Goal: Transaction & Acquisition: Purchase product/service

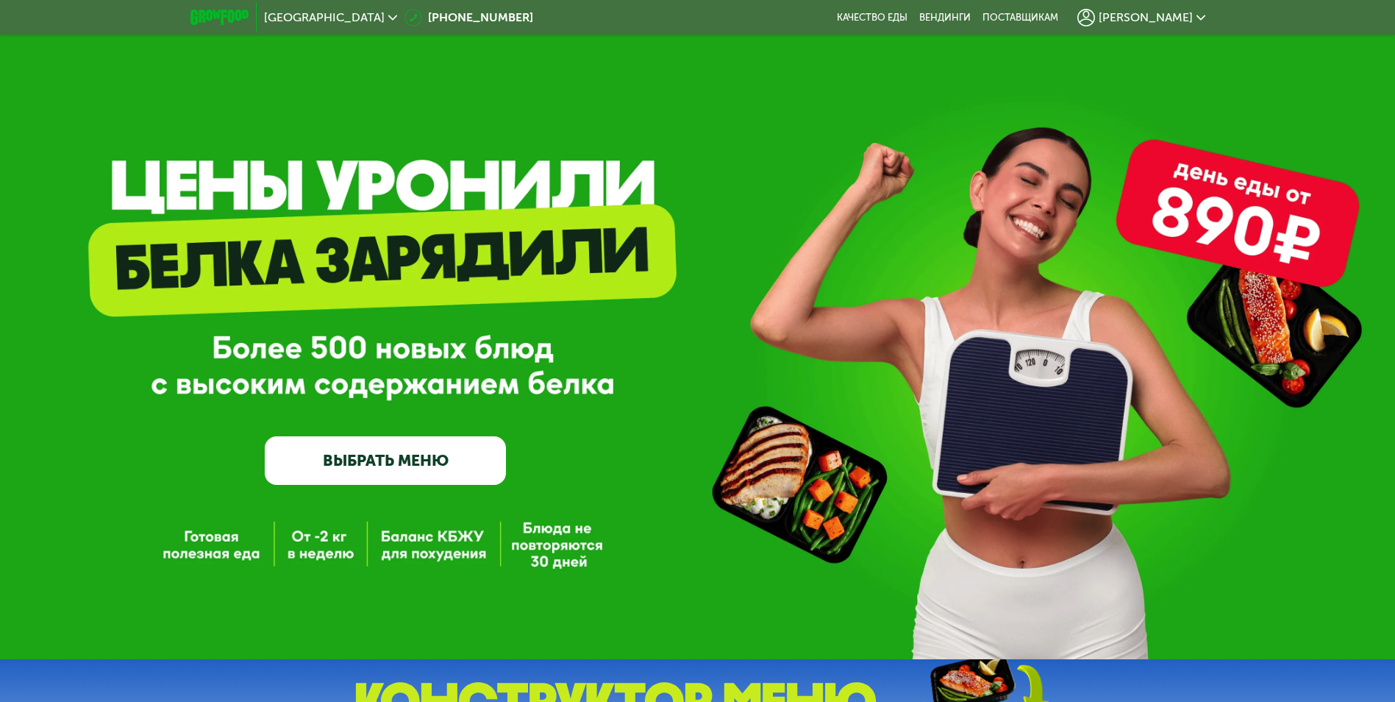
click at [406, 463] on link "ВЫБРАТЬ МЕНЮ" at bounding box center [385, 460] width 241 height 49
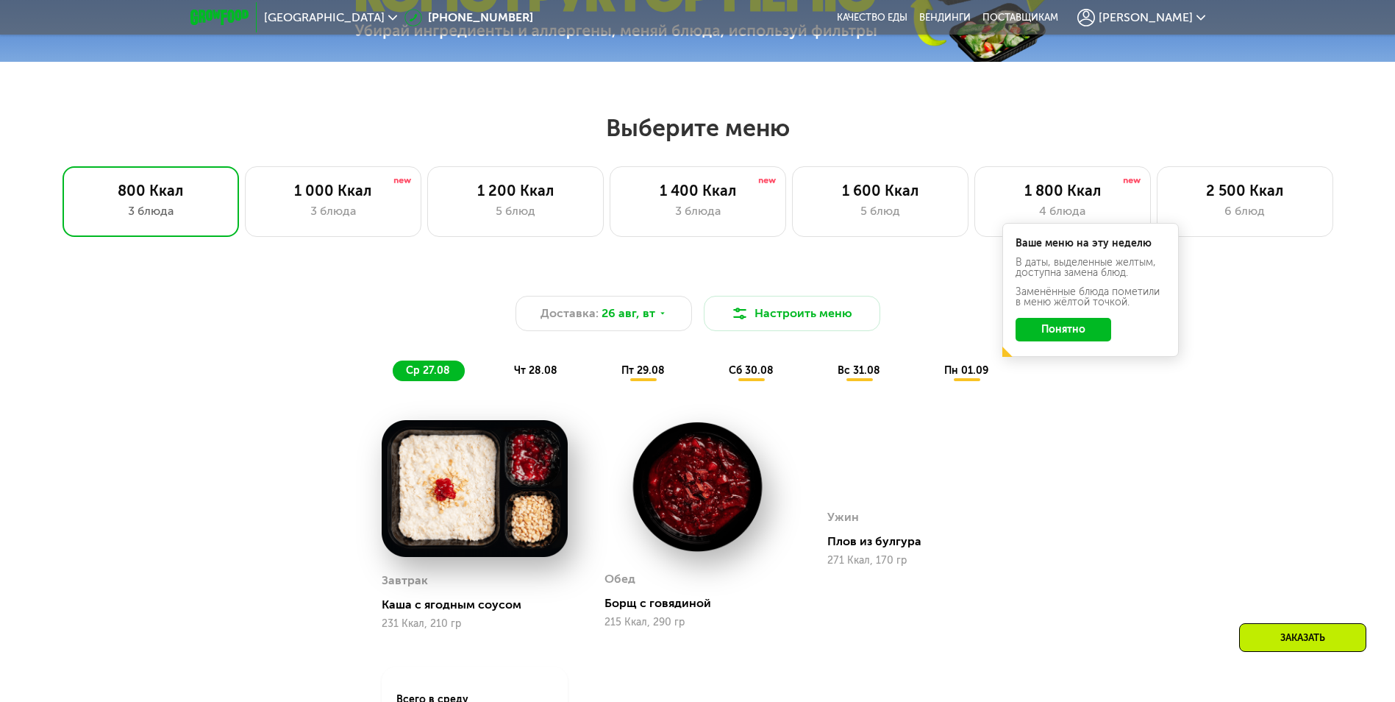
scroll to position [791, 0]
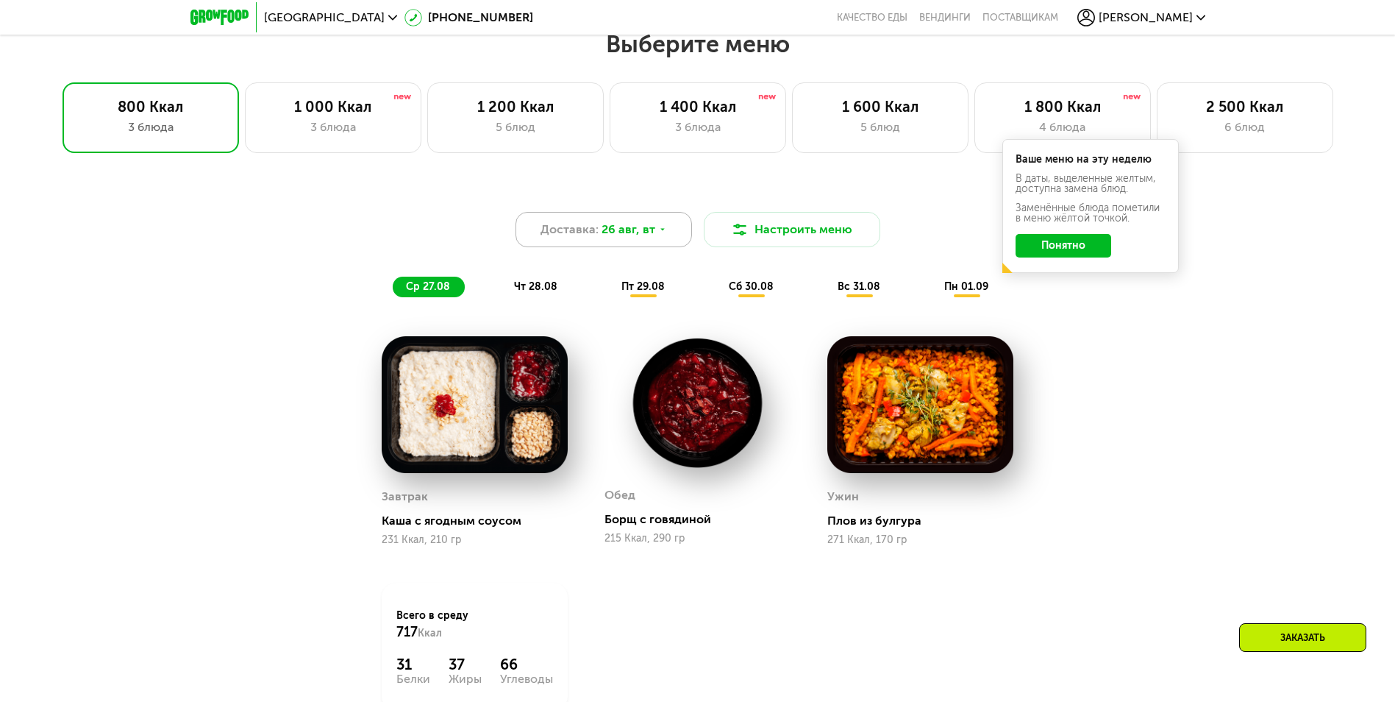
click at [627, 233] on span "26 авг, вт" at bounding box center [628, 230] width 54 height 18
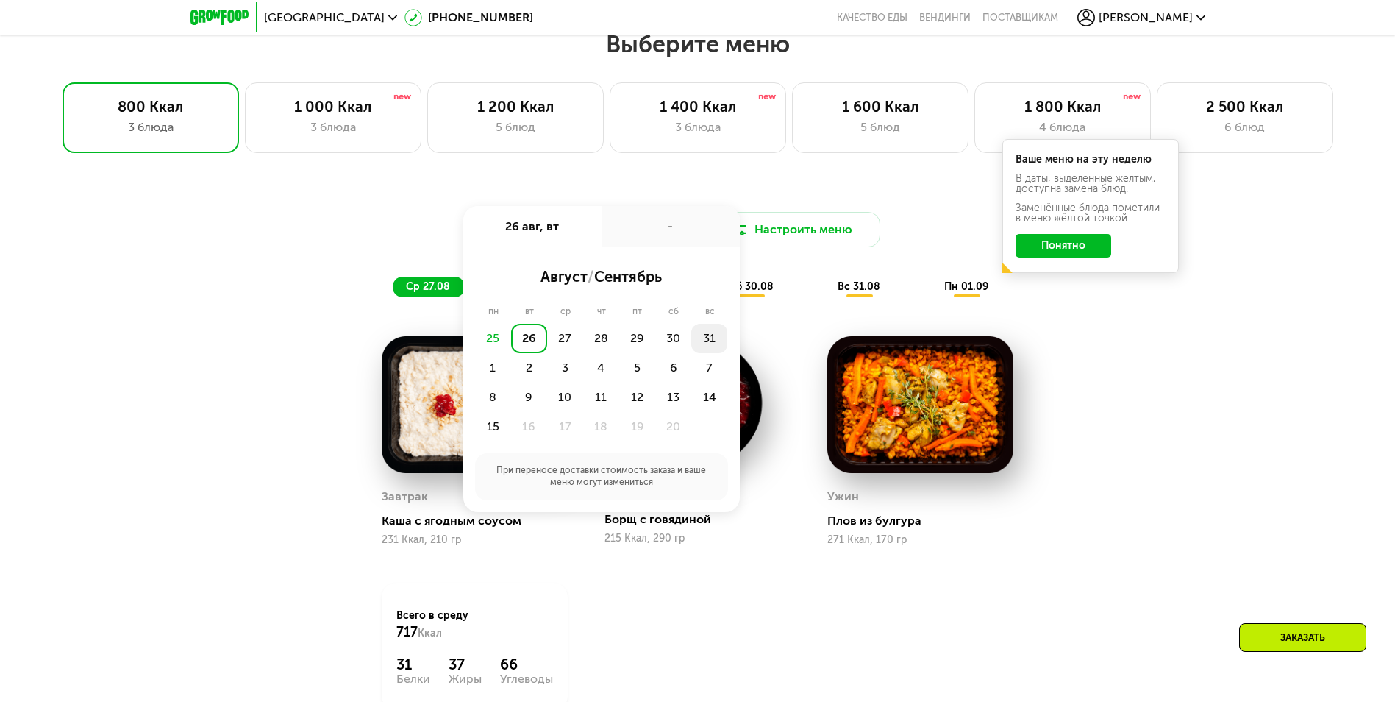
click at [511, 353] on div "31" at bounding box center [493, 367] width 36 height 29
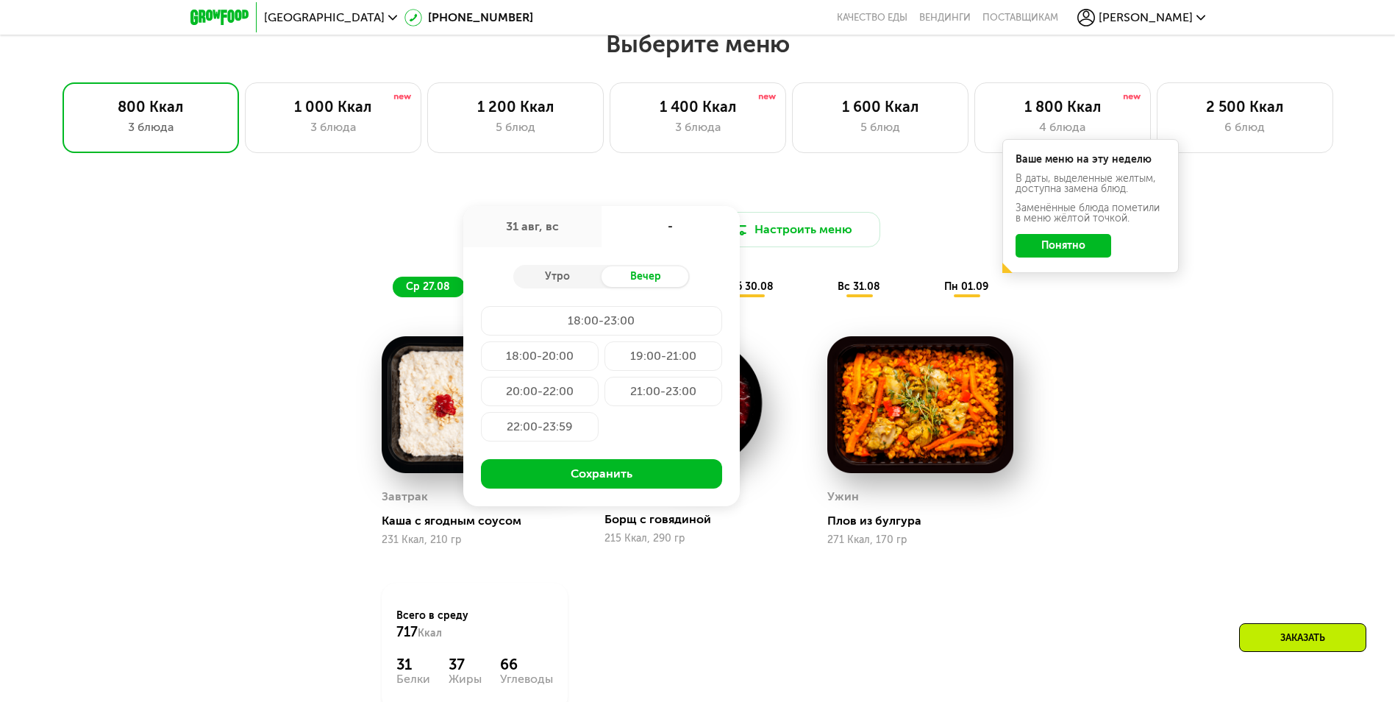
click at [599, 412] on div "21:00-23:00" at bounding box center [540, 426] width 118 height 29
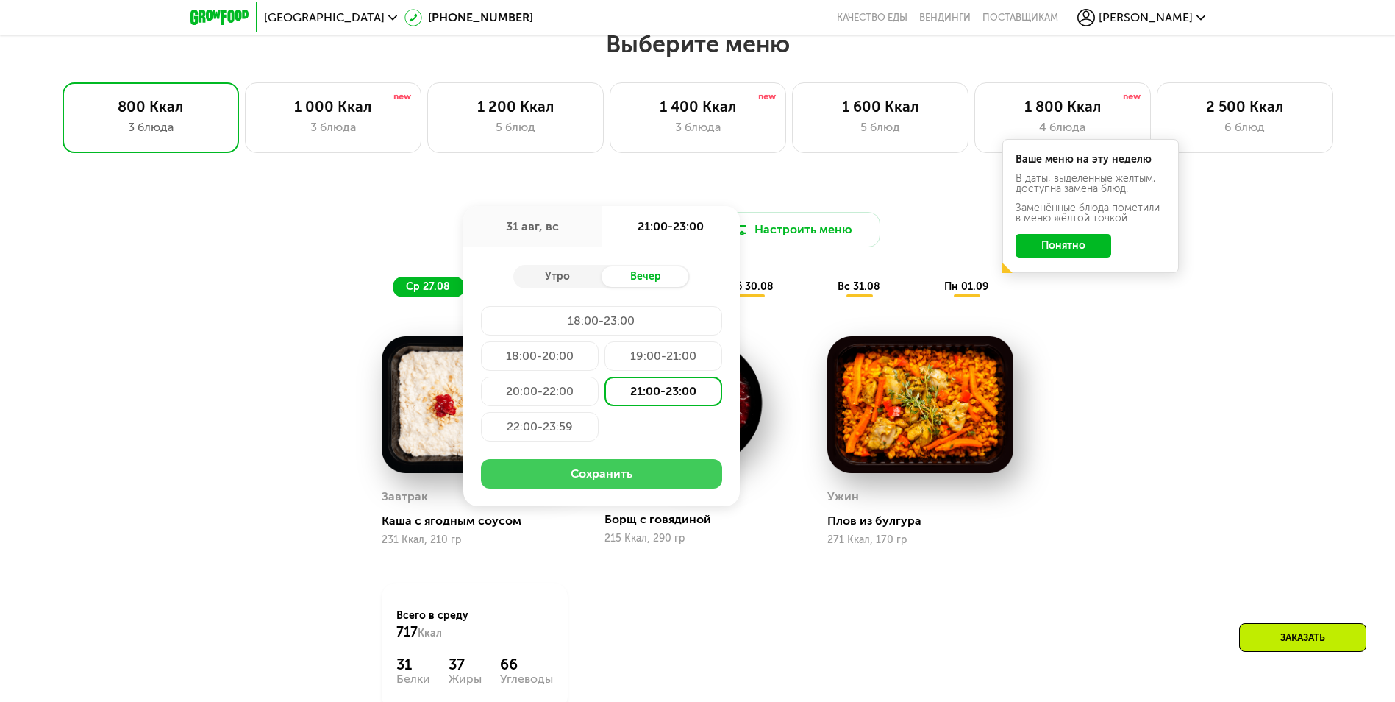
click at [653, 472] on button "Сохранить" at bounding box center [601, 473] width 241 height 29
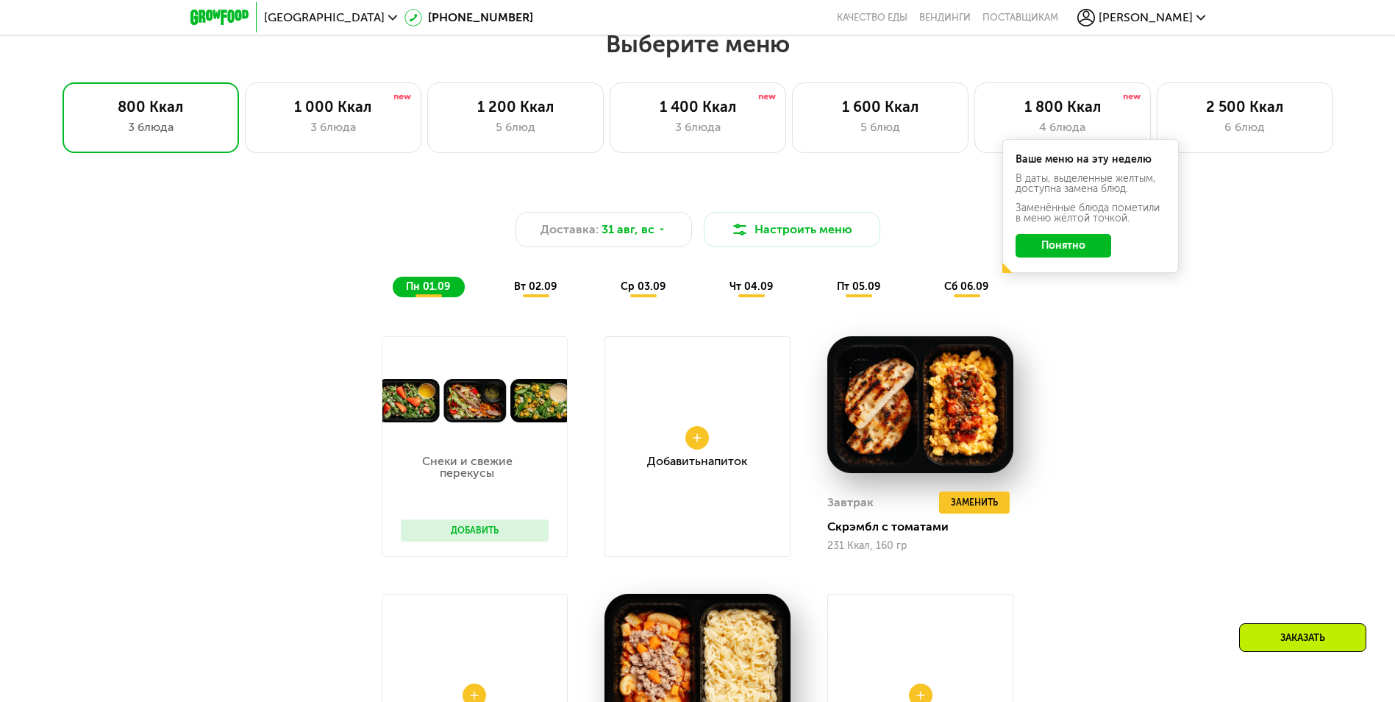
scroll to position [571, 0]
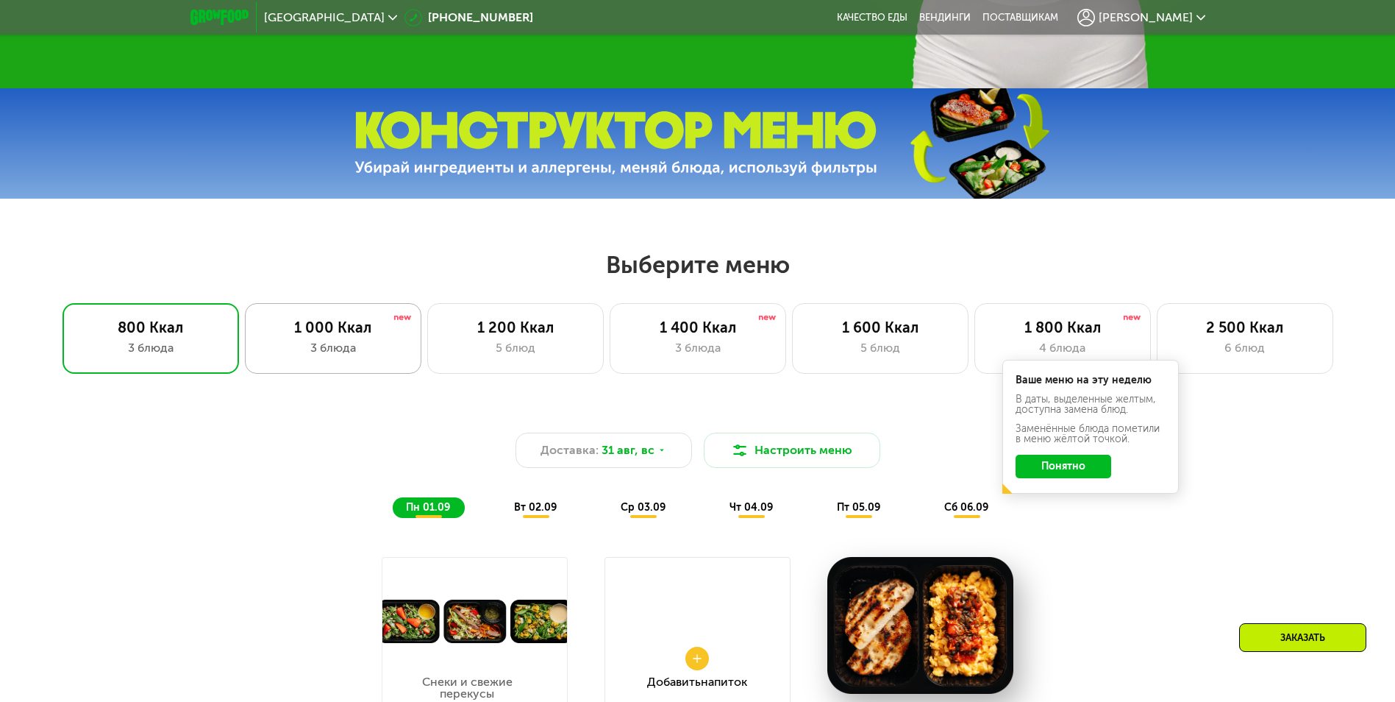
click at [352, 336] on div "1 000 Ккал" at bounding box center [333, 327] width 146 height 18
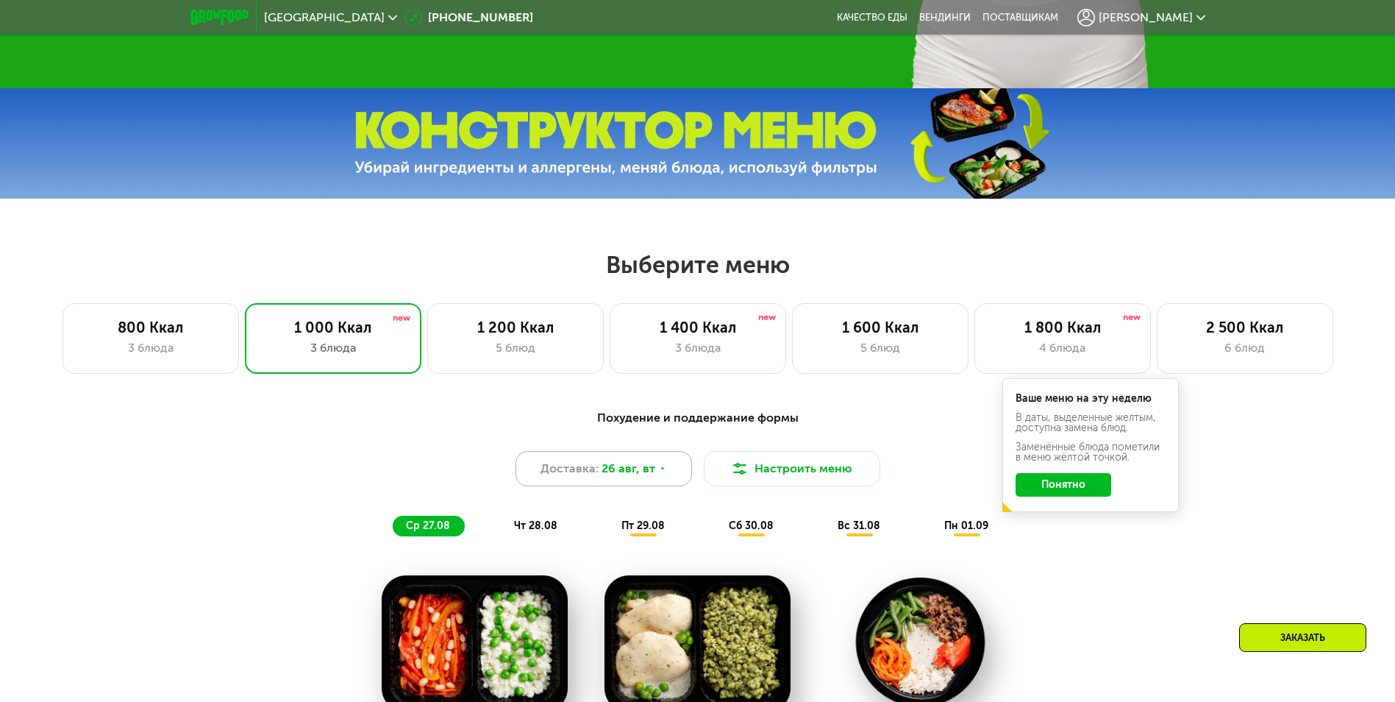
click at [621, 471] on span "26 авг, вт" at bounding box center [628, 469] width 54 height 18
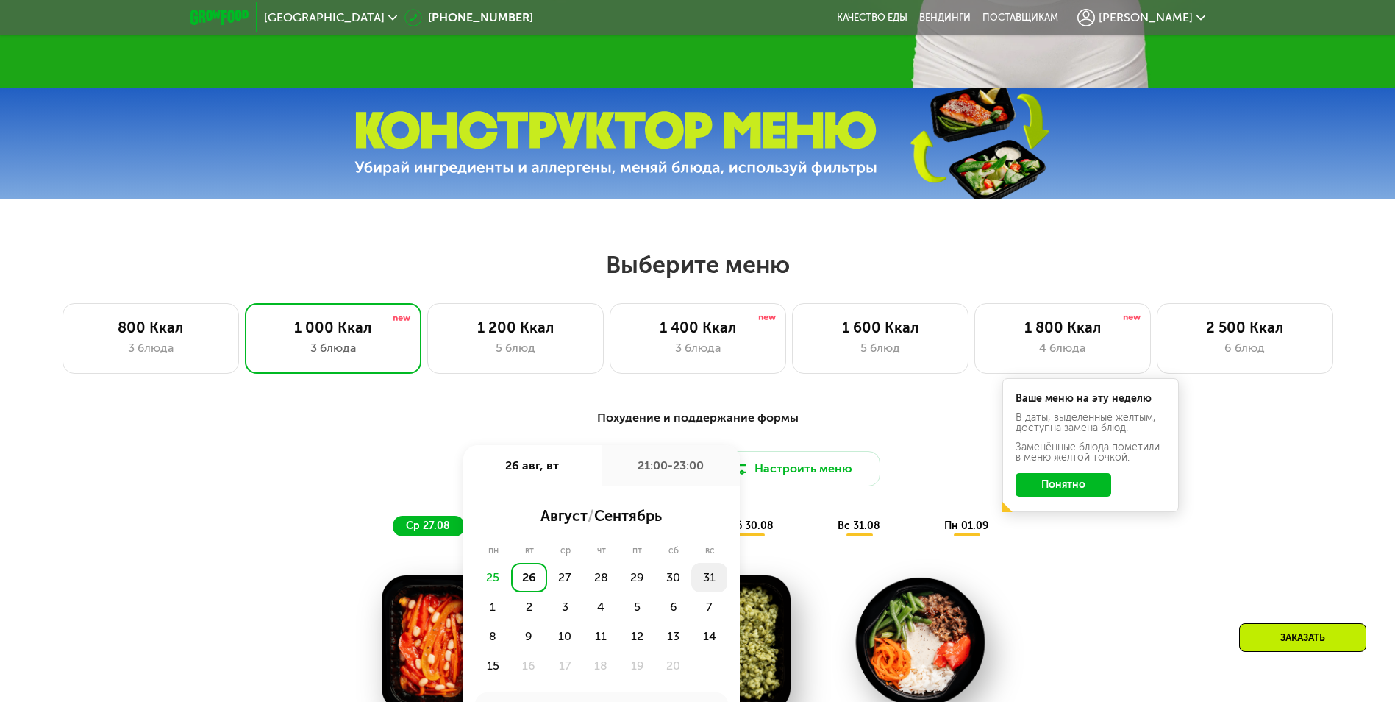
click at [511, 592] on div "31" at bounding box center [493, 606] width 36 height 29
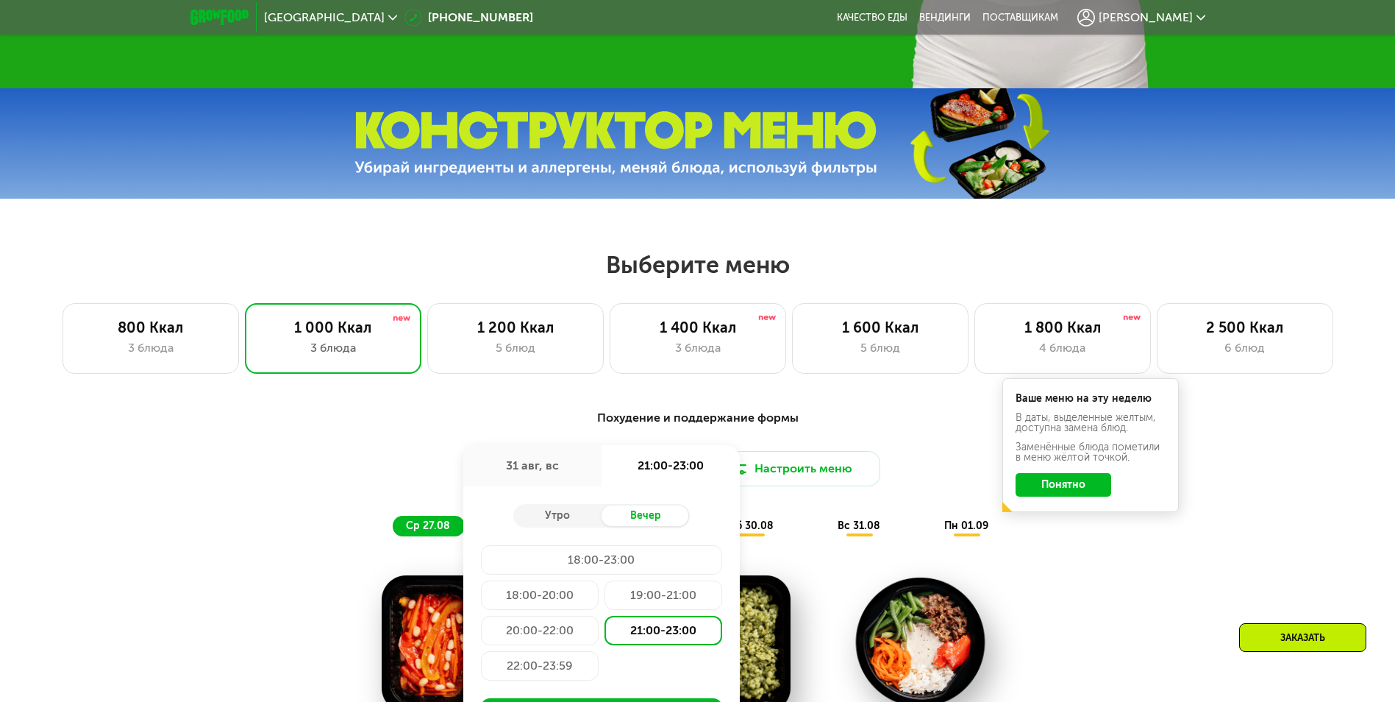
click at [643, 638] on div "21:00-23:00" at bounding box center [663, 629] width 118 height 29
click at [903, 409] on div "Похудение и поддержание формы Доставка: 31 авг, вс 31 авг, вс 21:00-23:00 Утро …" at bounding box center [698, 472] width 888 height 145
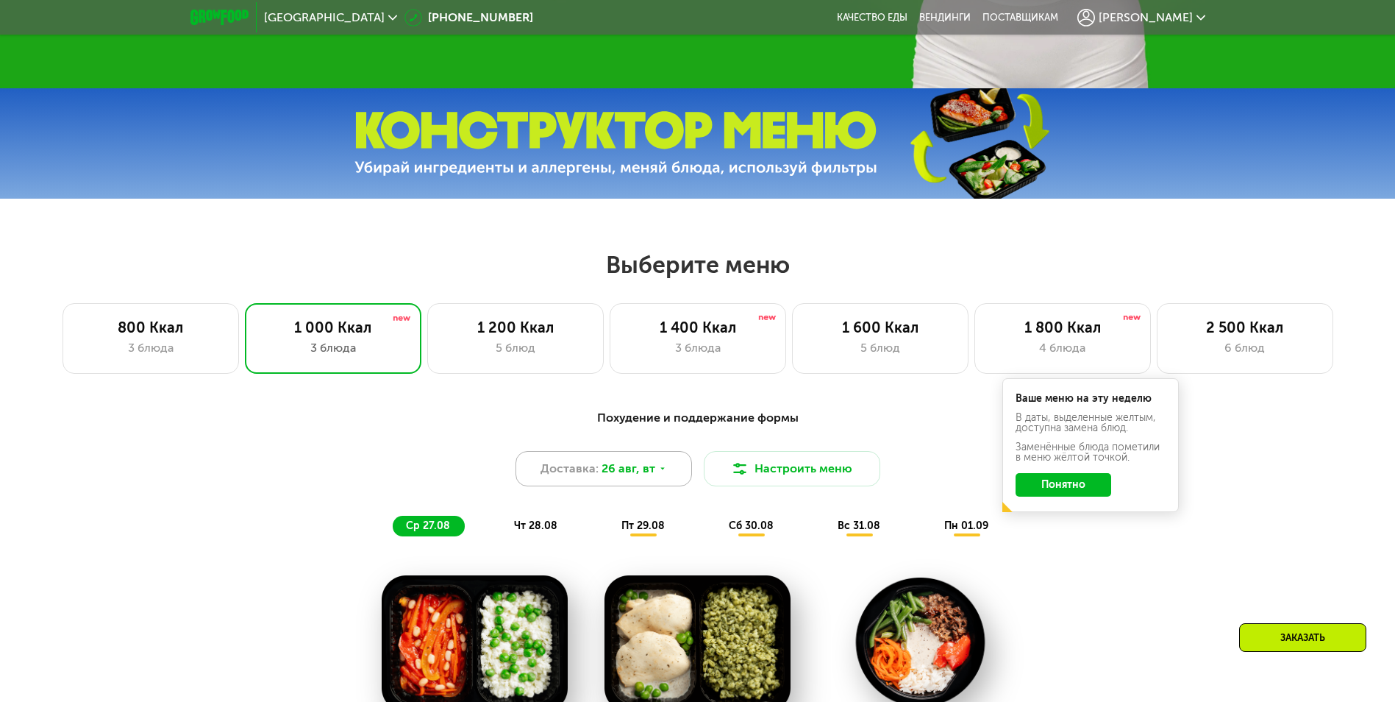
click at [682, 483] on div "Доставка: [DATE]" at bounding box center [603, 468] width 176 height 35
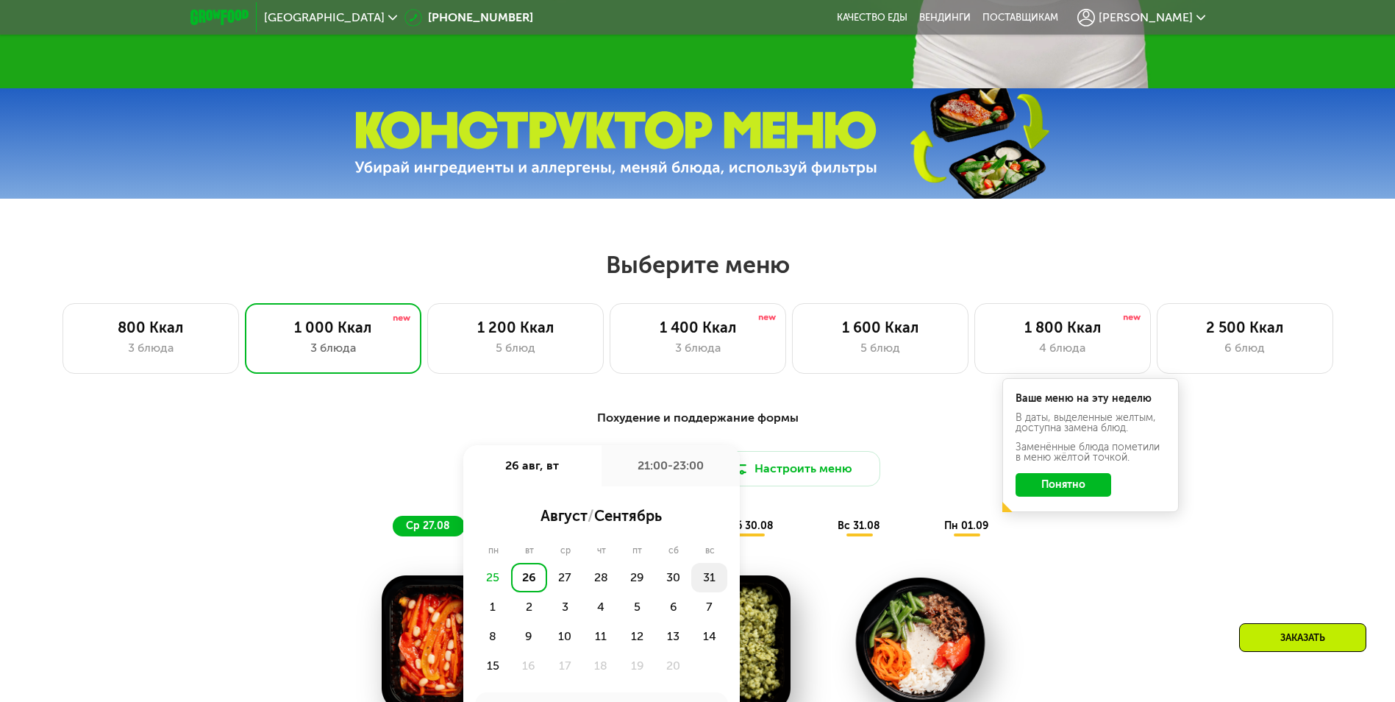
click at [511, 592] on div "31" at bounding box center [493, 606] width 36 height 29
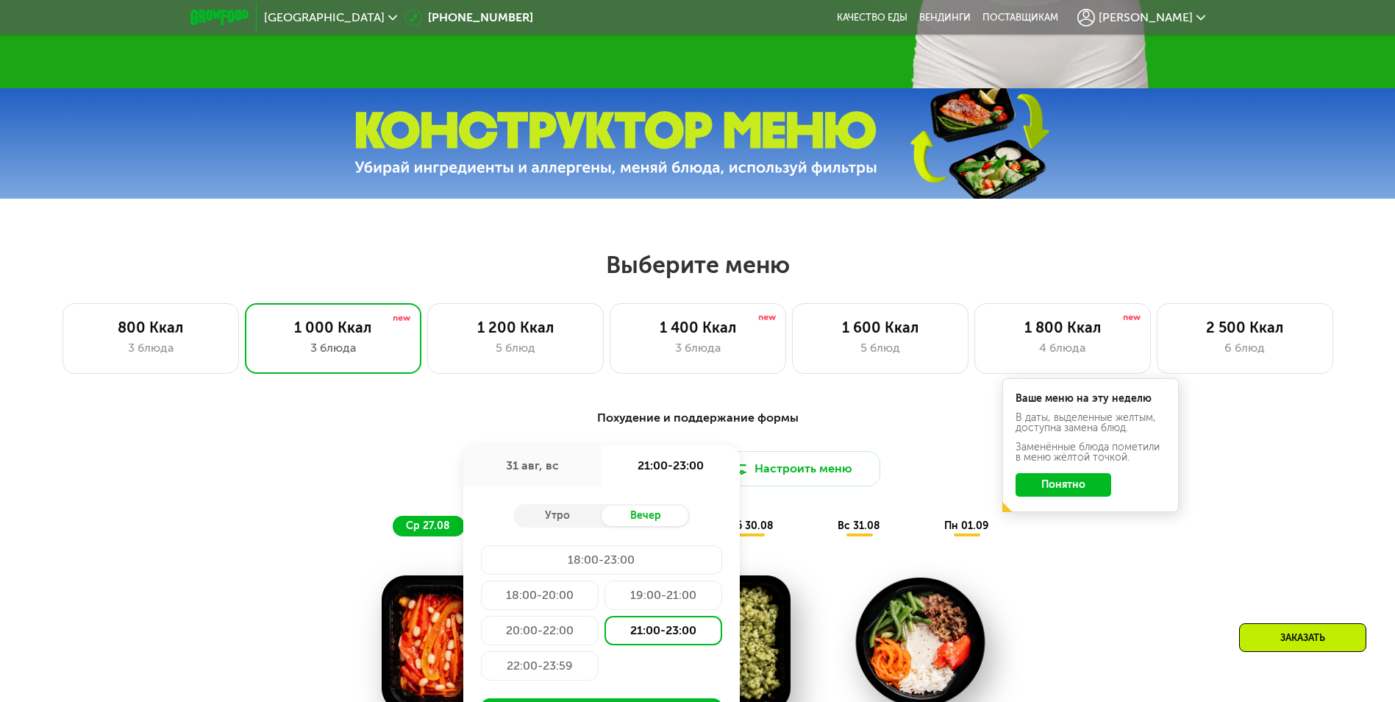
click at [657, 630] on div "21:00-23:00" at bounding box center [663, 629] width 118 height 29
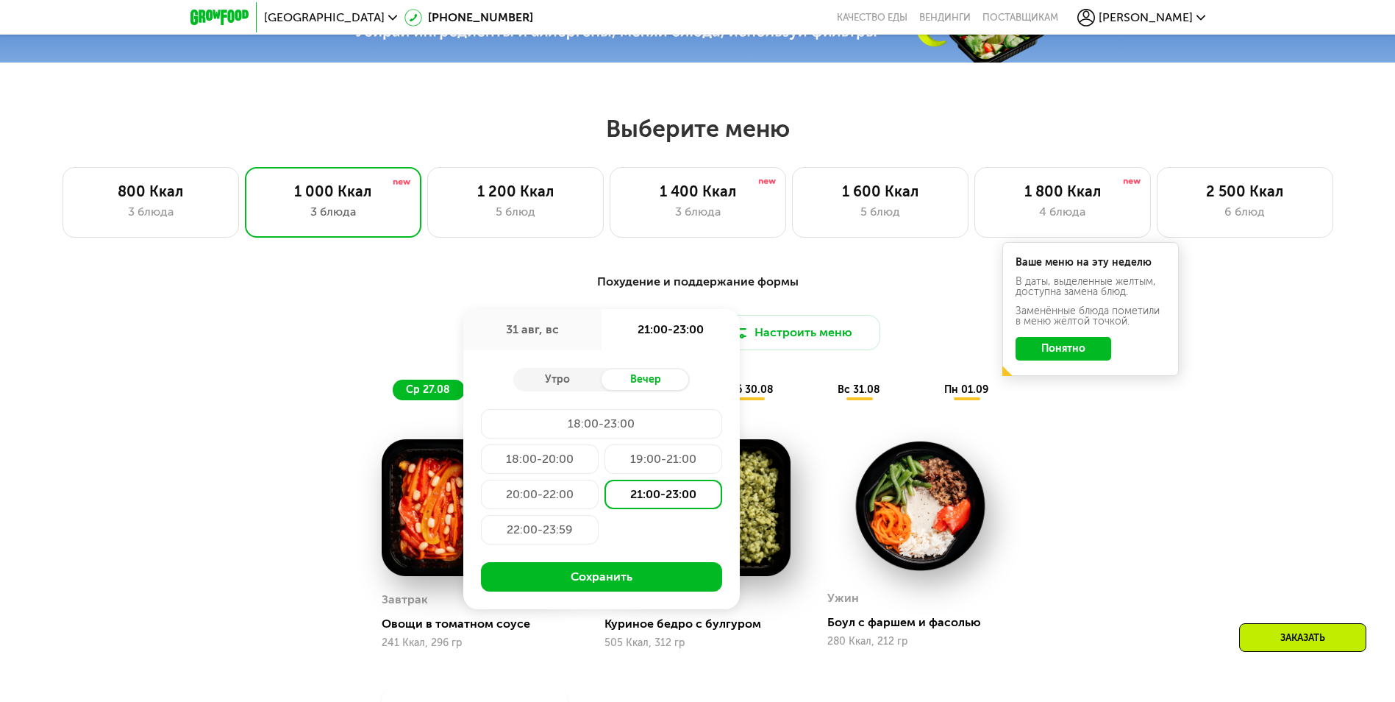
scroll to position [865, 0]
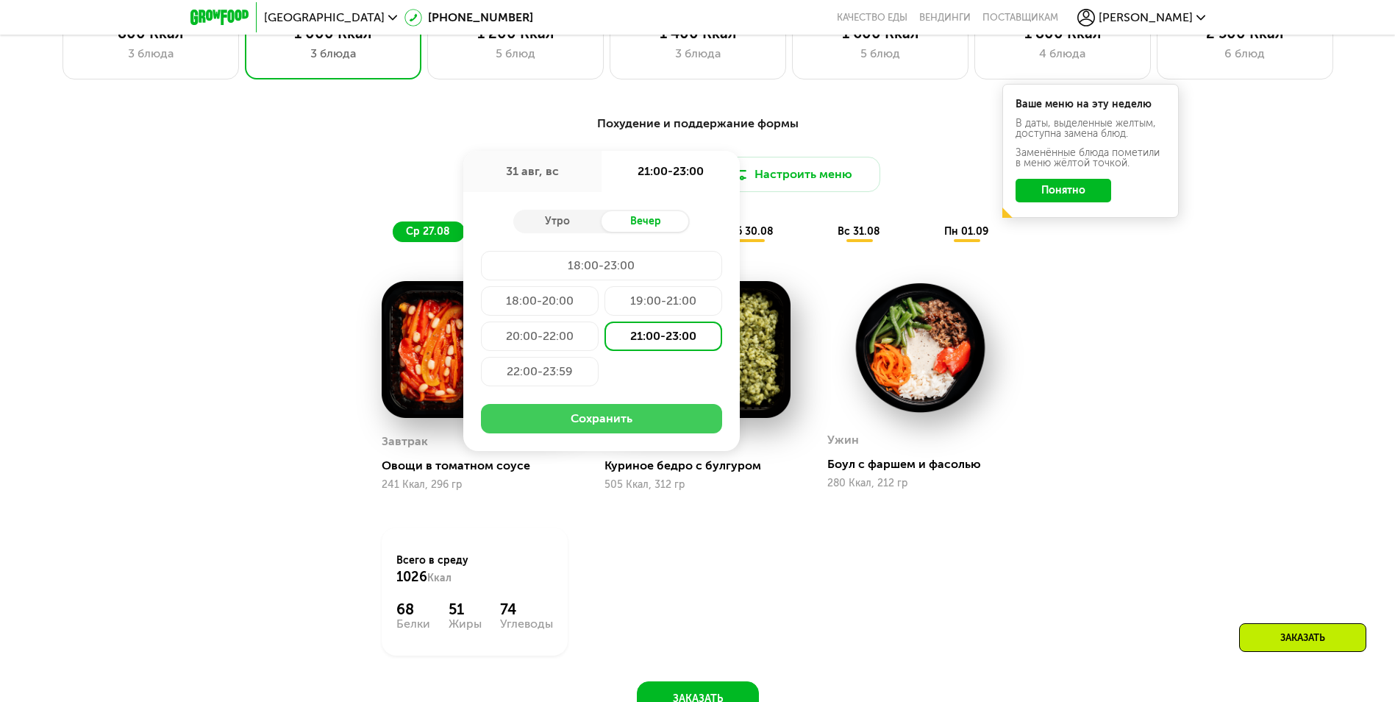
click at [654, 419] on button "Сохранить" at bounding box center [601, 418] width 241 height 29
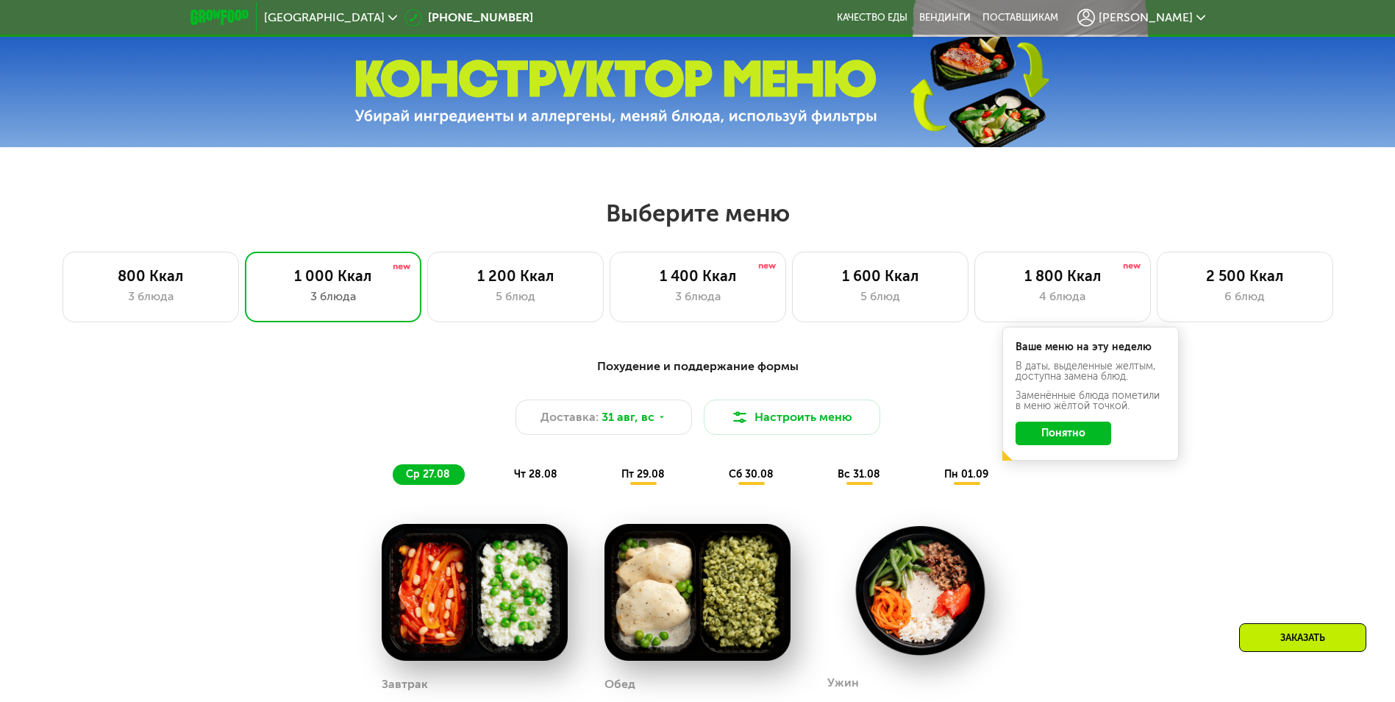
scroll to position [662, 0]
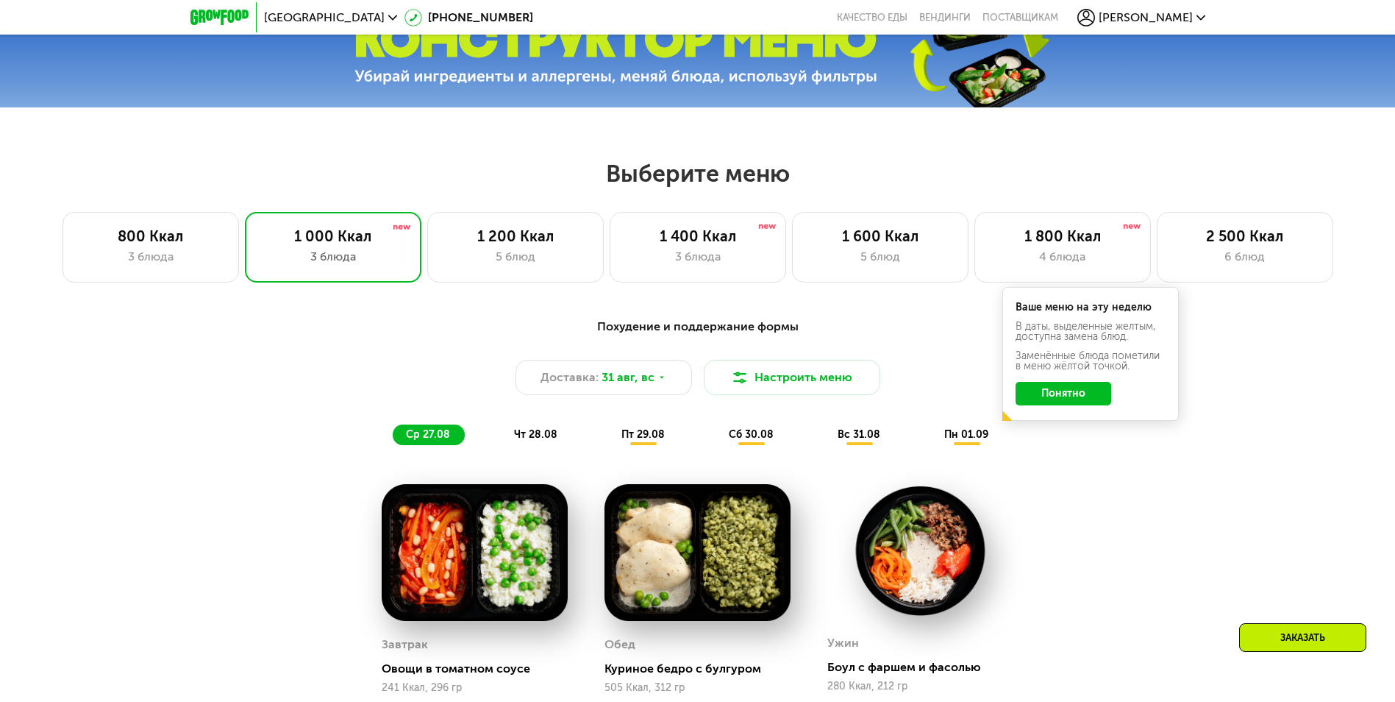
click at [1092, 392] on button "Понятно" at bounding box center [1063, 394] width 96 height 24
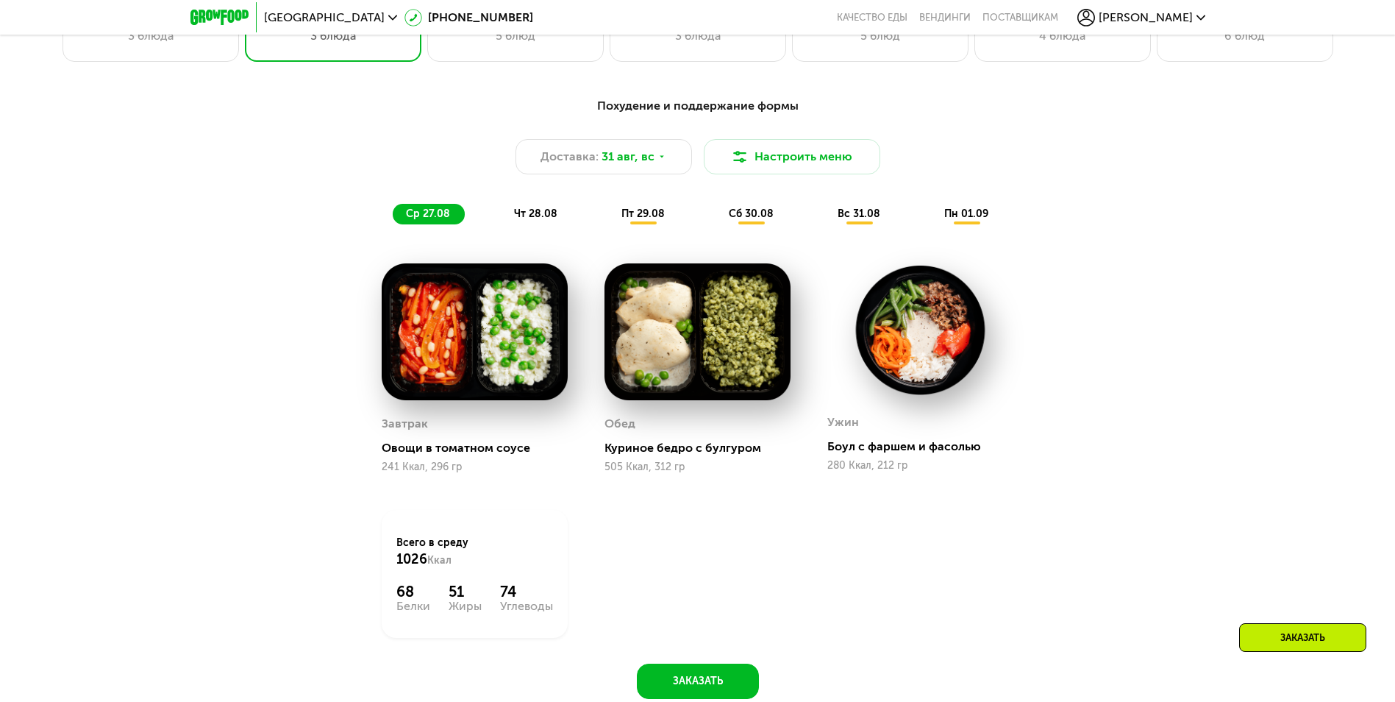
scroll to position [588, 0]
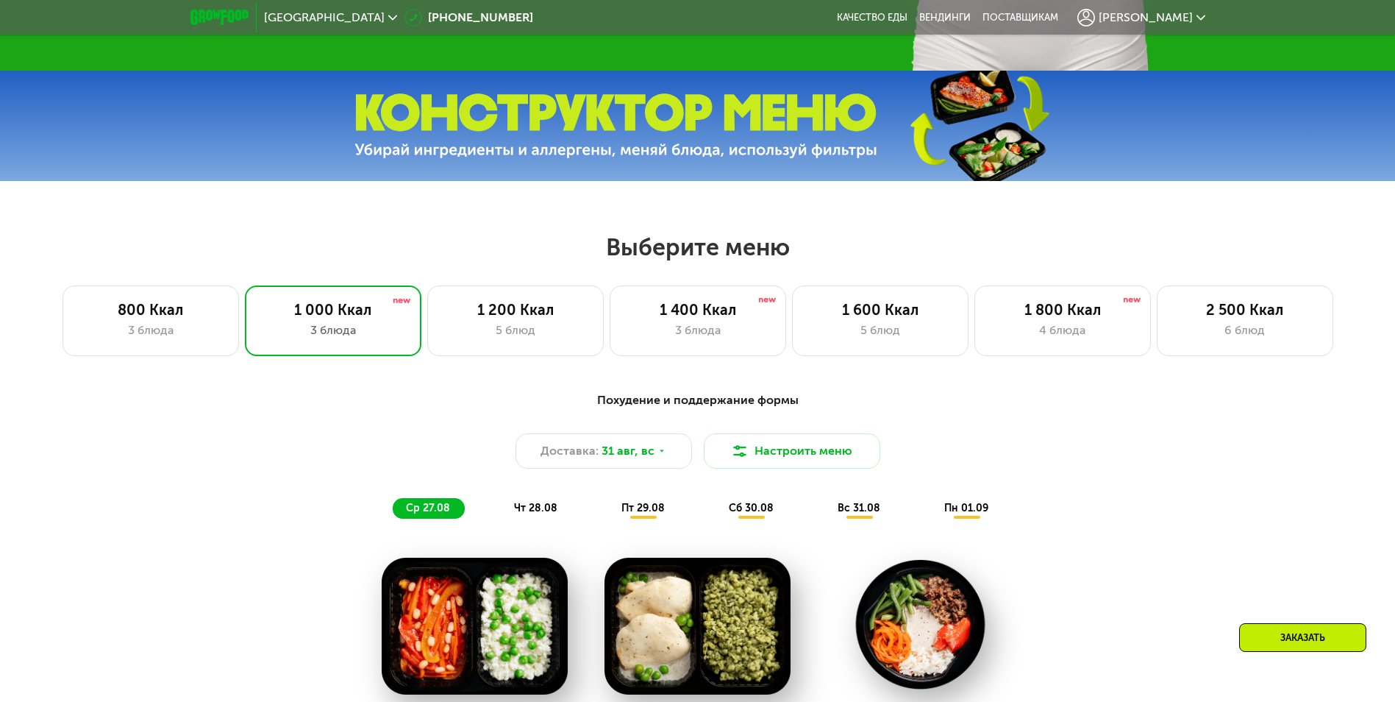
click at [550, 318] on div "1 200 Ккал" at bounding box center [516, 310] width 146 height 18
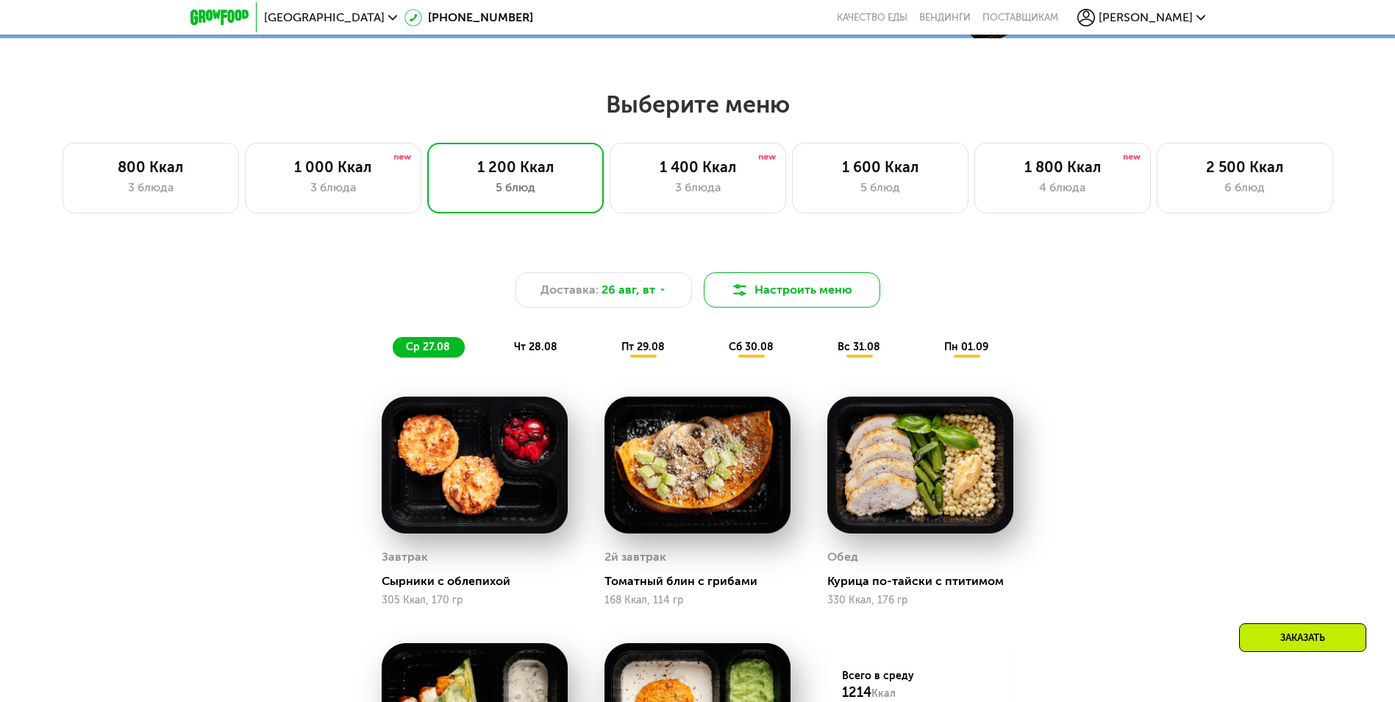
scroll to position [735, 0]
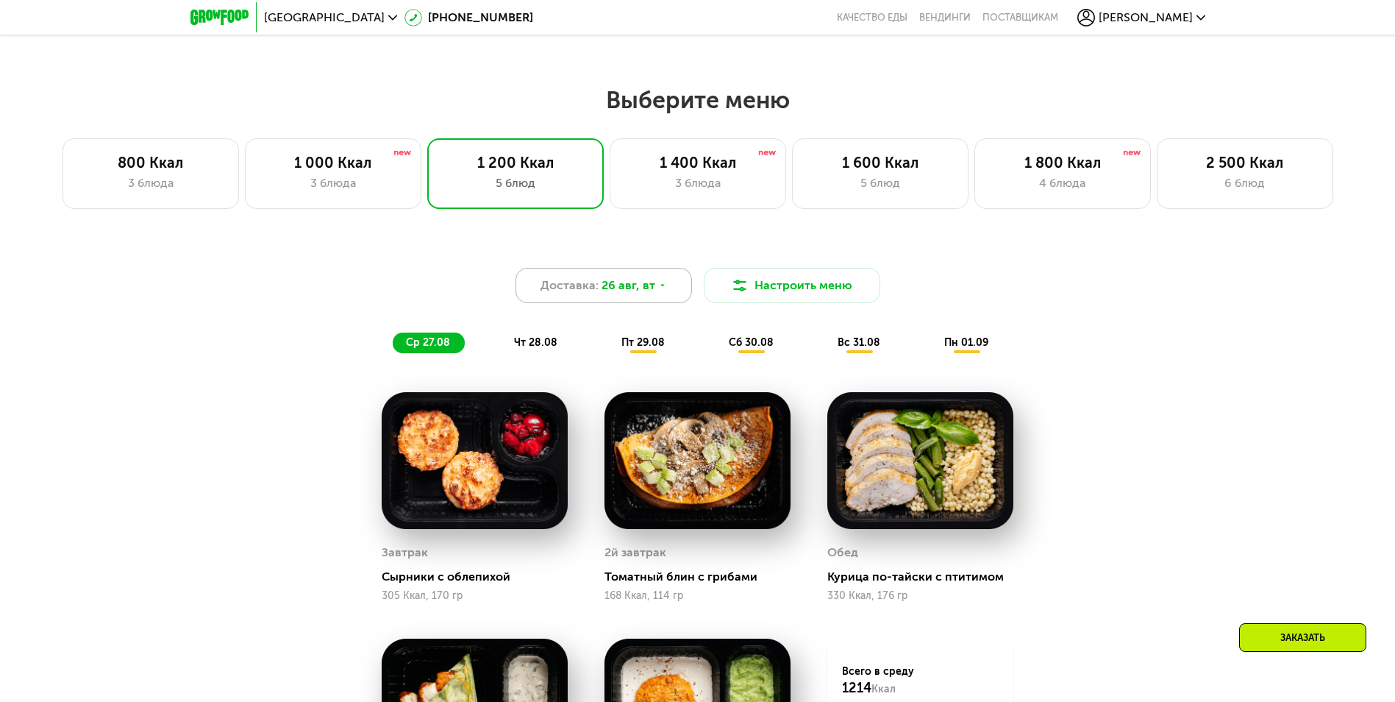
click at [653, 293] on div "Доставка: 26 авг, вт" at bounding box center [603, 285] width 176 height 35
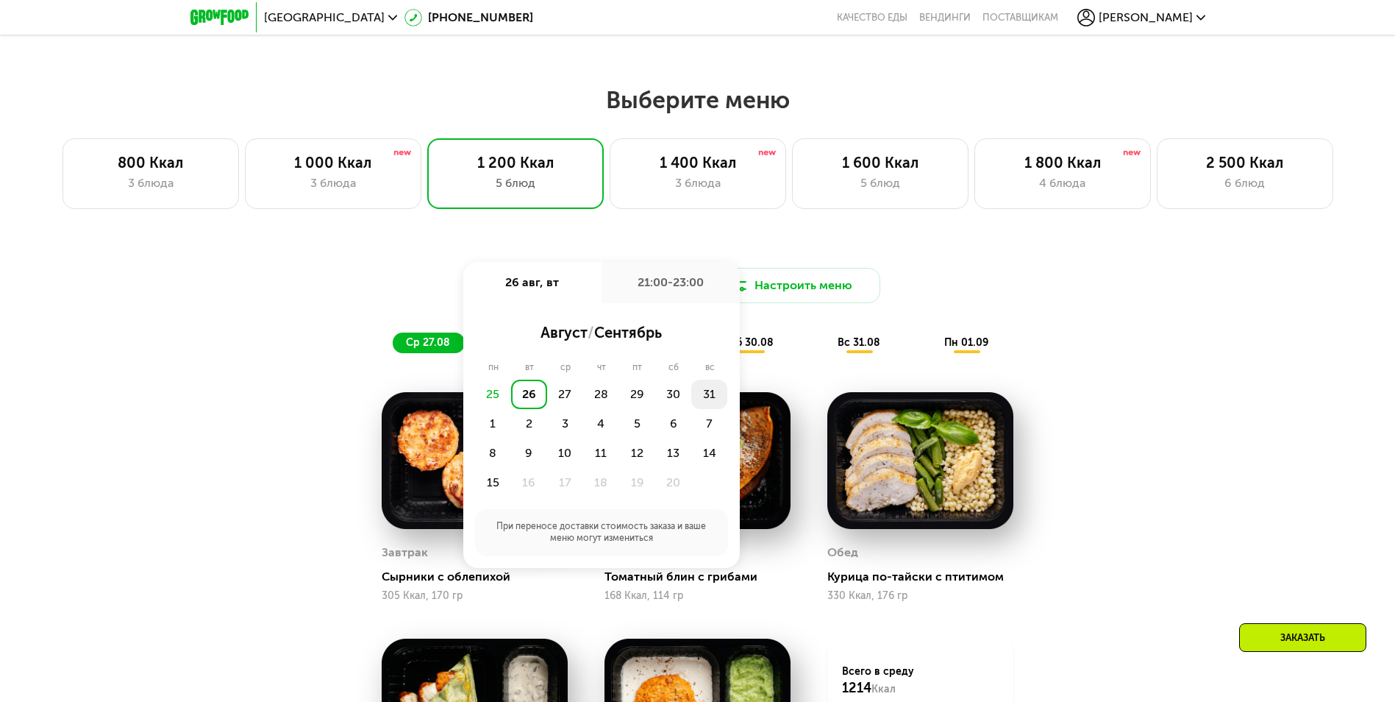
click at [511, 409] on div "31" at bounding box center [493, 423] width 36 height 29
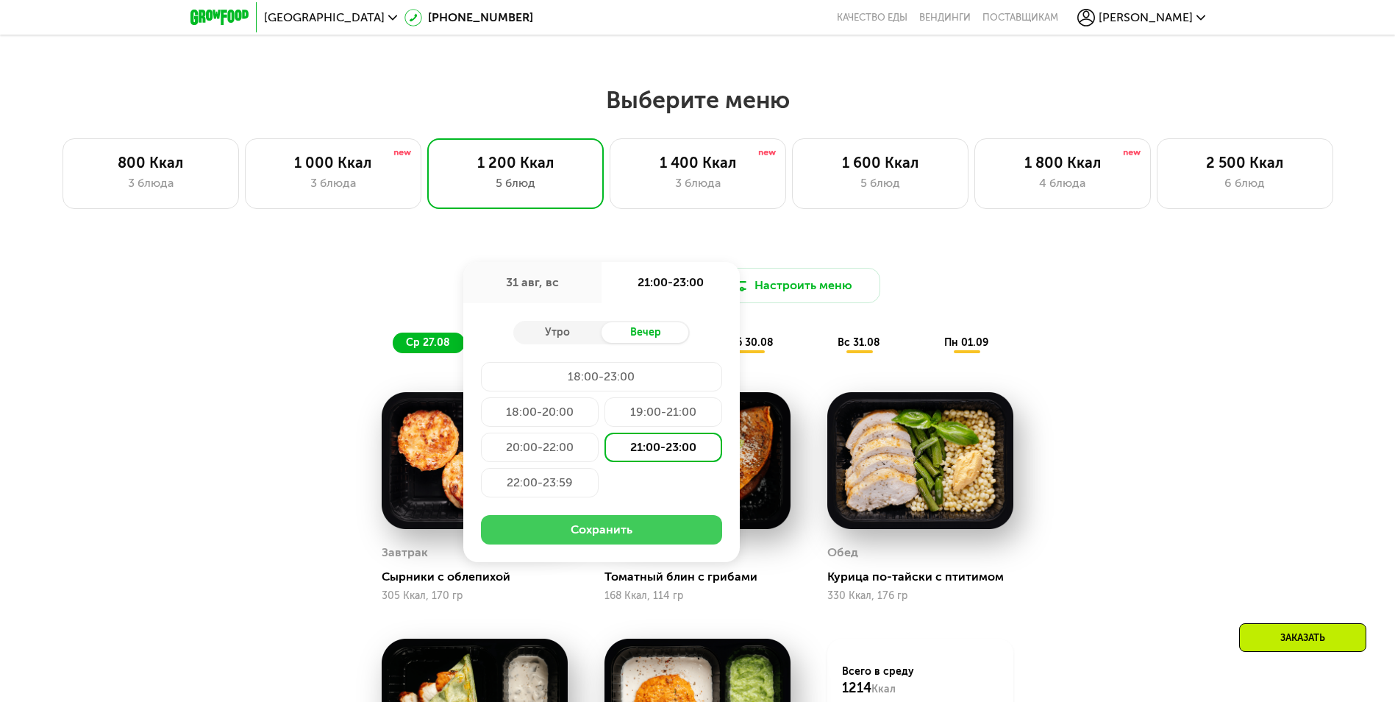
click at [587, 541] on button "Сохранить" at bounding box center [601, 529] width 241 height 29
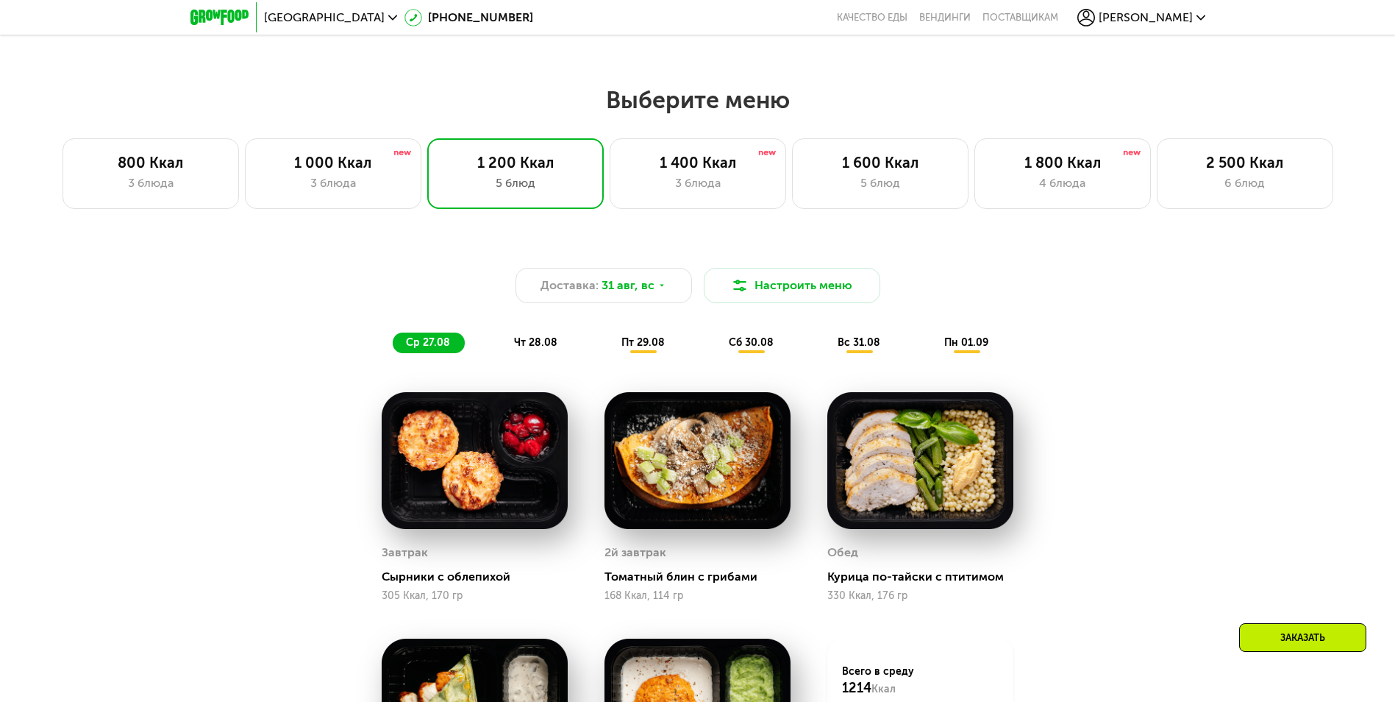
click at [985, 316] on div "Доставка: 31 авг, вс Настроить меню ср 27.08 чт 28.08 пт 29.08 сб 30.08 вс 31.0…" at bounding box center [698, 310] width 871 height 85
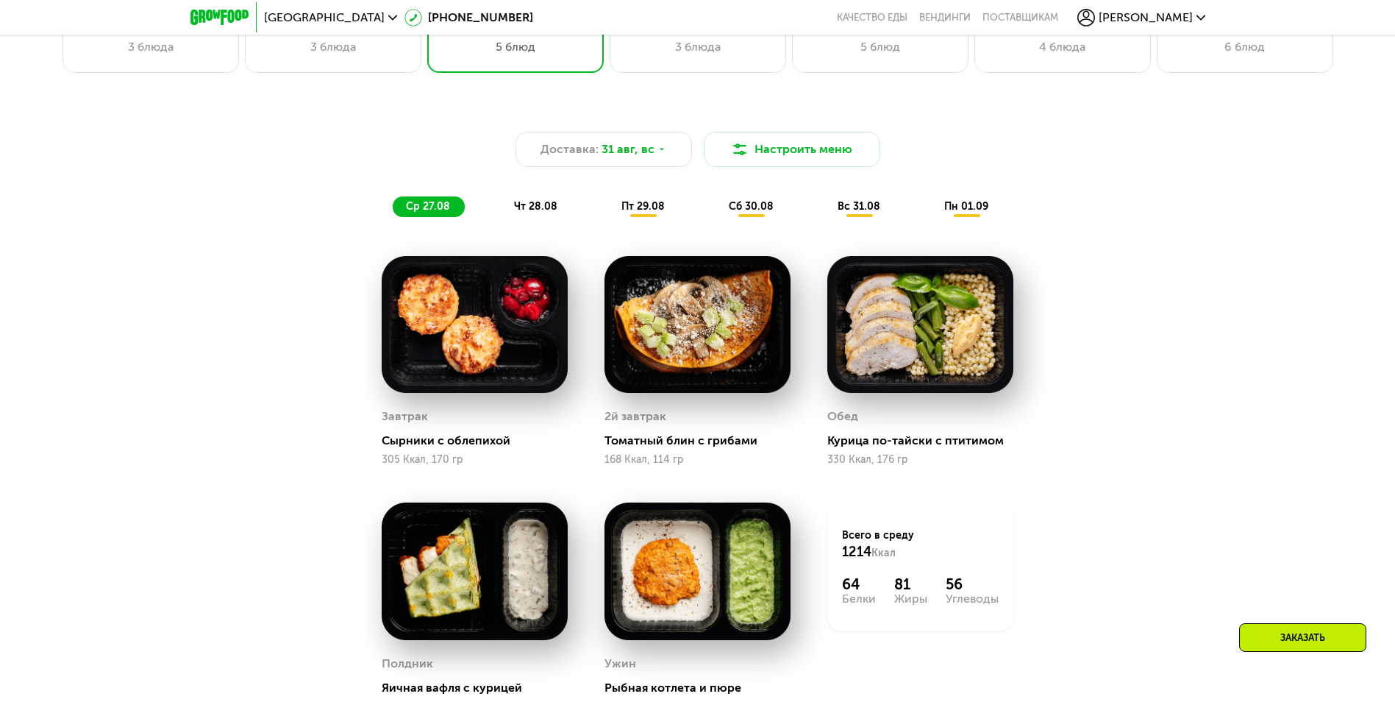
scroll to position [956, 0]
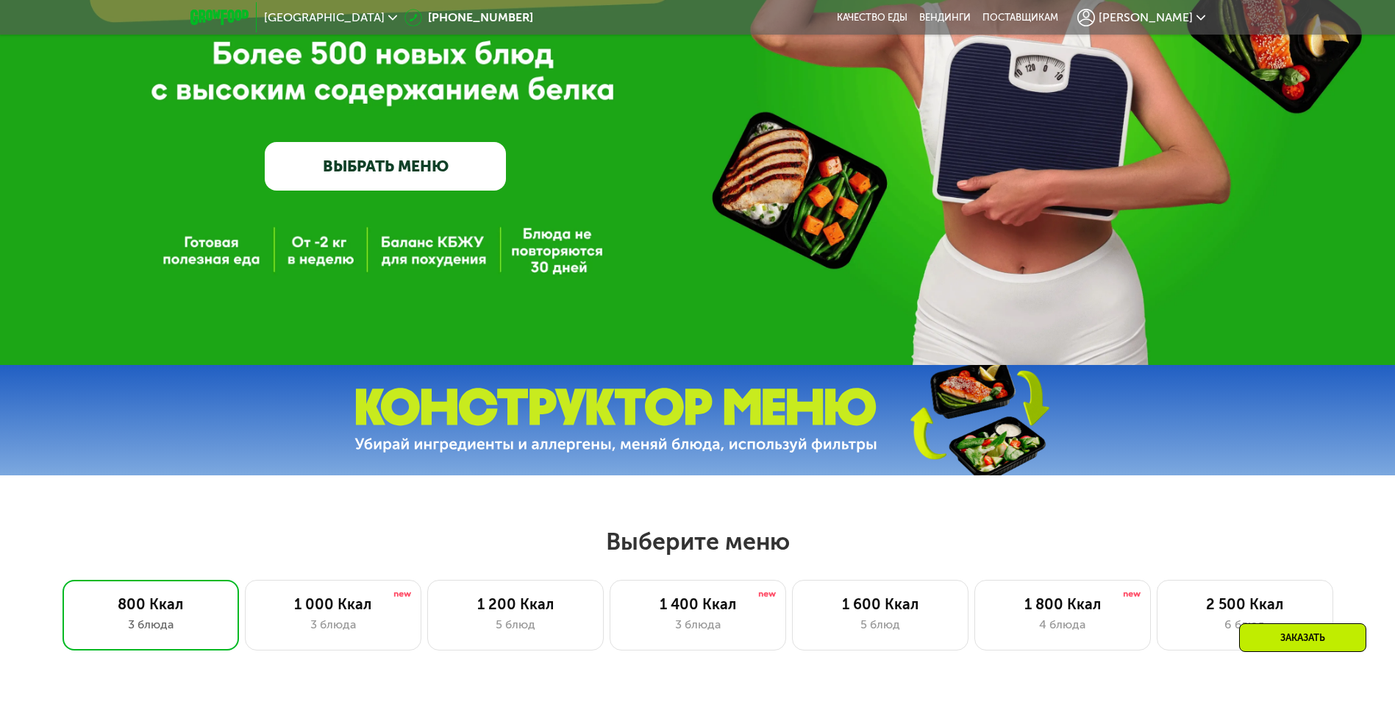
scroll to position [588, 0]
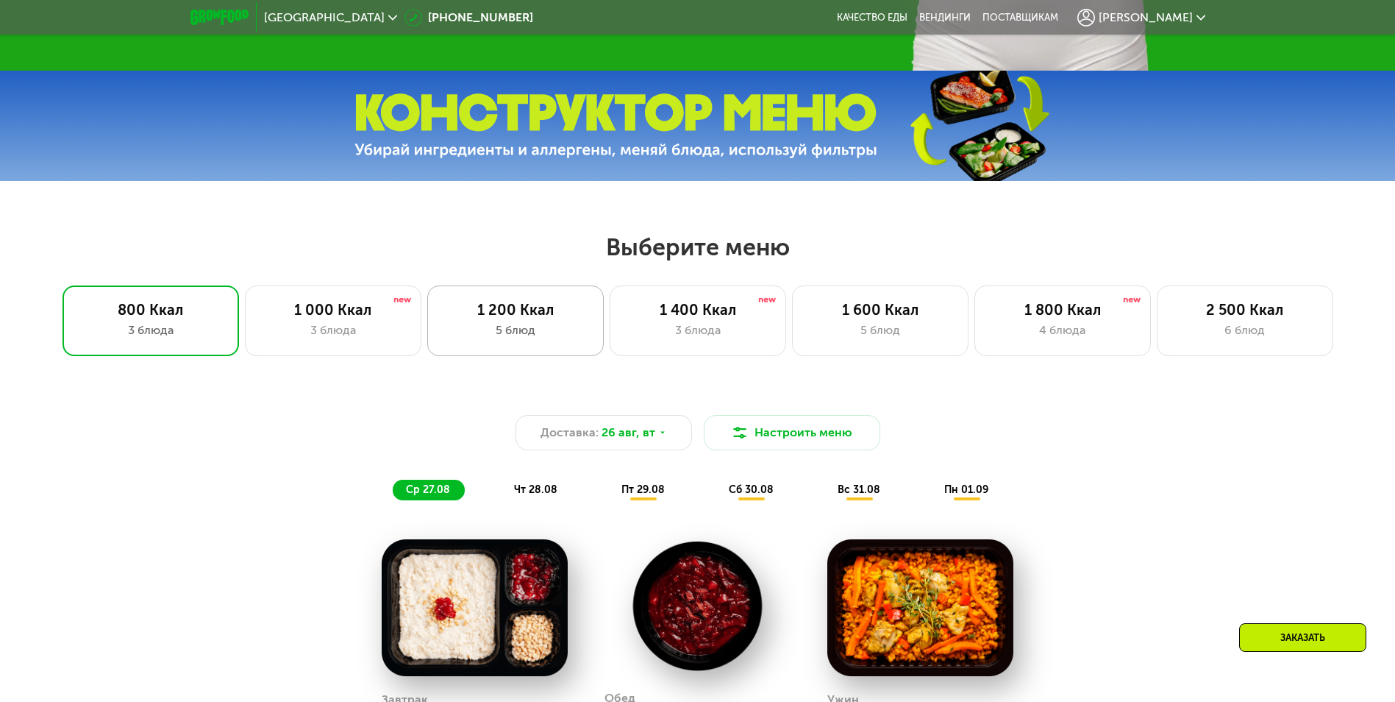
click at [500, 318] on div "1 200 Ккал" at bounding box center [516, 310] width 146 height 18
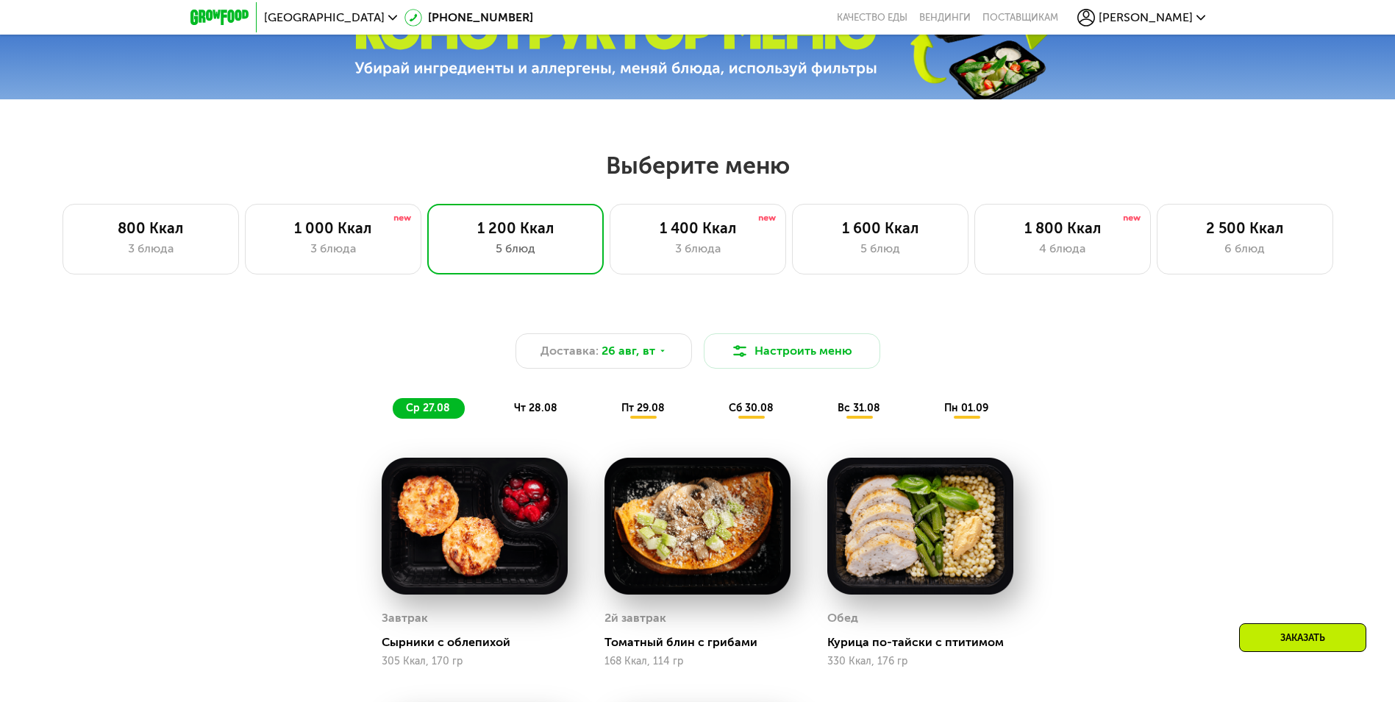
scroll to position [809, 0]
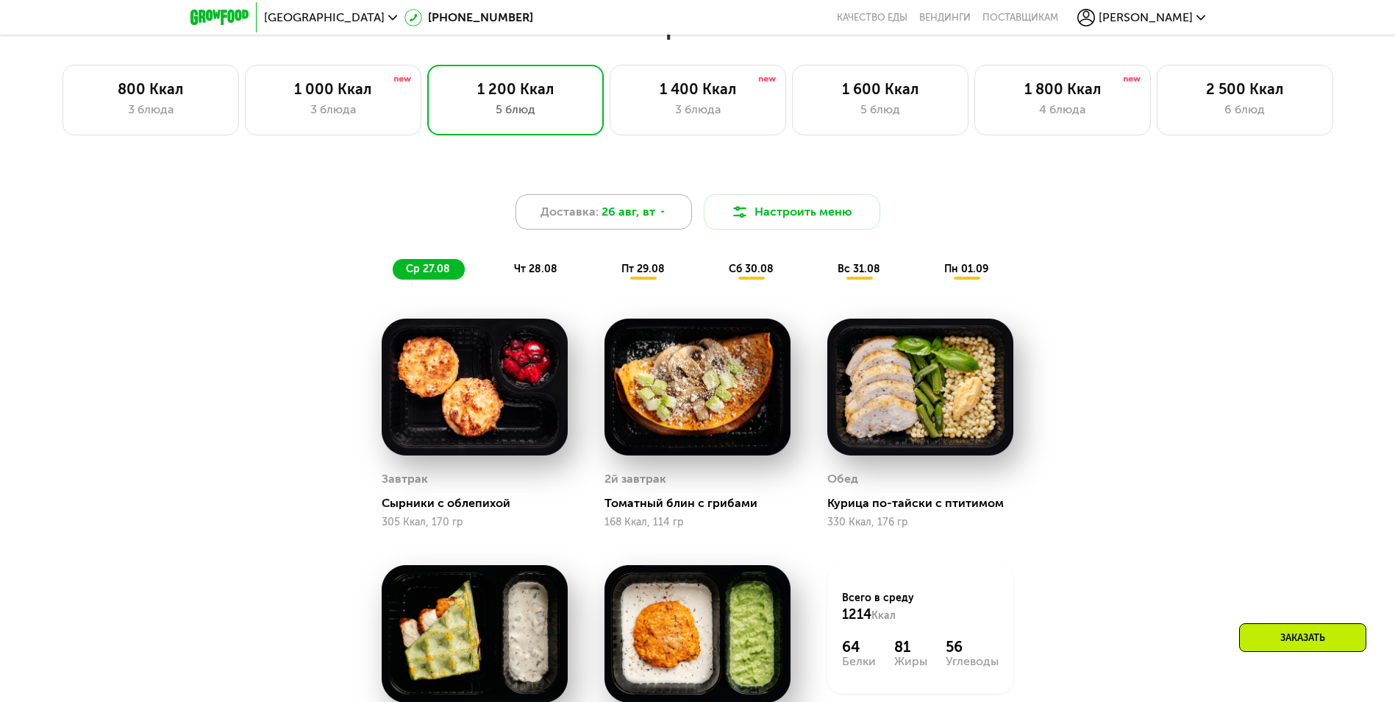
click at [613, 218] on span "26 авг, вт" at bounding box center [628, 212] width 54 height 18
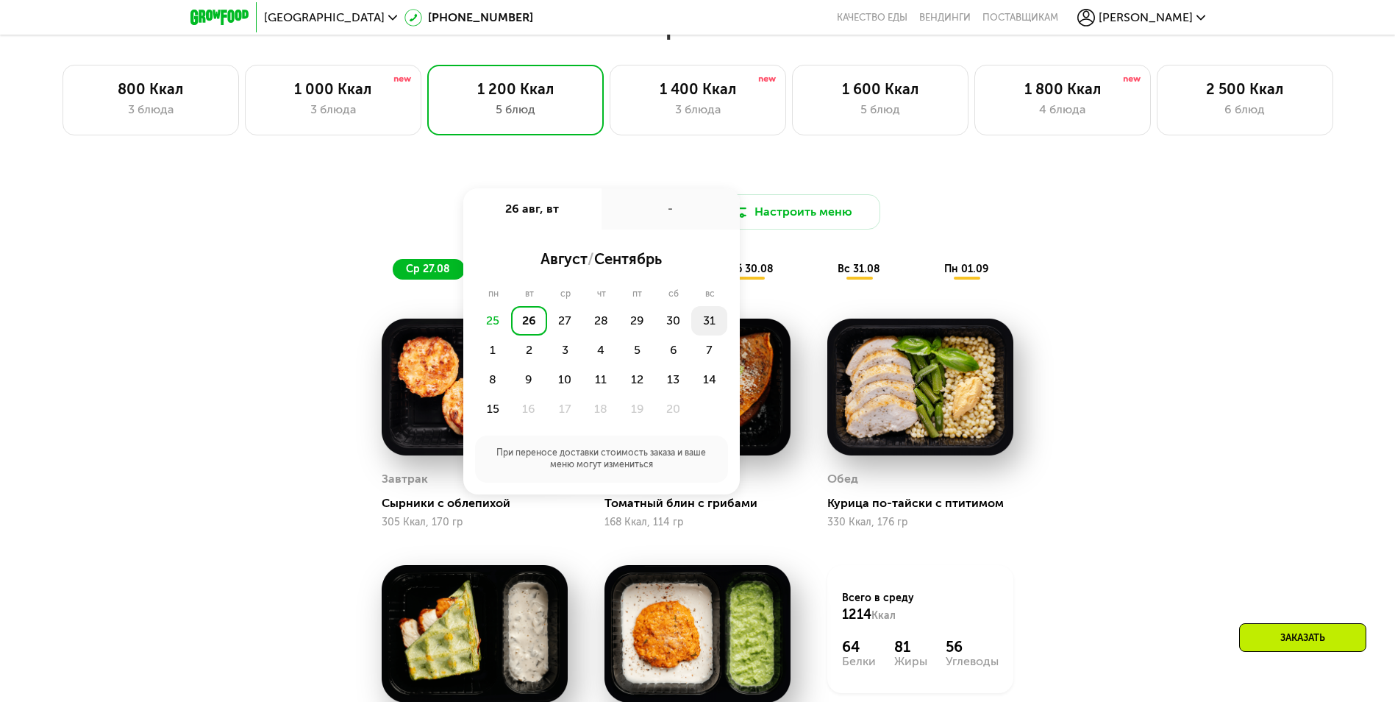
click at [511, 335] on div "31" at bounding box center [493, 349] width 36 height 29
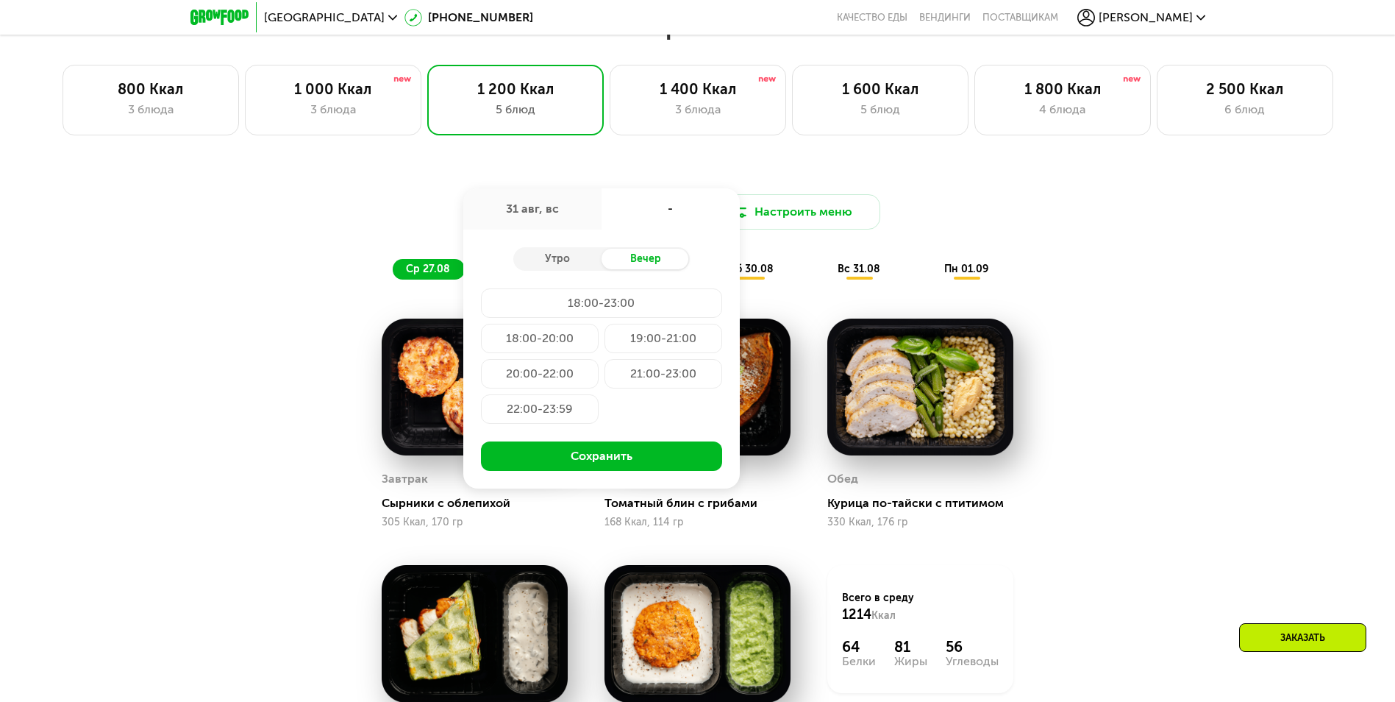
click at [1193, 251] on div "Доставка: 31 авг, вс 31 авг, вс - Утро Вечер 18:00-23:00 18:00-20:00 19:00-21:0…" at bounding box center [697, 511] width 1395 height 723
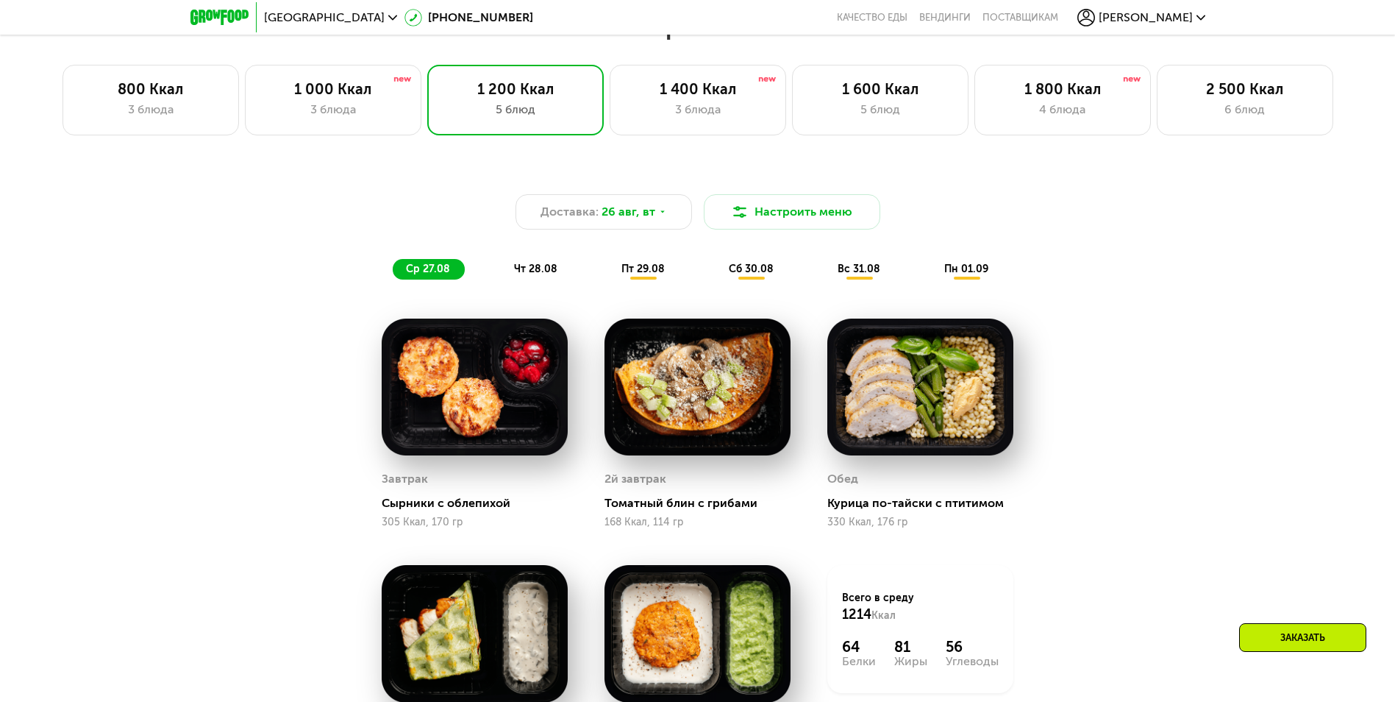
click at [850, 269] on span "вс 31.08" at bounding box center [859, 269] width 43 height 13
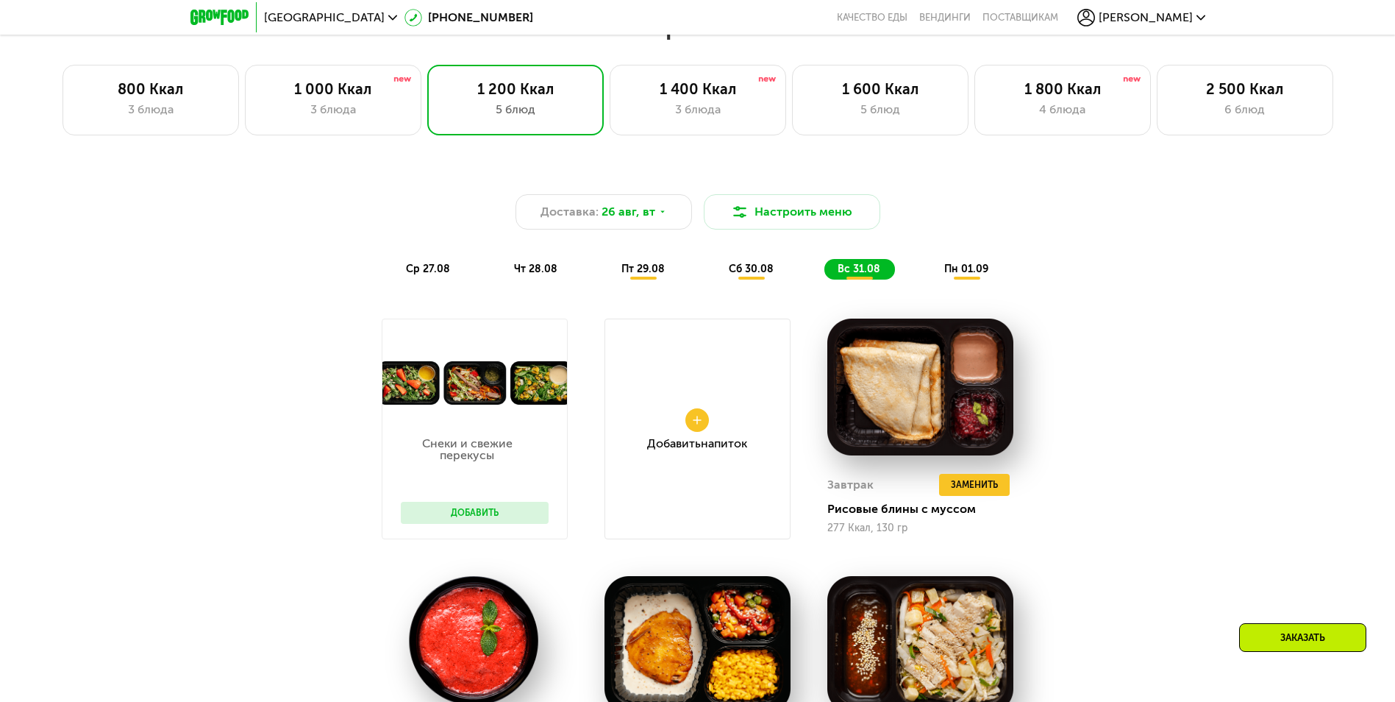
click at [978, 269] on span "пн 01.09" at bounding box center [966, 269] width 44 height 13
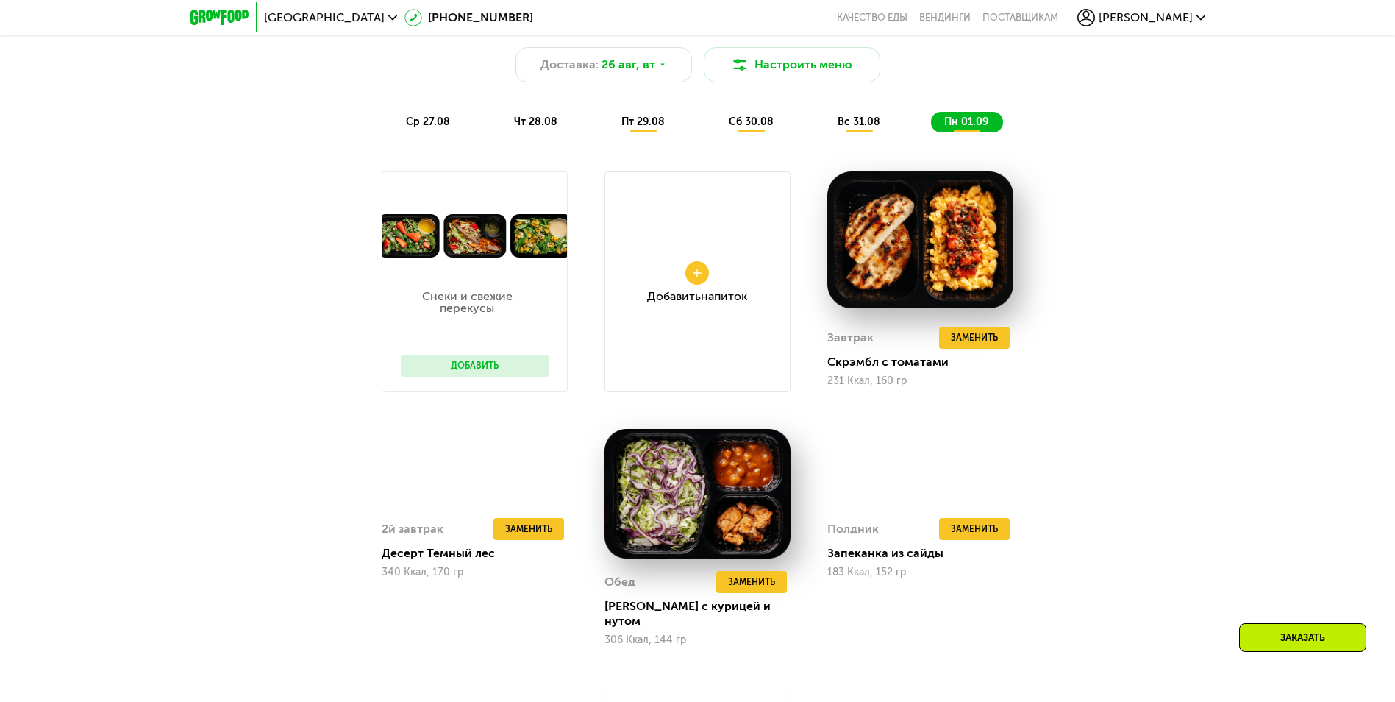
scroll to position [735, 0]
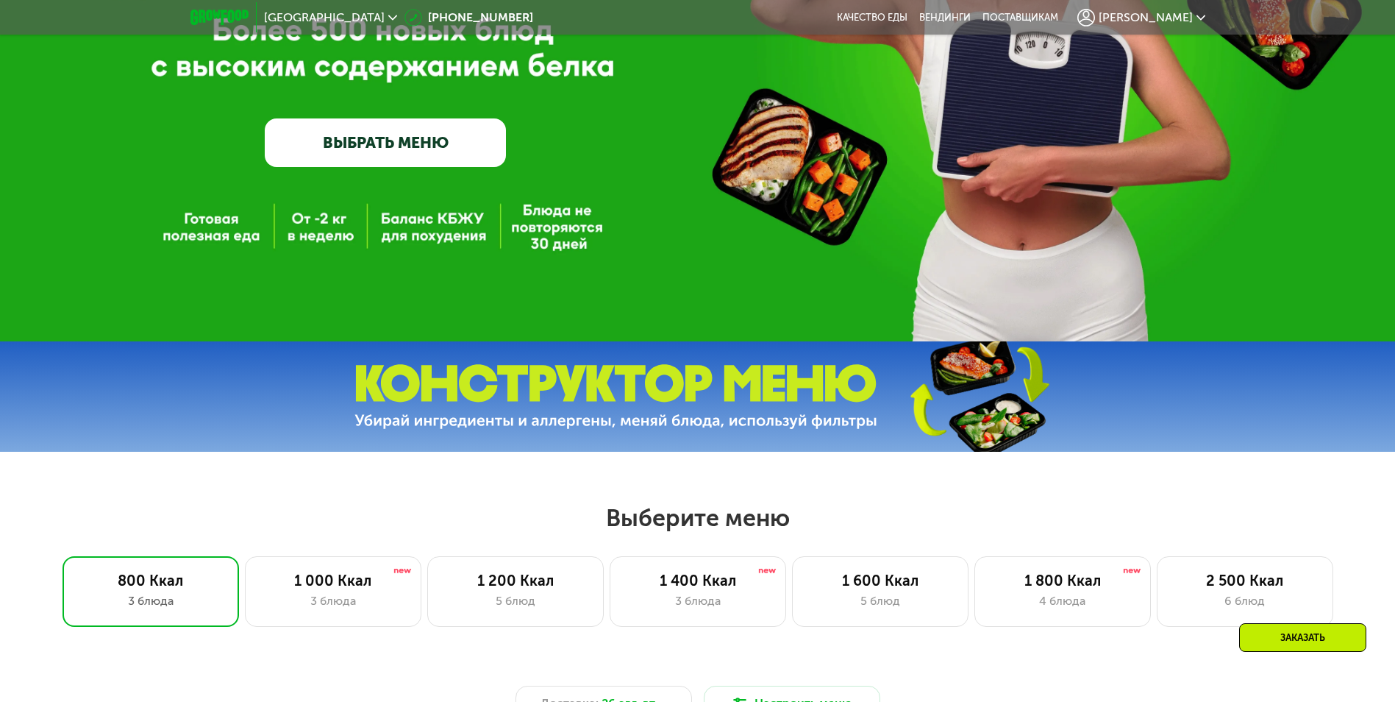
scroll to position [441, 0]
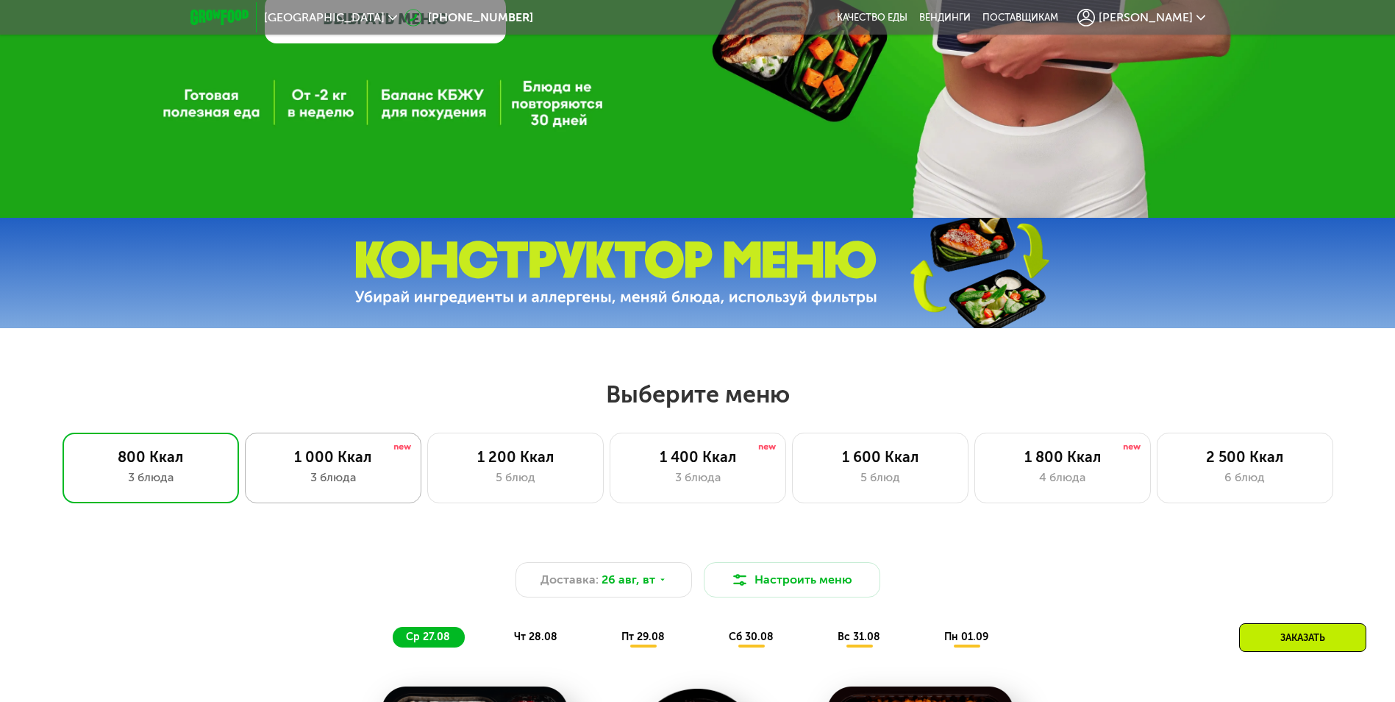
click at [344, 473] on div "3 блюда" at bounding box center [333, 477] width 146 height 18
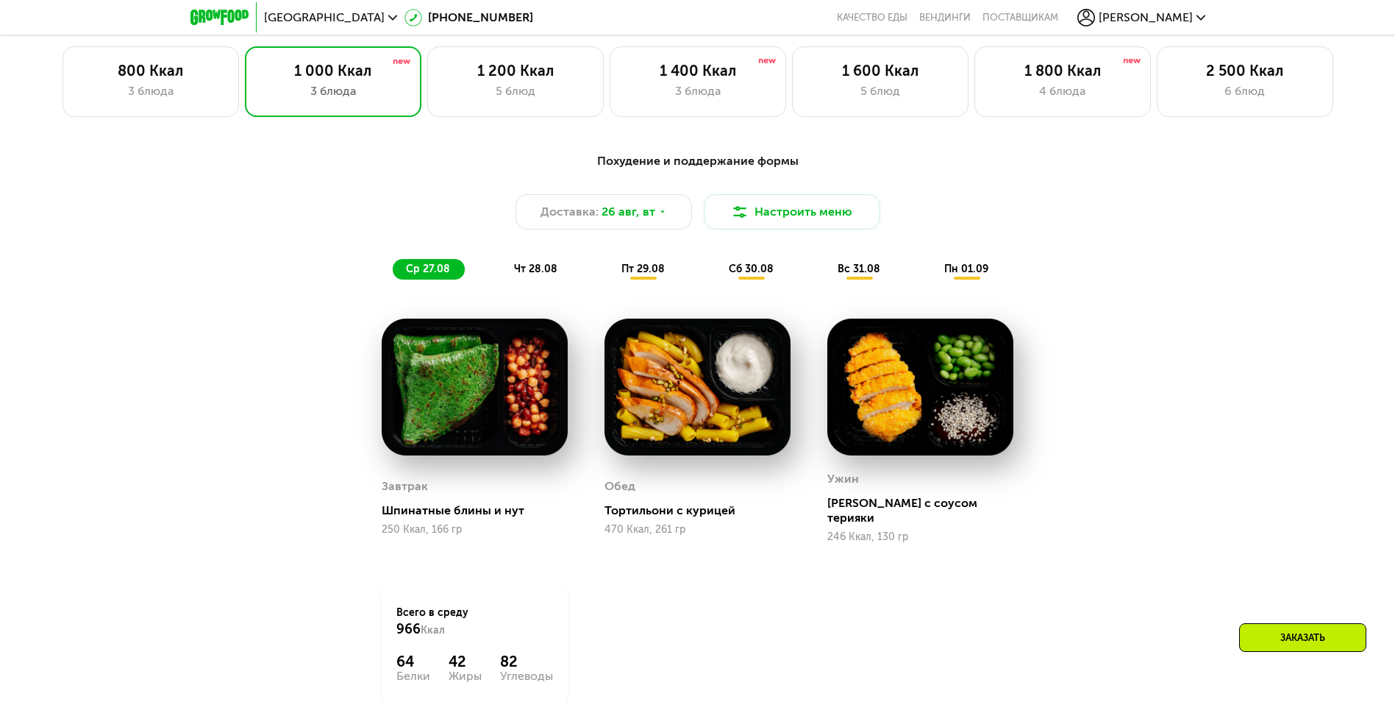
scroll to position [956, 0]
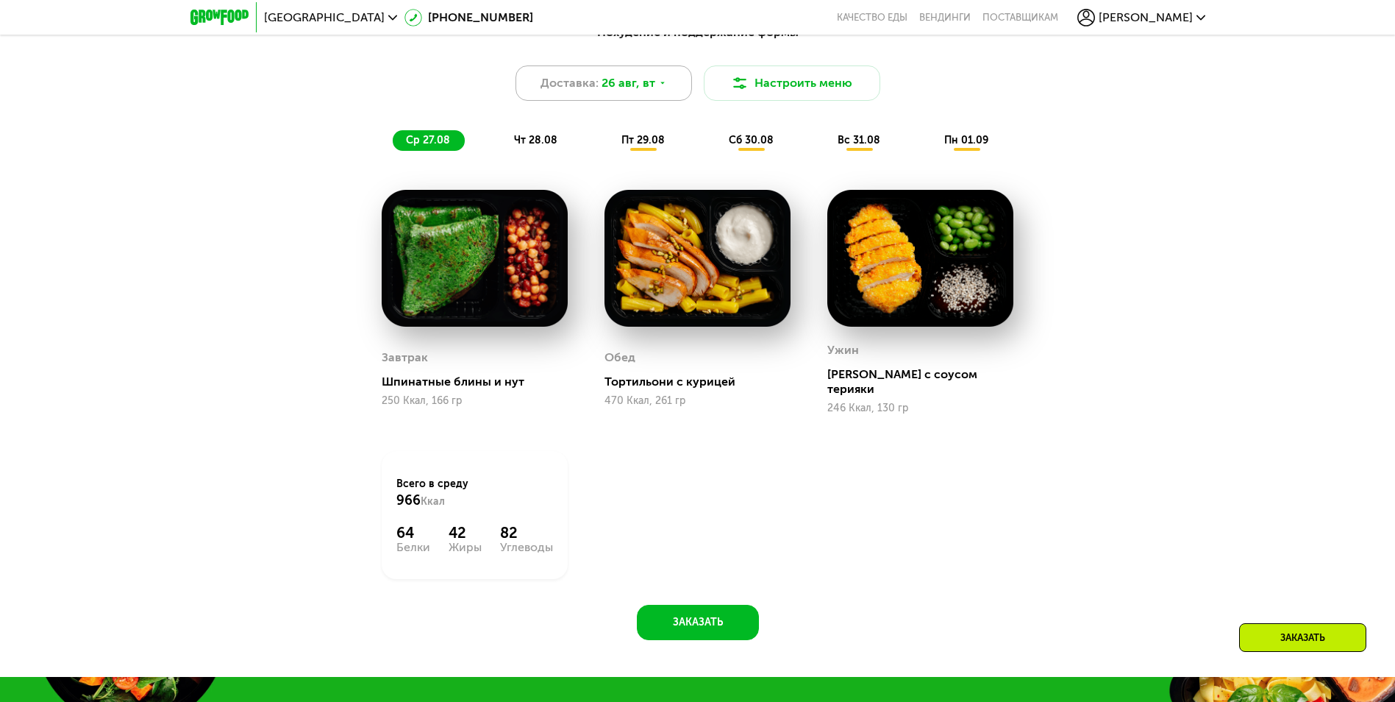
click at [653, 79] on div "Доставка: [DATE]" at bounding box center [603, 82] width 176 height 35
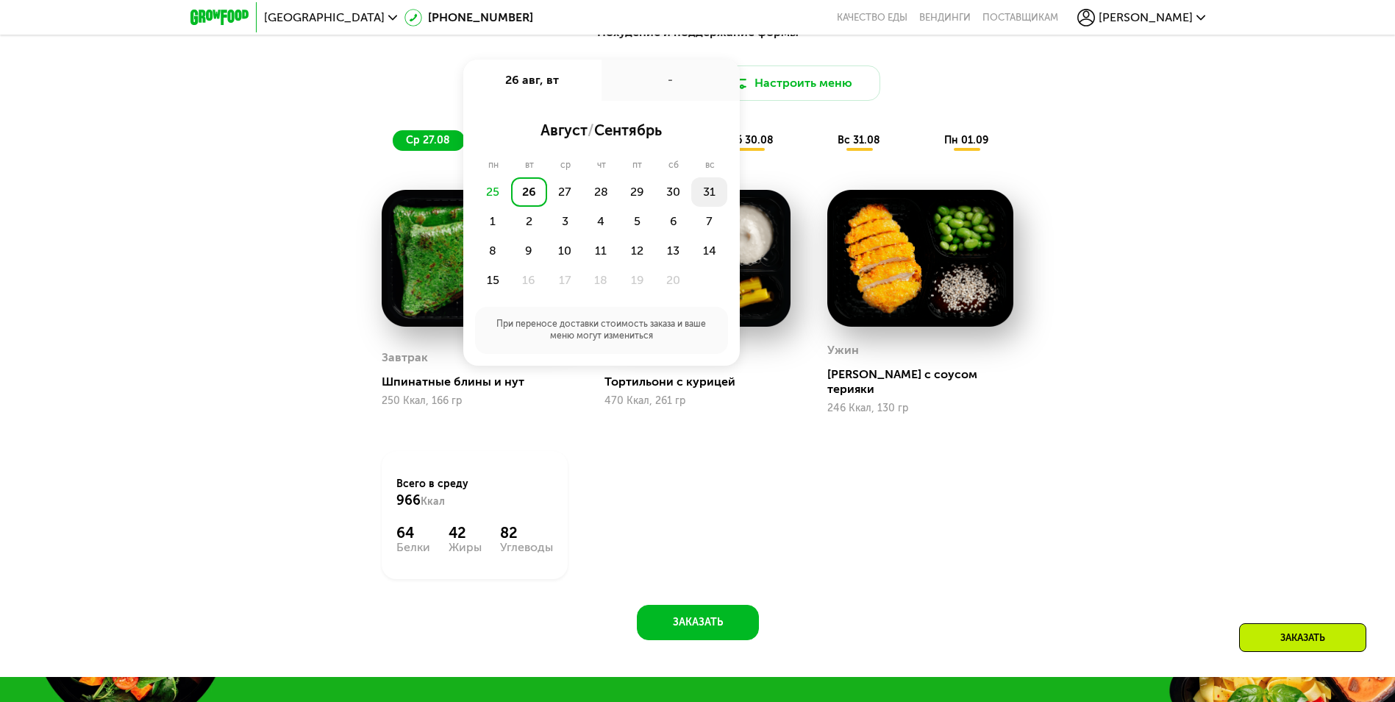
click at [511, 207] on div "31" at bounding box center [493, 221] width 36 height 29
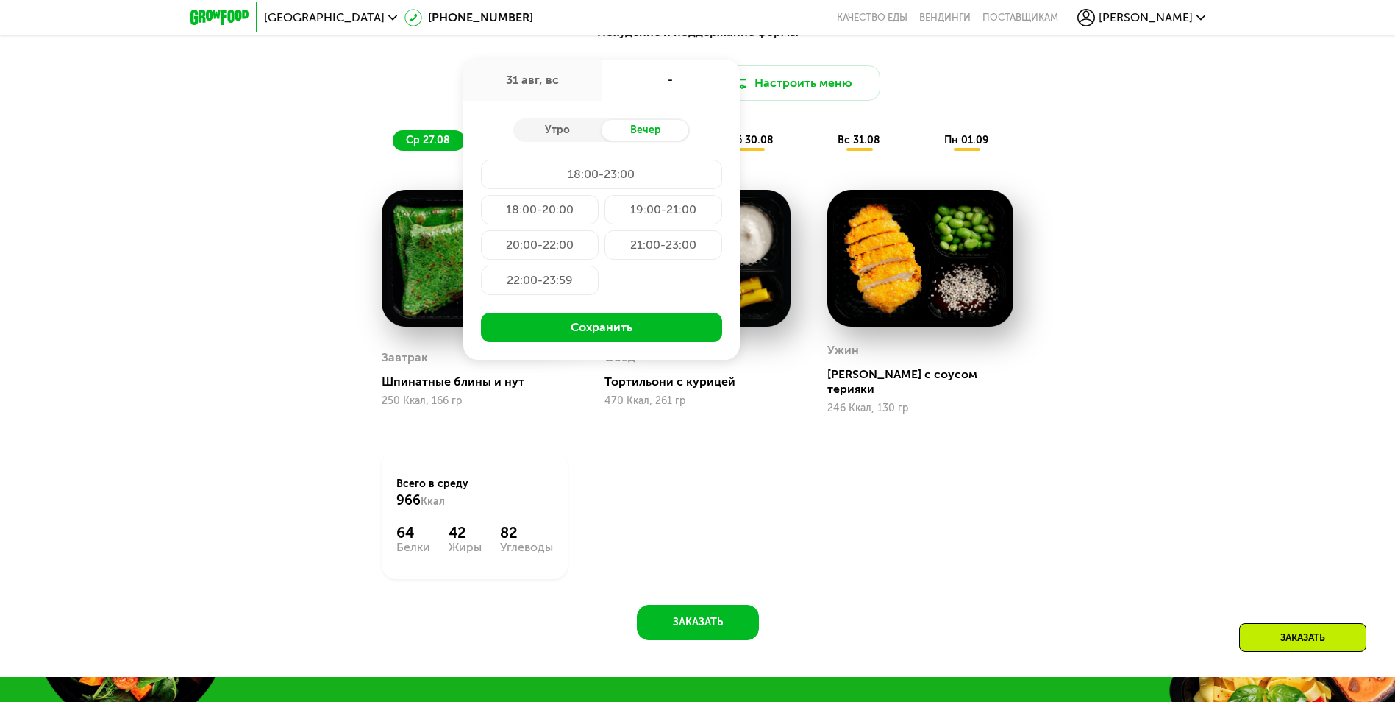
click at [599, 230] on div "19:00-21:00" at bounding box center [540, 244] width 118 height 29
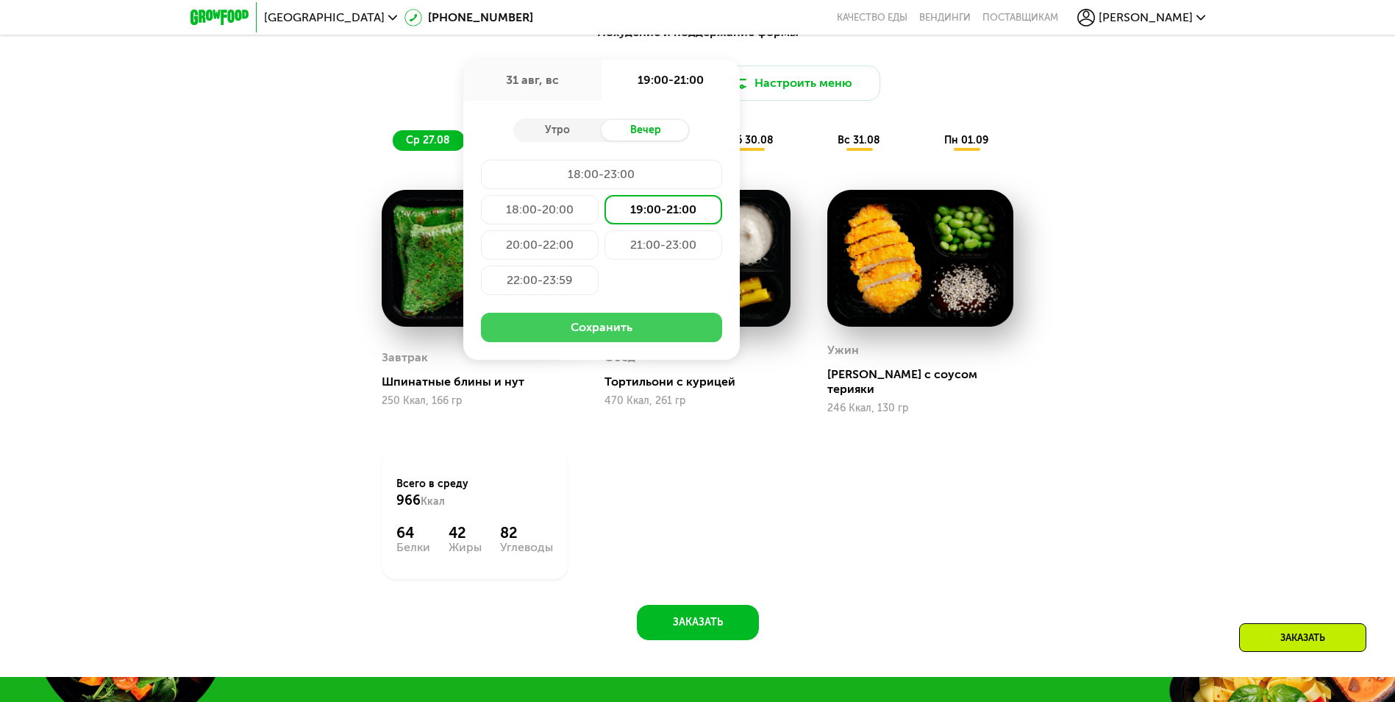
click at [610, 332] on button "Сохранить" at bounding box center [601, 327] width 241 height 29
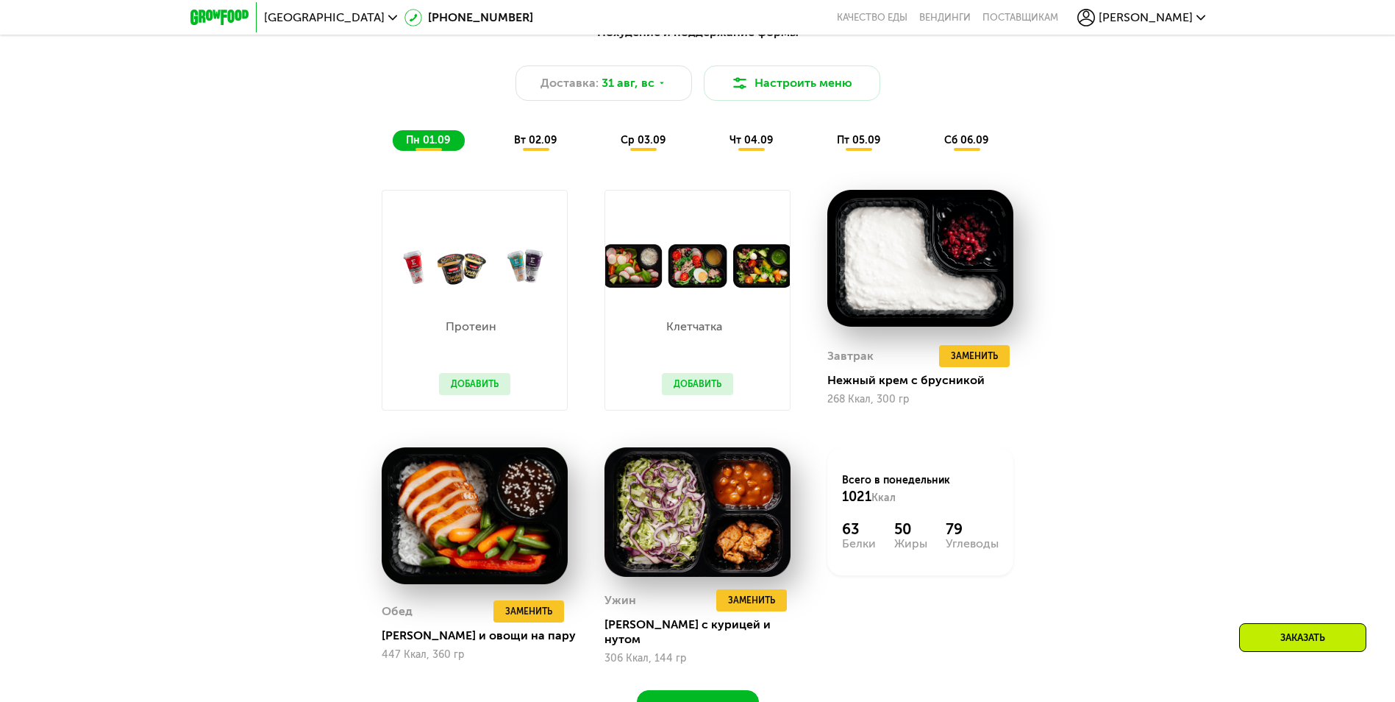
click at [540, 146] on span "вт 02.09" at bounding box center [535, 140] width 43 height 13
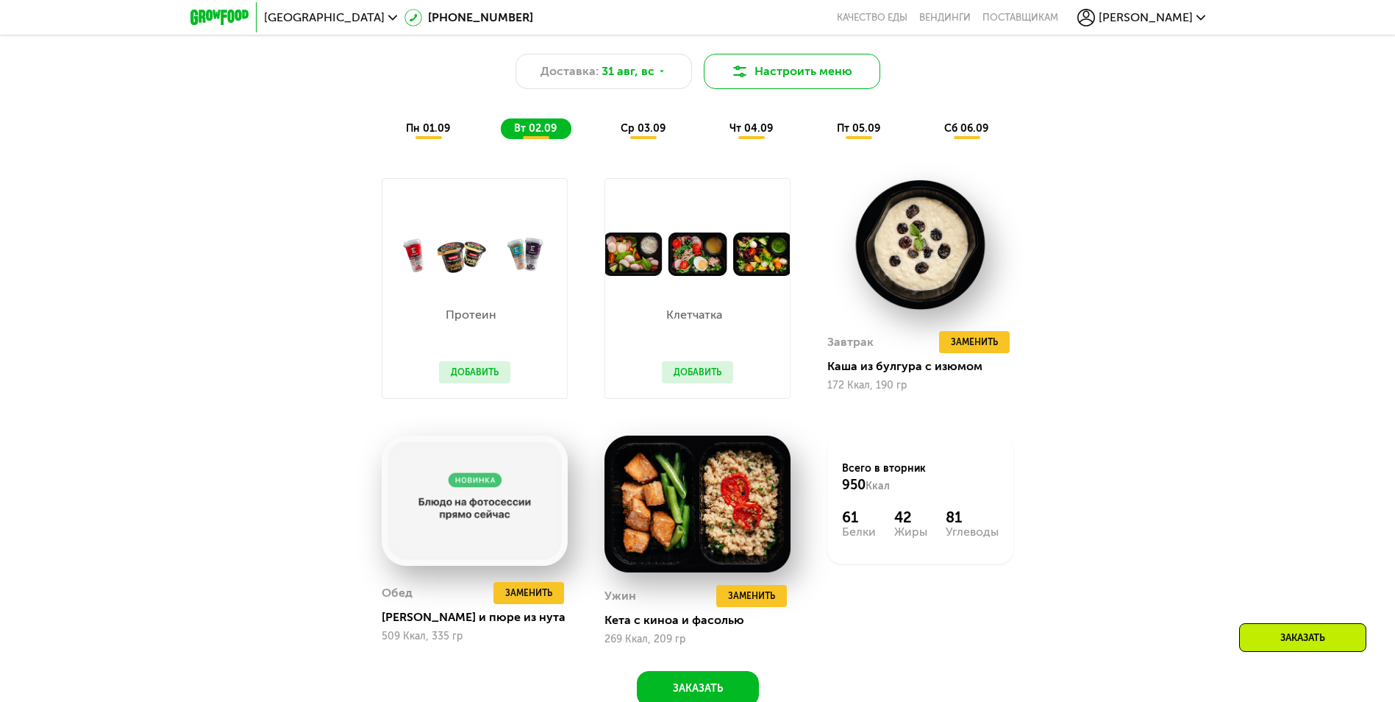
scroll to position [882, 0]
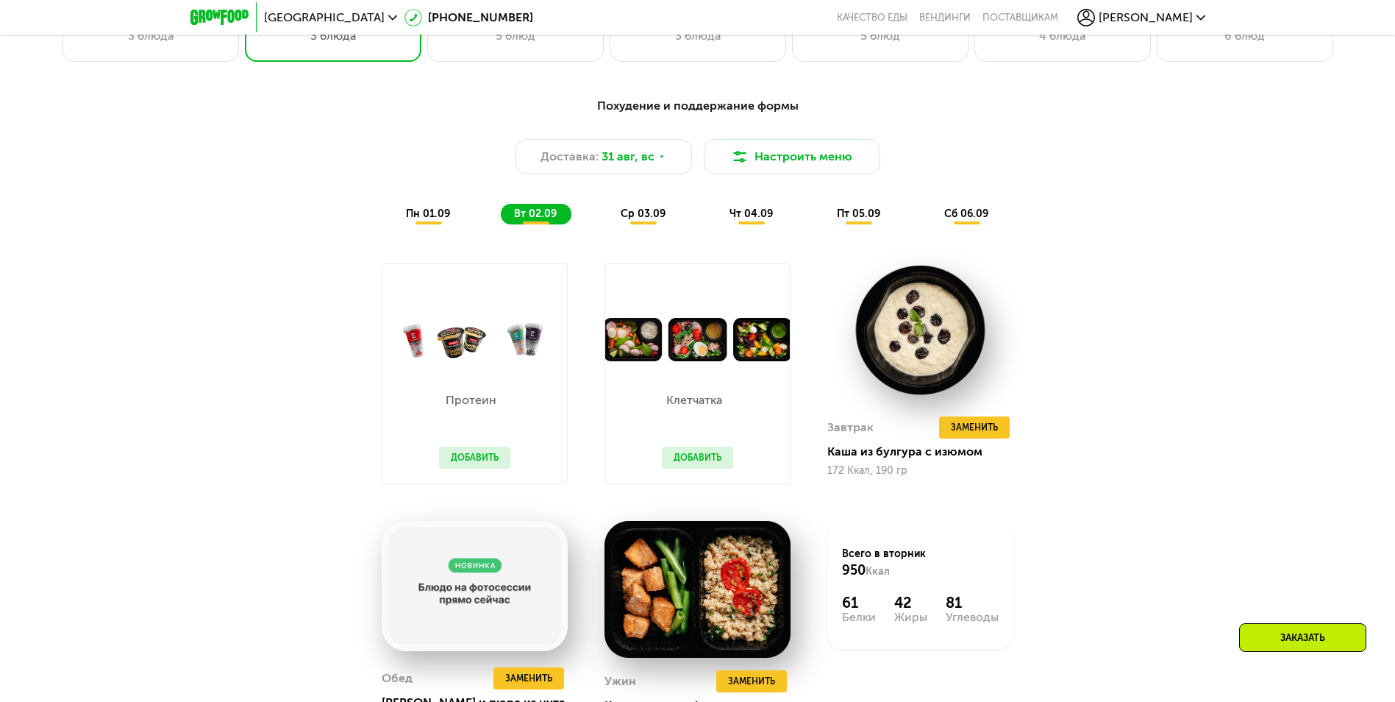
click at [646, 217] on span "ср 03.09" at bounding box center [643, 213] width 45 height 13
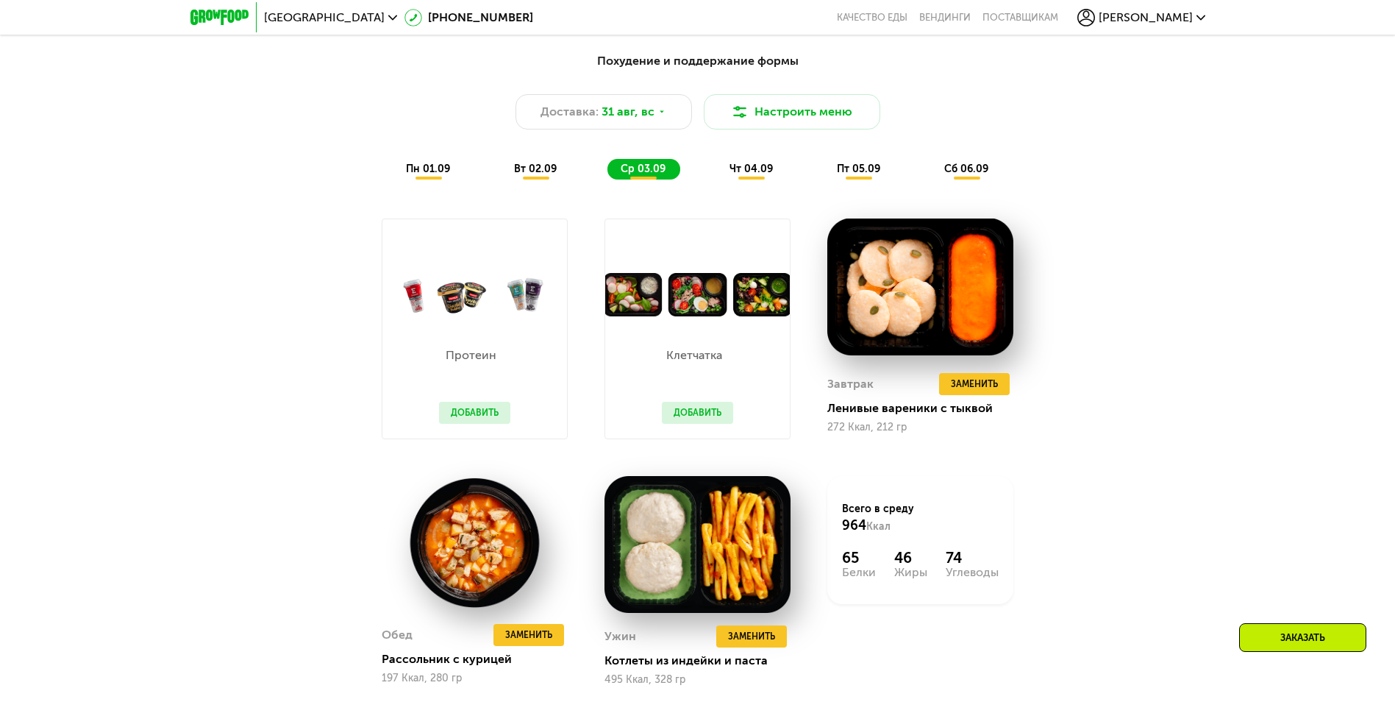
scroll to position [735, 0]
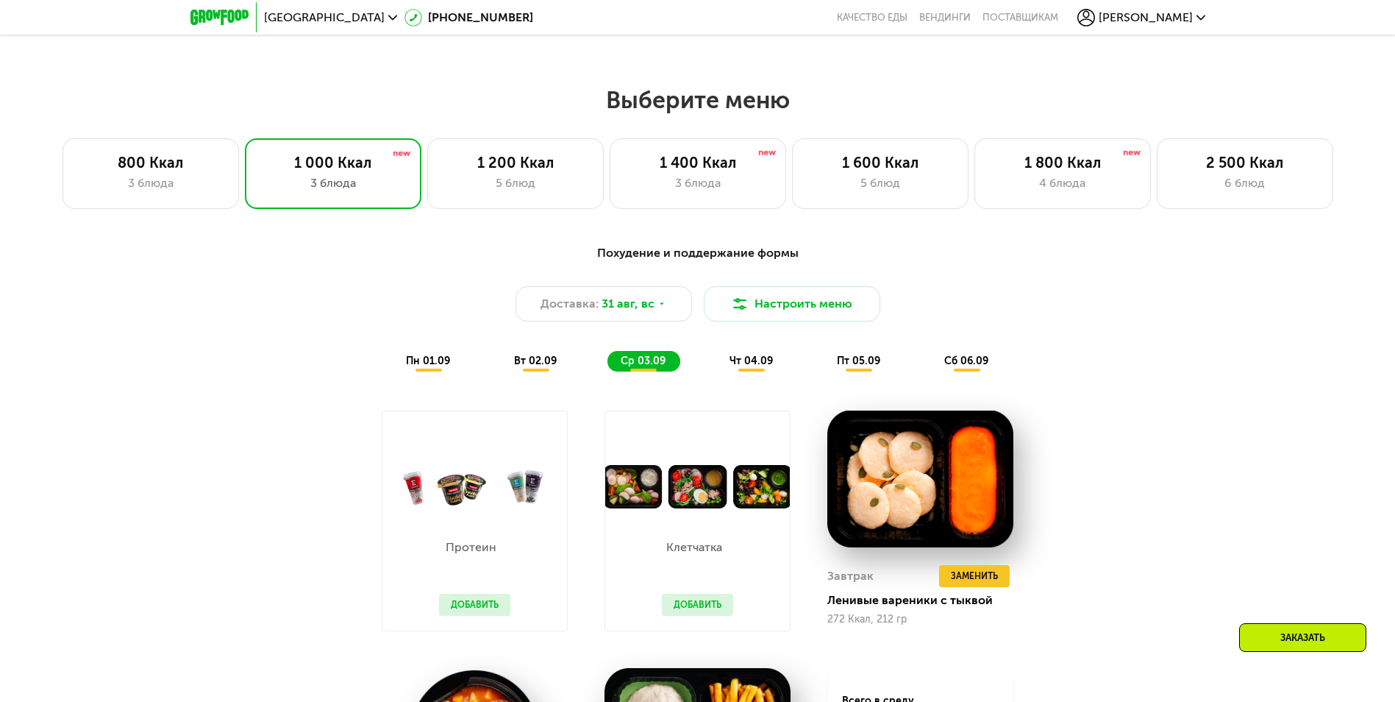
click at [762, 366] on span "чт 04.09" at bounding box center [750, 360] width 43 height 13
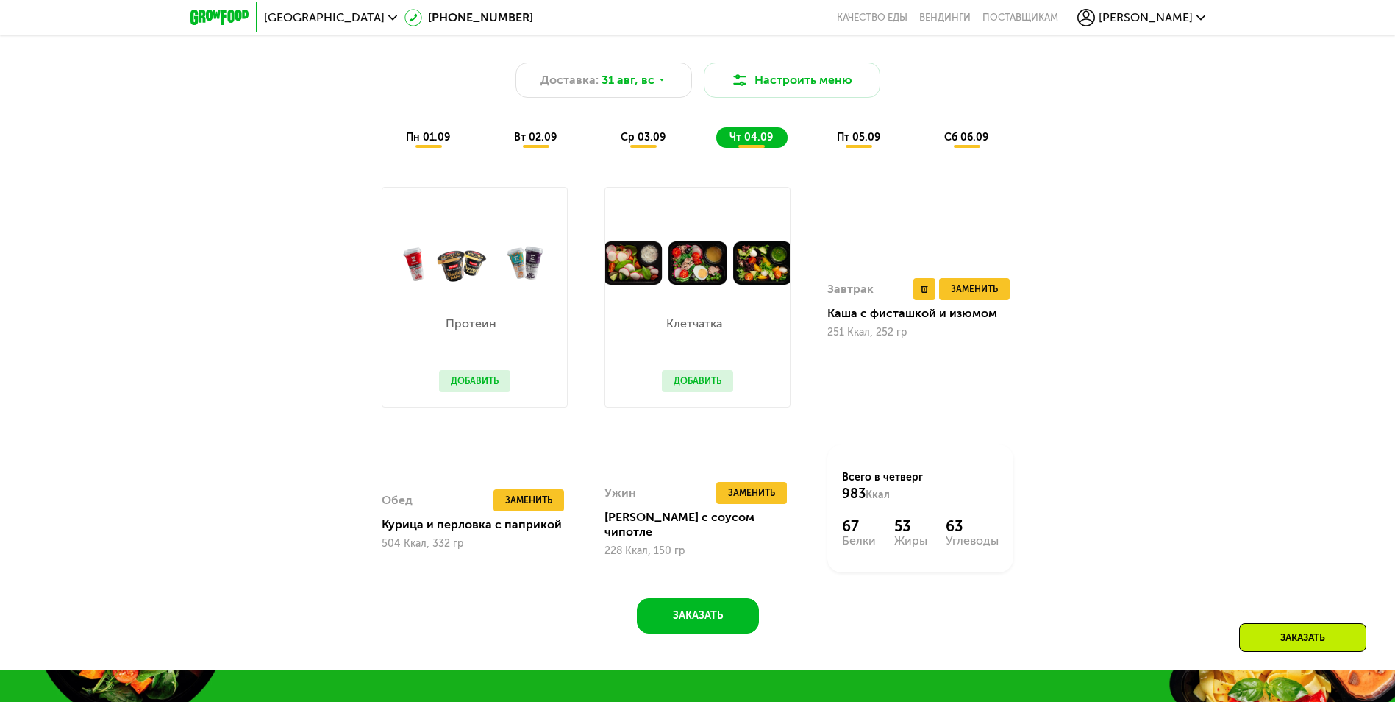
scroll to position [956, 0]
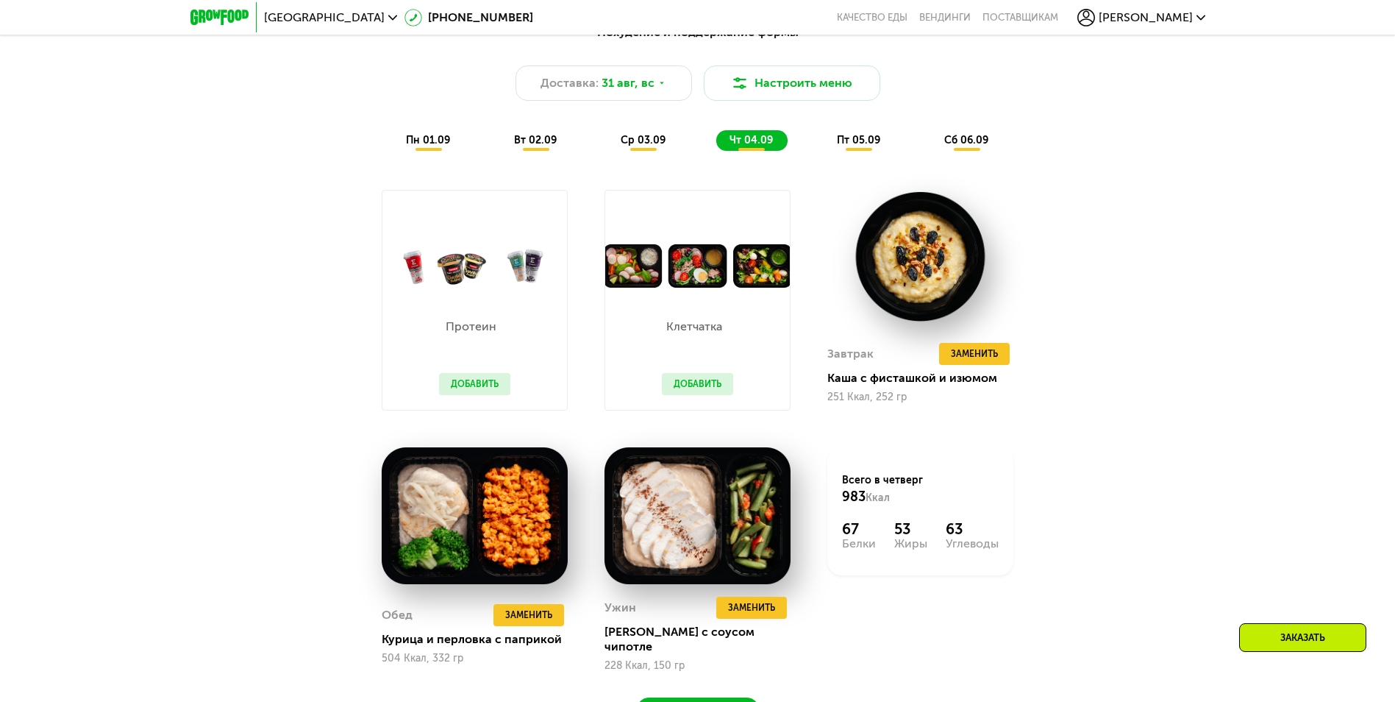
click at [843, 145] on span "пт 05.09" at bounding box center [858, 140] width 43 height 13
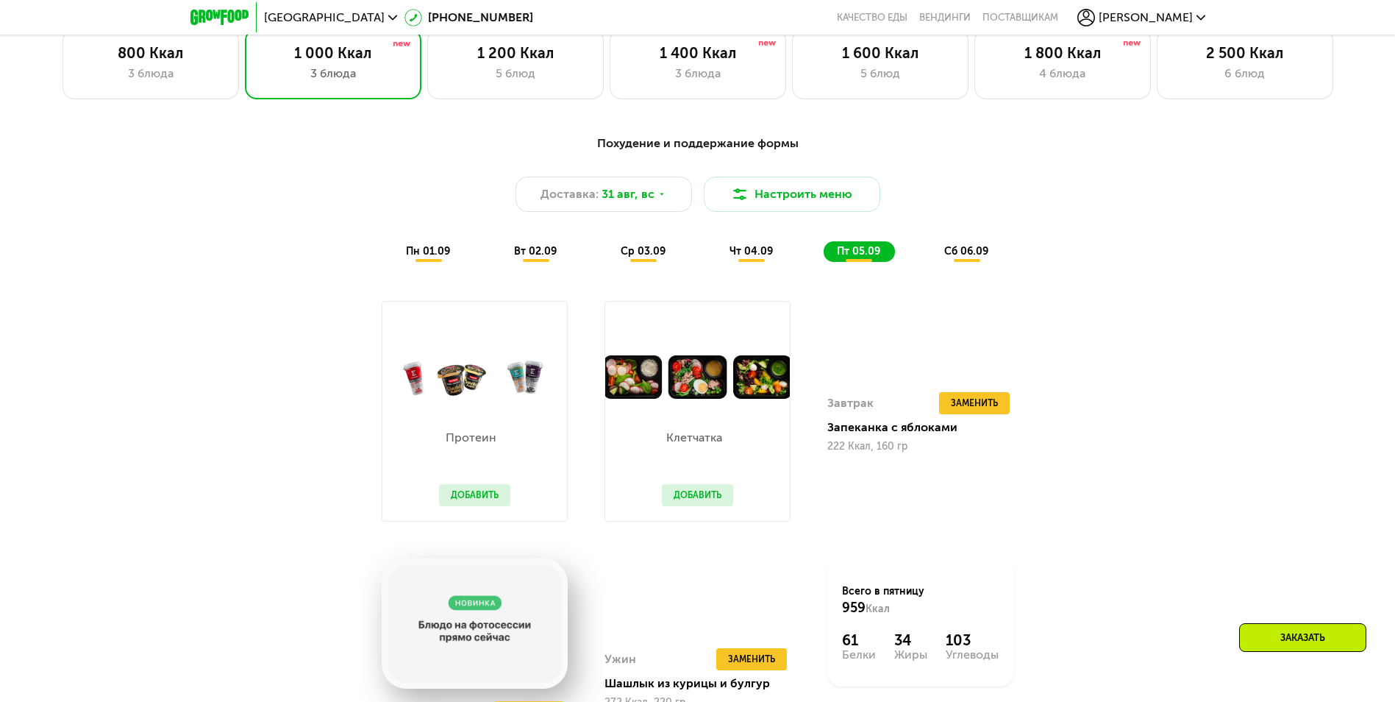
scroll to position [809, 0]
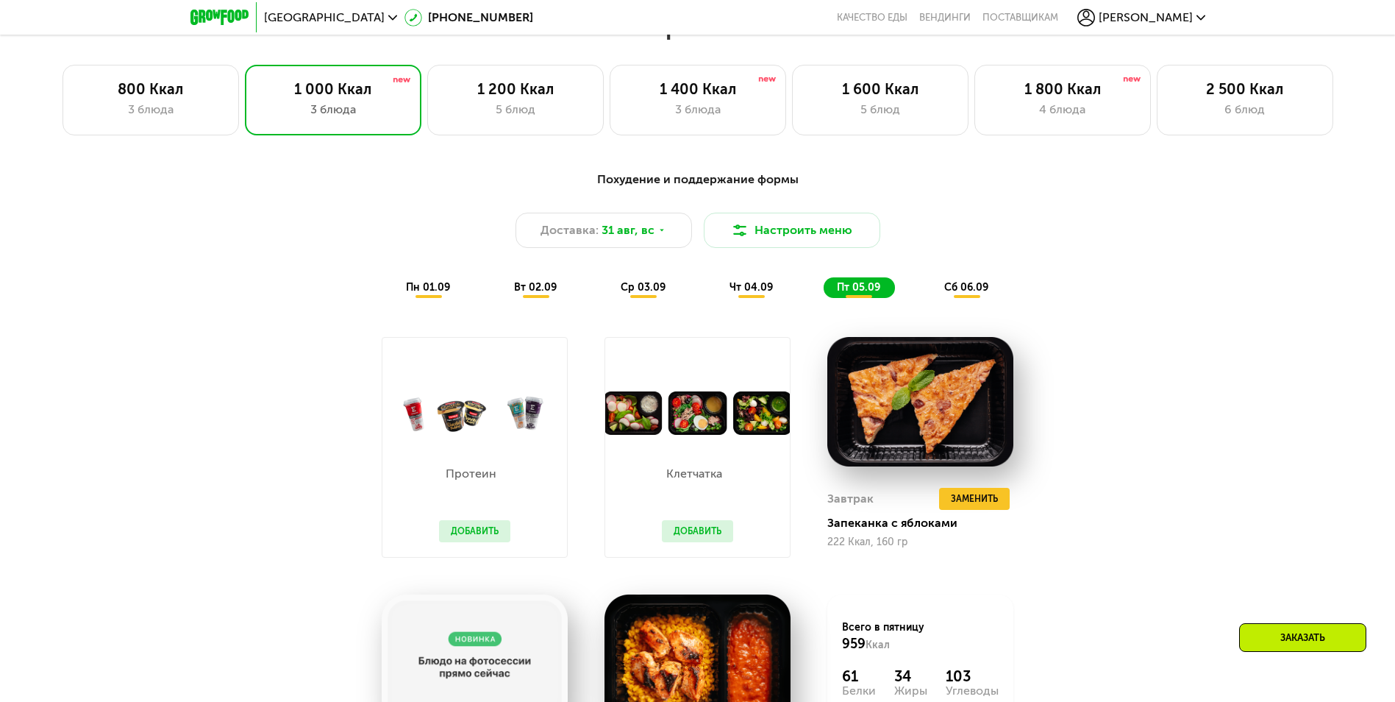
click at [958, 288] on span "сб 06.09" at bounding box center [966, 287] width 44 height 13
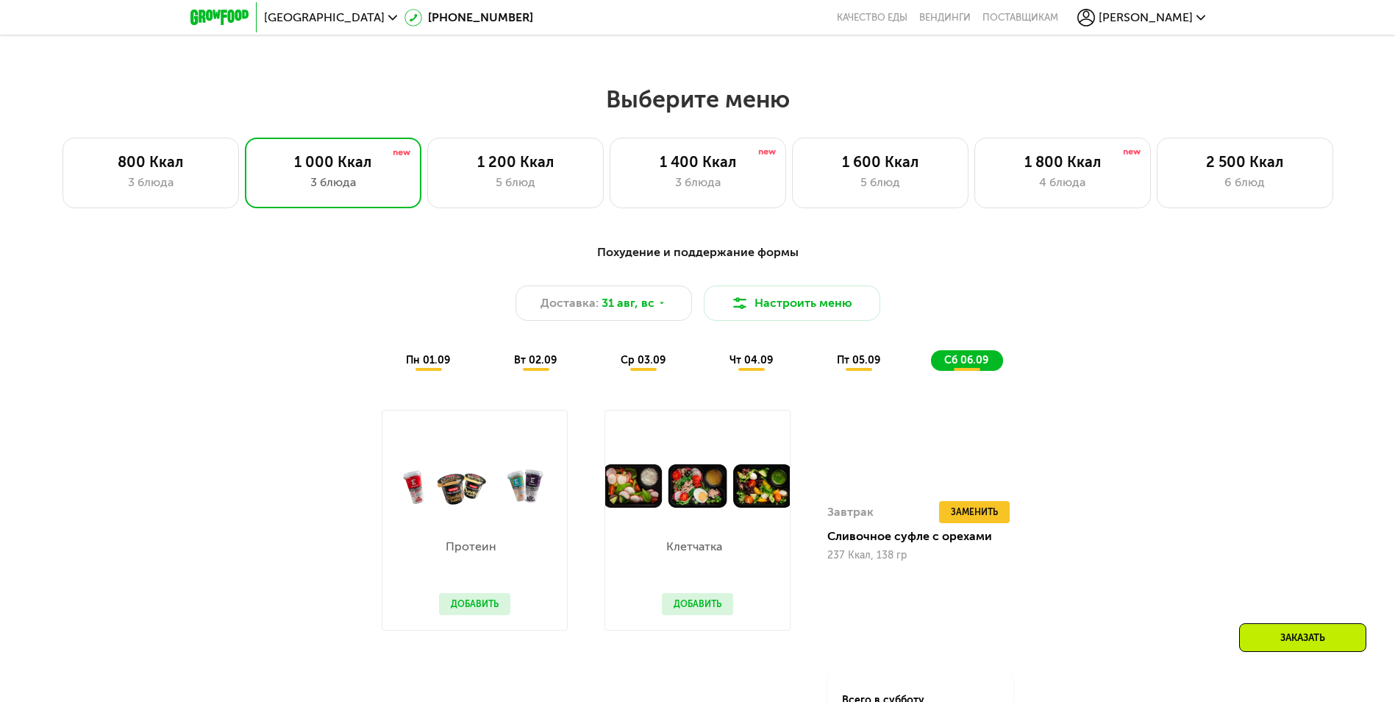
scroll to position [735, 0]
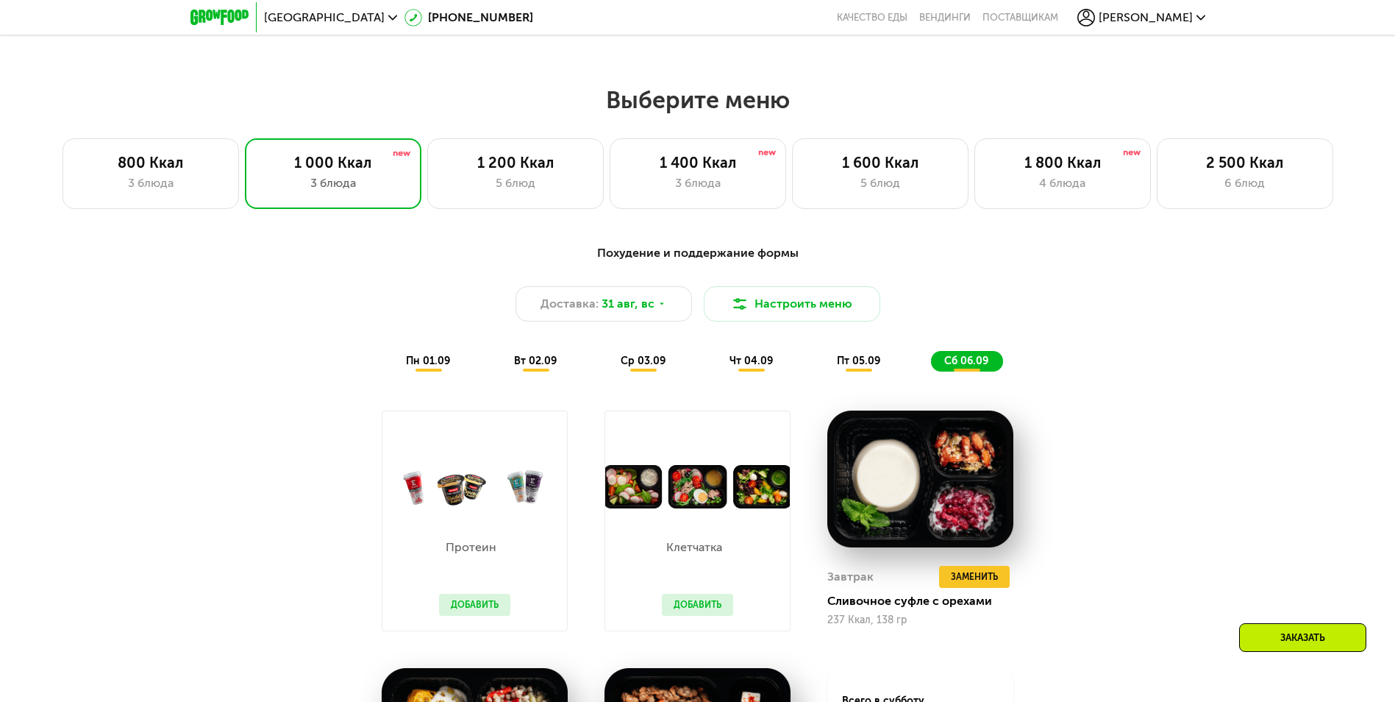
click at [418, 367] on span "пн 01.09" at bounding box center [428, 360] width 44 height 13
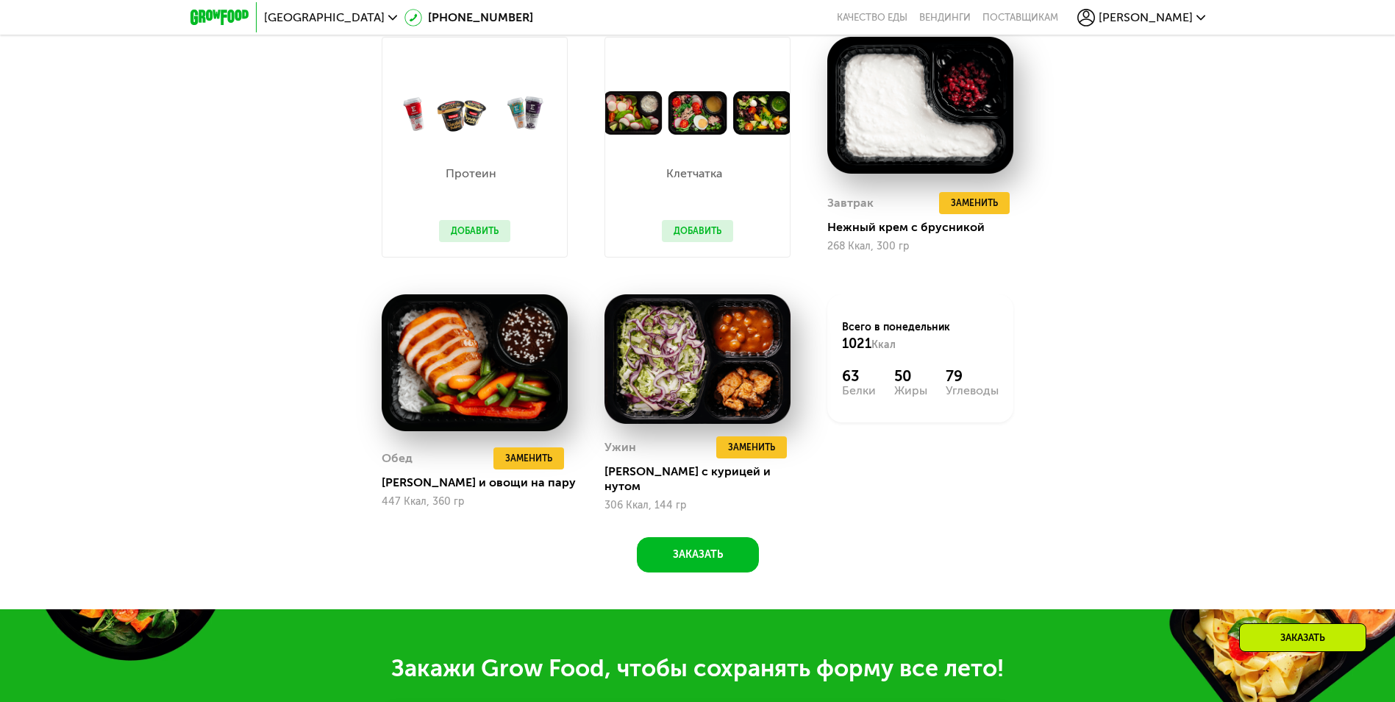
scroll to position [1177, 0]
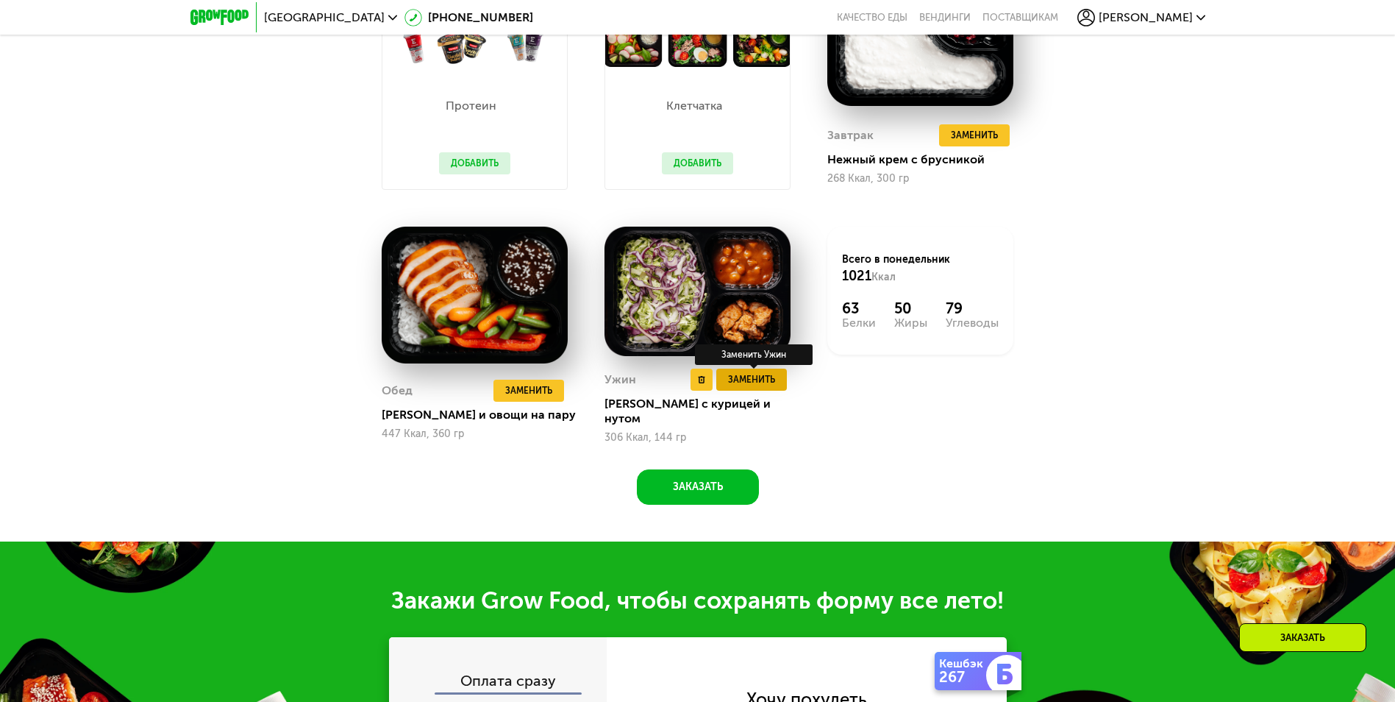
click at [749, 387] on span "Заменить" at bounding box center [751, 379] width 47 height 15
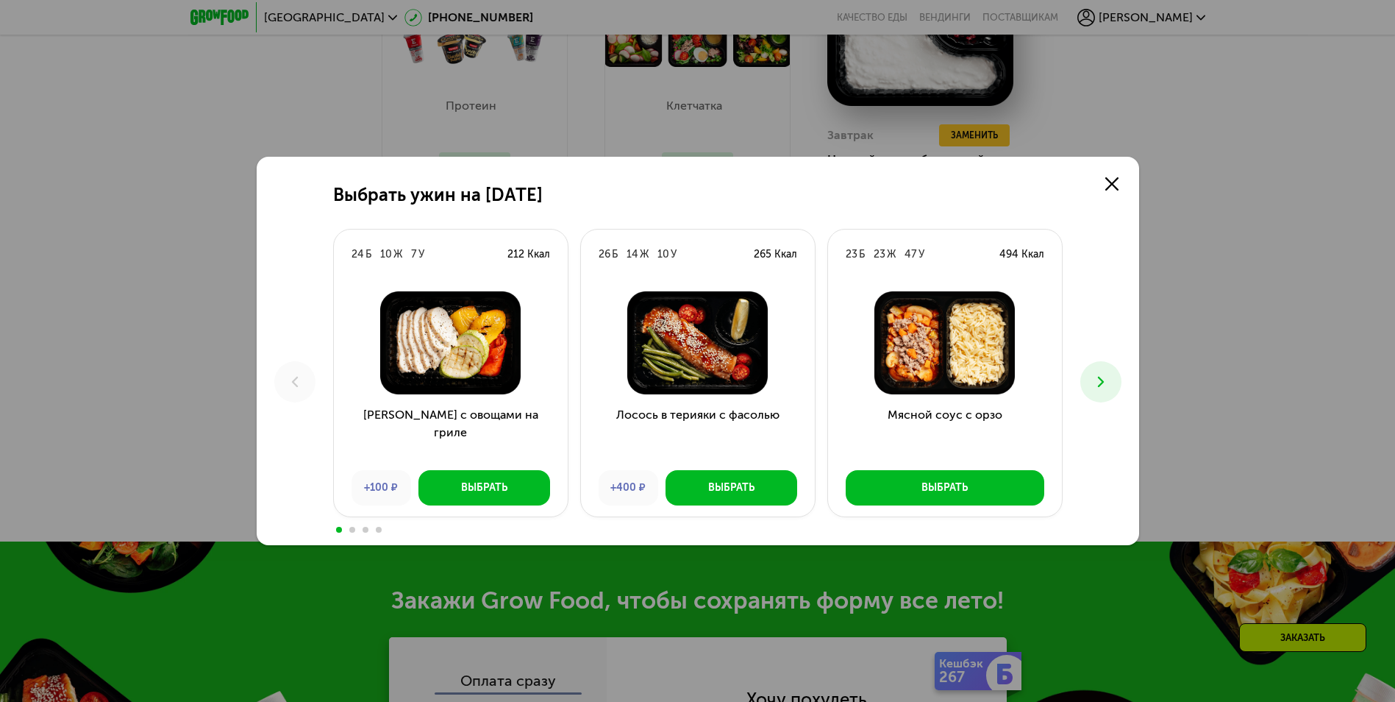
click at [1102, 379] on icon at bounding box center [1101, 382] width 18 height 18
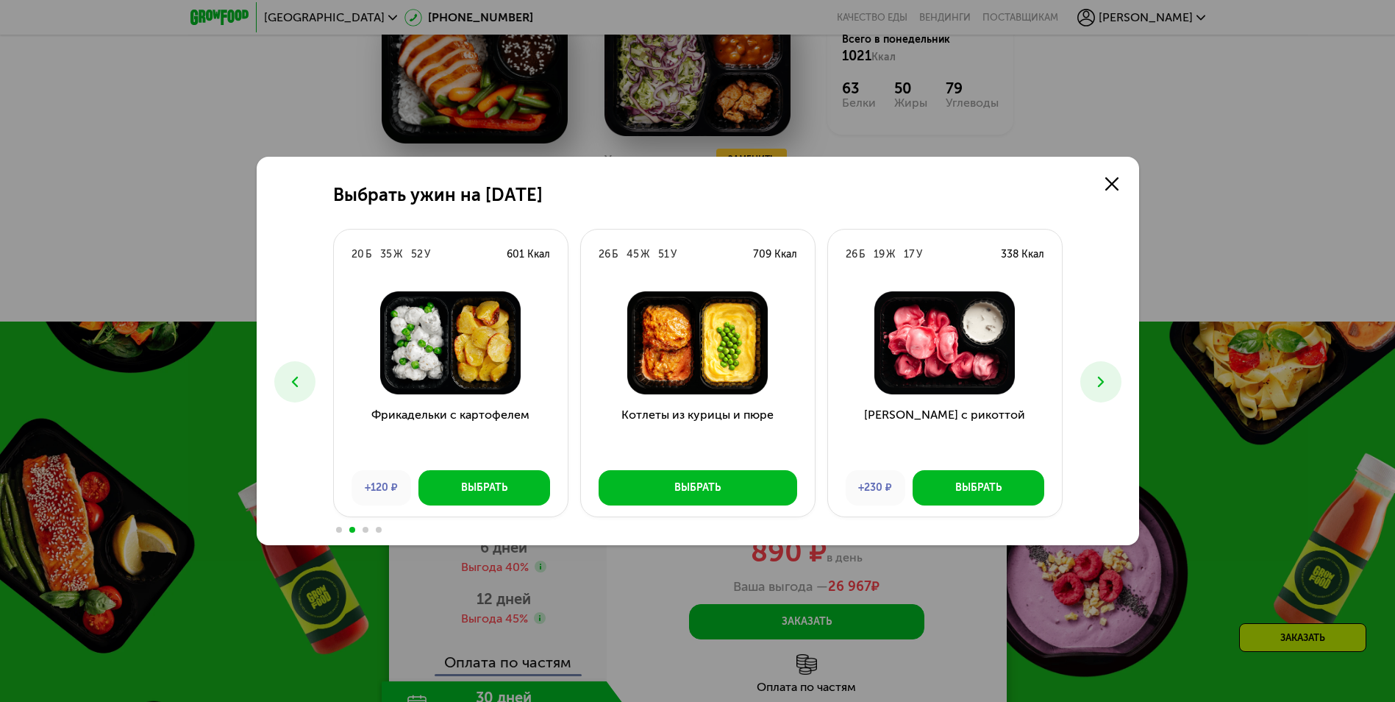
scroll to position [1397, 0]
click at [1102, 379] on icon at bounding box center [1101, 382] width 18 height 18
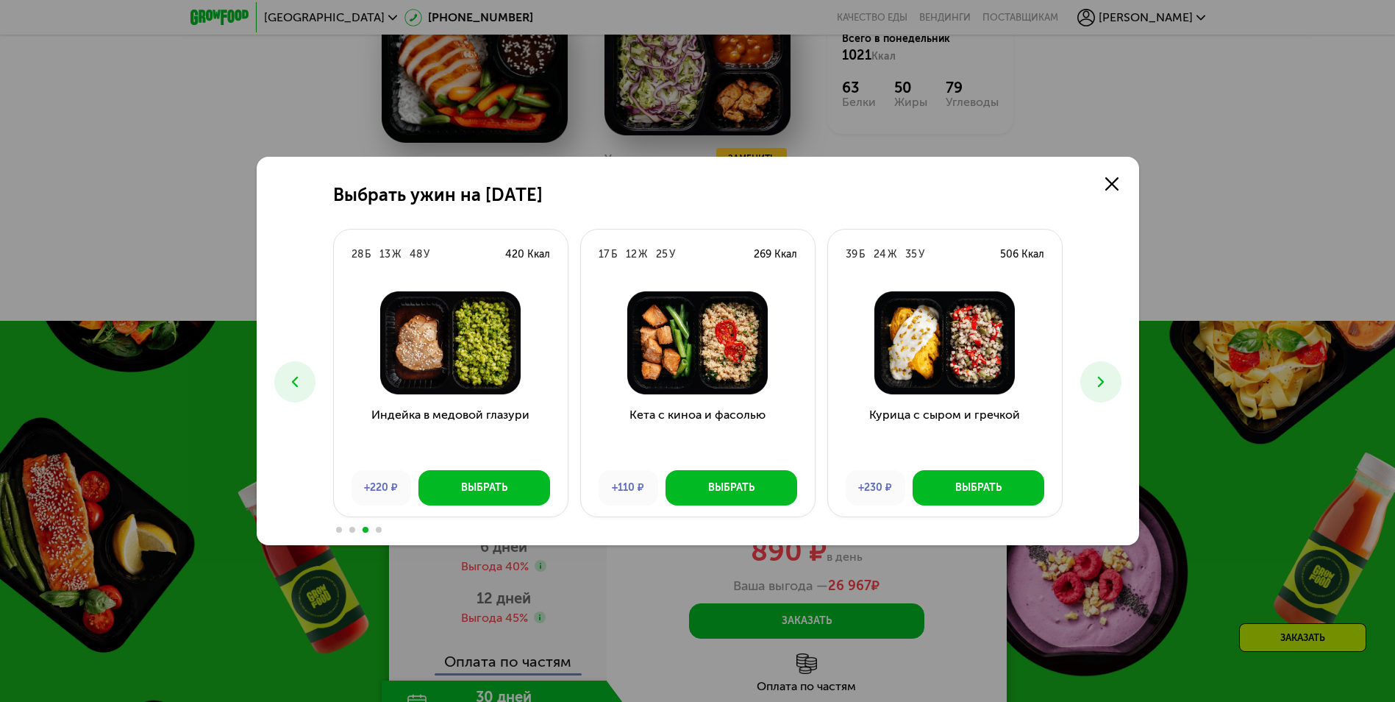
click at [1102, 379] on icon at bounding box center [1101, 382] width 18 height 18
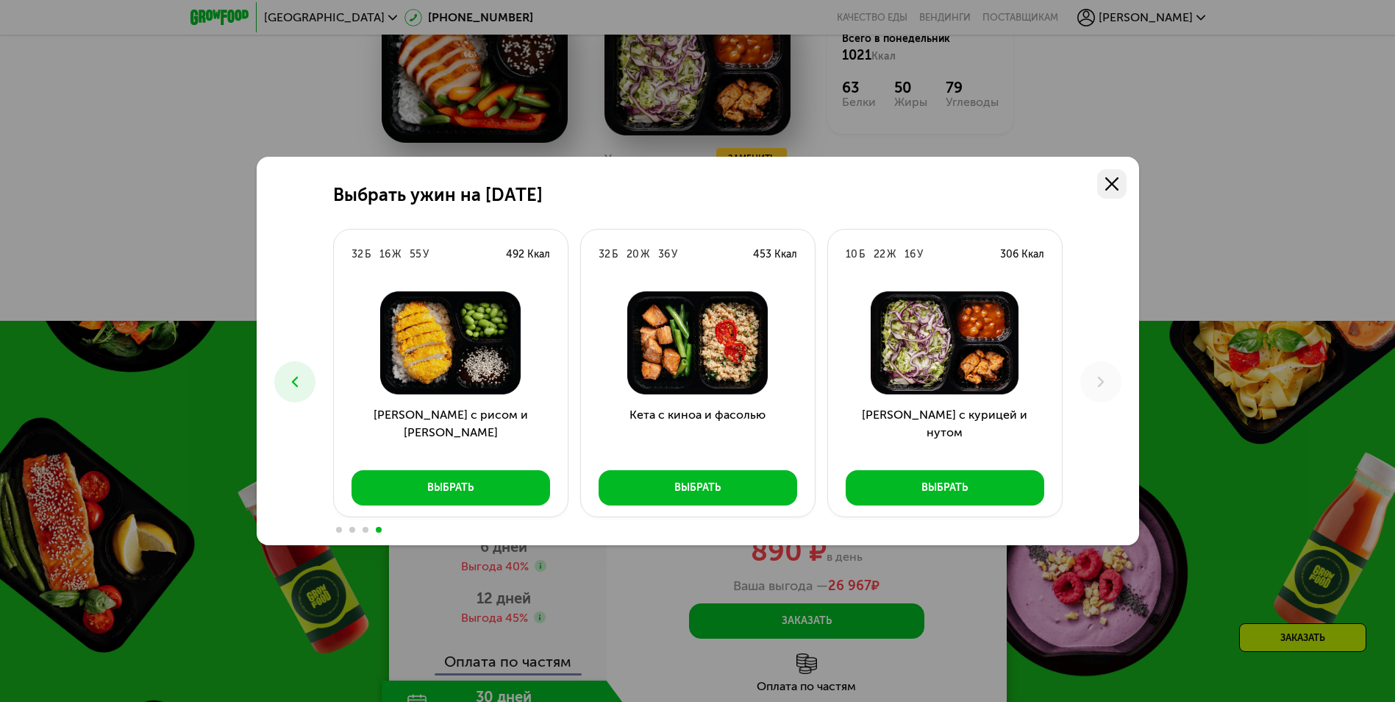
click at [1110, 188] on icon at bounding box center [1111, 183] width 13 height 13
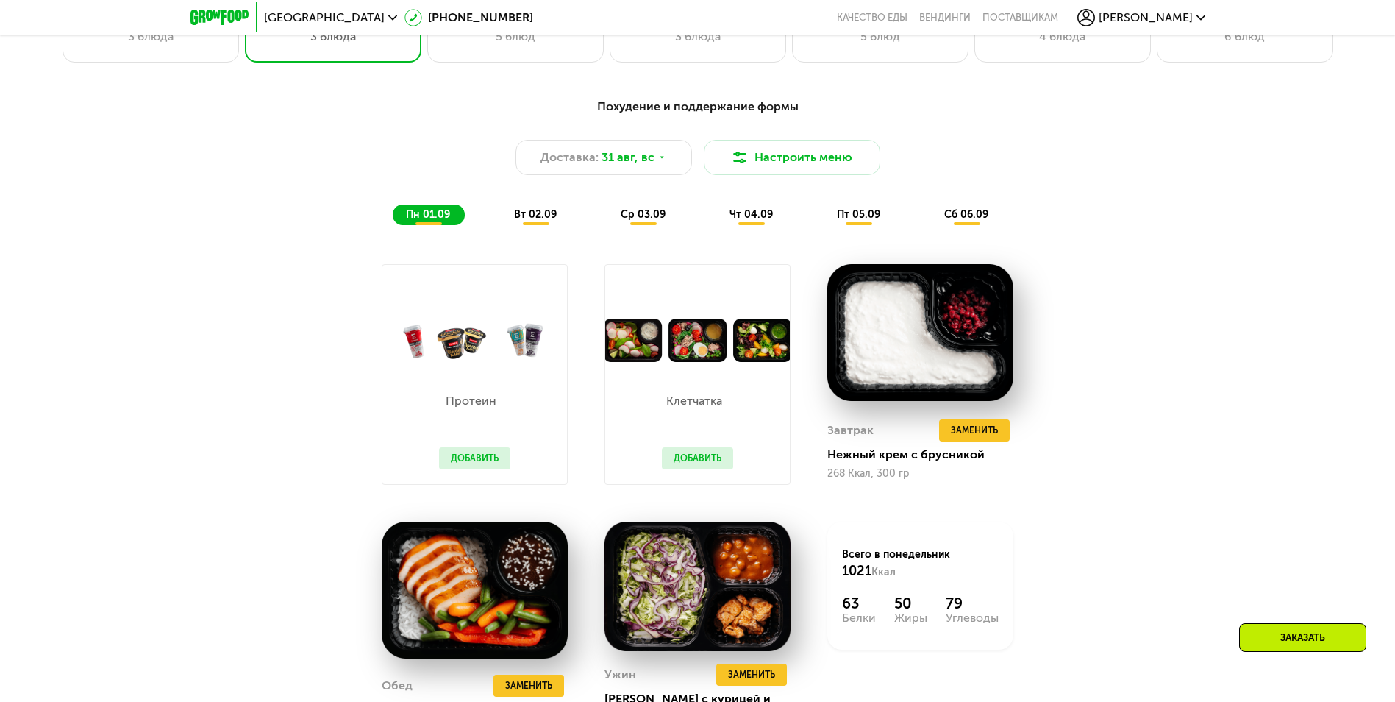
scroll to position [882, 0]
click at [548, 217] on span "вт 02.09" at bounding box center [535, 213] width 43 height 13
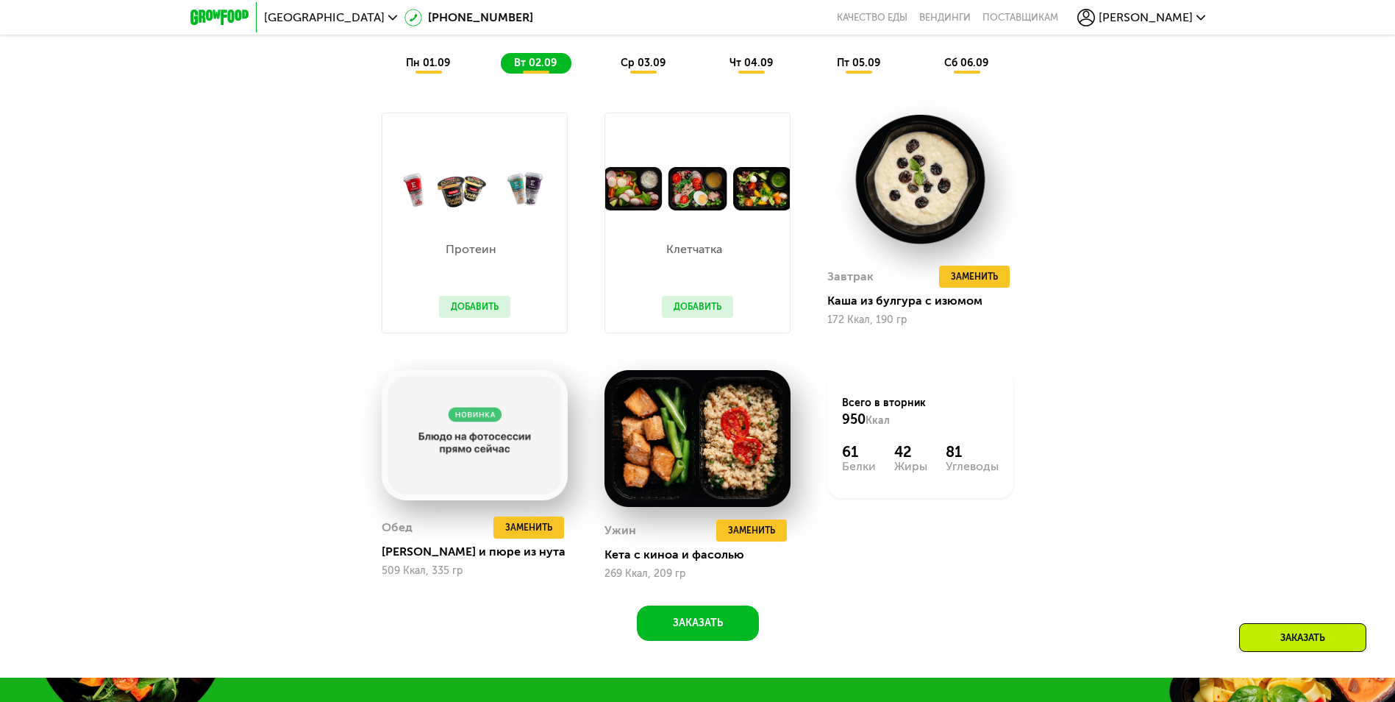
scroll to position [1029, 0]
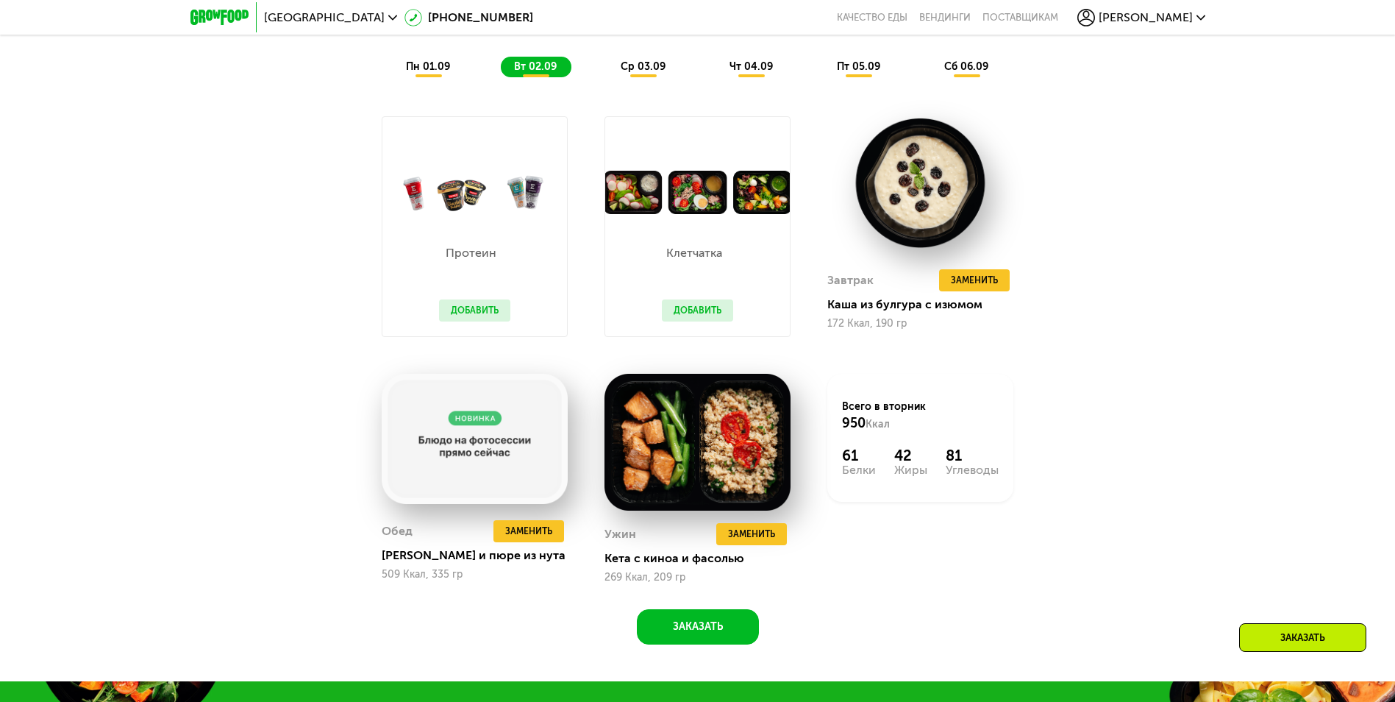
click at [638, 71] on span "ср 03.09" at bounding box center [643, 66] width 45 height 13
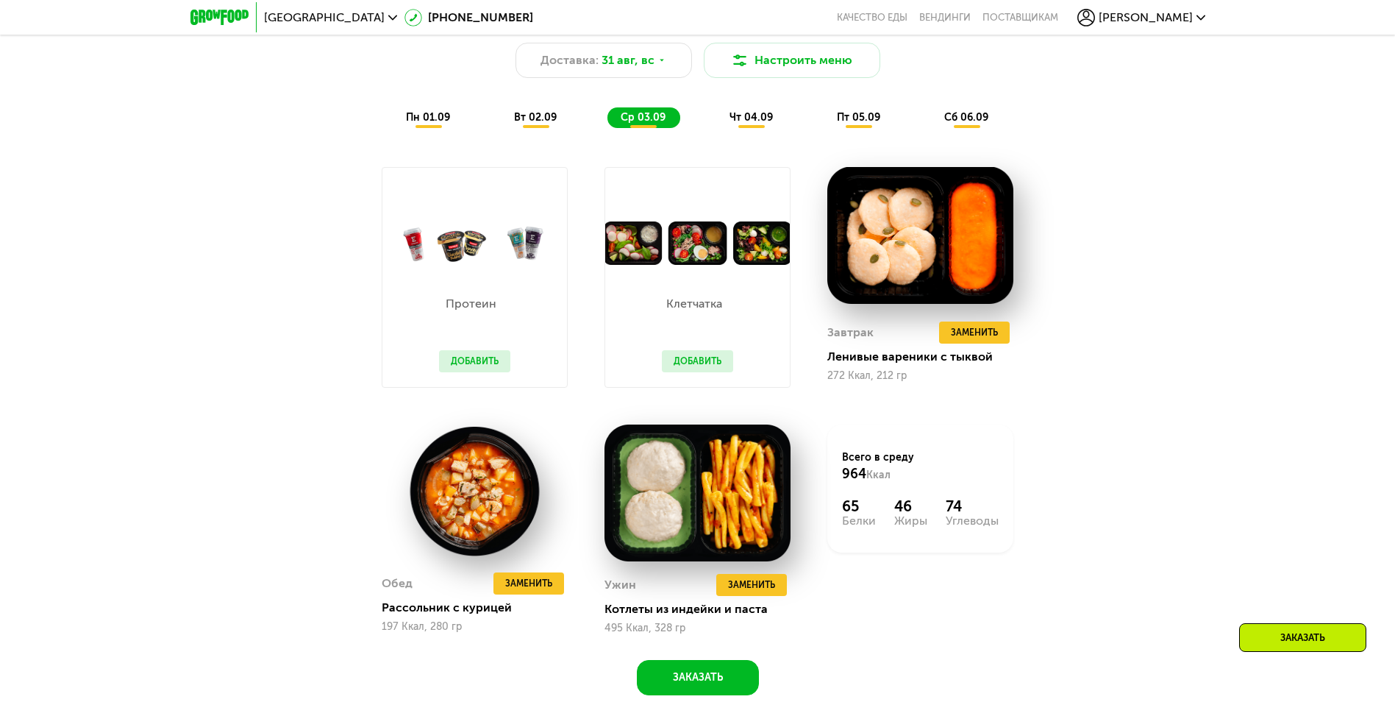
scroll to position [956, 0]
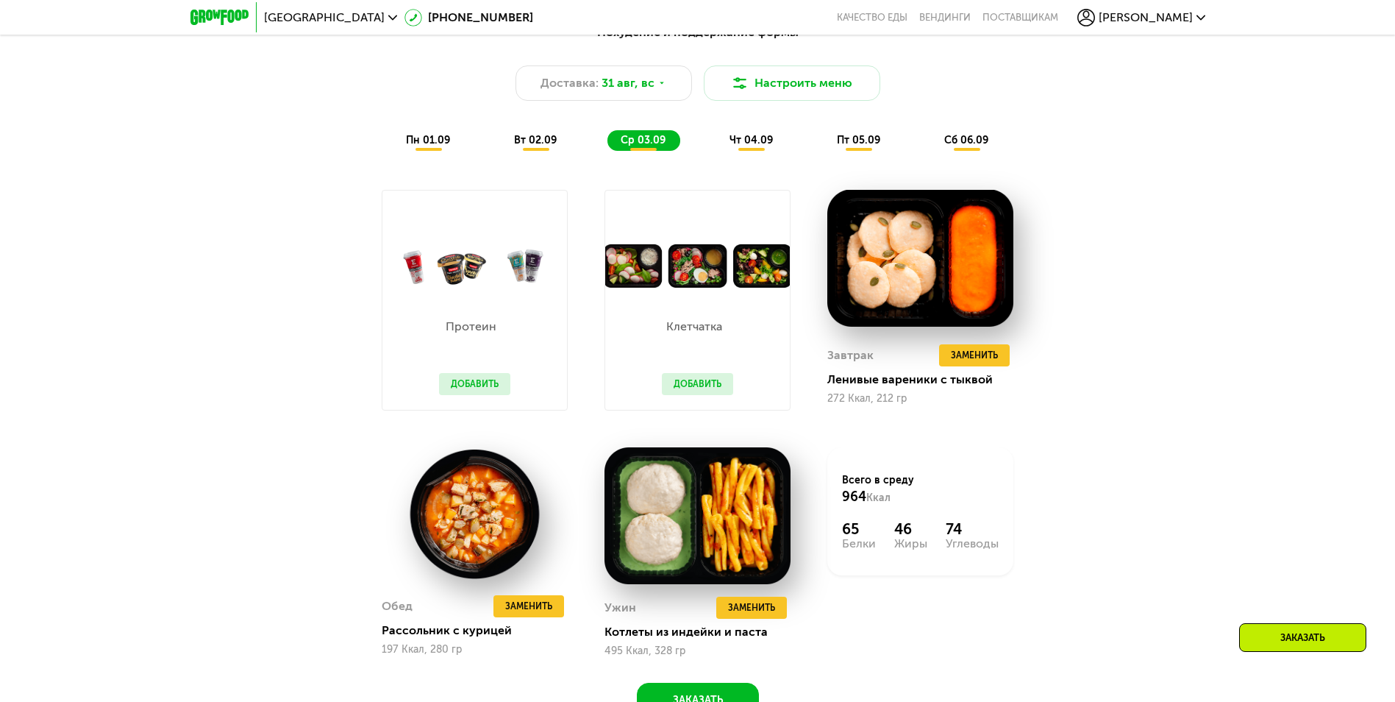
click at [758, 143] on span "чт 04.09" at bounding box center [750, 140] width 43 height 13
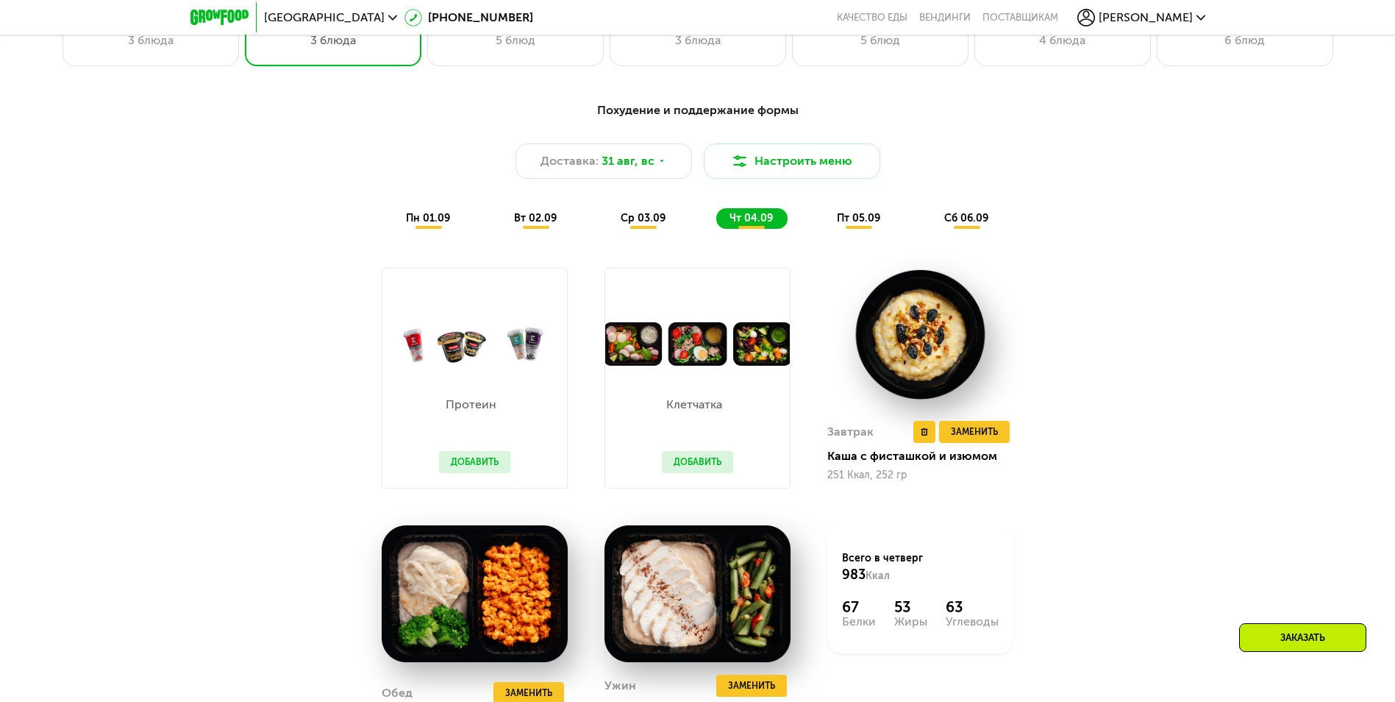
scroll to position [882, 0]
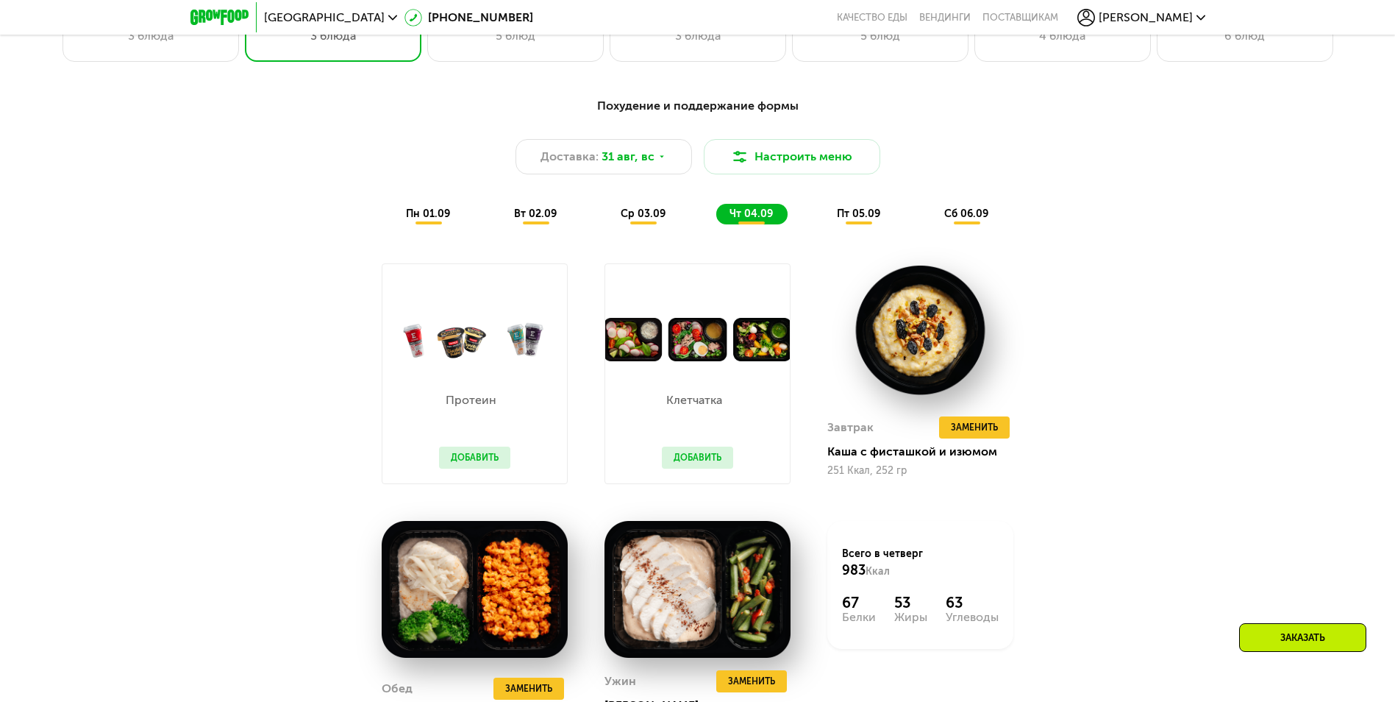
click at [860, 220] on span "пт 05.09" at bounding box center [858, 213] width 43 height 13
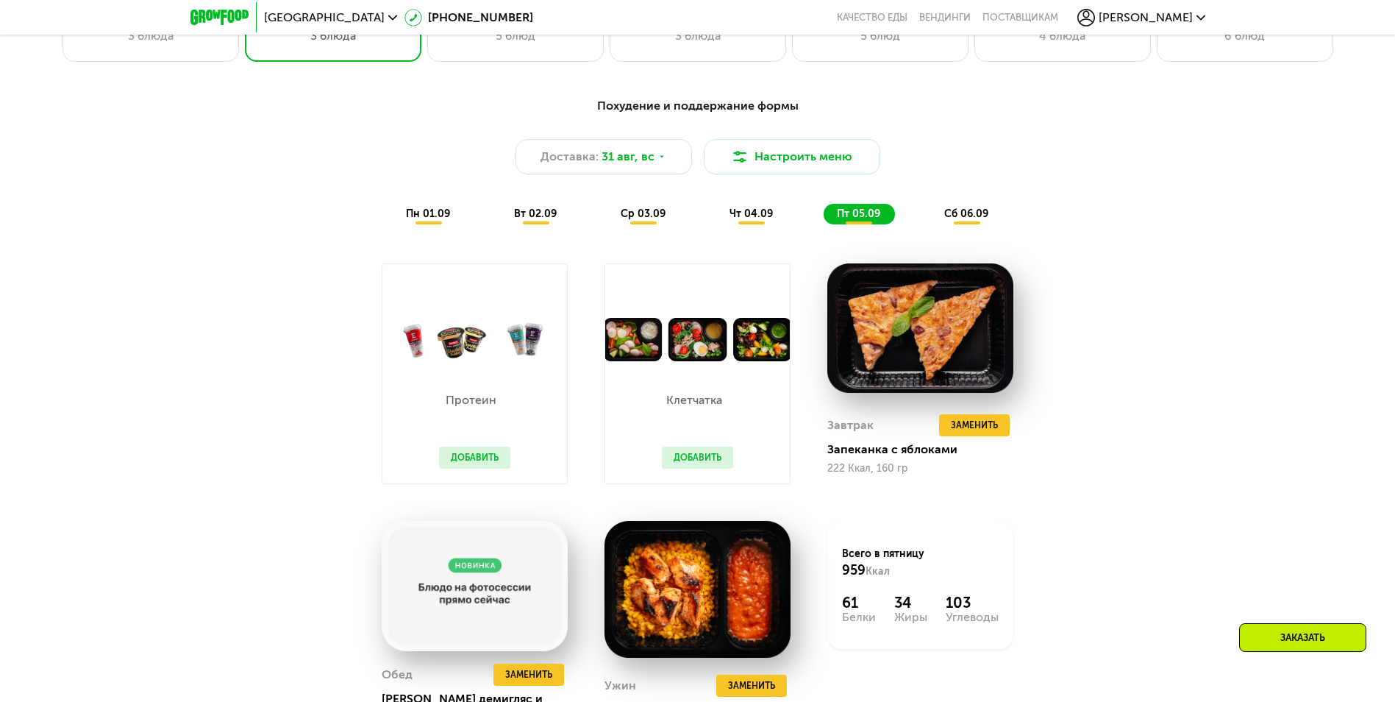
click at [961, 233] on div "Похудение и поддержание формы Доставка: 31 авг, вс Настроить меню пн 01.09 вт 0…" at bounding box center [698, 160] width 888 height 145
click at [971, 220] on span "сб 06.09" at bounding box center [966, 213] width 44 height 13
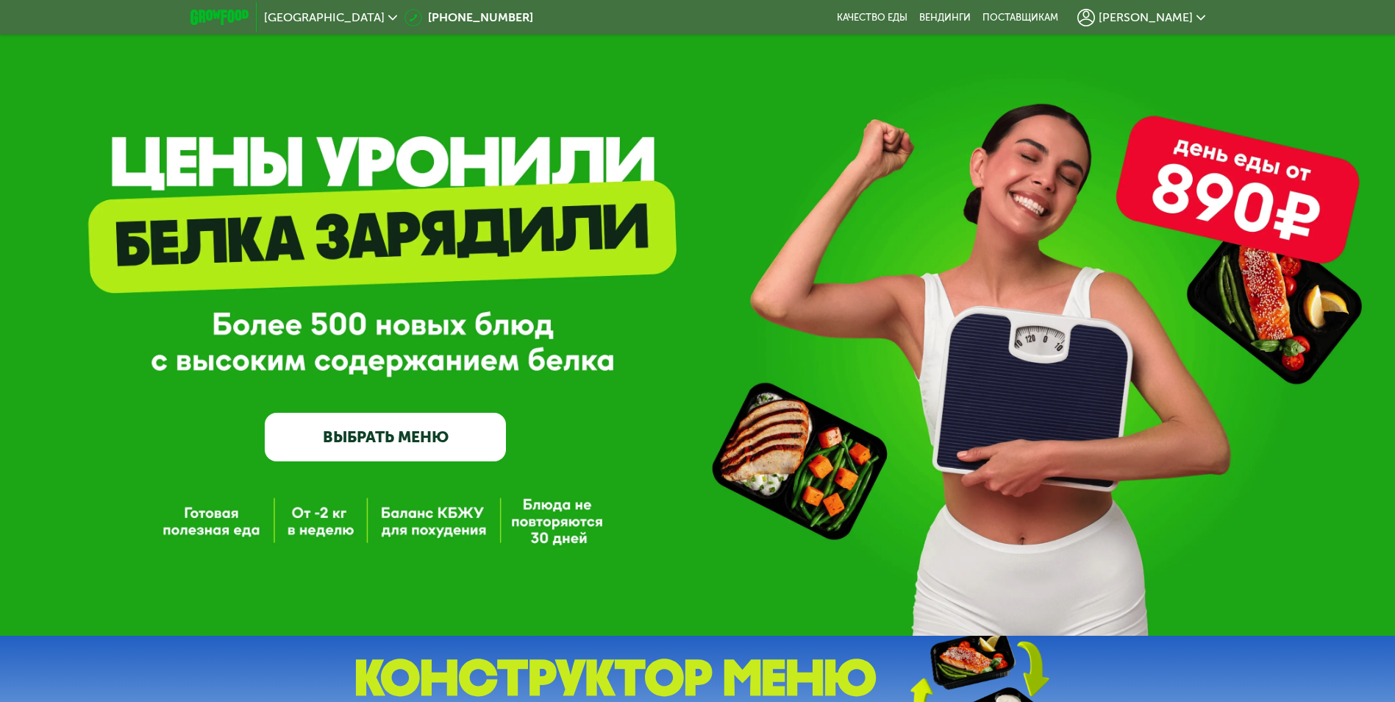
scroll to position [0, 0]
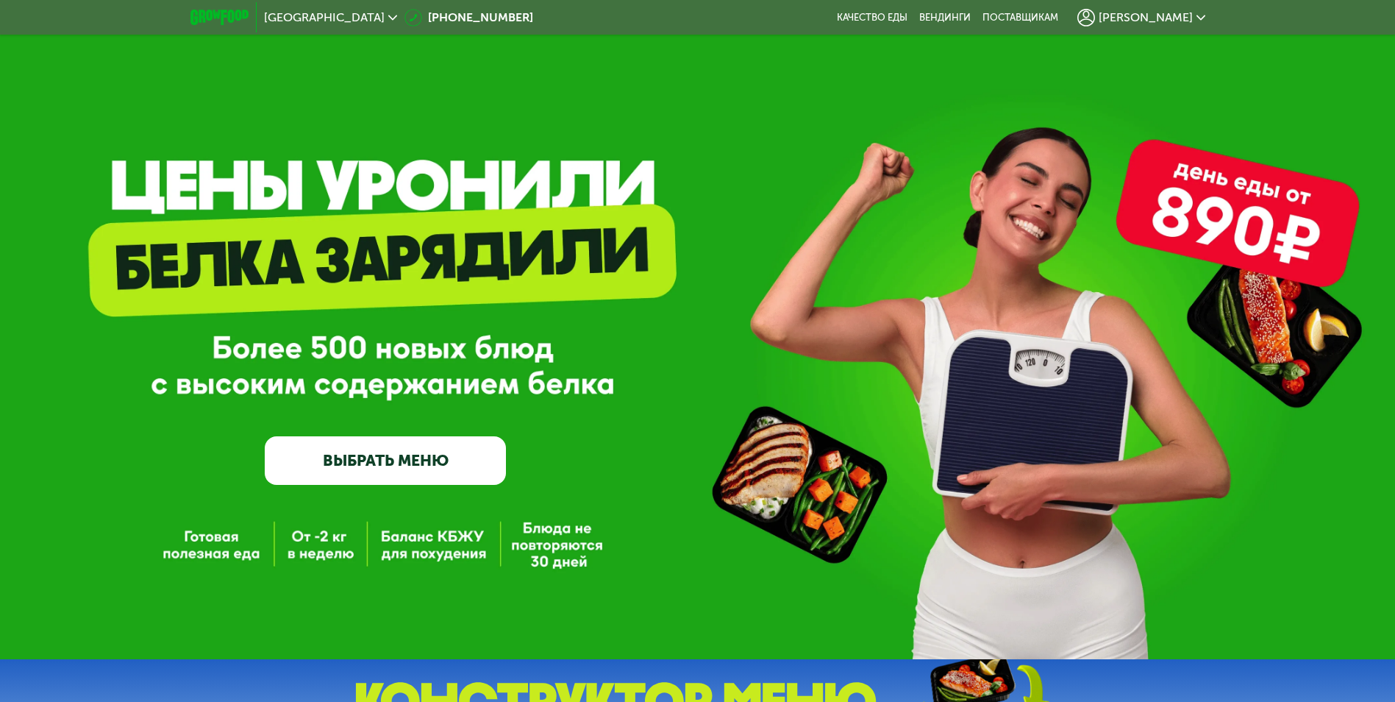
click at [213, 15] on img at bounding box center [219, 17] width 58 height 15
click at [435, 460] on link "ВЫБРАТЬ МЕНЮ" at bounding box center [385, 460] width 241 height 49
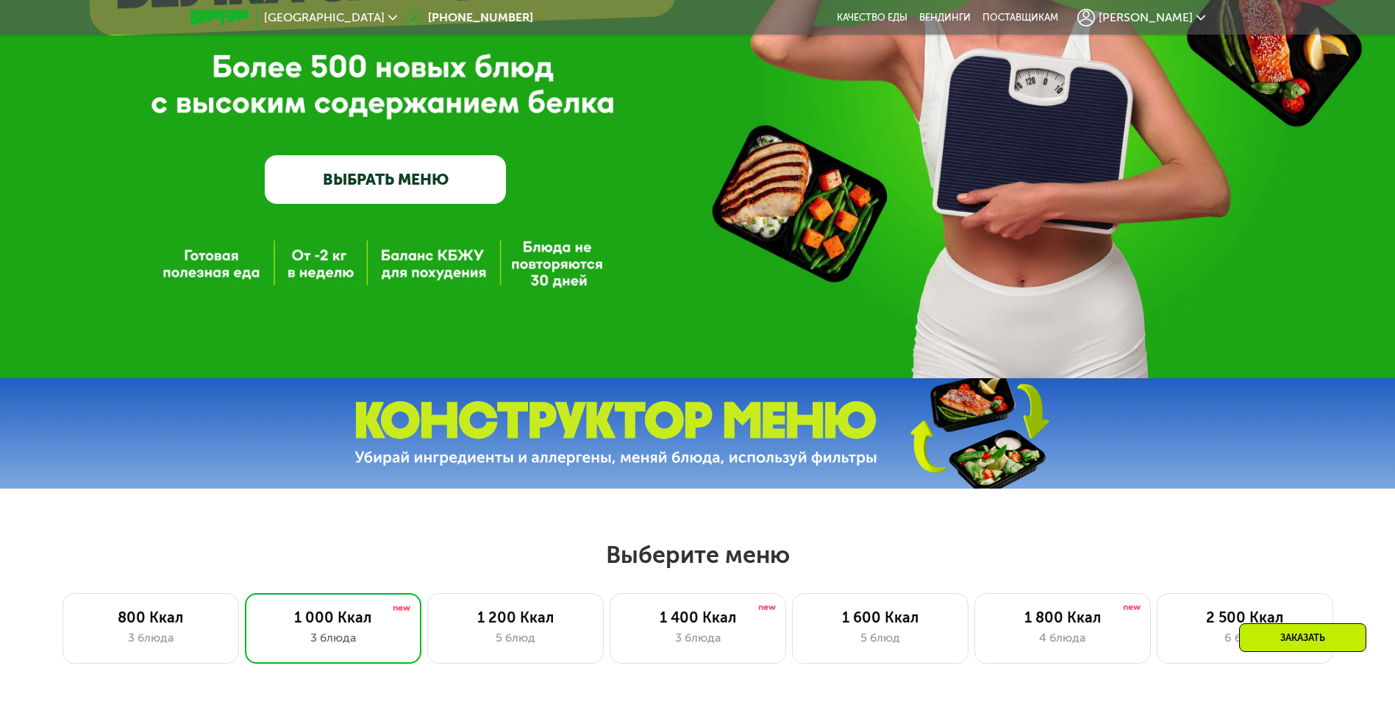
scroll to position [276, 0]
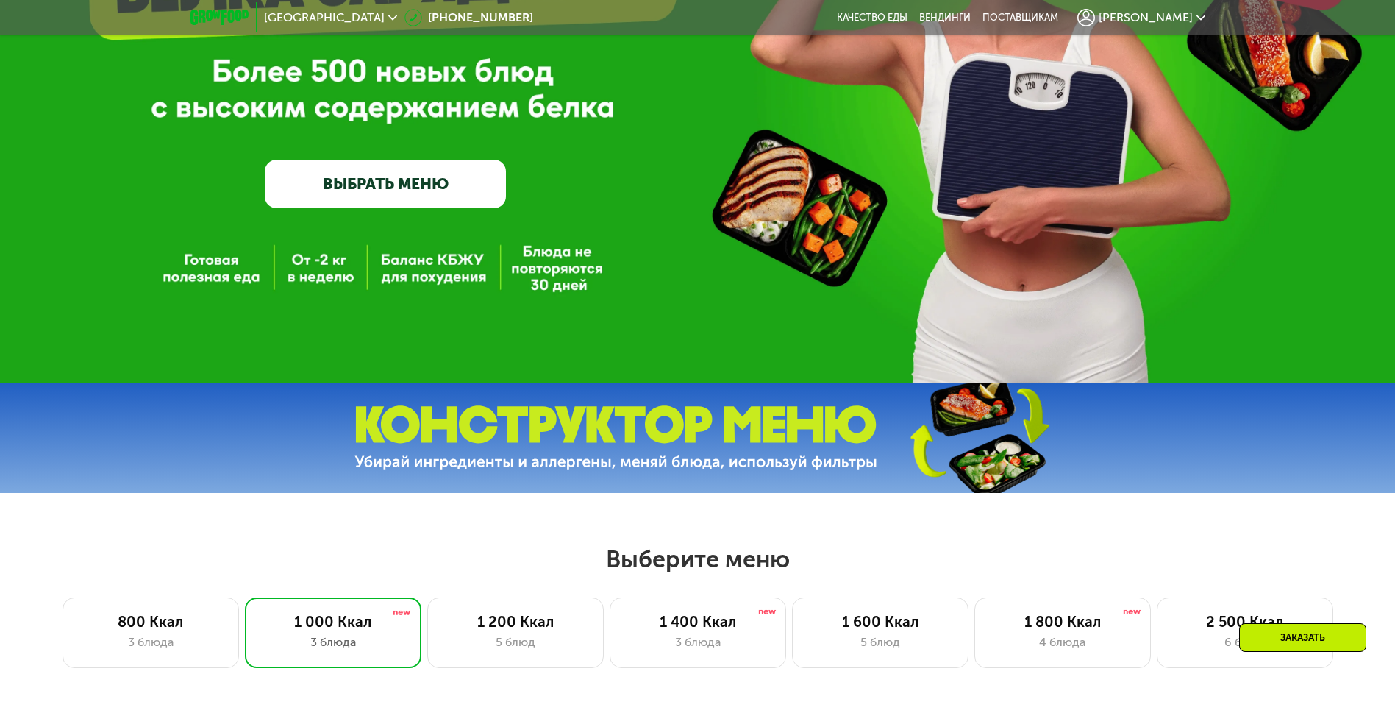
click at [216, 18] on img at bounding box center [219, 17] width 58 height 15
click at [207, 14] on img at bounding box center [219, 17] width 58 height 15
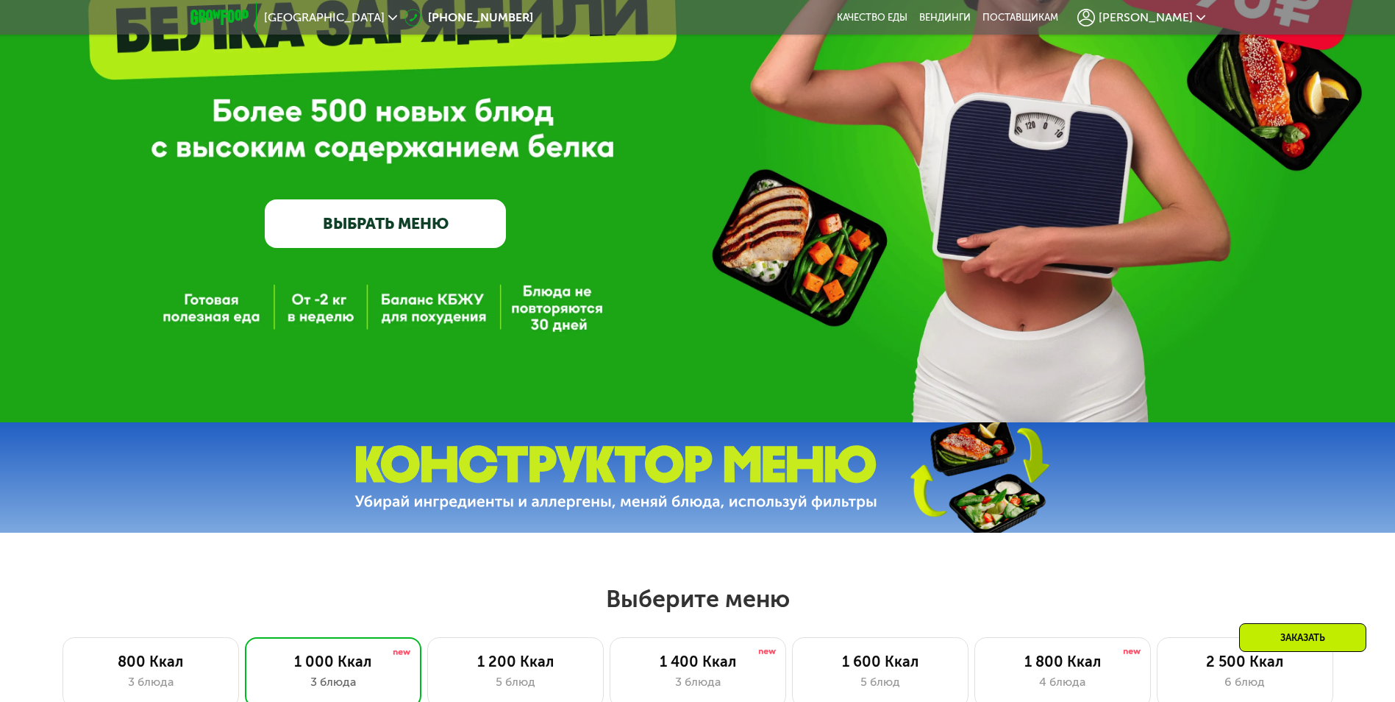
scroll to position [0, 0]
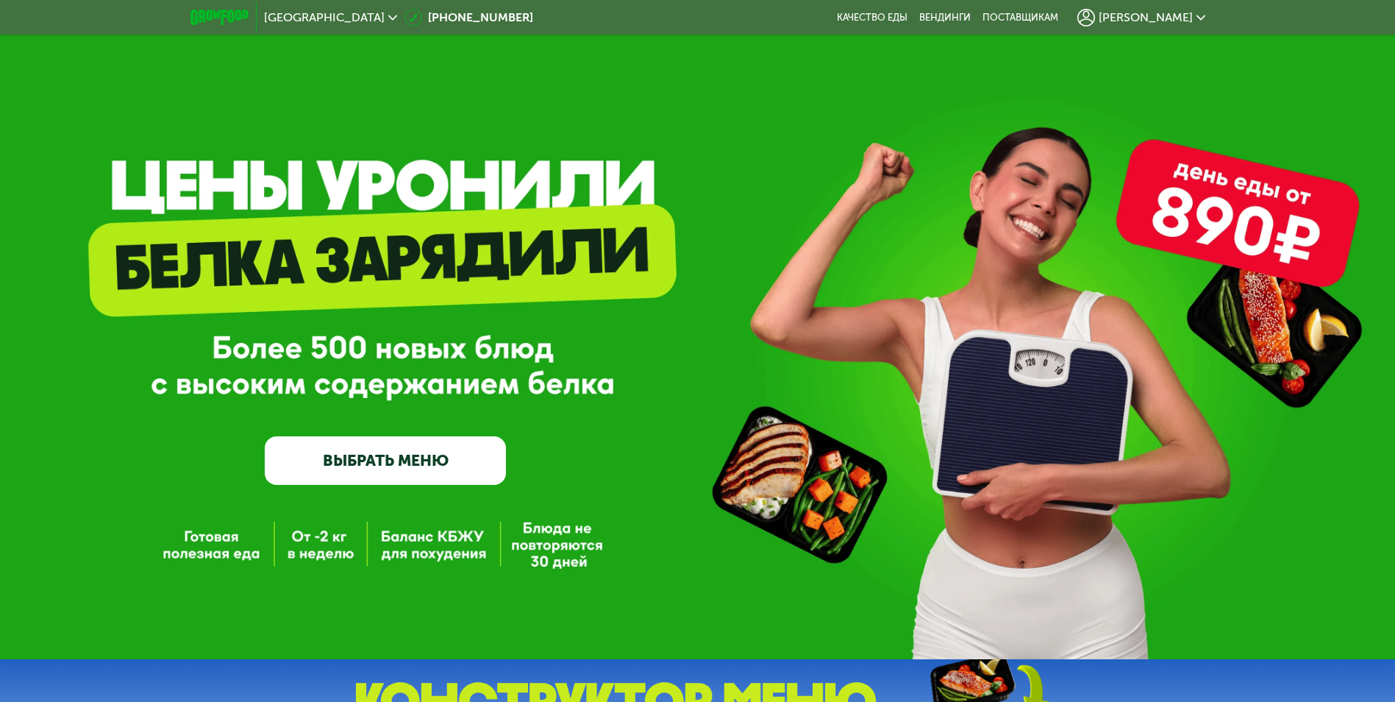
click at [1169, 17] on span "[PERSON_NAME]" at bounding box center [1146, 18] width 94 height 12
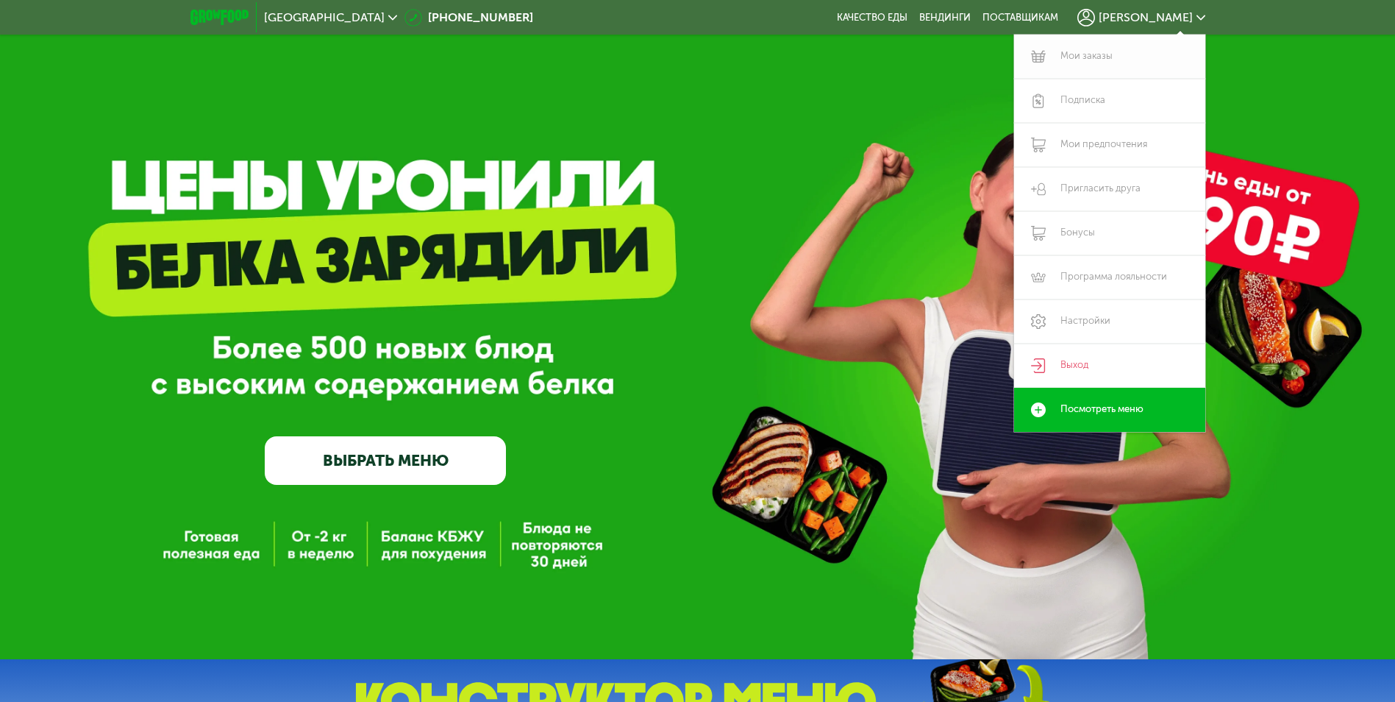
click at [1085, 49] on link "Мои заказы" at bounding box center [1109, 57] width 191 height 44
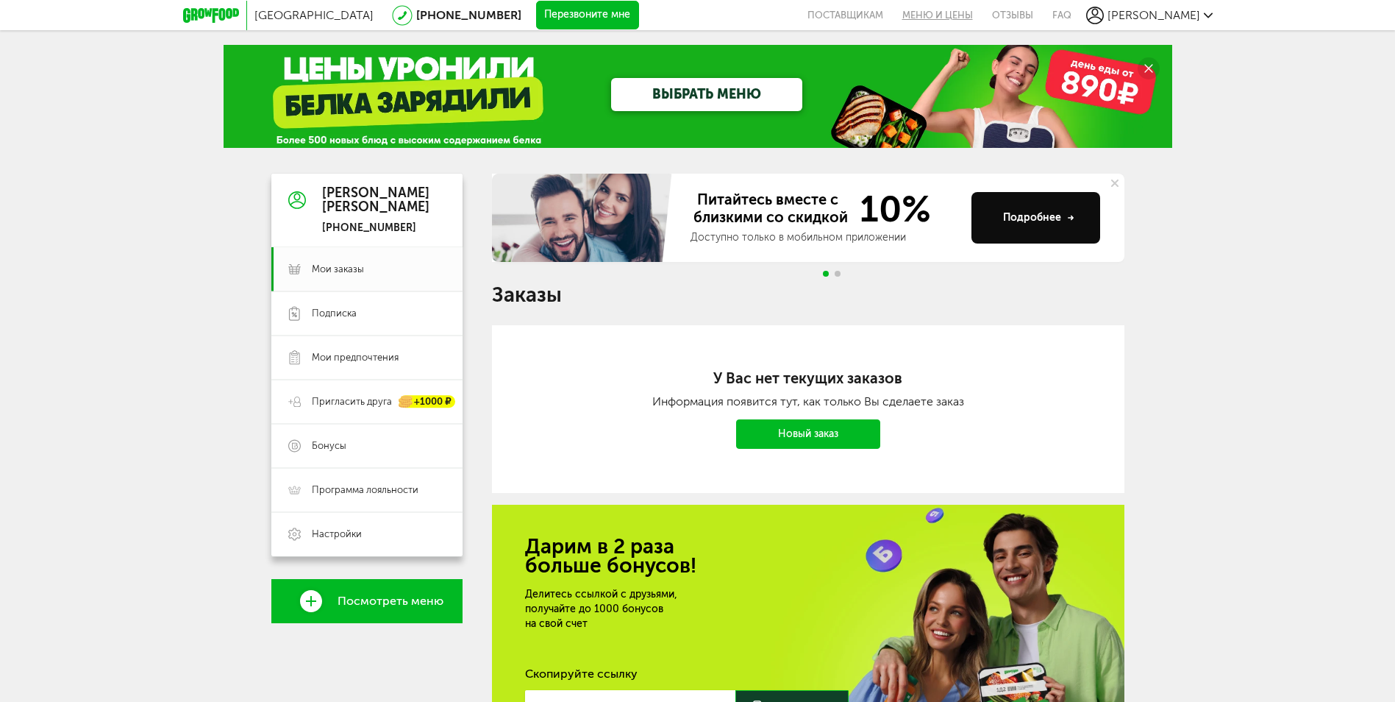
click at [982, 16] on link "Меню и цены" at bounding box center [938, 15] width 90 height 30
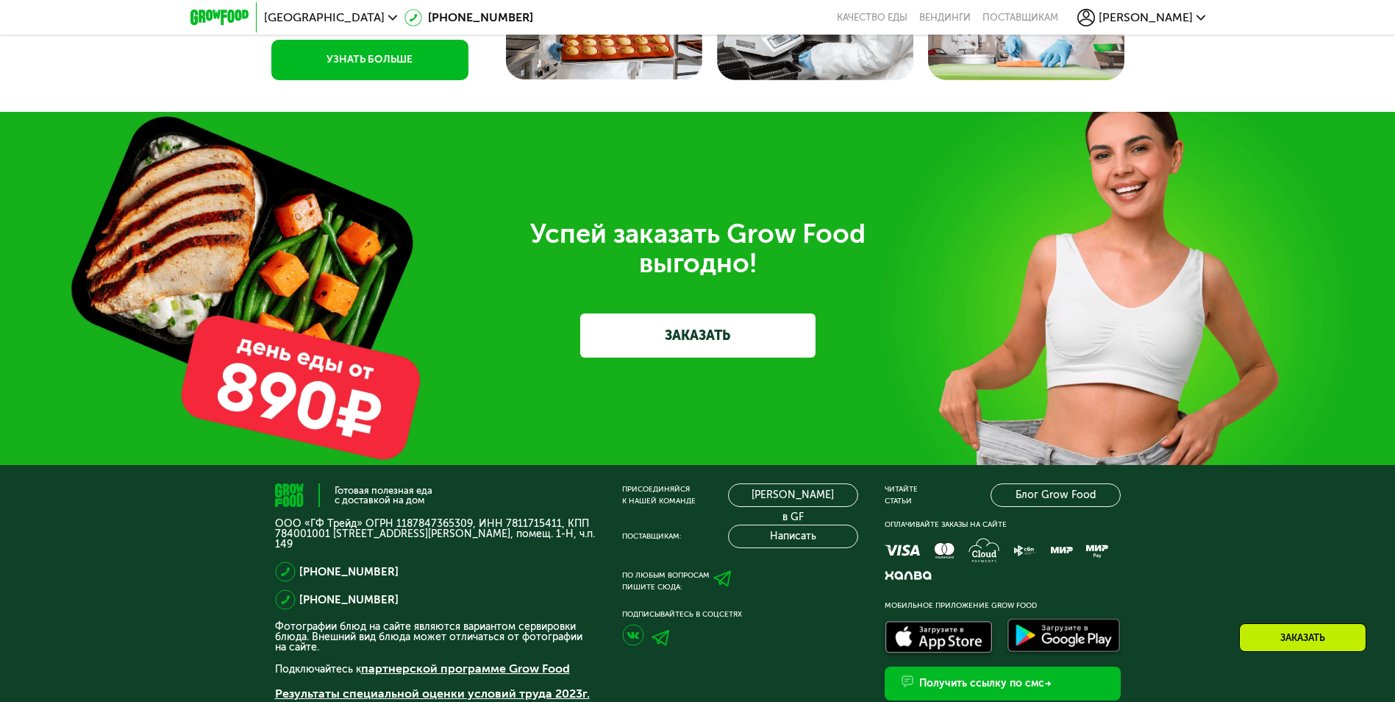
scroll to position [4449, 0]
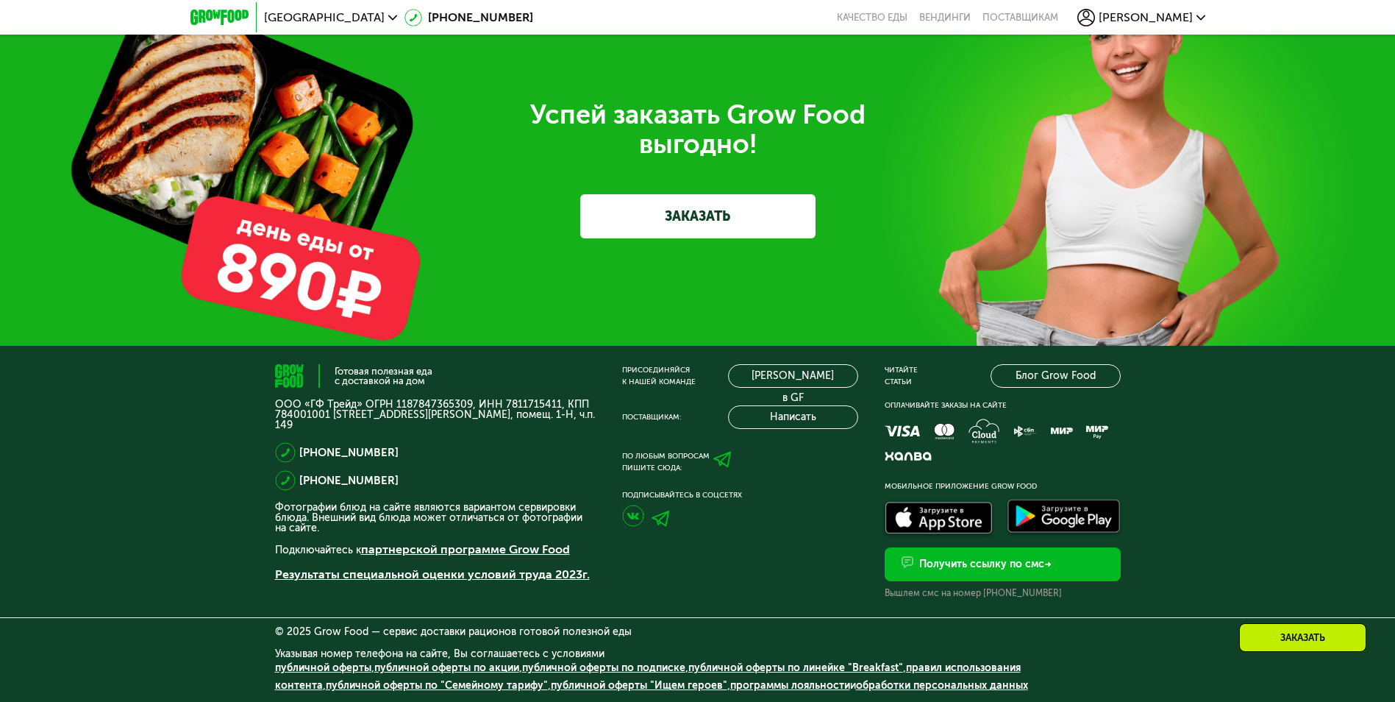
drag, startPoint x: 735, startPoint y: 333, endPoint x: 754, endPoint y: 332, distance: 19.9
click at [735, 238] on link "ЗАКАЗАТЬ" at bounding box center [697, 216] width 235 height 44
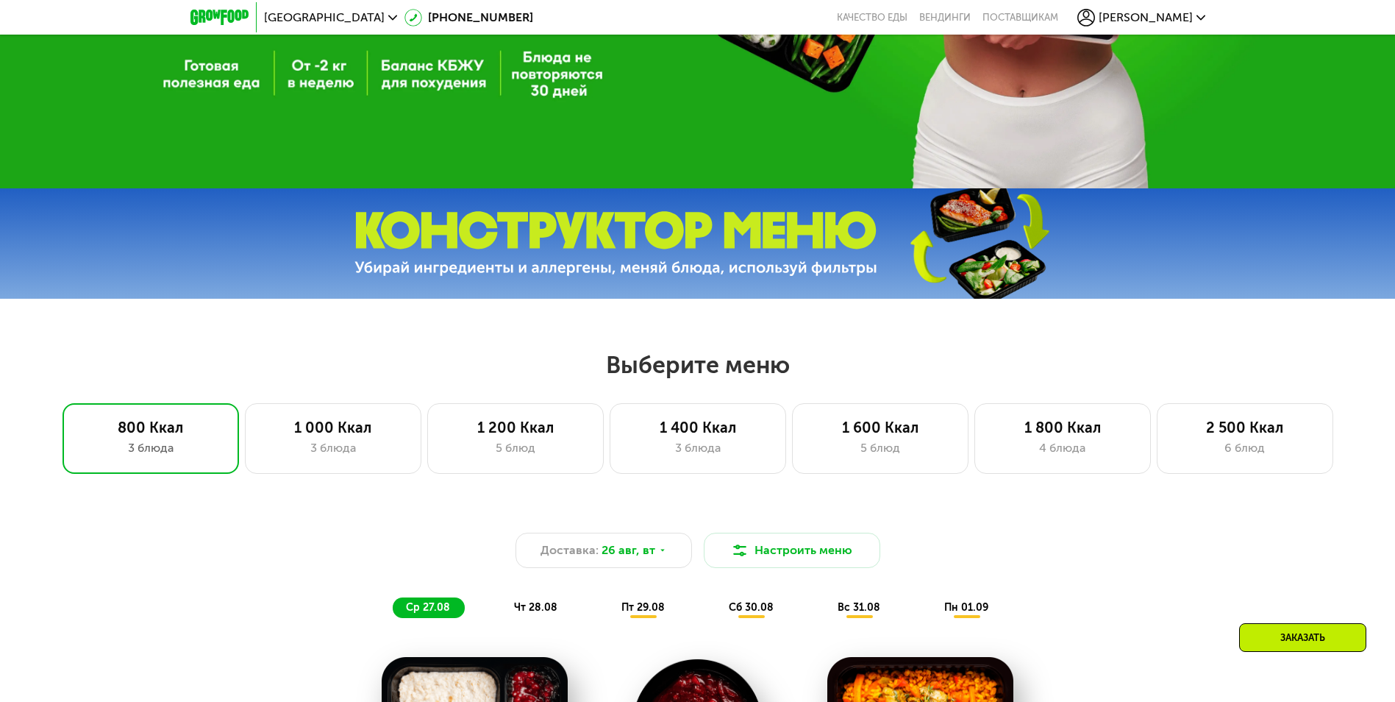
scroll to position [0, 0]
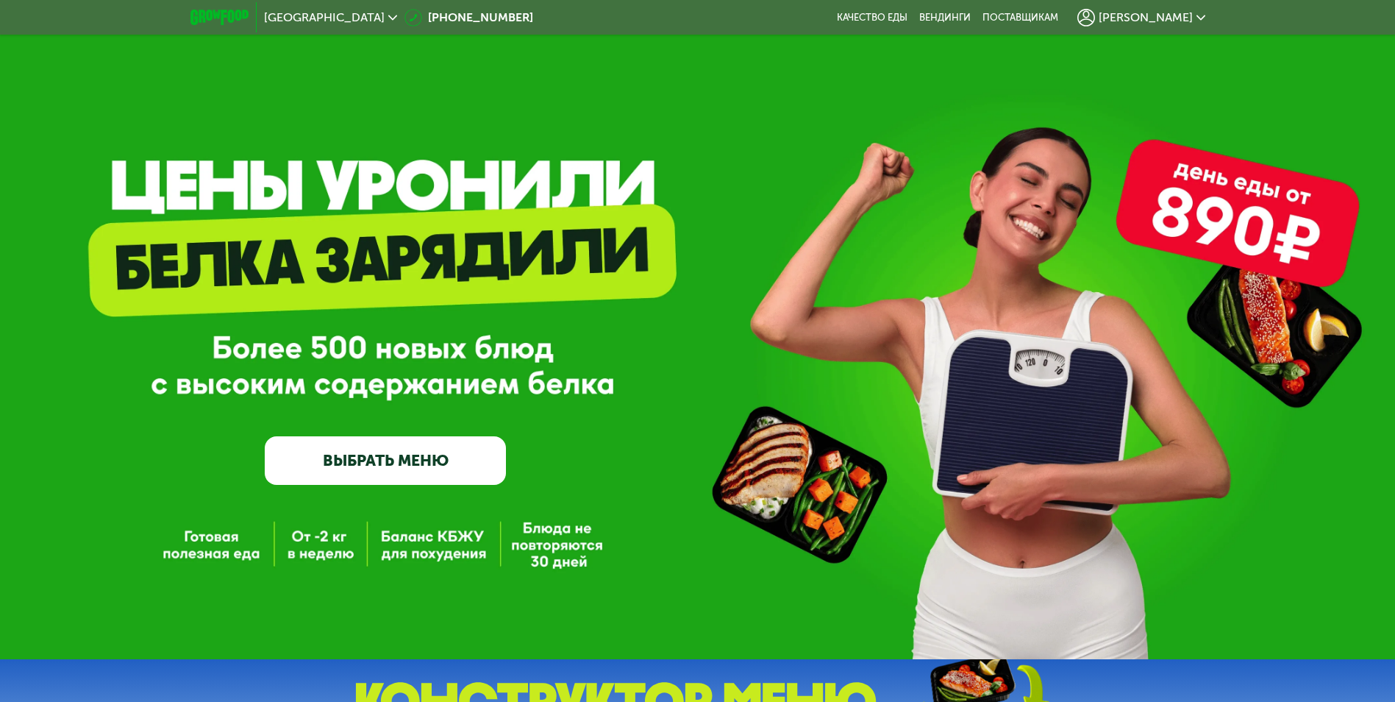
click at [232, 11] on img at bounding box center [219, 17] width 58 height 15
click at [409, 461] on link "ВЫБРАТЬ МЕНЮ" at bounding box center [385, 460] width 241 height 49
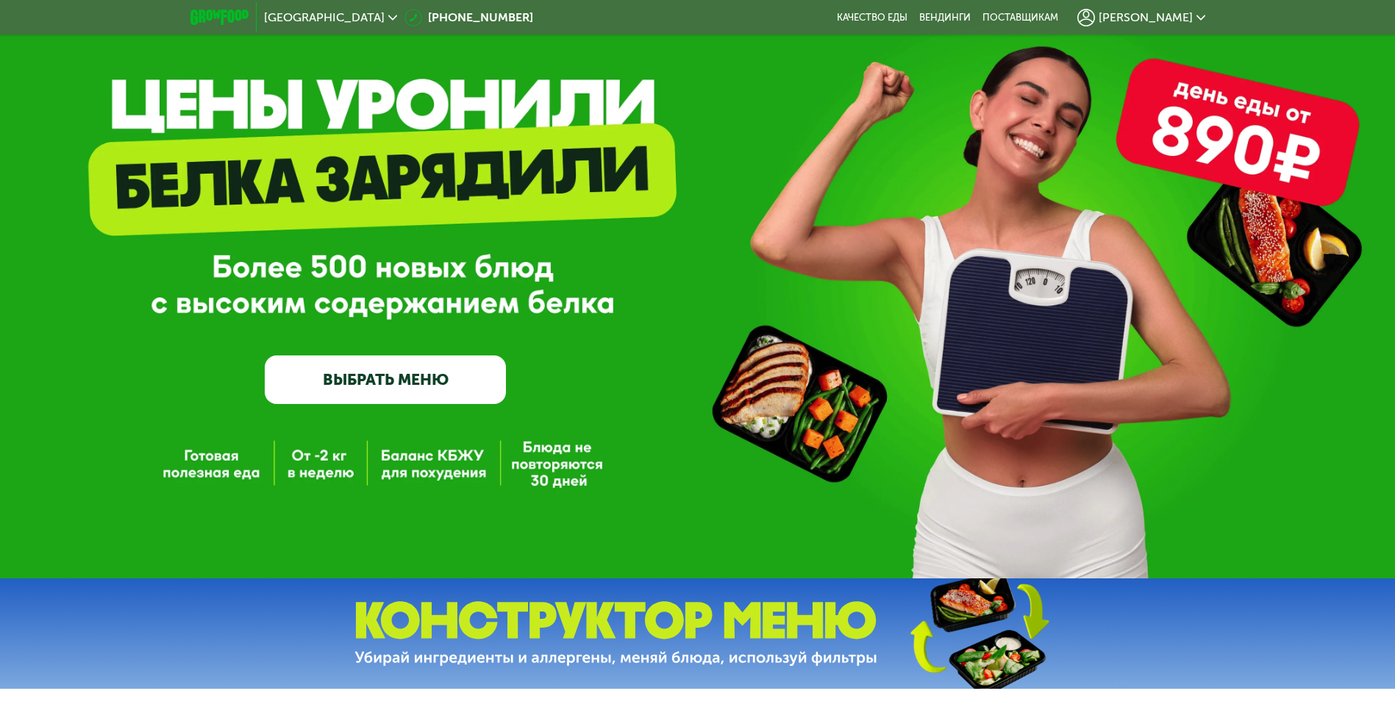
click at [409, 461] on div "GrowFood — доставка правильного питания ВЫБРАТЬ МЕНЮ" at bounding box center [697, 248] width 1395 height 659
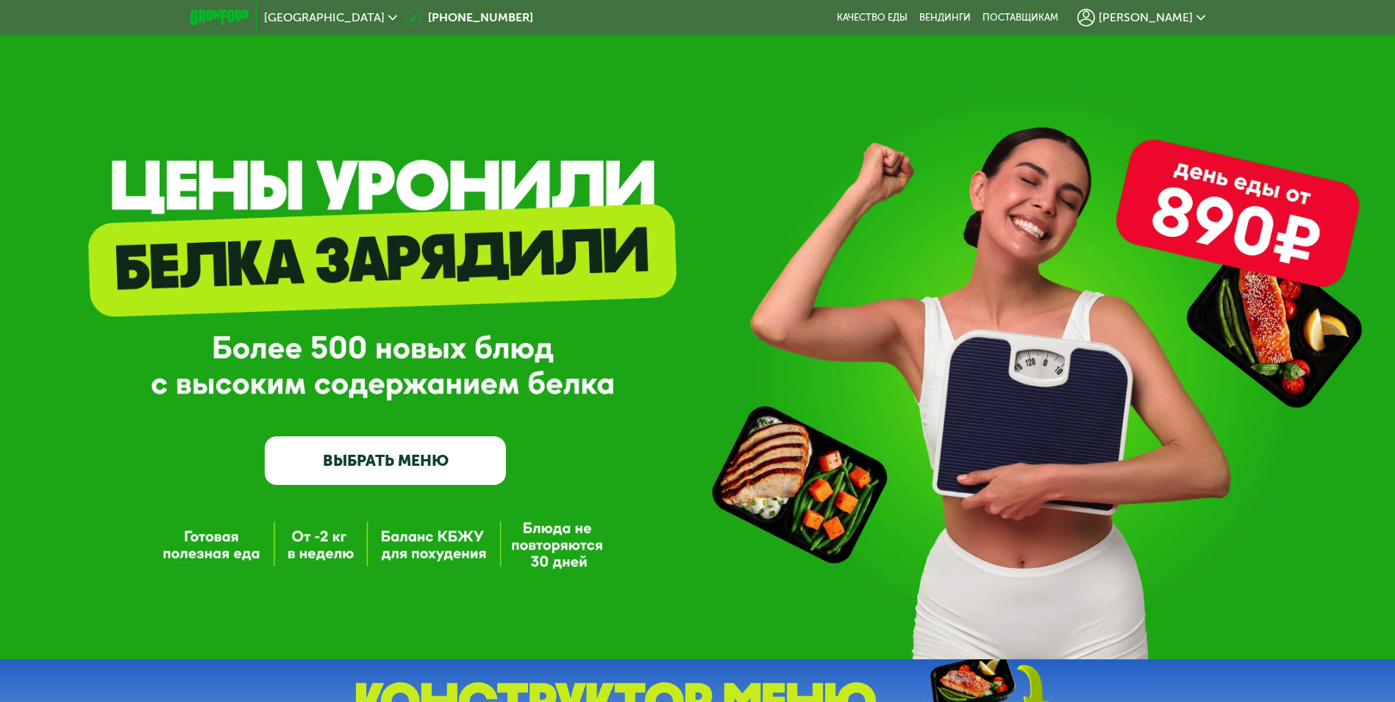
click at [1174, 16] on span "[PERSON_NAME]" at bounding box center [1146, 18] width 94 height 12
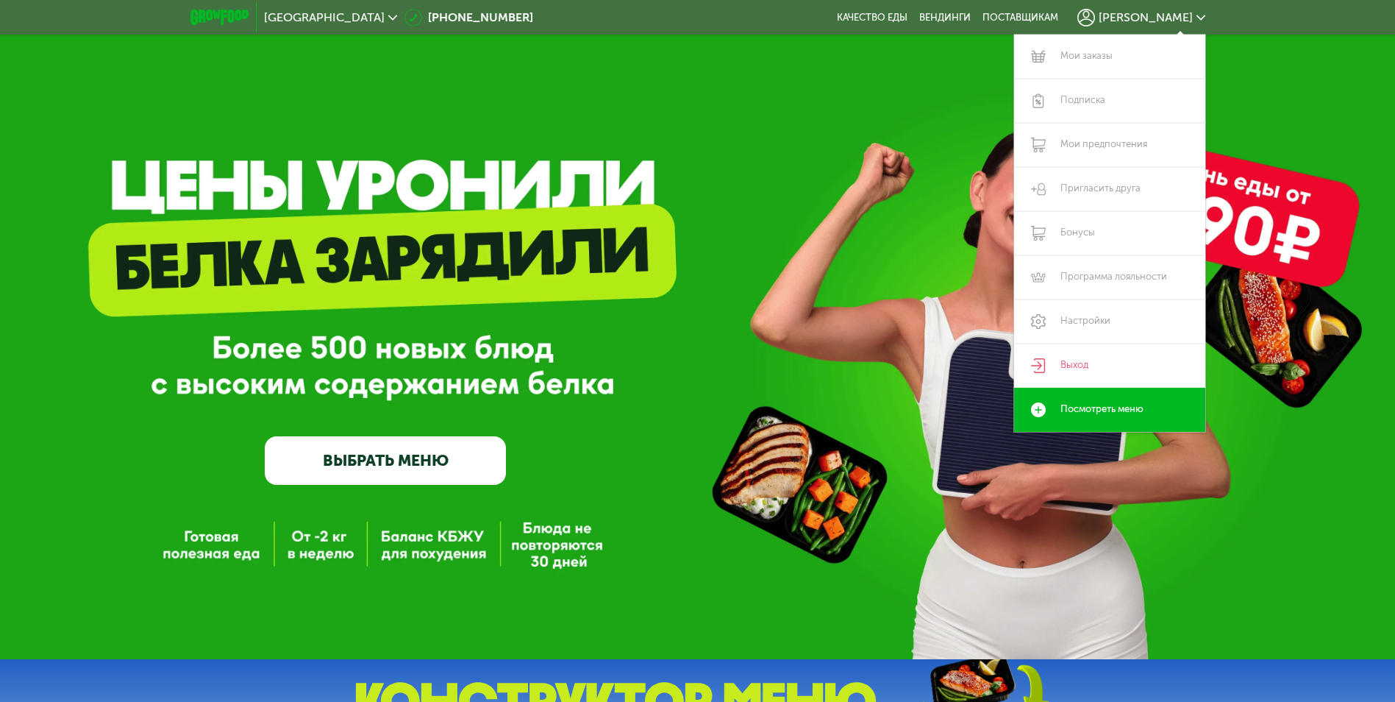
click at [829, 130] on div "GrowFood — доставка правильного питания ВЫБРАТЬ МЕНЮ" at bounding box center [697, 329] width 1395 height 659
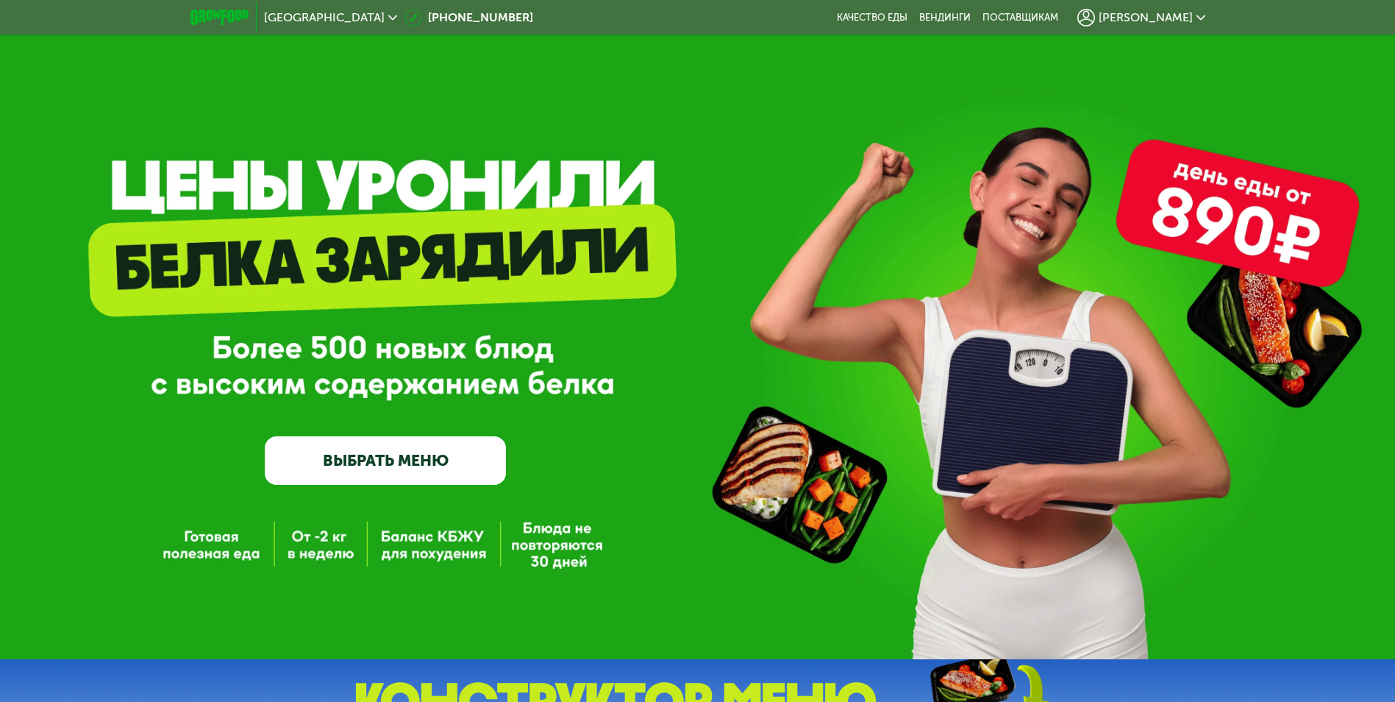
click at [408, 468] on link "ВЫБРАТЬ МЕНЮ" at bounding box center [385, 460] width 241 height 49
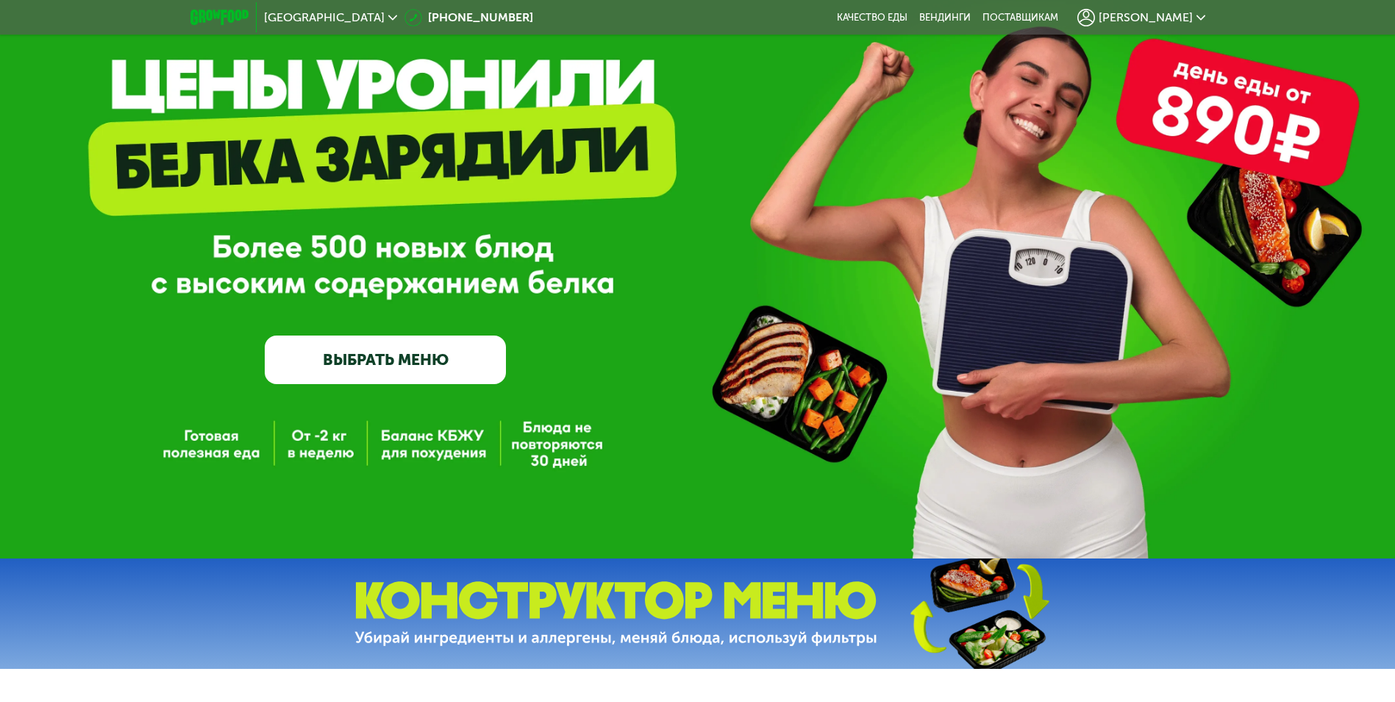
click at [451, 420] on div "GrowFood — доставка правильного питания ВЫБРАТЬ МЕНЮ" at bounding box center [697, 228] width 1395 height 659
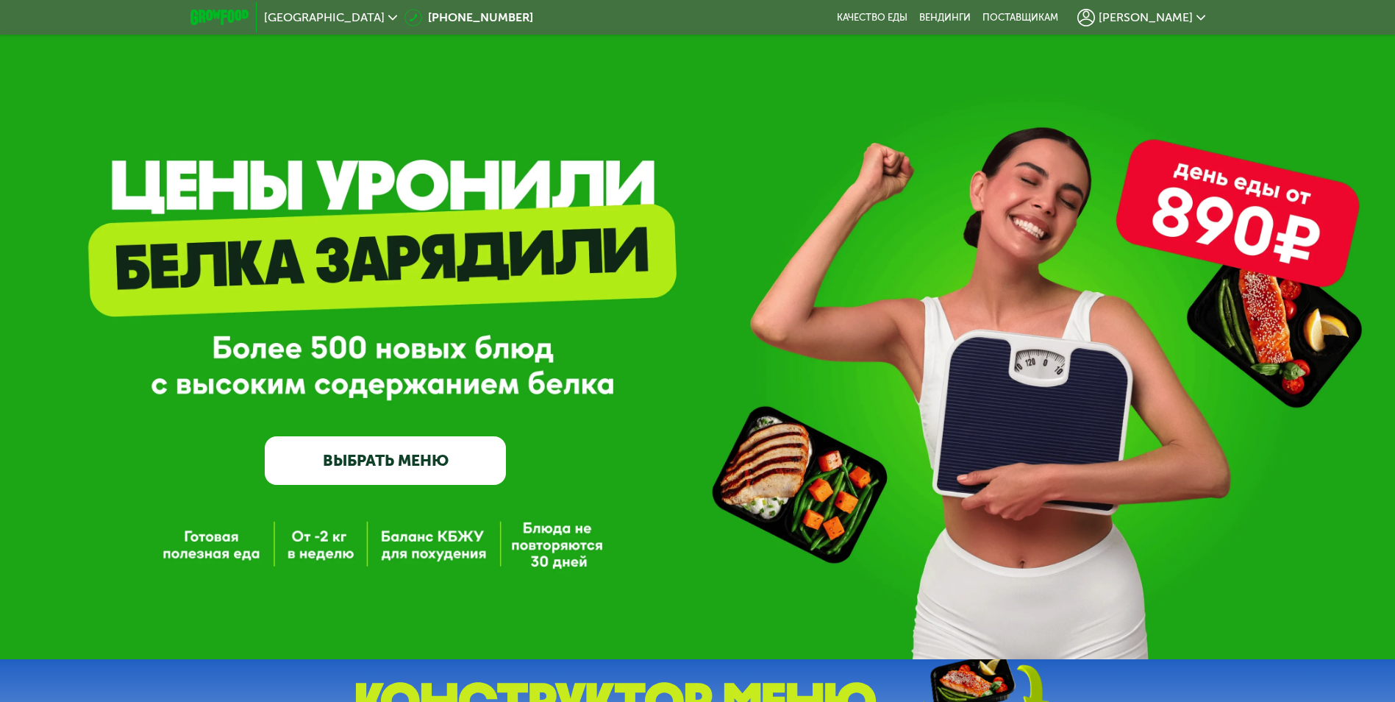
click at [1162, 15] on span "[PERSON_NAME]" at bounding box center [1146, 18] width 94 height 12
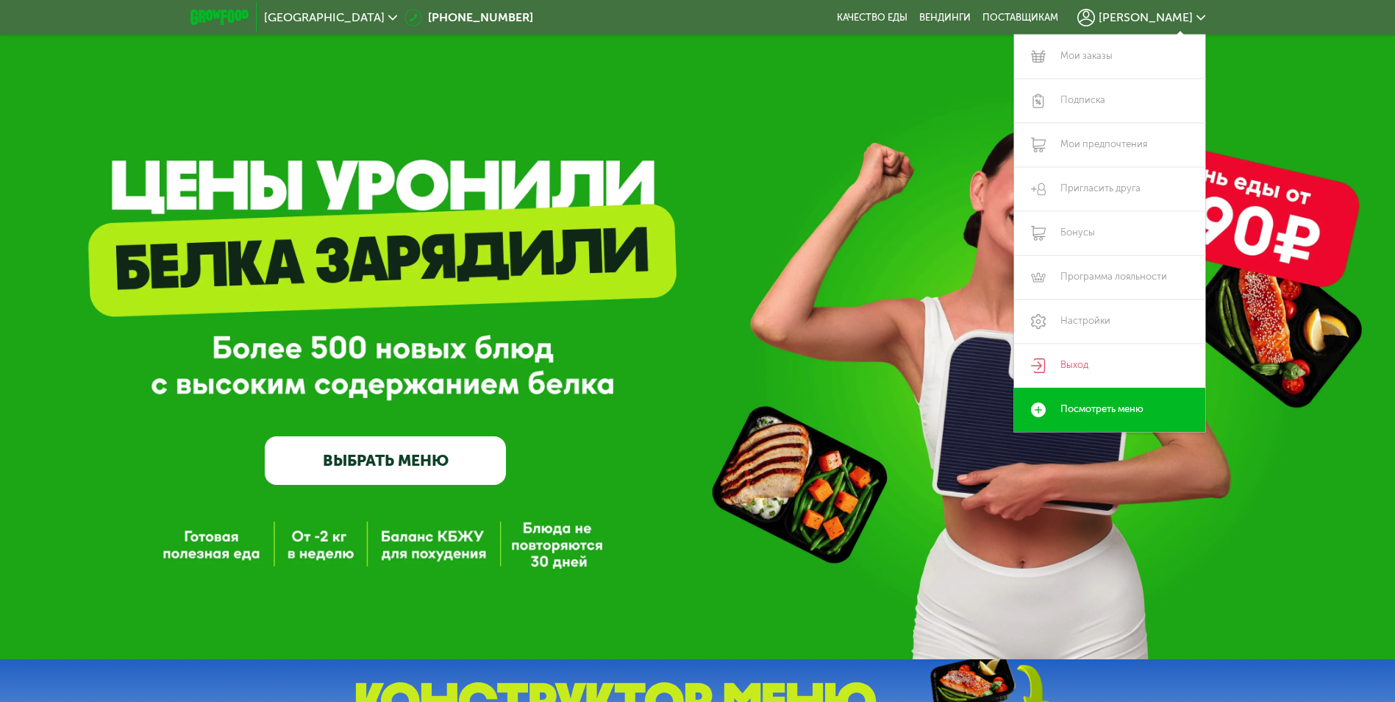
click at [654, 121] on div "GrowFood — доставка правильного питания ВЫБРАТЬ МЕНЮ" at bounding box center [697, 329] width 1395 height 659
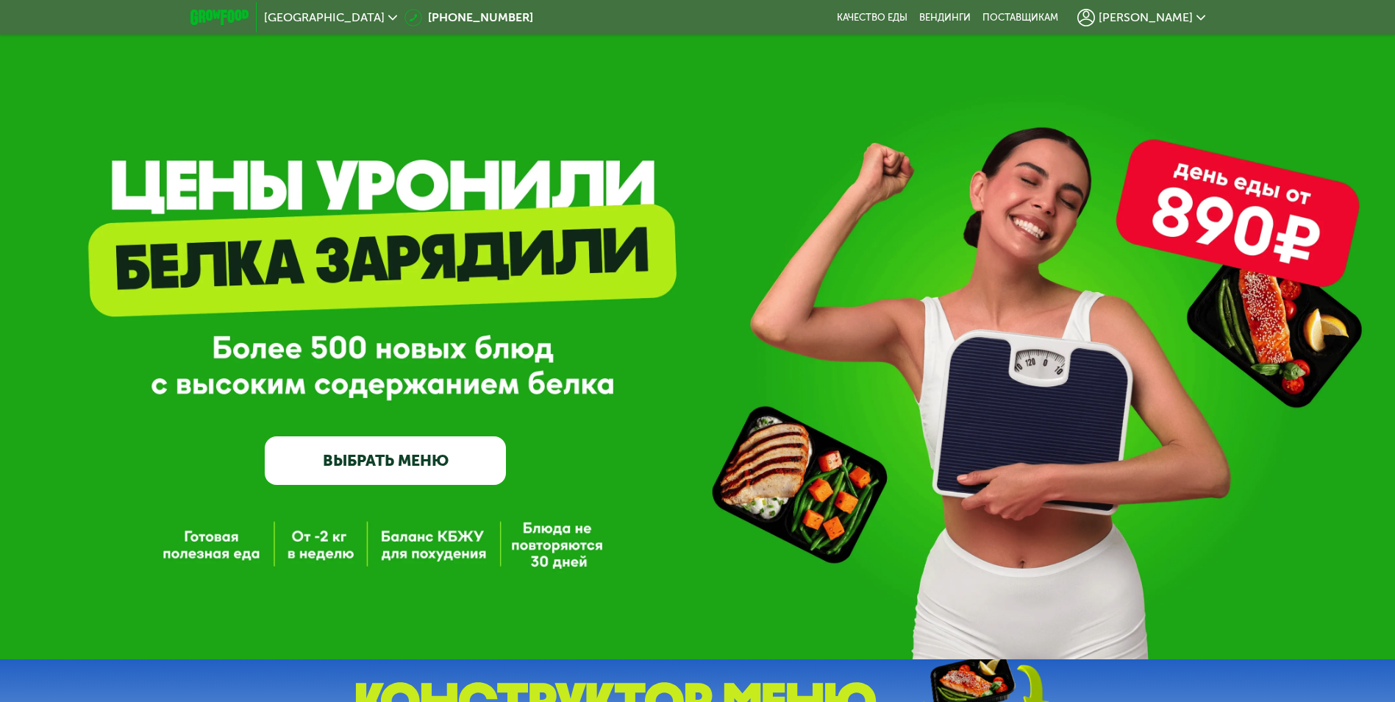
click at [389, 476] on link "ВЫБРАТЬ МЕНЮ" at bounding box center [385, 460] width 241 height 49
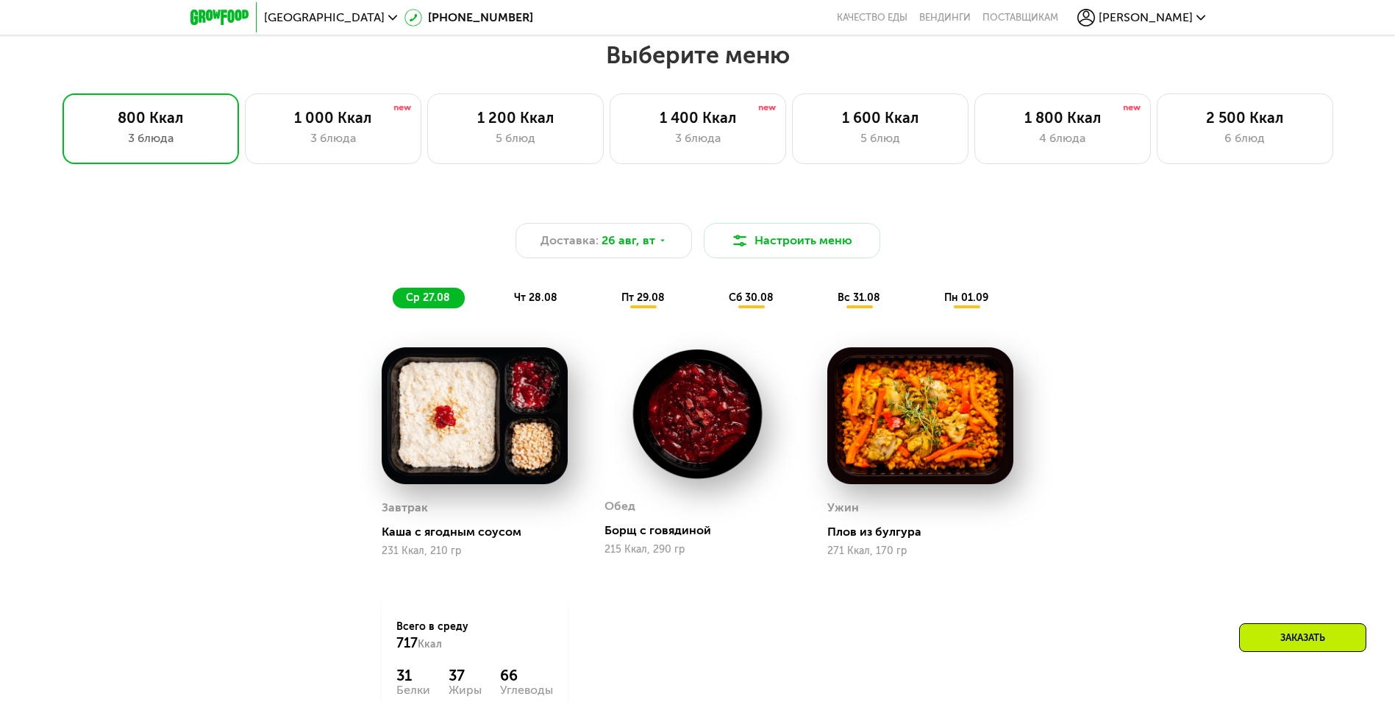
scroll to position [644, 0]
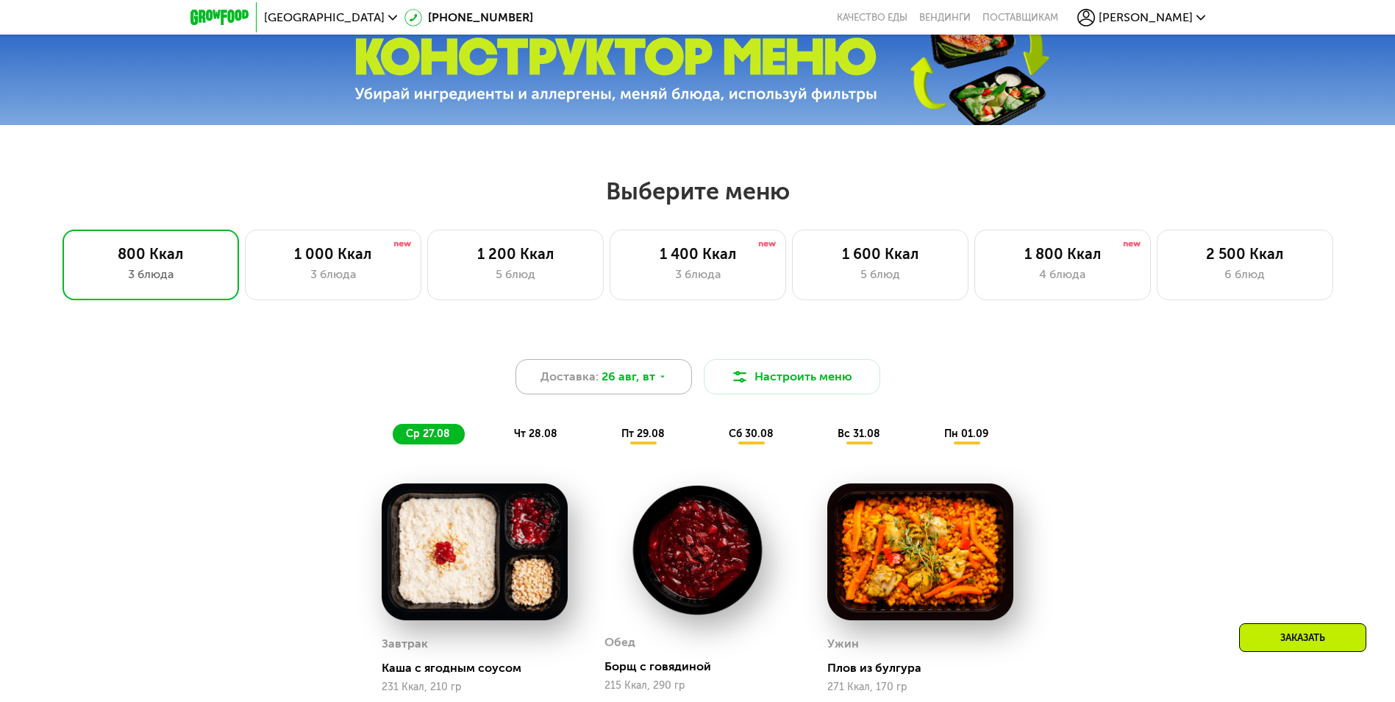
click at [641, 381] on span "26 авг, вт" at bounding box center [628, 377] width 54 height 18
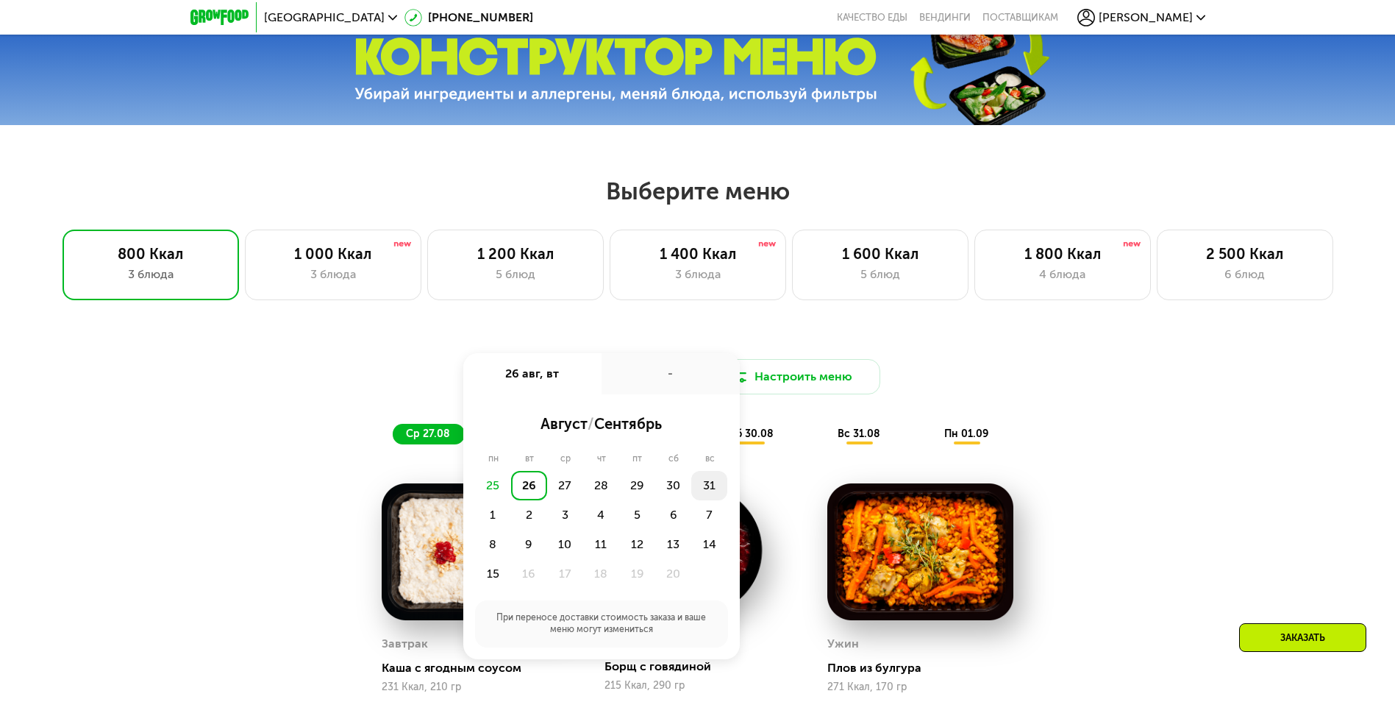
click at [511, 500] on div "31" at bounding box center [493, 514] width 36 height 29
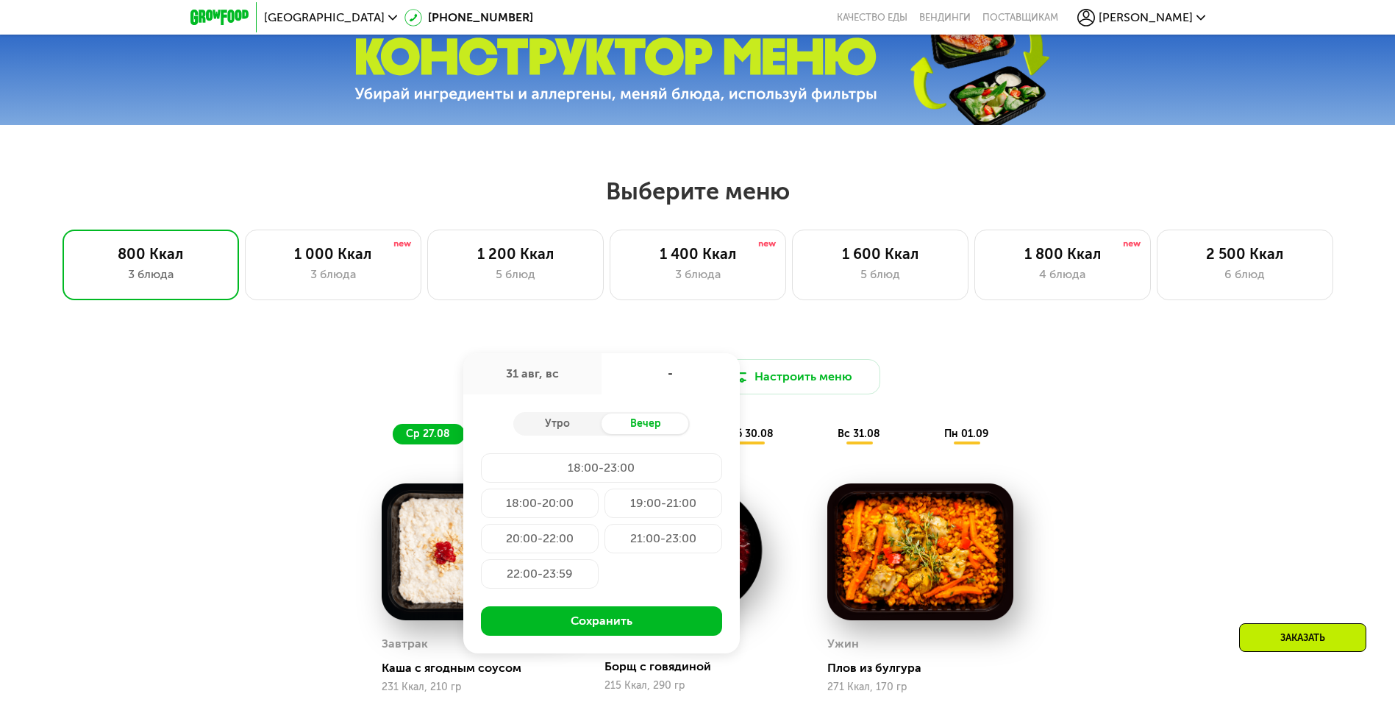
click at [599, 559] on div "21:00-23:00" at bounding box center [540, 573] width 118 height 29
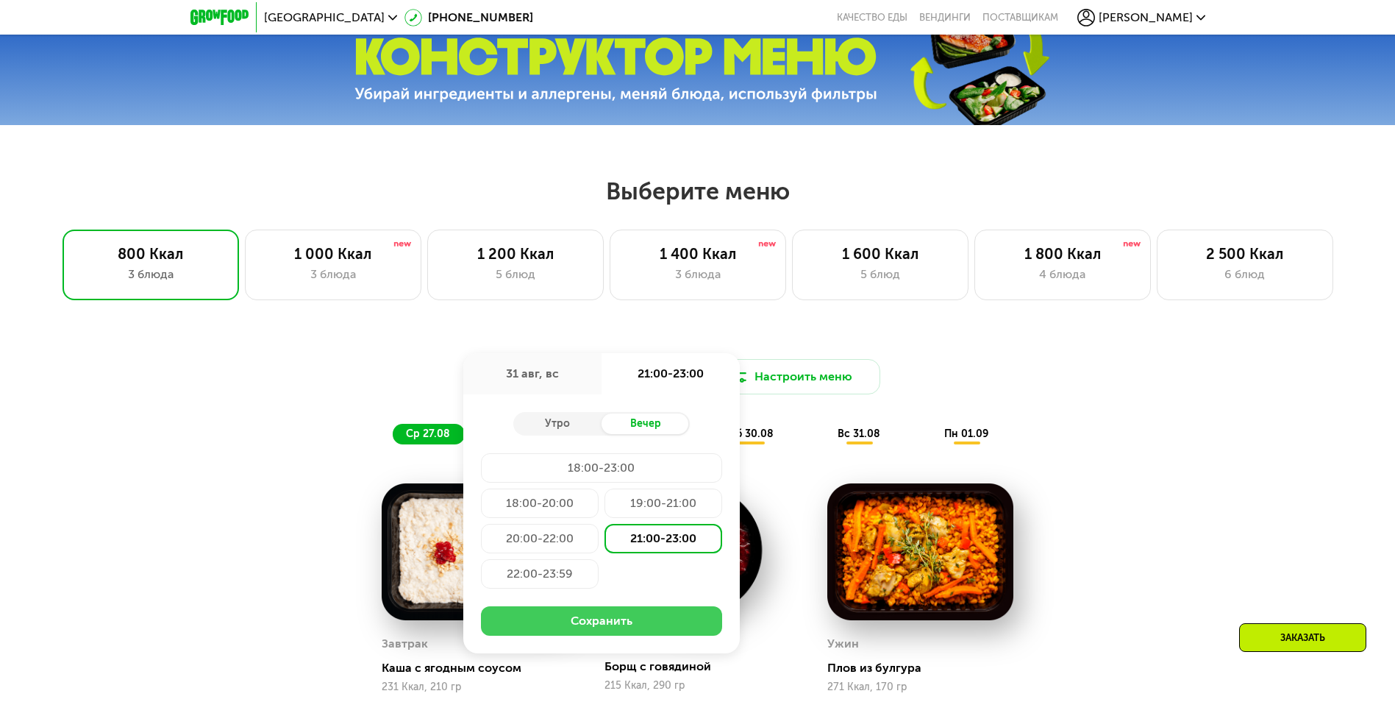
click at [640, 623] on button "Сохранить" at bounding box center [601, 620] width 241 height 29
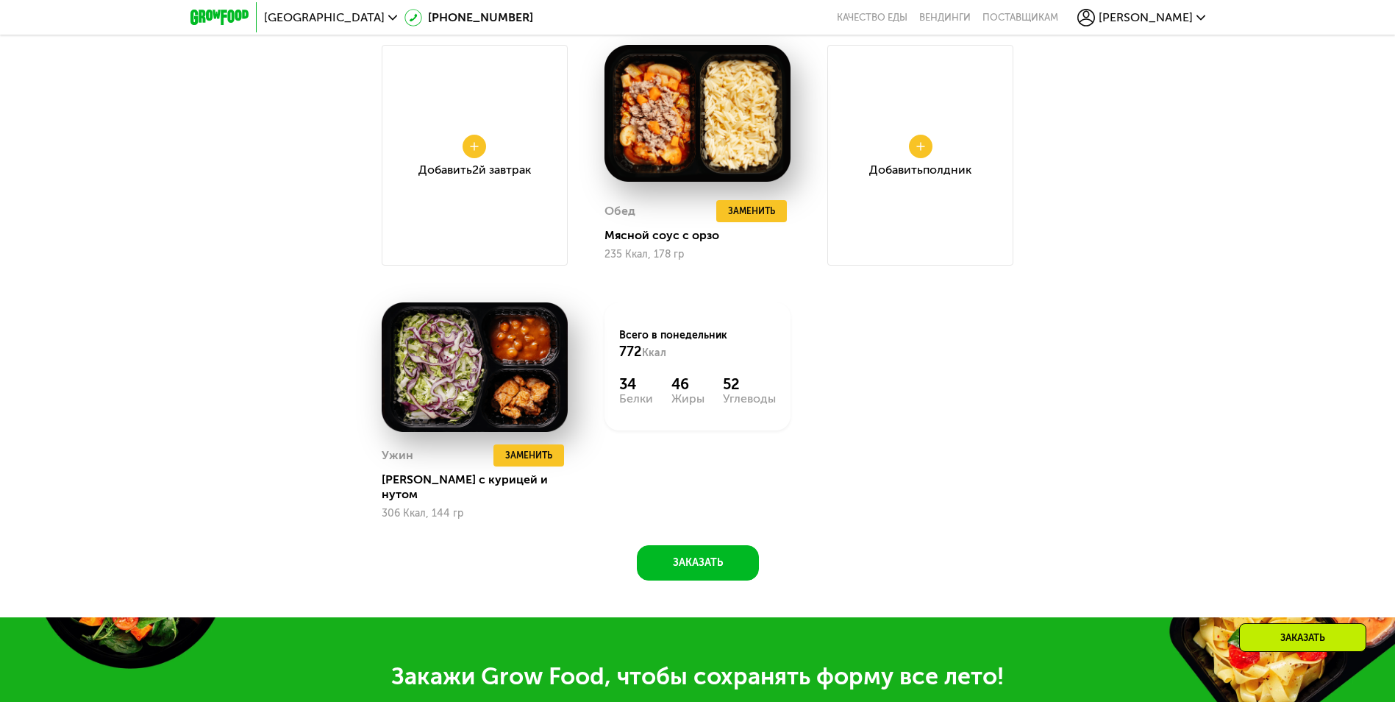
scroll to position [1379, 0]
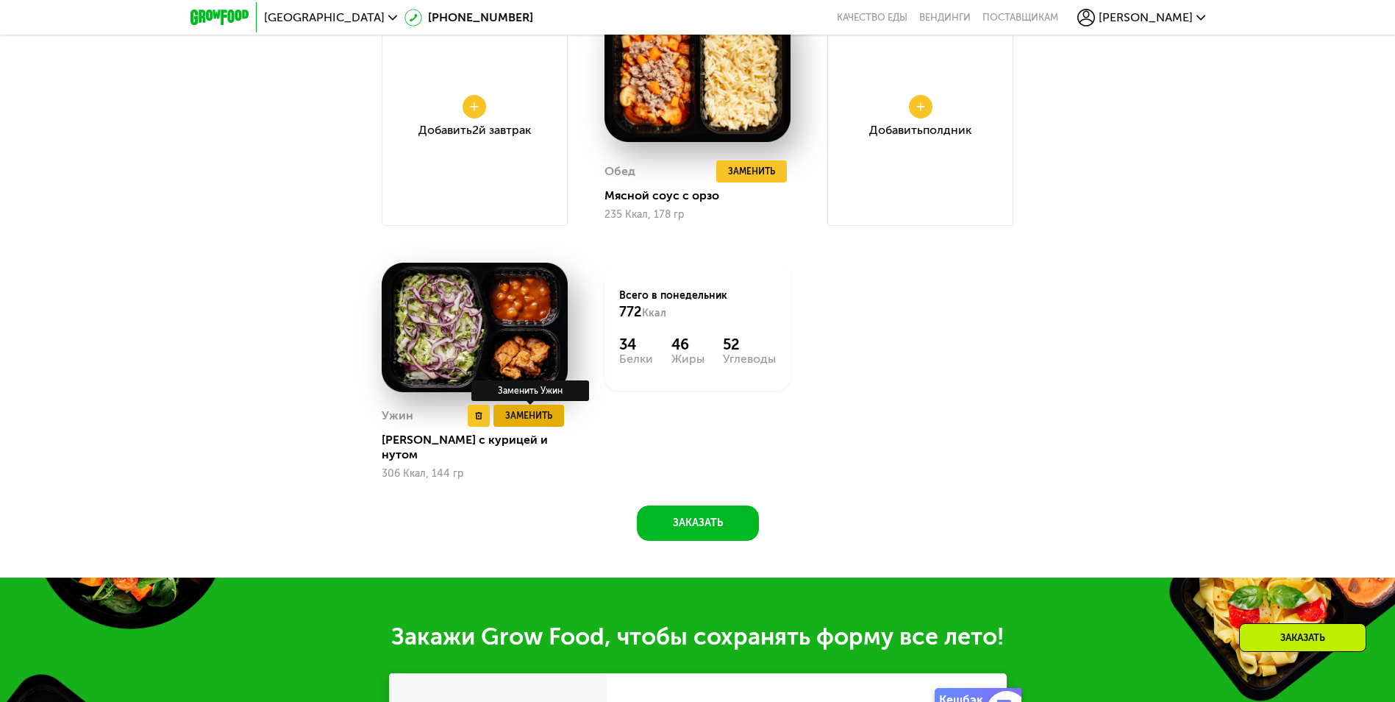
click at [517, 414] on span "Заменить" at bounding box center [528, 415] width 47 height 15
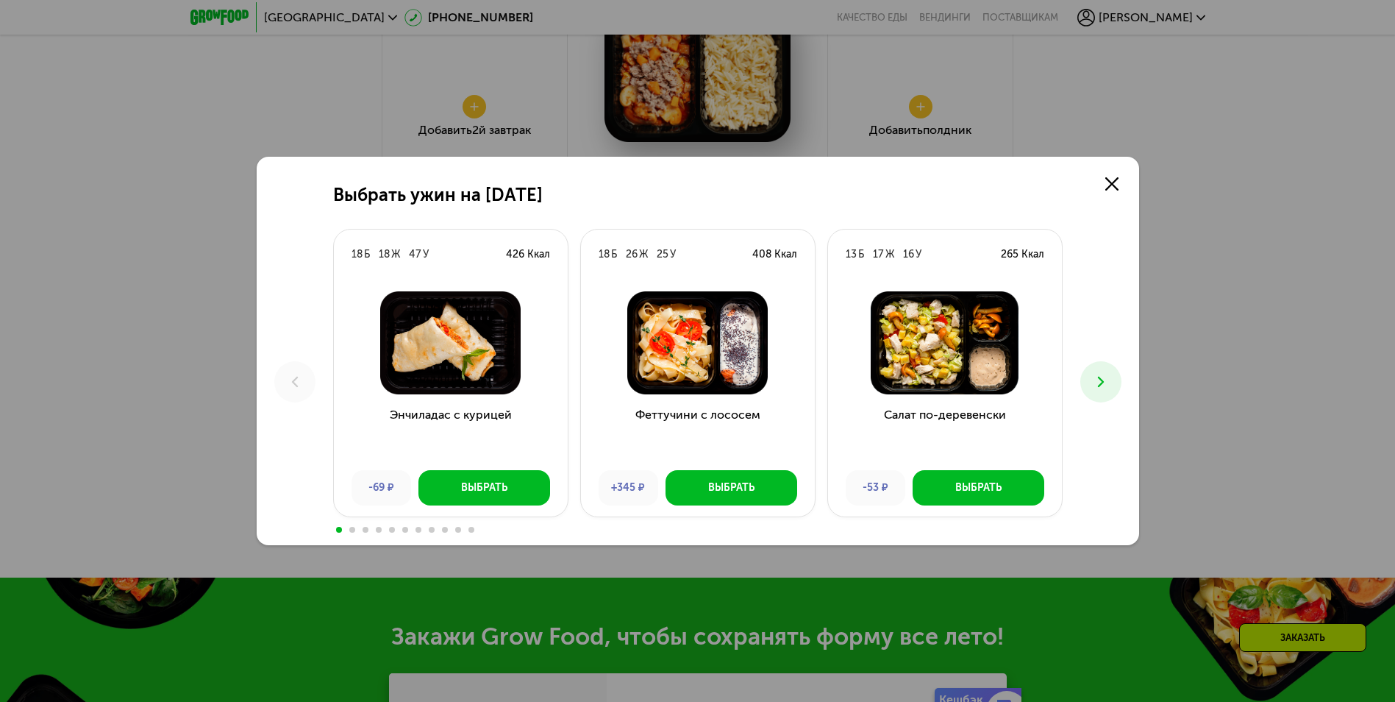
click at [1103, 383] on icon at bounding box center [1101, 382] width 18 height 18
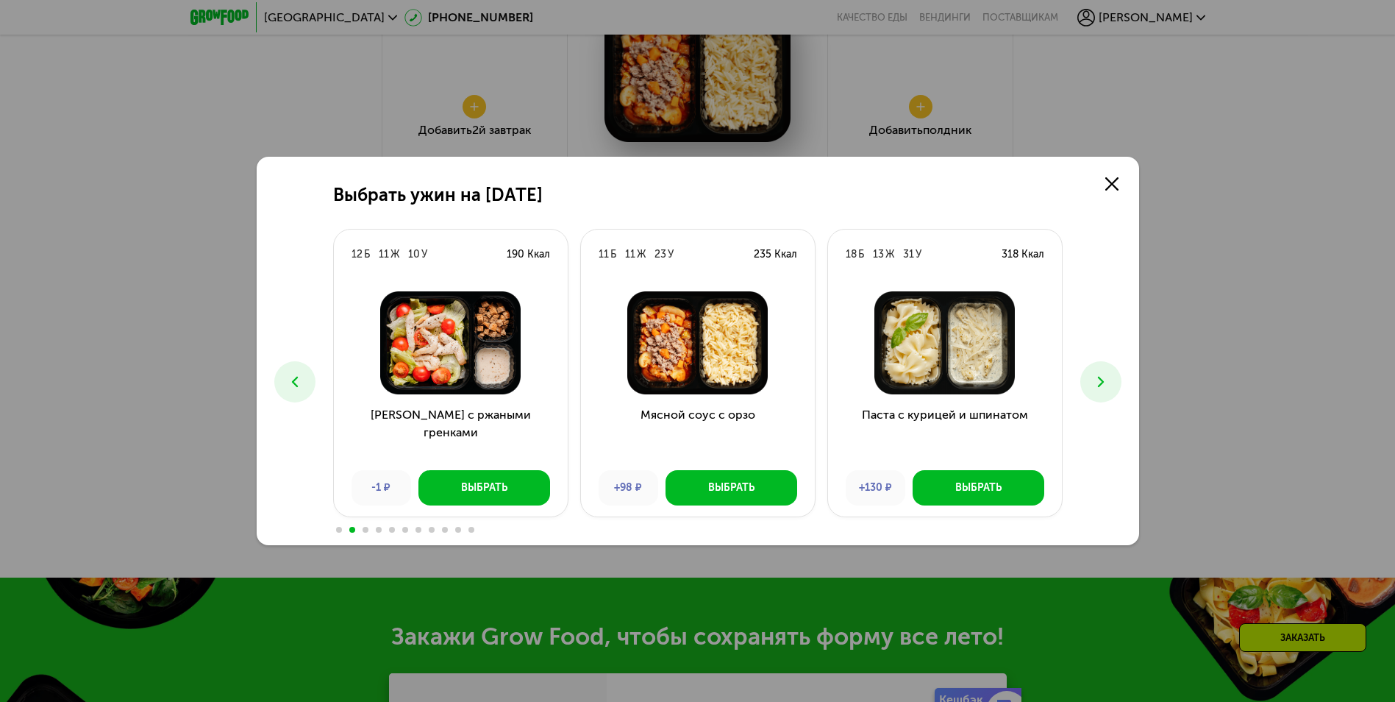
click at [1098, 374] on icon at bounding box center [1101, 382] width 18 height 18
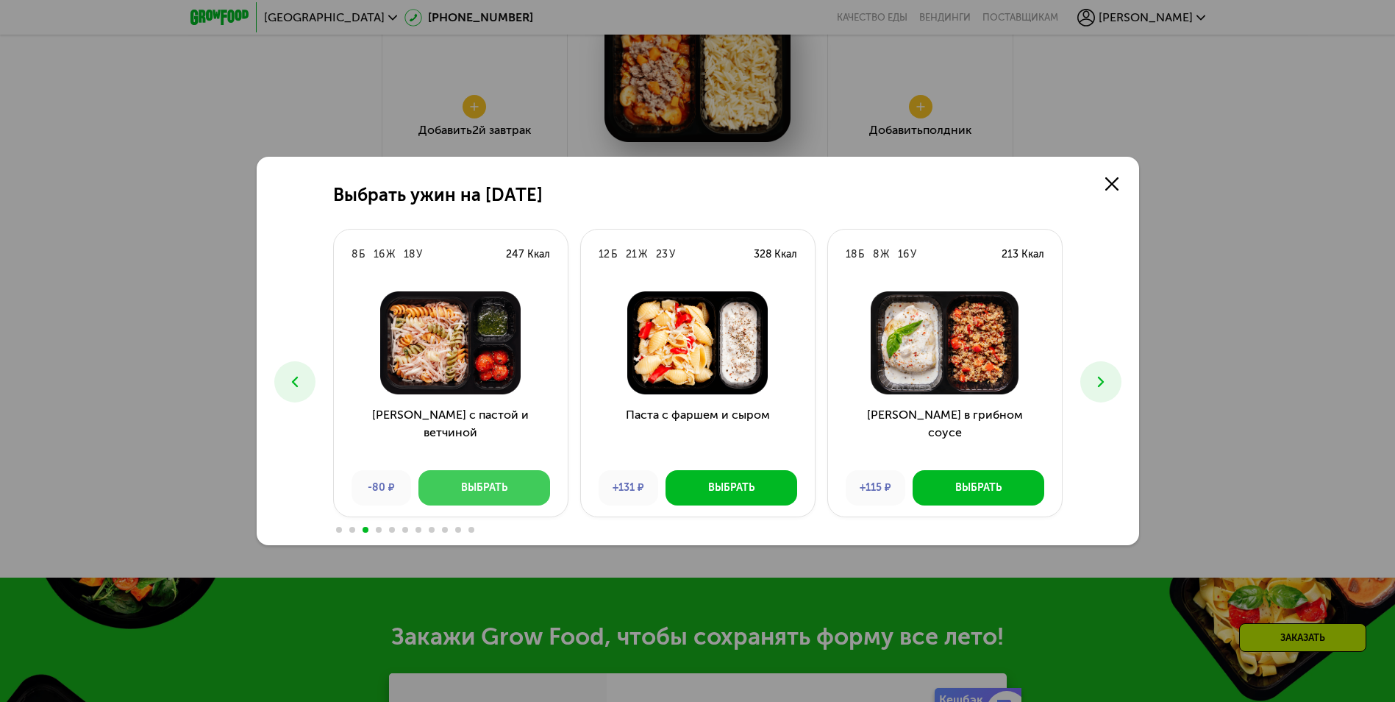
click at [529, 486] on button "Выбрать" at bounding box center [484, 487] width 132 height 35
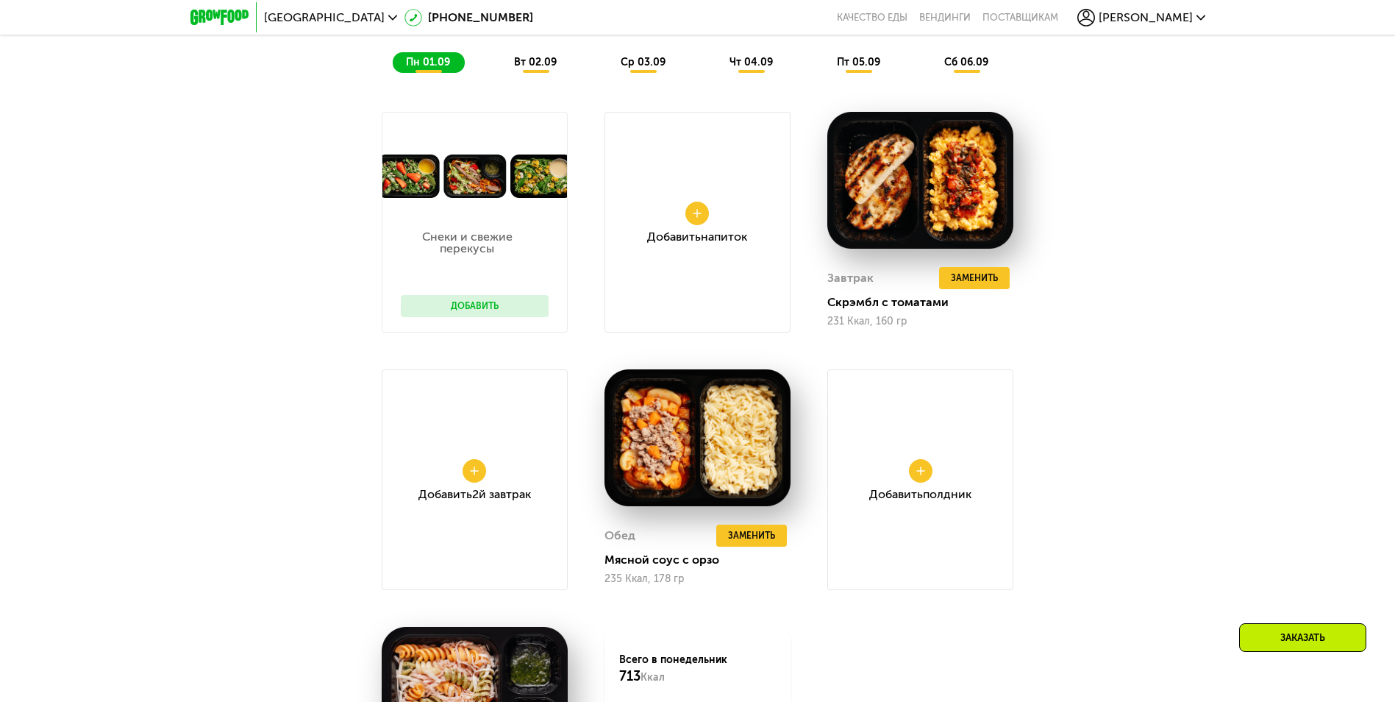
scroll to position [1049, 0]
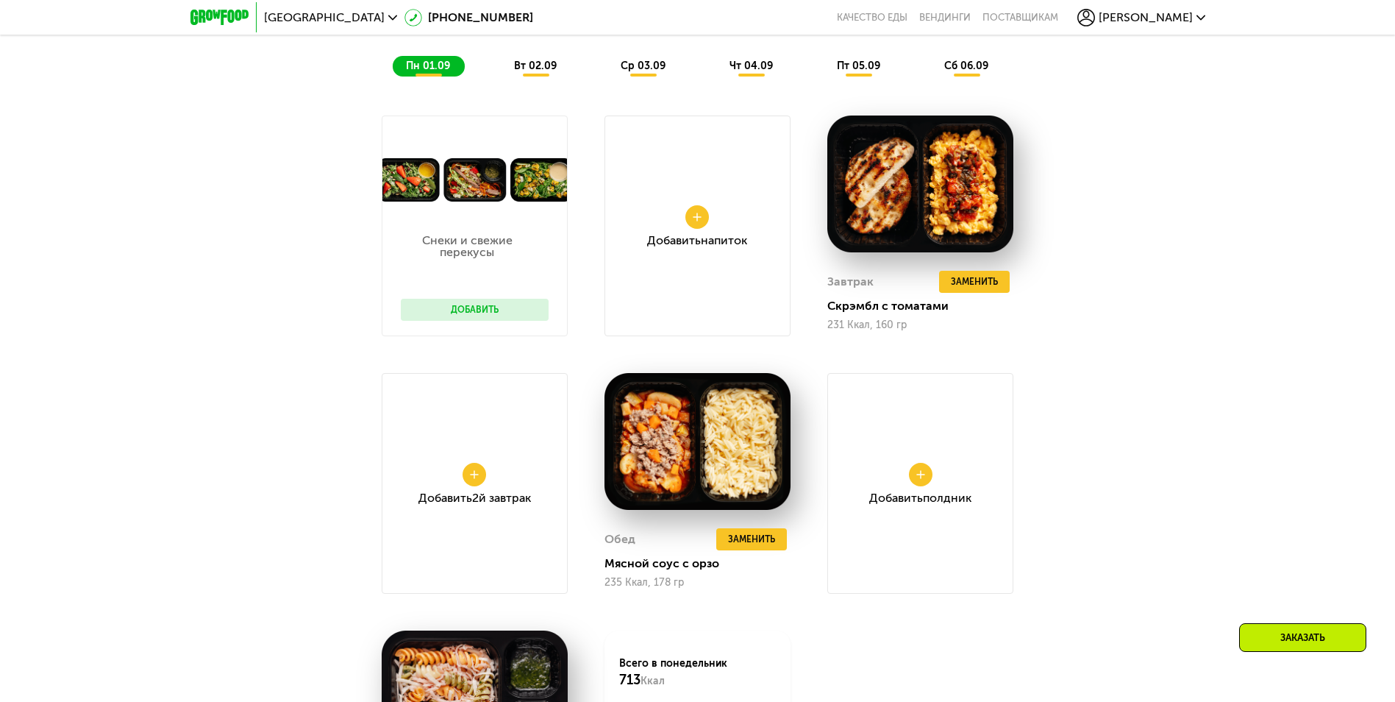
click at [543, 71] on span "вт 02.09" at bounding box center [535, 66] width 43 height 13
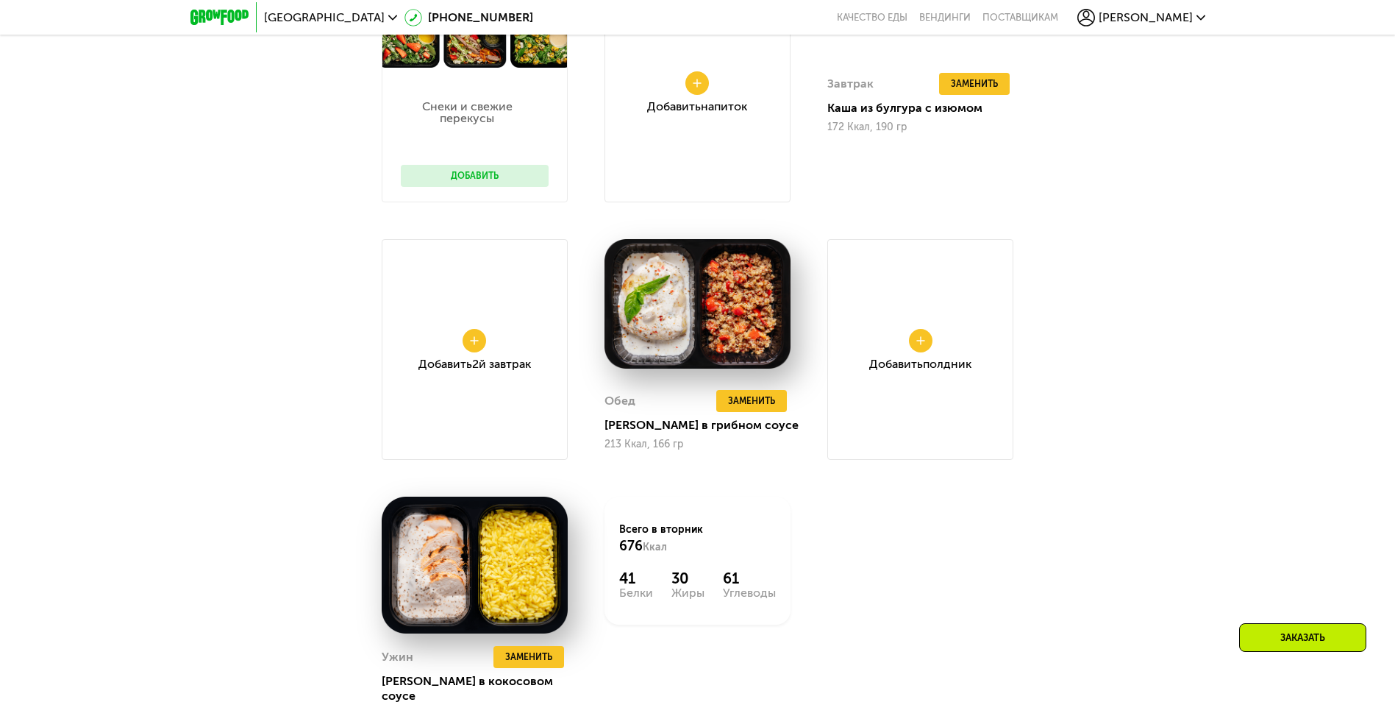
scroll to position [975, 0]
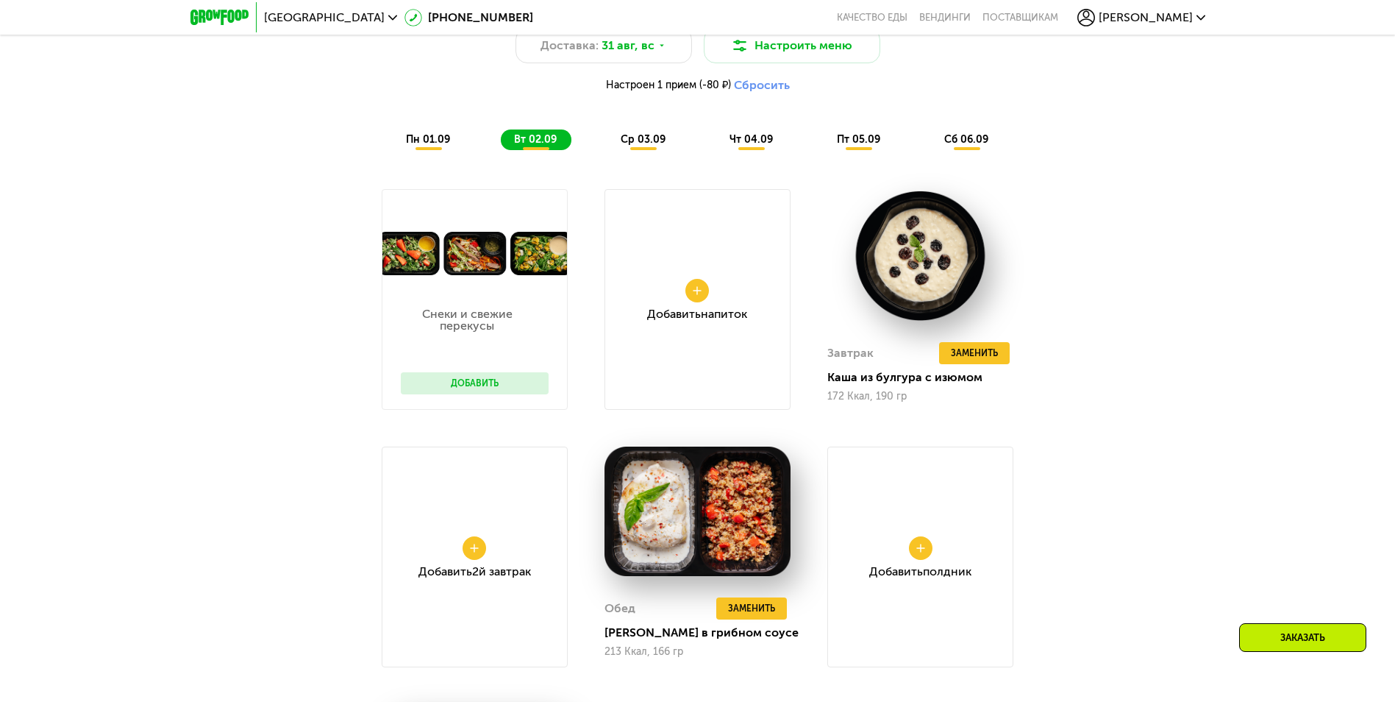
click at [652, 142] on span "ср 03.09" at bounding box center [643, 139] width 45 height 13
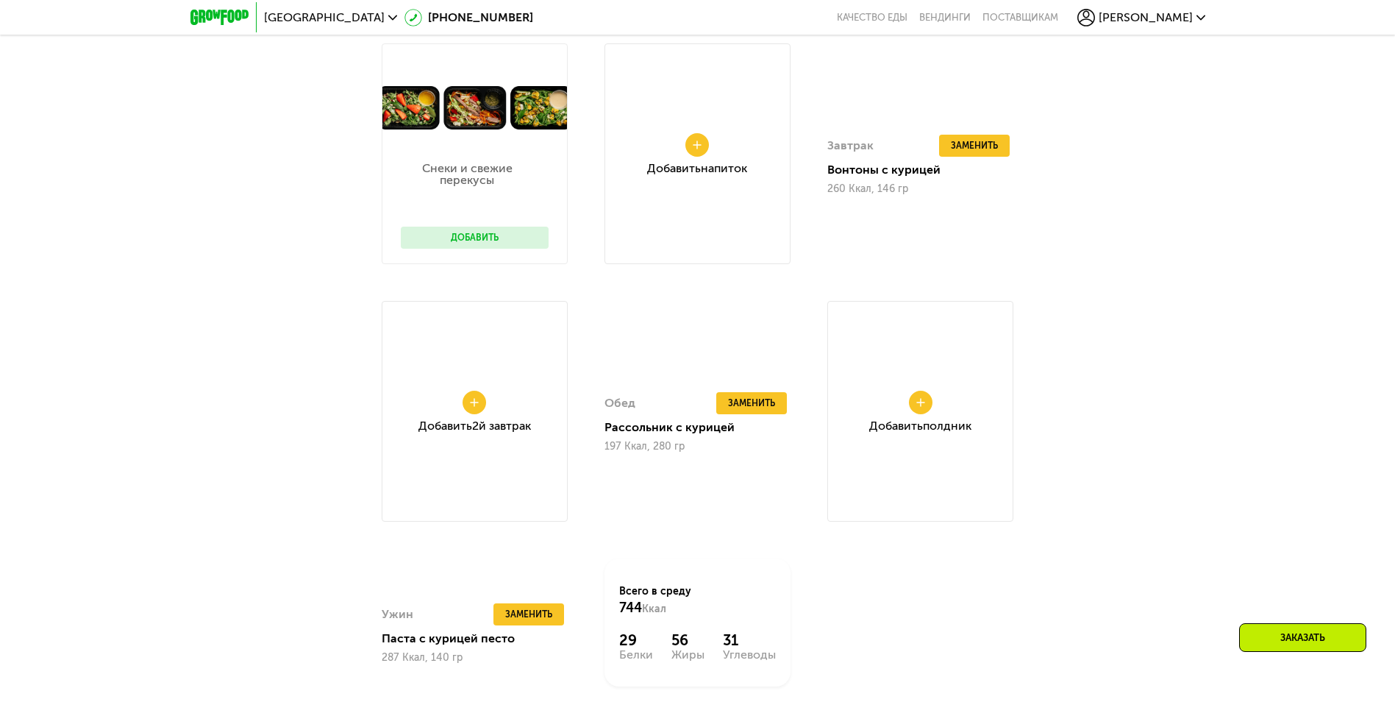
scroll to position [1269, 0]
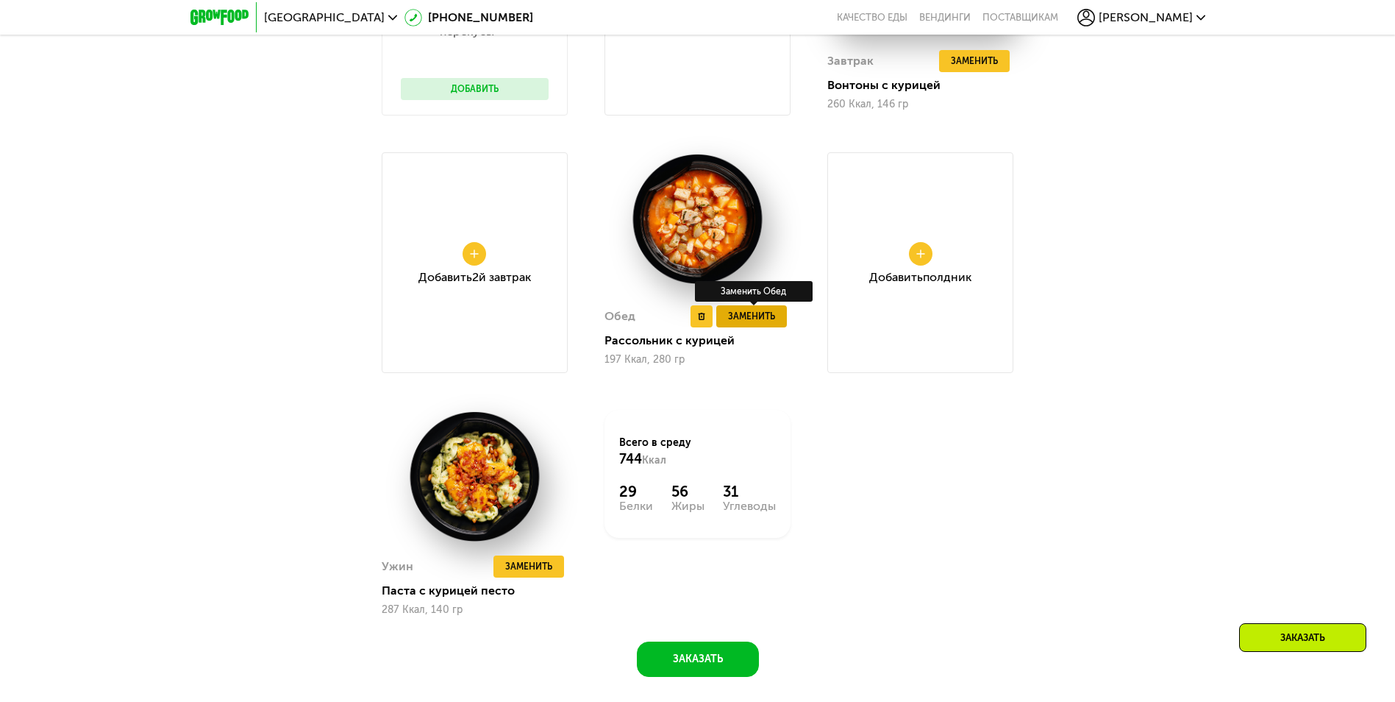
click at [749, 318] on span "Заменить" at bounding box center [751, 316] width 47 height 15
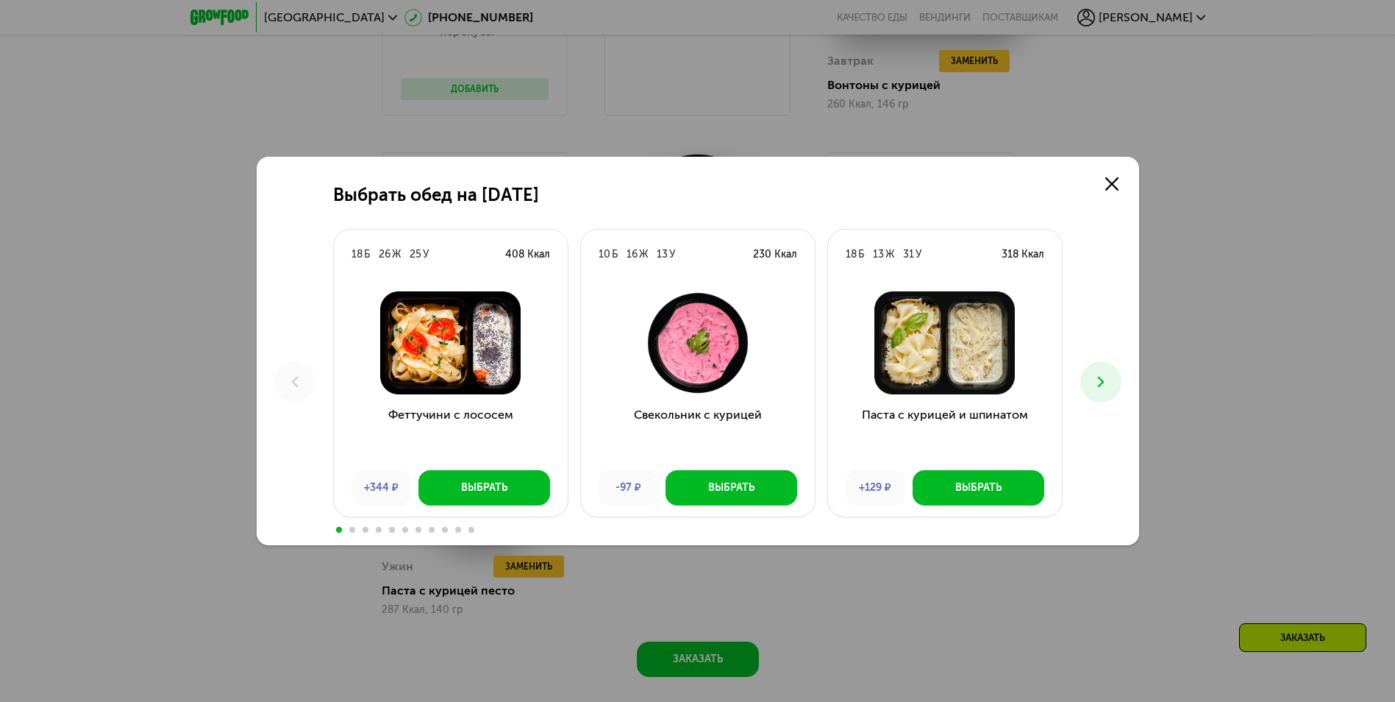
click at [1102, 373] on icon at bounding box center [1101, 382] width 18 height 18
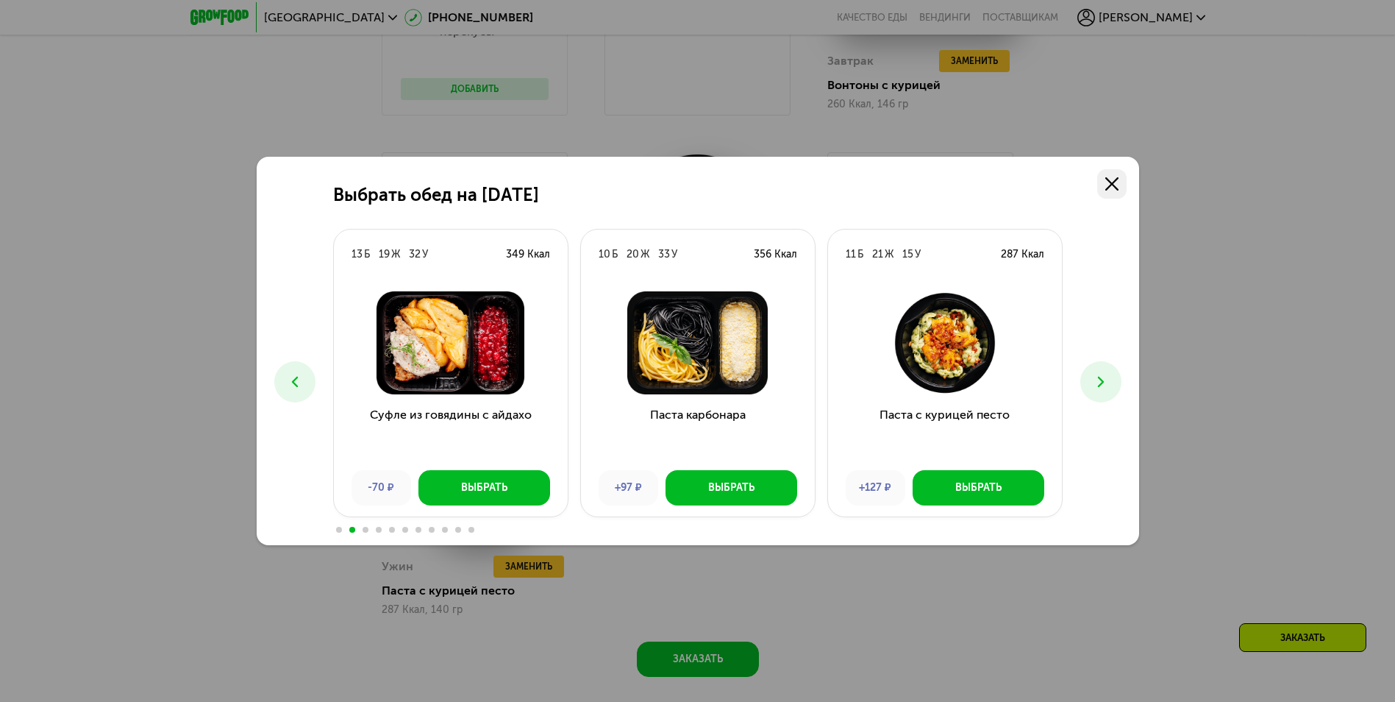
click at [1115, 179] on use at bounding box center [1111, 183] width 13 height 13
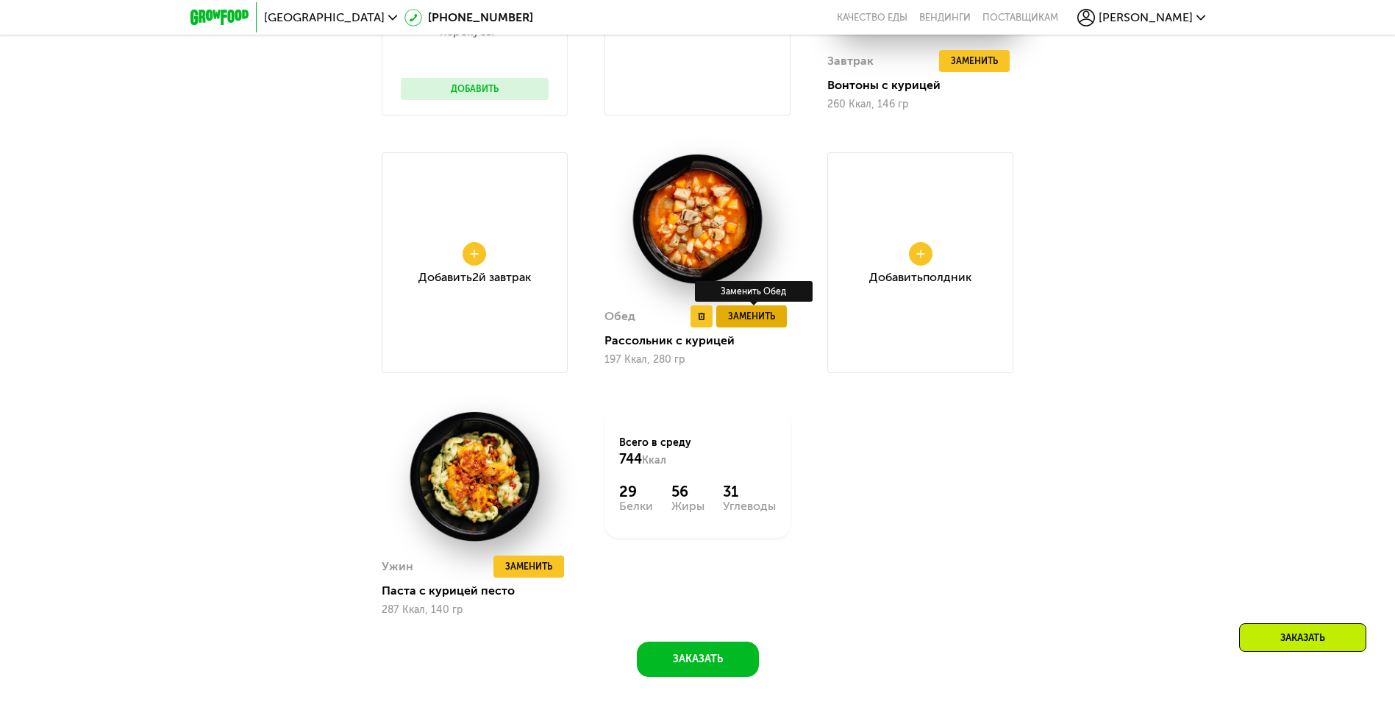
click at [746, 318] on span "Заменить" at bounding box center [751, 316] width 47 height 15
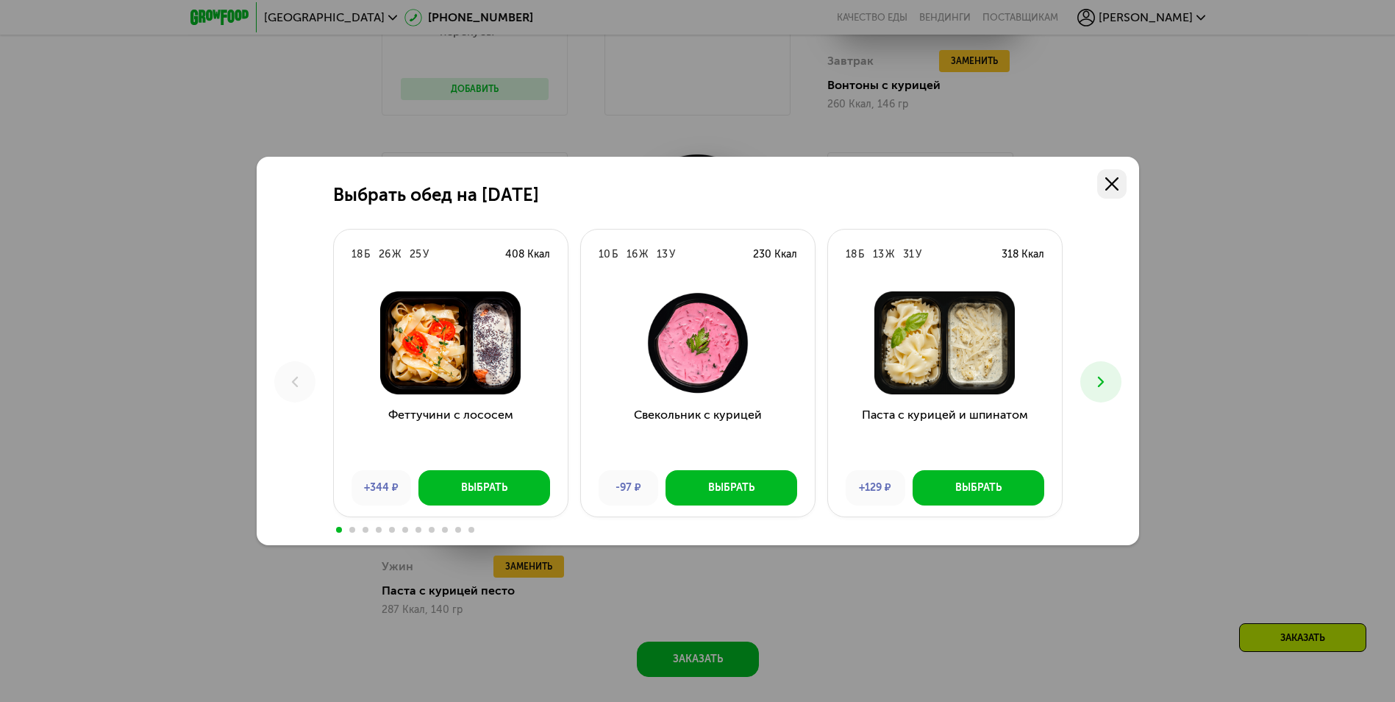
click at [1110, 186] on use at bounding box center [1111, 183] width 13 height 13
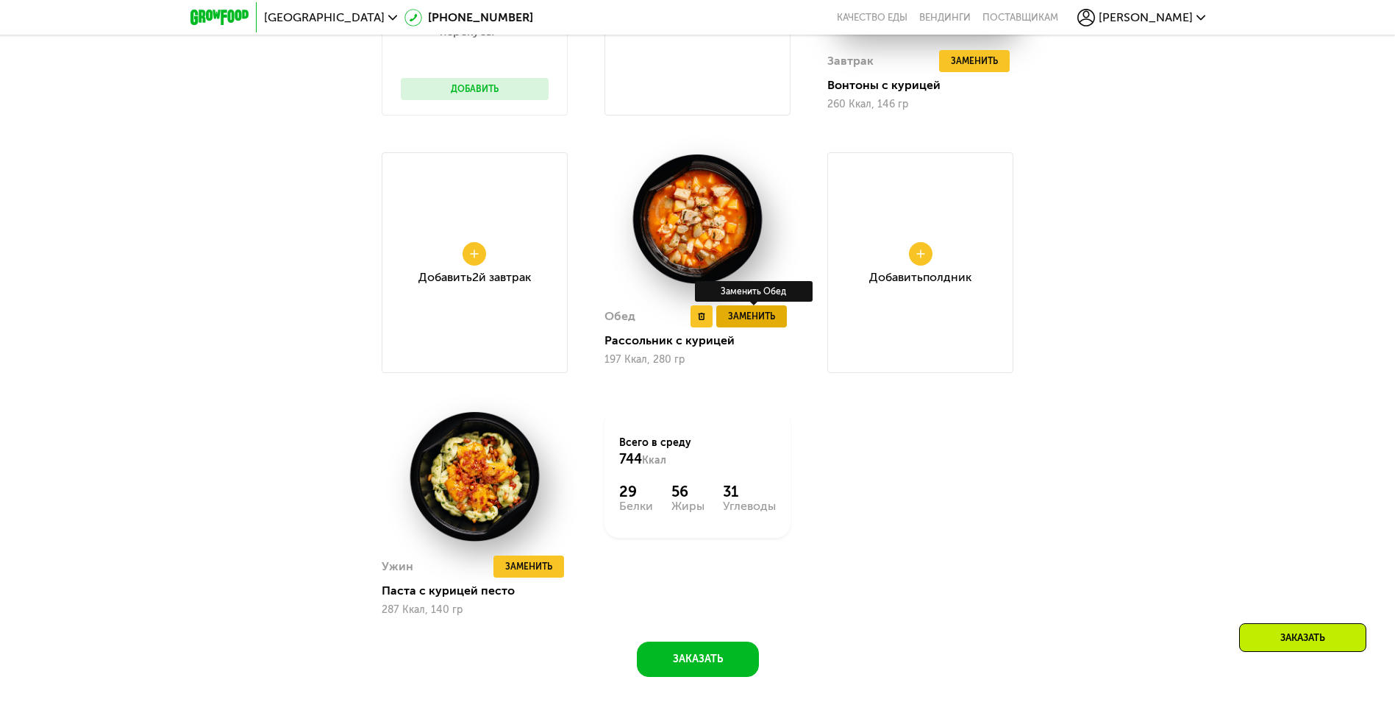
click at [756, 318] on span "Заменить" at bounding box center [751, 316] width 47 height 15
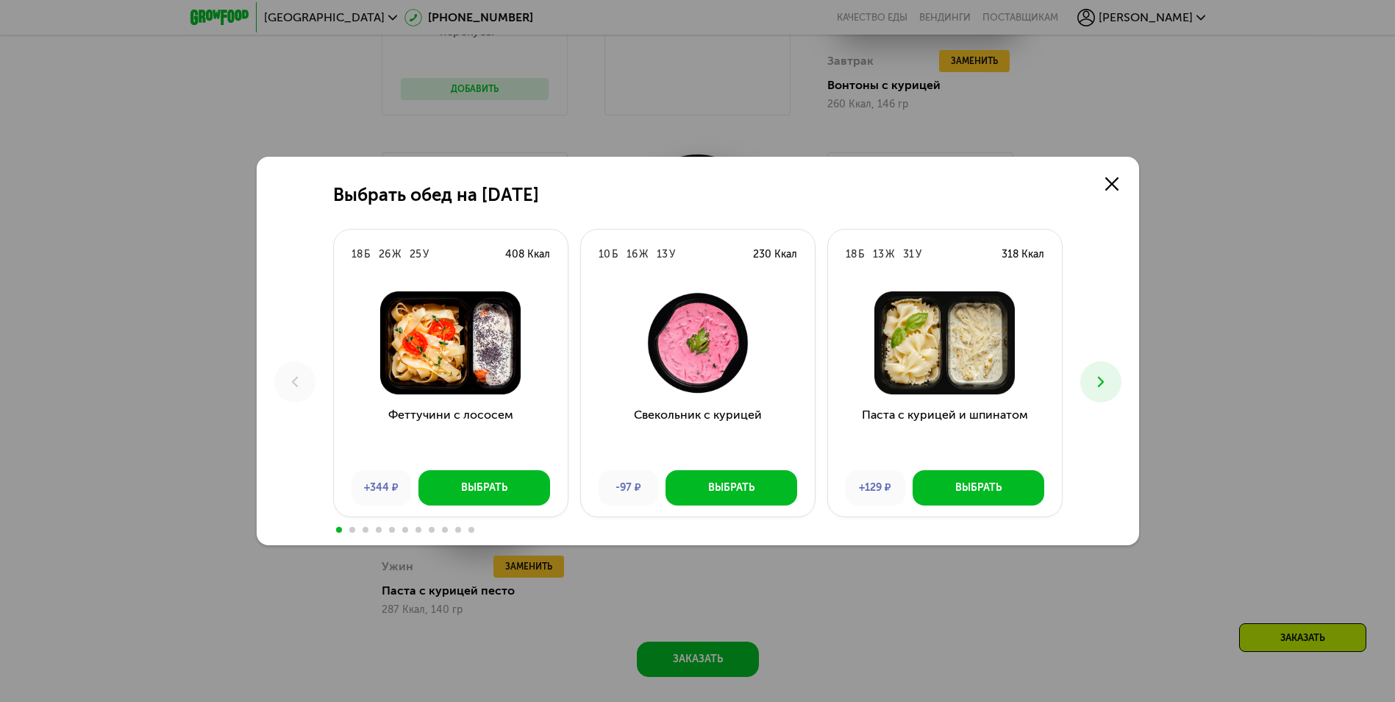
click at [1103, 380] on icon at bounding box center [1101, 382] width 18 height 18
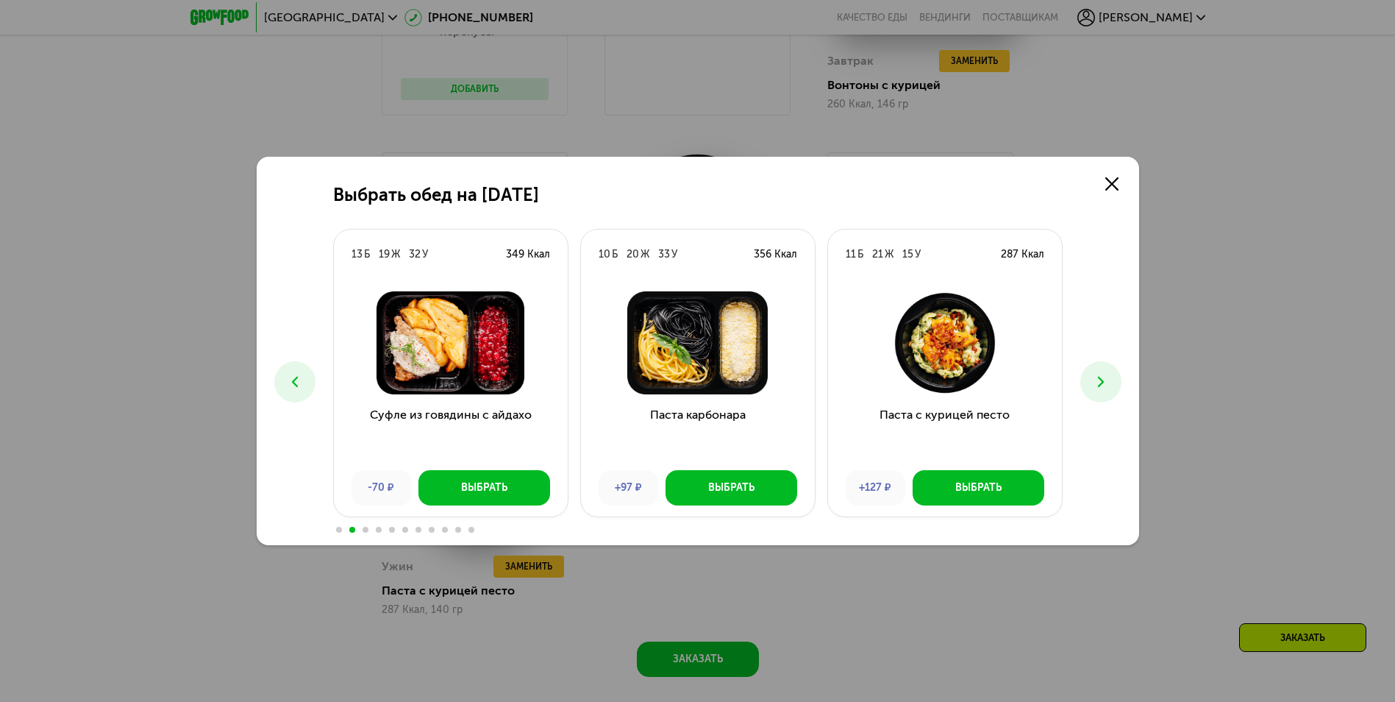
click at [1099, 376] on icon at bounding box center [1101, 382] width 18 height 18
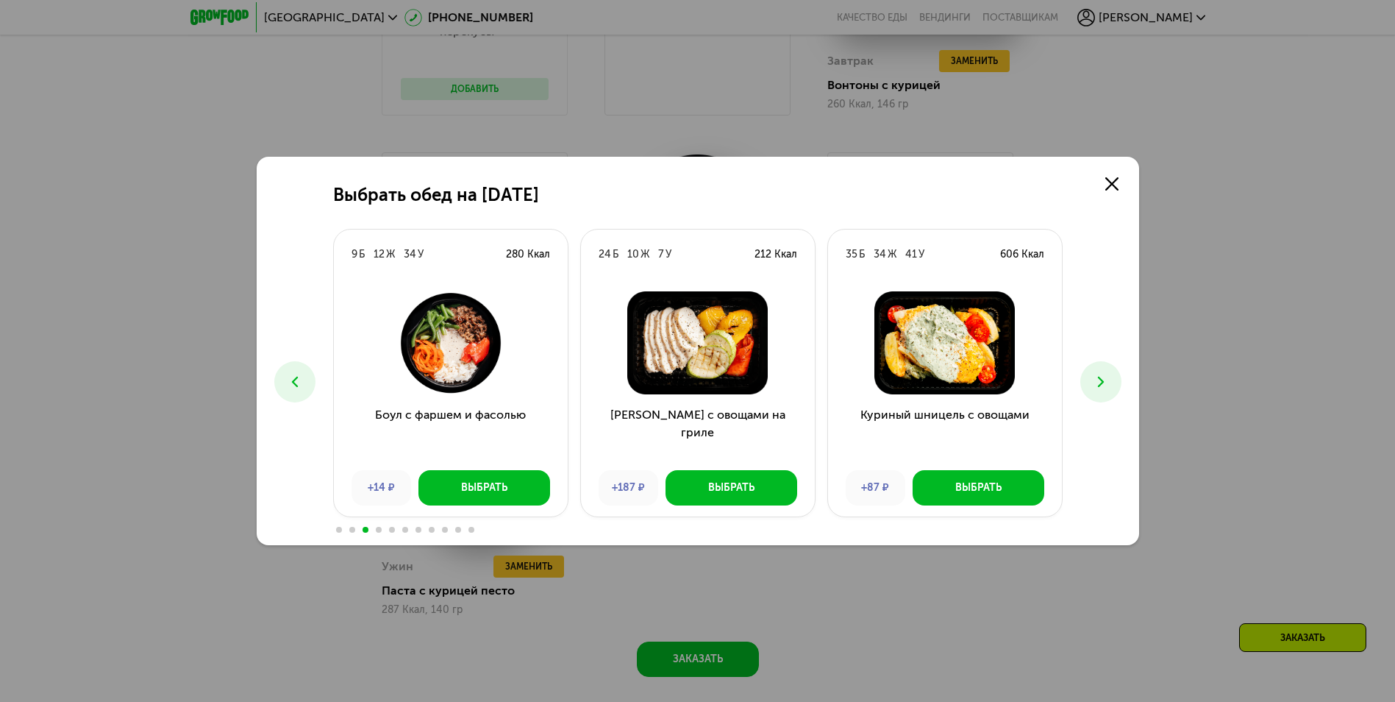
click at [1099, 376] on icon at bounding box center [1101, 382] width 18 height 18
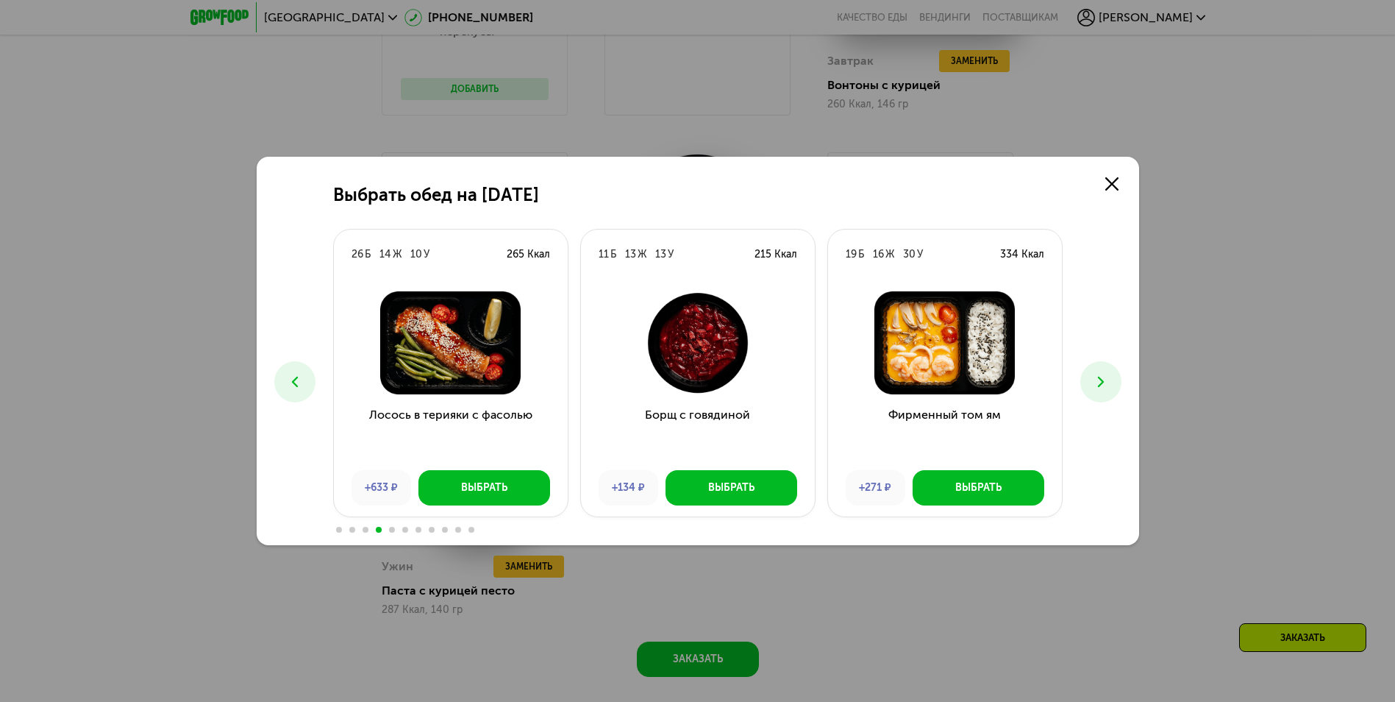
click at [1099, 376] on icon at bounding box center [1101, 382] width 18 height 18
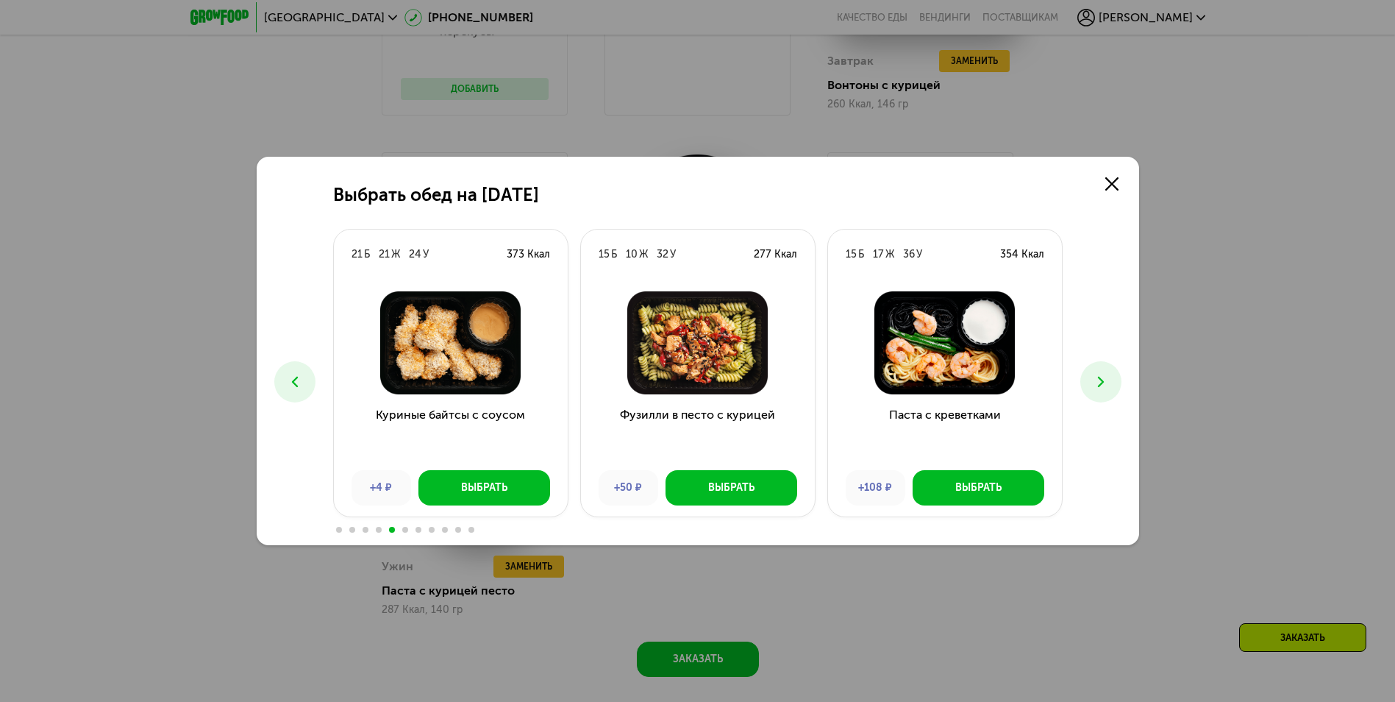
click at [1099, 376] on icon at bounding box center [1101, 382] width 18 height 18
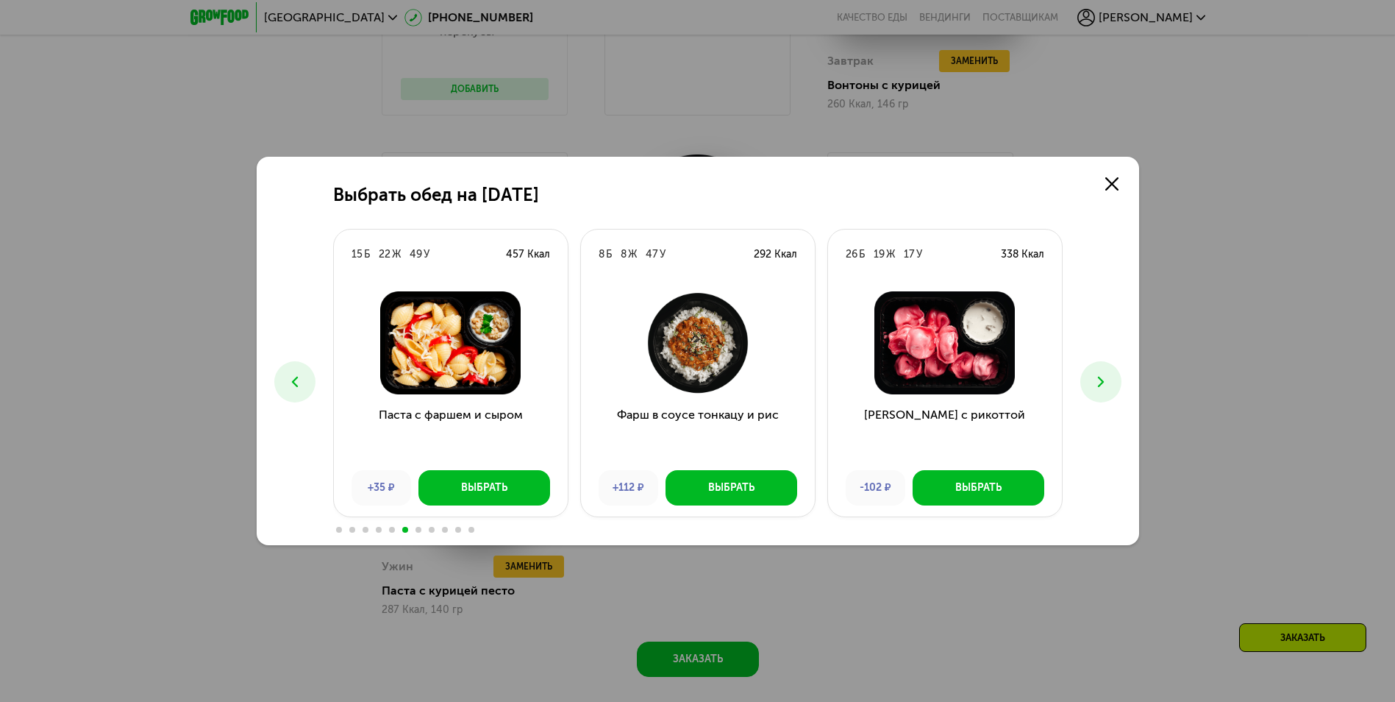
click at [1099, 376] on icon at bounding box center [1101, 382] width 18 height 18
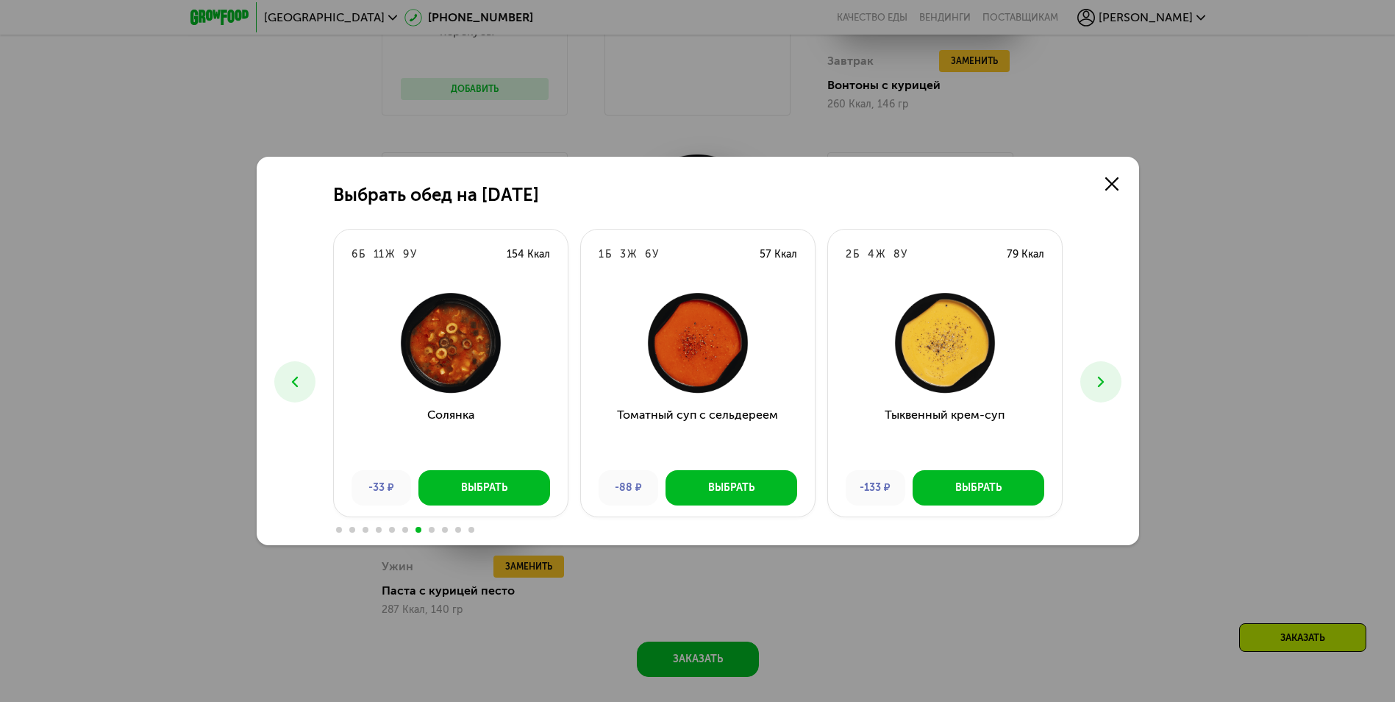
click at [280, 374] on button at bounding box center [294, 381] width 41 height 41
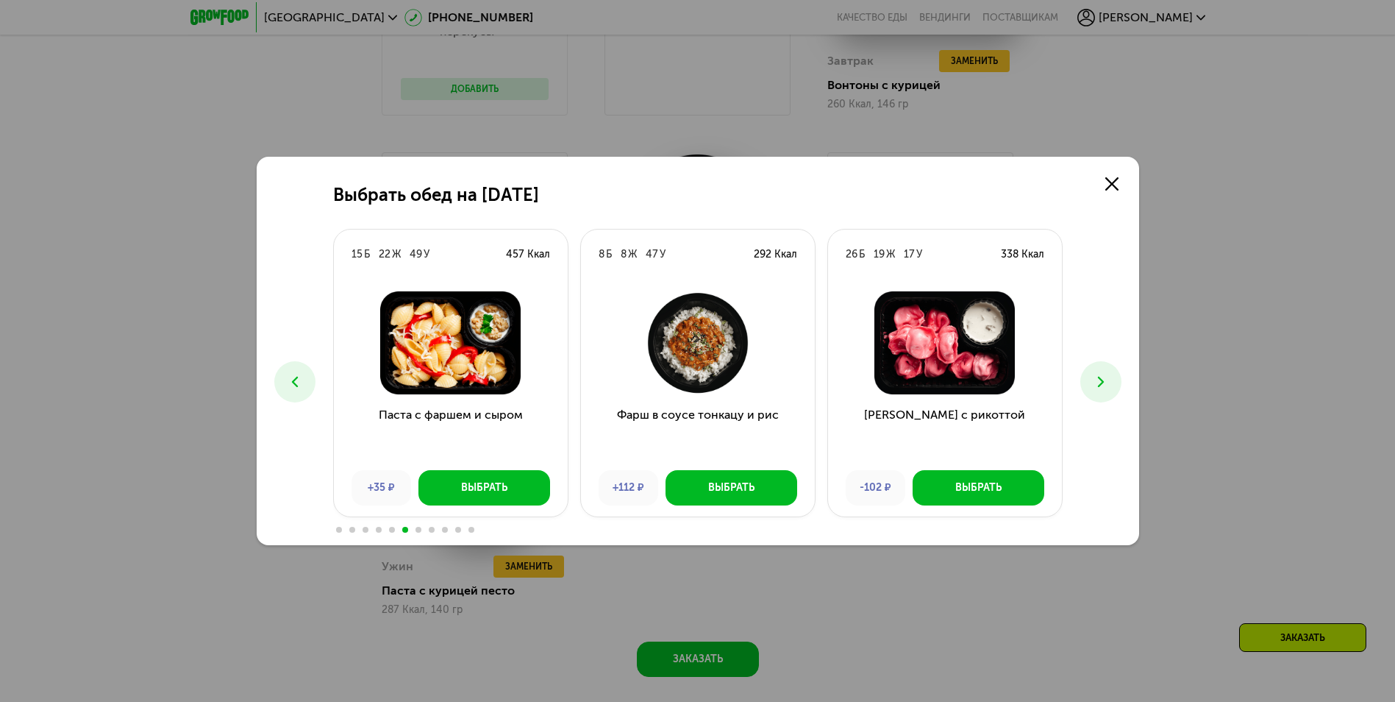
click at [1092, 374] on icon at bounding box center [1101, 382] width 18 height 18
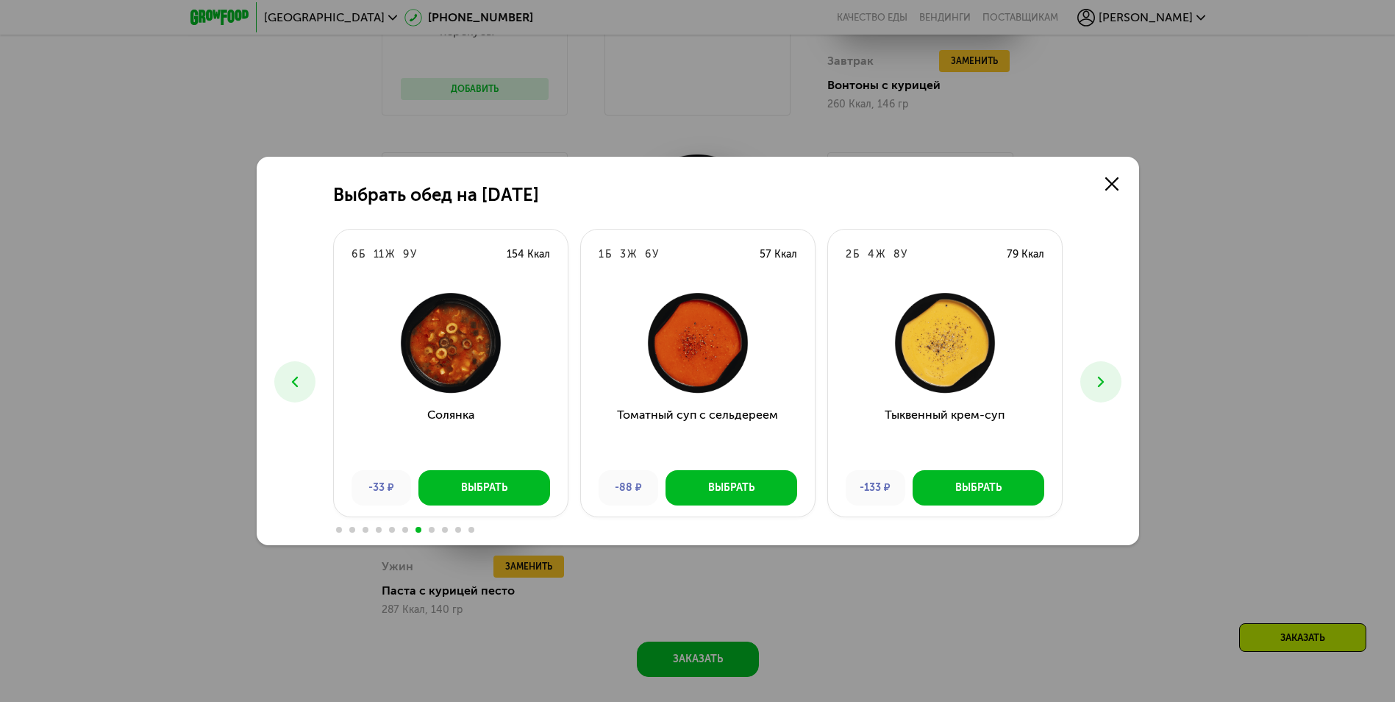
click at [1092, 374] on icon at bounding box center [1101, 382] width 18 height 18
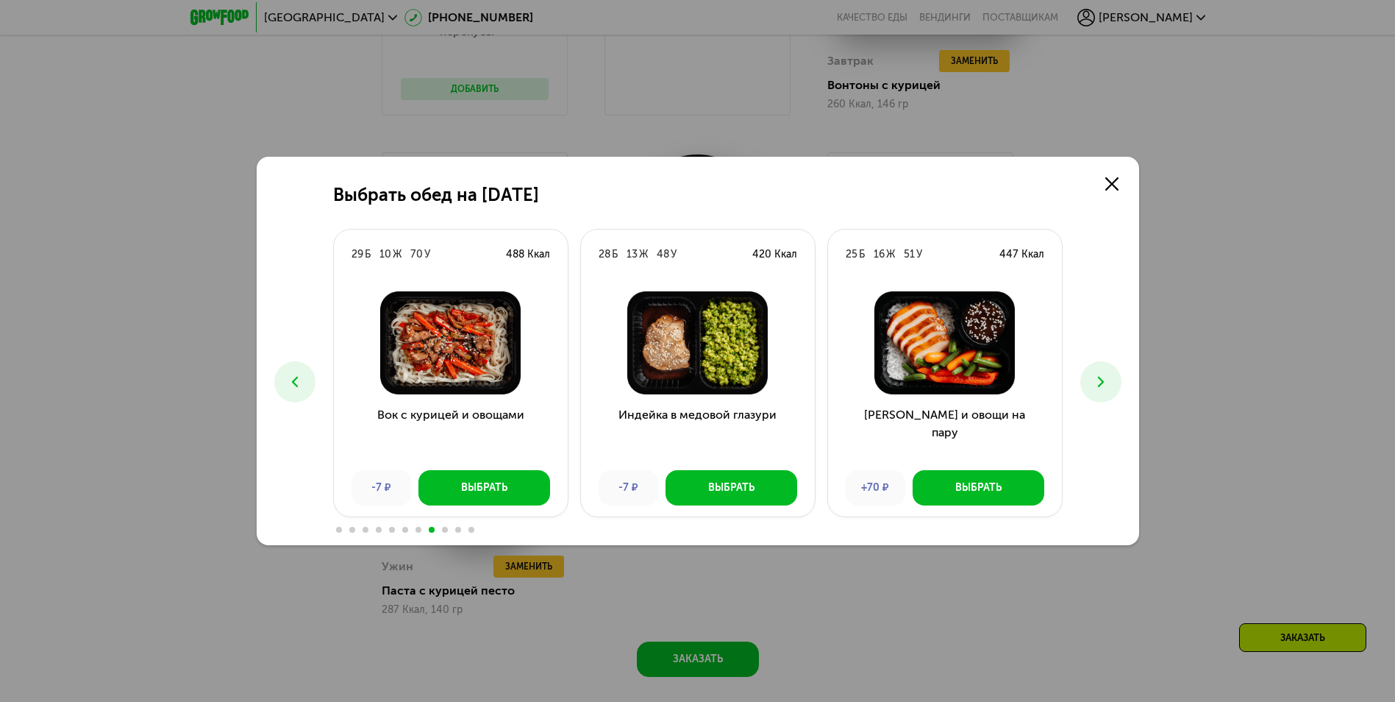
click at [1092, 374] on icon at bounding box center [1101, 382] width 18 height 18
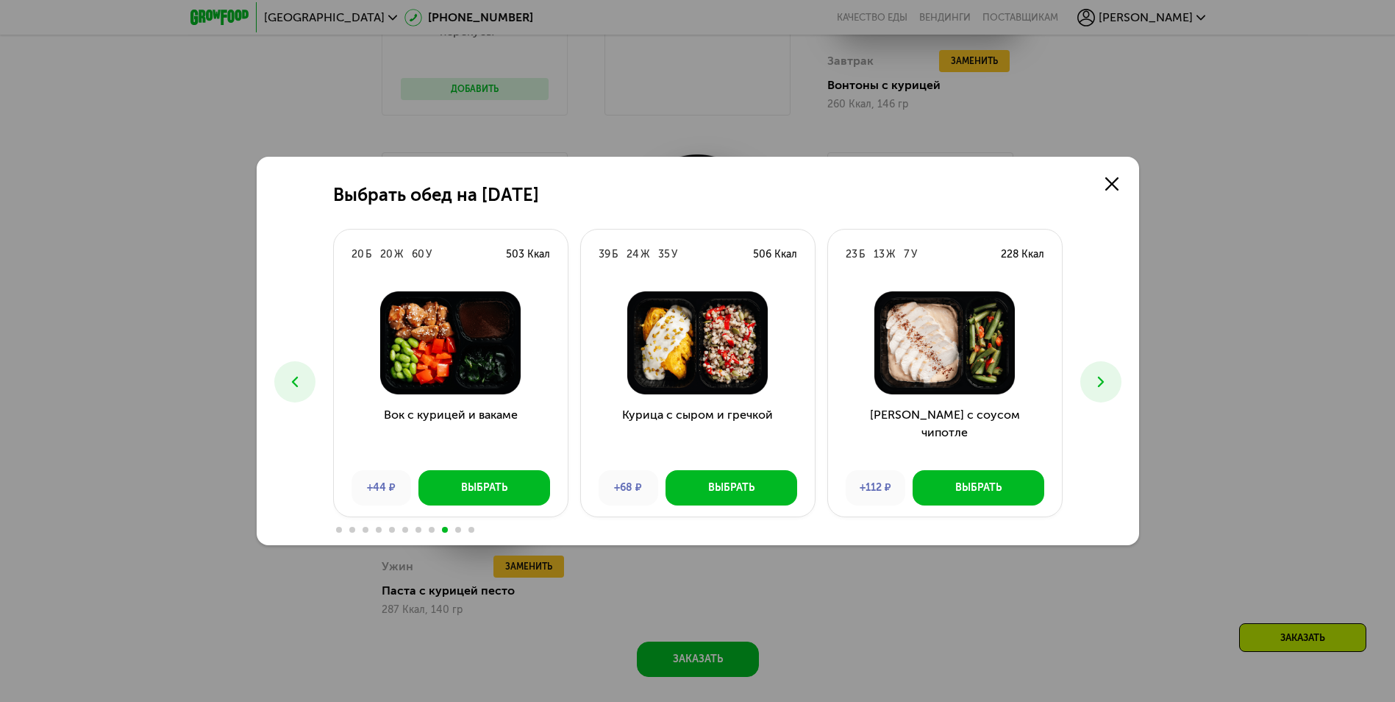
click at [1092, 374] on icon at bounding box center [1101, 382] width 18 height 18
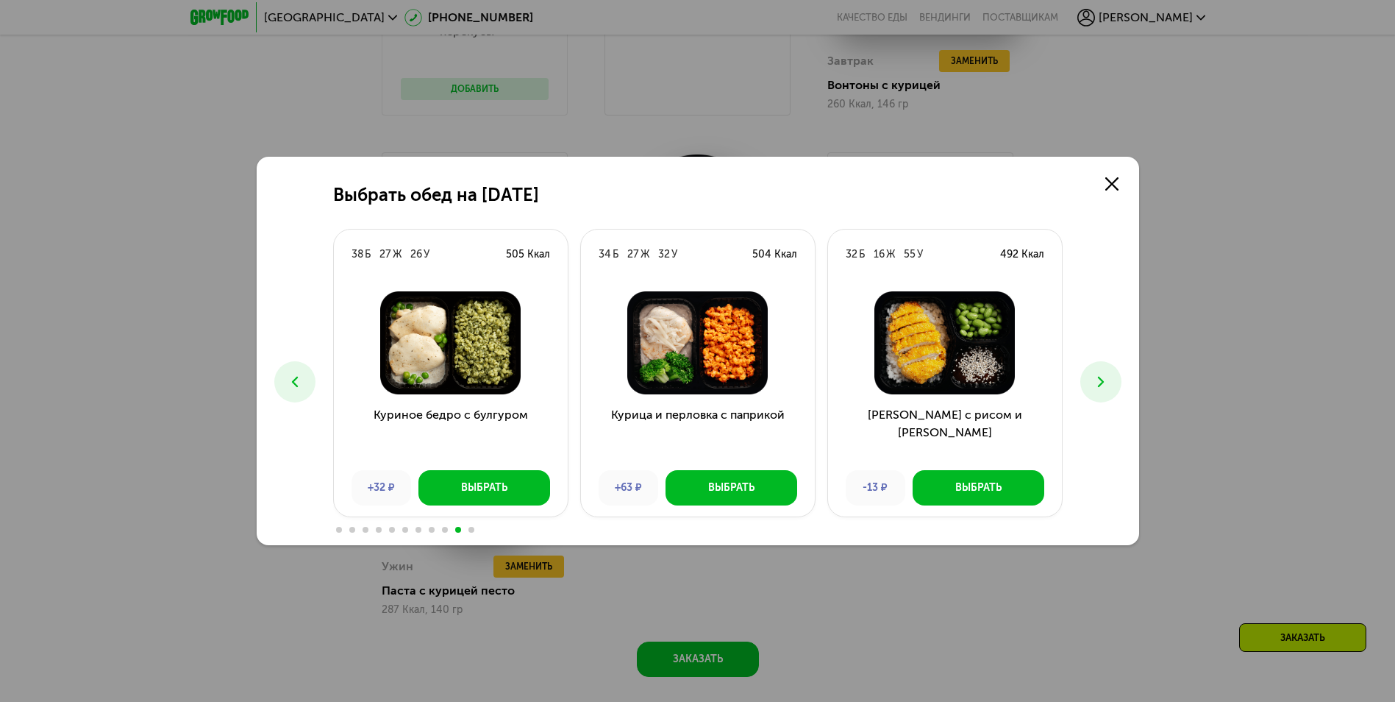
click at [1092, 374] on icon at bounding box center [1101, 382] width 18 height 18
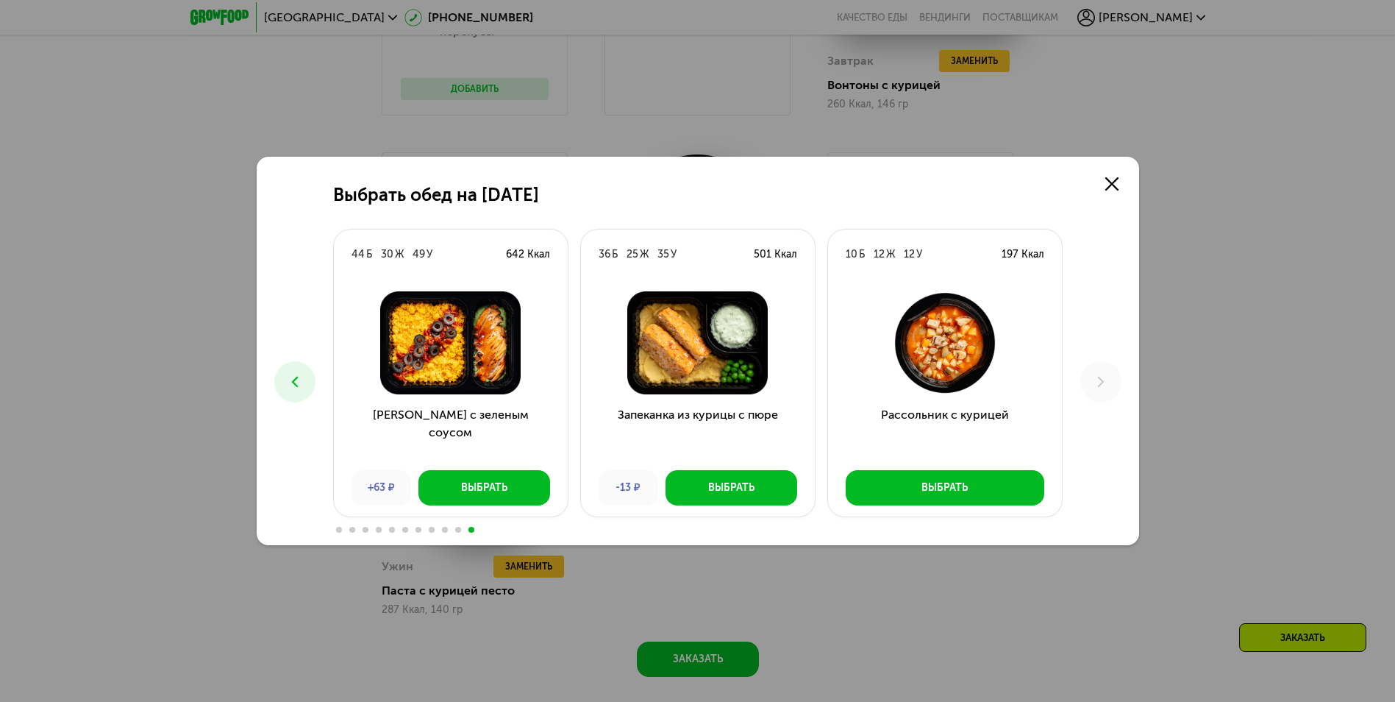
click at [293, 378] on icon at bounding box center [295, 382] width 18 height 18
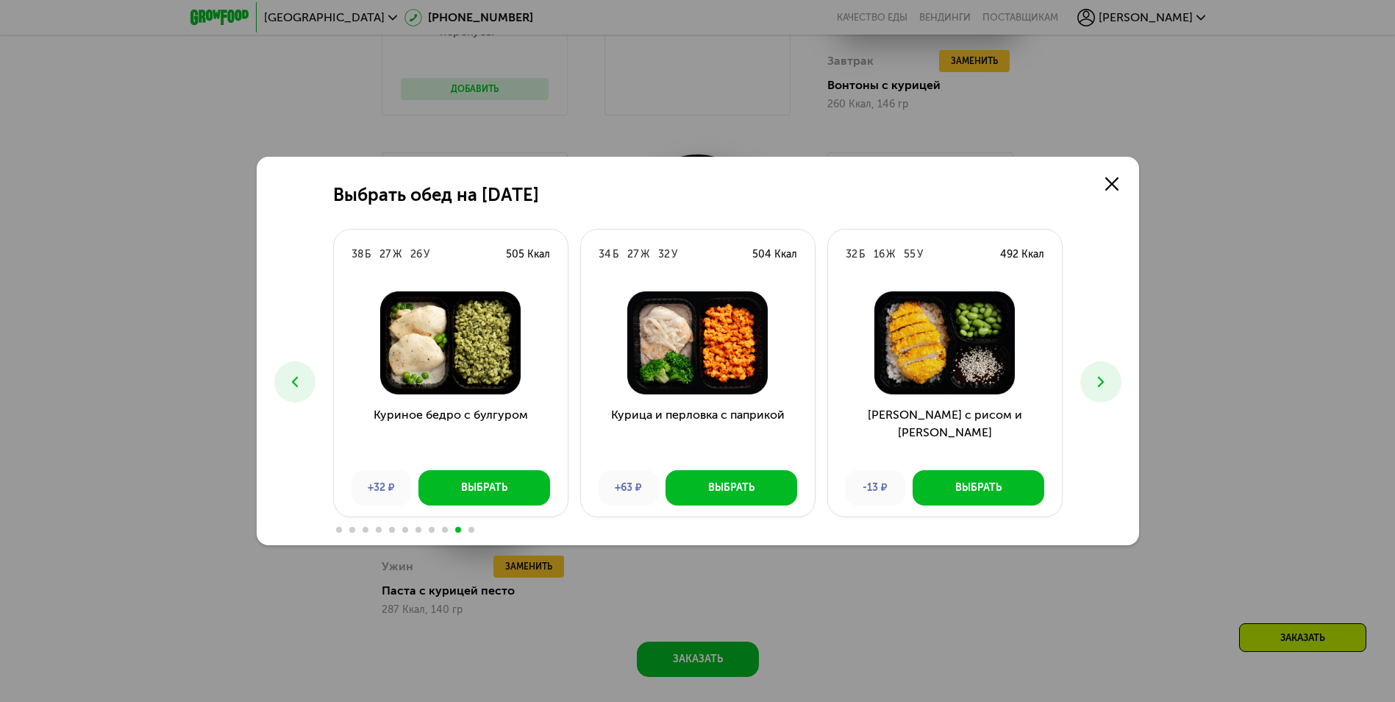
click at [293, 378] on icon at bounding box center [295, 382] width 18 height 18
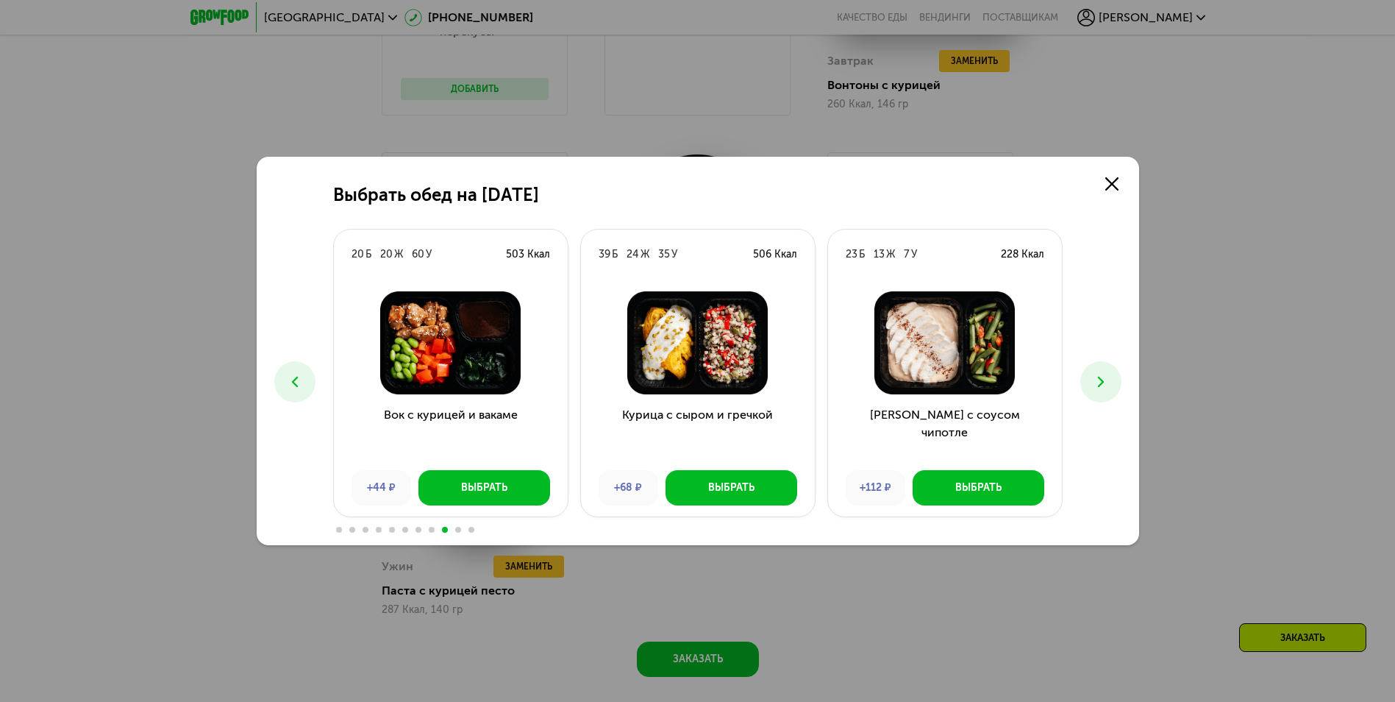
click at [293, 378] on icon at bounding box center [295, 382] width 18 height 18
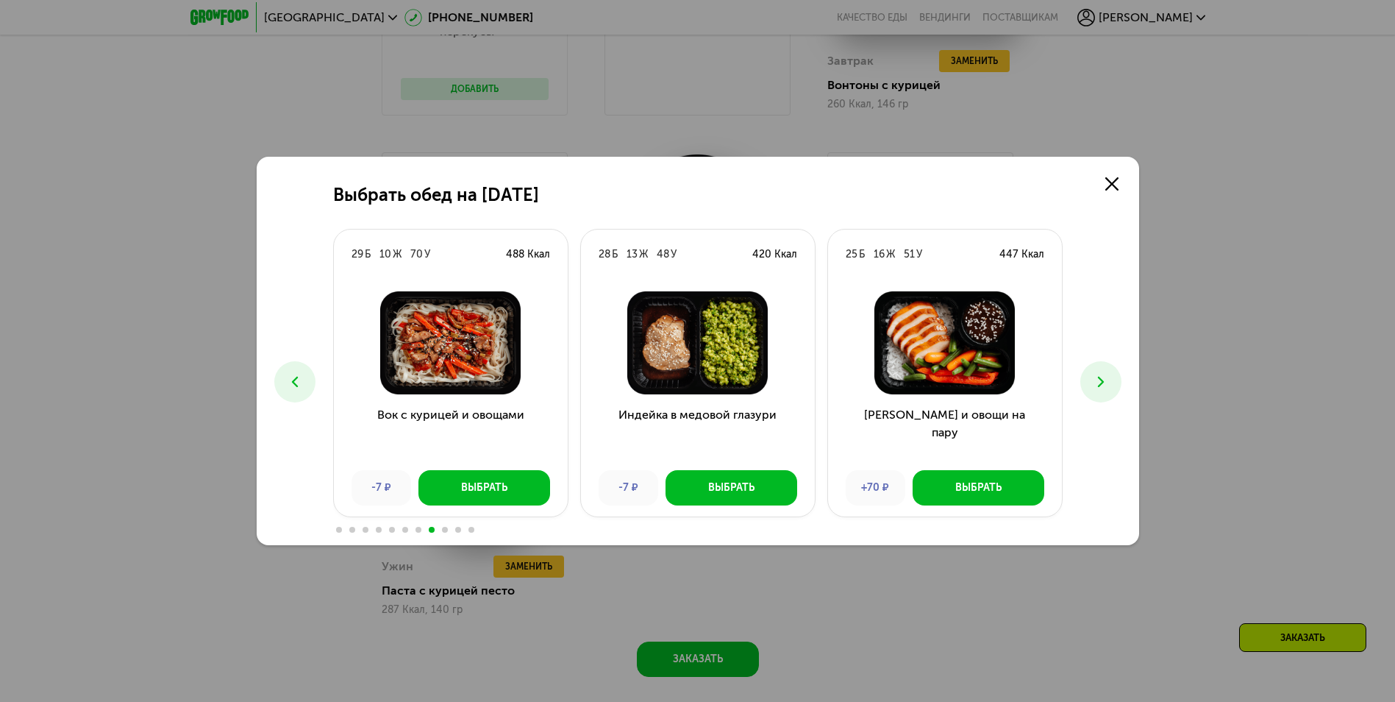
click at [293, 378] on icon at bounding box center [295, 382] width 18 height 18
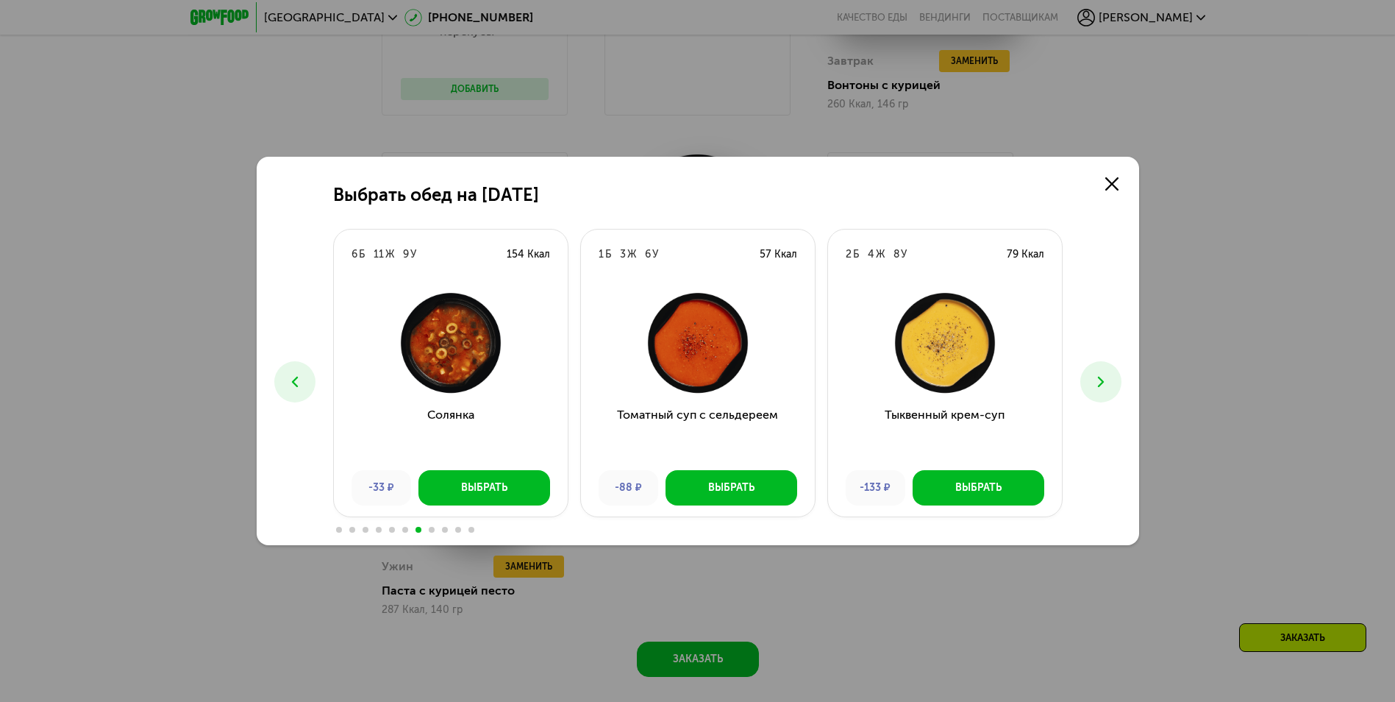
click at [297, 373] on icon at bounding box center [295, 382] width 18 height 18
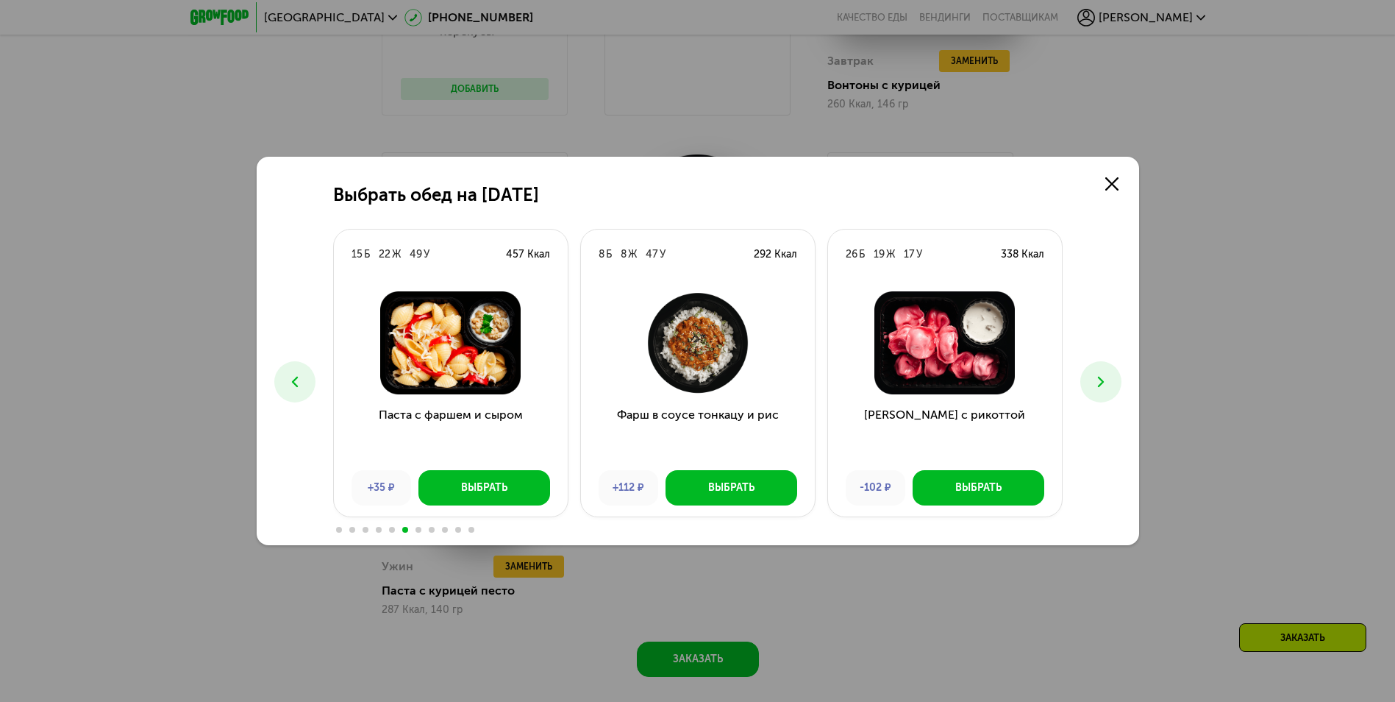
click at [293, 378] on icon at bounding box center [295, 382] width 18 height 18
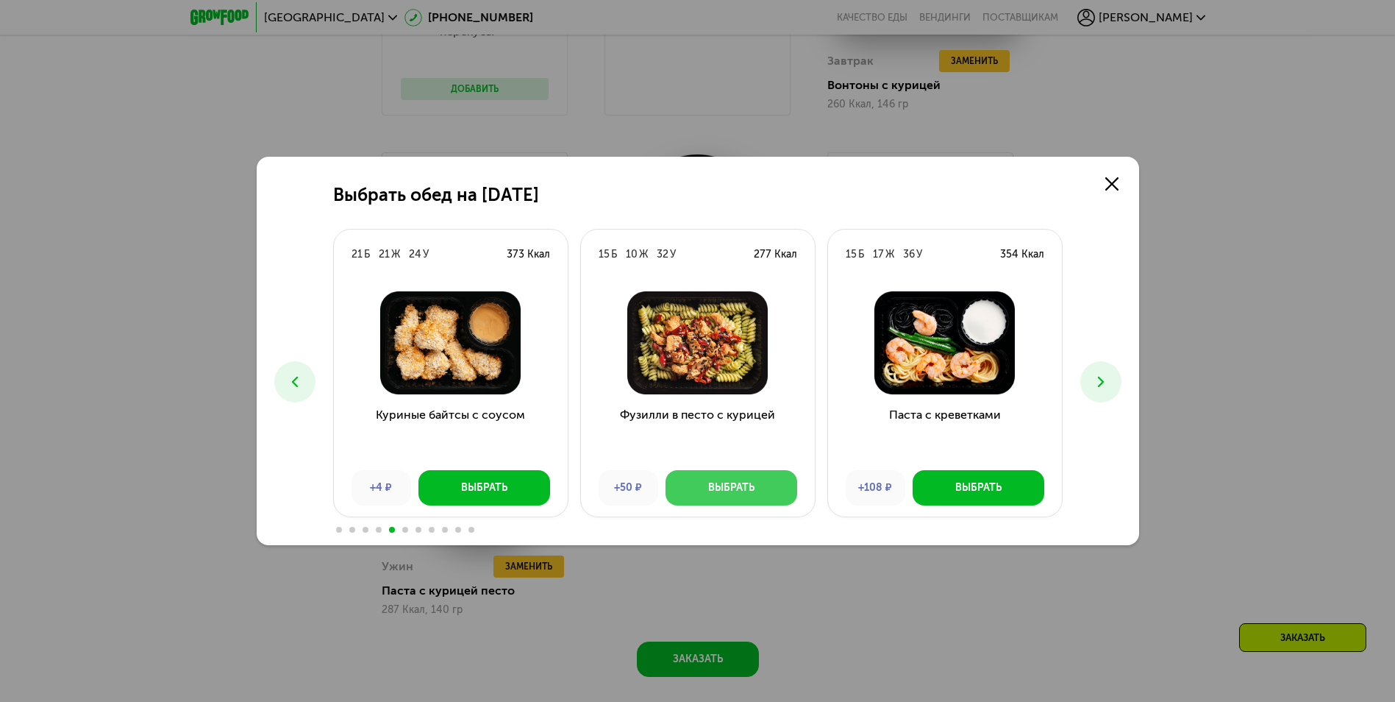
click at [752, 482] on div "Выбрать" at bounding box center [731, 487] width 46 height 15
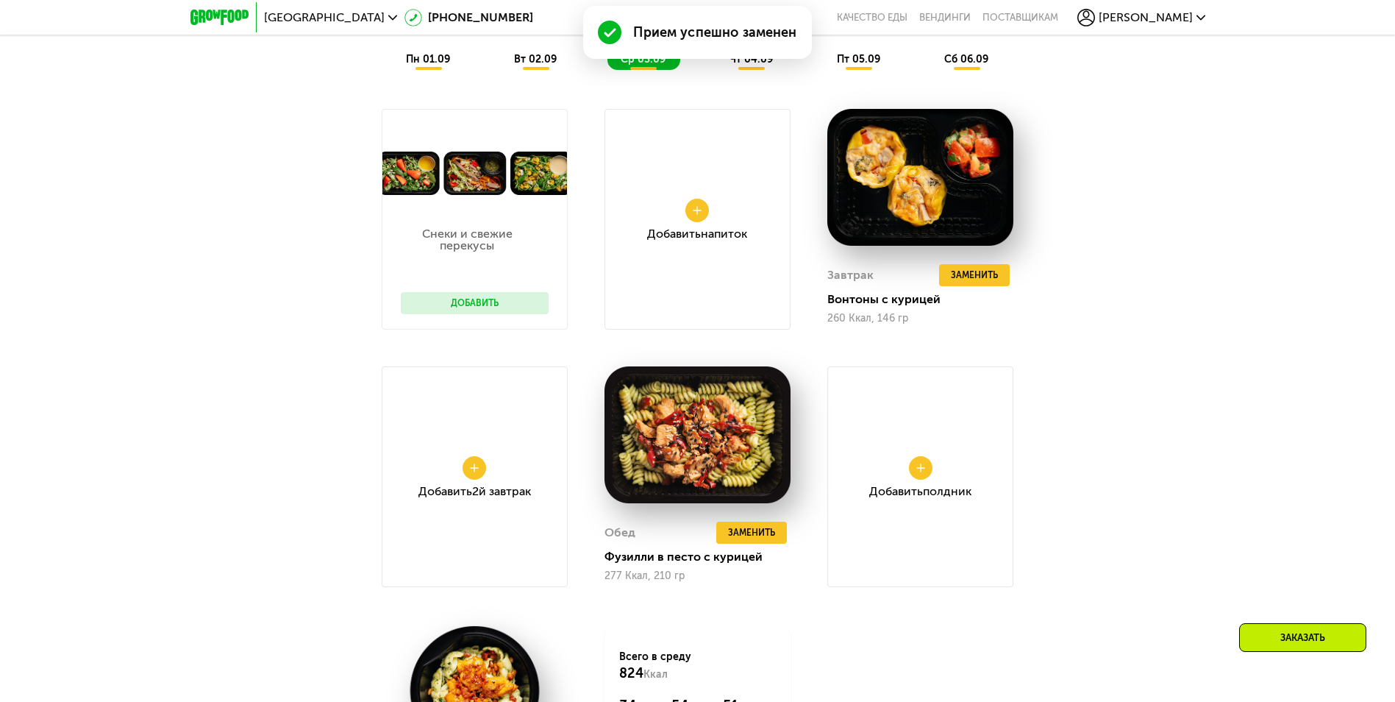
scroll to position [902, 0]
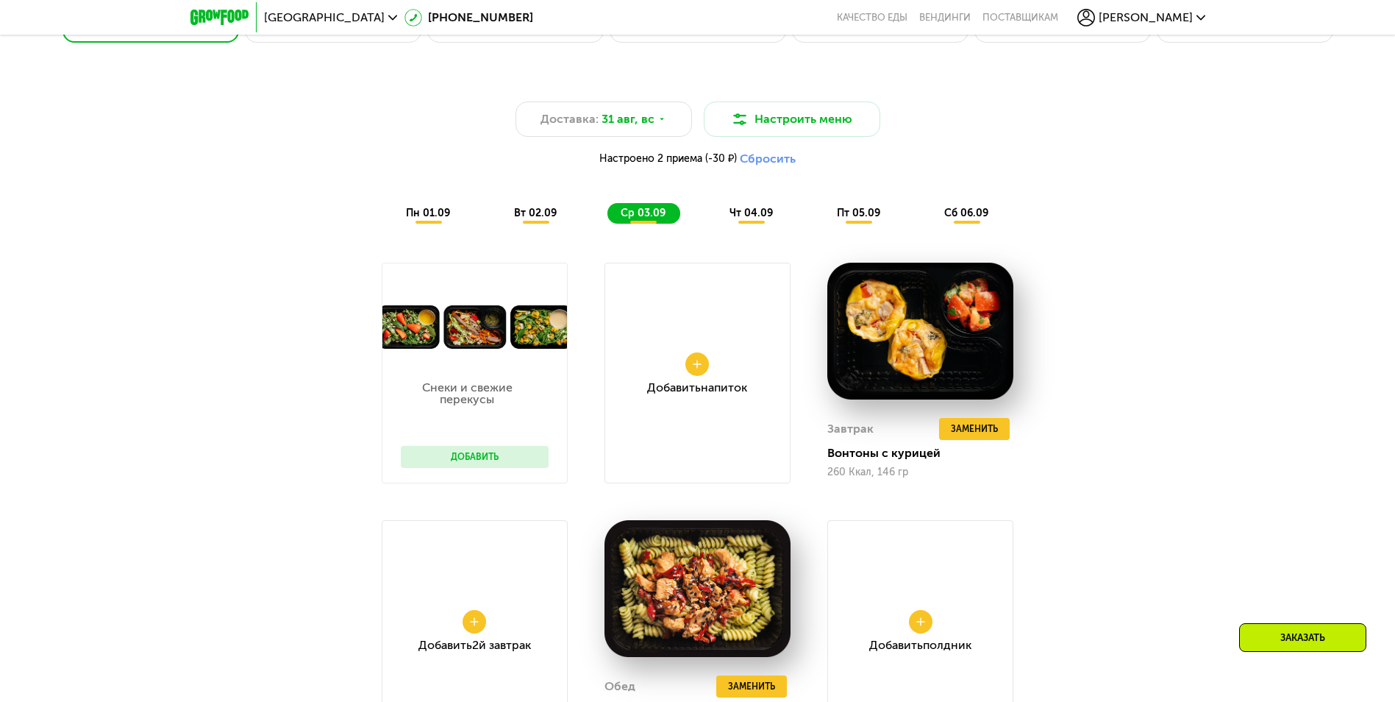
click at [745, 213] on span "чт 04.09" at bounding box center [750, 213] width 43 height 13
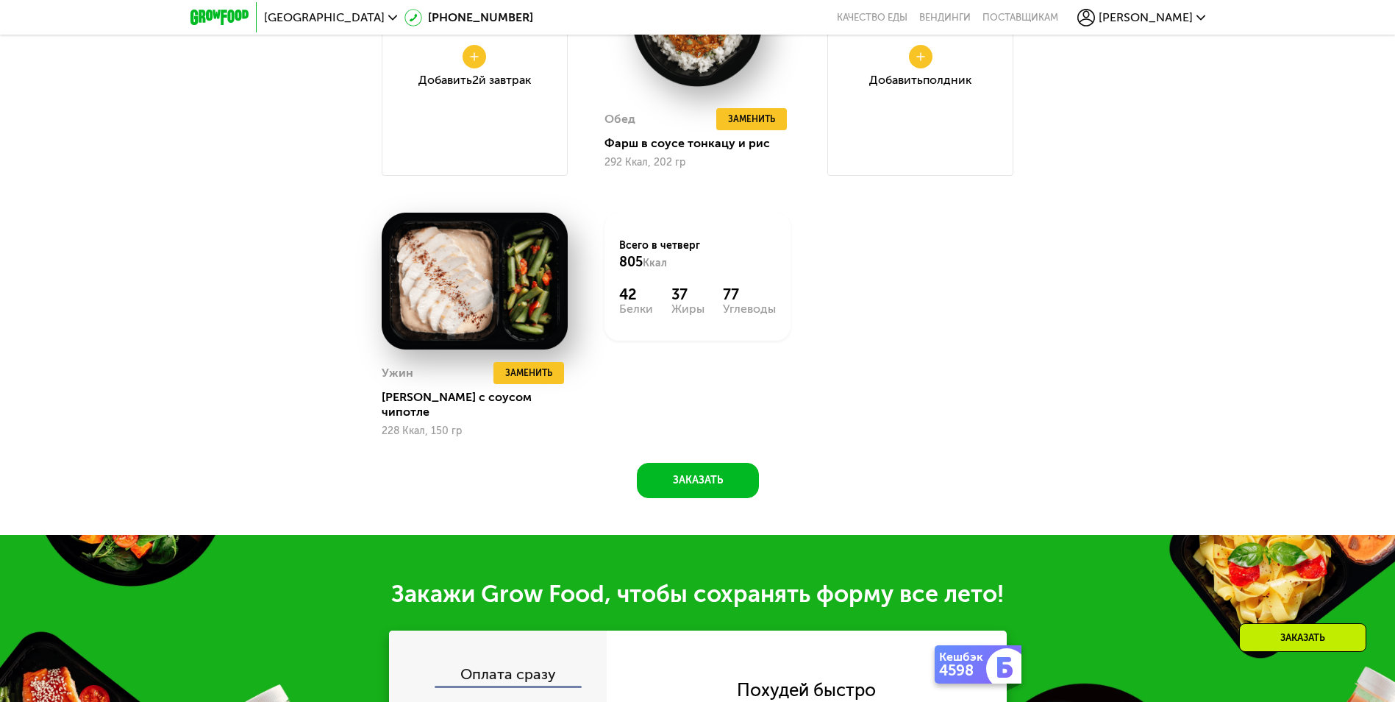
scroll to position [1490, 0]
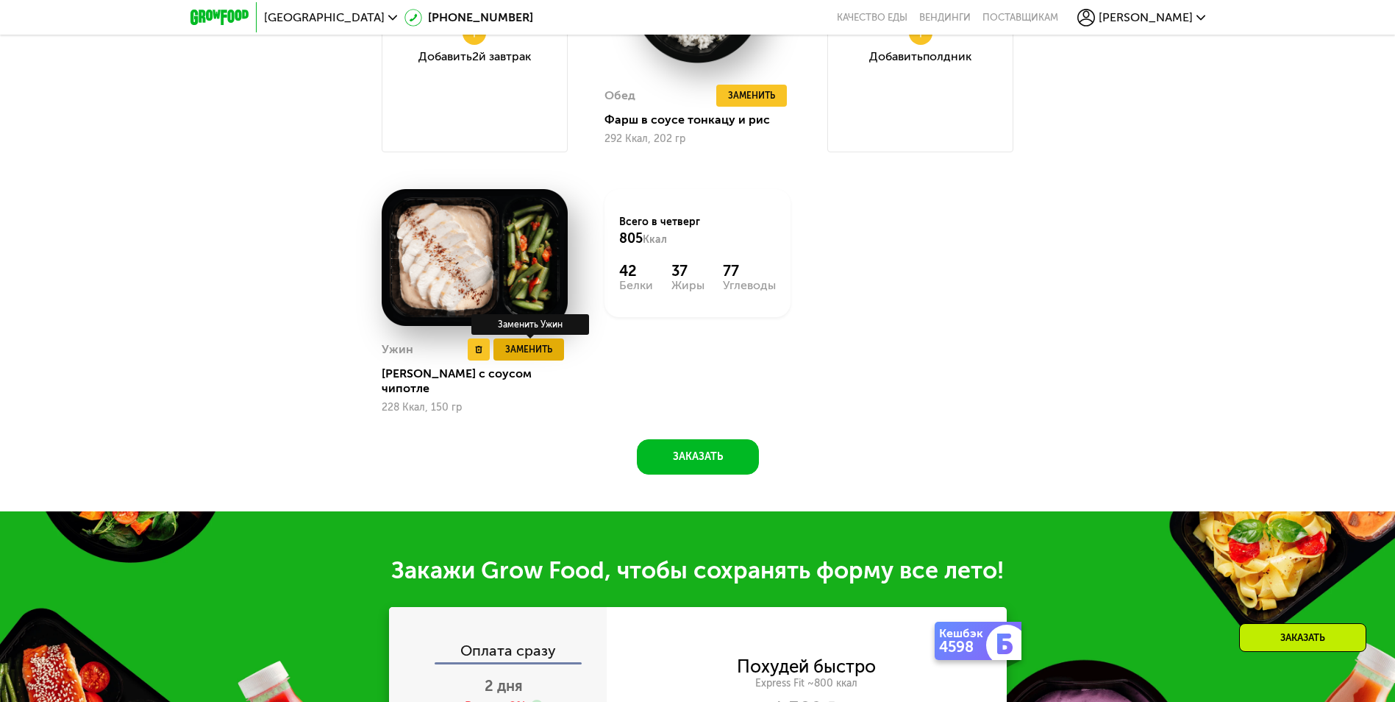
click at [514, 350] on span "Заменить" at bounding box center [528, 349] width 47 height 15
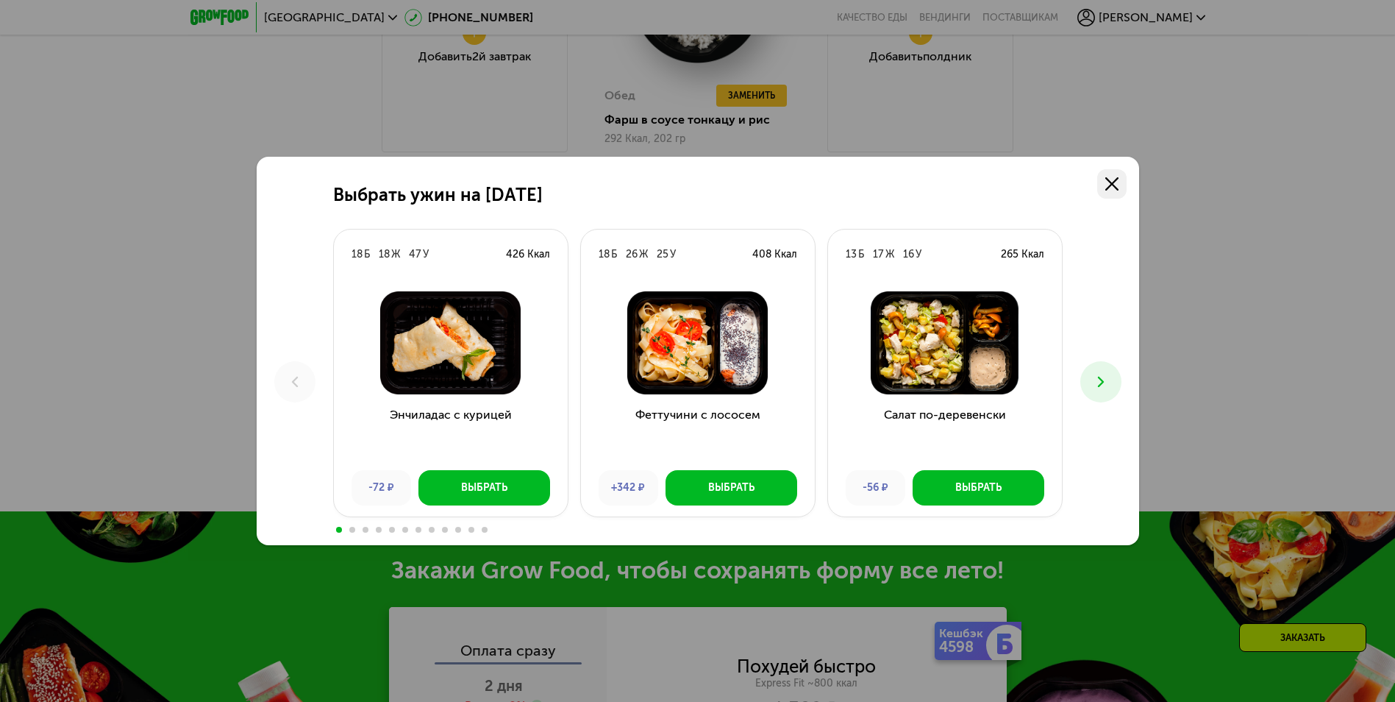
click at [1112, 182] on icon at bounding box center [1111, 183] width 13 height 13
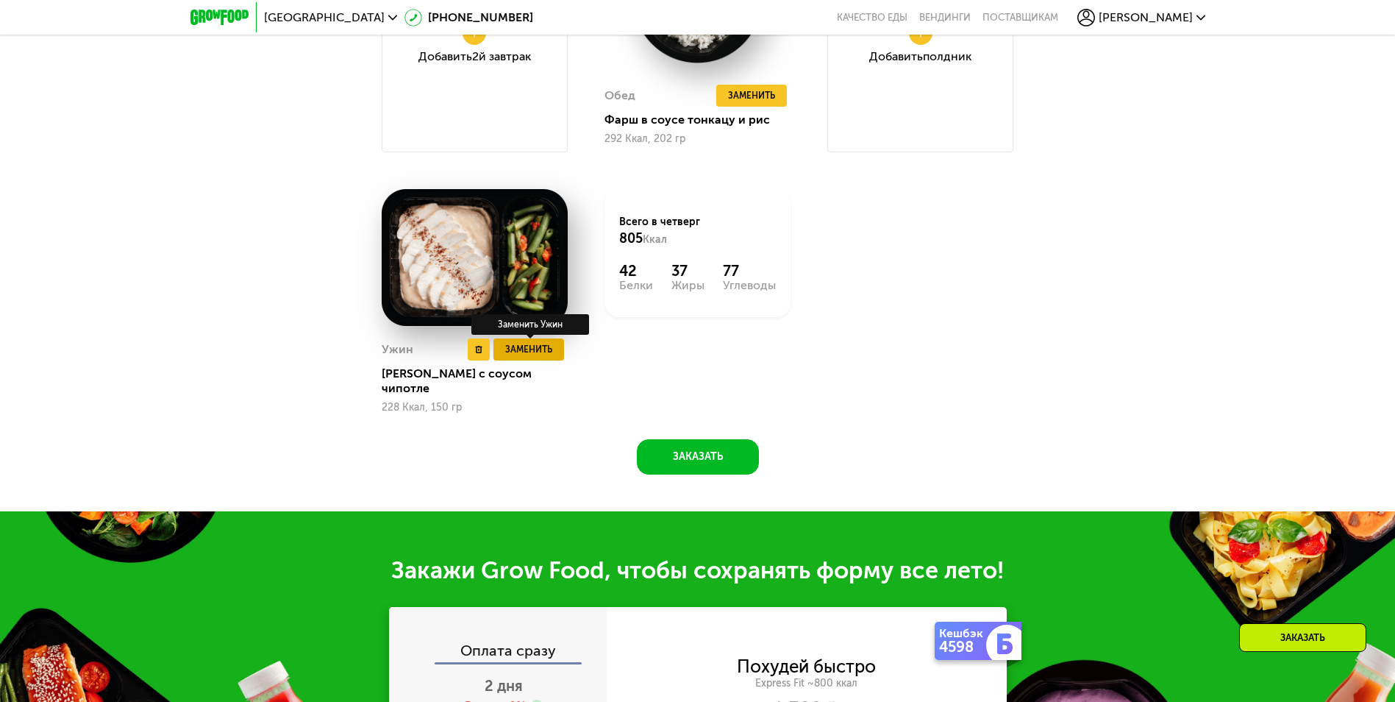
click at [553, 352] on button "Заменить" at bounding box center [528, 349] width 71 height 22
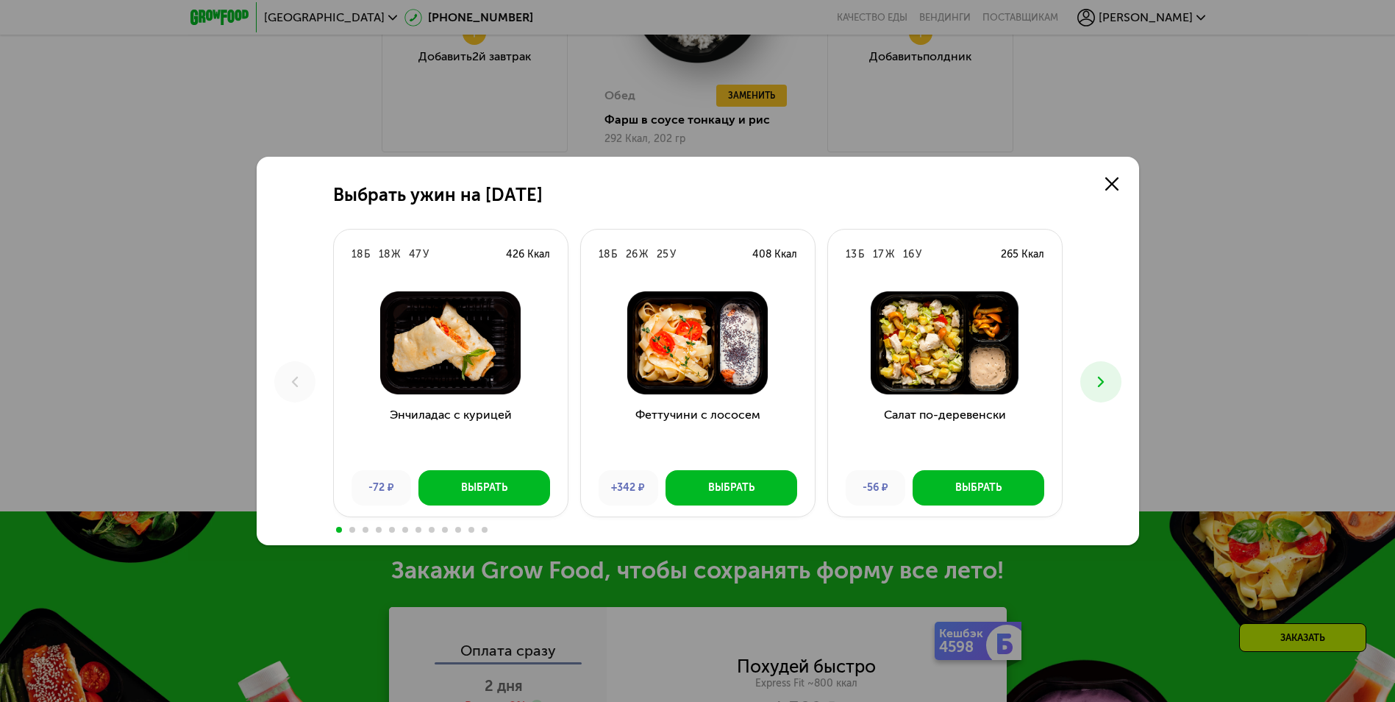
click at [1104, 376] on icon at bounding box center [1101, 382] width 18 height 18
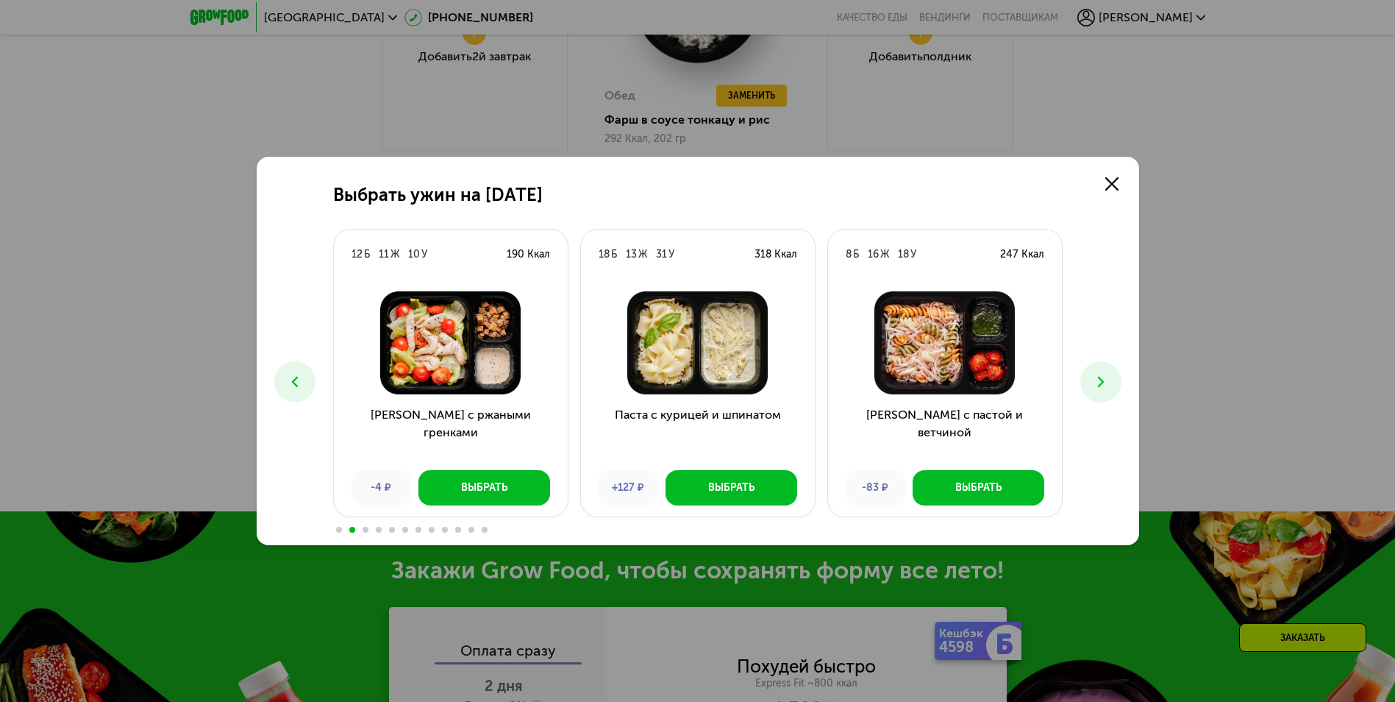
click at [1104, 377] on icon at bounding box center [1101, 382] width 18 height 18
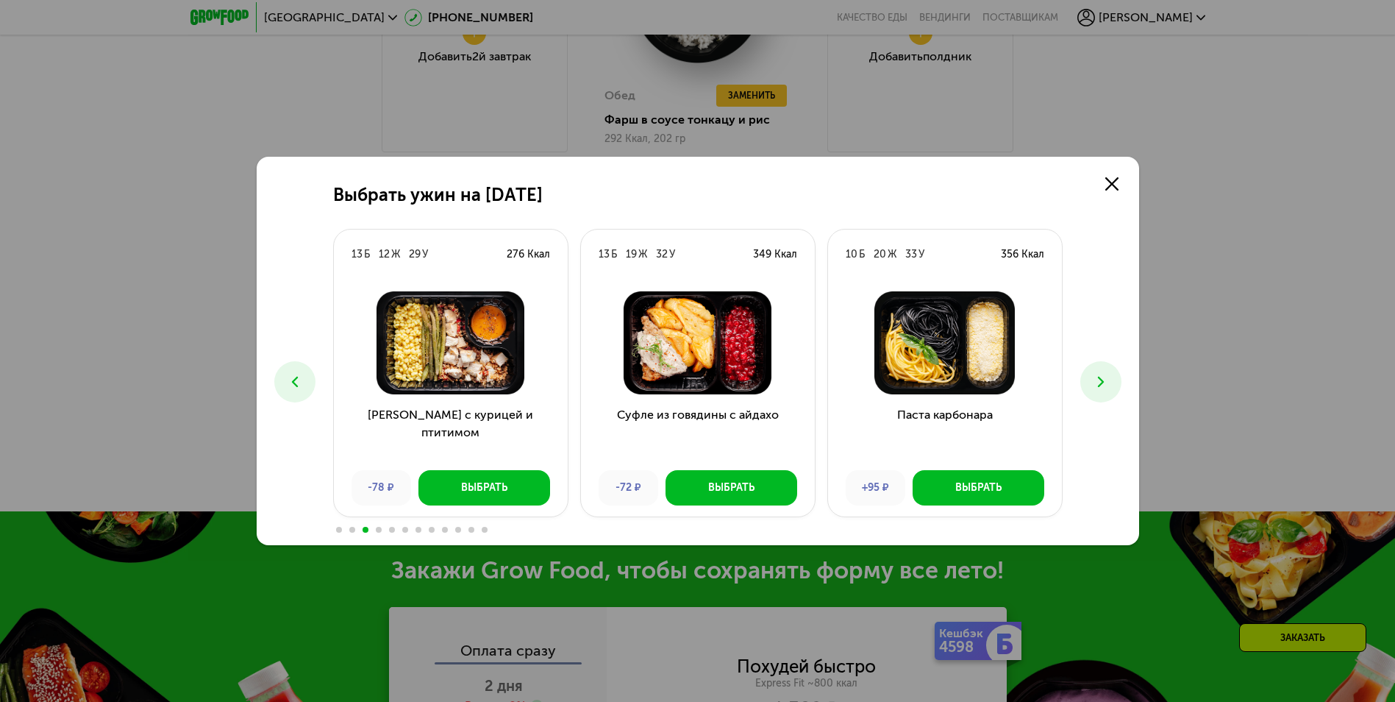
click at [1104, 377] on icon at bounding box center [1101, 382] width 18 height 18
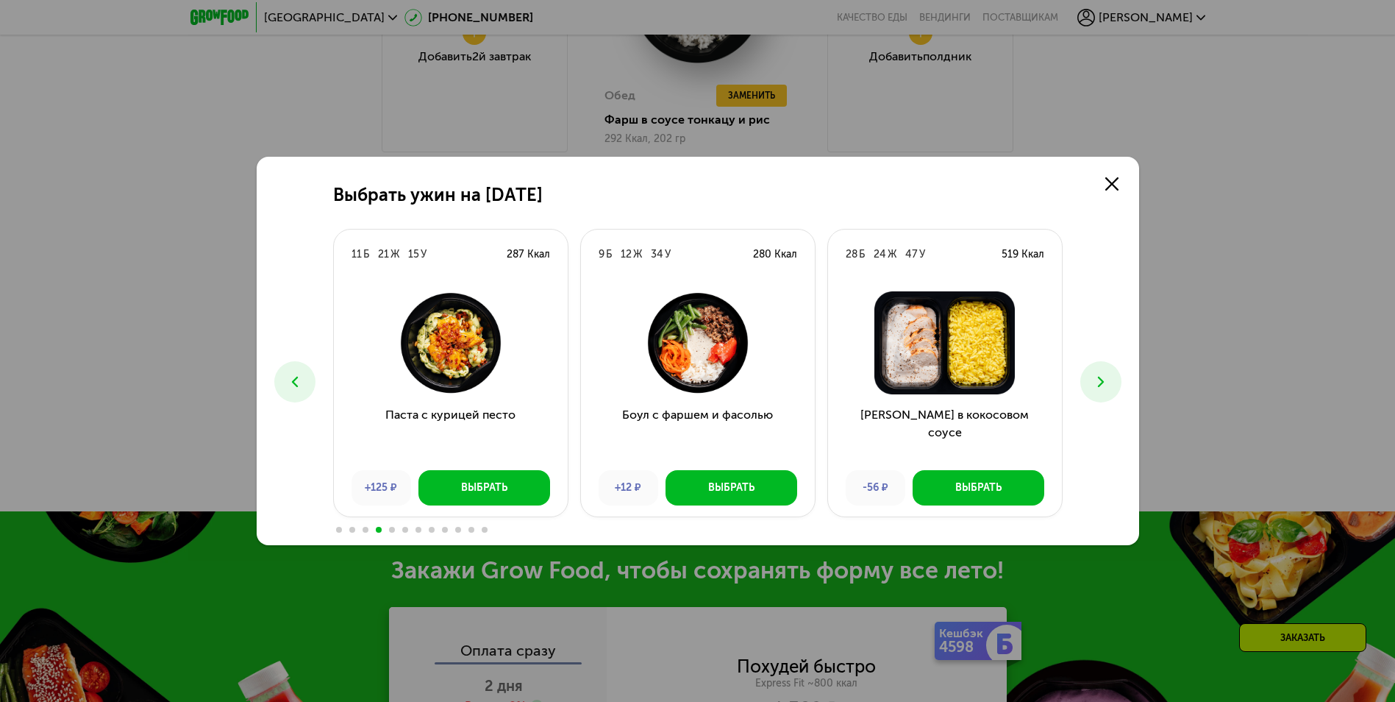
click at [1104, 377] on icon at bounding box center [1101, 382] width 18 height 18
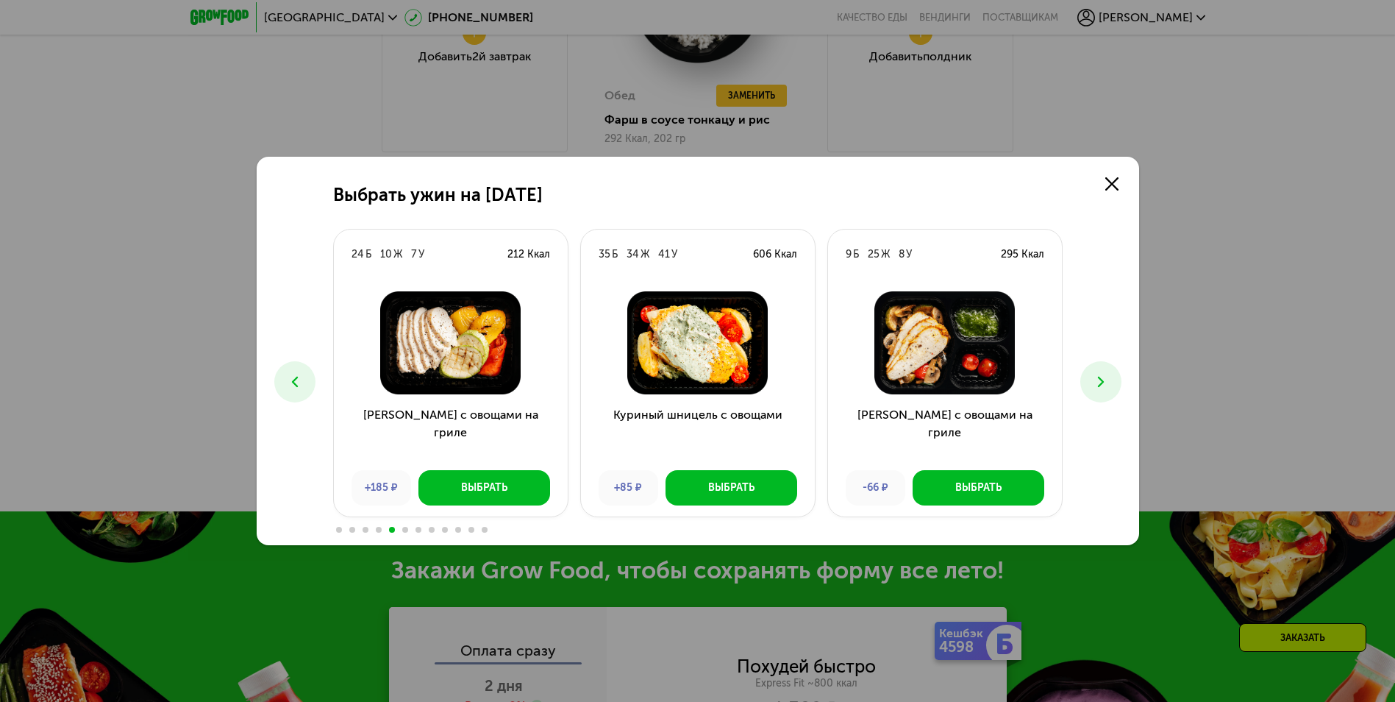
click at [293, 378] on icon at bounding box center [295, 382] width 18 height 18
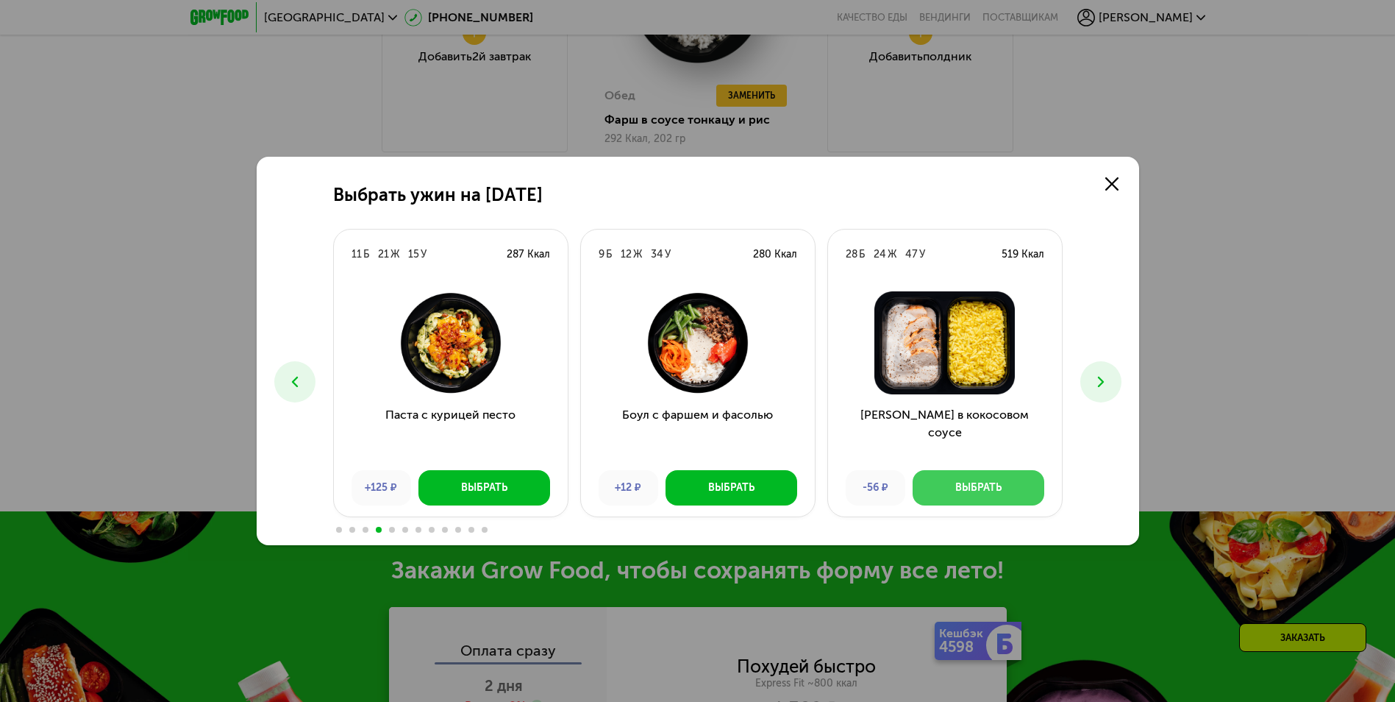
click at [978, 479] on button "Выбрать" at bounding box center [979, 487] width 132 height 35
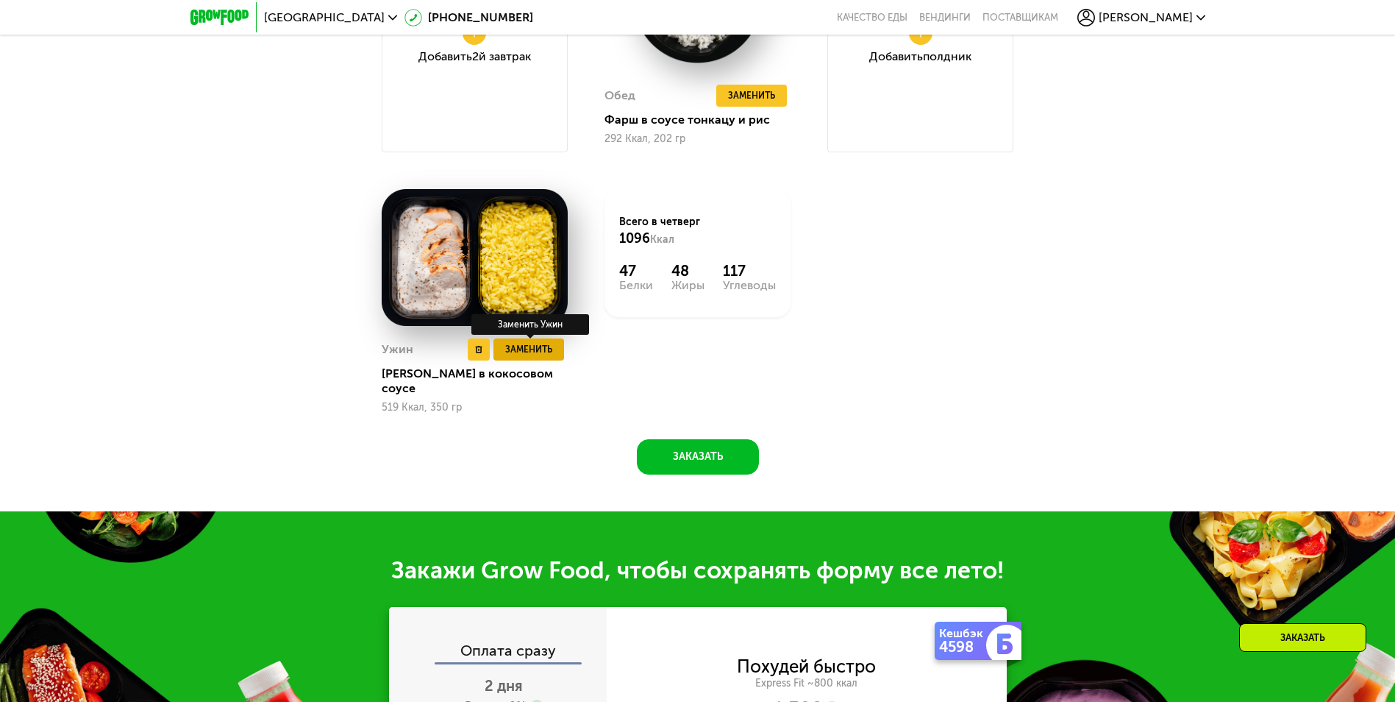
click at [542, 349] on span "Заменить" at bounding box center [528, 349] width 47 height 15
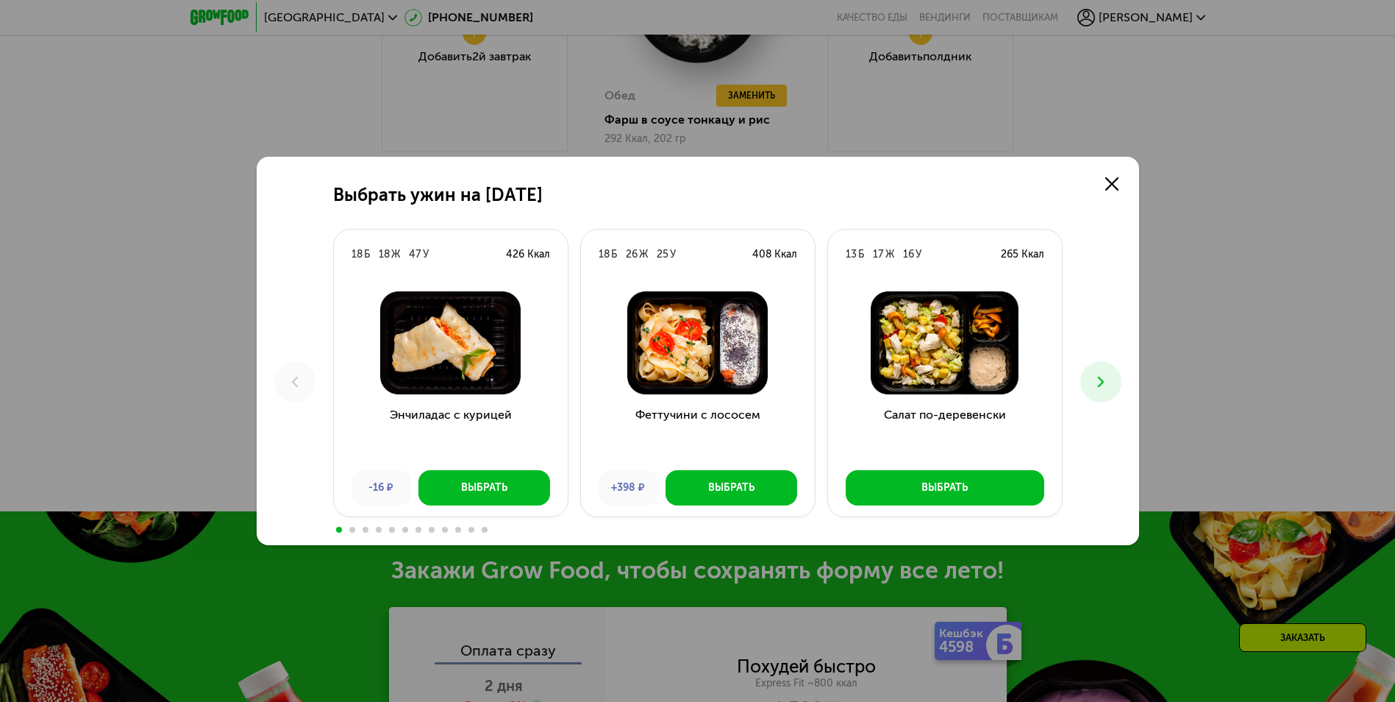
click at [1096, 376] on icon at bounding box center [1101, 382] width 18 height 18
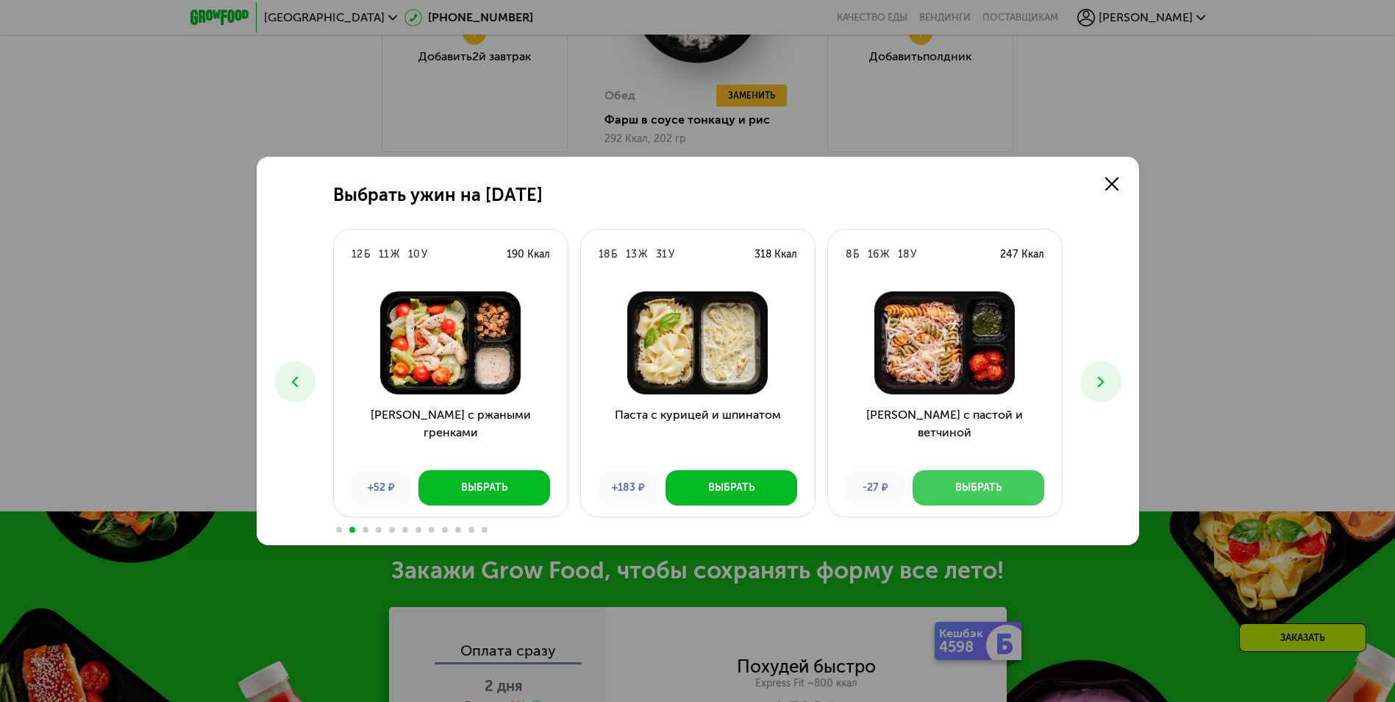
click at [1007, 485] on button "Выбрать" at bounding box center [979, 487] width 132 height 35
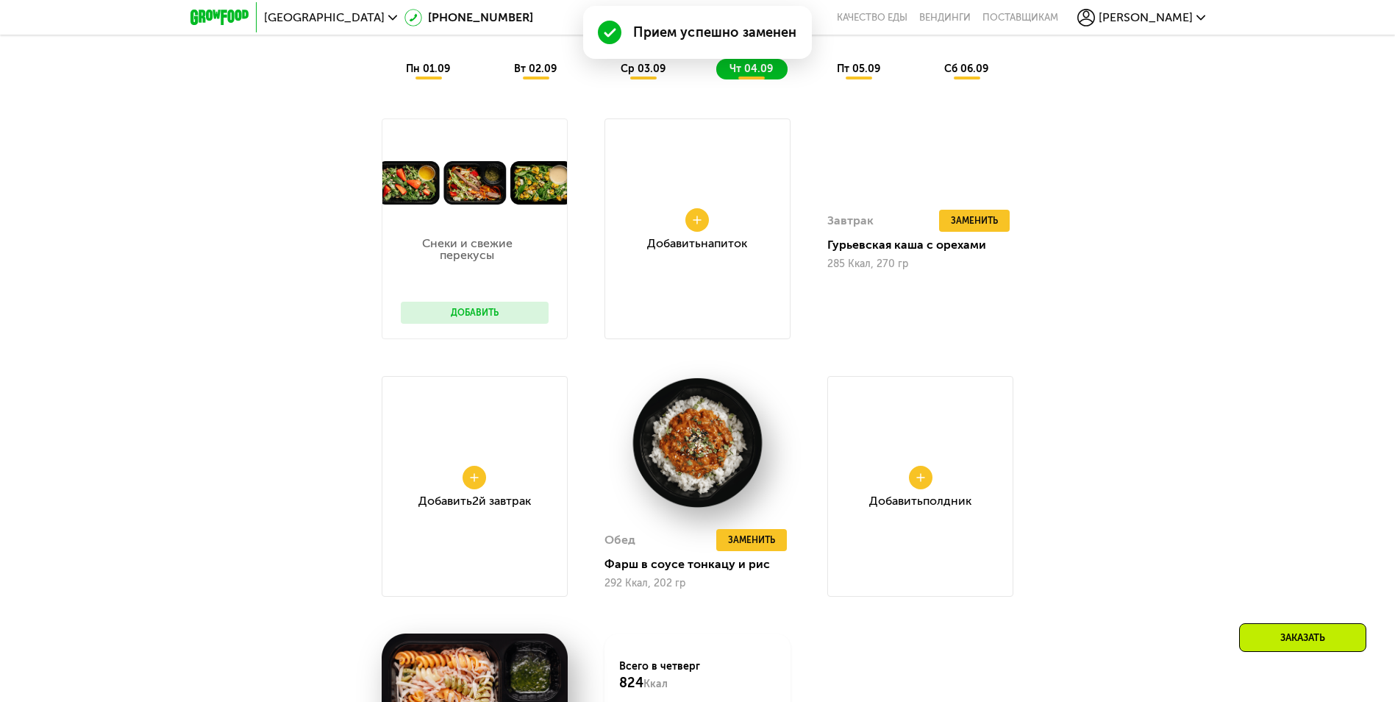
scroll to position [902, 0]
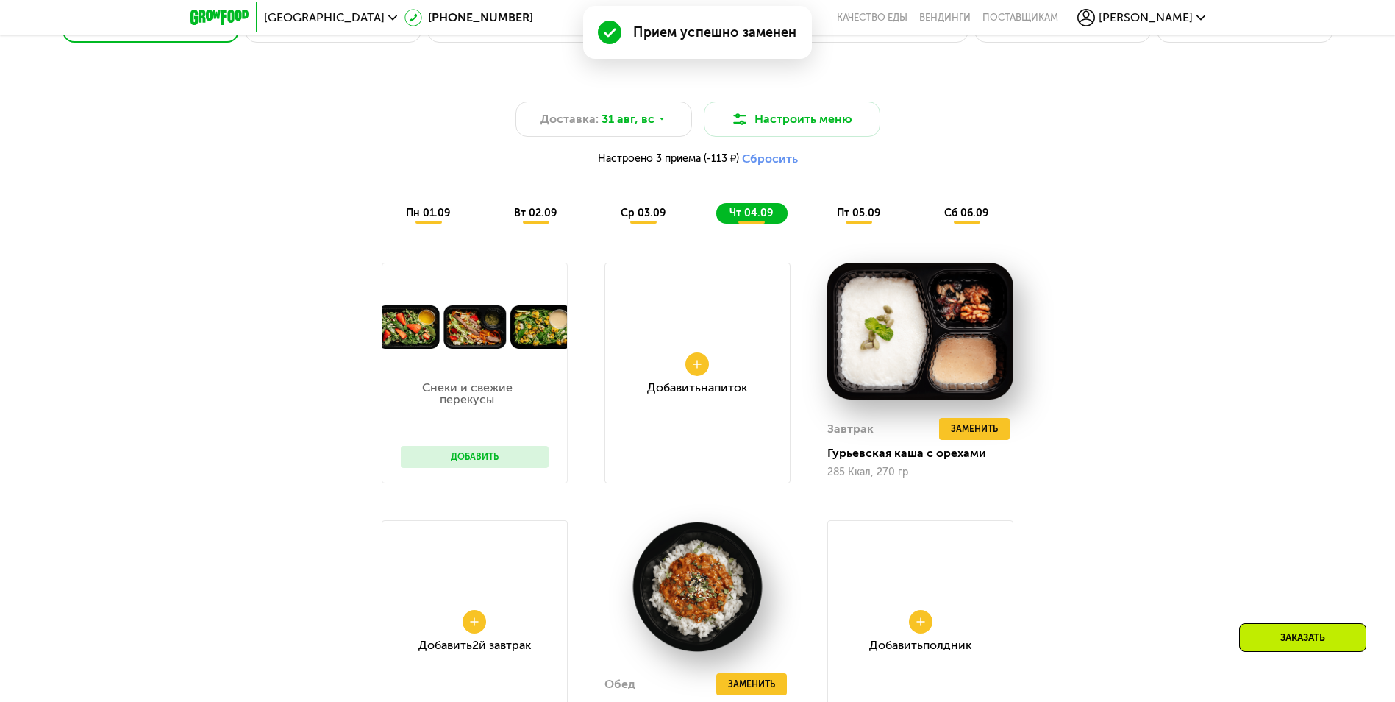
click at [848, 213] on span "пт 05.09" at bounding box center [858, 213] width 43 height 13
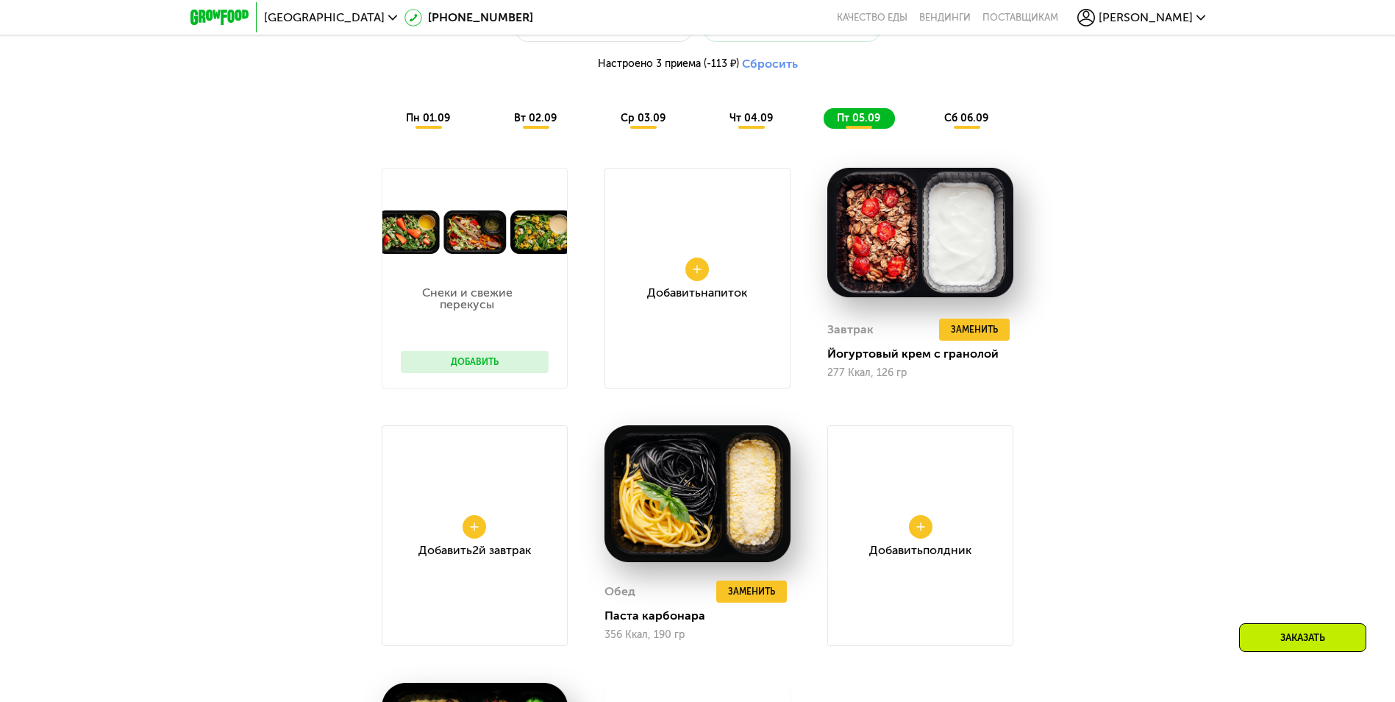
scroll to position [975, 0]
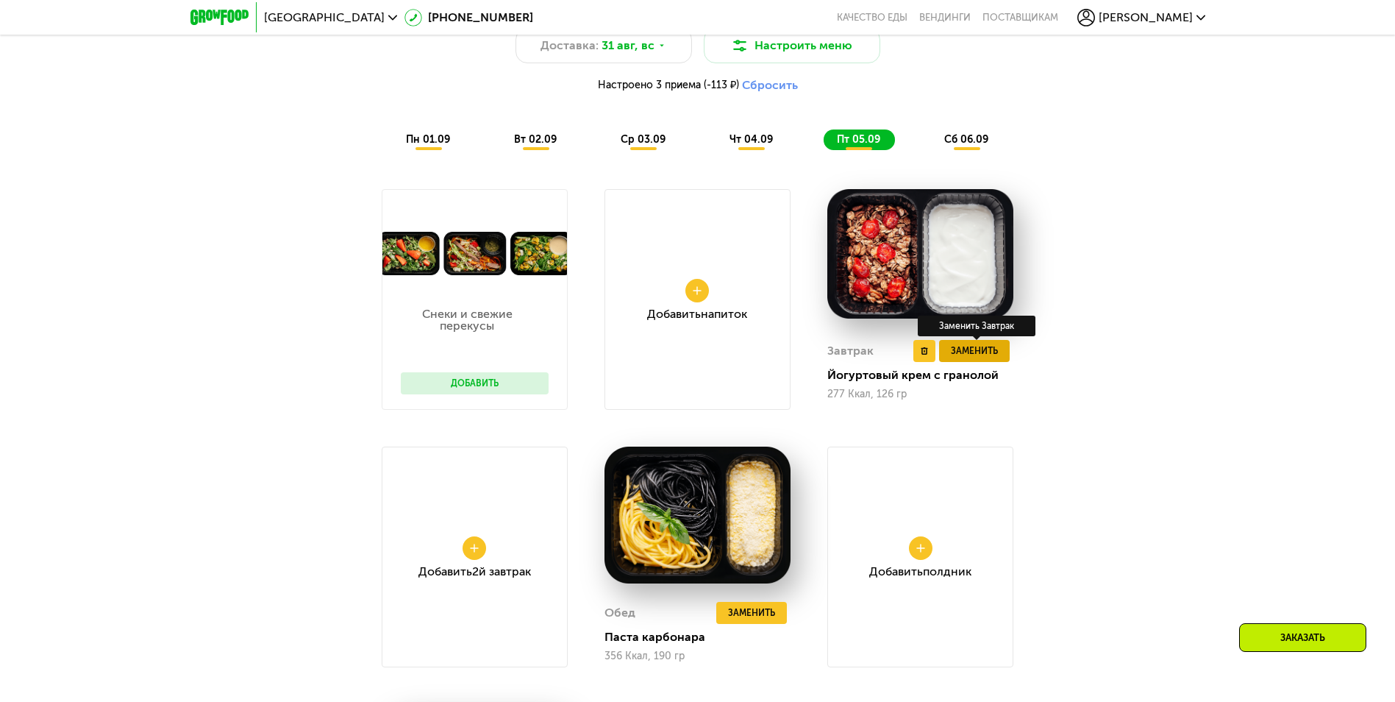
click at [960, 350] on span "Заменить" at bounding box center [974, 350] width 47 height 15
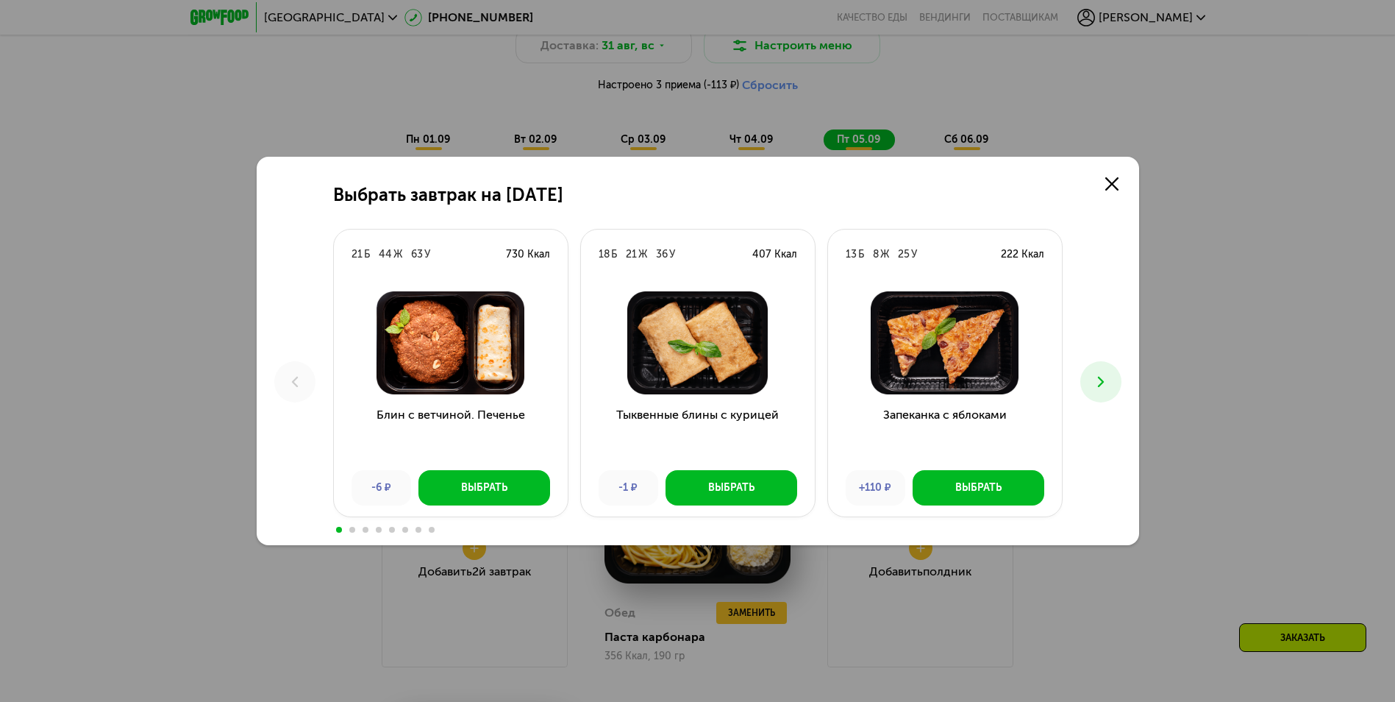
click at [1109, 384] on icon at bounding box center [1101, 382] width 18 height 18
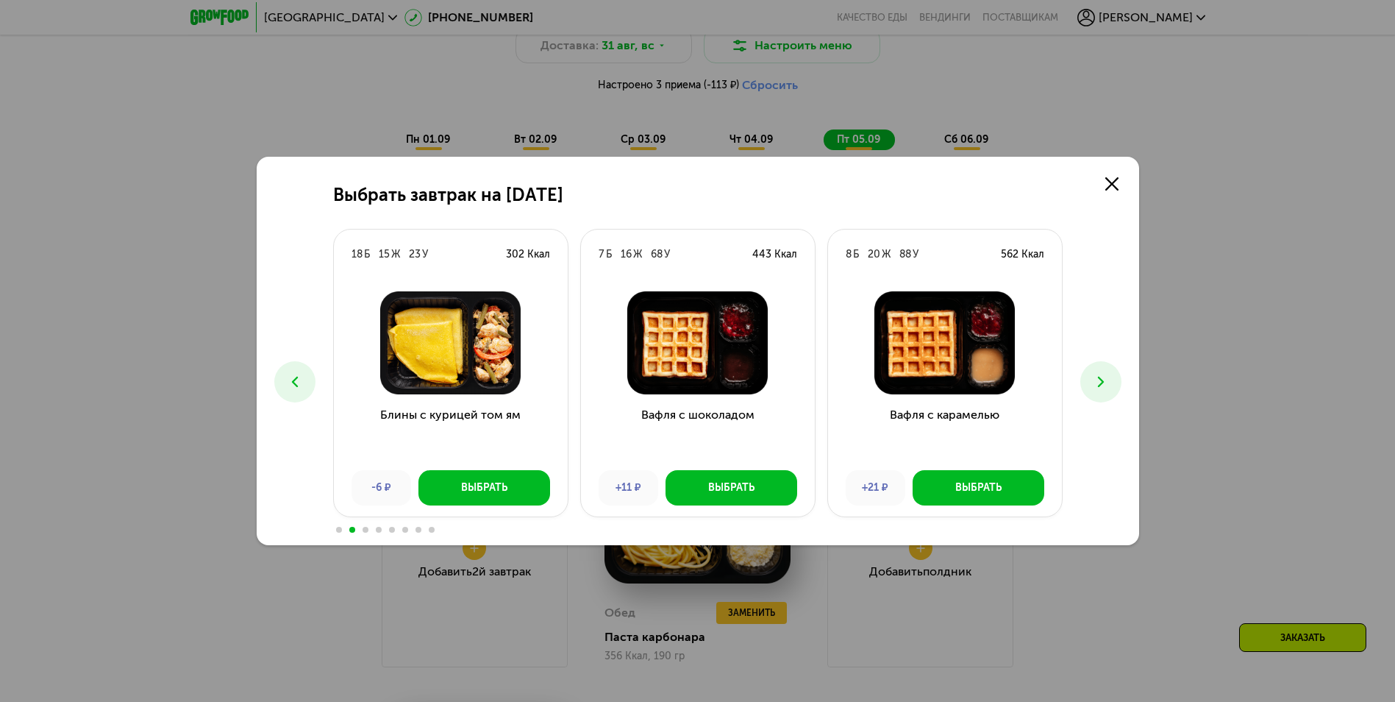
click at [1109, 384] on icon at bounding box center [1101, 382] width 18 height 18
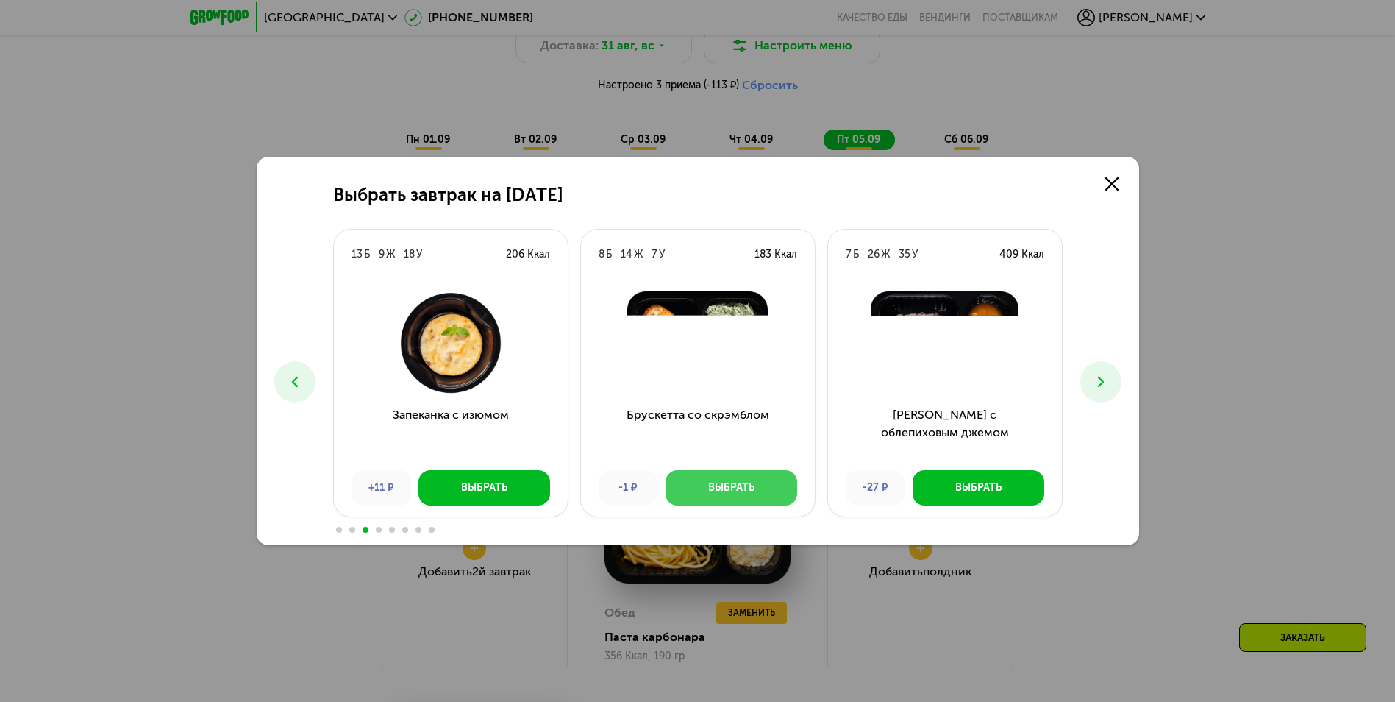
click at [735, 481] on div "Выбрать" at bounding box center [731, 487] width 46 height 15
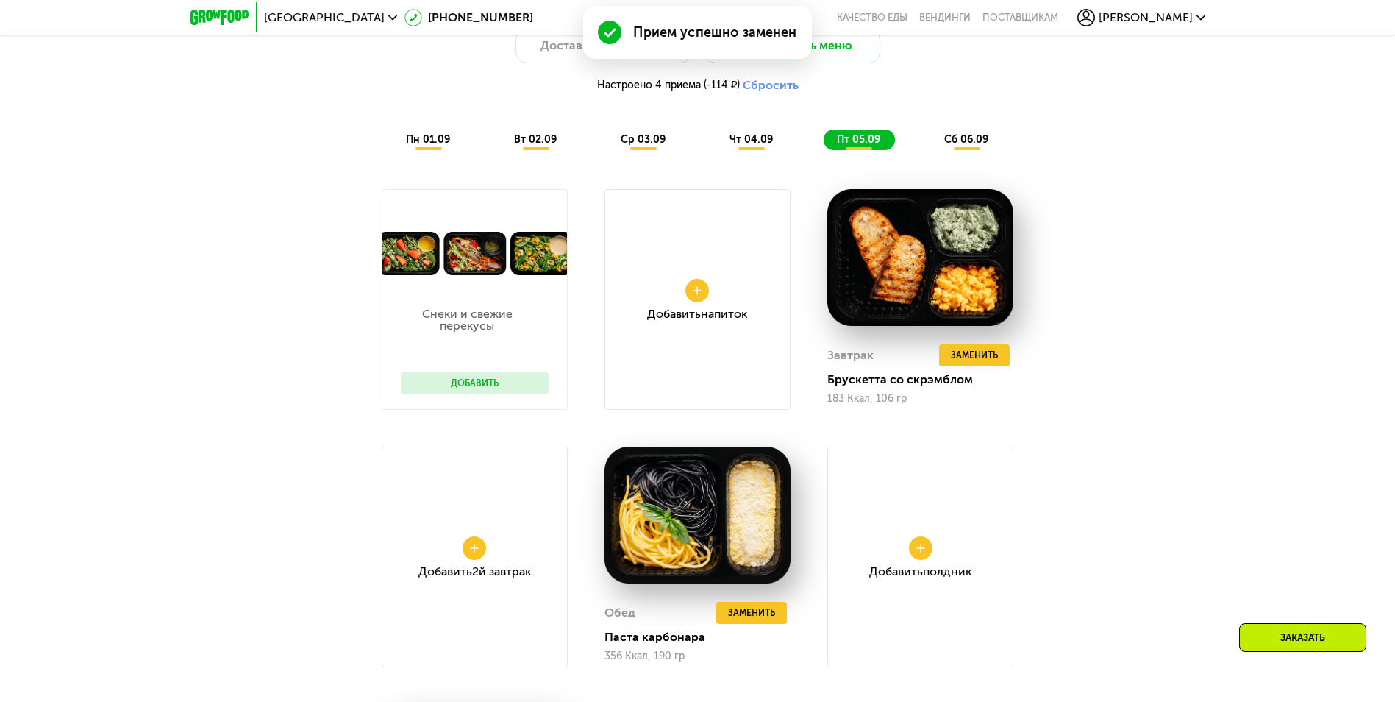
click at [965, 137] on div "сб 06.09" at bounding box center [967, 139] width 72 height 21
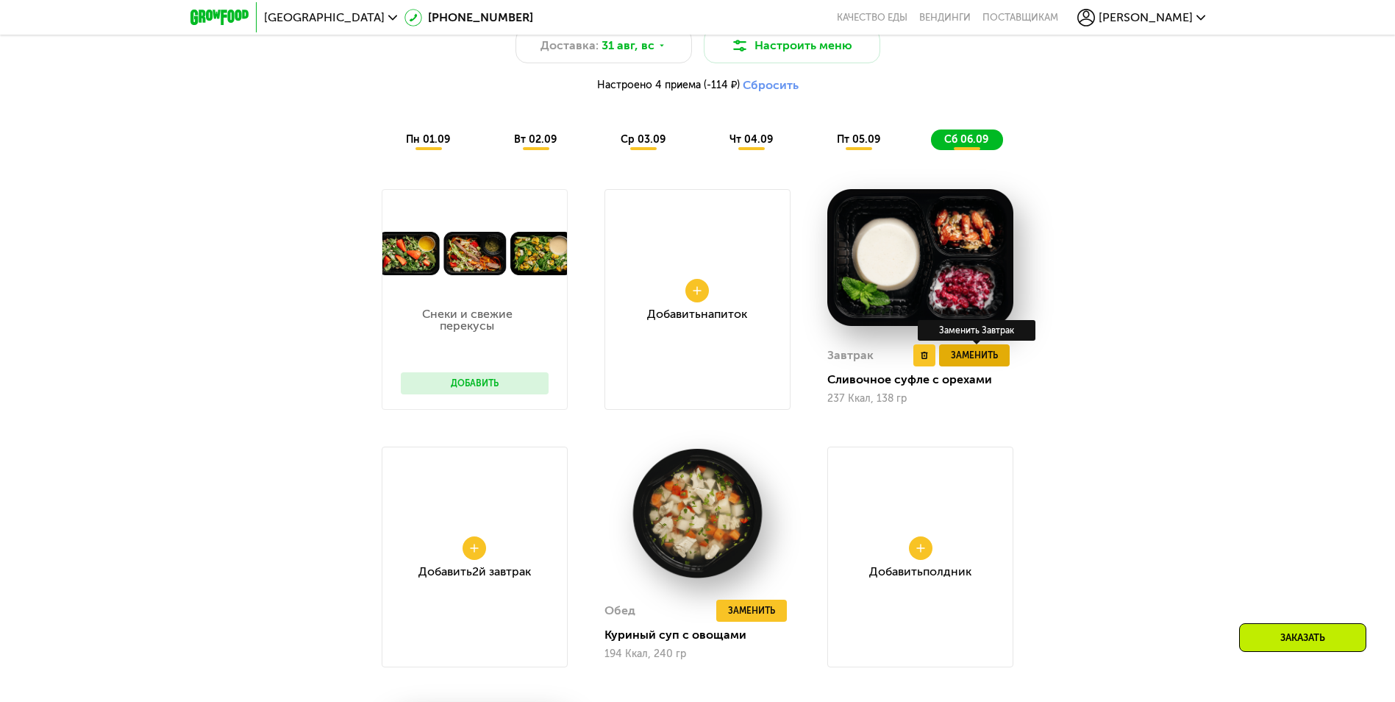
click at [963, 358] on span "Заменить" at bounding box center [974, 355] width 47 height 15
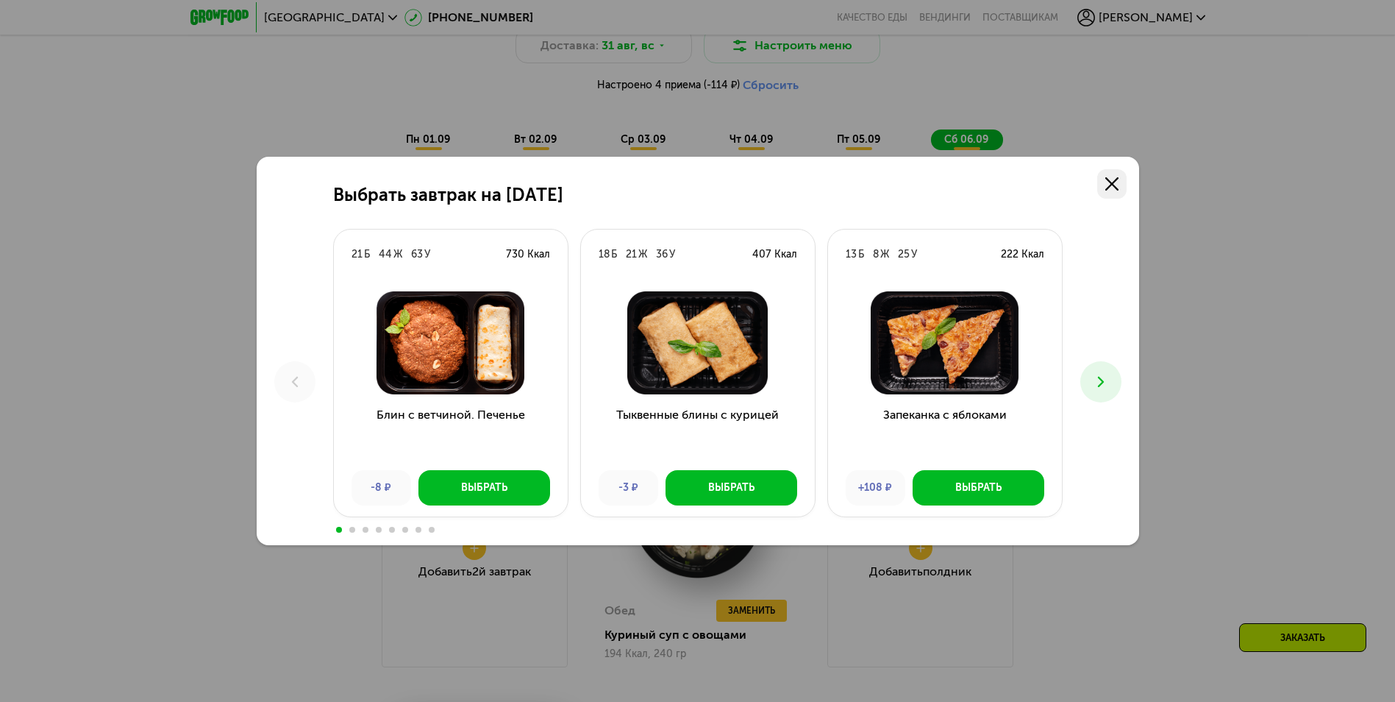
click at [1115, 181] on use at bounding box center [1111, 183] width 13 height 13
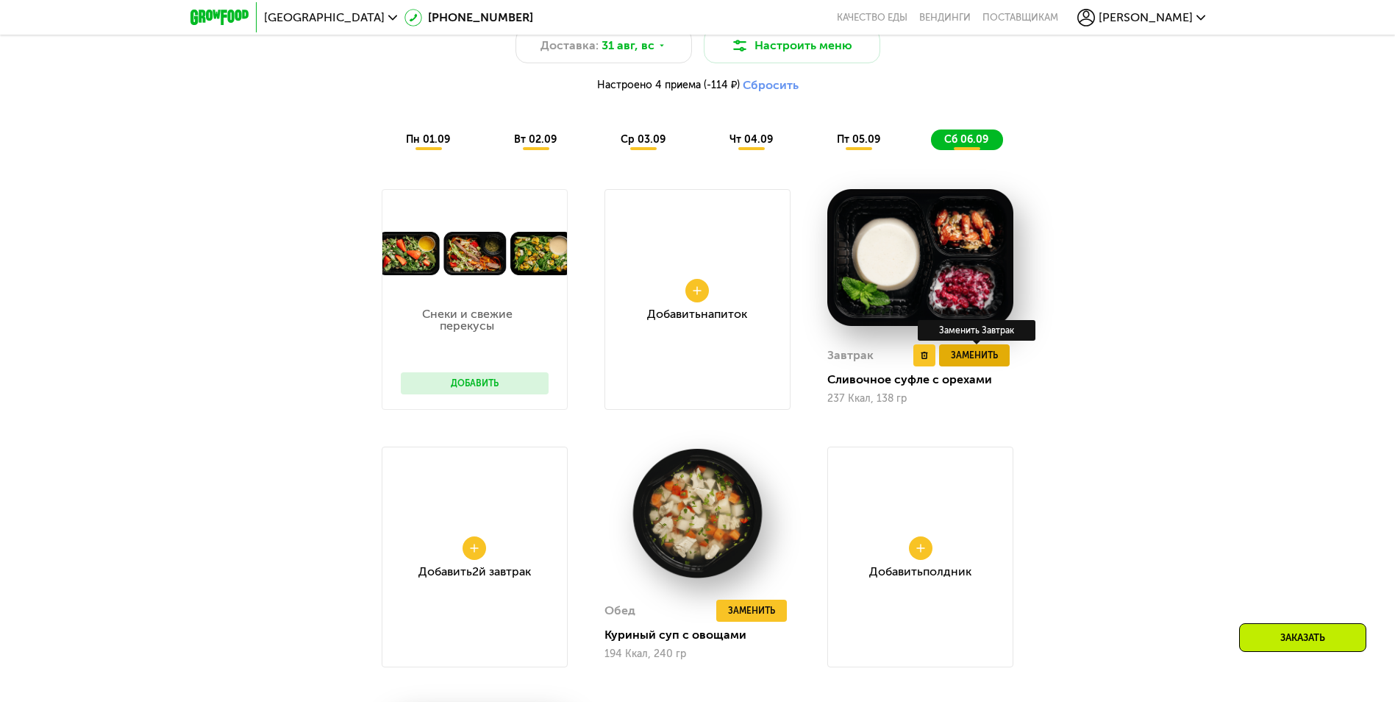
click at [960, 355] on span "Заменить" at bounding box center [974, 355] width 47 height 15
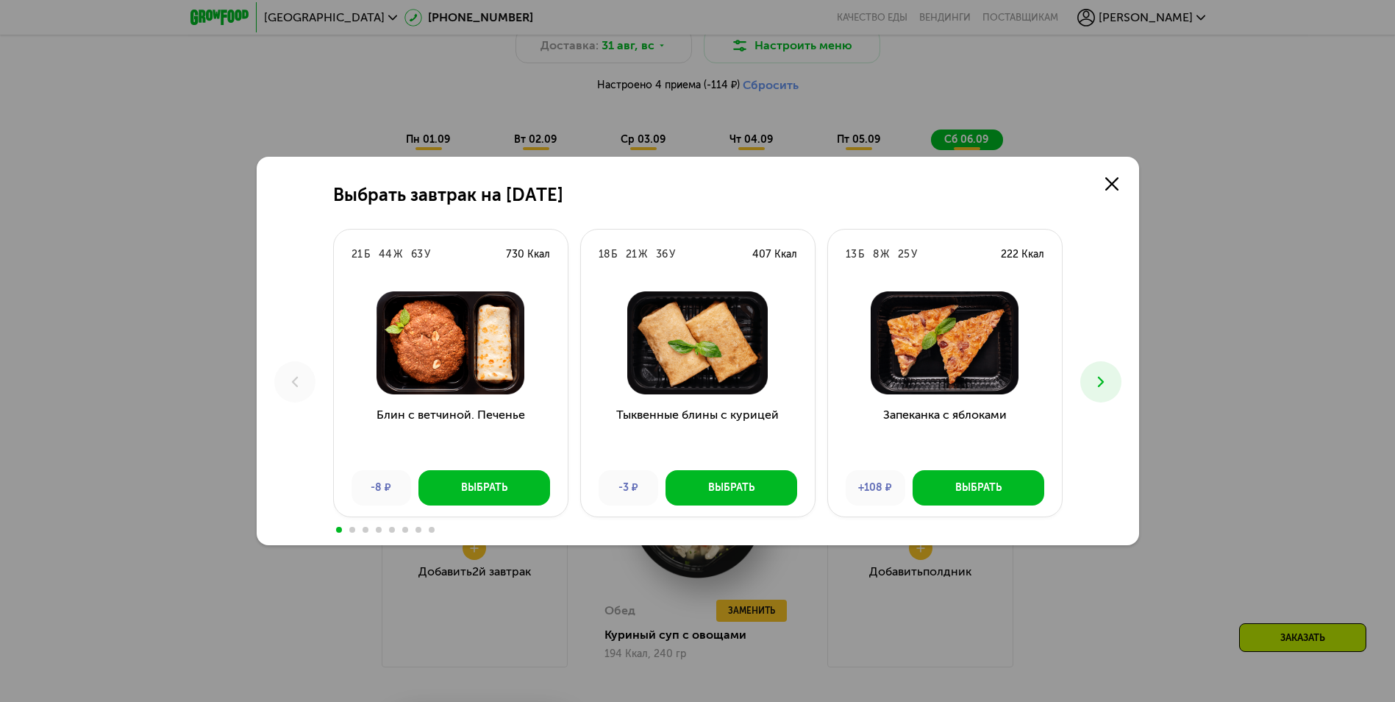
click at [1099, 383] on icon at bounding box center [1101, 382] width 18 height 18
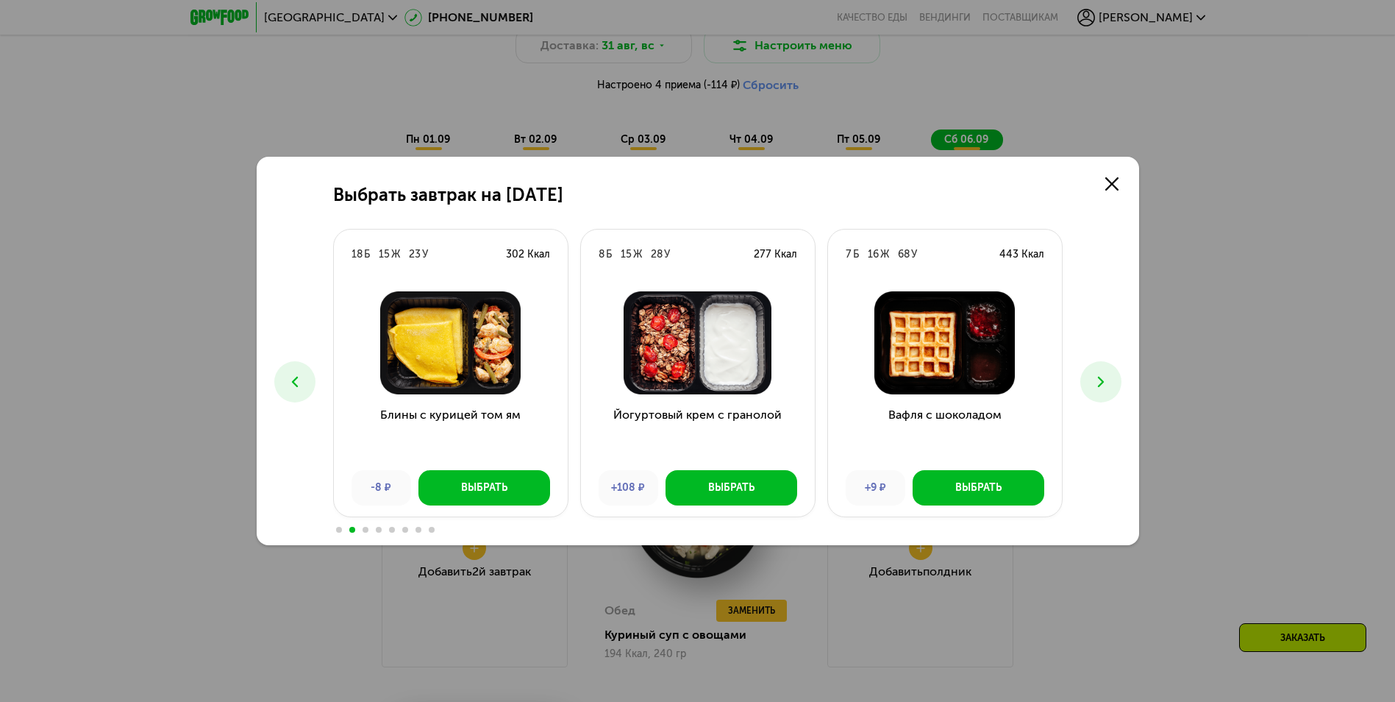
click at [1099, 383] on icon at bounding box center [1101, 382] width 18 height 18
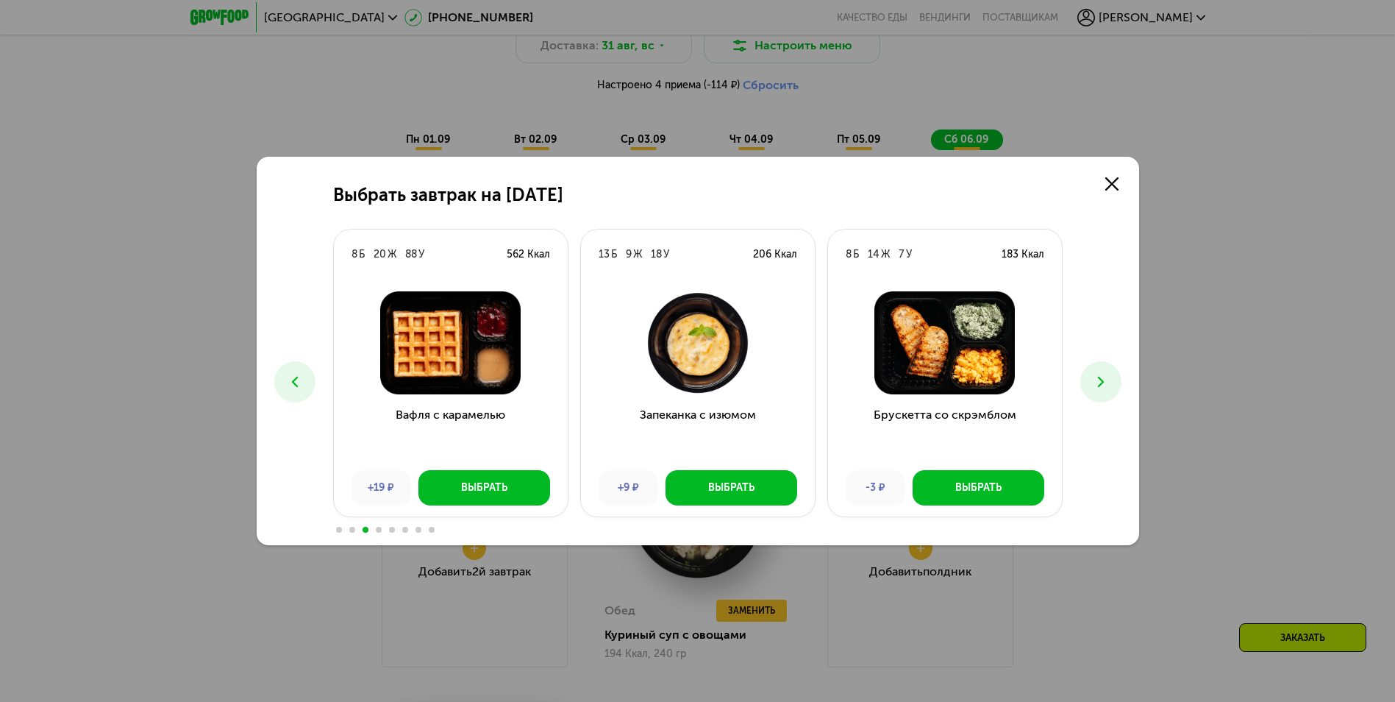
click at [1099, 379] on icon at bounding box center [1101, 382] width 18 height 18
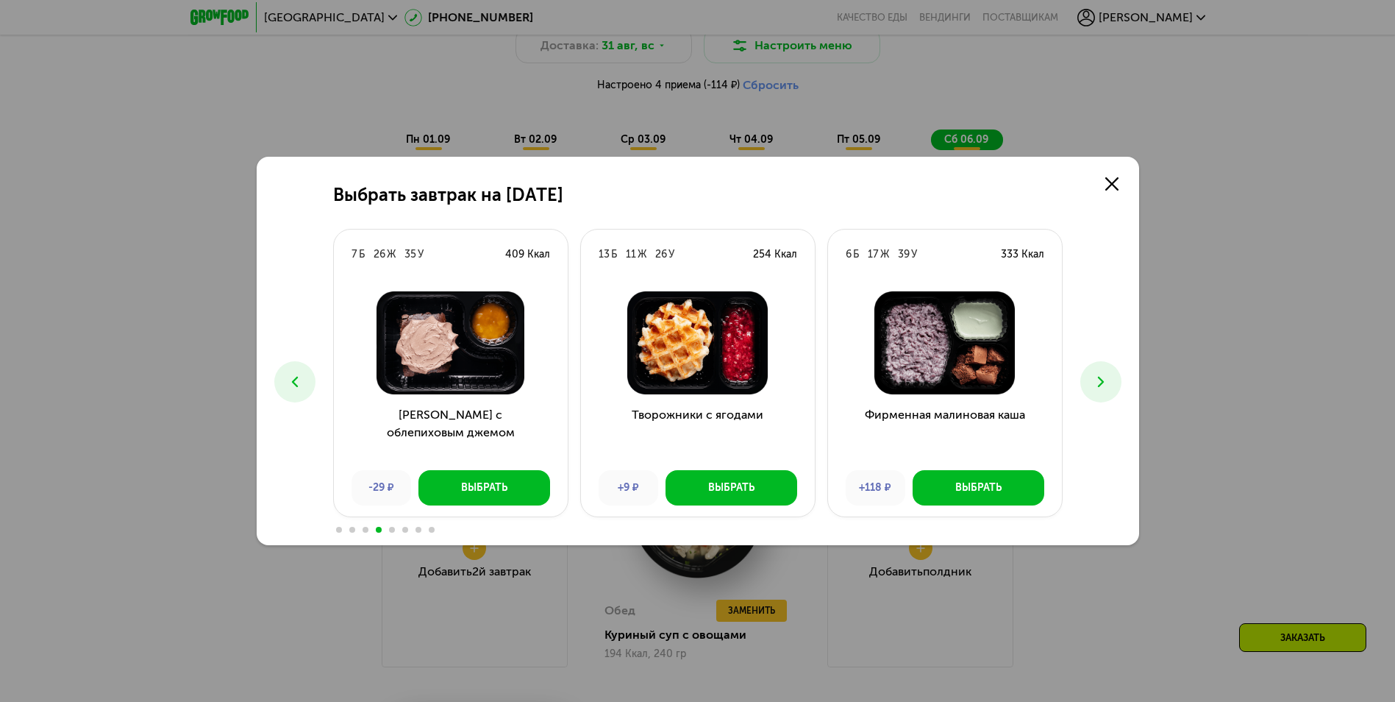
click at [1099, 379] on icon at bounding box center [1101, 382] width 18 height 18
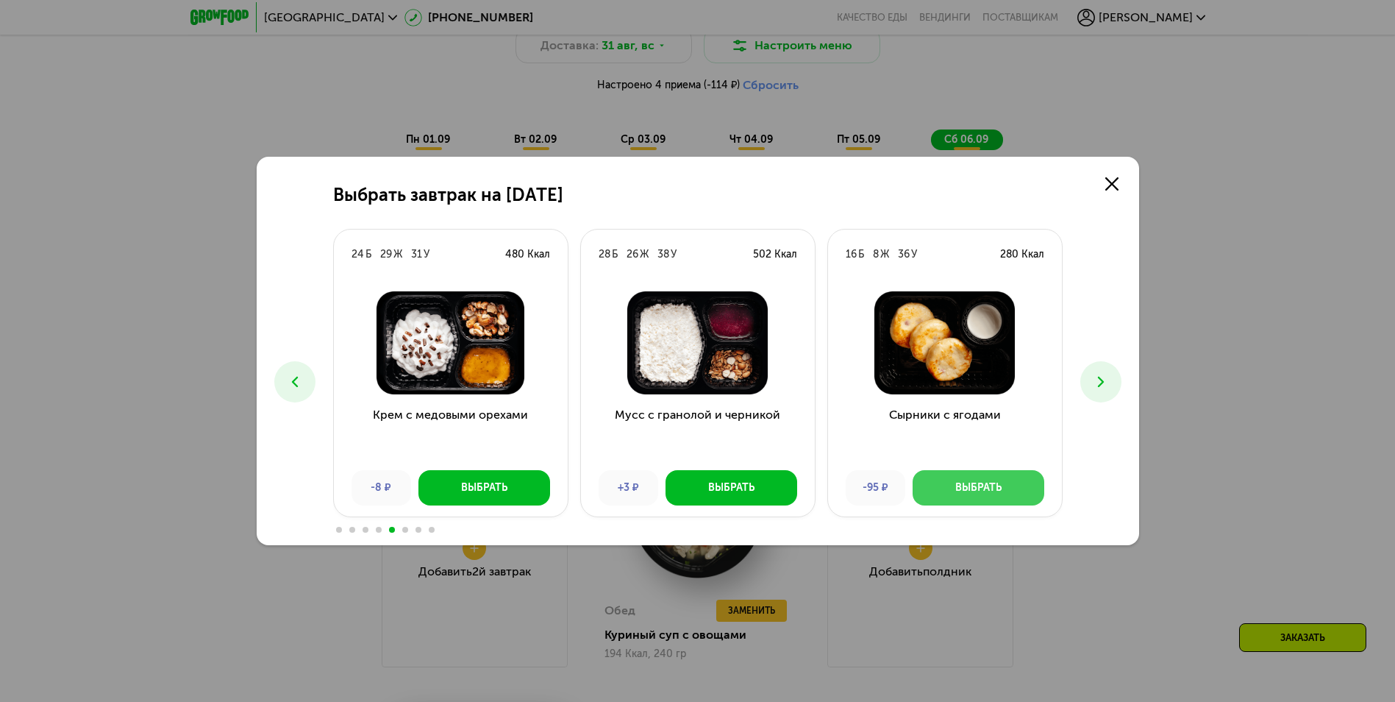
click at [979, 480] on div "Выбрать" at bounding box center [978, 487] width 46 height 15
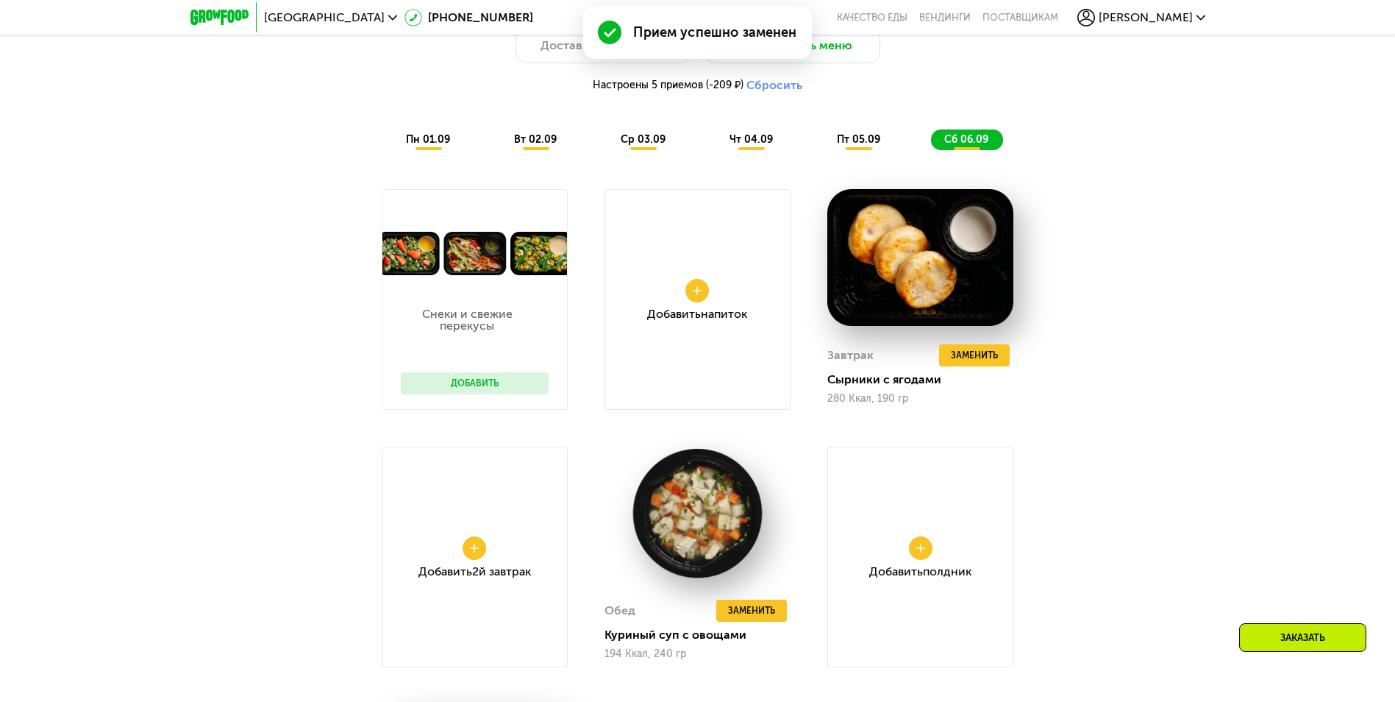
scroll to position [1196, 0]
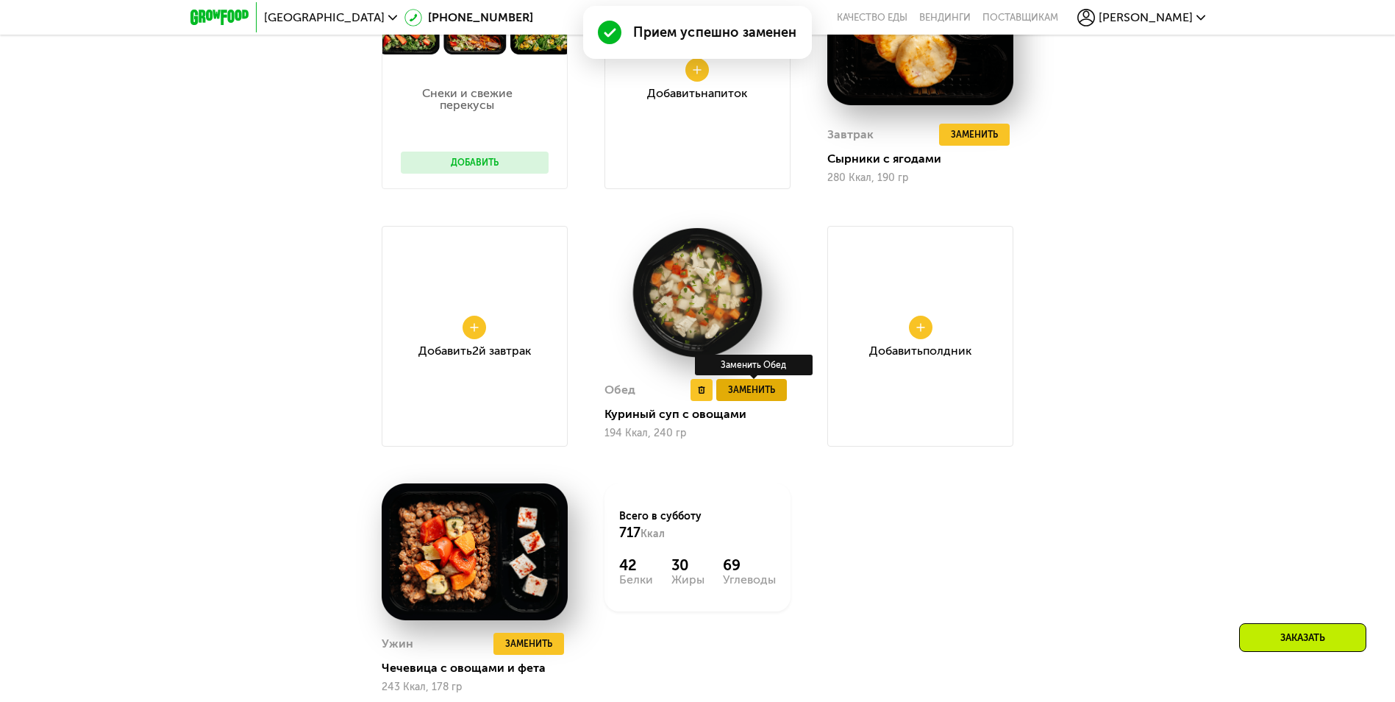
click at [744, 393] on span "Заменить" at bounding box center [751, 389] width 47 height 15
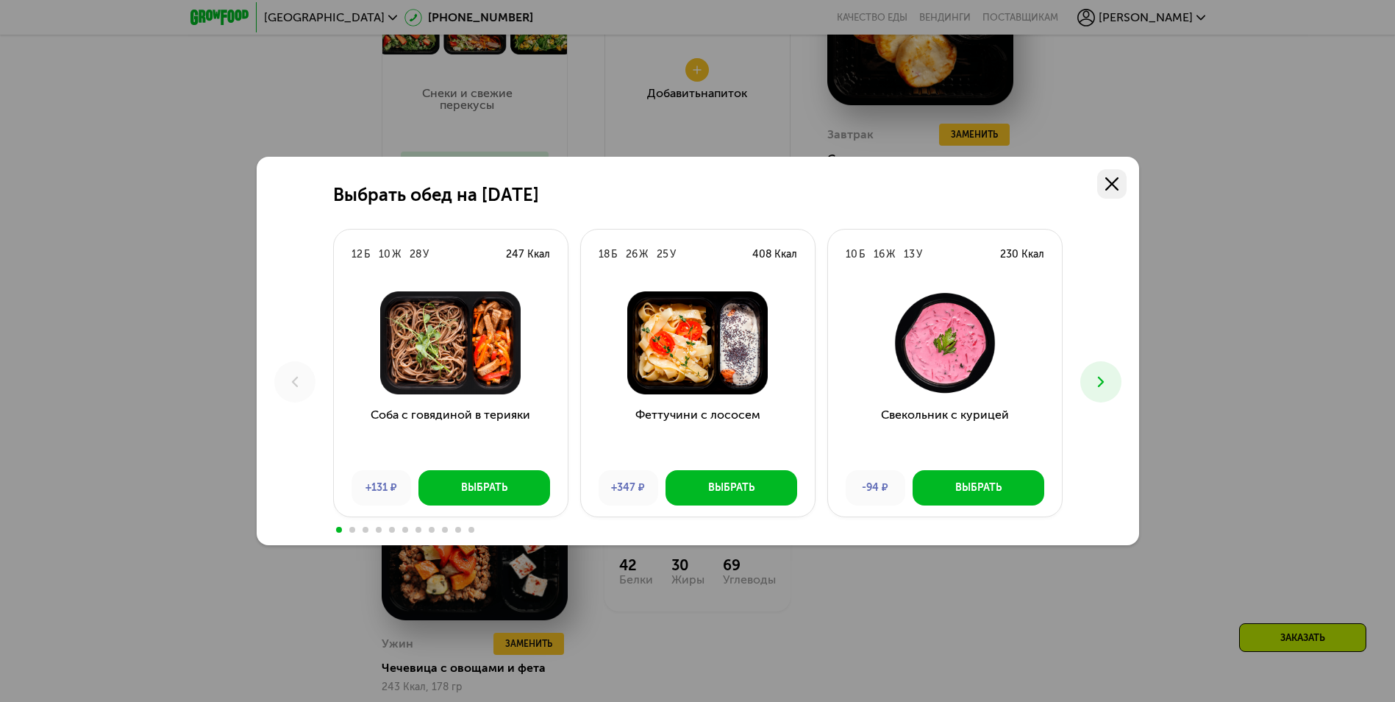
click at [1112, 184] on use at bounding box center [1111, 183] width 13 height 13
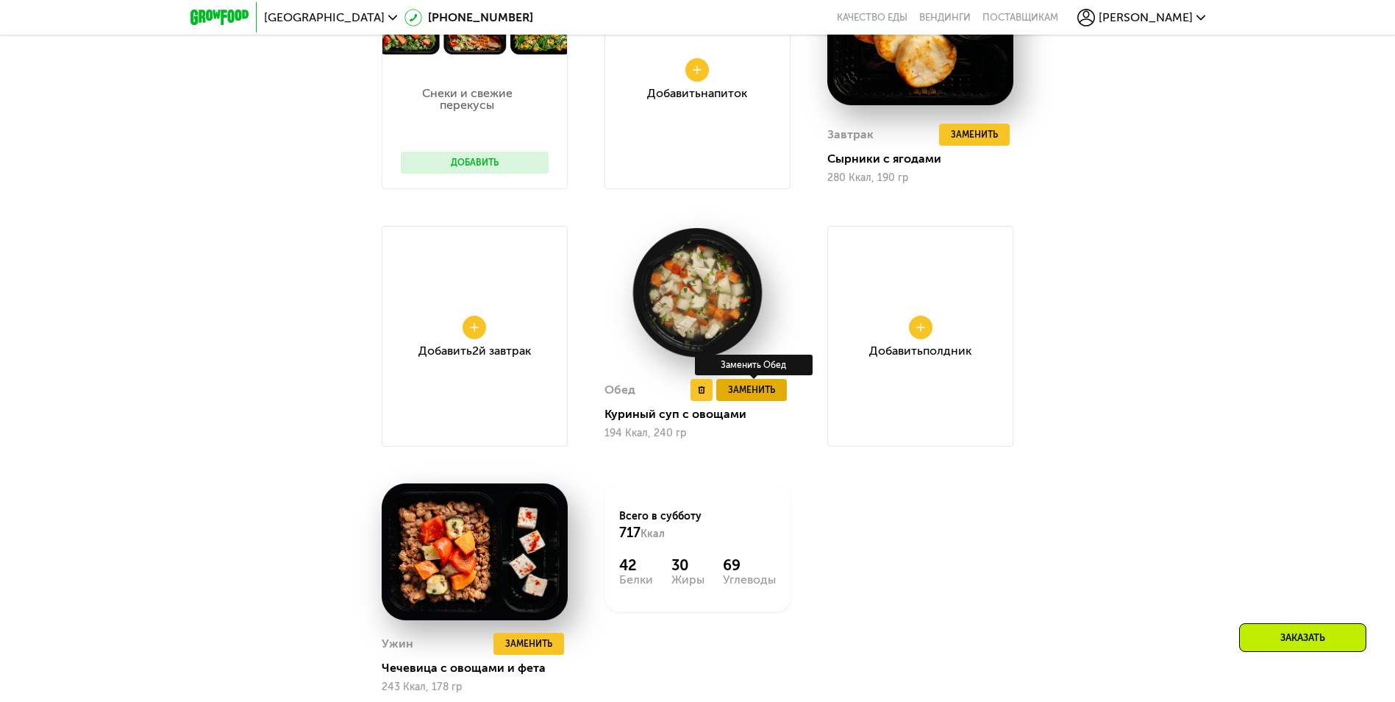
click at [747, 396] on span "Заменить" at bounding box center [751, 389] width 47 height 15
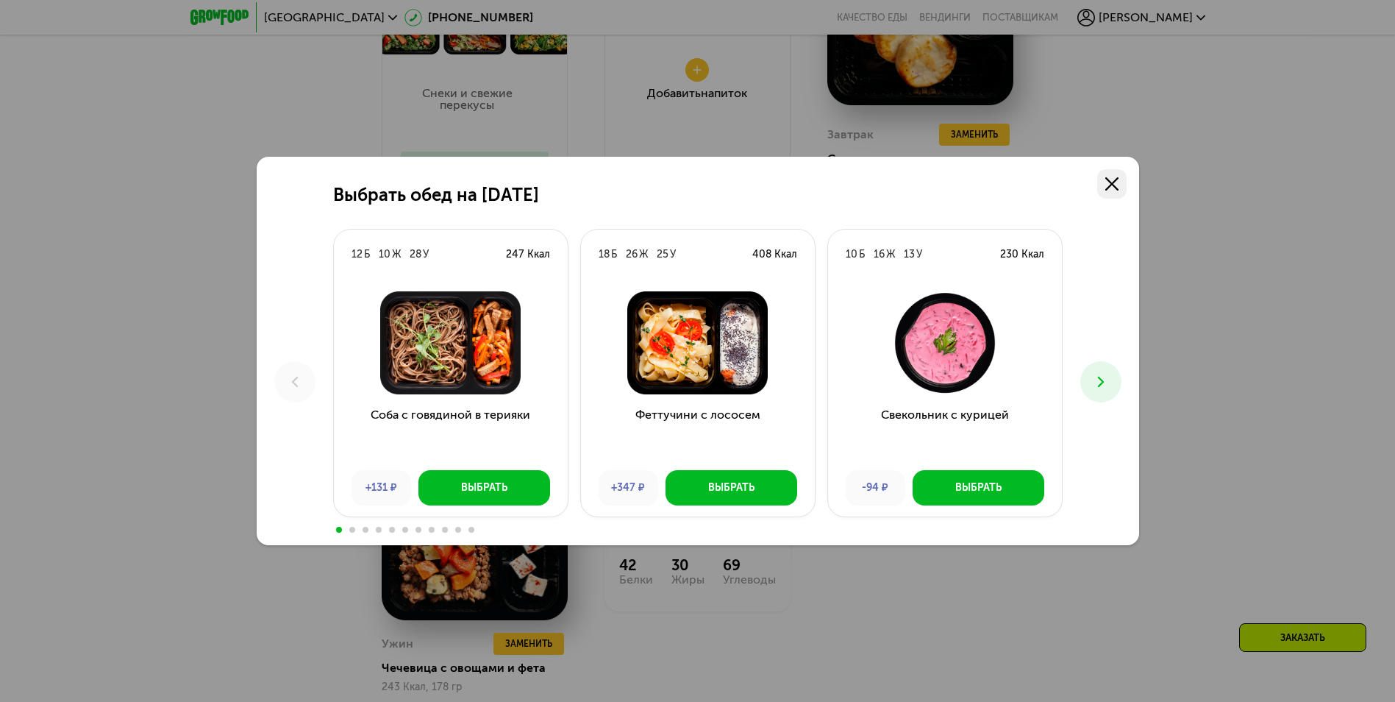
click at [1113, 184] on icon at bounding box center [1111, 183] width 13 height 13
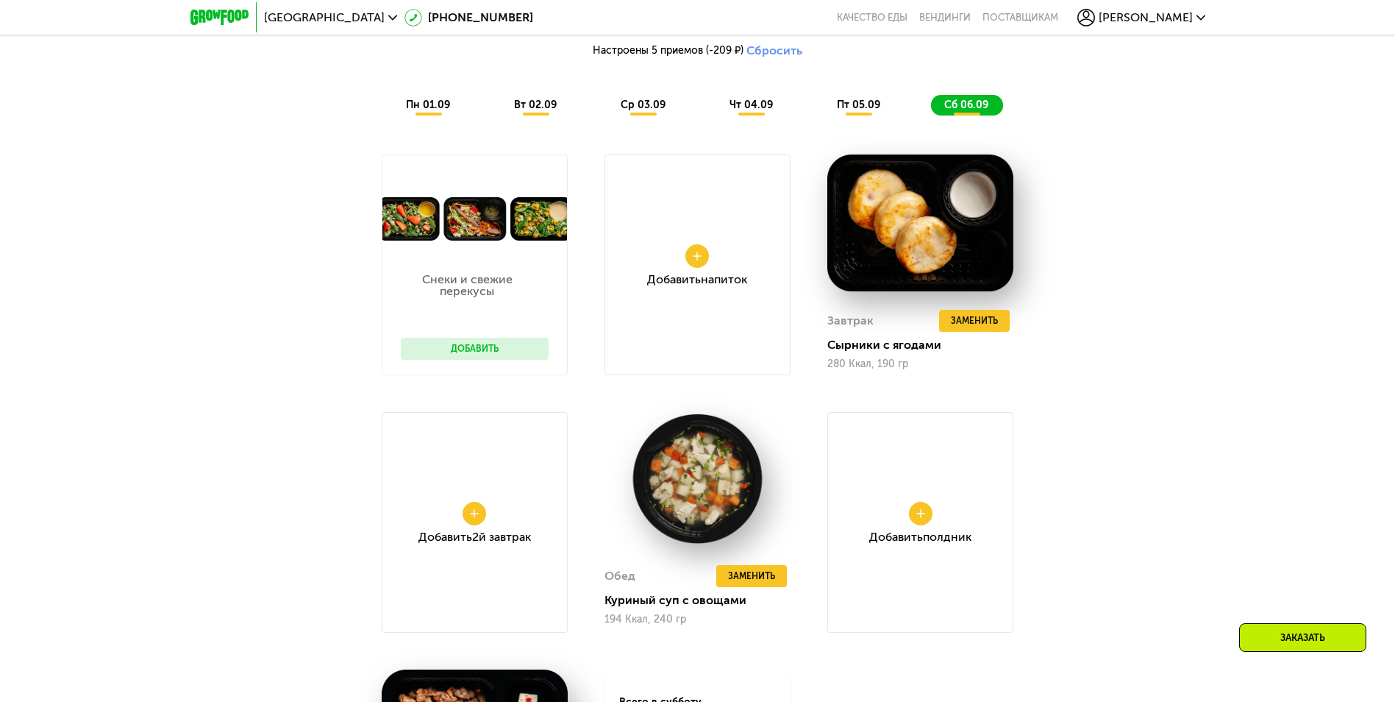
scroll to position [1122, 0]
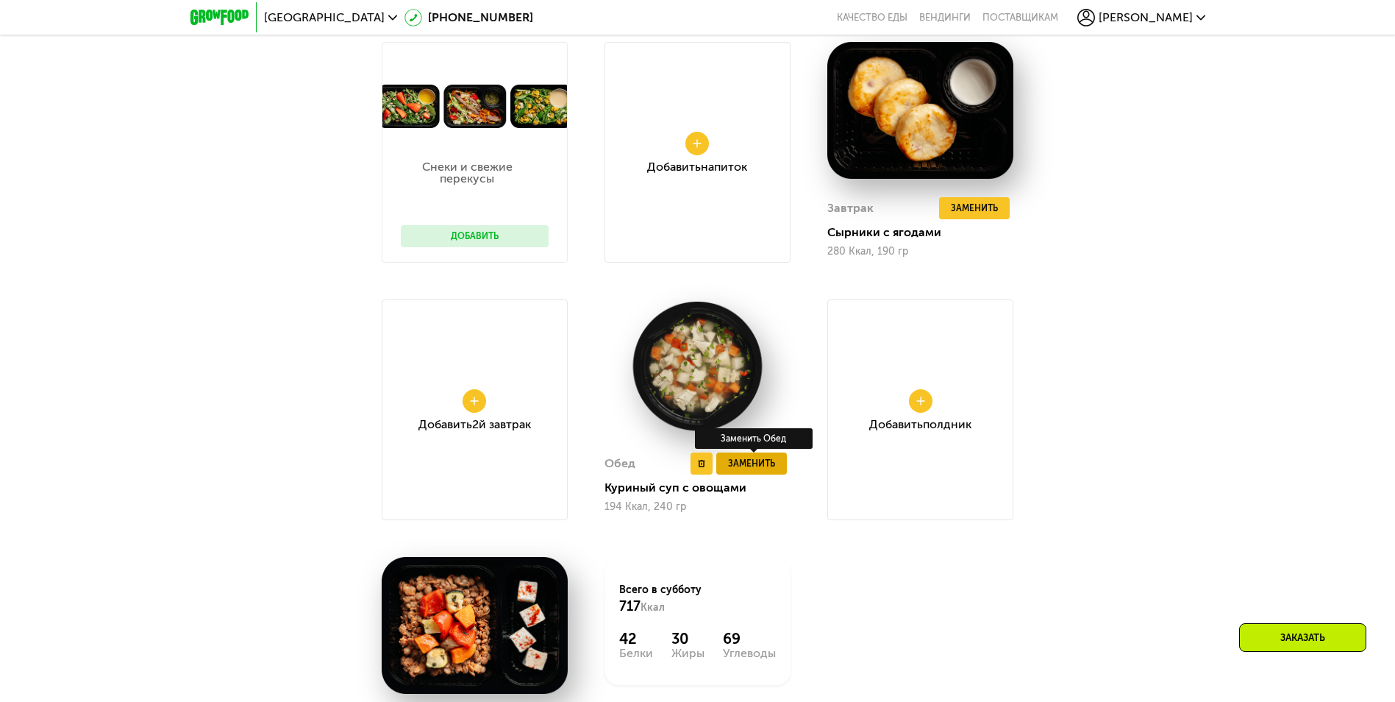
click at [743, 464] on span "Заменить" at bounding box center [751, 463] width 47 height 15
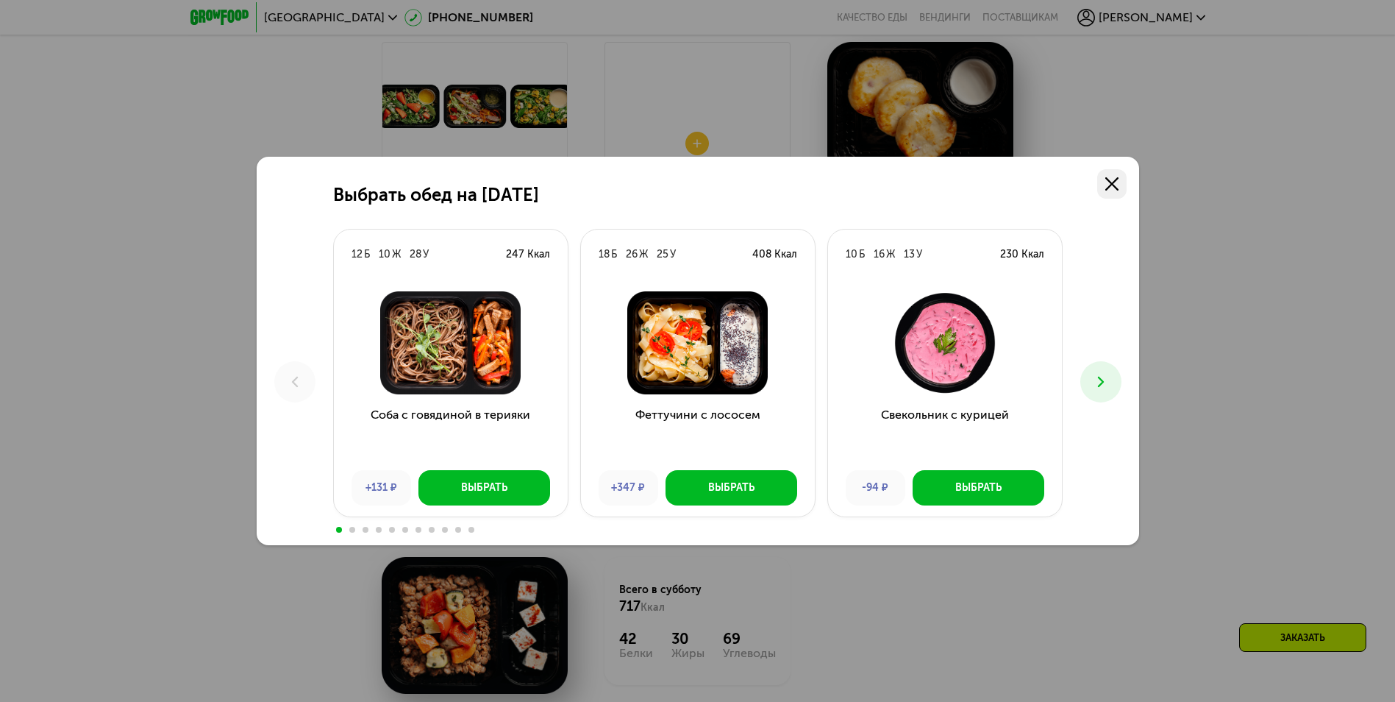
click at [1125, 182] on link at bounding box center [1111, 183] width 29 height 29
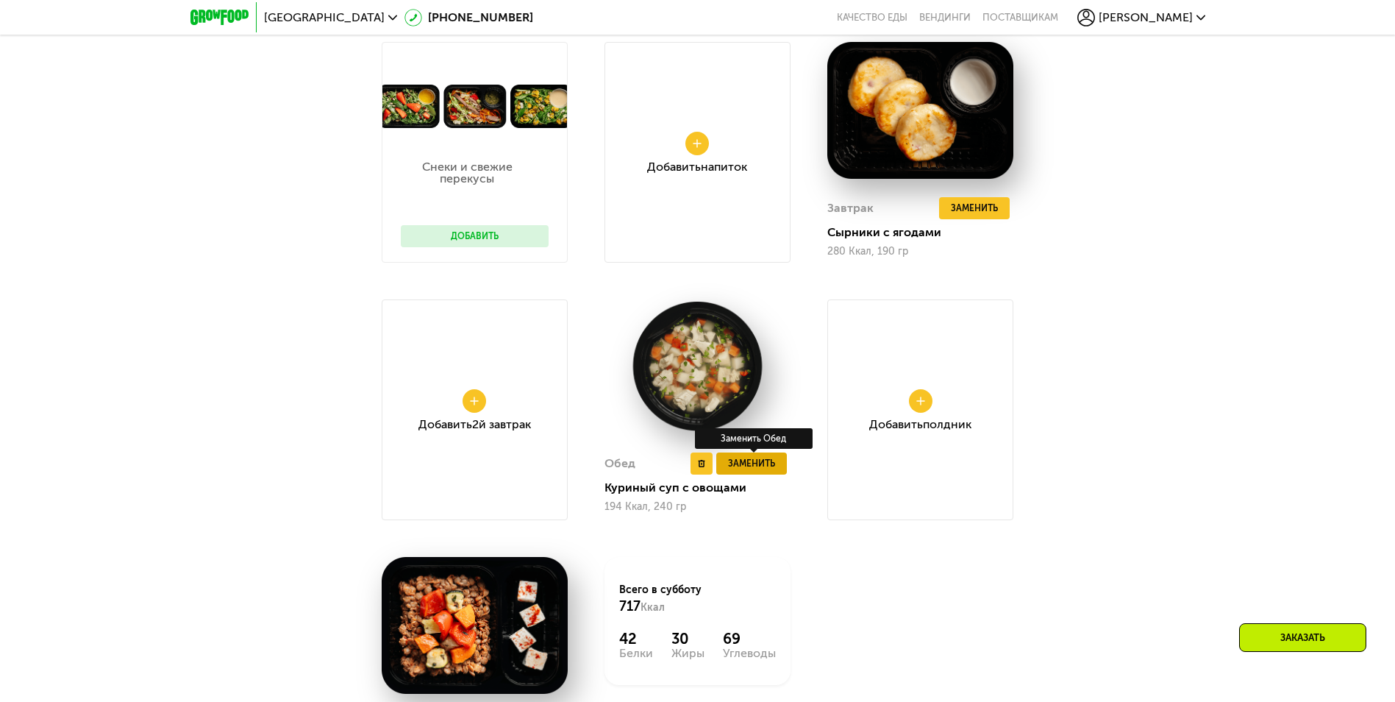
click at [746, 468] on span "Заменить" at bounding box center [751, 463] width 47 height 15
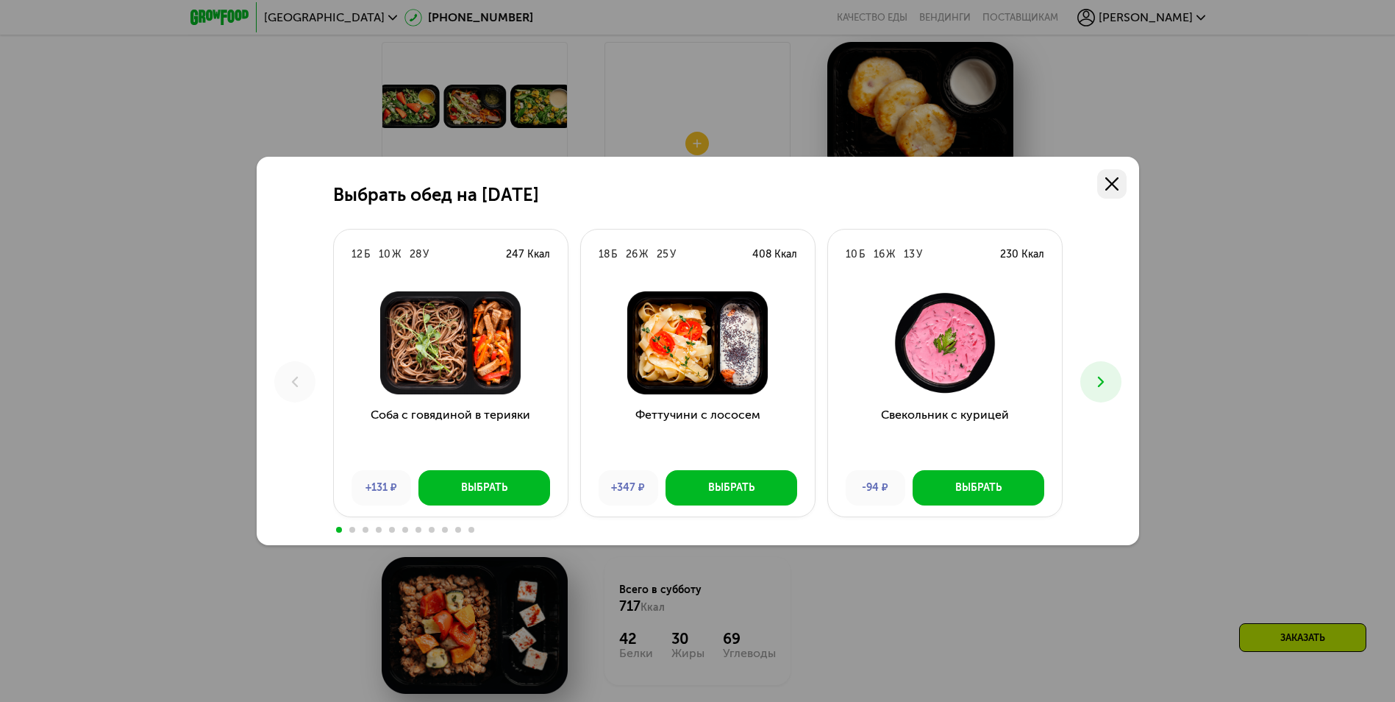
click at [1108, 185] on icon at bounding box center [1111, 183] width 13 height 13
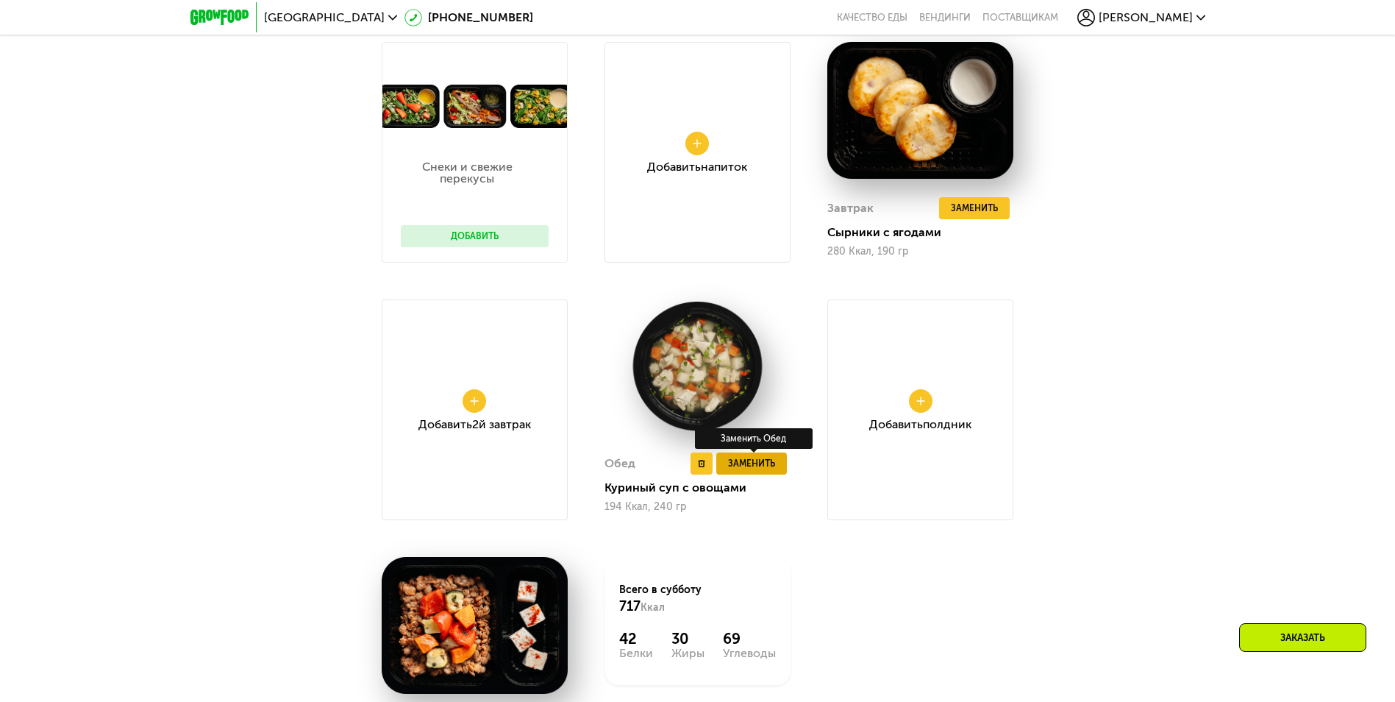
click at [732, 464] on span "Заменить" at bounding box center [751, 463] width 47 height 15
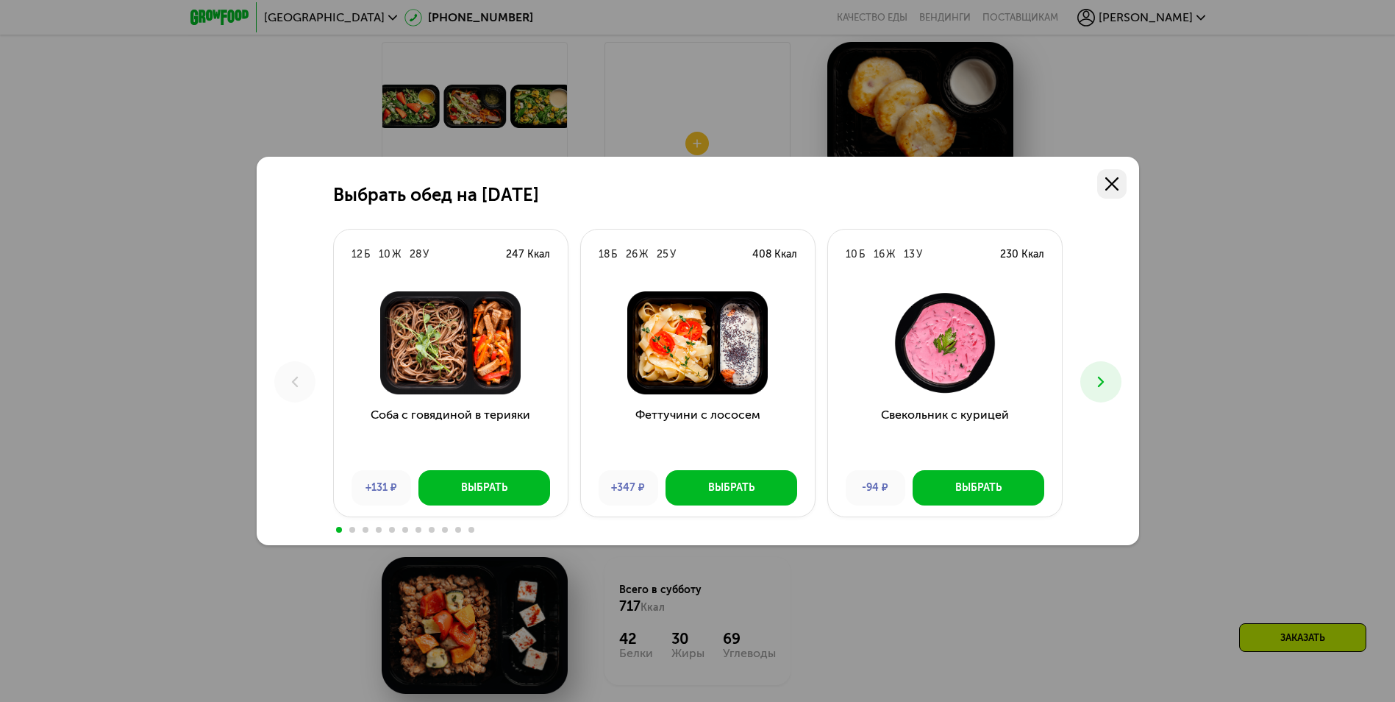
click at [1116, 189] on use at bounding box center [1111, 183] width 13 height 13
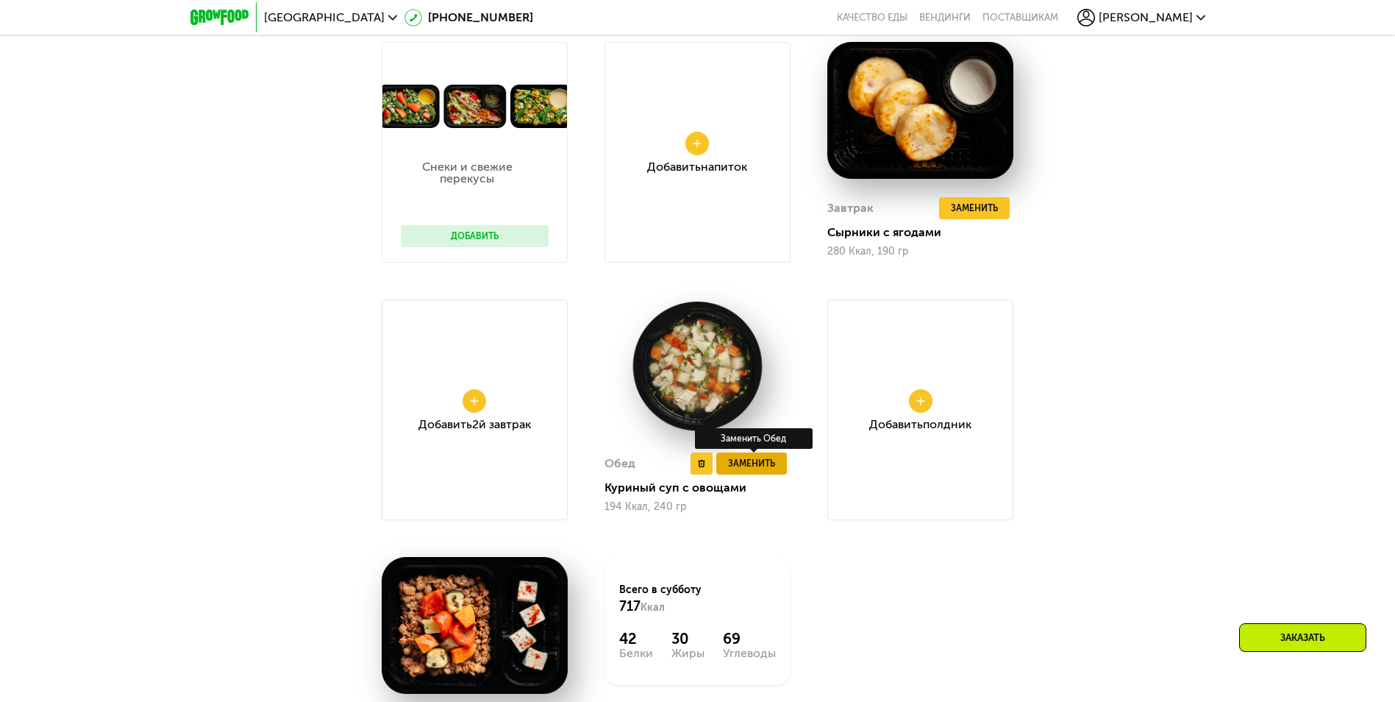
click at [751, 466] on span "Заменить" at bounding box center [751, 463] width 47 height 15
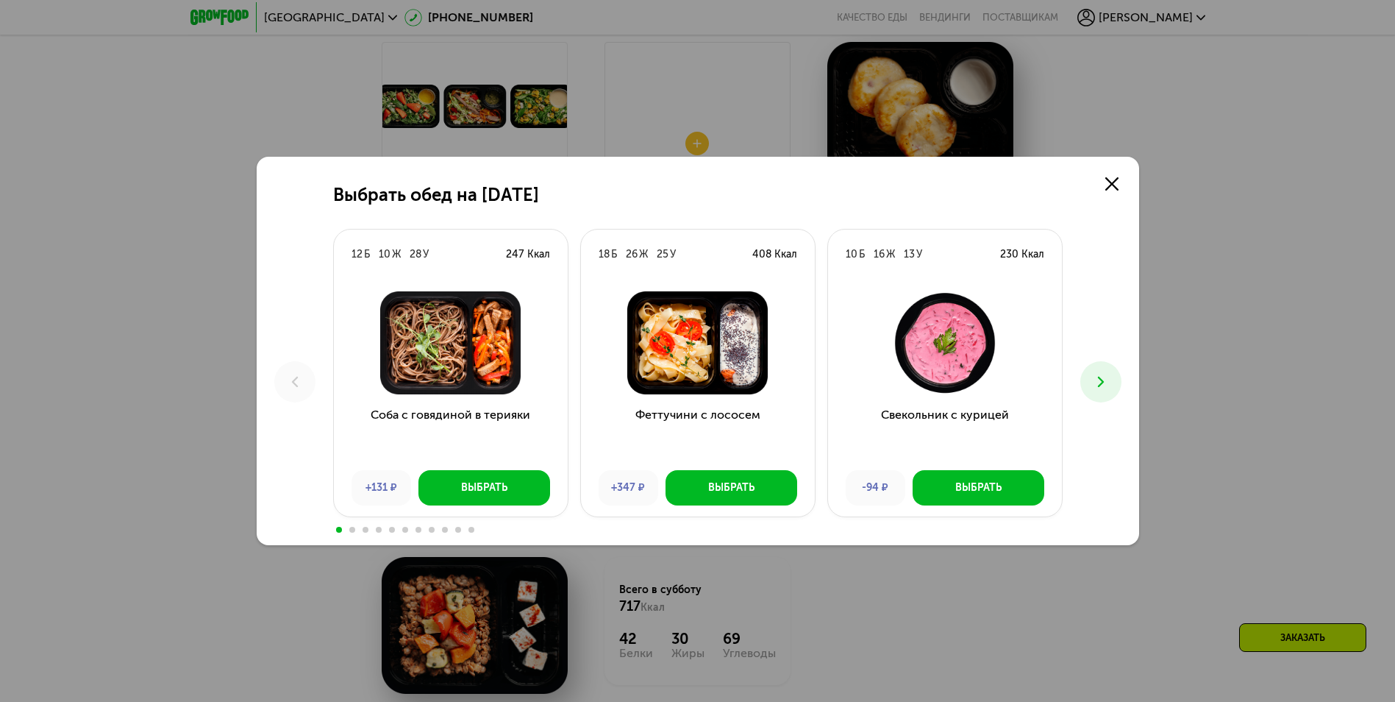
click at [1107, 381] on icon at bounding box center [1101, 382] width 18 height 18
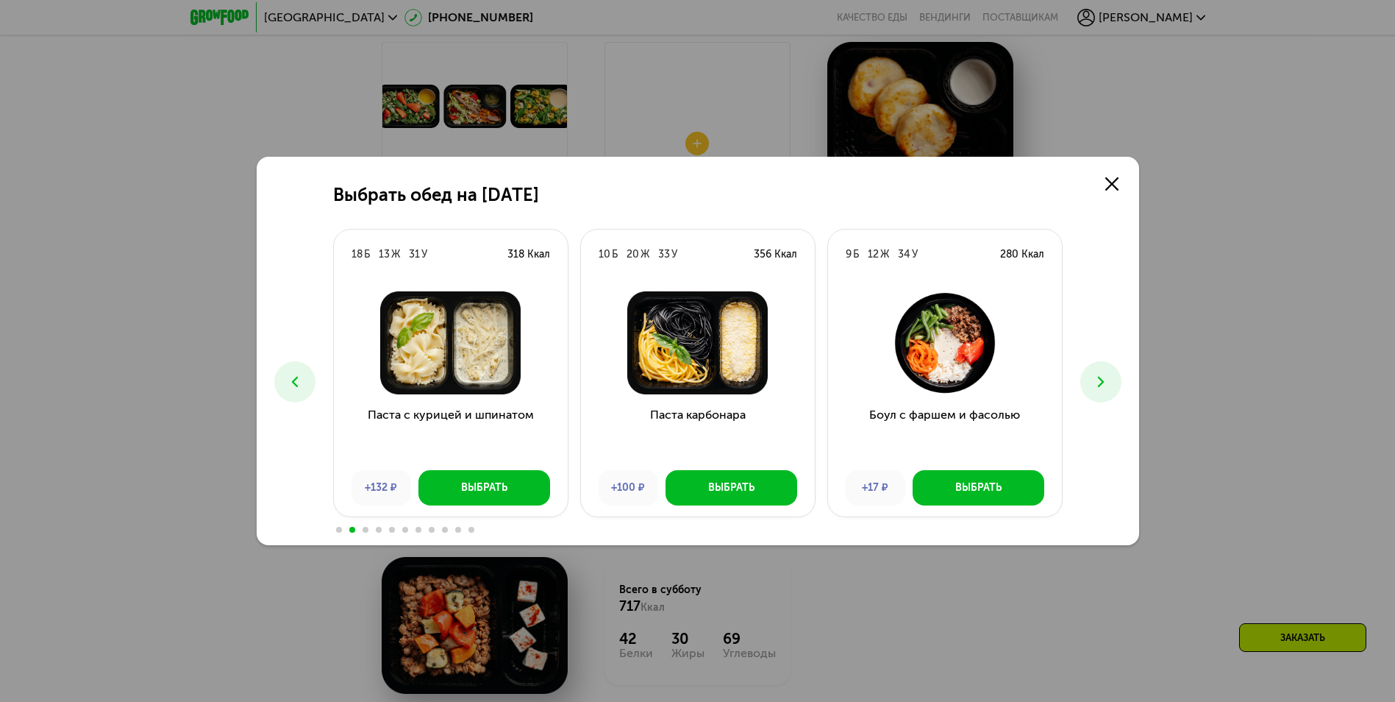
click at [1104, 376] on icon at bounding box center [1101, 382] width 18 height 18
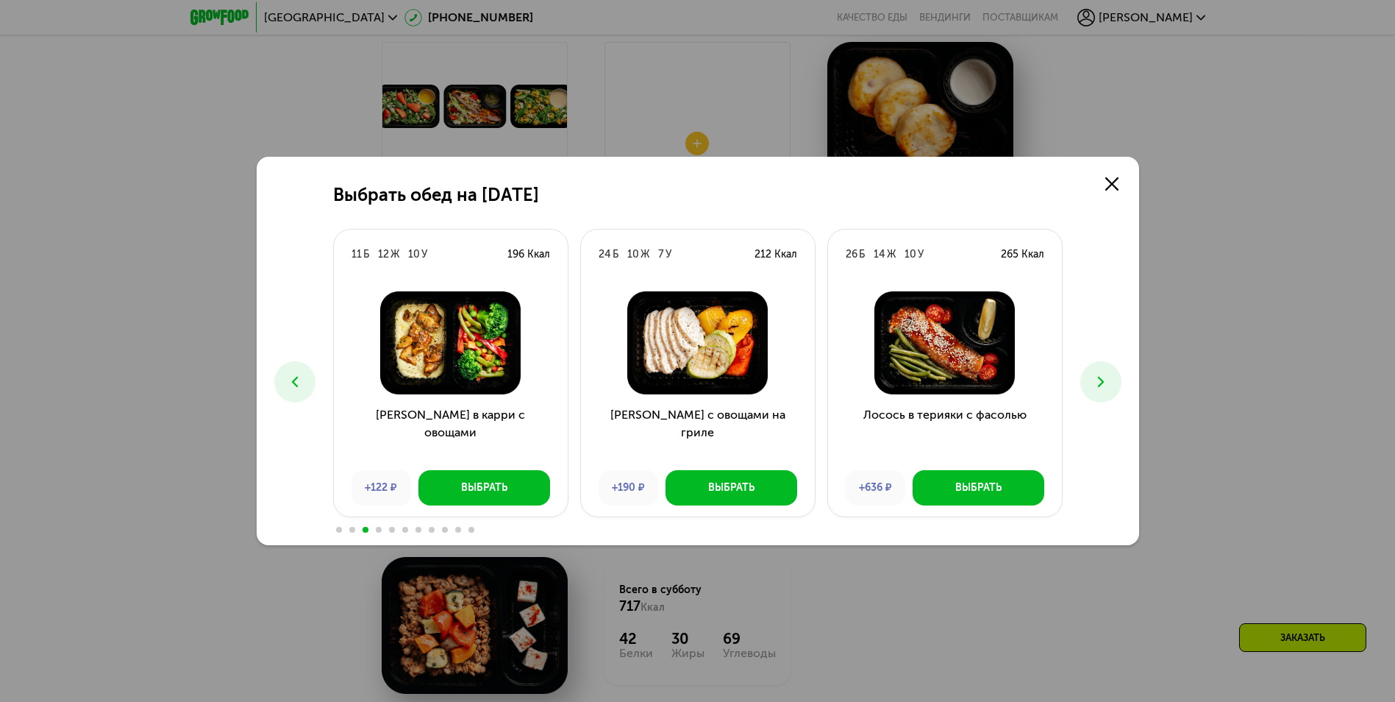
click at [1103, 374] on icon at bounding box center [1101, 382] width 18 height 18
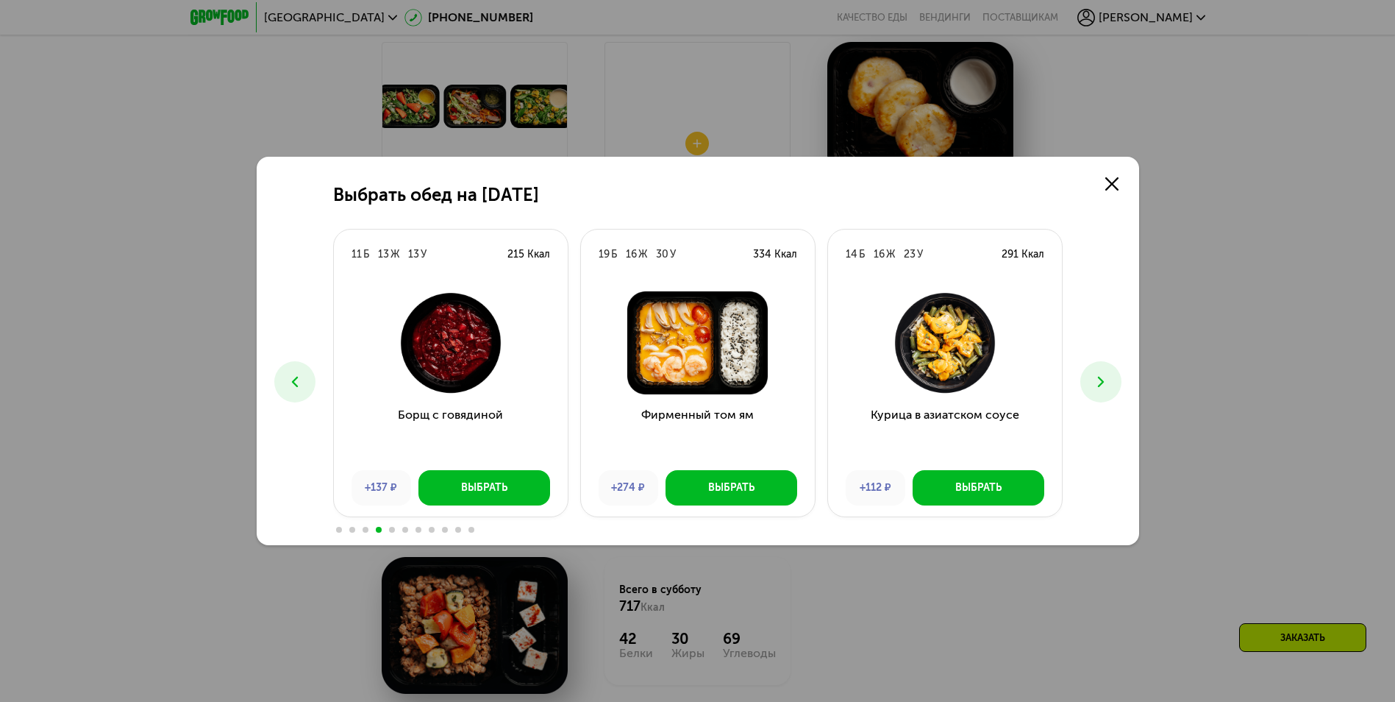
click at [288, 381] on icon at bounding box center [295, 382] width 18 height 18
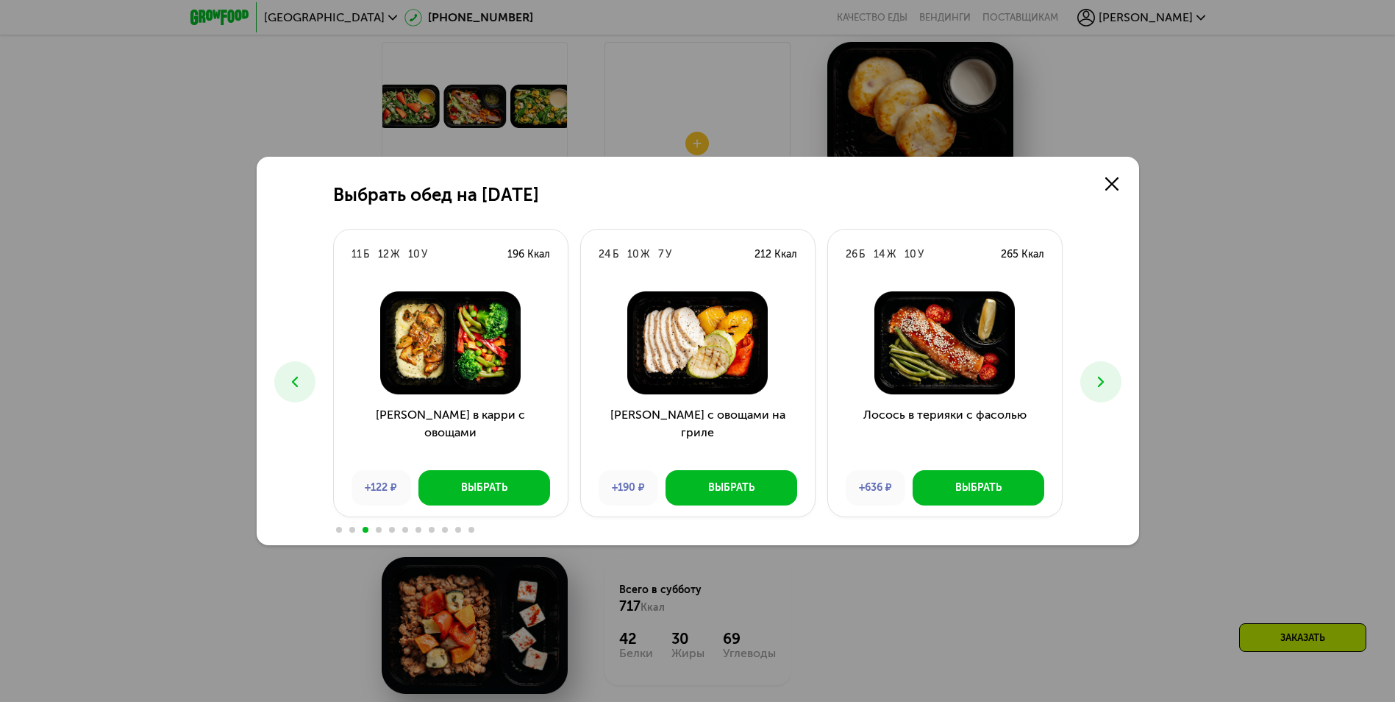
click at [1103, 387] on icon at bounding box center [1101, 382] width 18 height 18
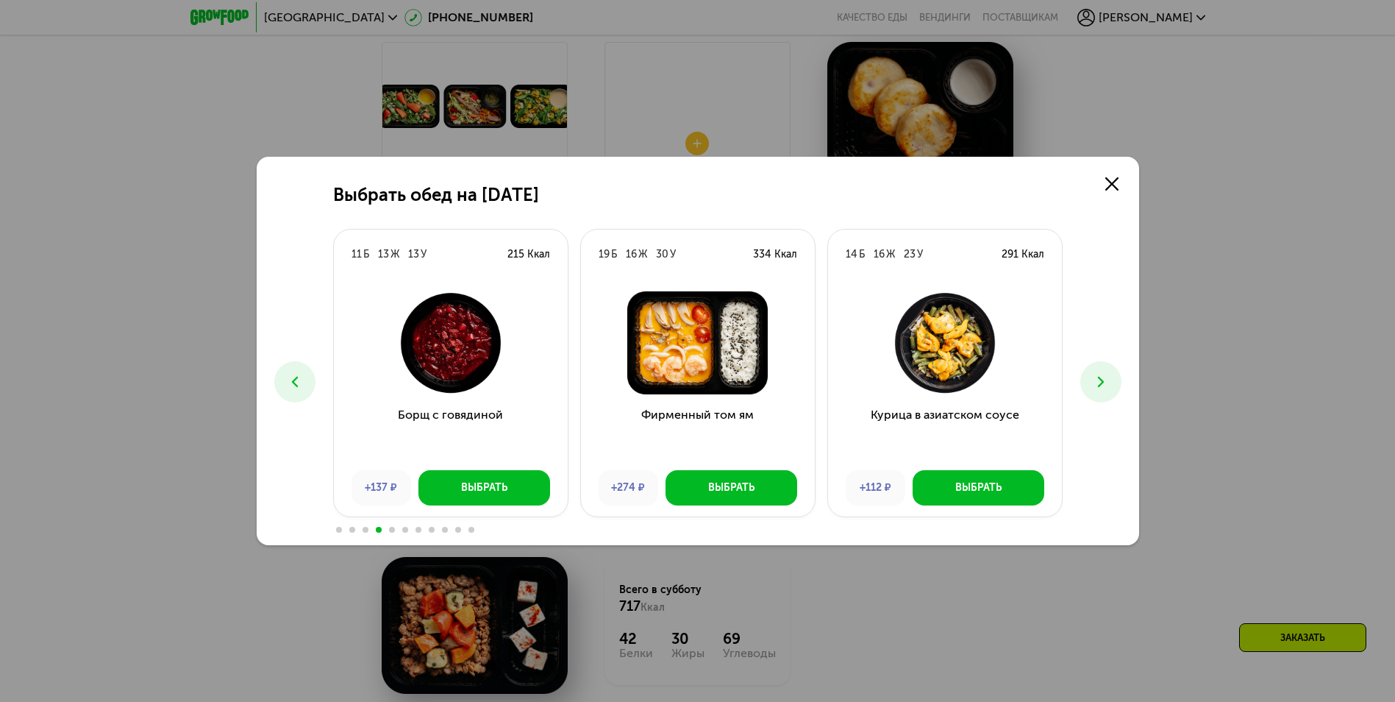
click at [1108, 382] on icon at bounding box center [1101, 382] width 18 height 18
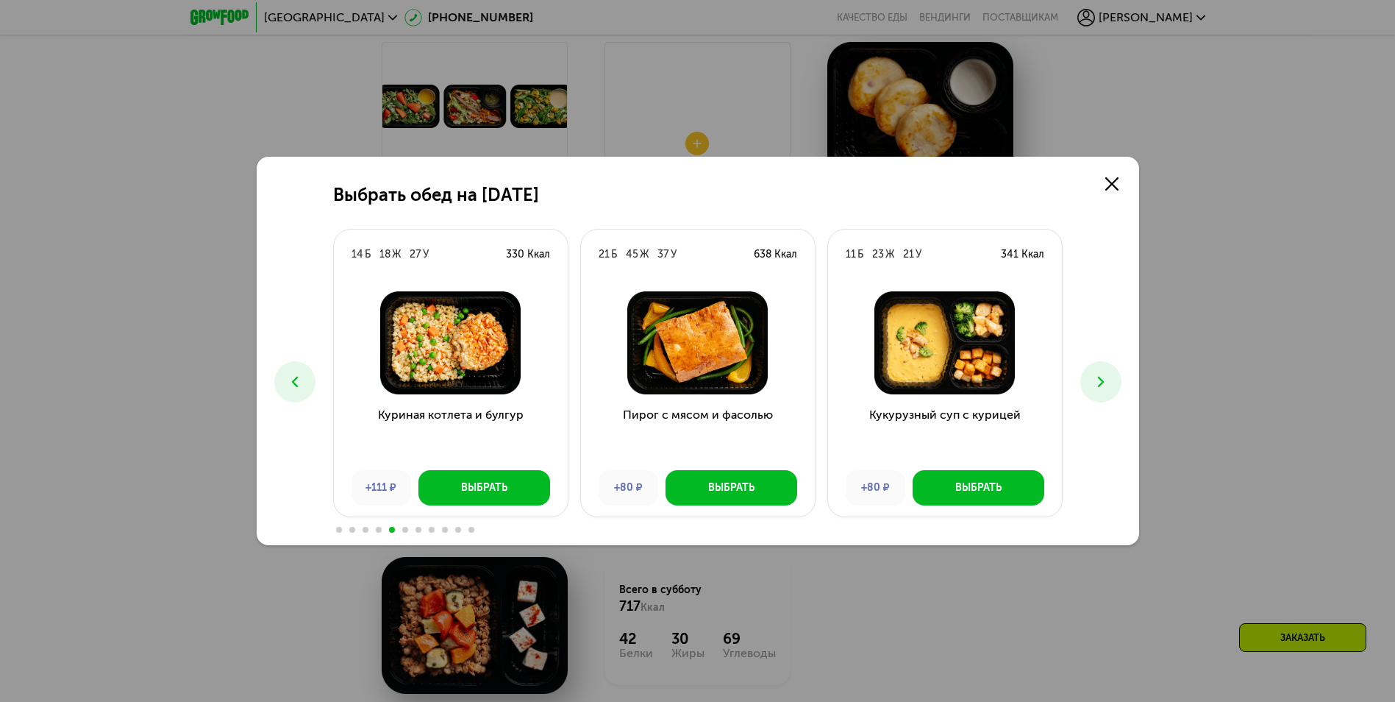
click at [1108, 382] on icon at bounding box center [1101, 382] width 18 height 18
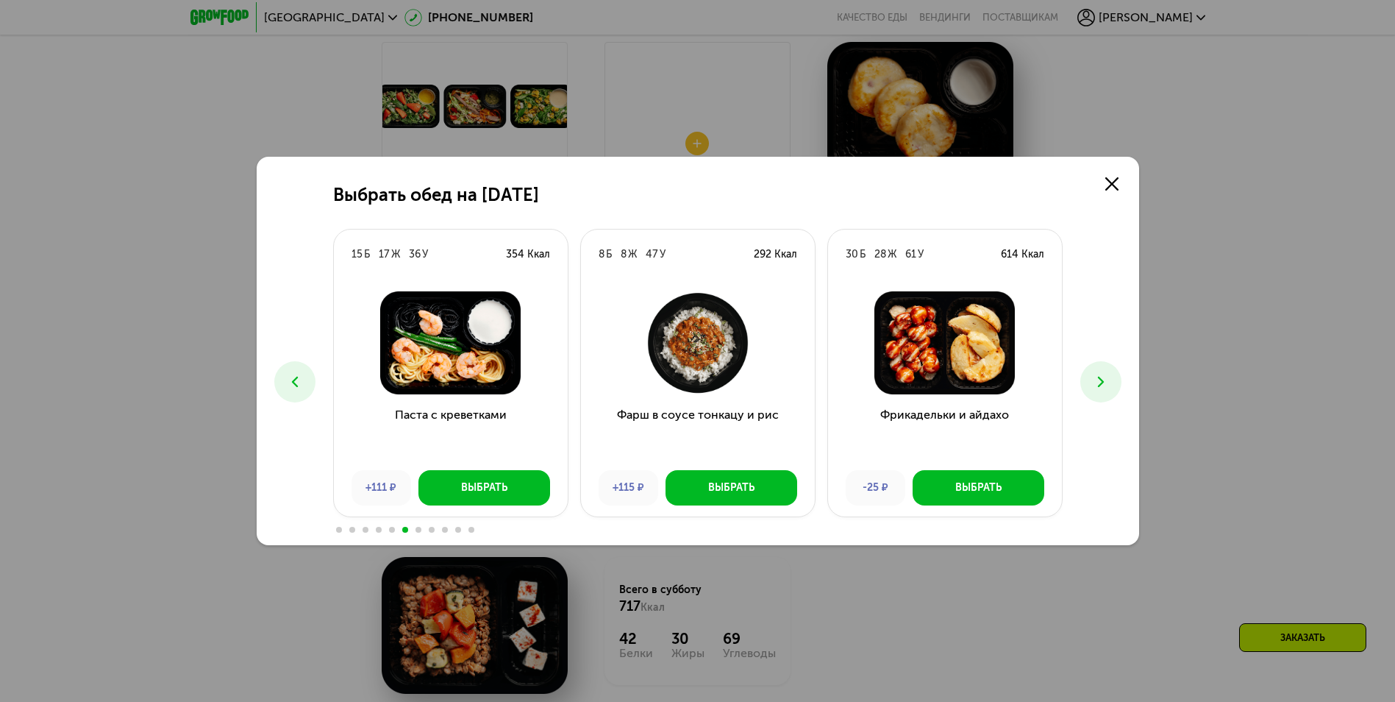
click at [1108, 382] on icon at bounding box center [1101, 382] width 18 height 18
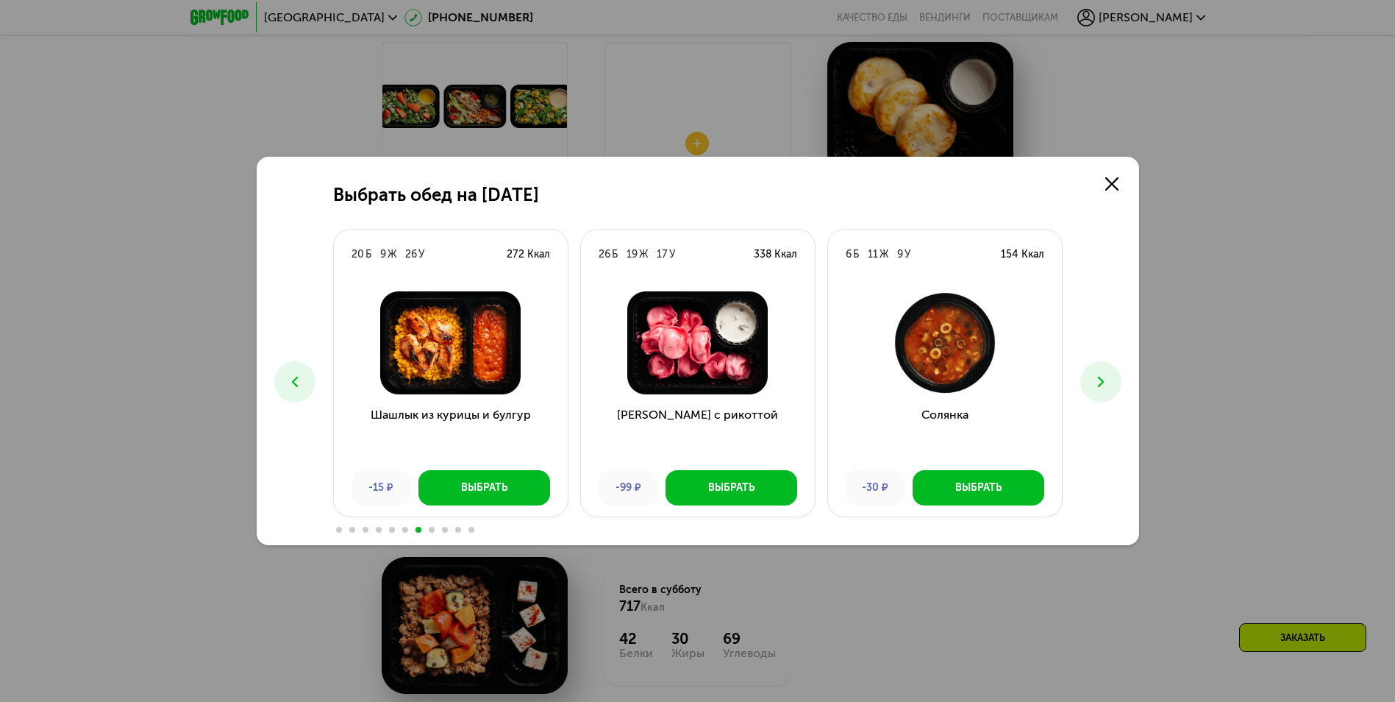
click at [1118, 381] on button at bounding box center [1100, 381] width 41 height 41
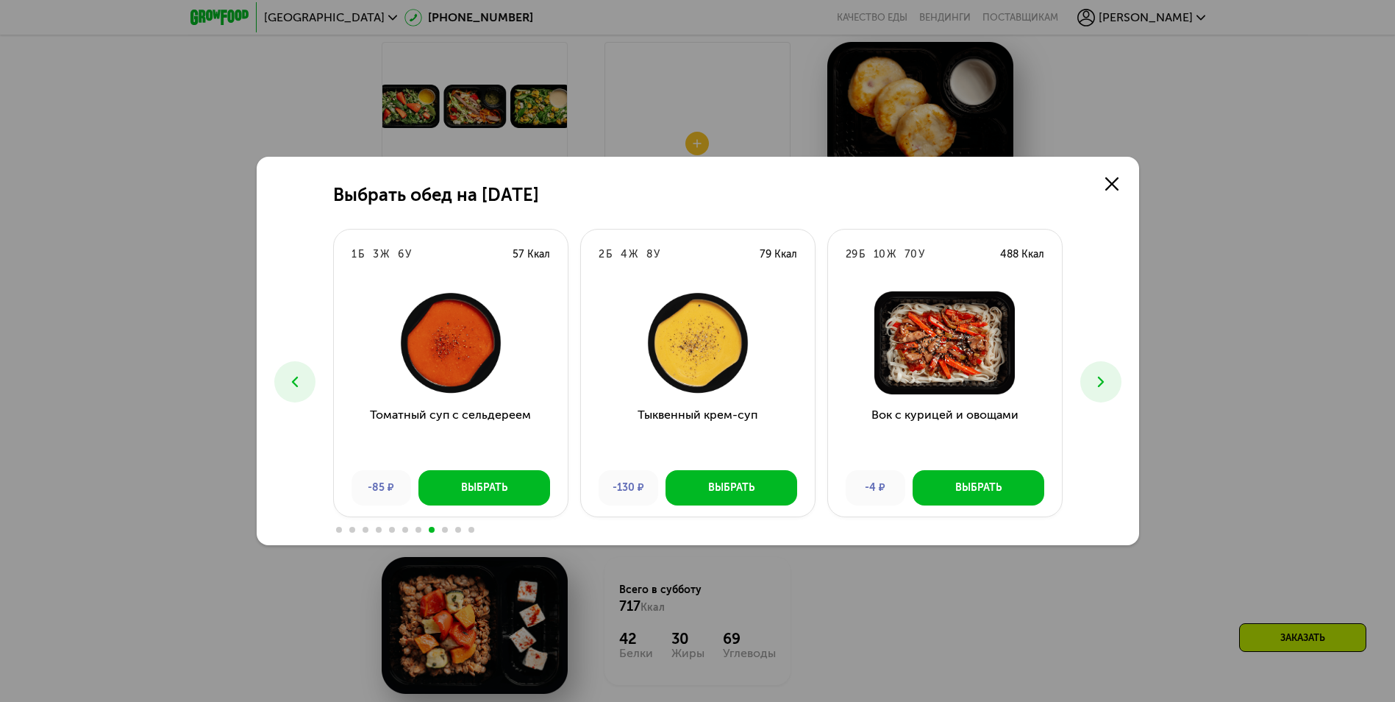
click at [1105, 373] on icon at bounding box center [1101, 382] width 18 height 18
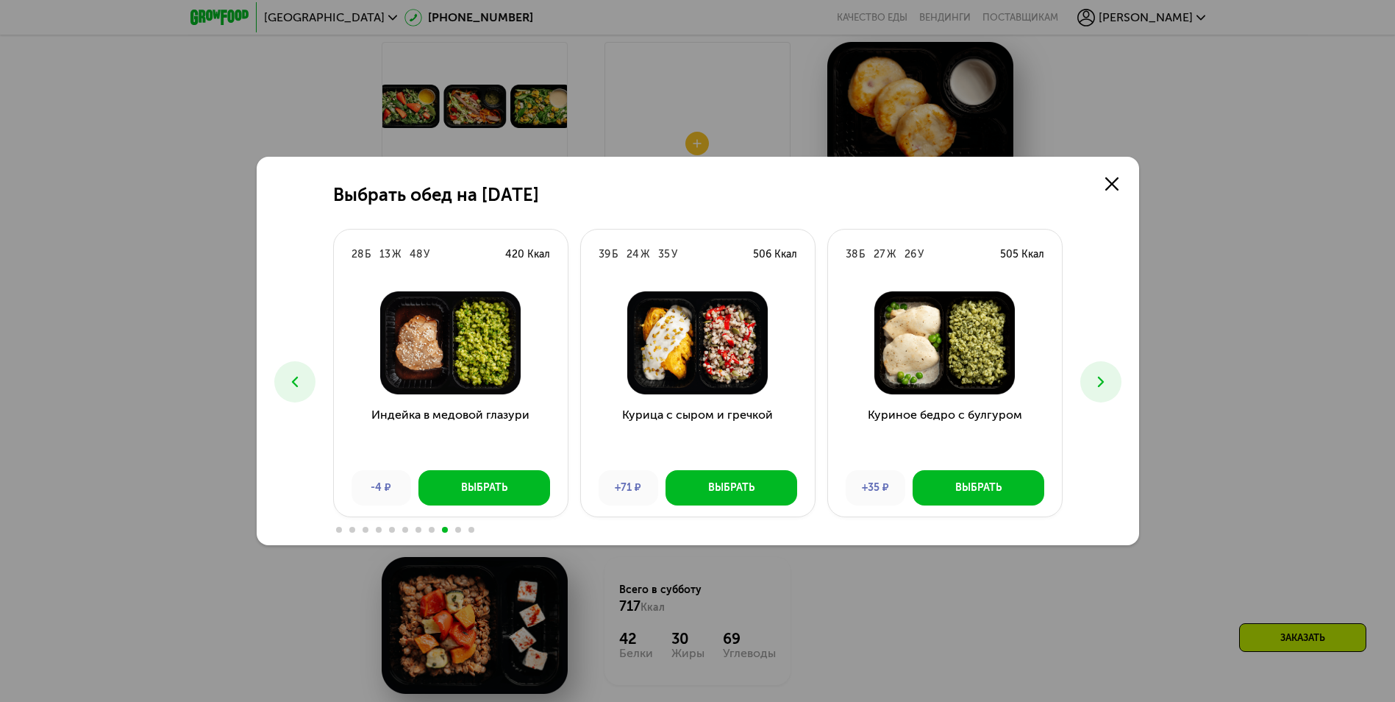
click at [1105, 373] on icon at bounding box center [1101, 382] width 18 height 18
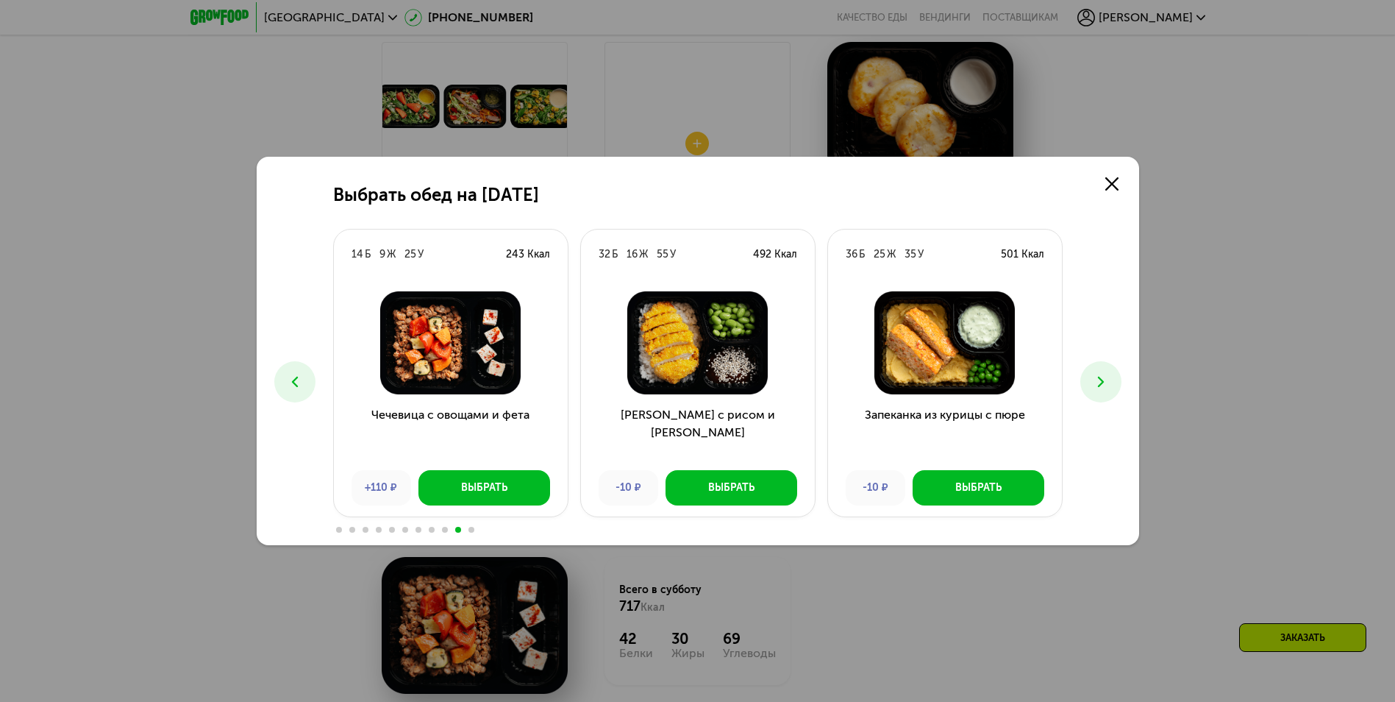
click at [1105, 373] on icon at bounding box center [1101, 382] width 18 height 18
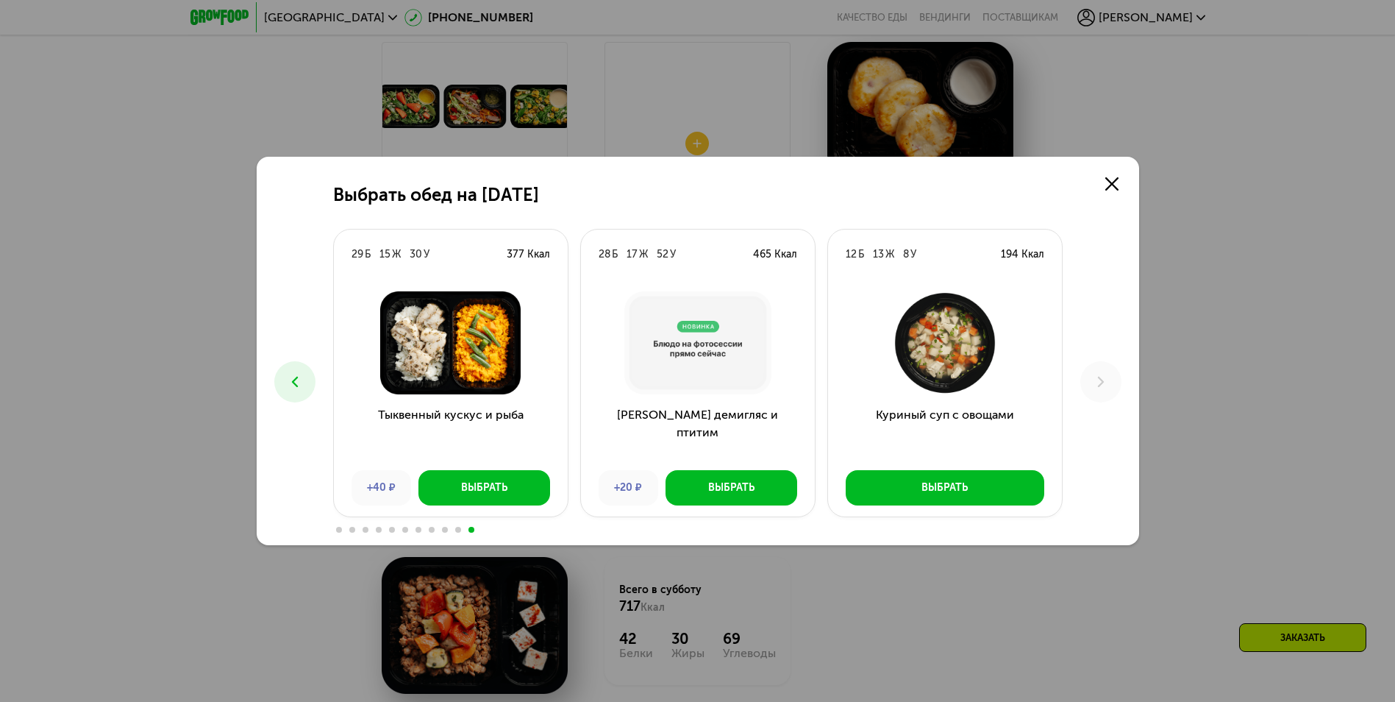
click at [290, 373] on icon at bounding box center [295, 382] width 18 height 18
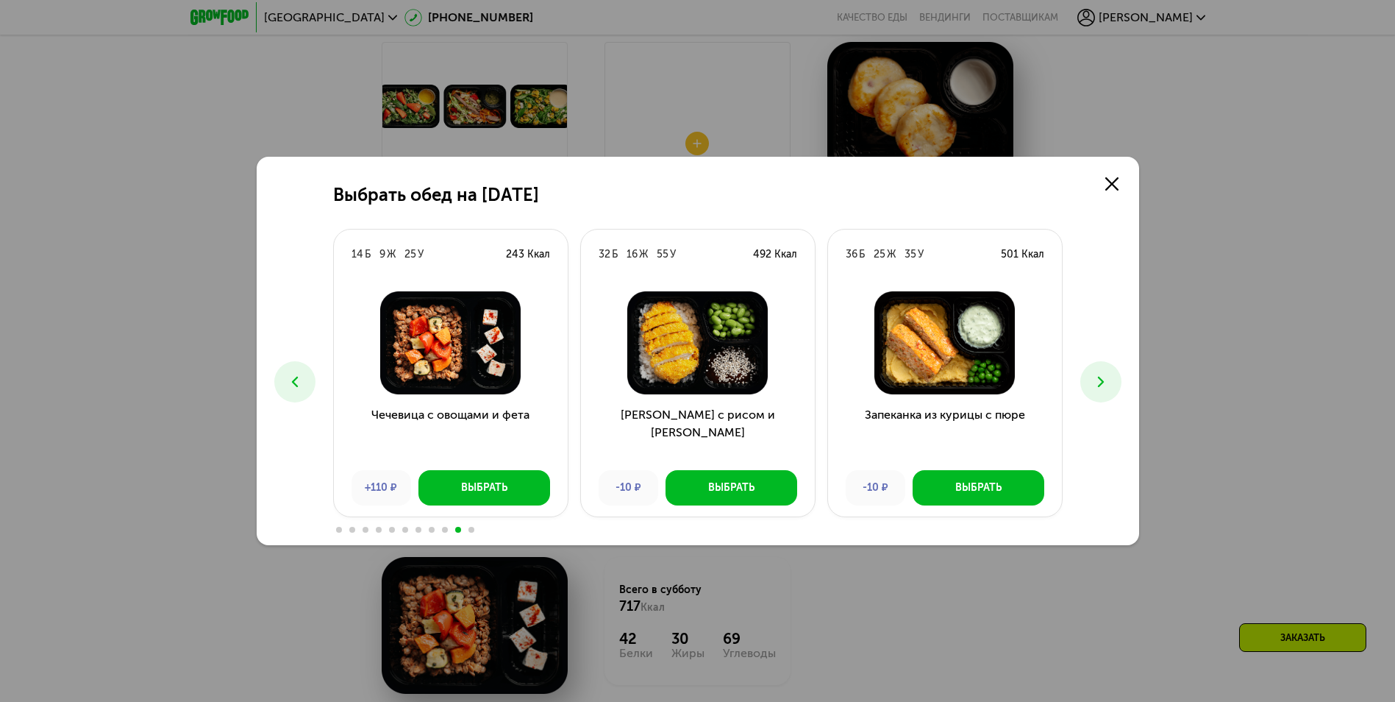
click at [290, 373] on icon at bounding box center [295, 382] width 18 height 18
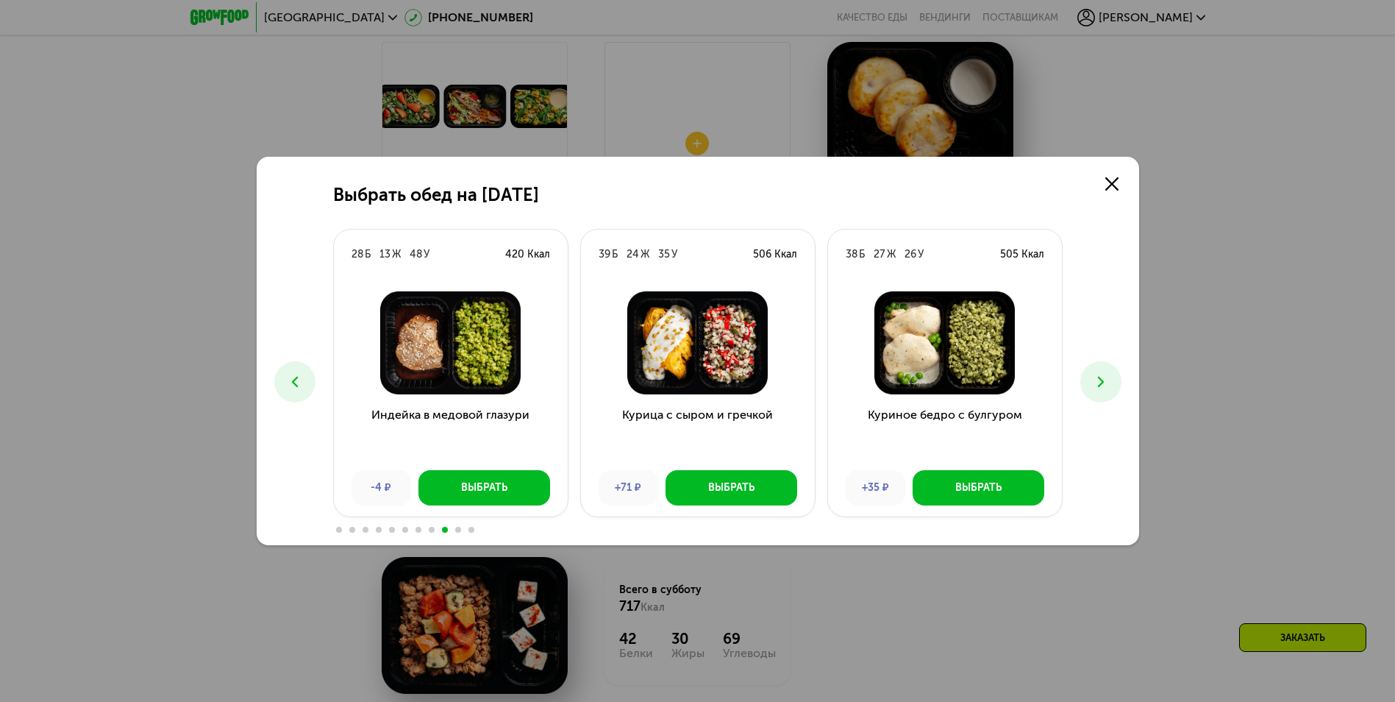
click at [298, 368] on button at bounding box center [294, 381] width 41 height 41
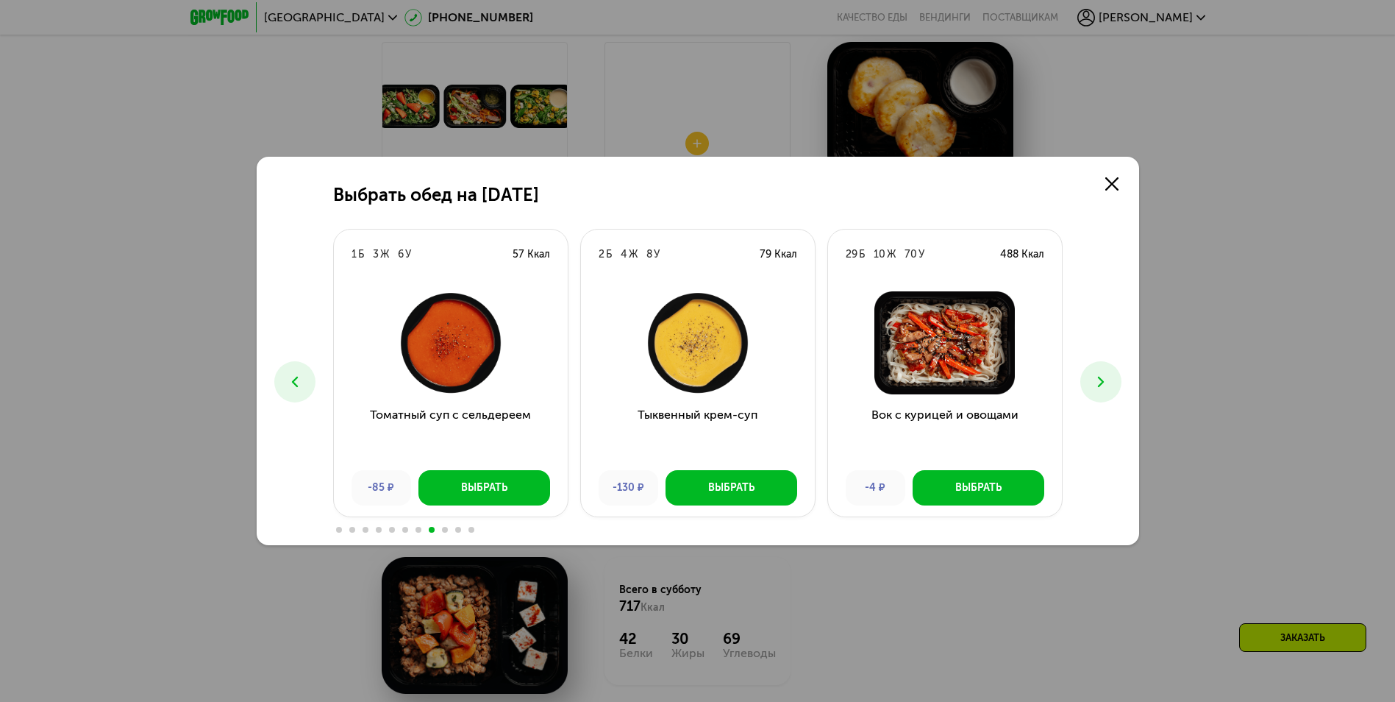
click at [293, 376] on icon at bounding box center [295, 382] width 18 height 18
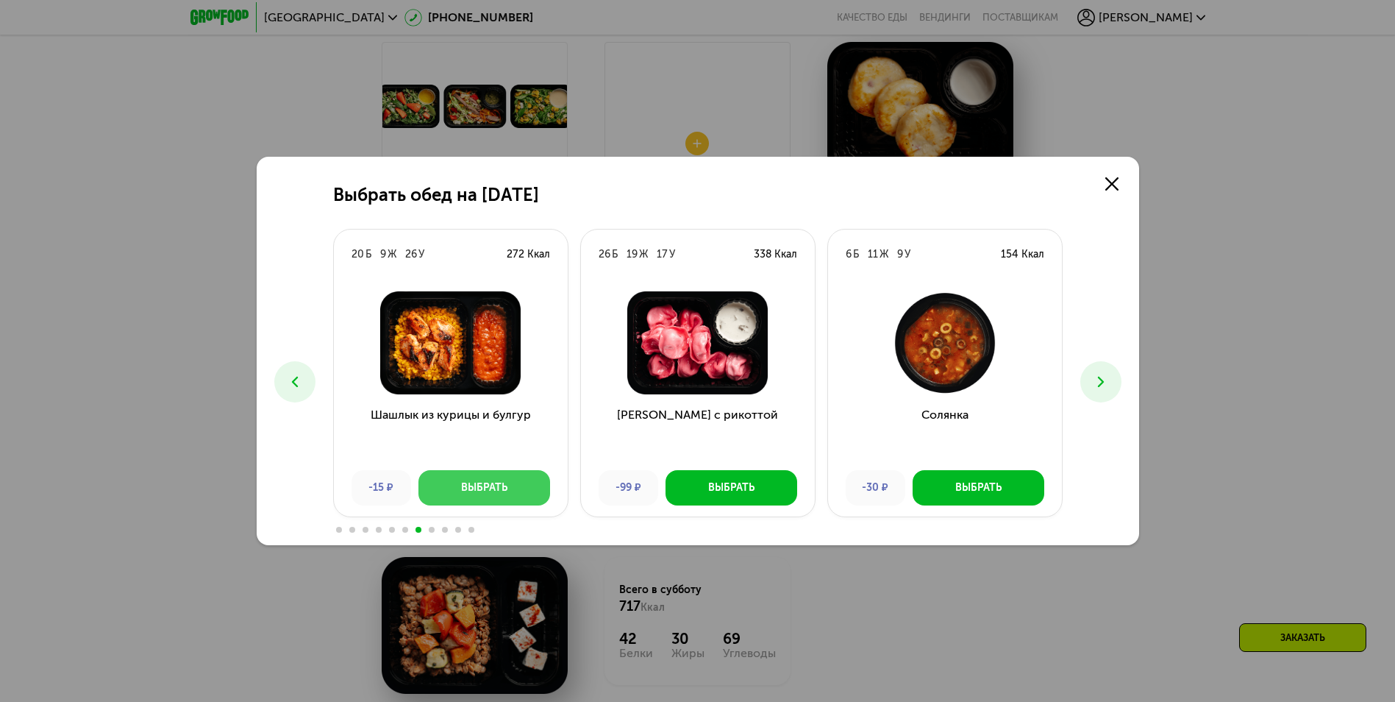
click at [467, 481] on div "Выбрать" at bounding box center [484, 487] width 46 height 15
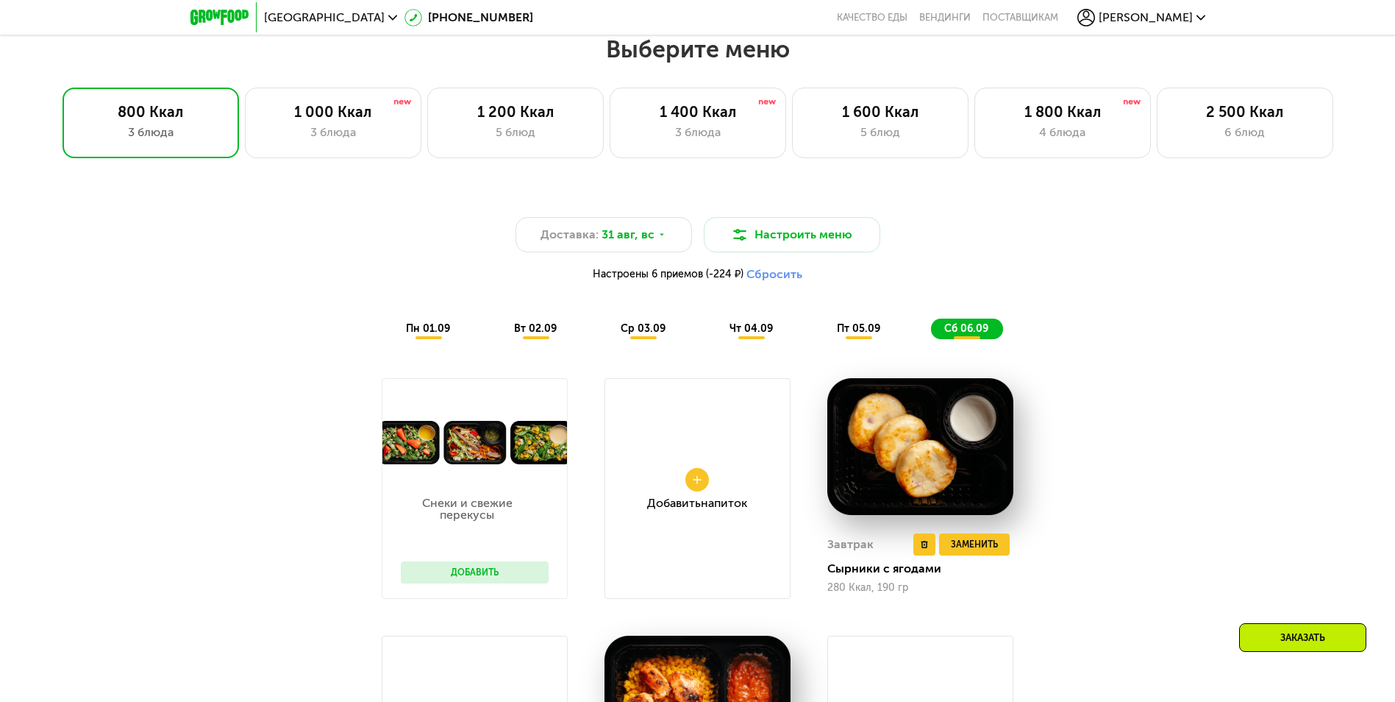
scroll to position [754, 0]
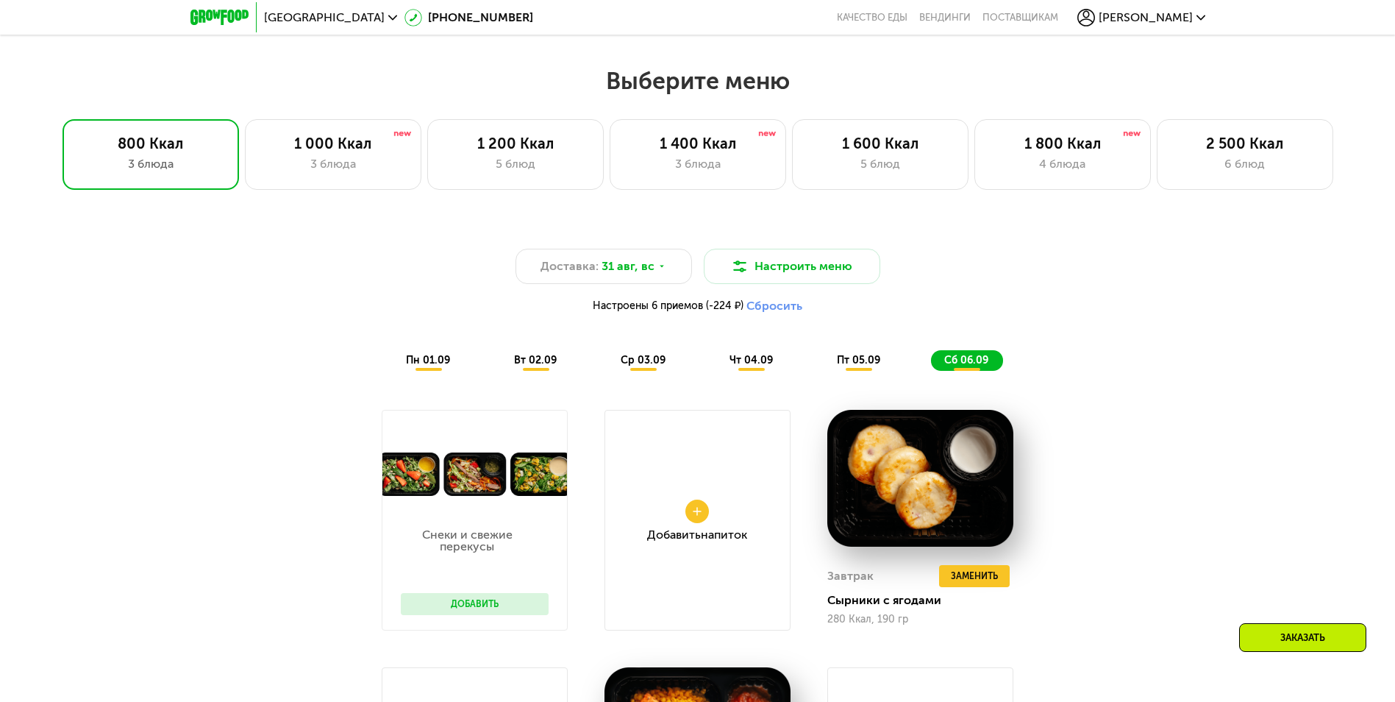
click at [434, 363] on span "пн 01.09" at bounding box center [428, 360] width 44 height 13
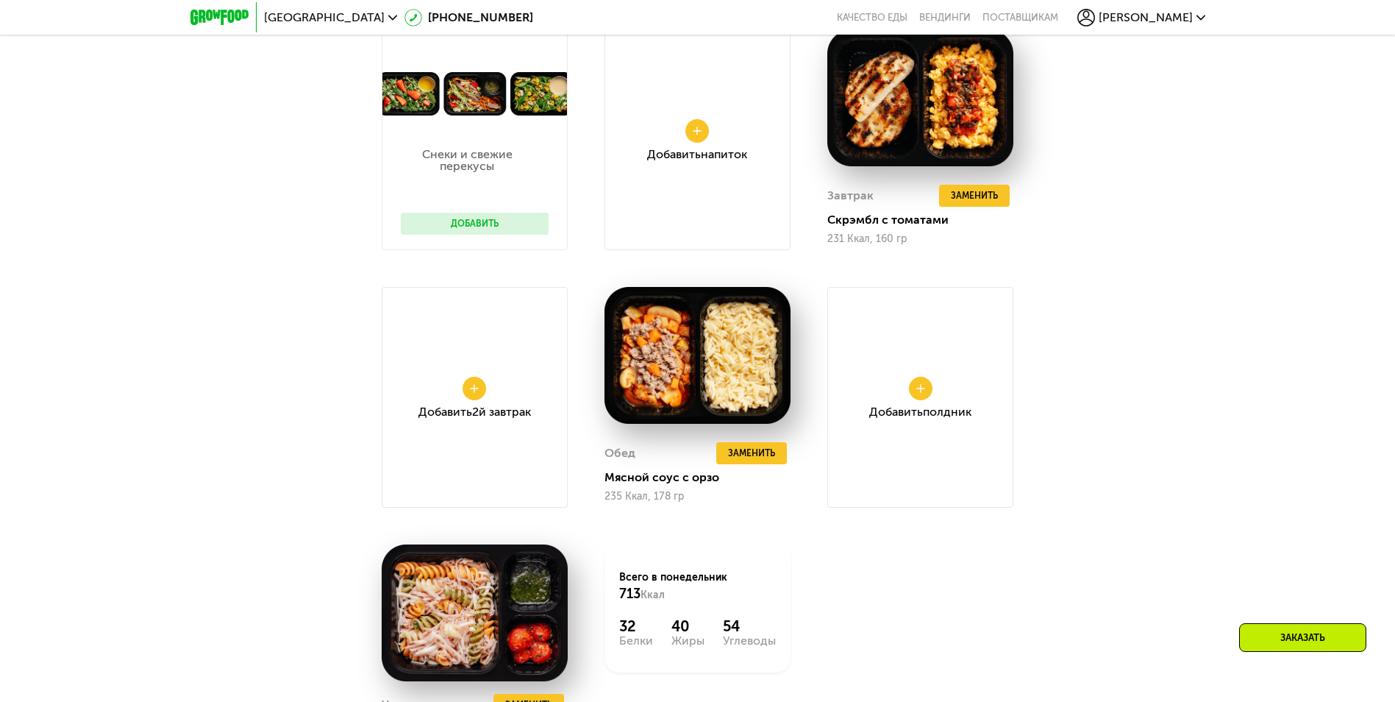
scroll to position [902, 0]
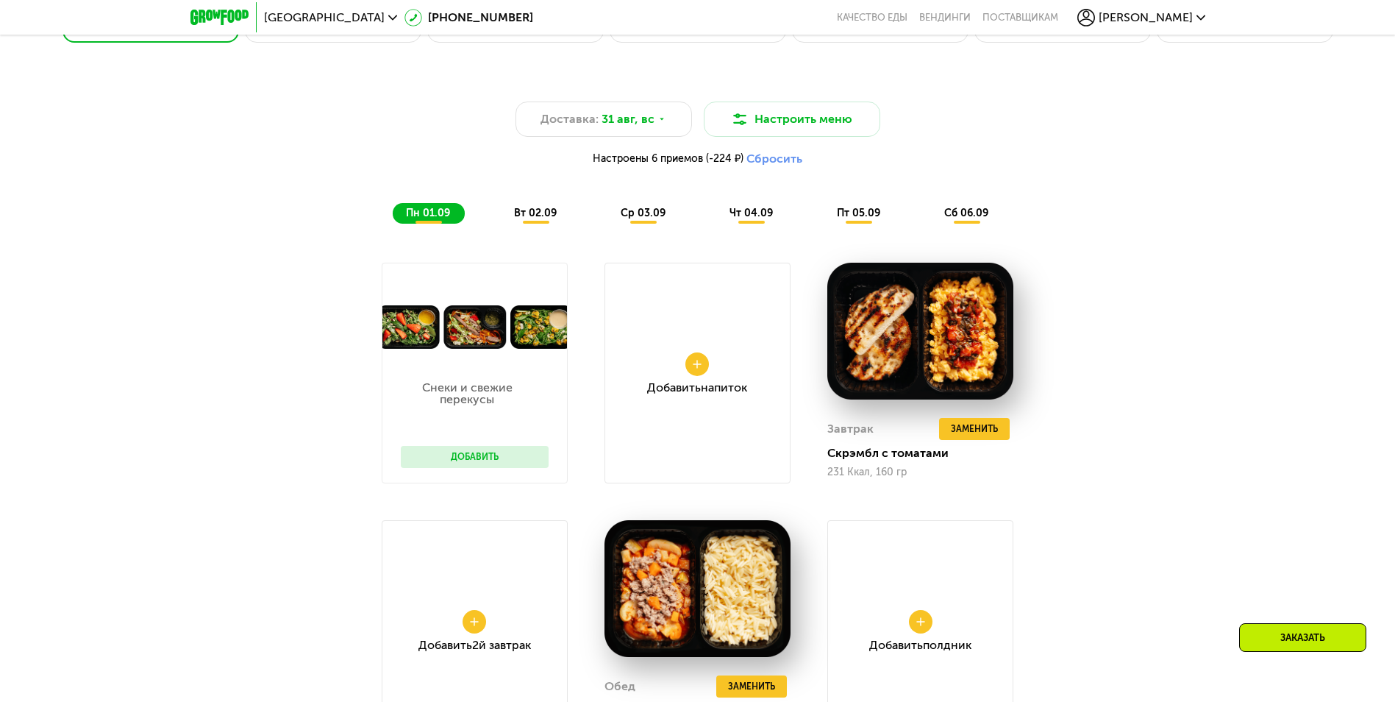
click at [533, 216] on span "вт 02.09" at bounding box center [535, 213] width 43 height 13
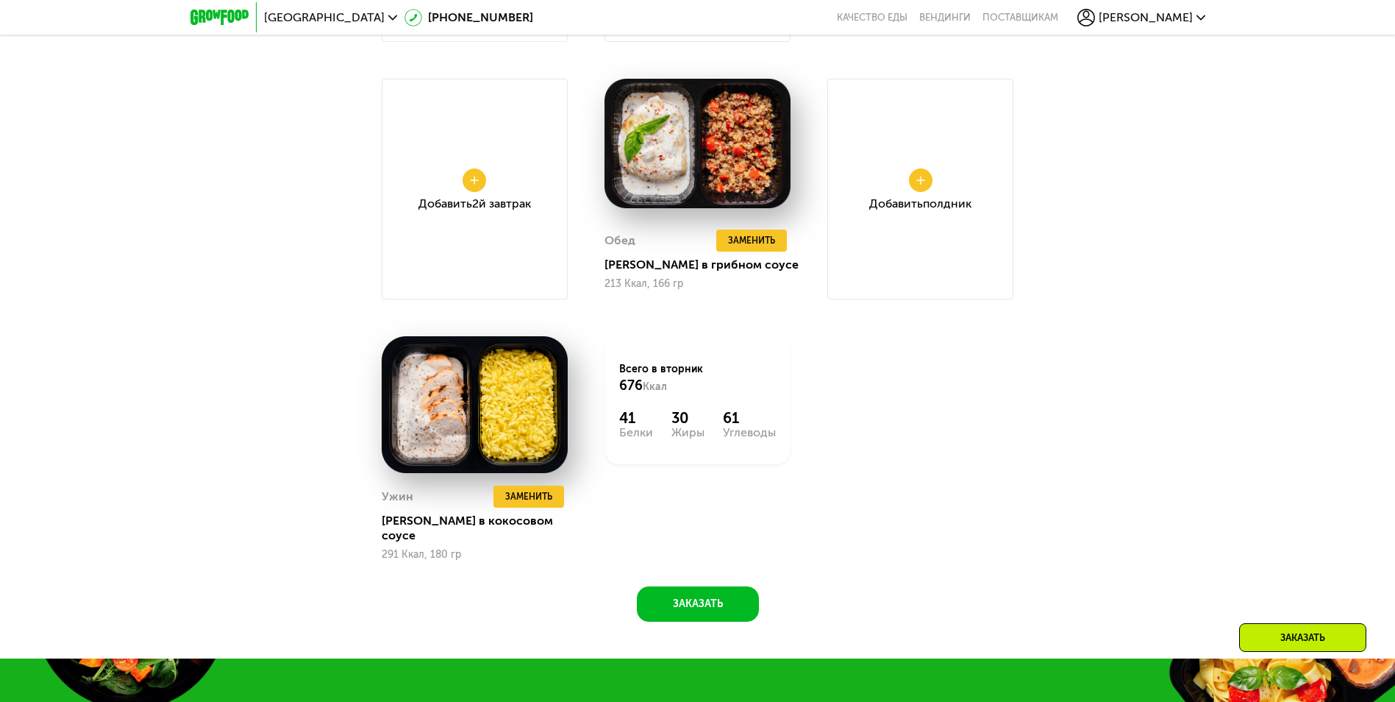
scroll to position [975, 0]
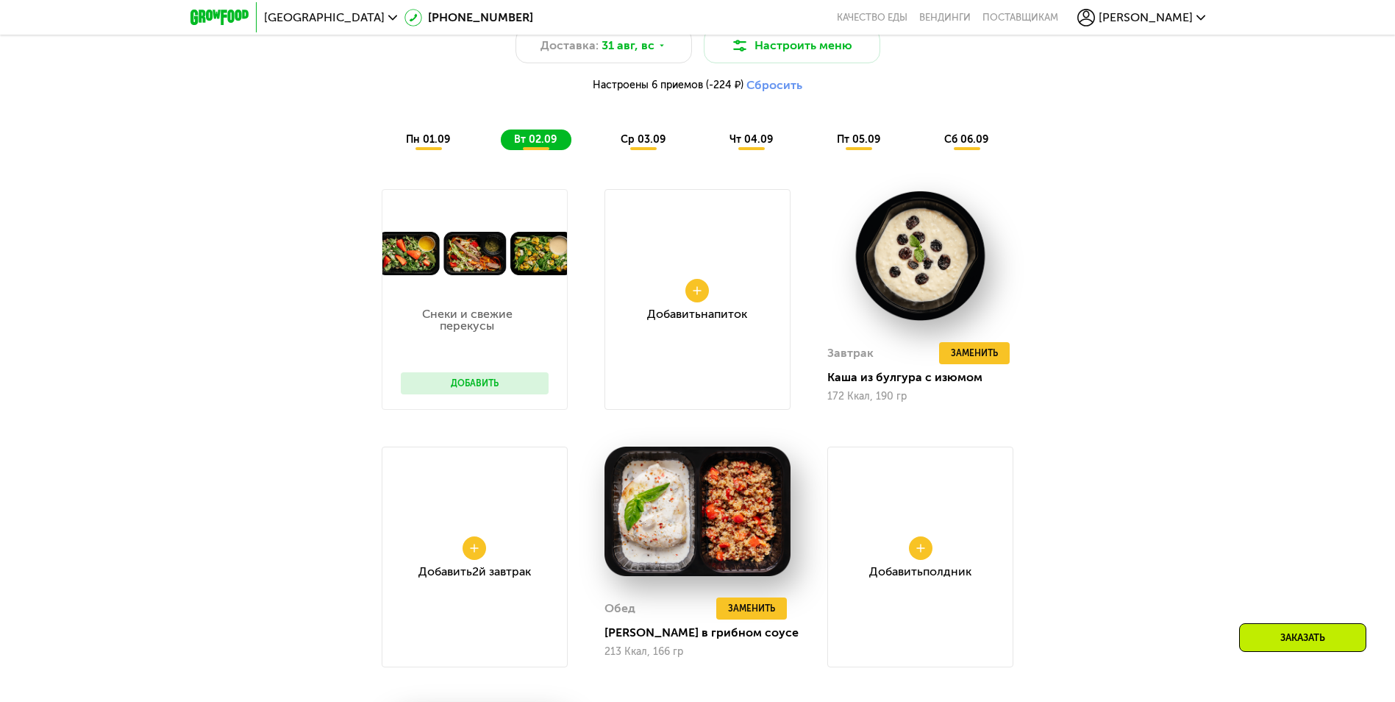
click at [632, 143] on span "ср 03.09" at bounding box center [643, 139] width 45 height 13
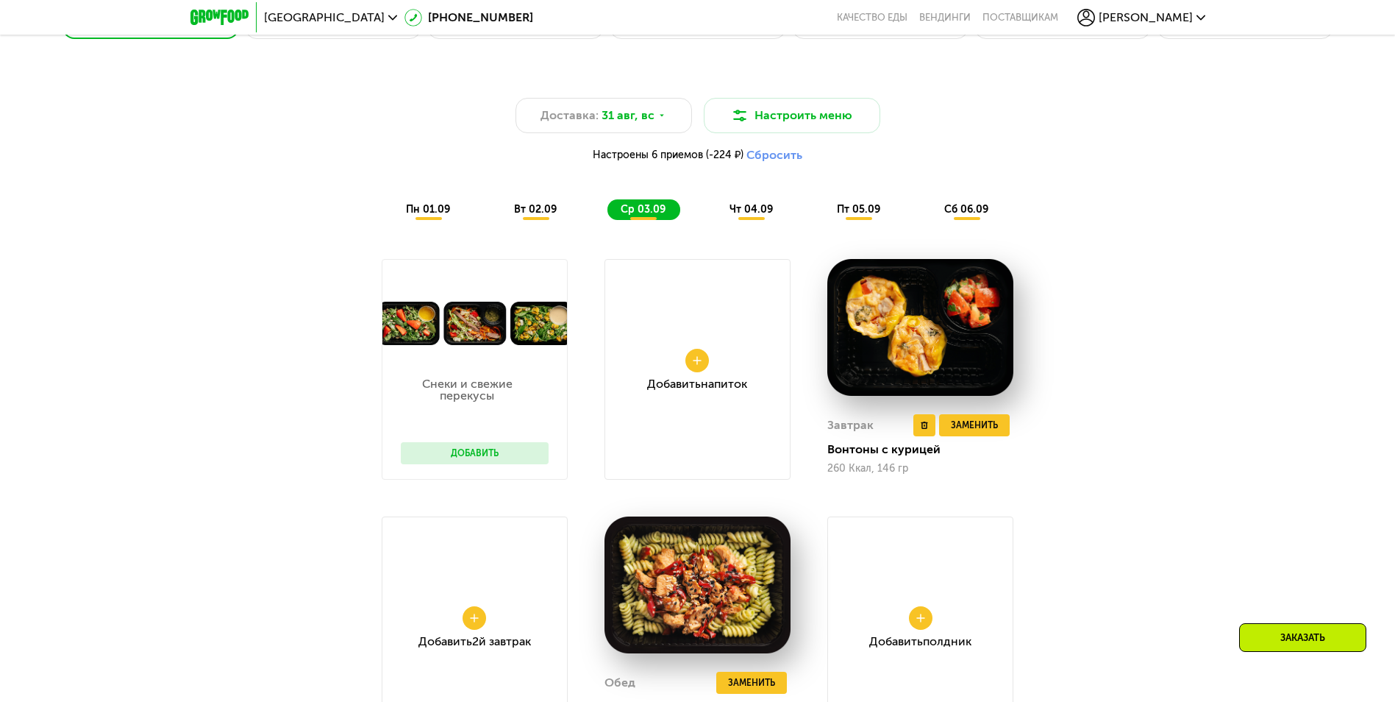
scroll to position [902, 0]
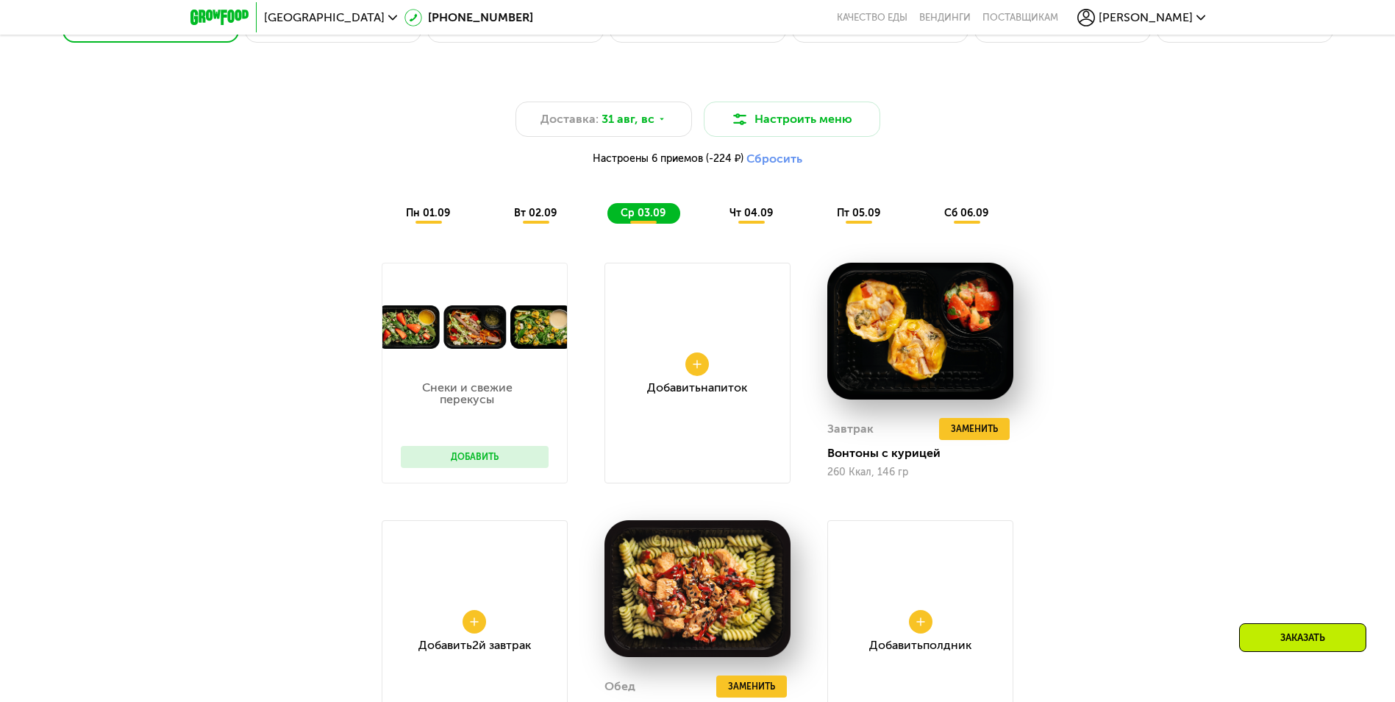
click at [760, 214] on span "чт 04.09" at bounding box center [750, 213] width 43 height 13
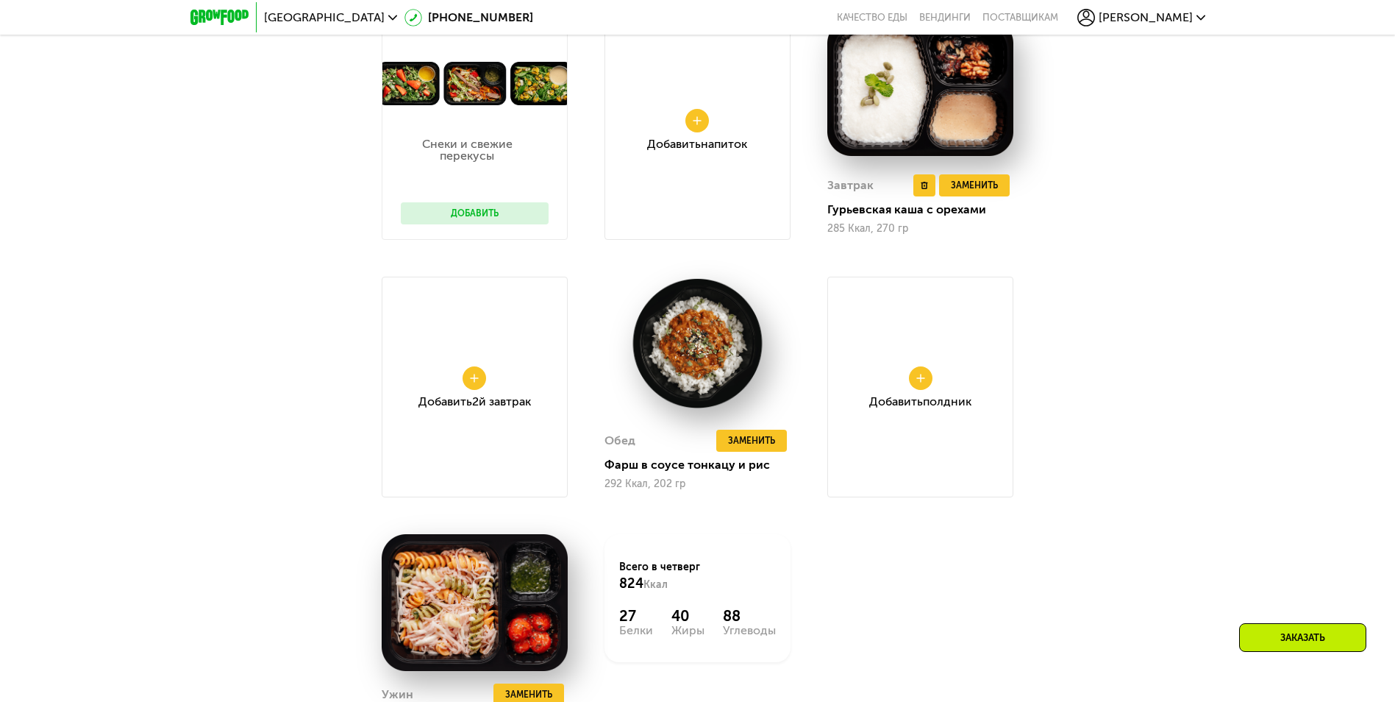
scroll to position [975, 0]
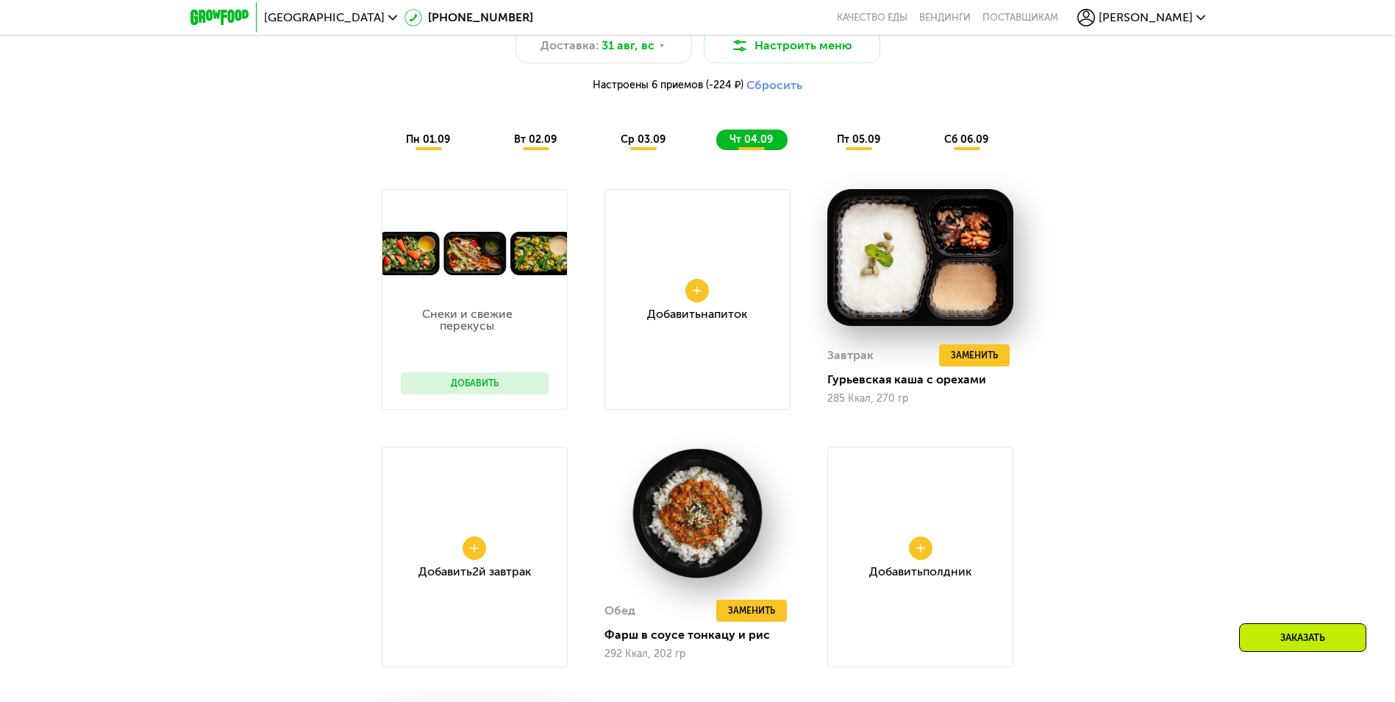
click at [501, 137] on div "пн 01.09" at bounding box center [536, 139] width 71 height 21
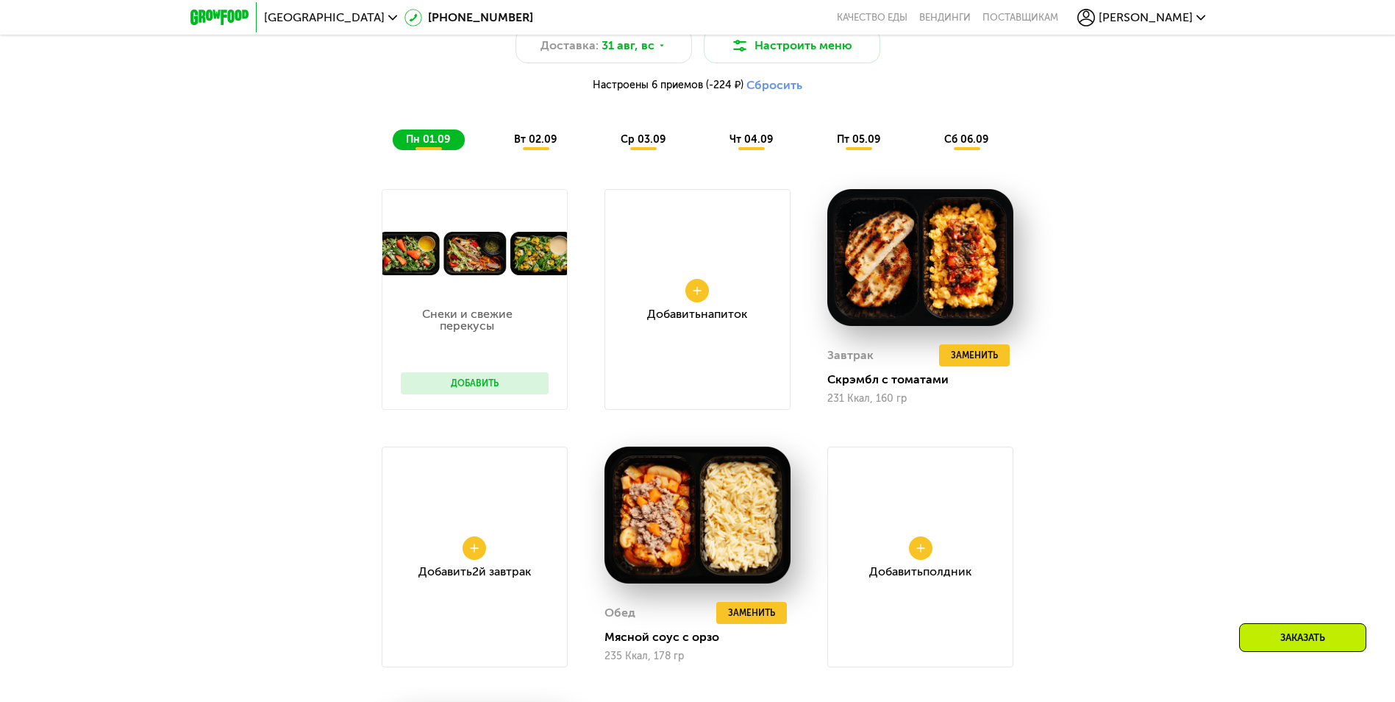
click at [526, 146] on span "вт 02.09" at bounding box center [535, 139] width 43 height 13
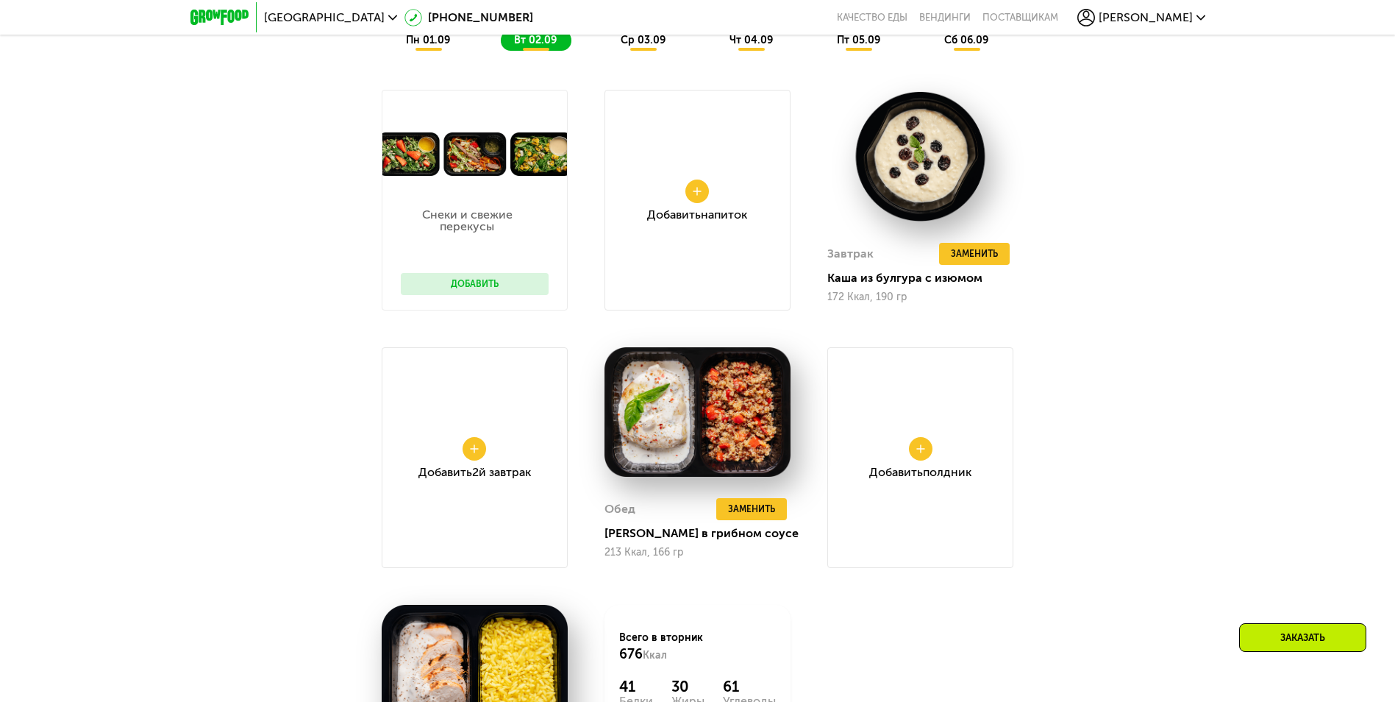
scroll to position [902, 0]
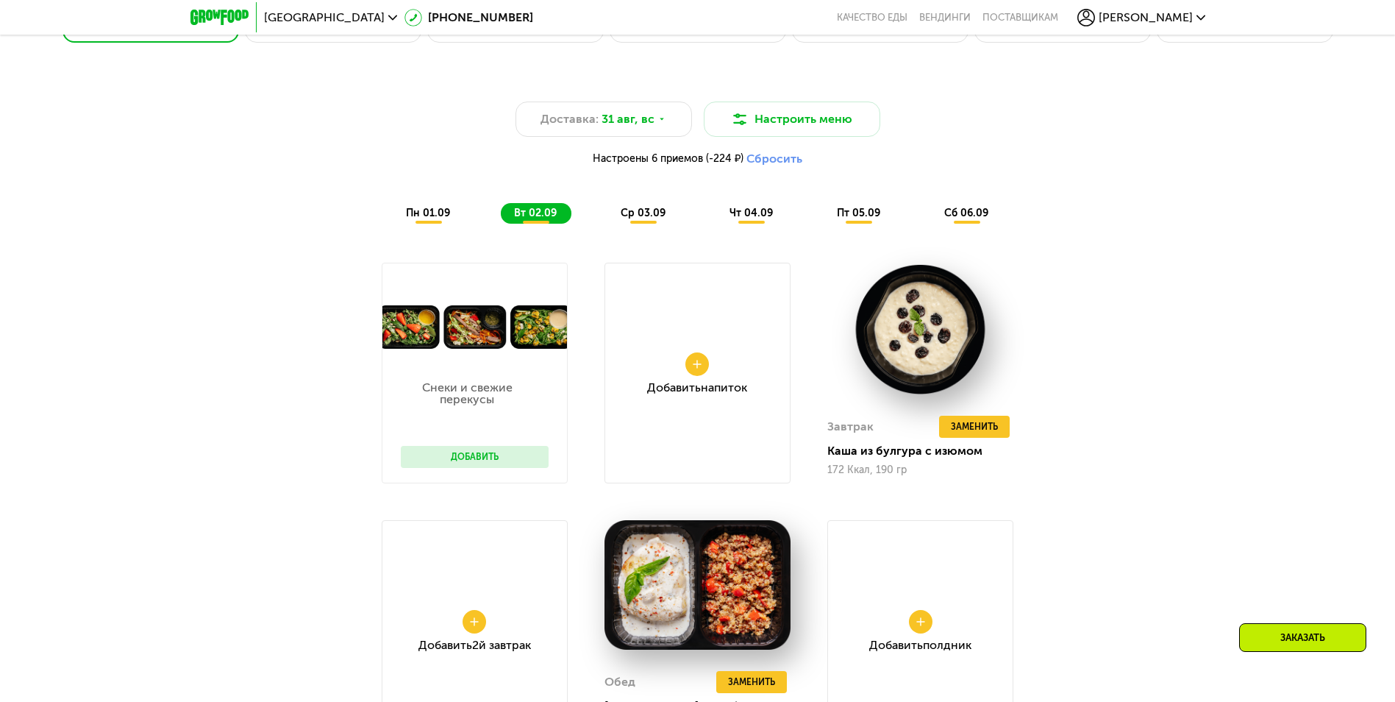
click at [636, 215] on span "ср 03.09" at bounding box center [643, 213] width 45 height 13
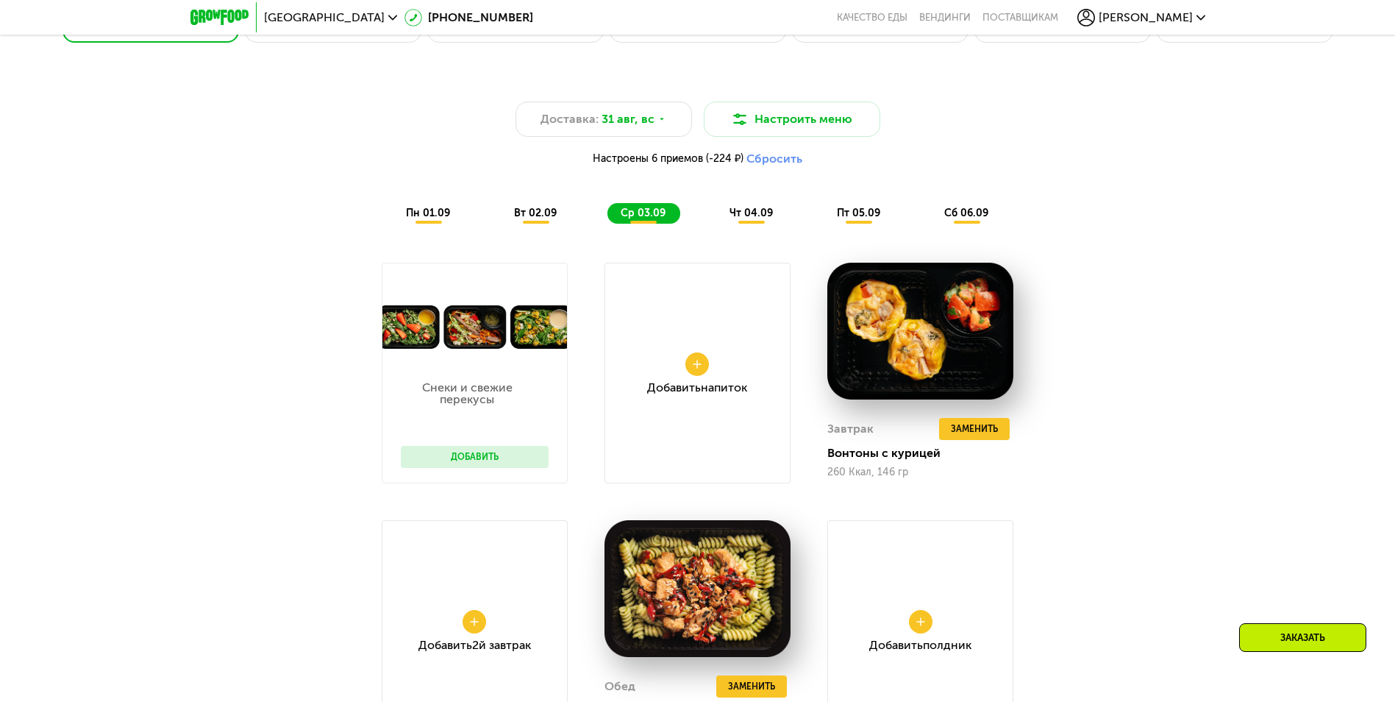
click at [763, 214] on span "чт 04.09" at bounding box center [750, 213] width 43 height 13
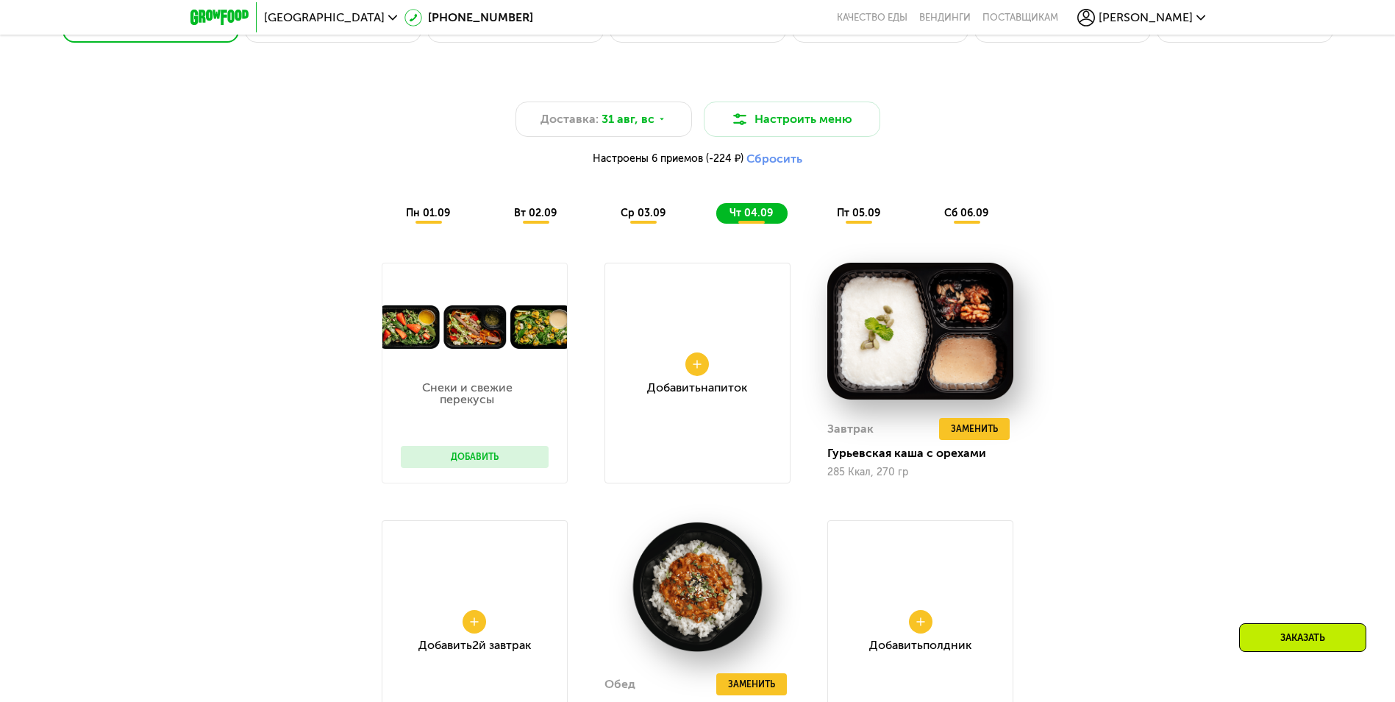
click at [852, 213] on span "пт 05.09" at bounding box center [858, 213] width 43 height 13
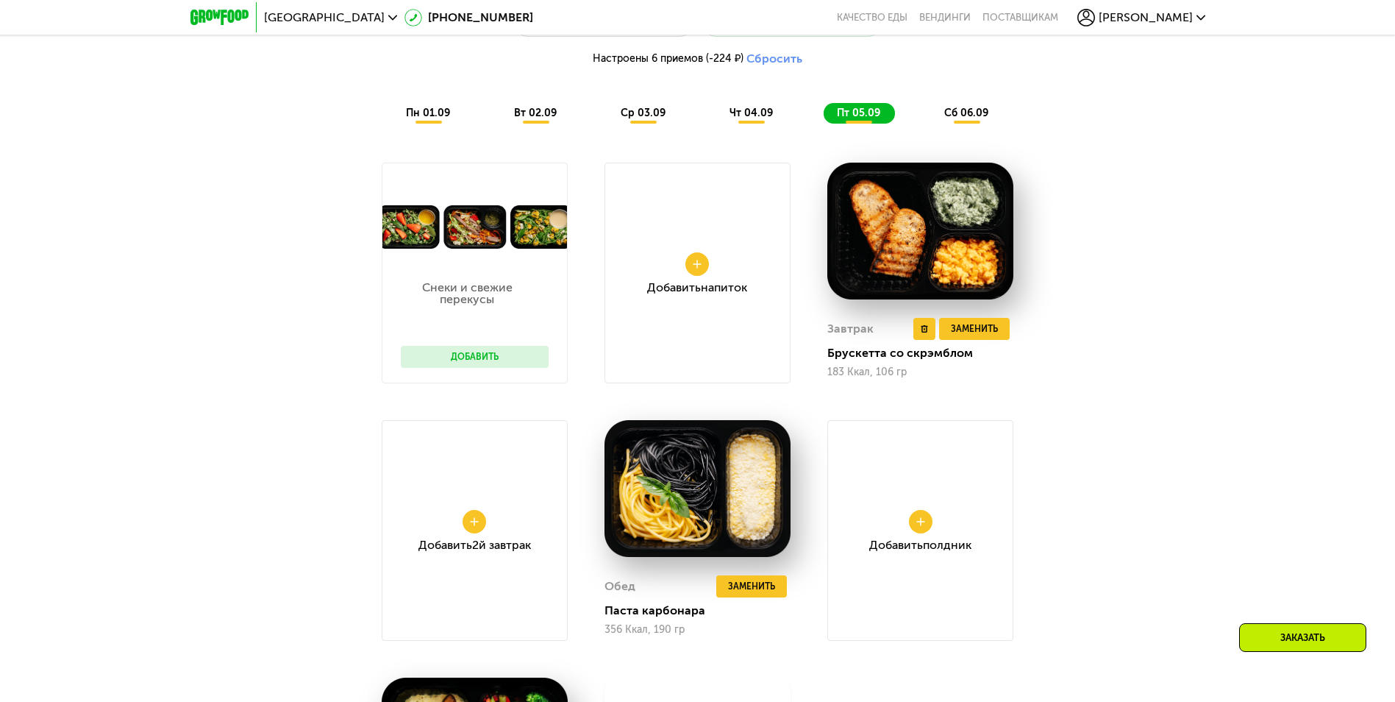
scroll to position [975, 0]
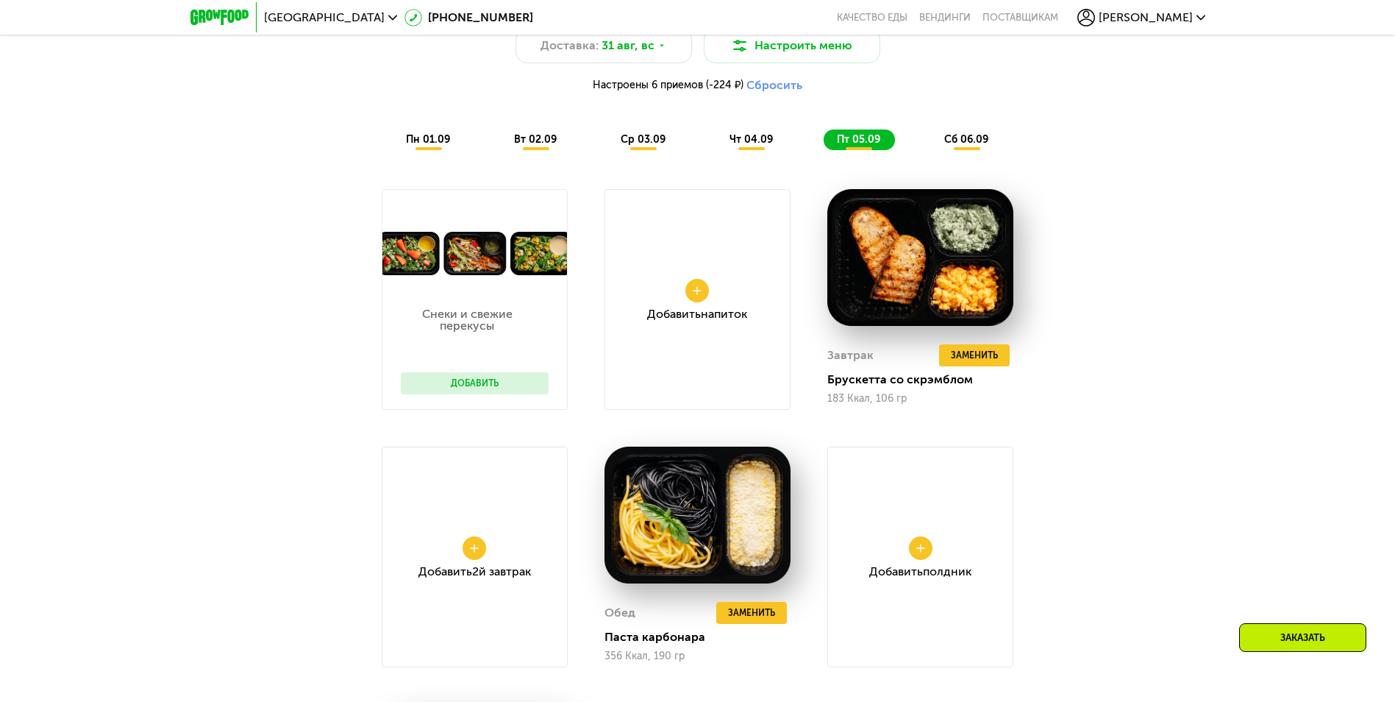
click at [974, 138] on span "сб 06.09" at bounding box center [966, 139] width 44 height 13
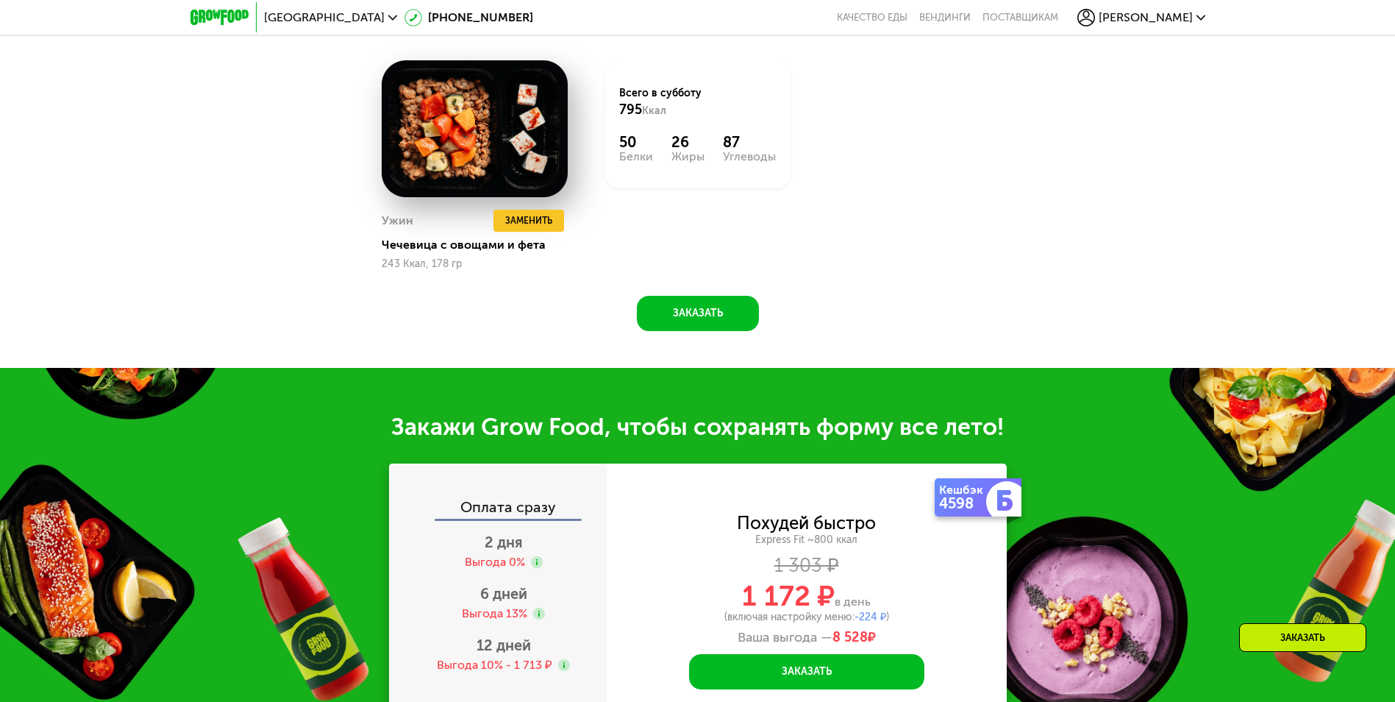
scroll to position [1857, 0]
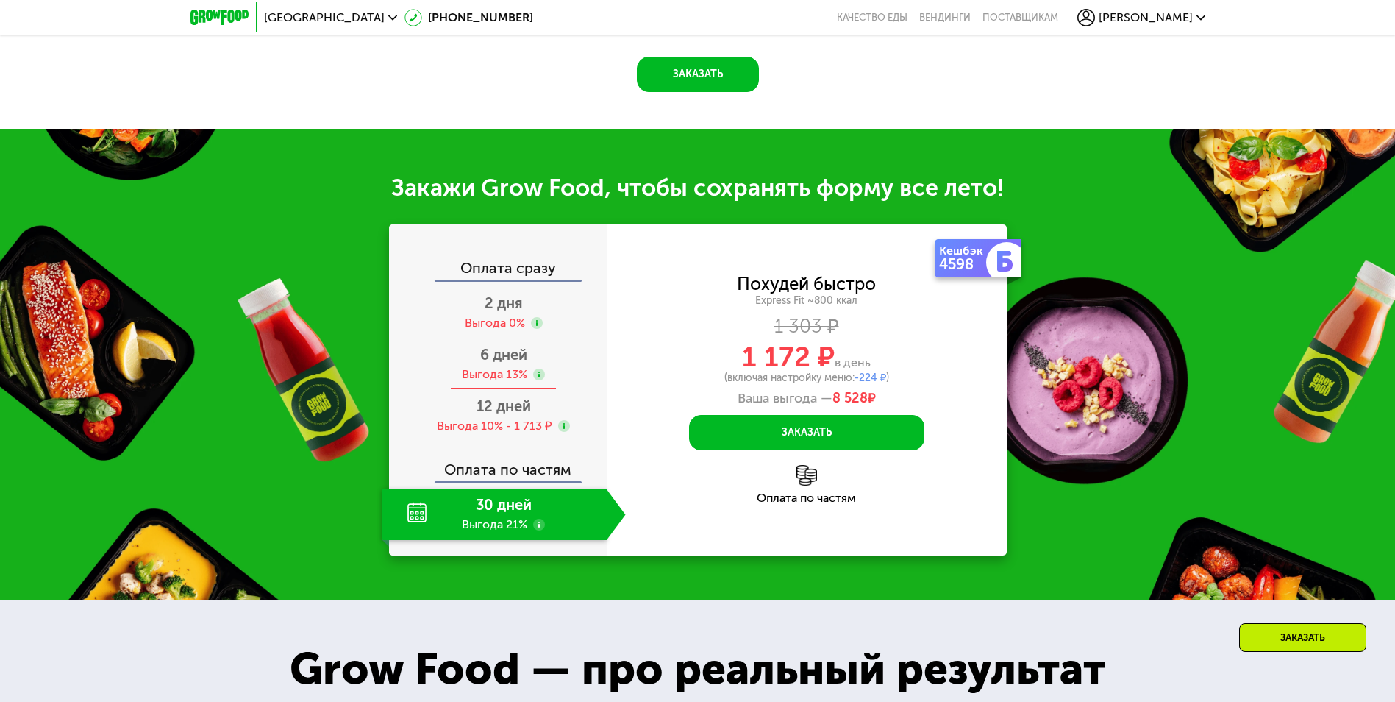
click at [497, 363] on span "6 дней" at bounding box center [503, 355] width 47 height 18
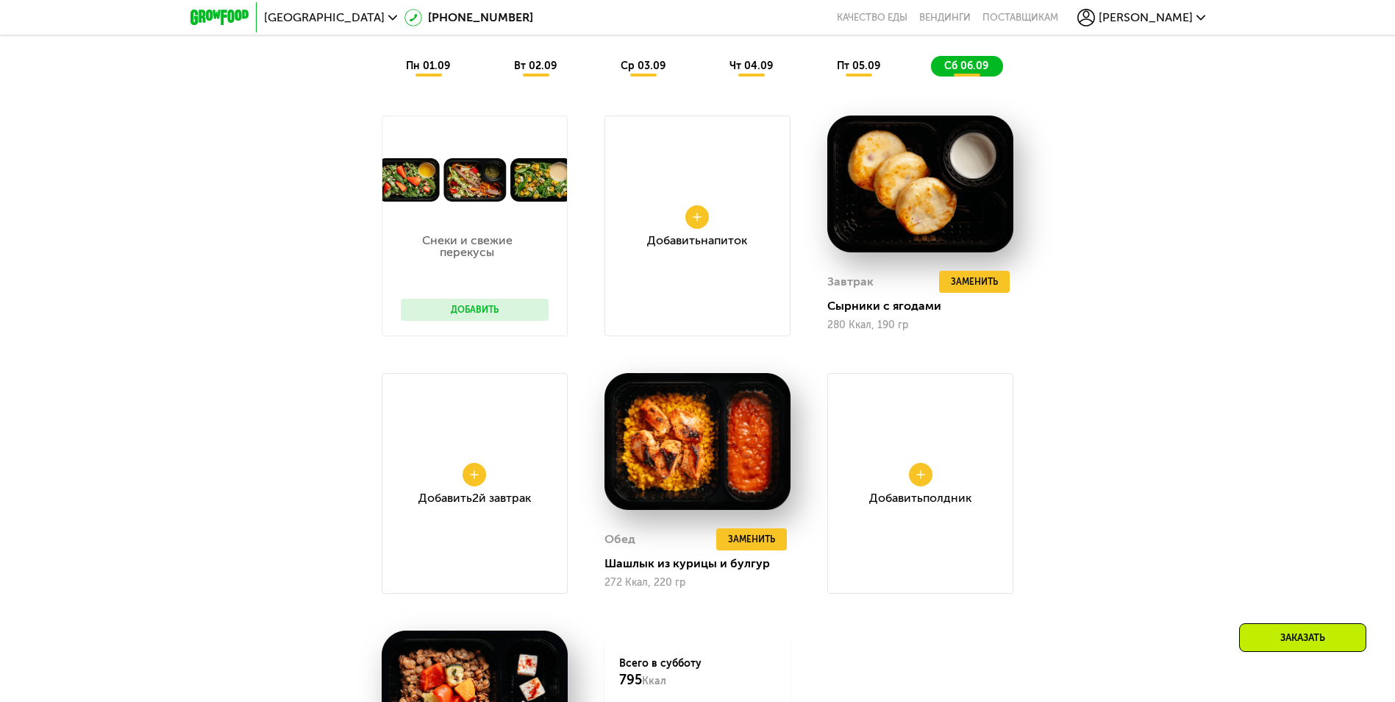
scroll to position [681, 0]
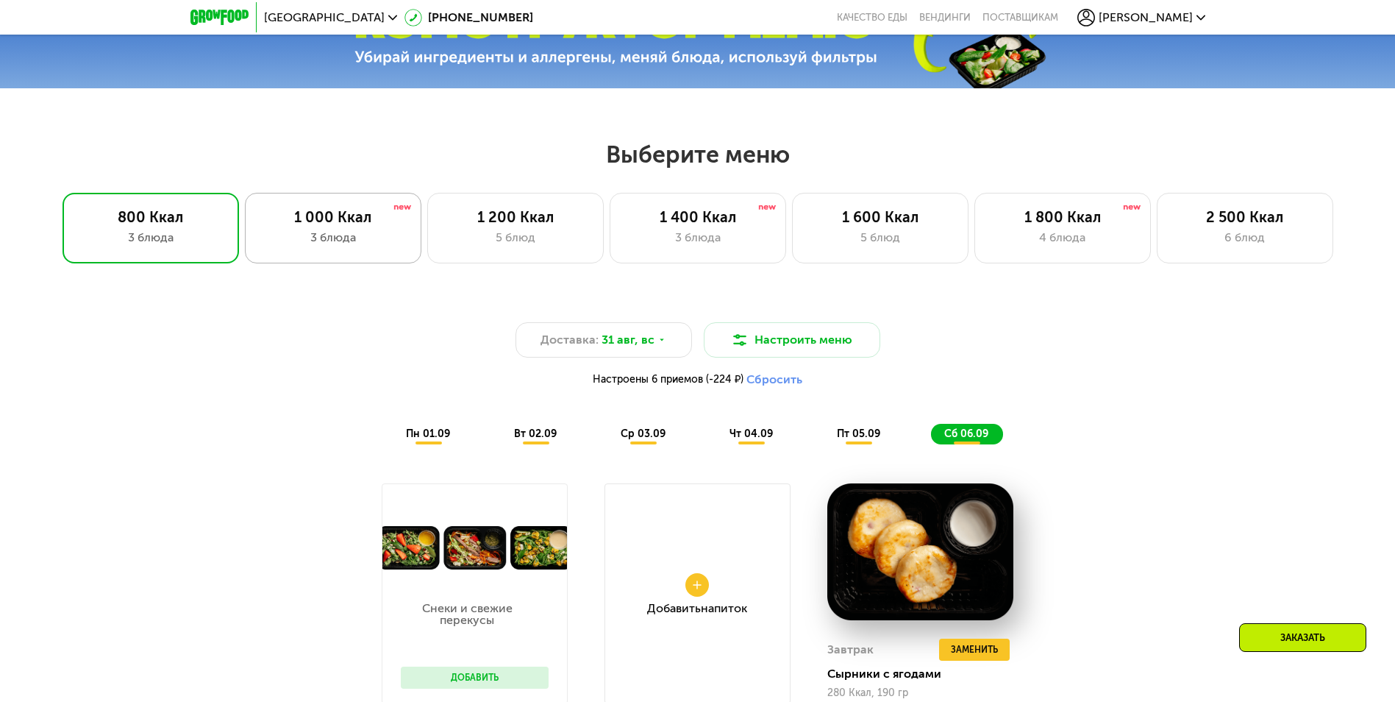
click at [326, 235] on div "3 блюда" at bounding box center [333, 238] width 146 height 18
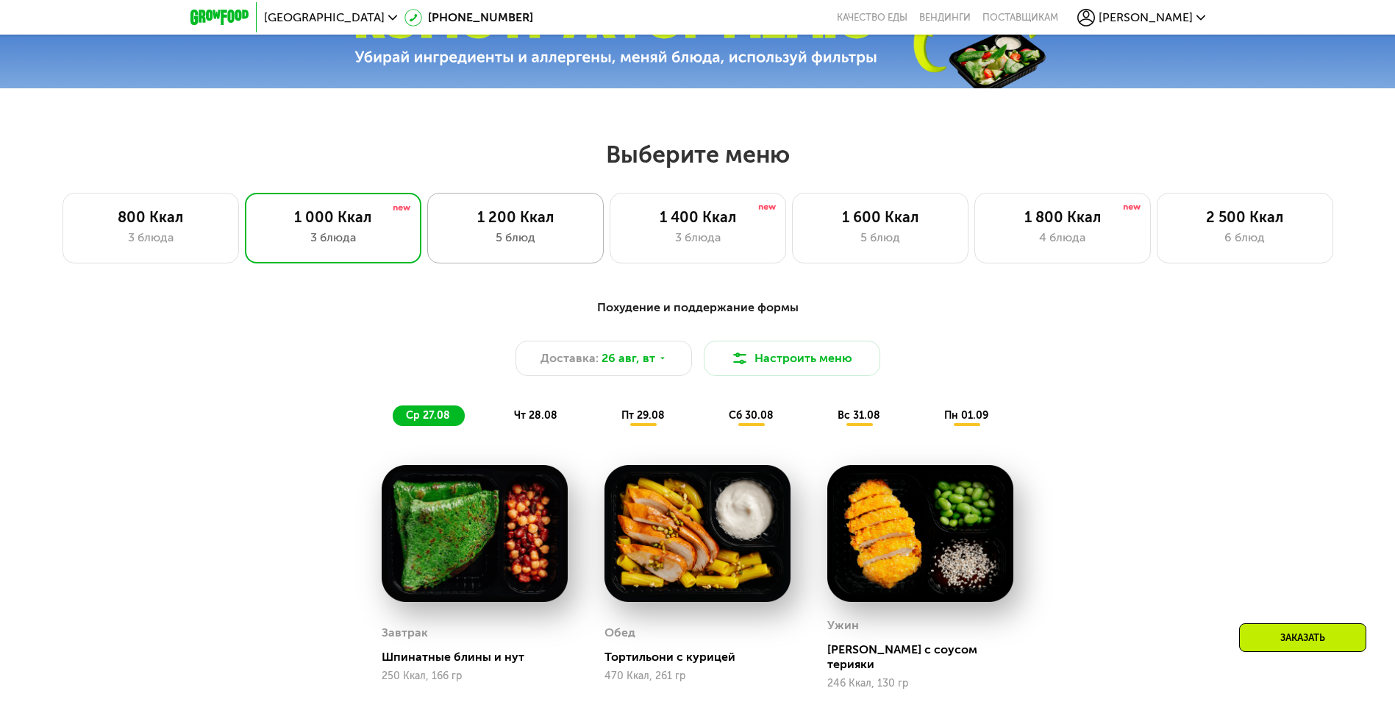
click at [510, 219] on div "1 200 Ккал" at bounding box center [516, 217] width 146 height 18
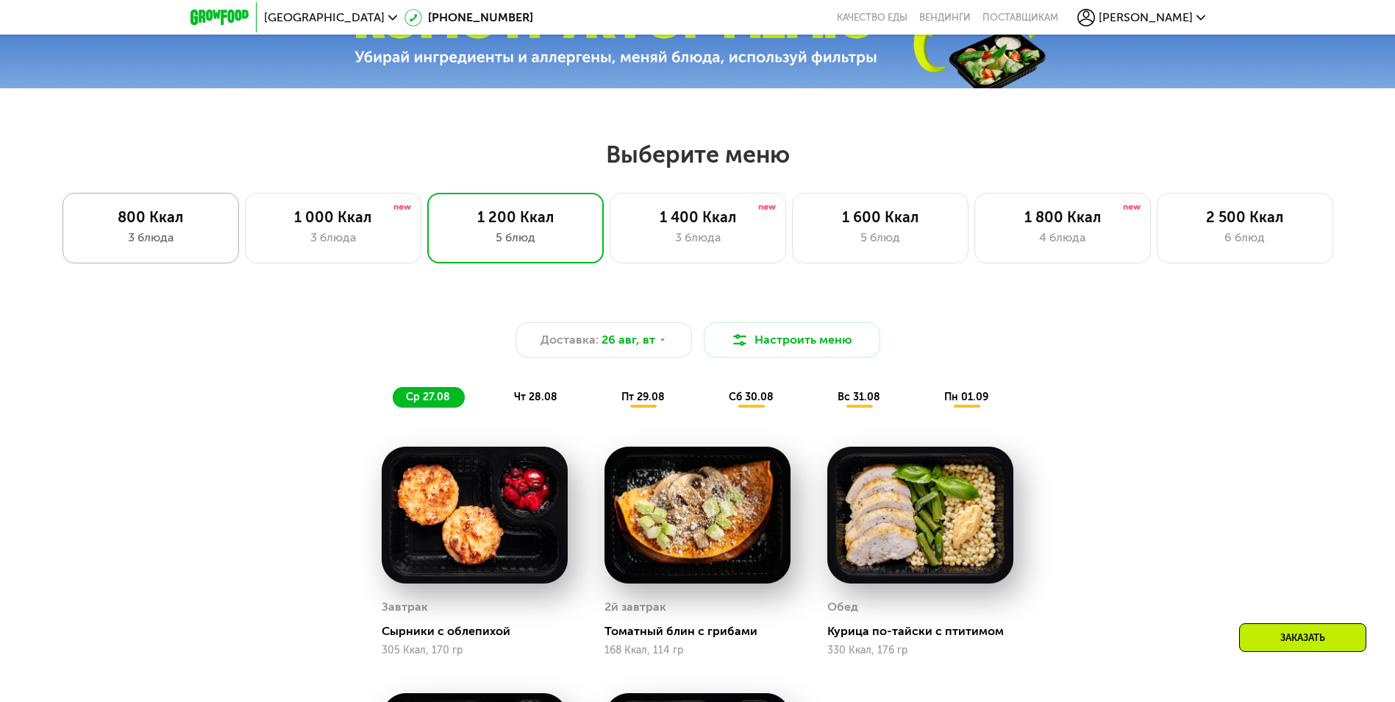
click at [183, 221] on div "800 Ккал" at bounding box center [151, 217] width 146 height 18
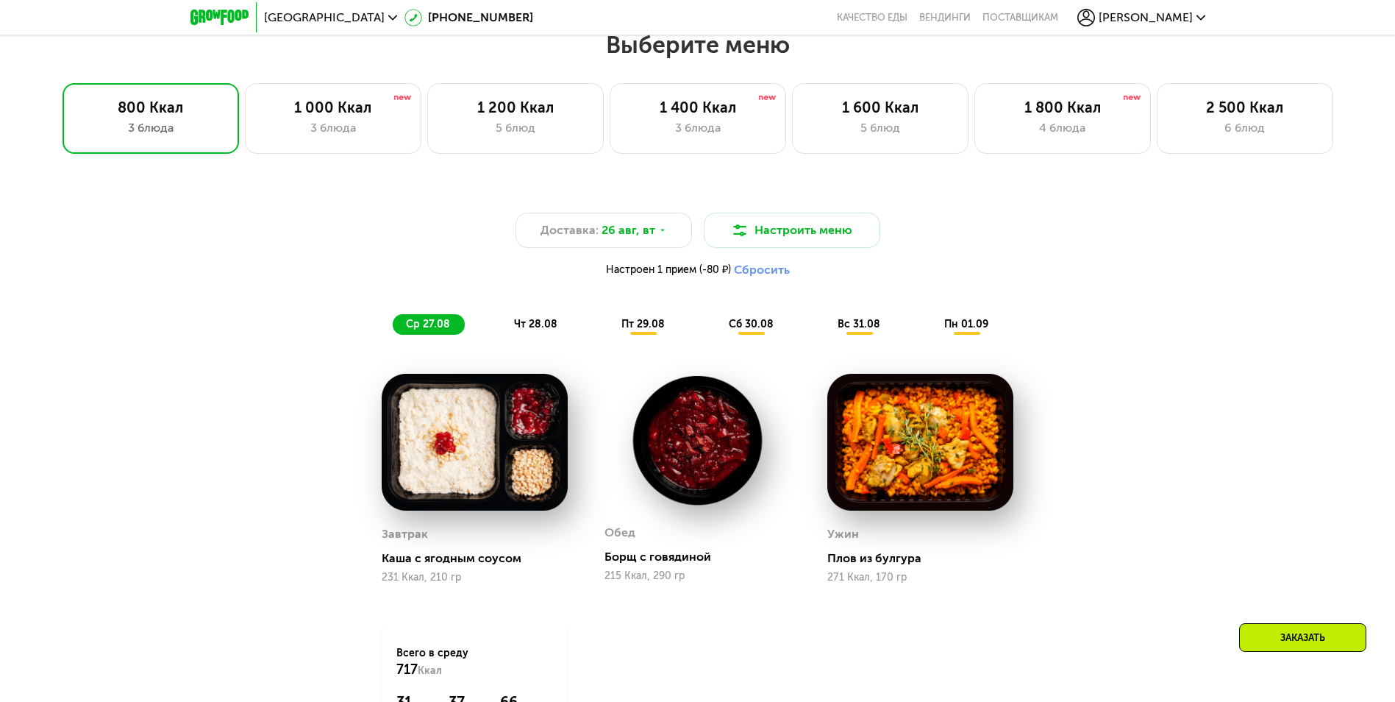
scroll to position [754, 0]
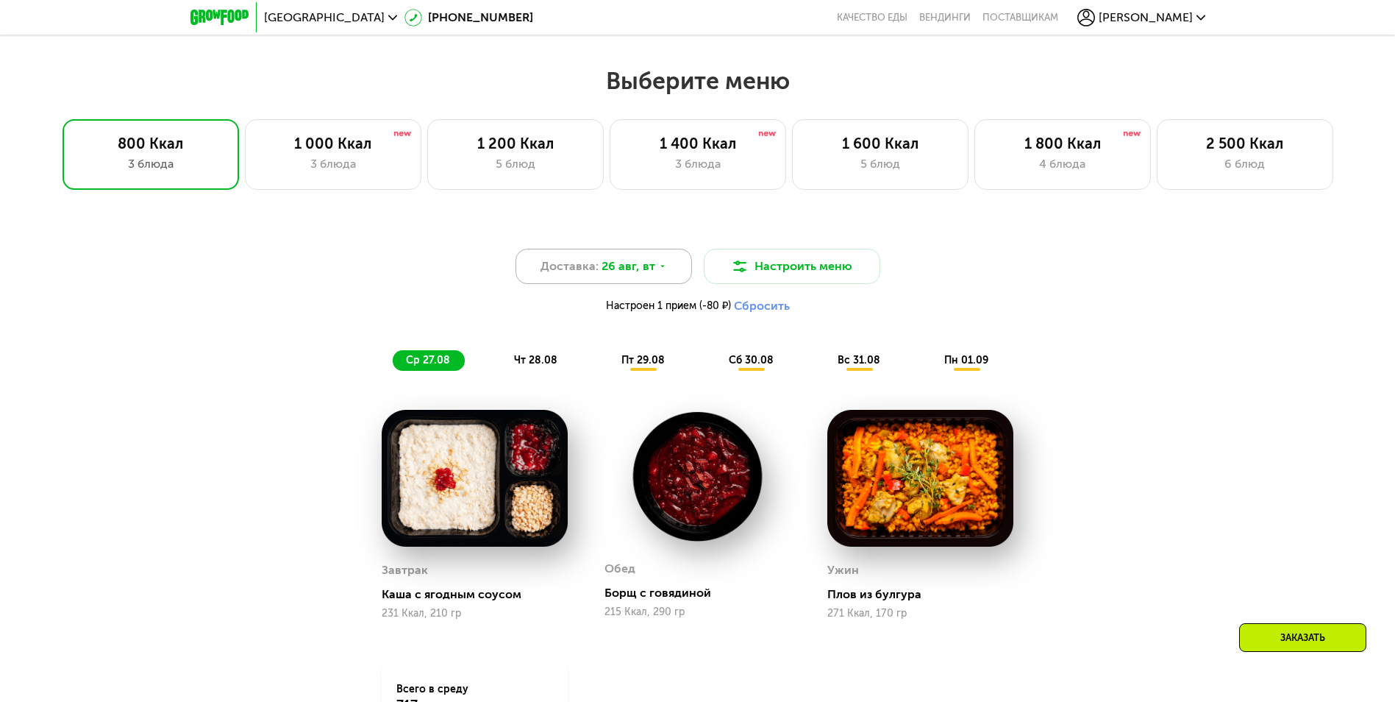
click at [654, 271] on div "Доставка: 26 авг, вт" at bounding box center [603, 266] width 176 height 35
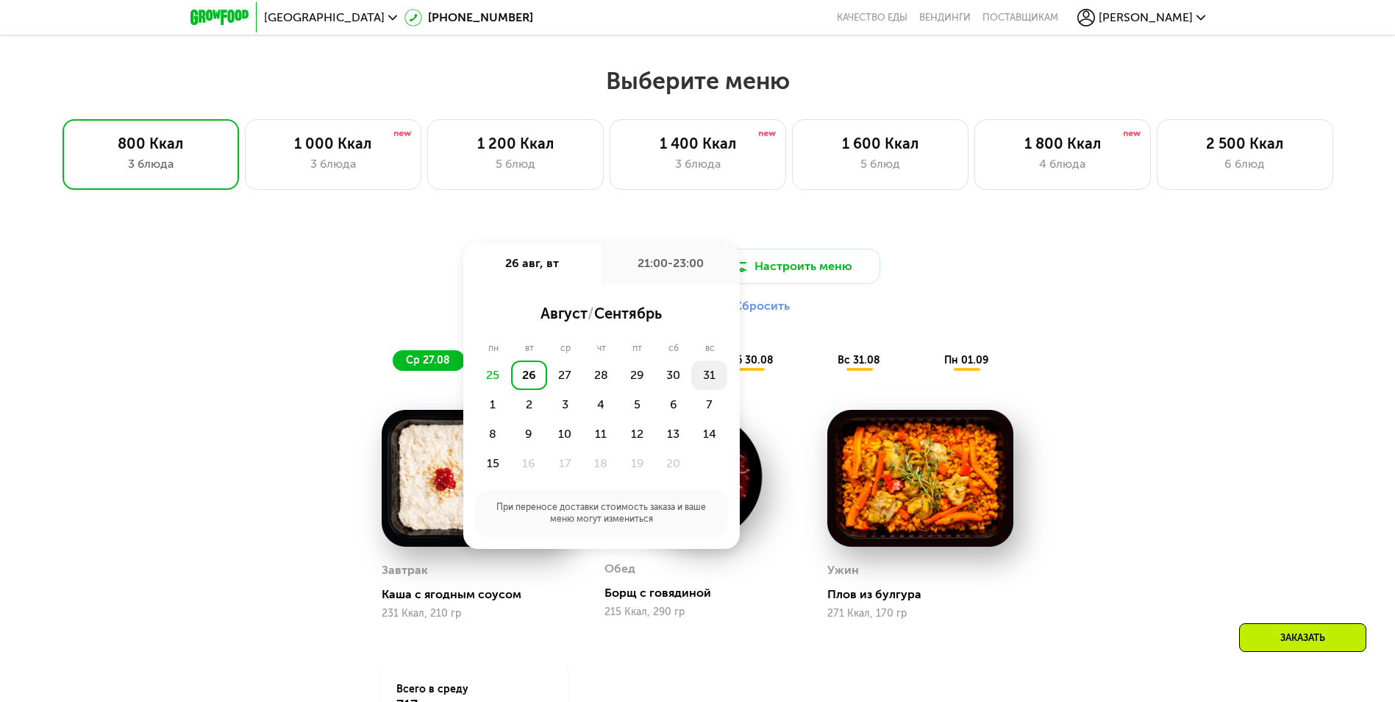
click at [511, 390] on div "31" at bounding box center [493, 404] width 36 height 29
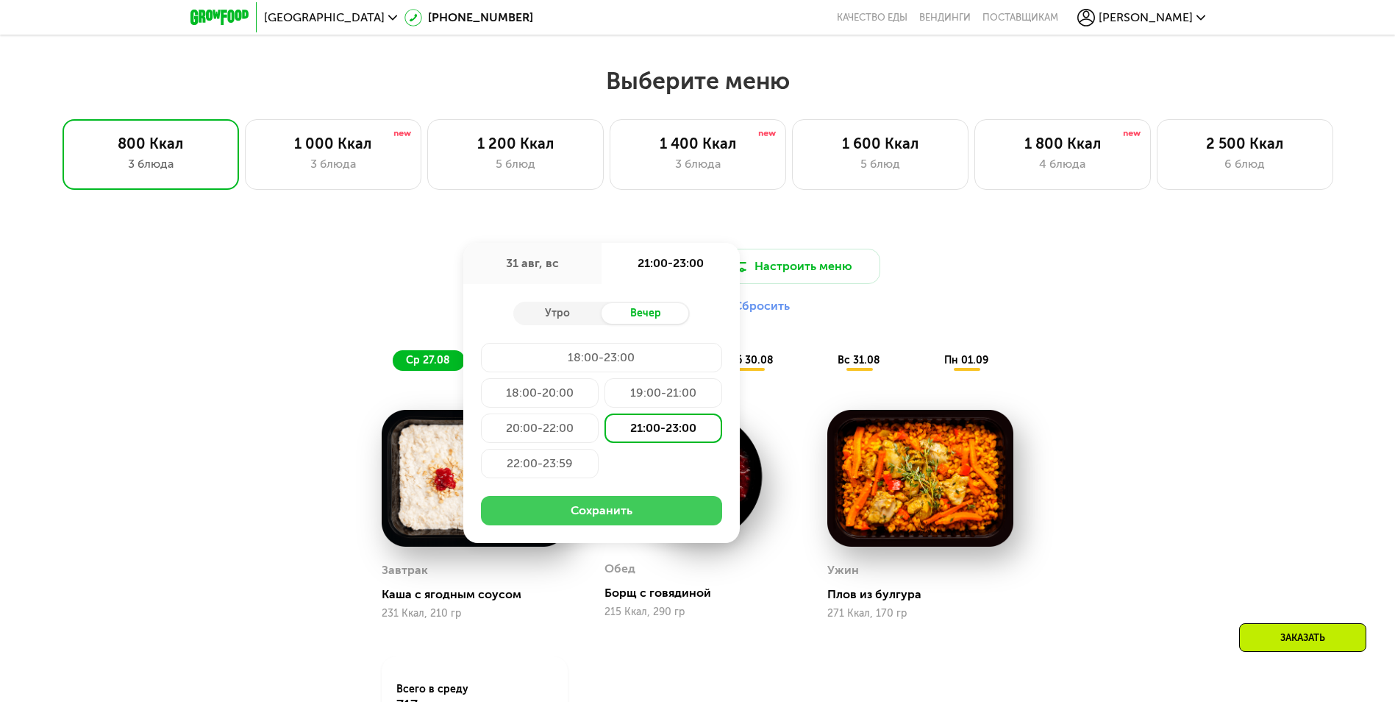
click at [627, 509] on button "Сохранить" at bounding box center [601, 510] width 241 height 29
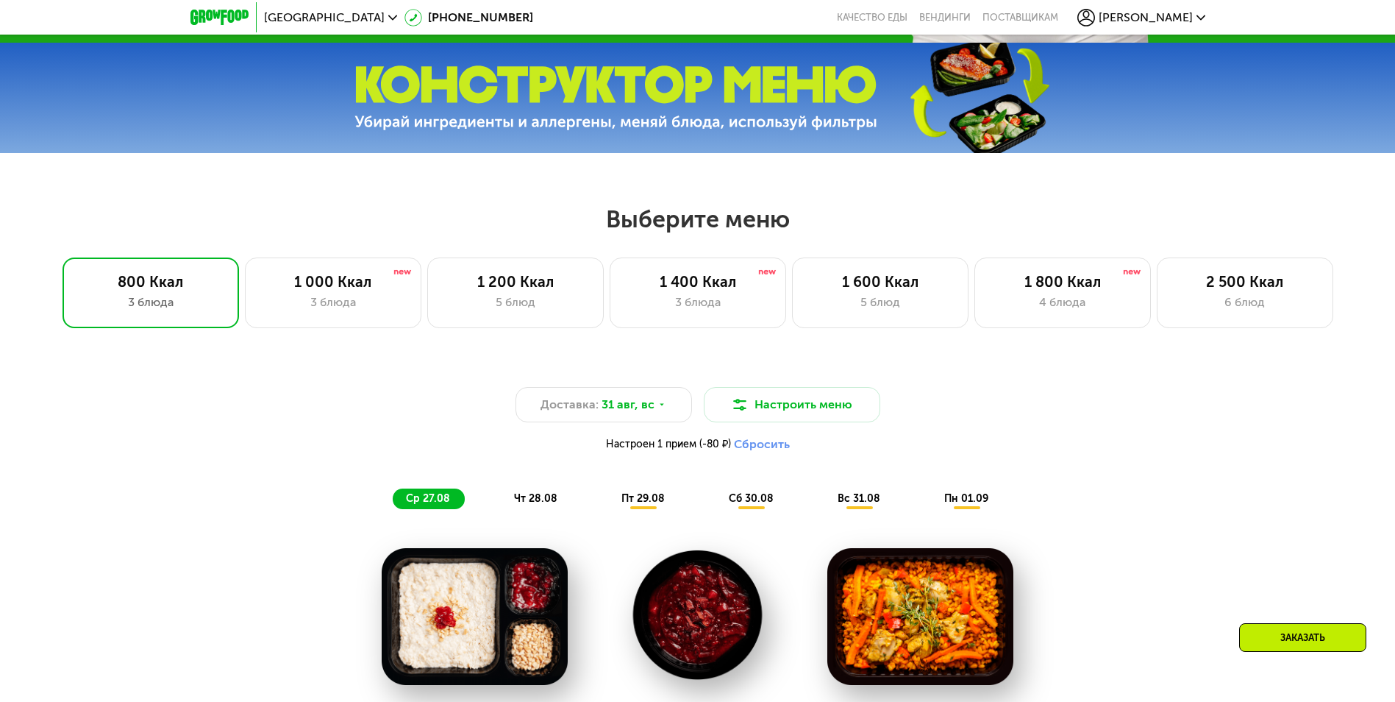
scroll to position [607, 0]
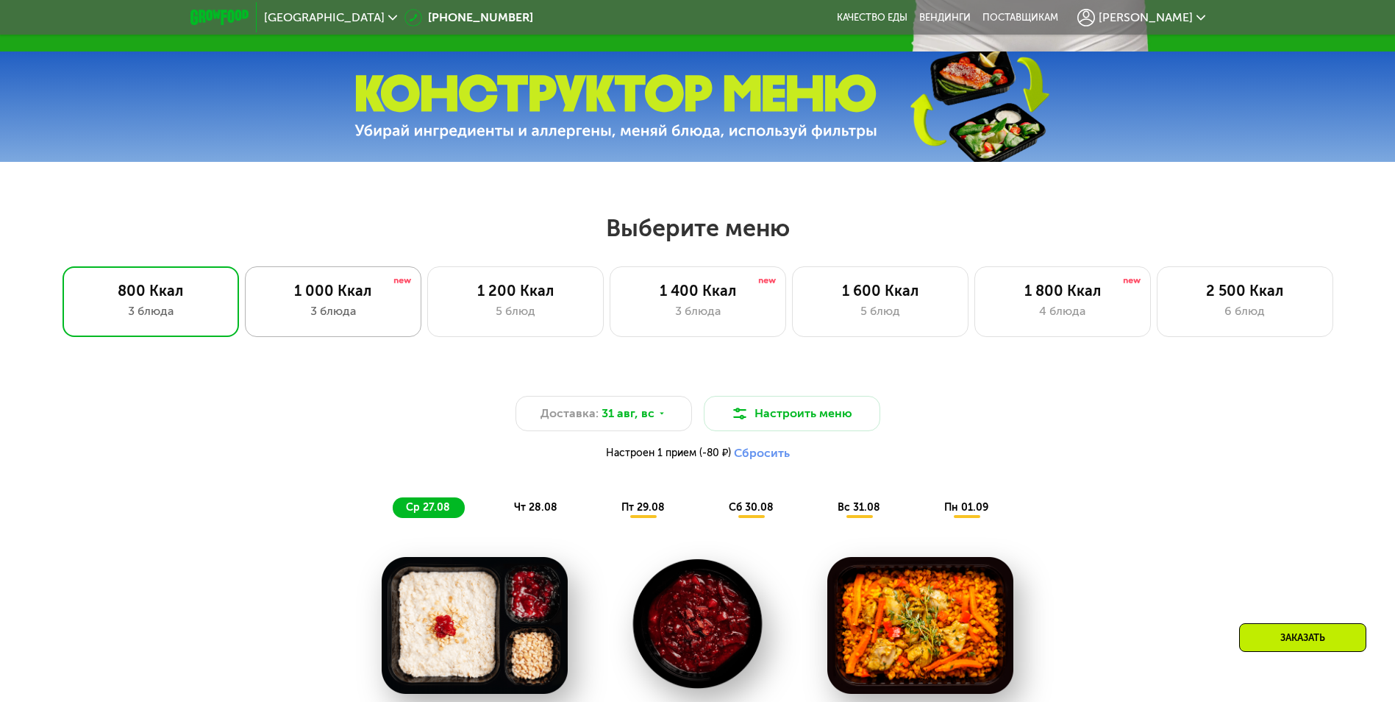
click at [375, 299] on div "1 000 Ккал" at bounding box center [333, 291] width 146 height 18
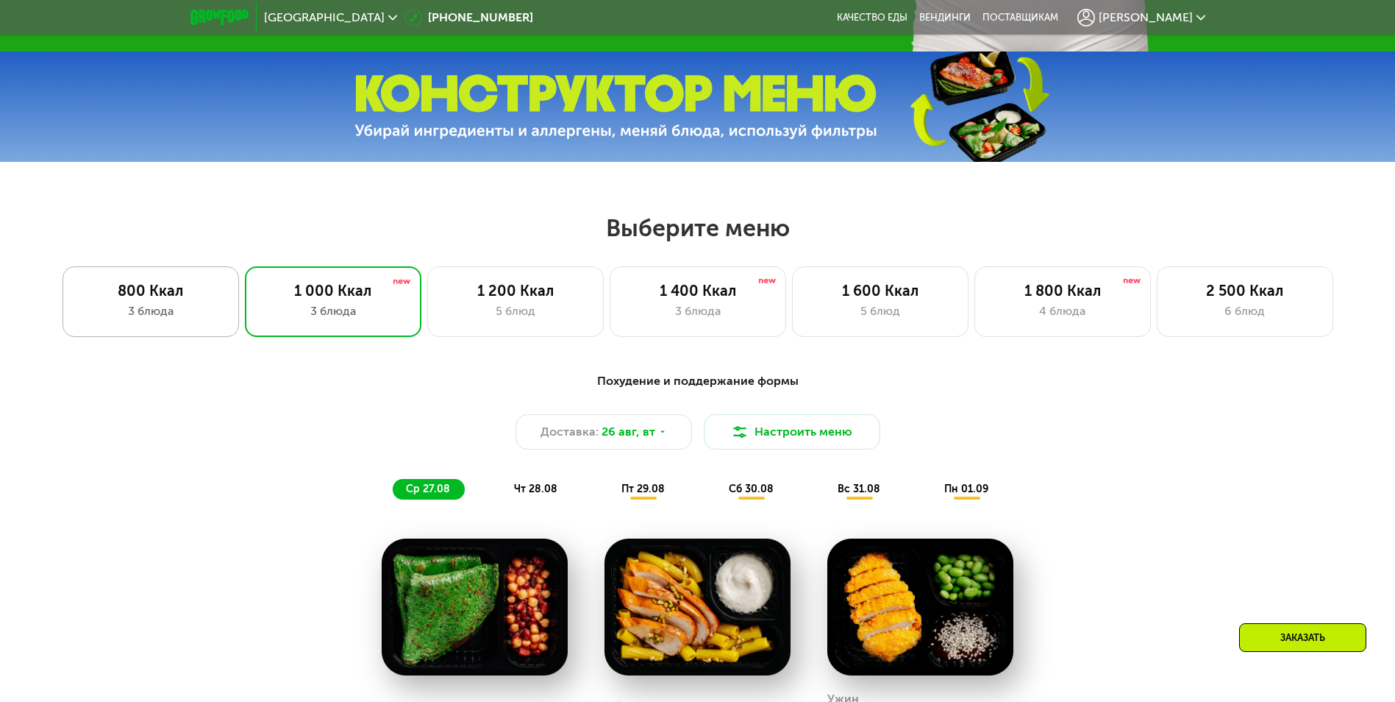
click at [171, 299] on div "800 Ккал" at bounding box center [151, 291] width 146 height 18
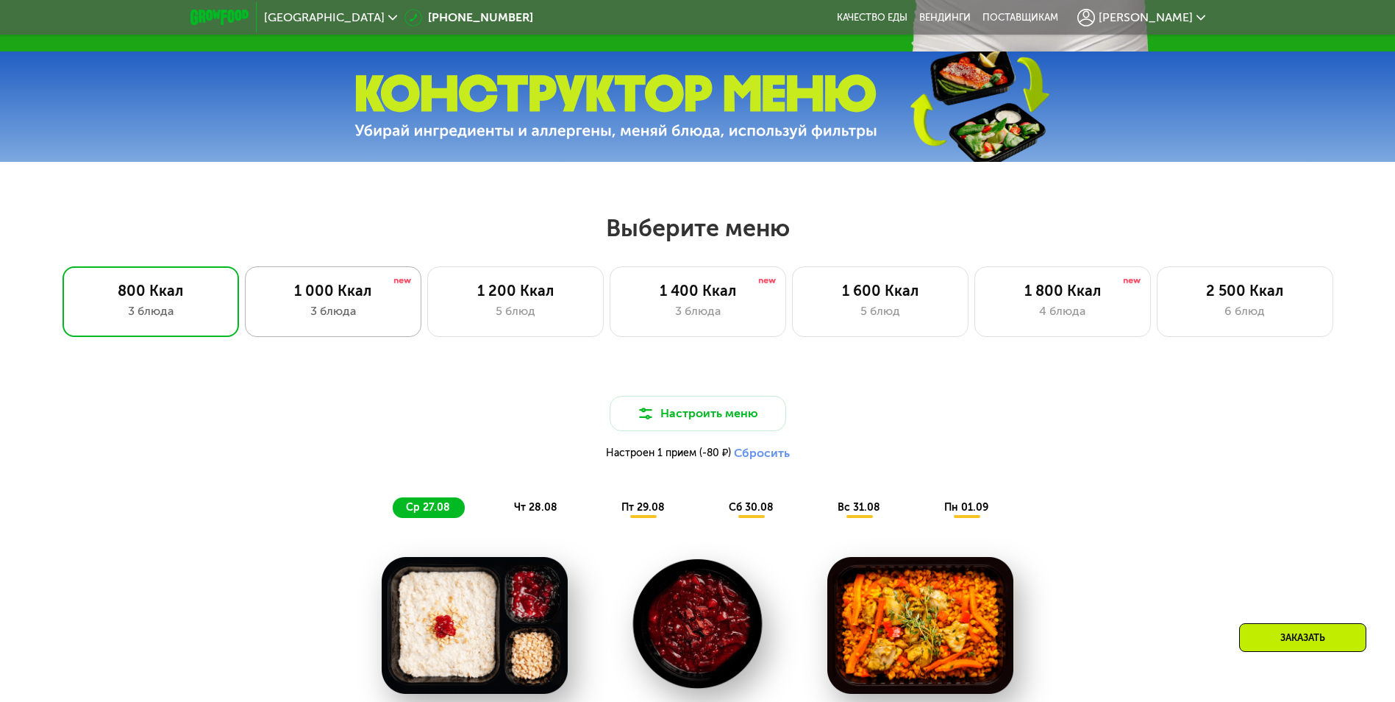
click at [286, 296] on div "1 000 Ккал" at bounding box center [333, 291] width 146 height 18
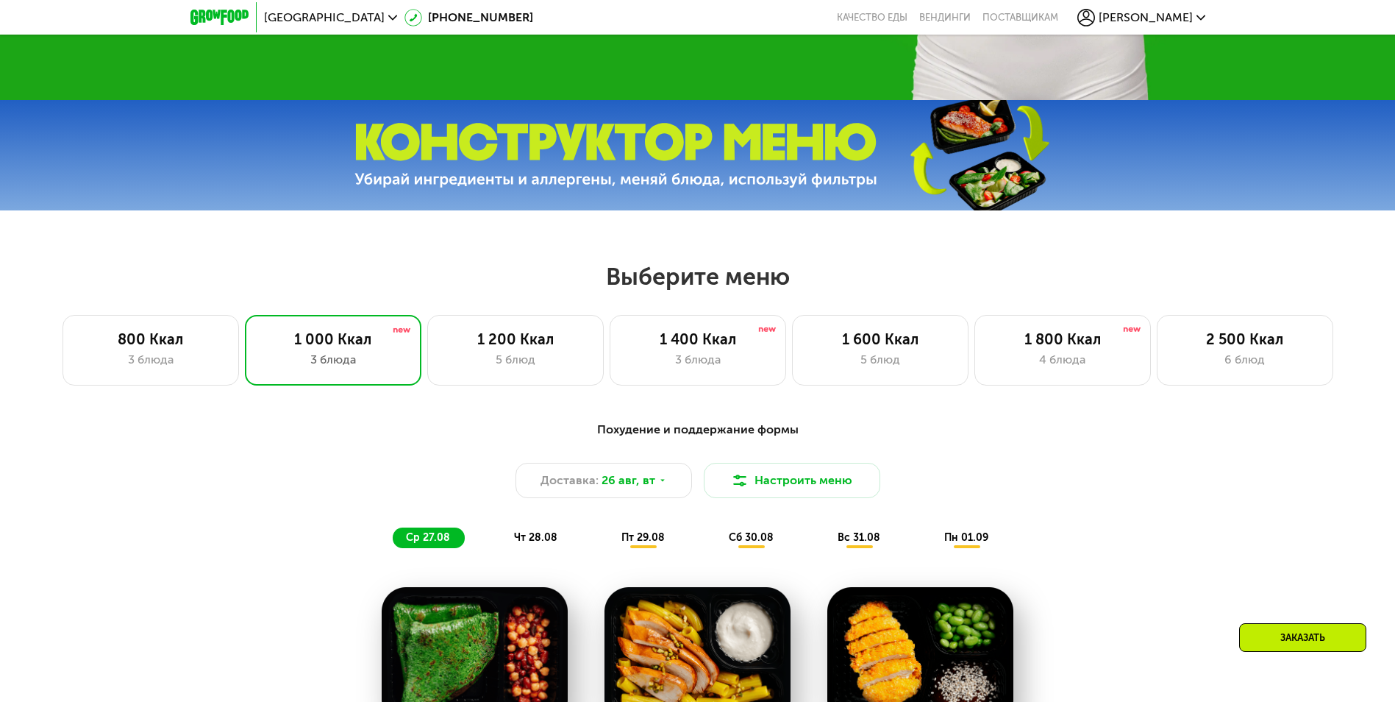
scroll to position [460, 0]
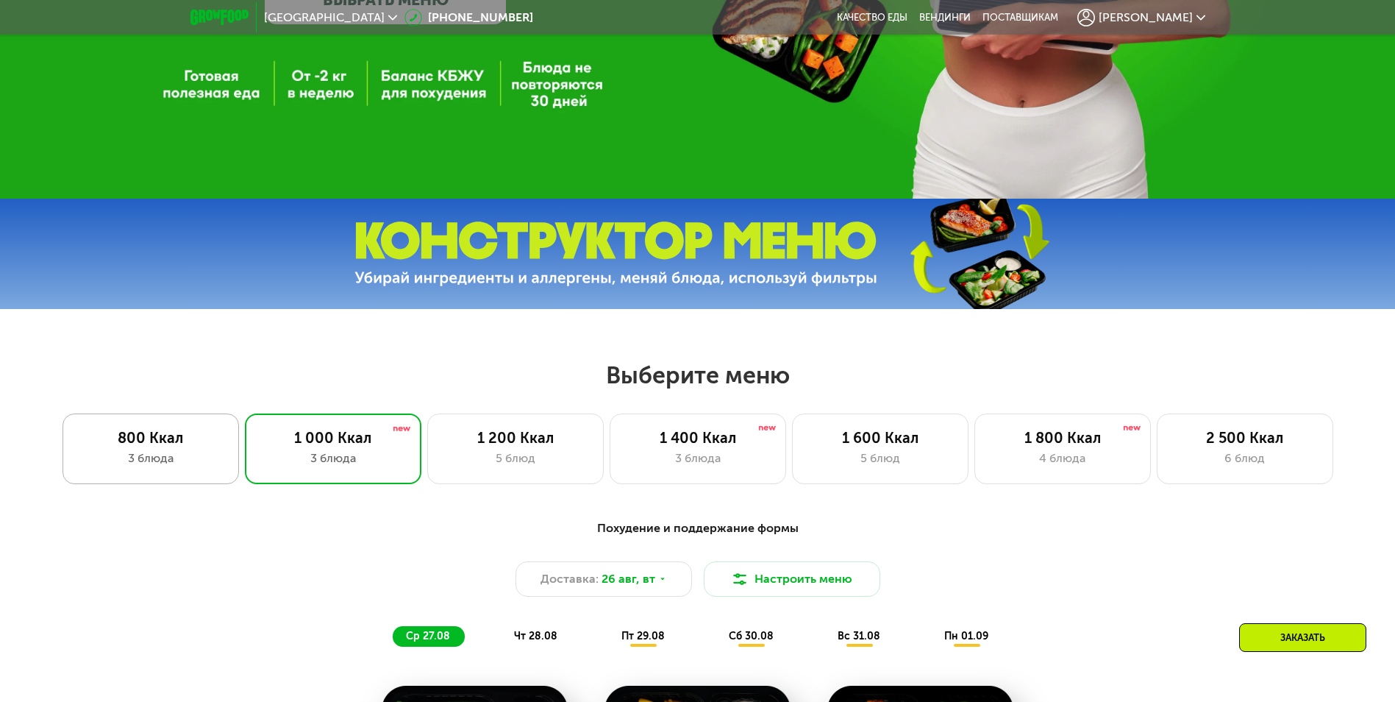
click at [245, 424] on div "800 Ккал 3 блюда" at bounding box center [333, 448] width 176 height 71
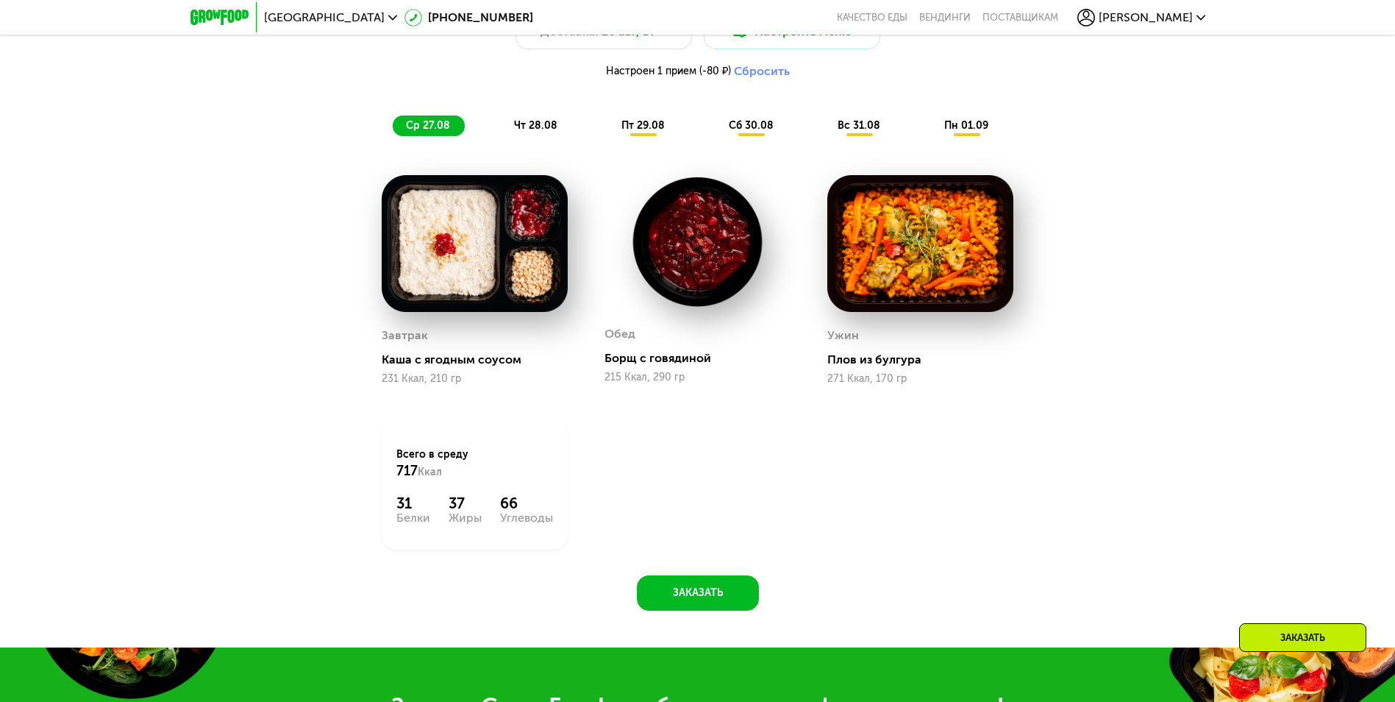
scroll to position [754, 0]
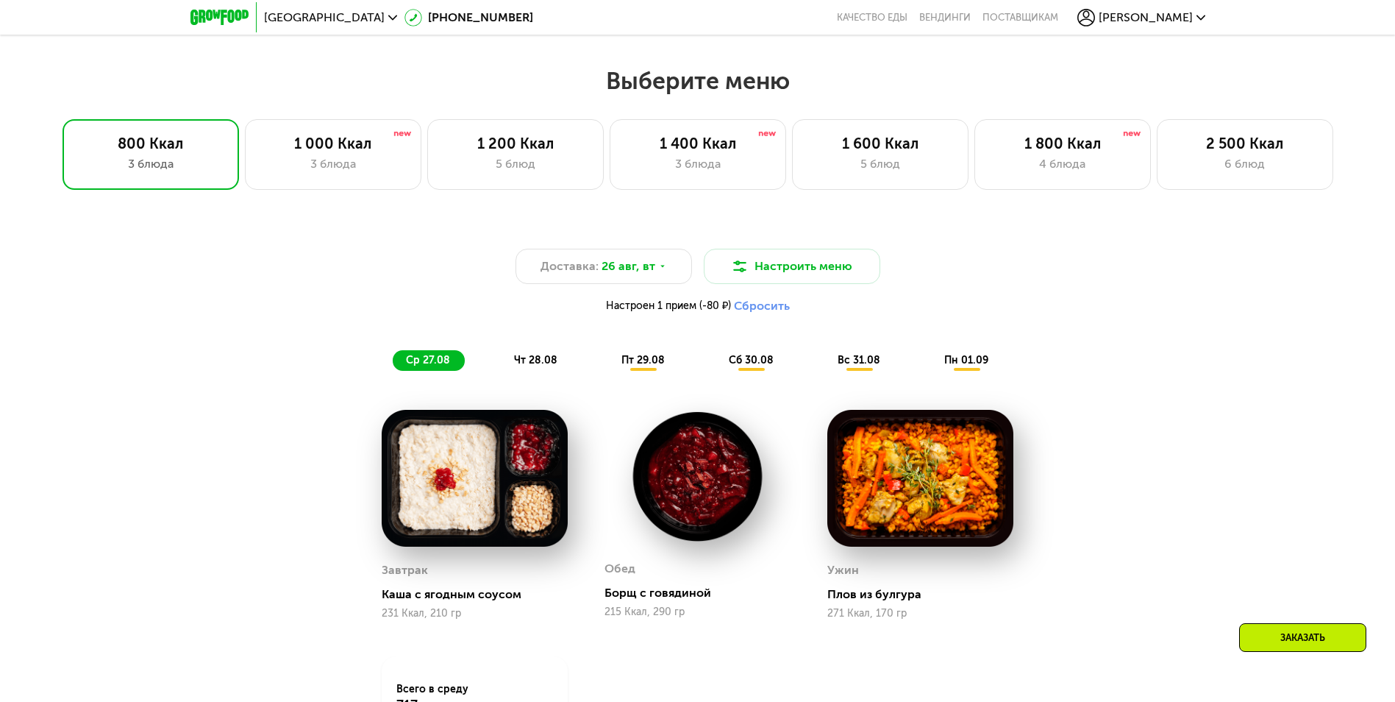
click at [961, 361] on span "пн 01.09" at bounding box center [966, 360] width 44 height 13
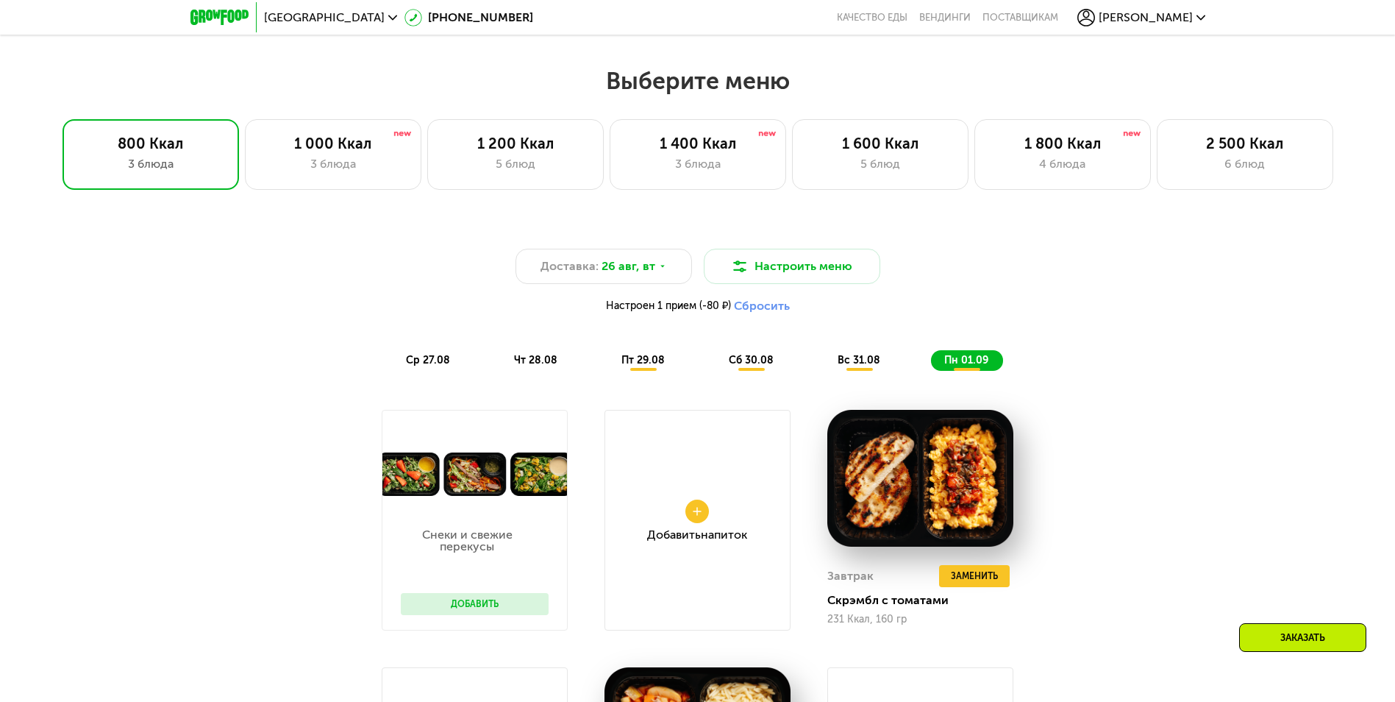
click at [665, 311] on span "Настроен 1 прием (-80 ₽)" at bounding box center [668, 306] width 125 height 10
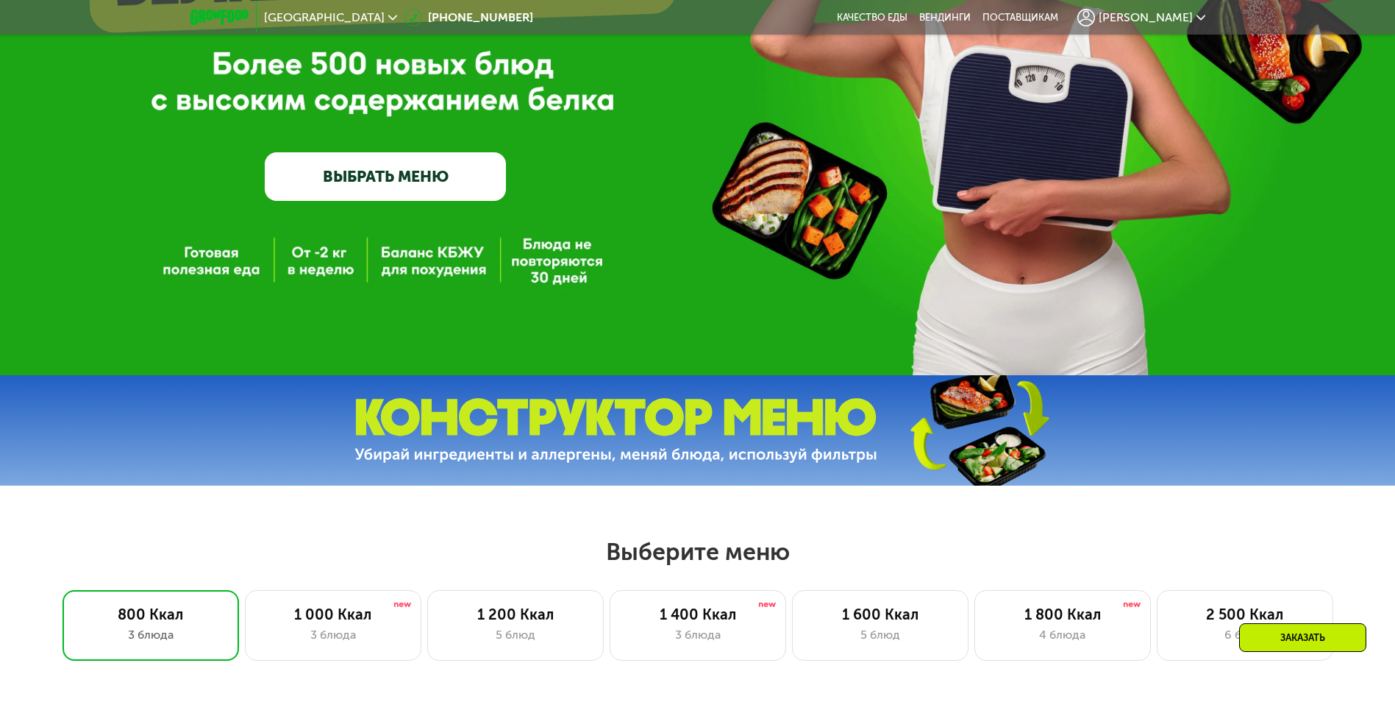
scroll to position [240, 0]
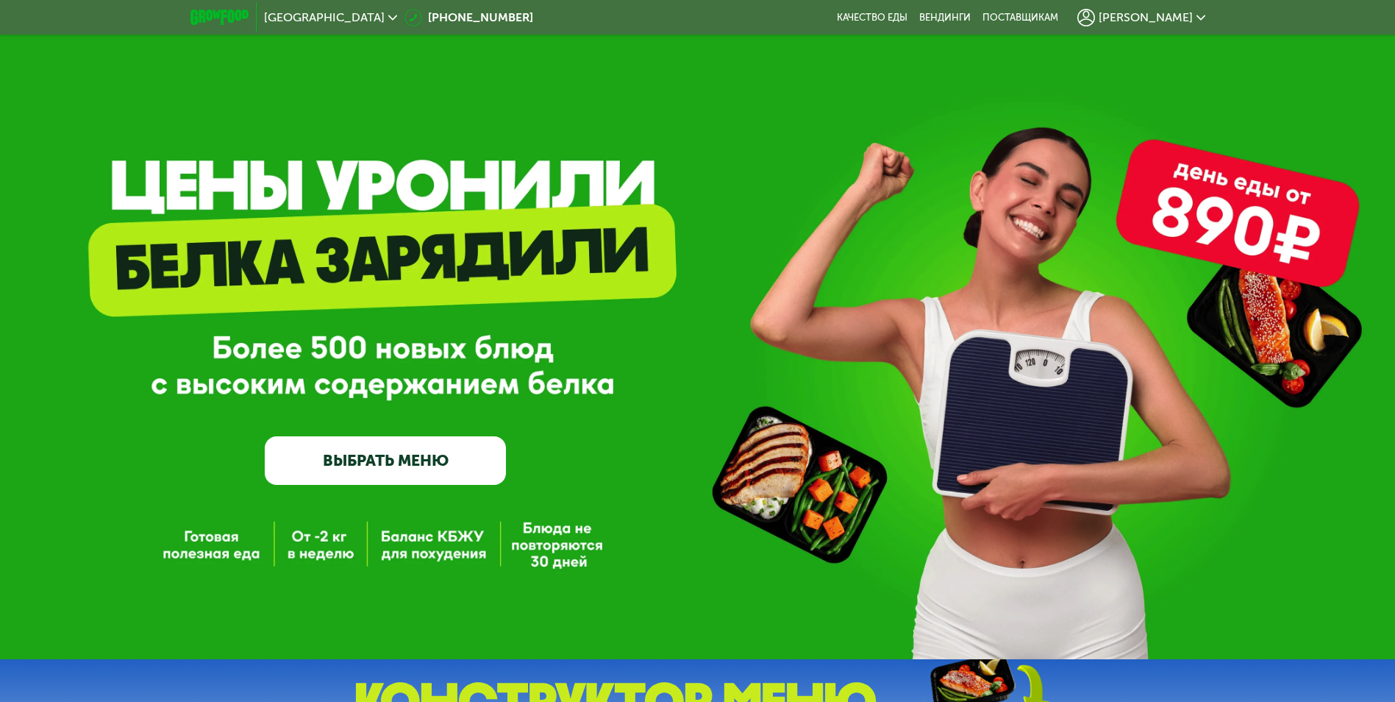
click at [409, 451] on link "ВЫБРАТЬ МЕНЮ" at bounding box center [385, 460] width 241 height 49
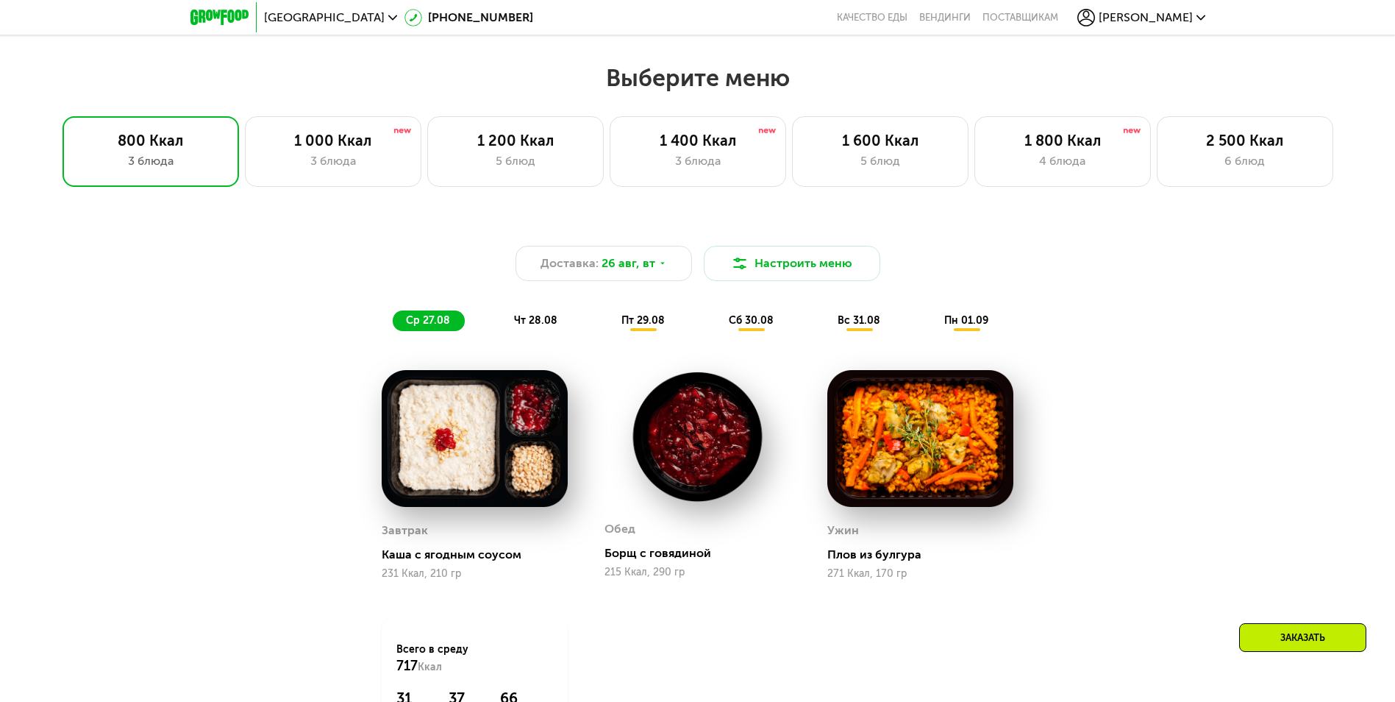
scroll to position [791, 0]
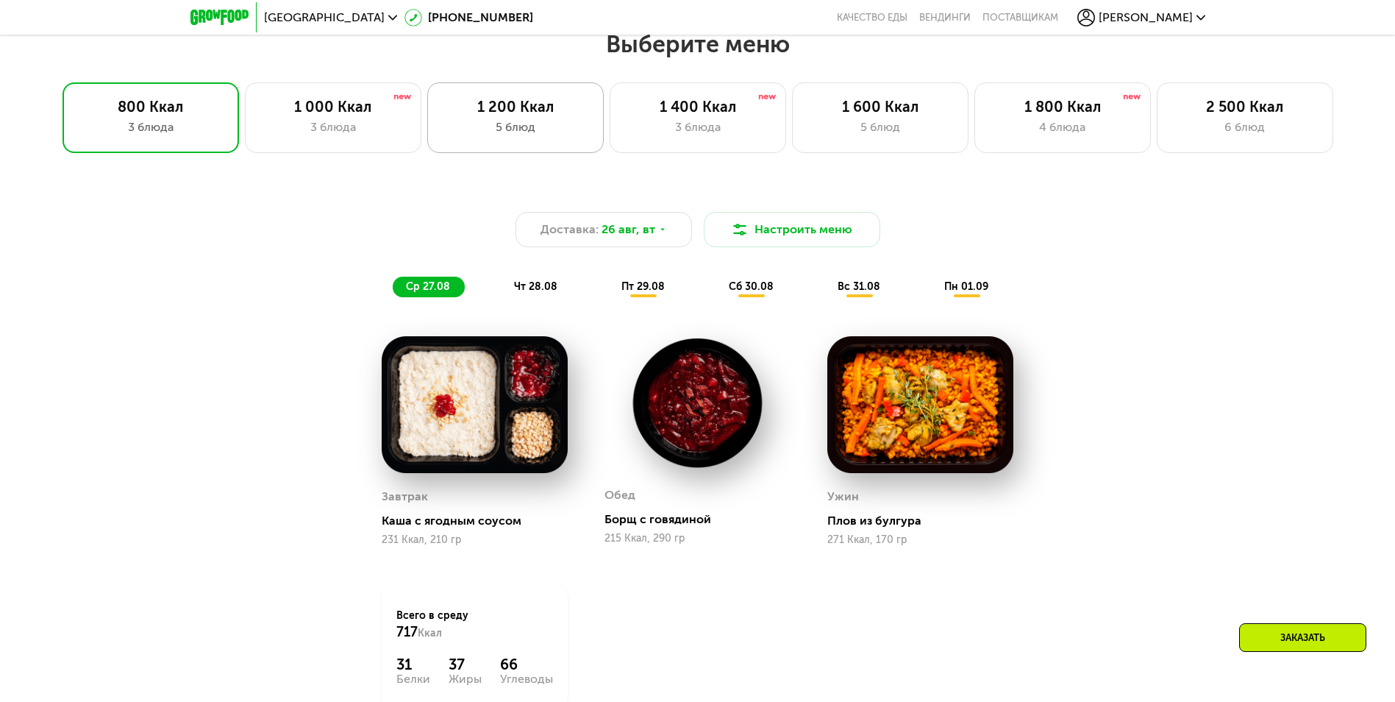
click at [521, 130] on div "5 блюд" at bounding box center [516, 127] width 146 height 18
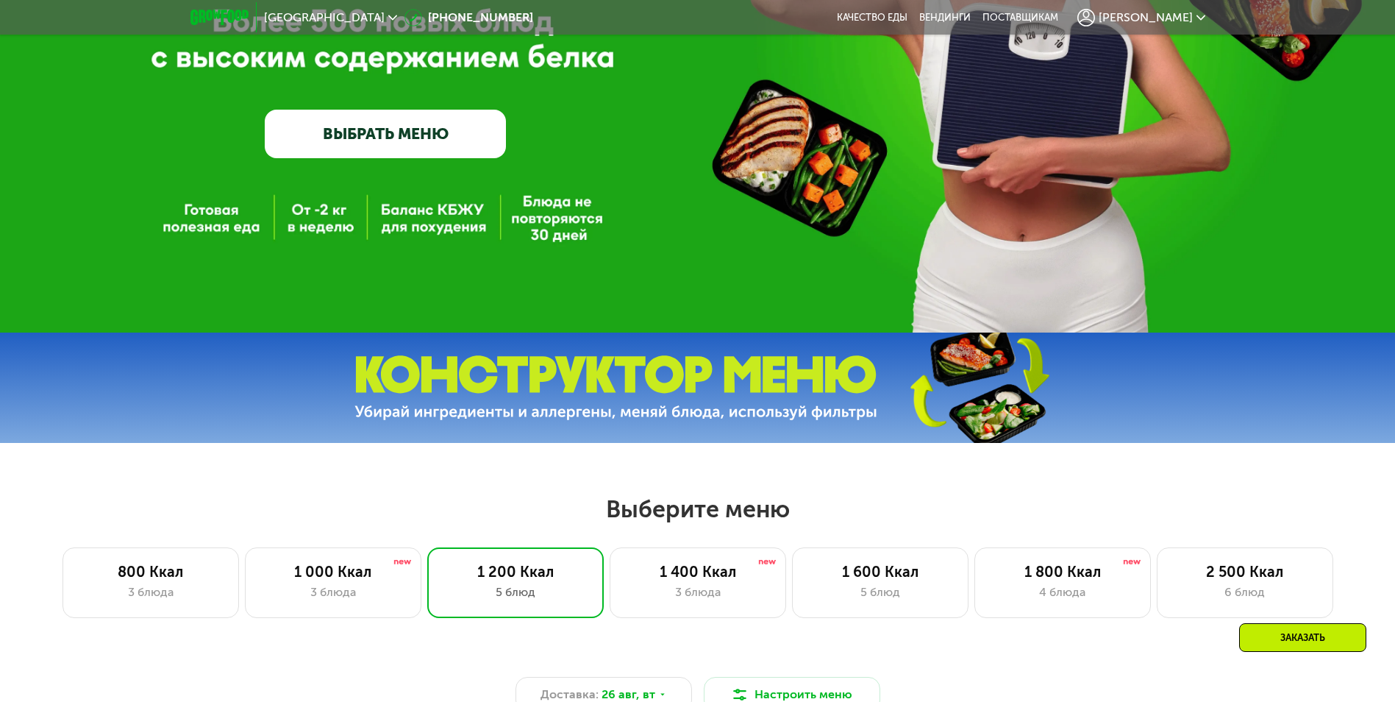
scroll to position [441, 0]
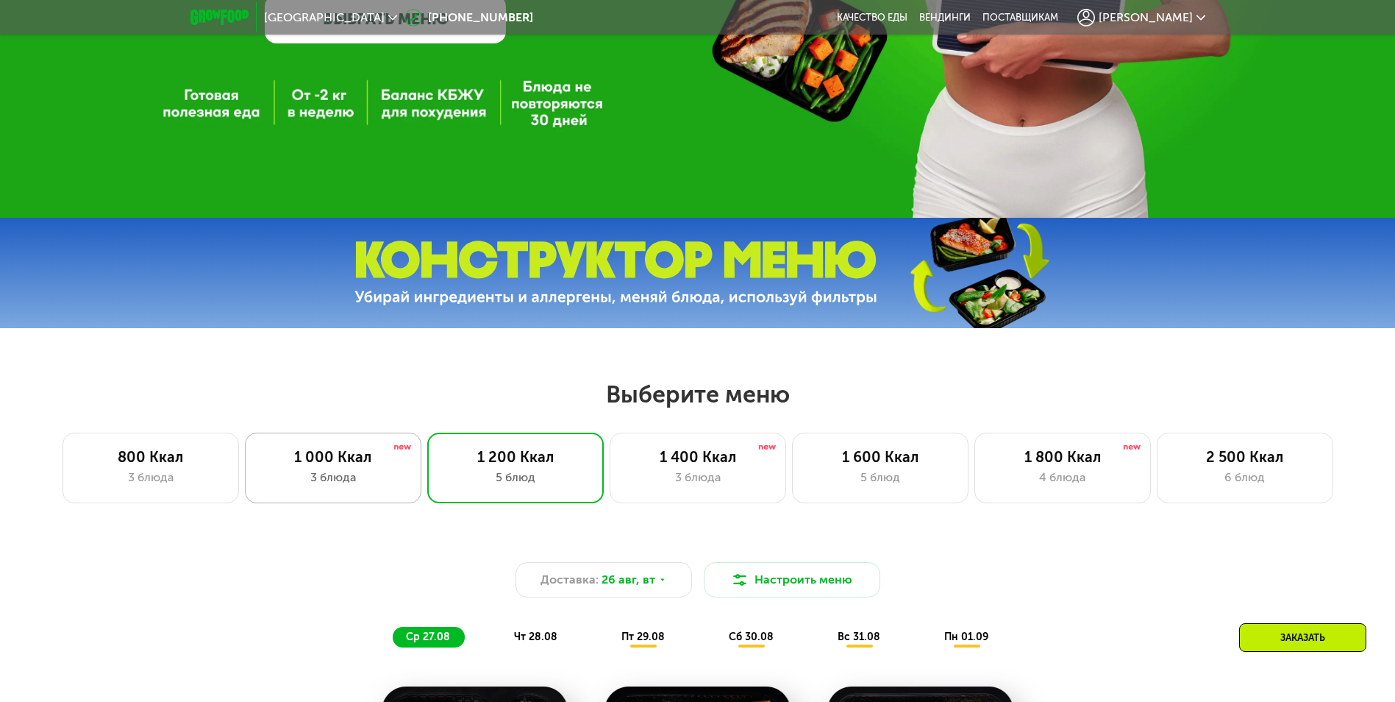
click at [354, 465] on div "1 000 Ккал" at bounding box center [333, 457] width 146 height 18
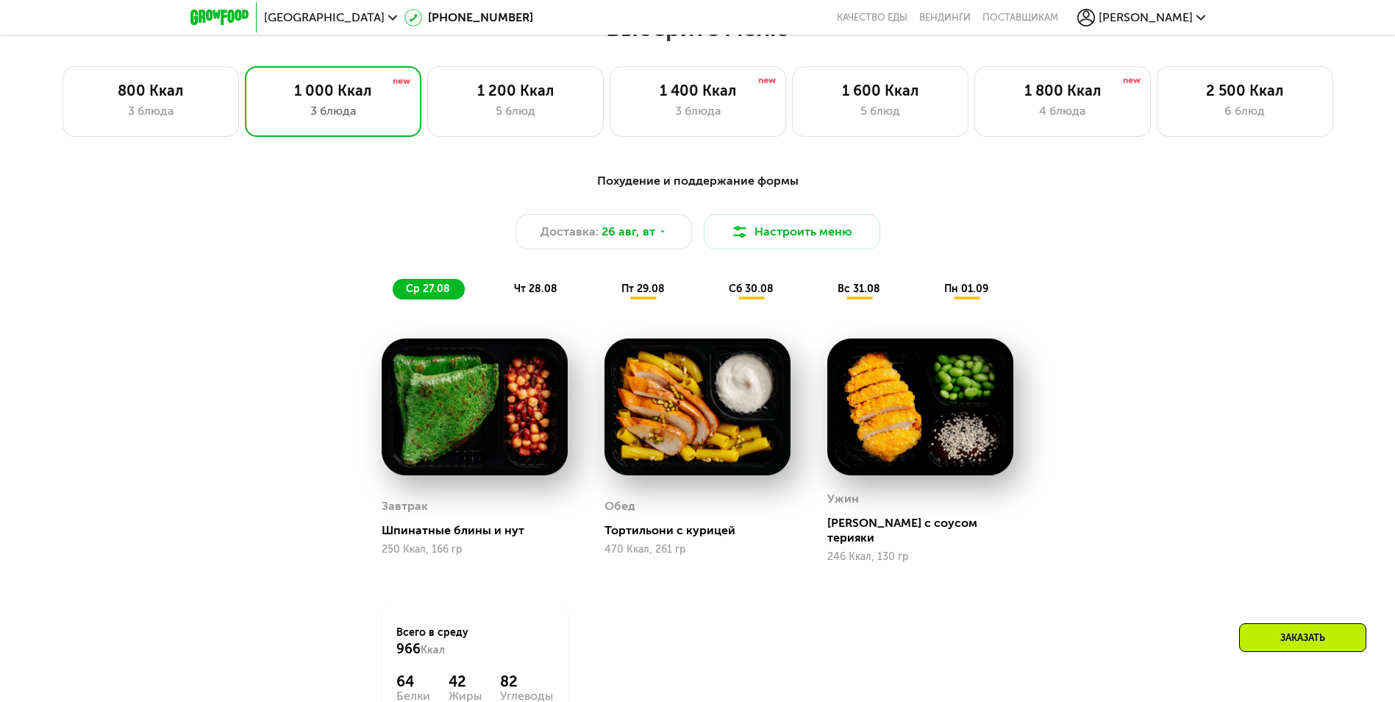
scroll to position [735, 0]
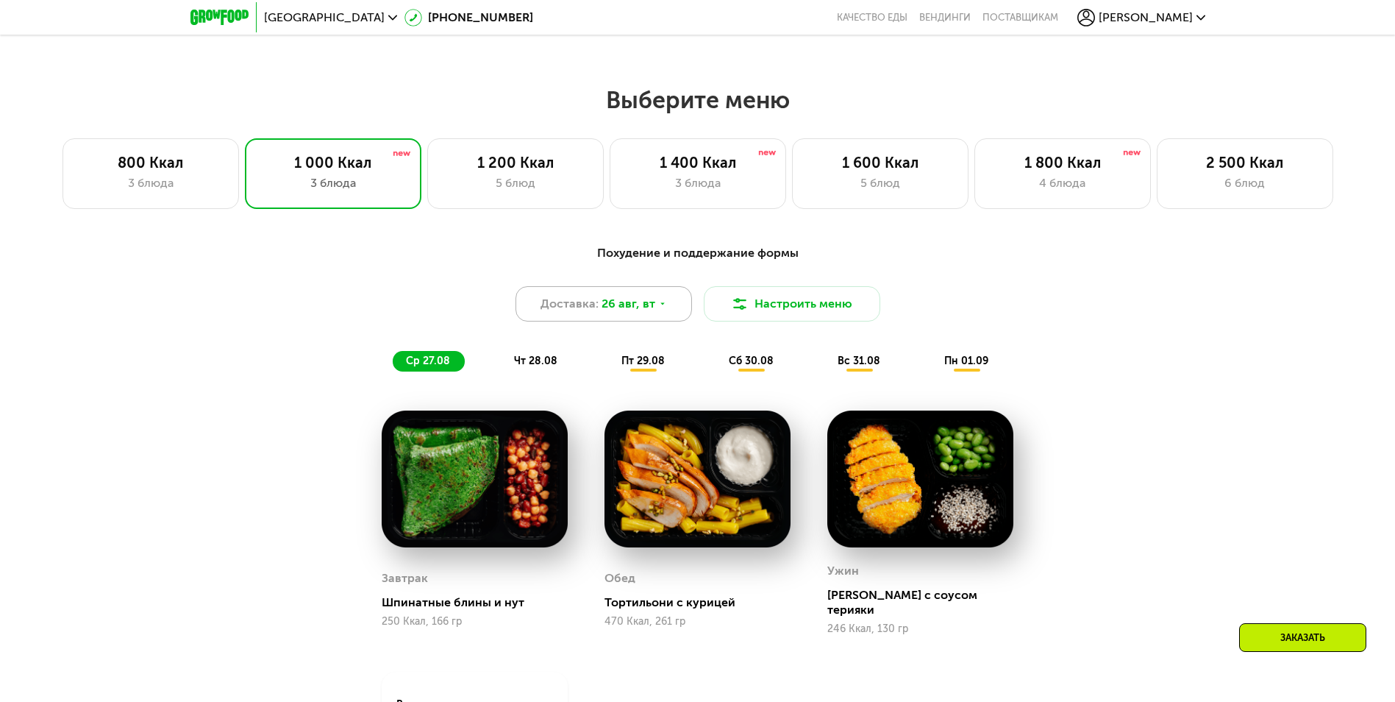
click at [663, 307] on icon at bounding box center [662, 303] width 9 height 9
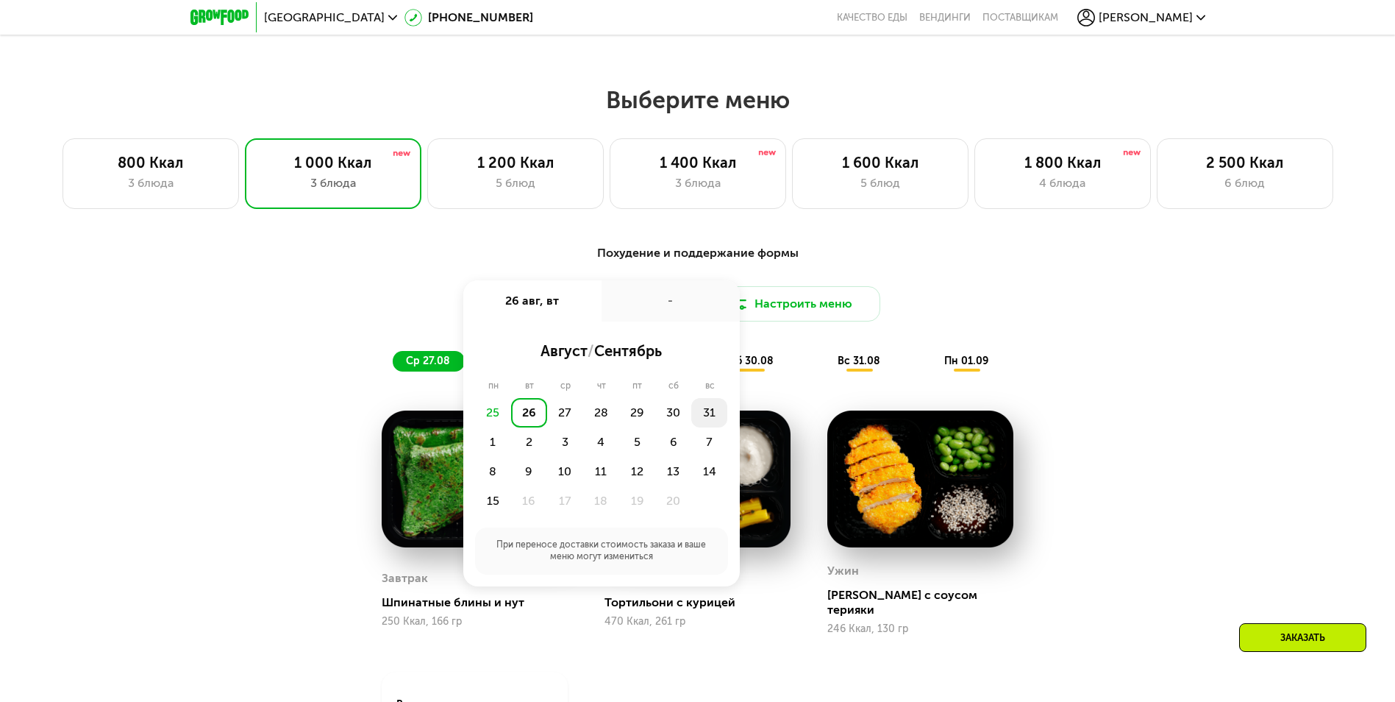
click at [511, 427] on div "31" at bounding box center [493, 441] width 36 height 29
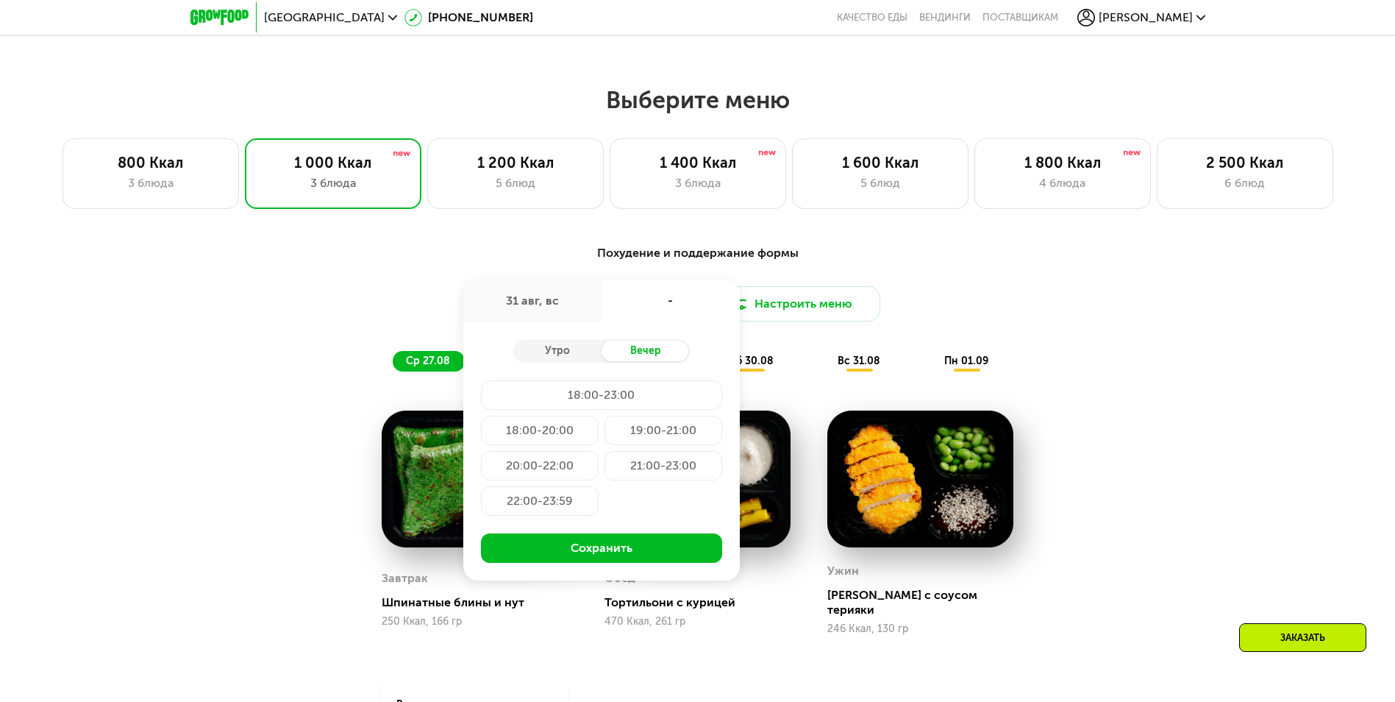
click at [599, 486] on div "21:00-23:00" at bounding box center [540, 500] width 118 height 29
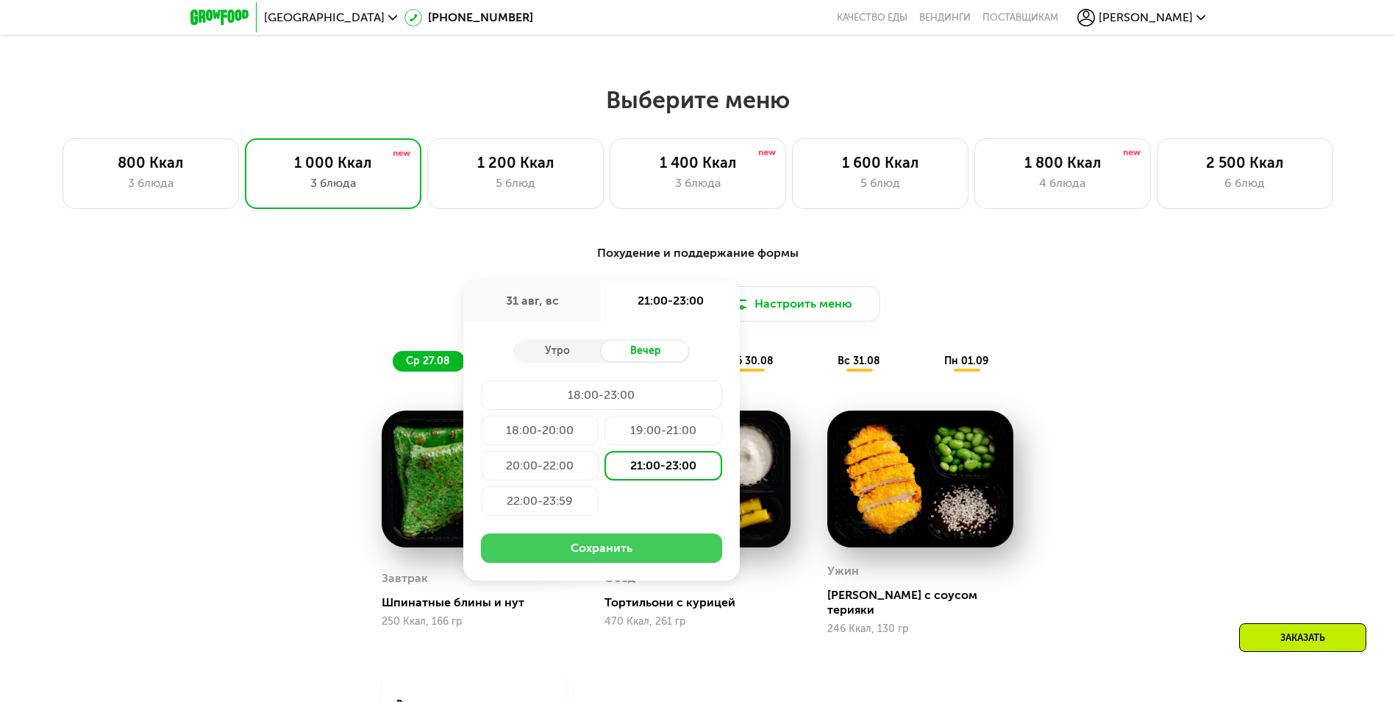
click at [622, 547] on button "Сохранить" at bounding box center [601, 547] width 241 height 29
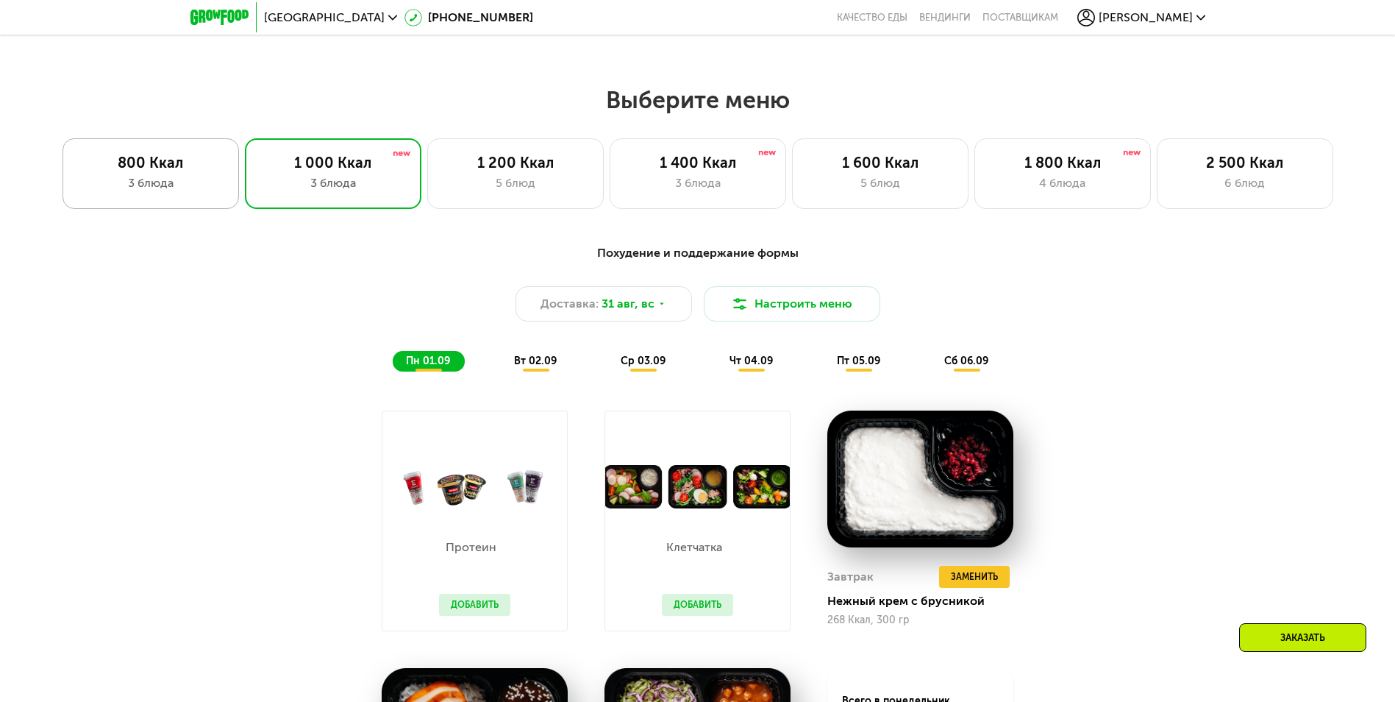
click at [169, 171] on div "800 Ккал" at bounding box center [151, 163] width 146 height 18
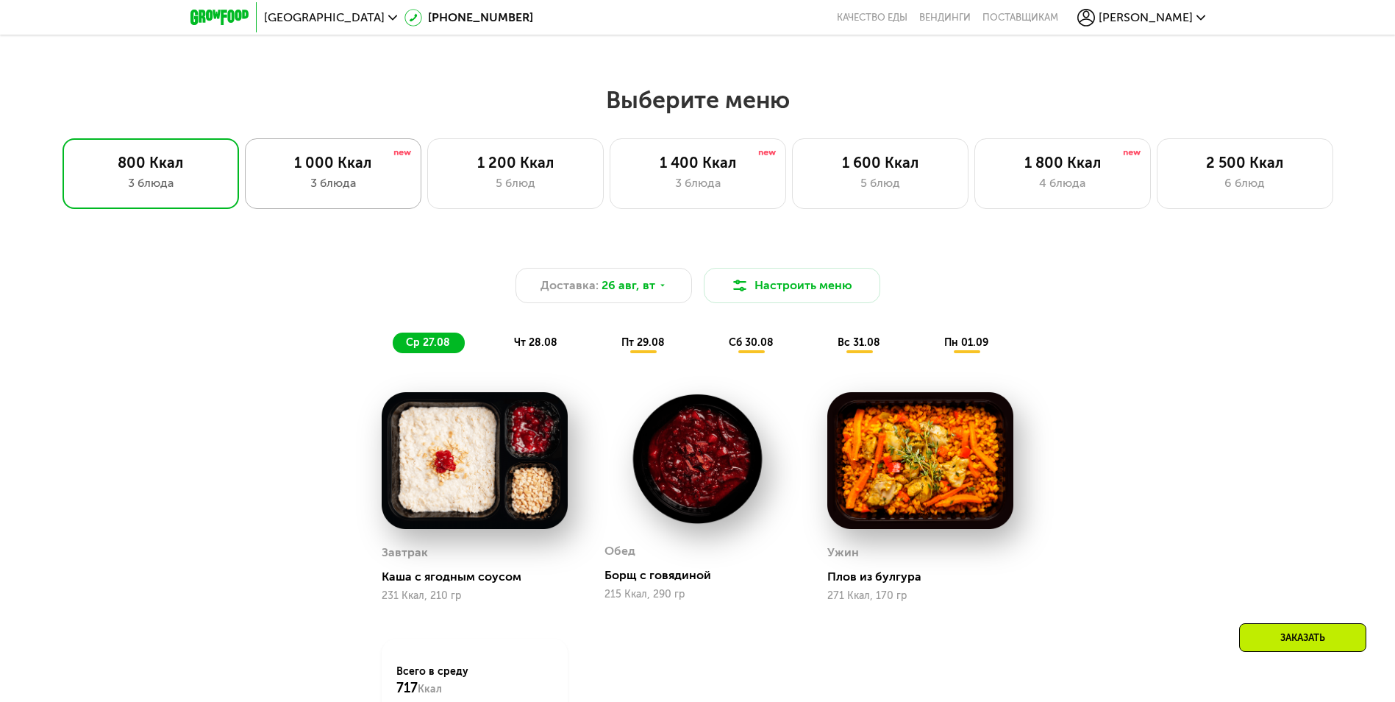
click at [376, 169] on div "1 000 Ккал" at bounding box center [333, 163] width 146 height 18
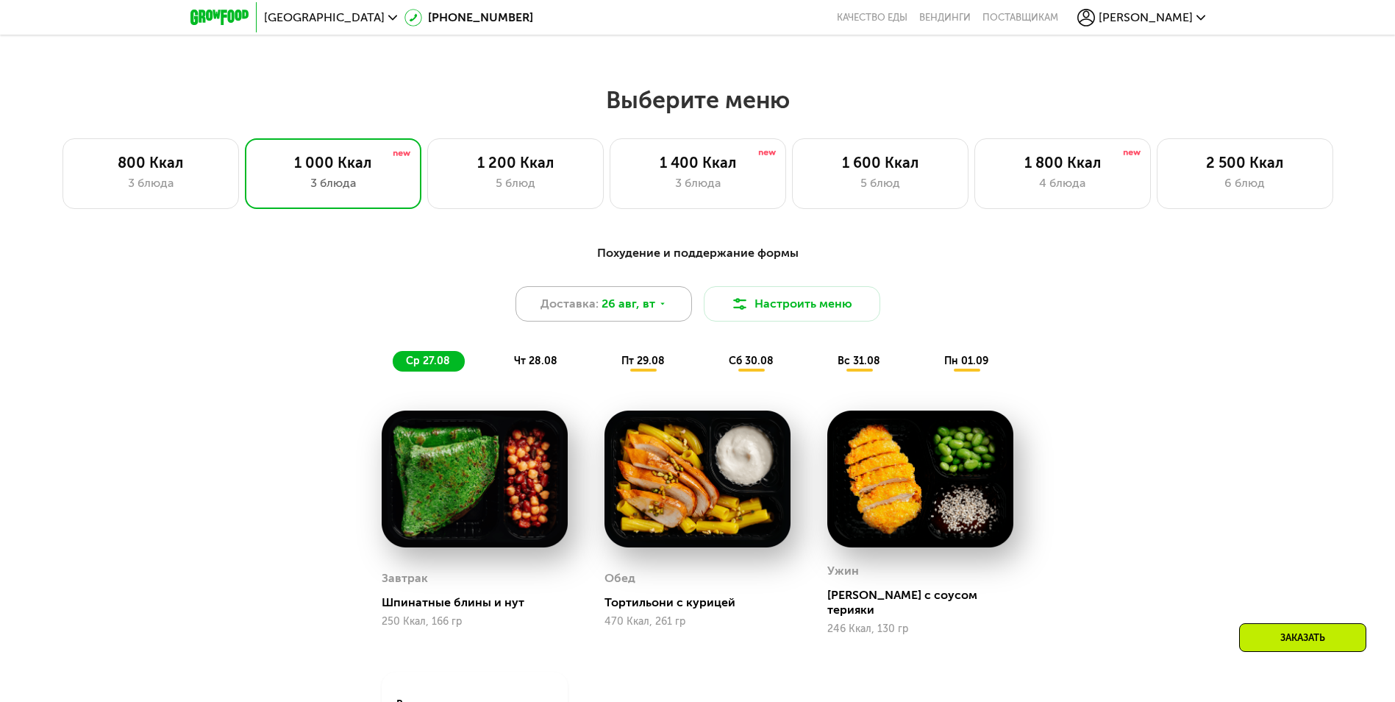
click at [644, 313] on span "26 авг, вт" at bounding box center [628, 304] width 54 height 18
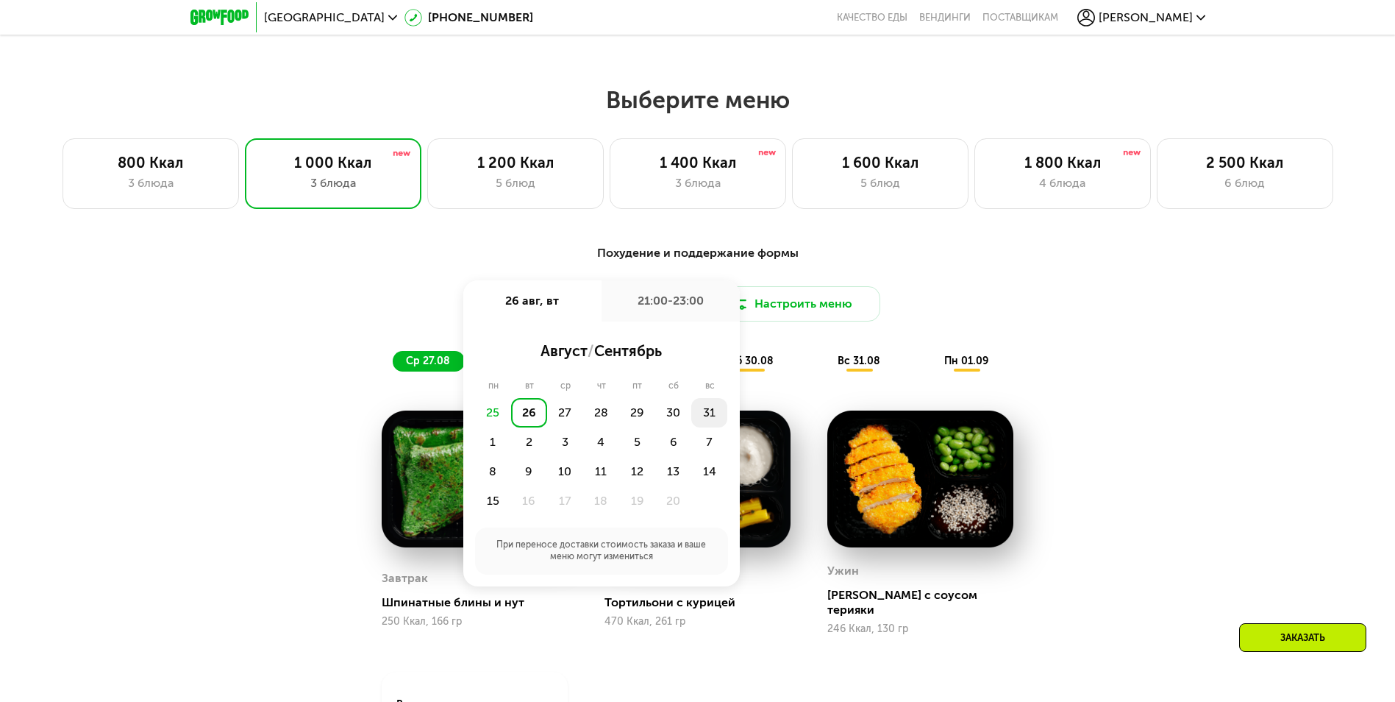
click at [511, 427] on div "31" at bounding box center [493, 441] width 36 height 29
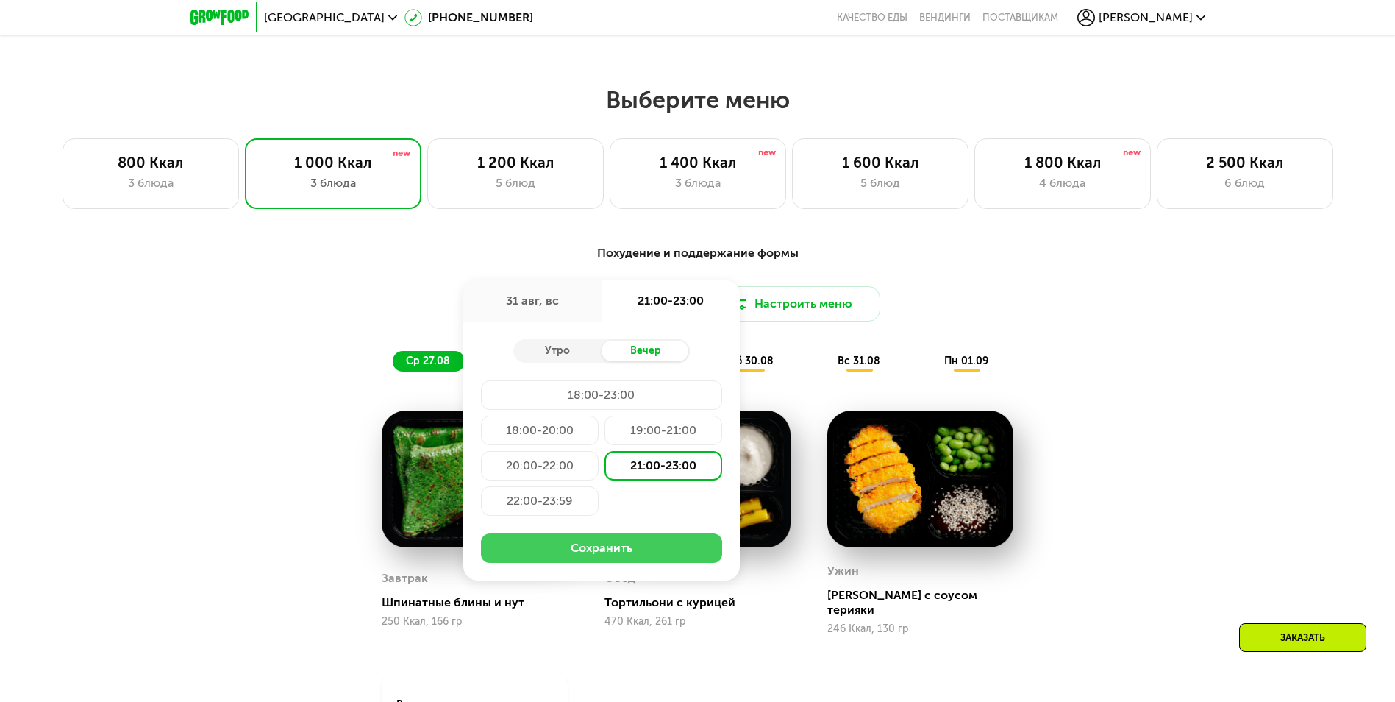
click at [629, 555] on button "Сохранить" at bounding box center [601, 547] width 241 height 29
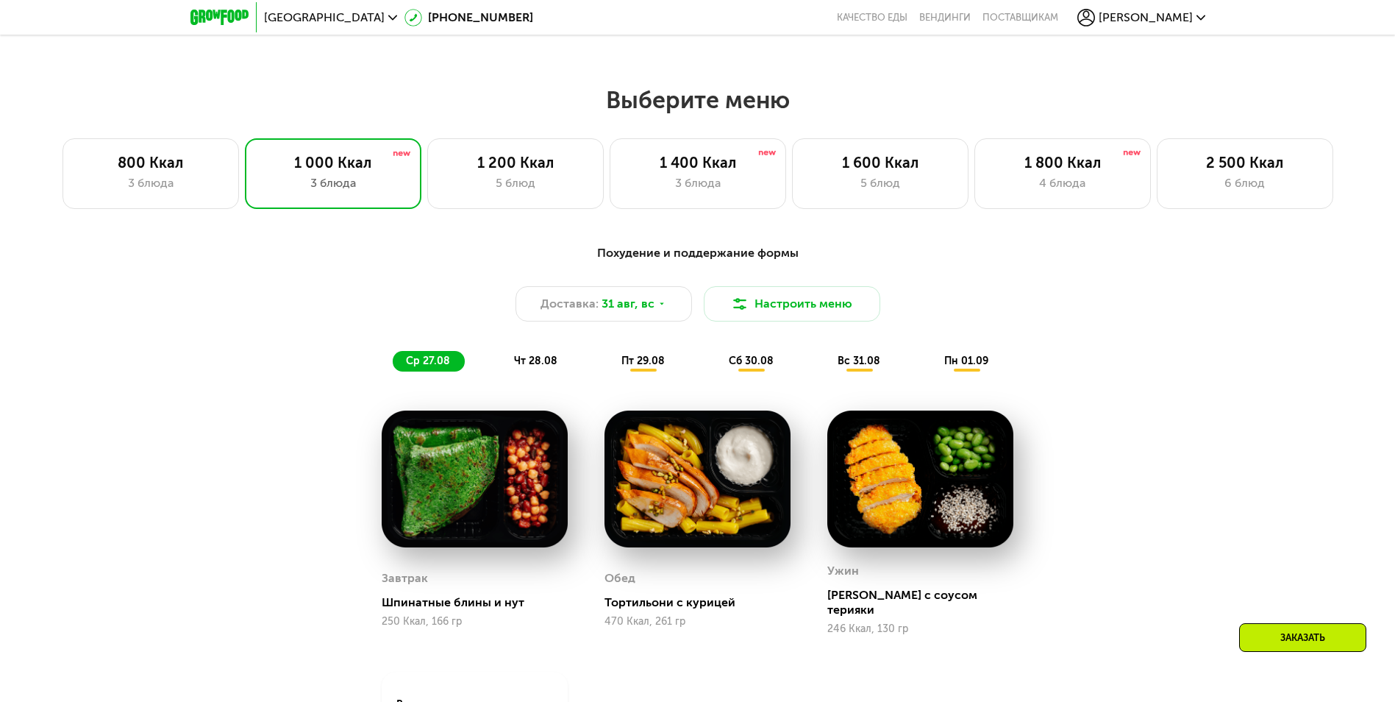
scroll to position [809, 0]
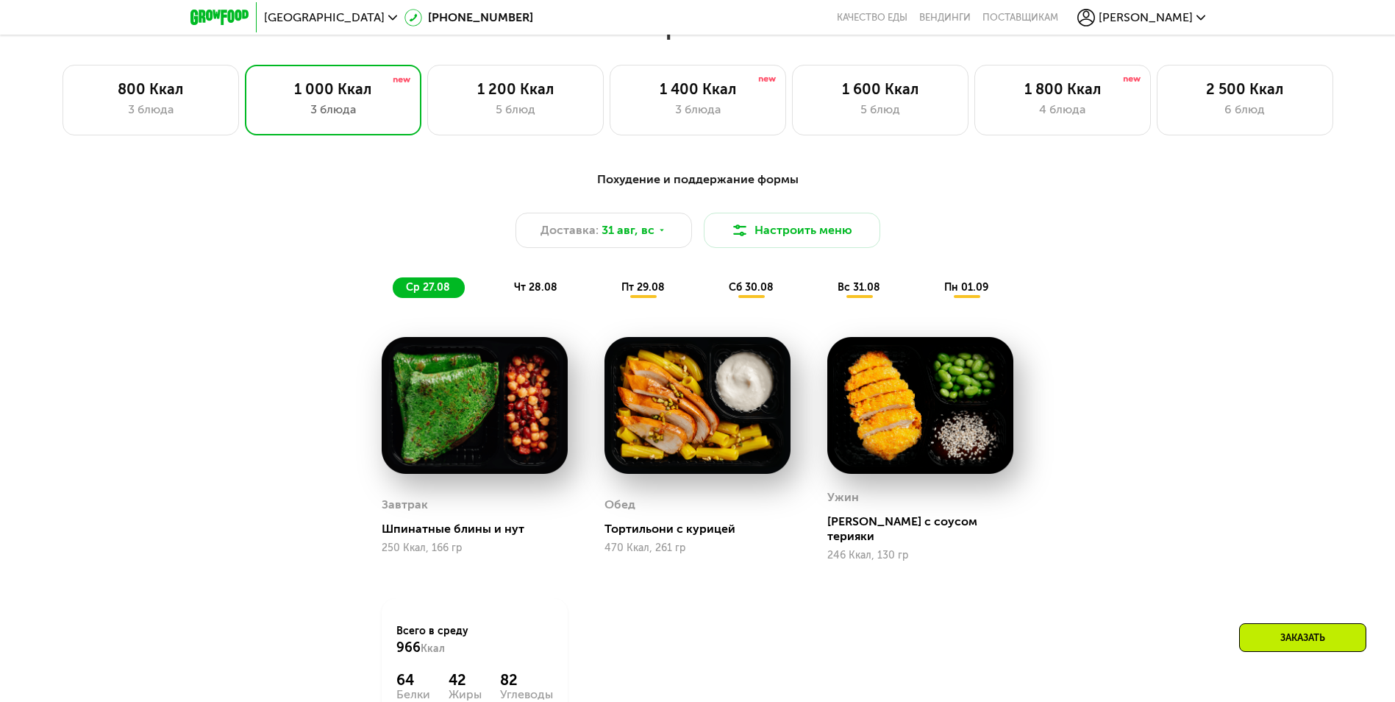
click at [665, 207] on div "Похудение и поддержание формы Доставка: 31 авг, вс Настроить меню ср 27.08 чт 2…" at bounding box center [698, 234] width 871 height 127
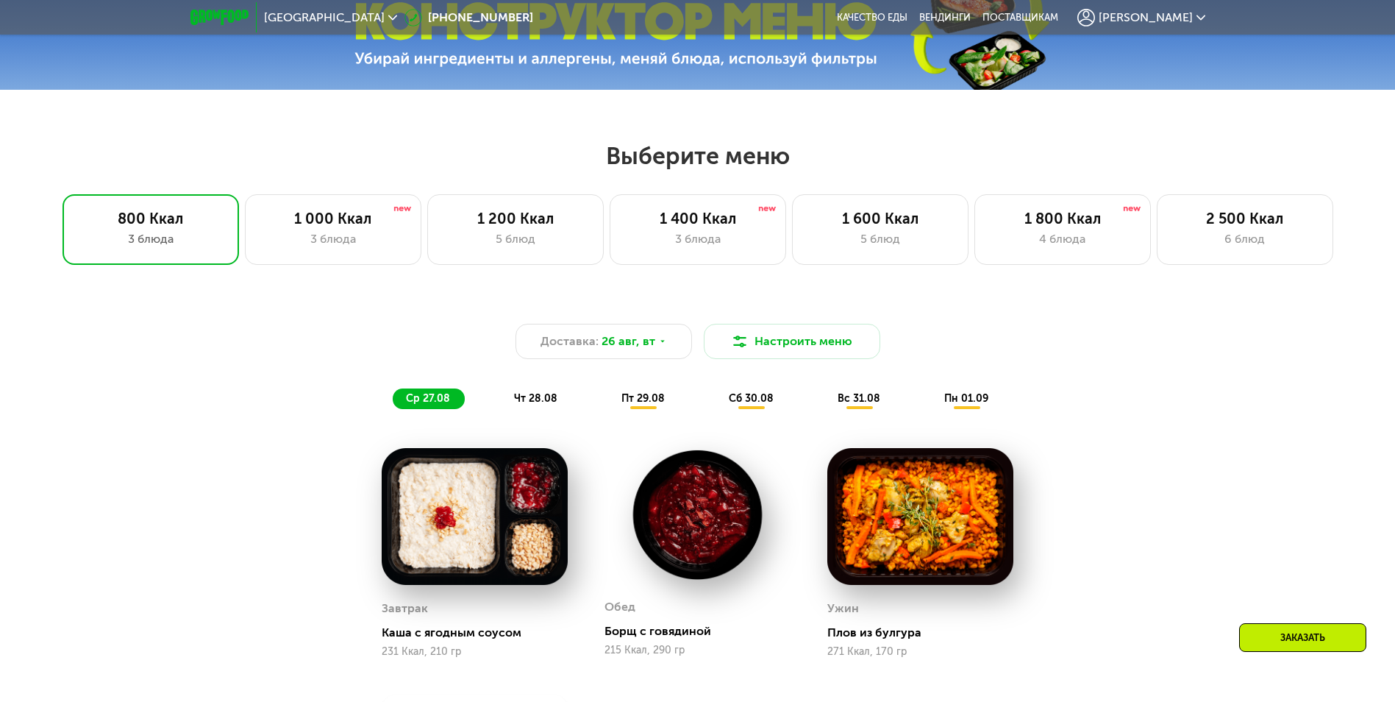
scroll to position [704, 0]
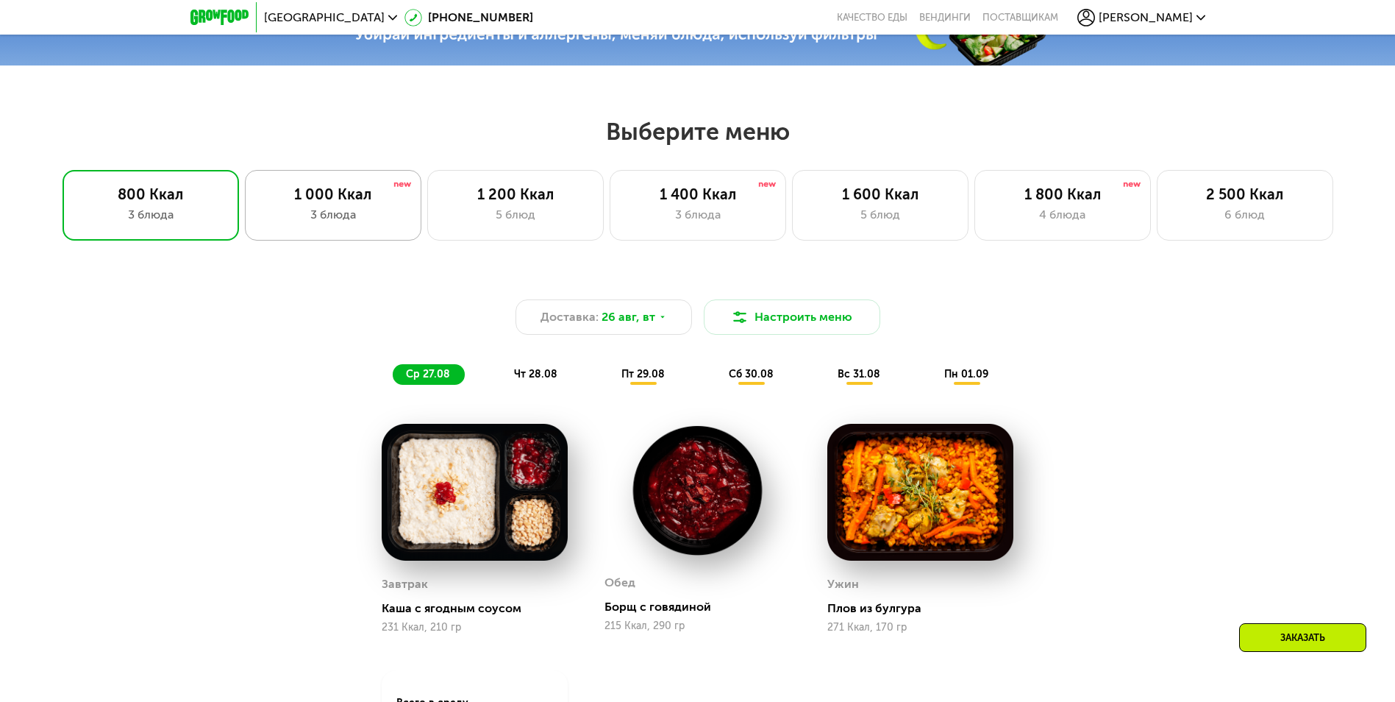
click at [357, 203] on div "1 000 Ккал" at bounding box center [333, 194] width 146 height 18
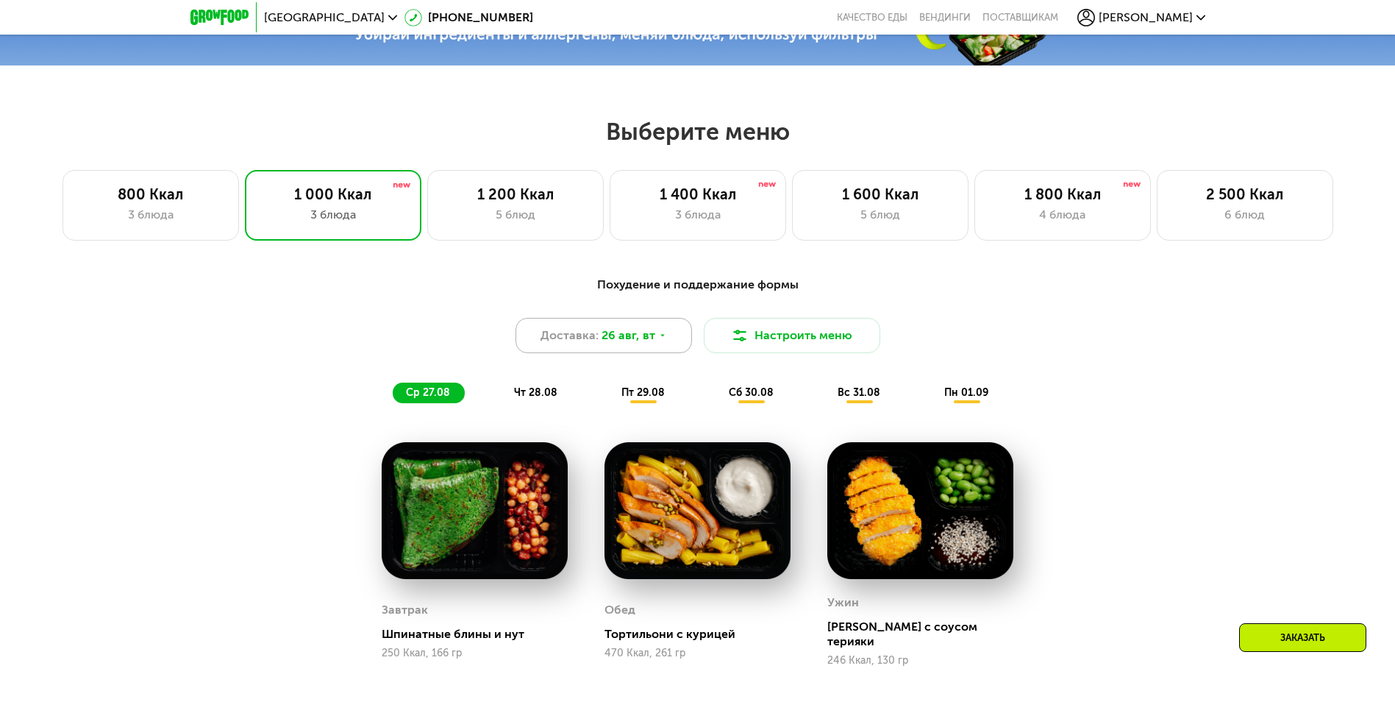
click at [645, 343] on span "26 авг, вт" at bounding box center [628, 335] width 54 height 18
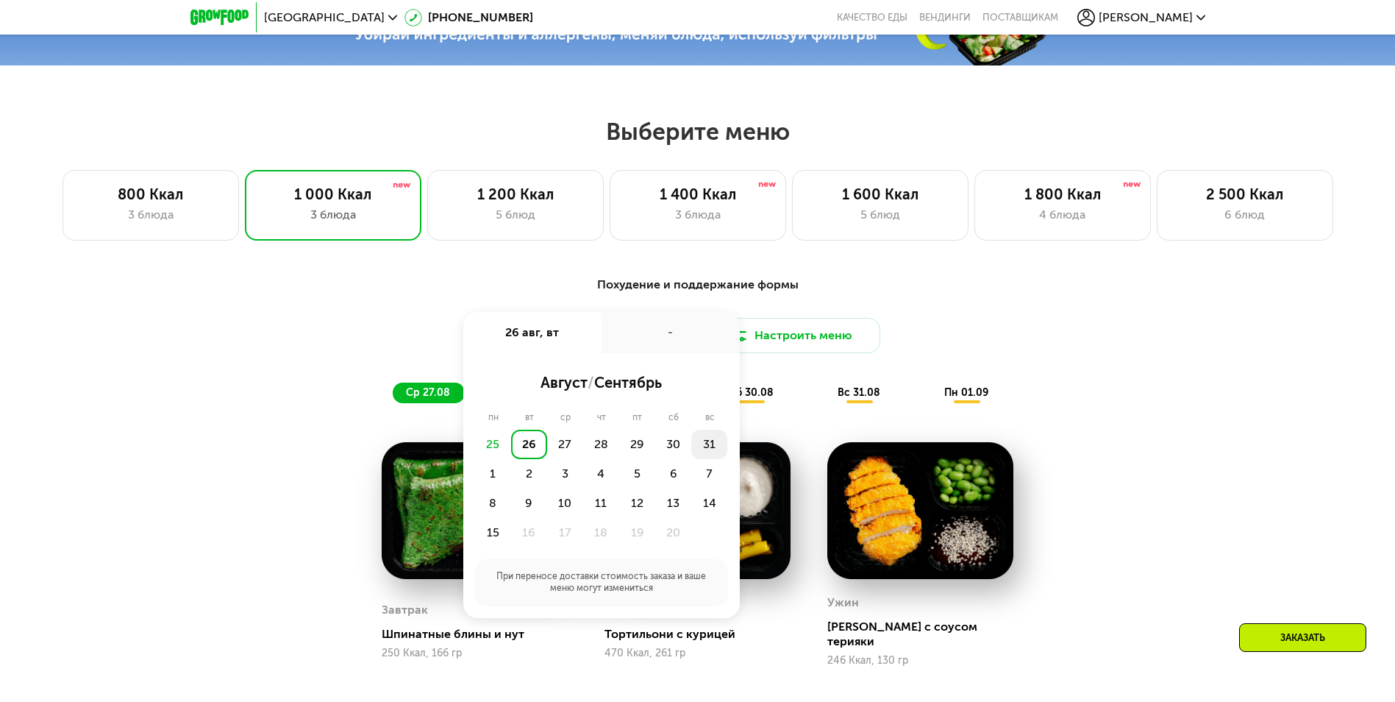
click at [511, 459] on div "31" at bounding box center [493, 473] width 36 height 29
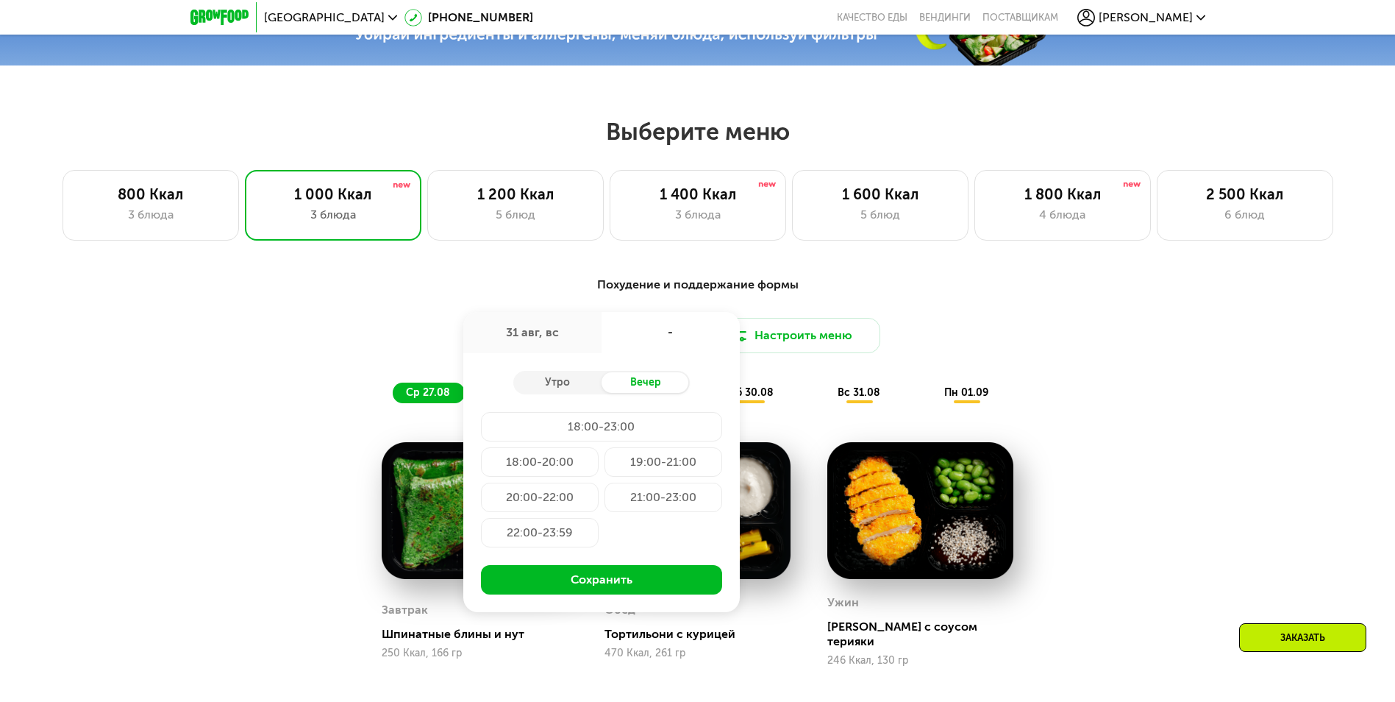
click at [599, 518] on div "21:00-23:00" at bounding box center [540, 532] width 118 height 29
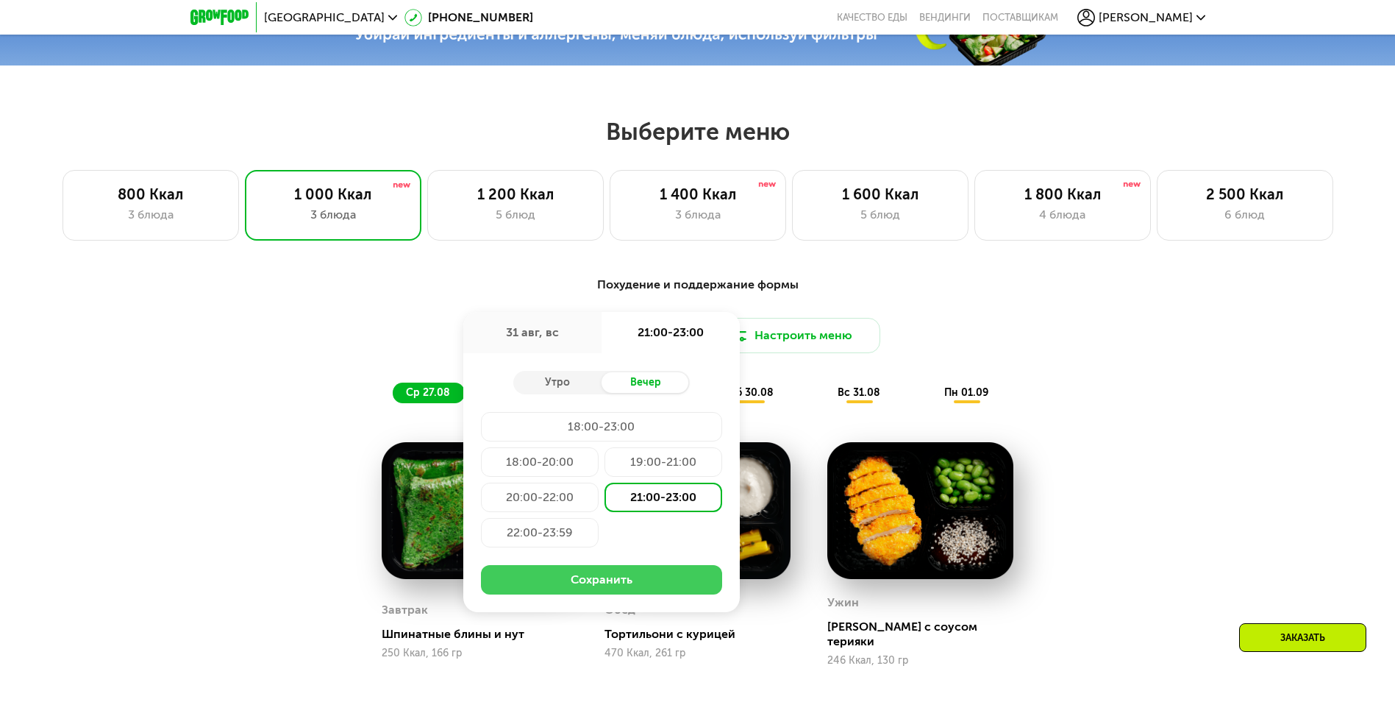
click at [601, 587] on button "Сохранить" at bounding box center [601, 579] width 241 height 29
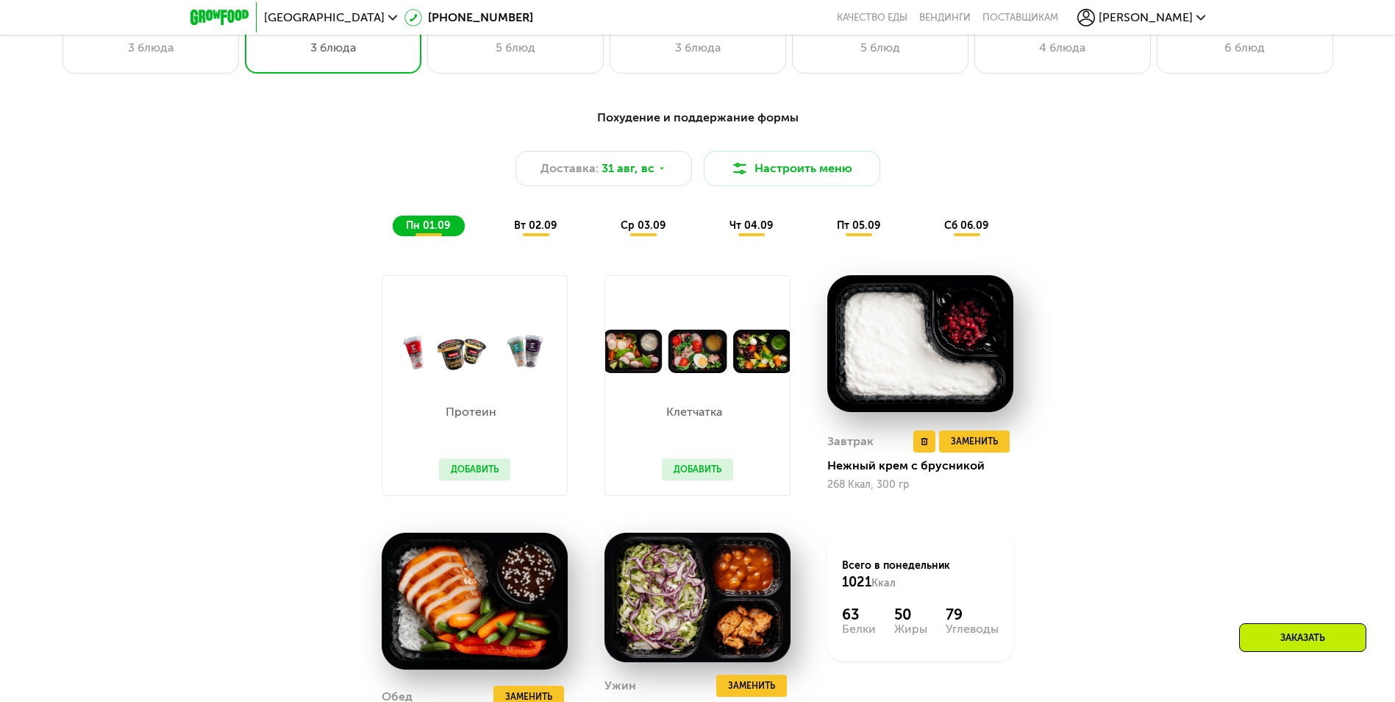
scroll to position [777, 0]
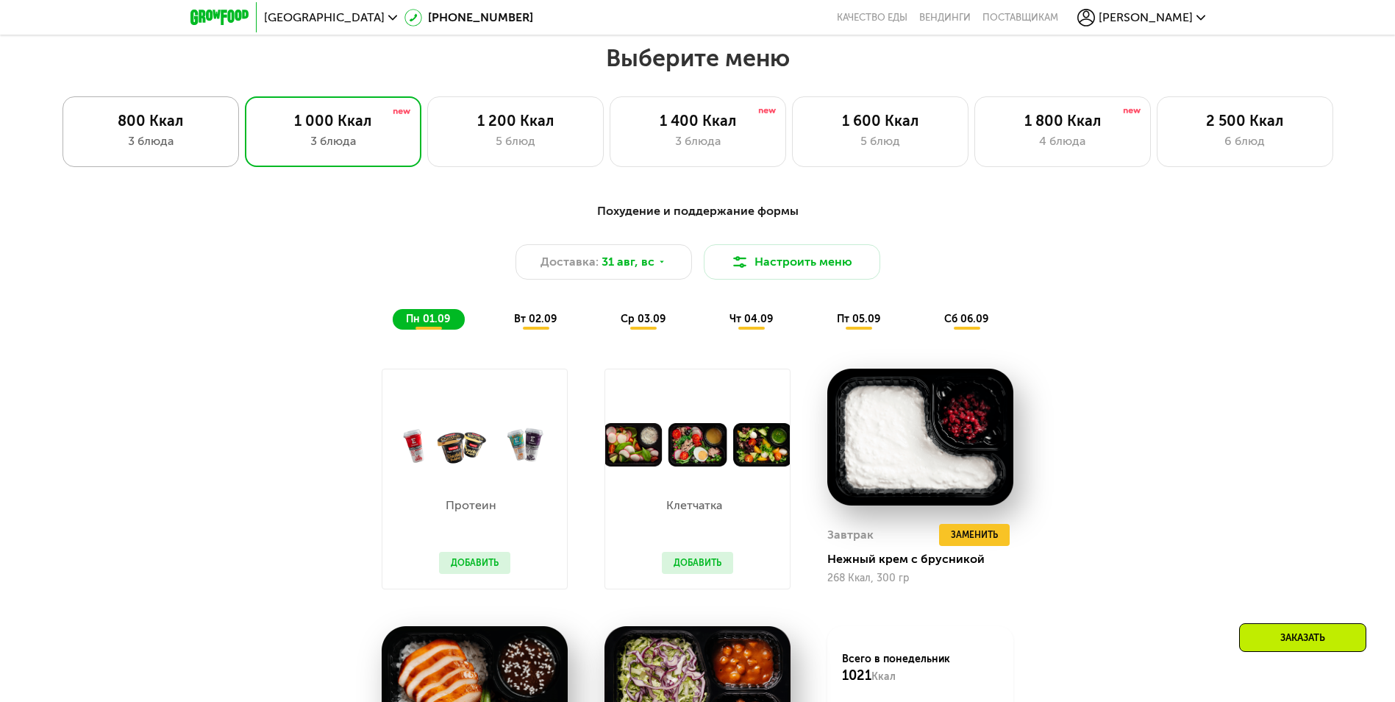
click at [173, 129] on div "800 Ккал" at bounding box center [151, 121] width 146 height 18
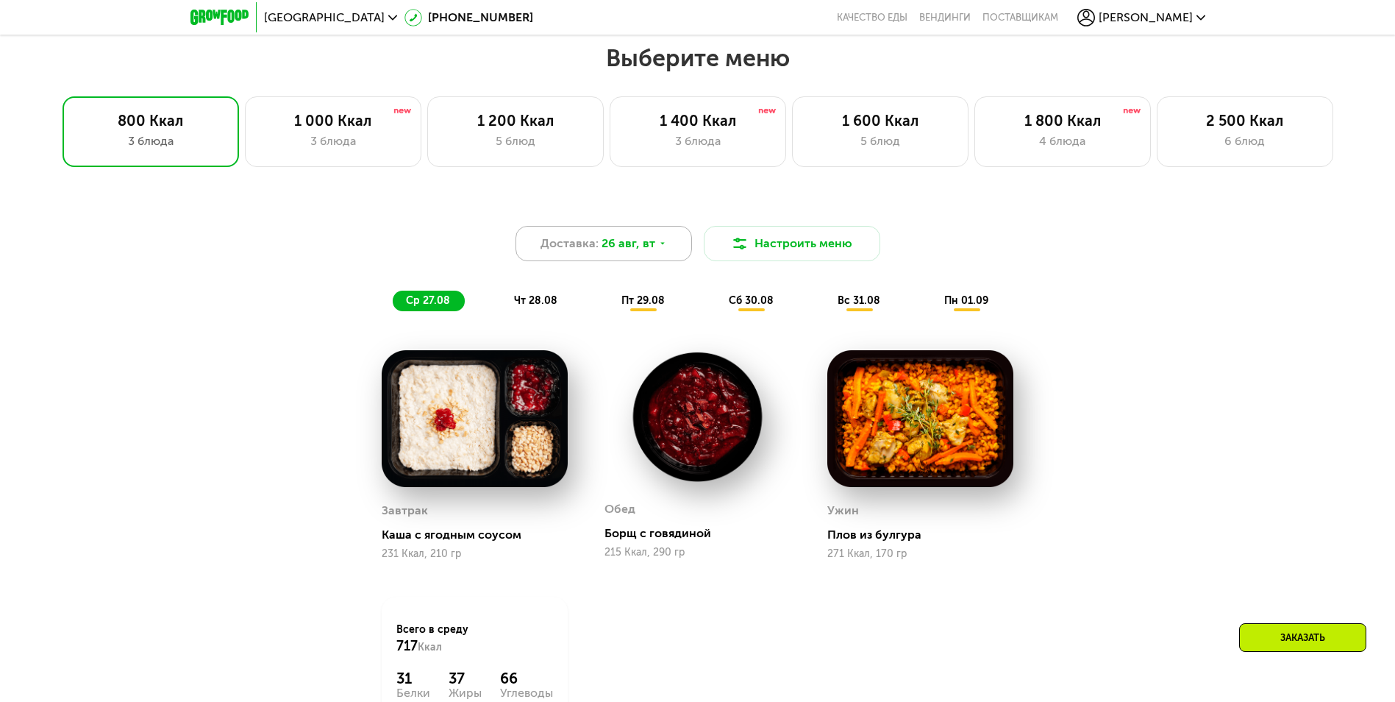
click at [639, 246] on span "26 авг, вт" at bounding box center [628, 244] width 54 height 18
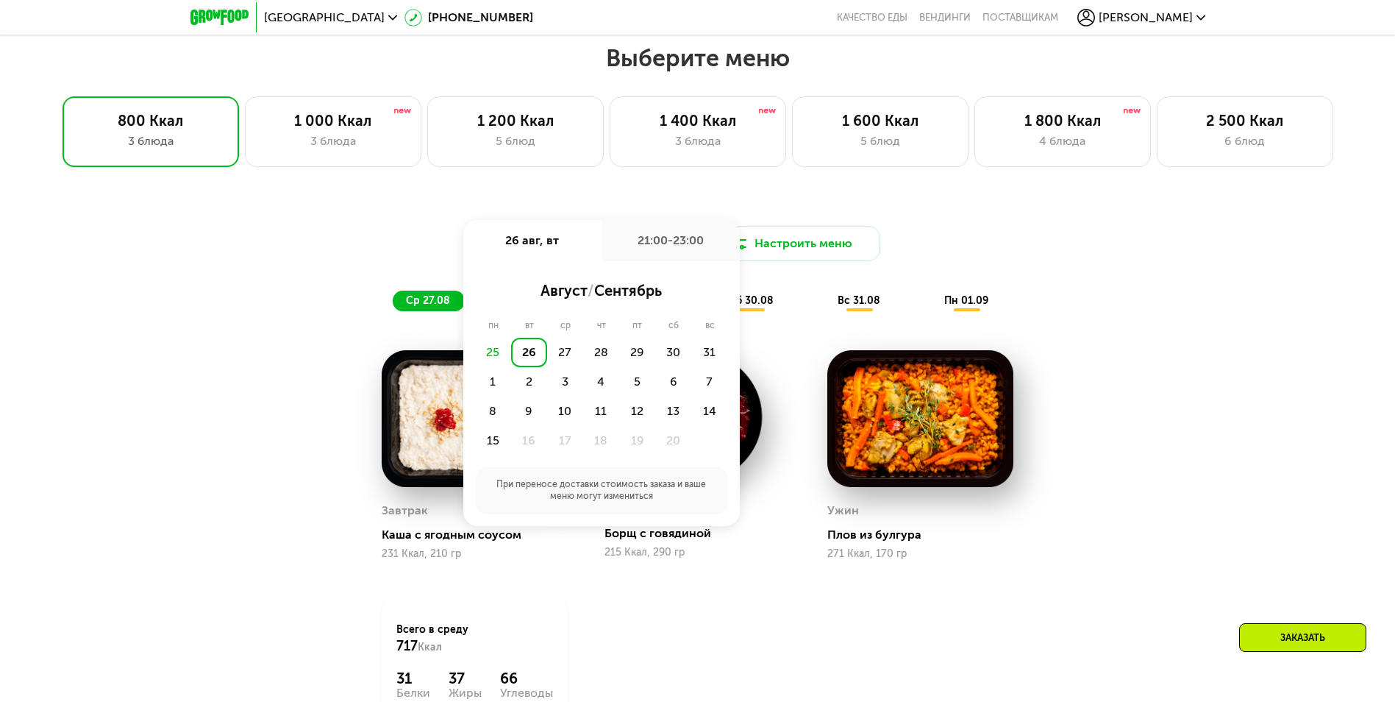
click at [1123, 227] on div "Доставка: [DATE] авг, вт 21:00-23:00 август / сентябрь пн вт ср чт пт сб вс 25 …" at bounding box center [698, 256] width 888 height 126
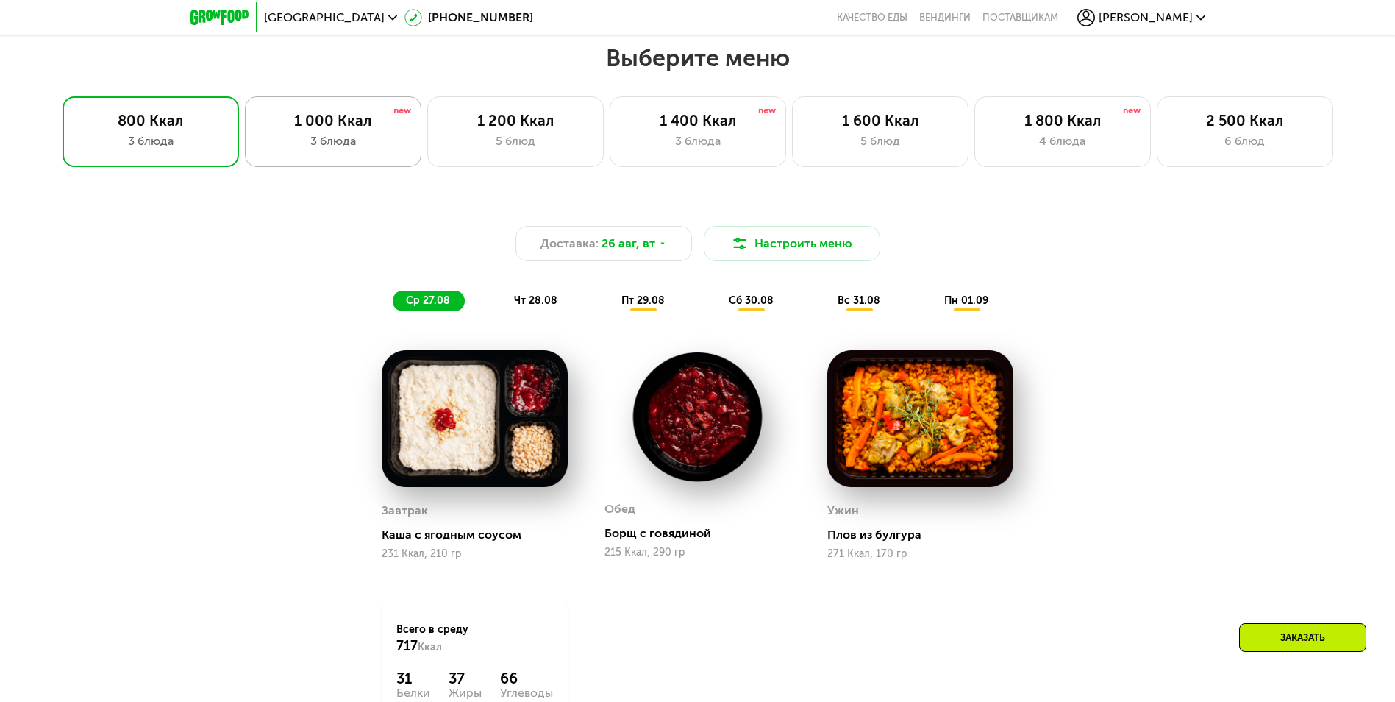
click at [385, 125] on div "1 000 Ккал" at bounding box center [333, 121] width 146 height 18
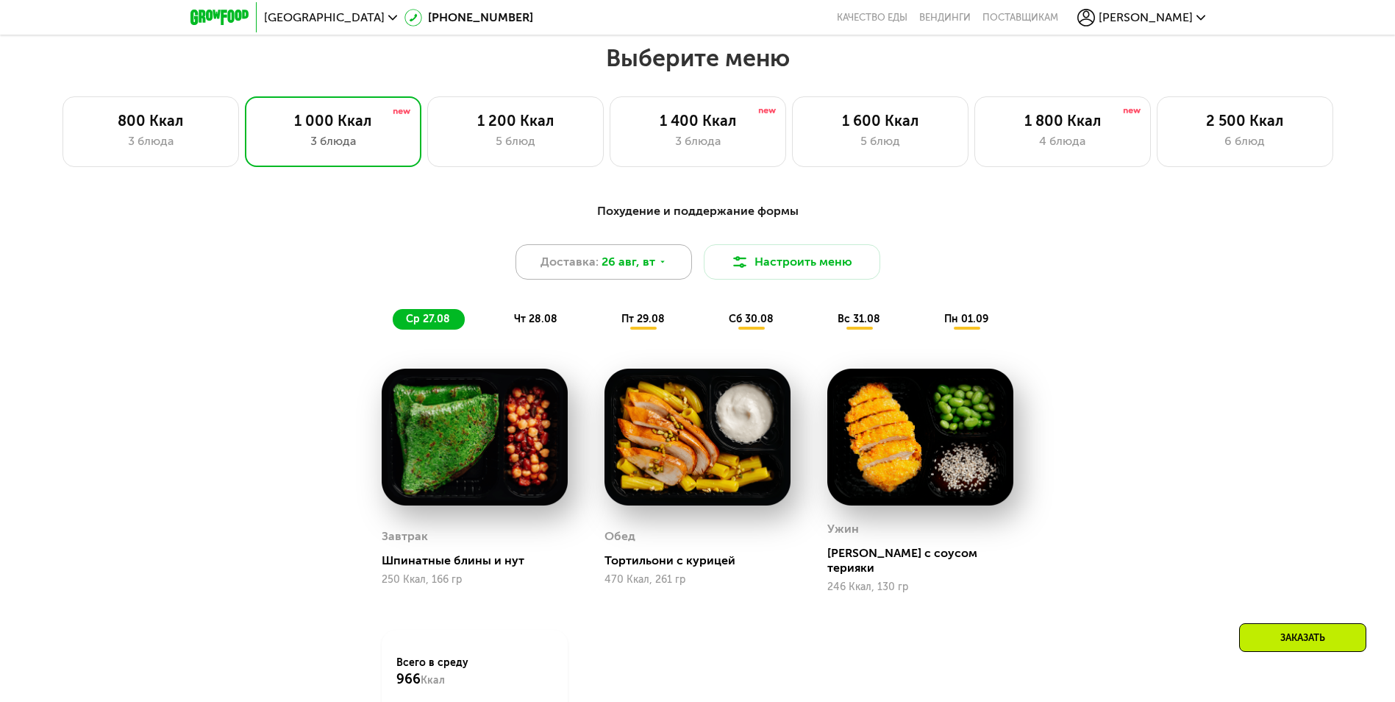
click at [654, 267] on div "Доставка: [DATE]" at bounding box center [603, 261] width 176 height 35
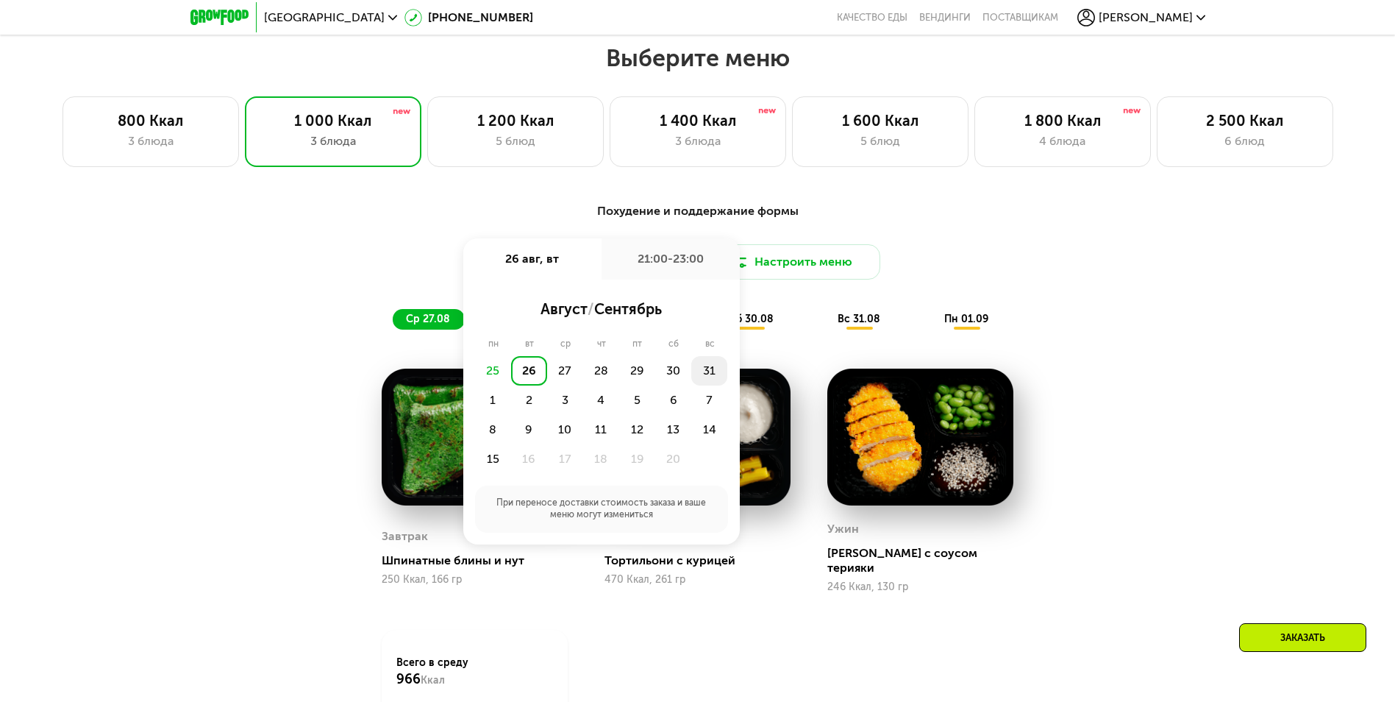
click at [511, 385] on div "31" at bounding box center [493, 399] width 36 height 29
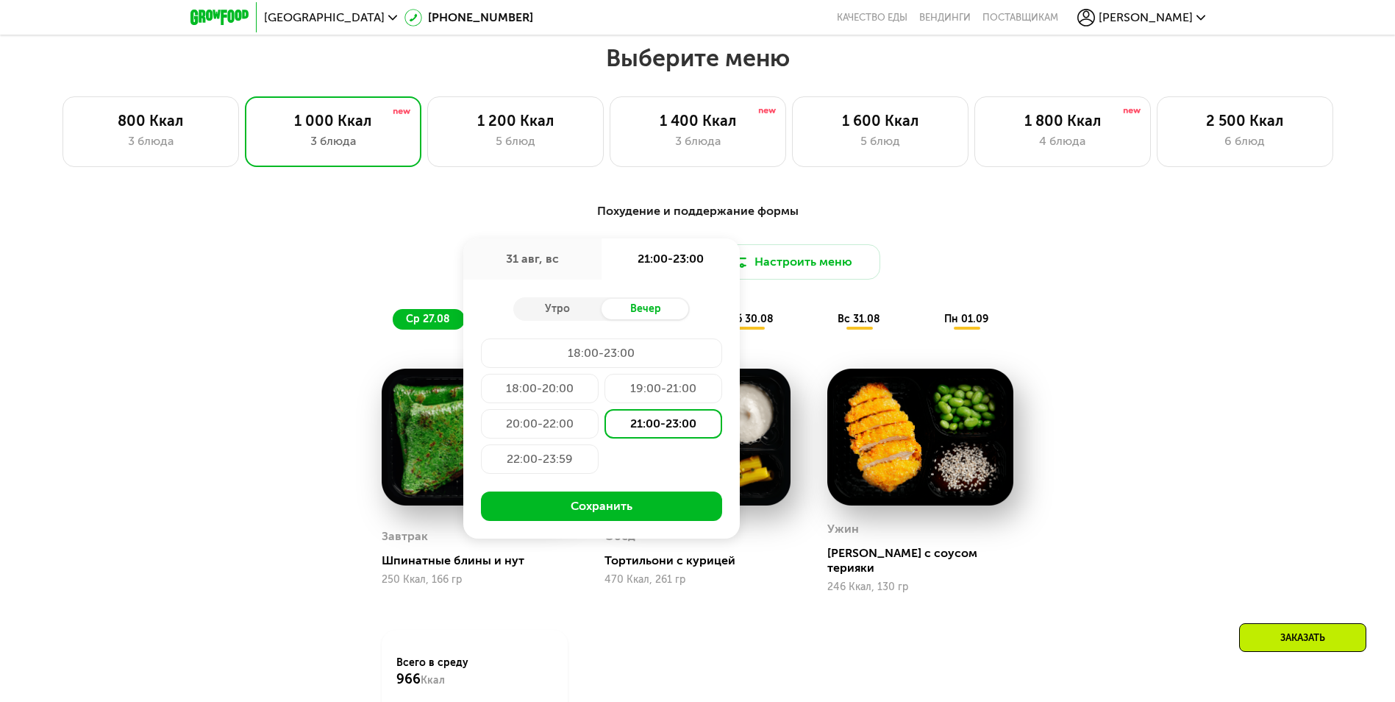
click at [679, 431] on div "21:00-23:00" at bounding box center [663, 423] width 118 height 29
drag, startPoint x: 645, startPoint y: 511, endPoint x: 674, endPoint y: 496, distance: 33.2
click at [645, 510] on button "Сохранить" at bounding box center [601, 505] width 241 height 29
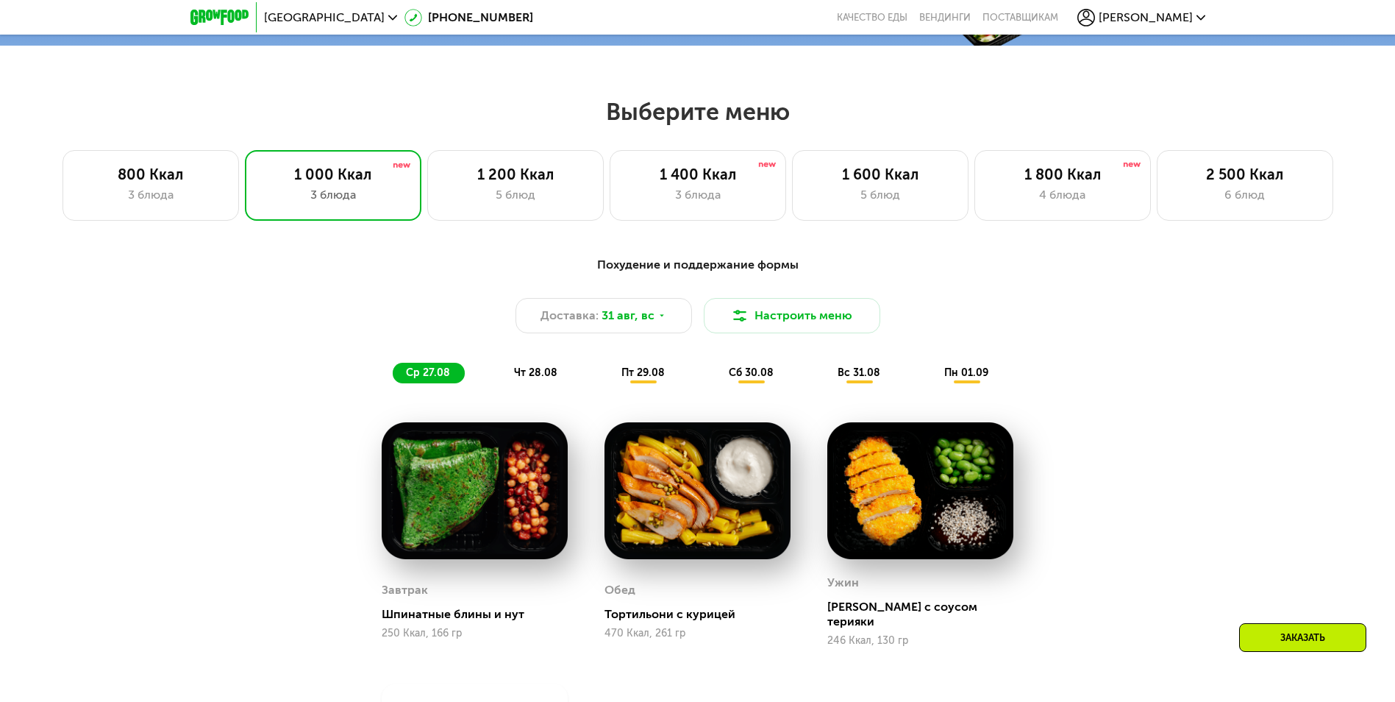
scroll to position [704, 0]
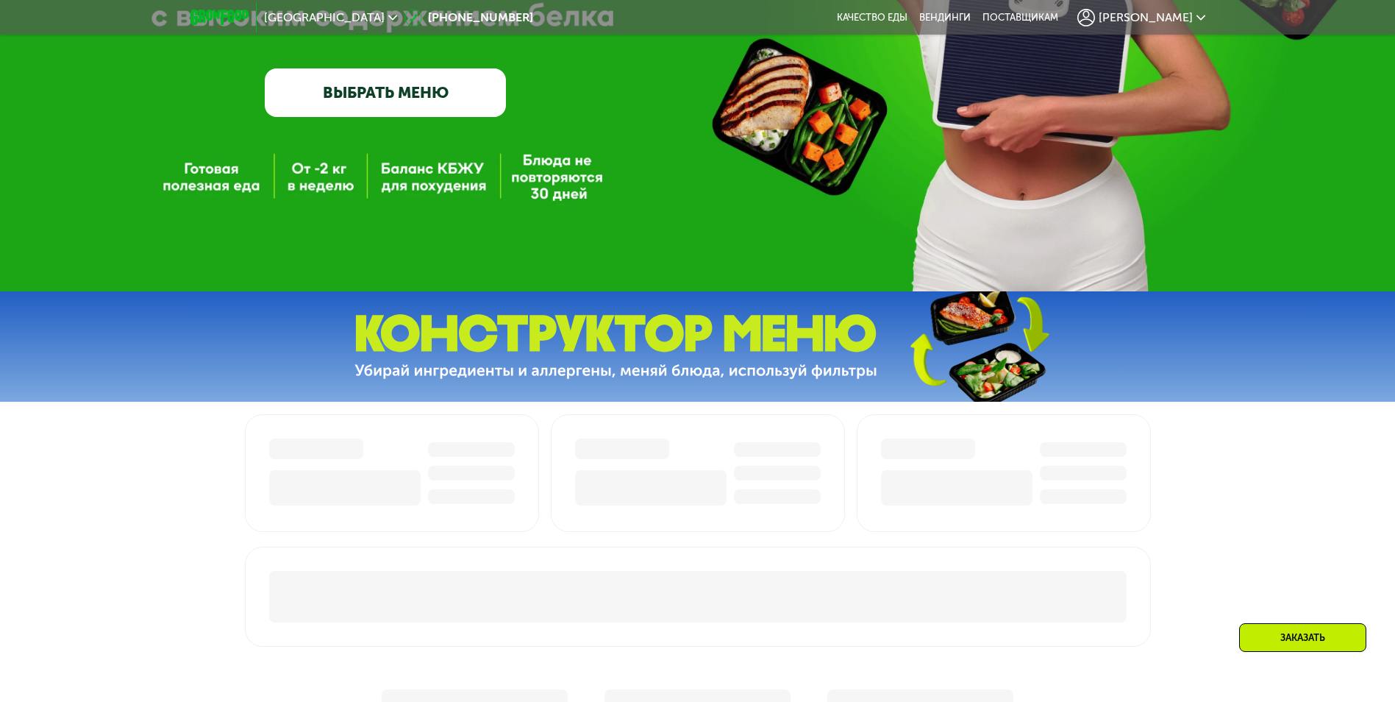
scroll to position [662, 0]
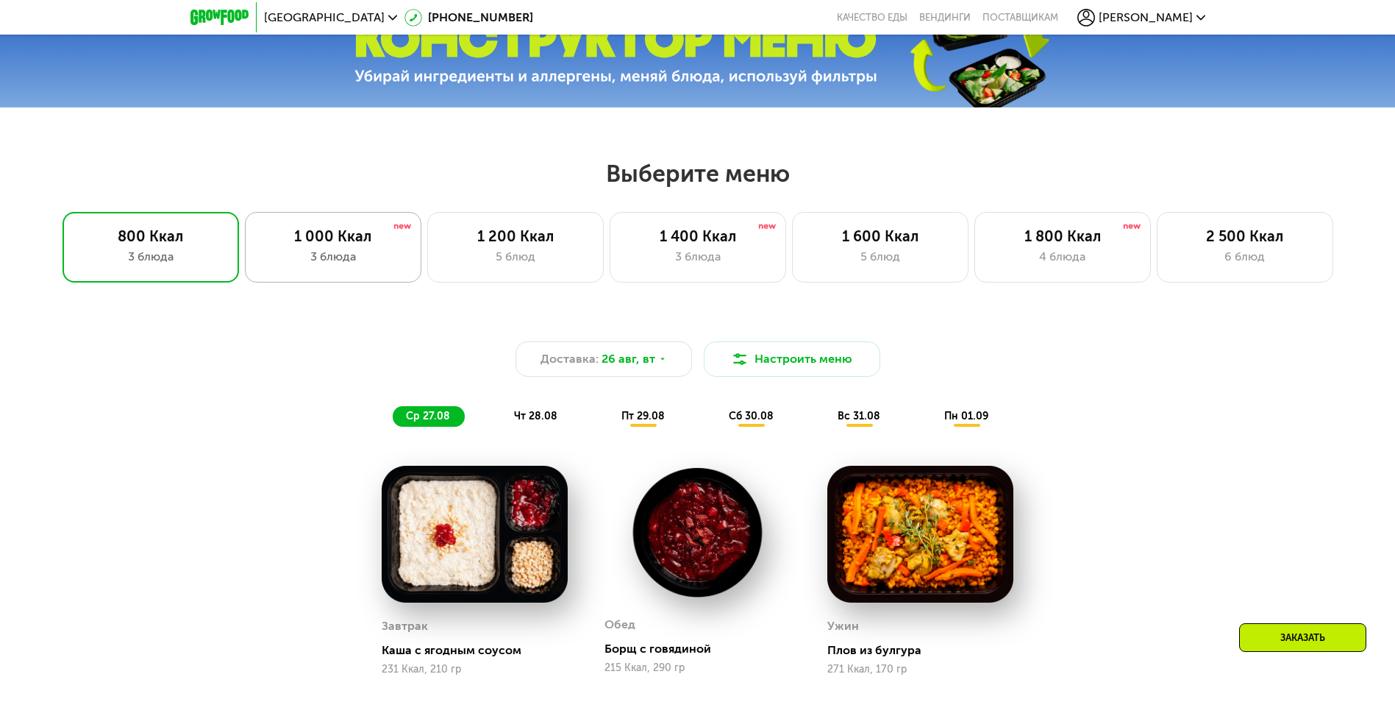
click at [381, 245] on div "1 000 Ккал" at bounding box center [333, 236] width 146 height 18
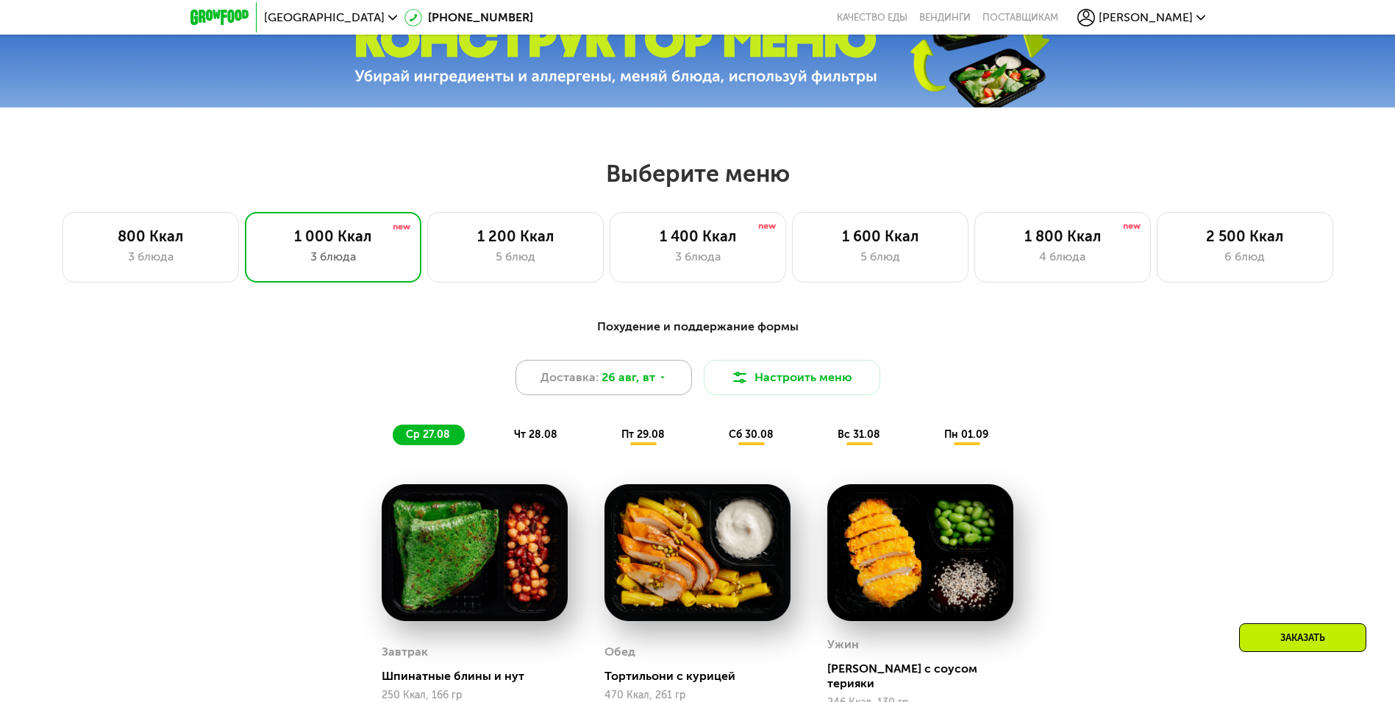
click at [638, 386] on span "26 авг, вт" at bounding box center [628, 377] width 54 height 18
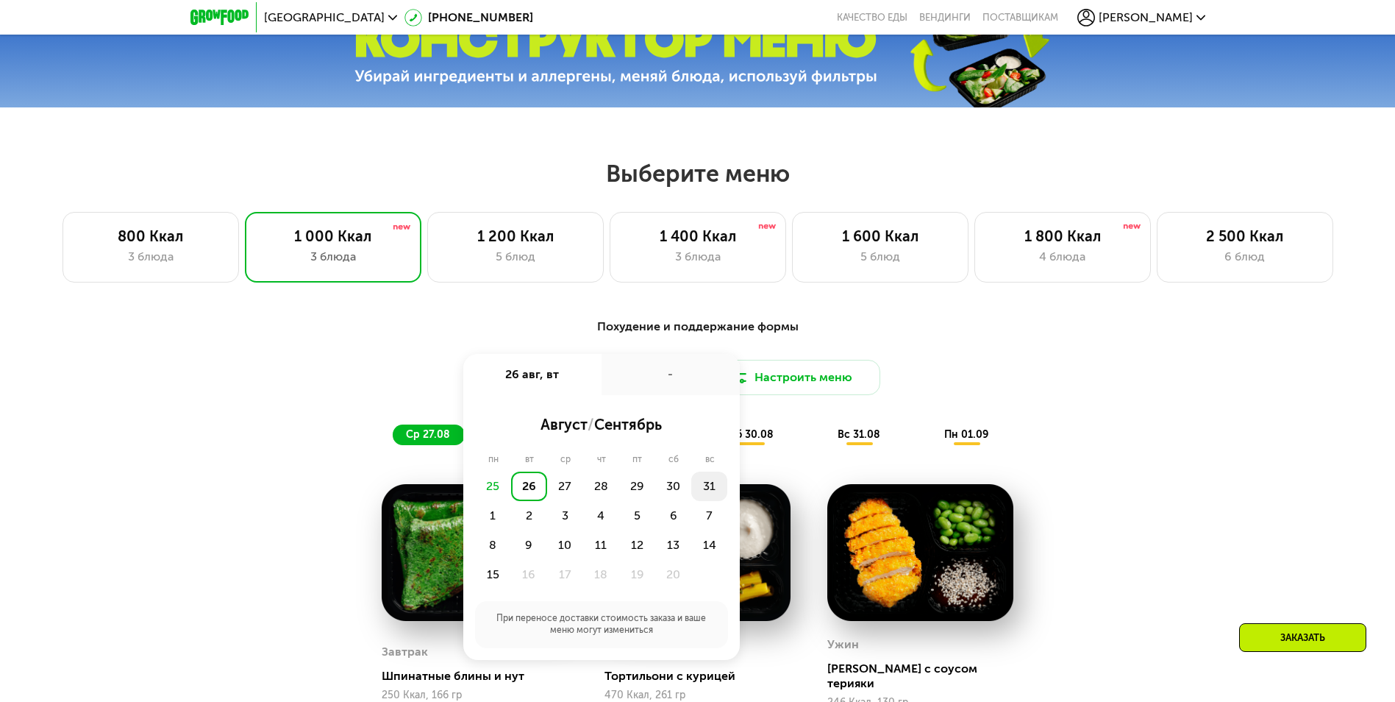
click at [511, 501] on div "31" at bounding box center [493, 515] width 36 height 29
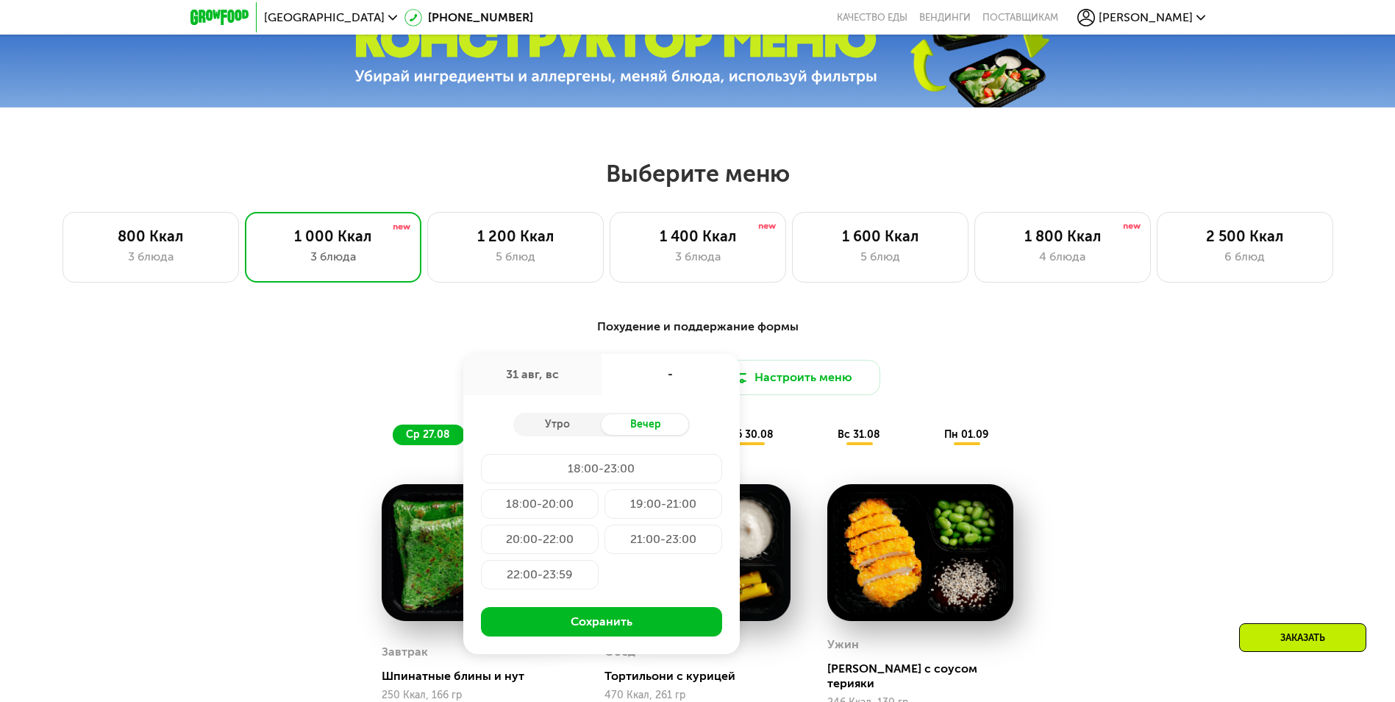
click at [599, 560] on div "21:00-23:00" at bounding box center [540, 574] width 118 height 29
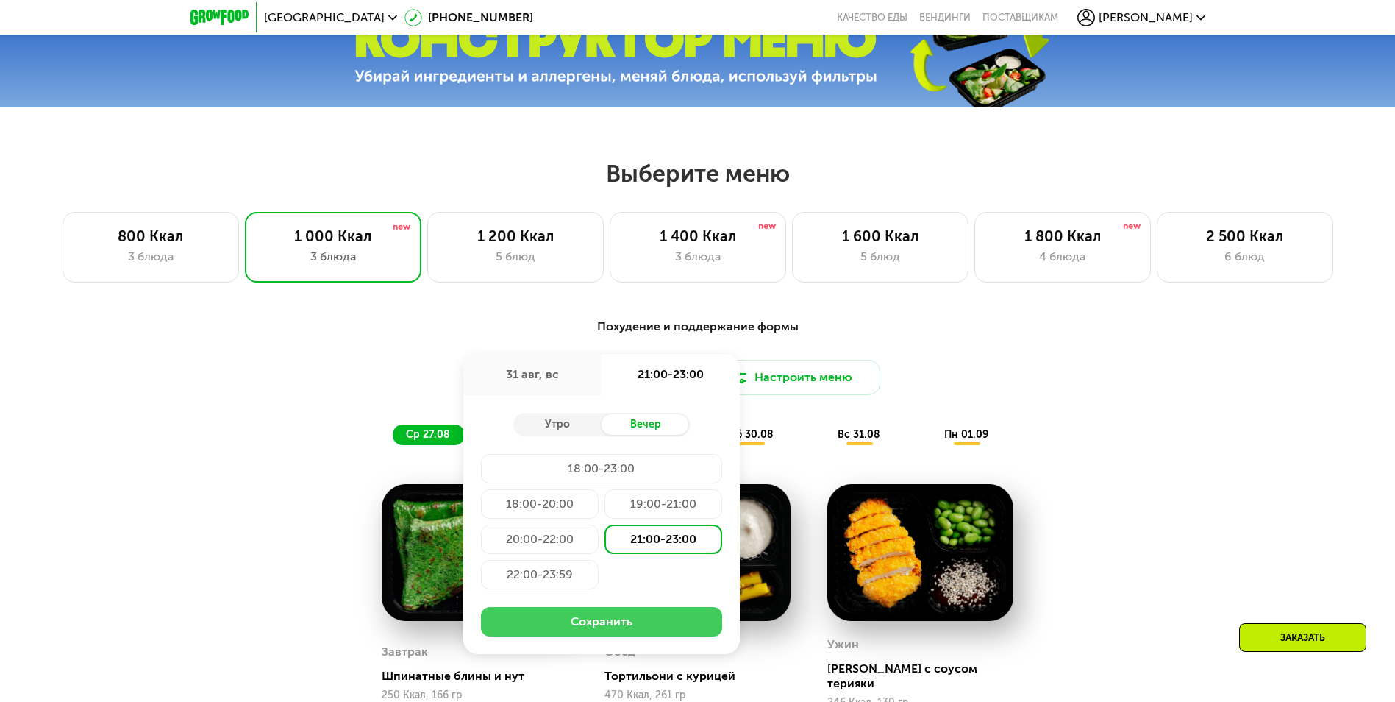
click at [648, 621] on button "Сохранить" at bounding box center [601, 621] width 241 height 29
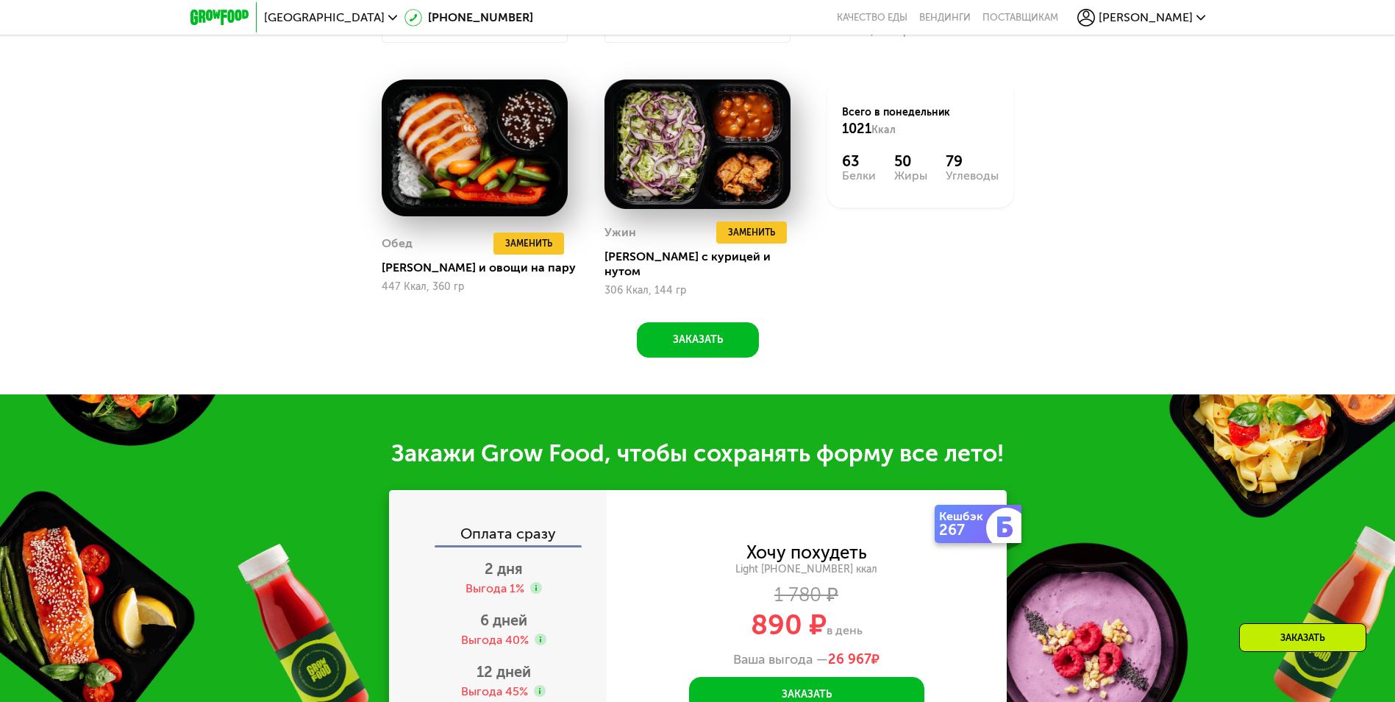
scroll to position [1544, 0]
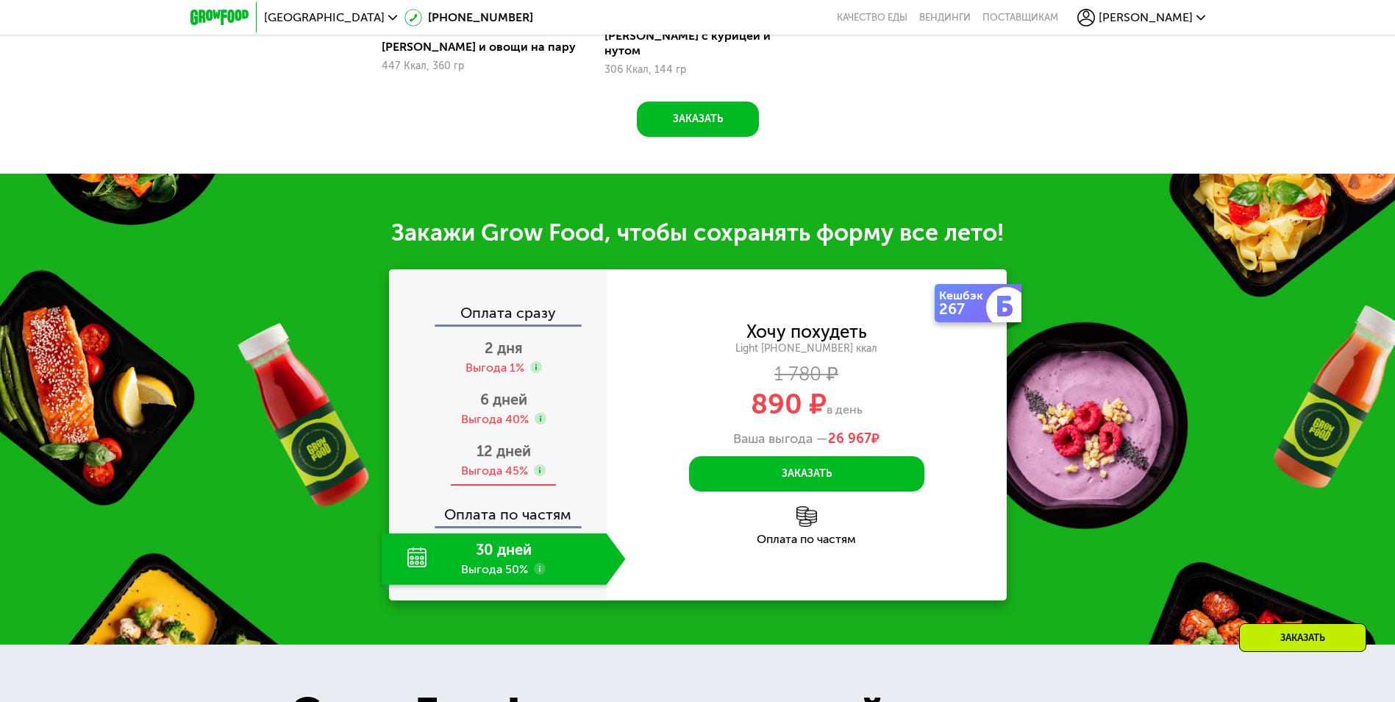
click at [493, 464] on div "Выгода 45%" at bounding box center [494, 471] width 67 height 16
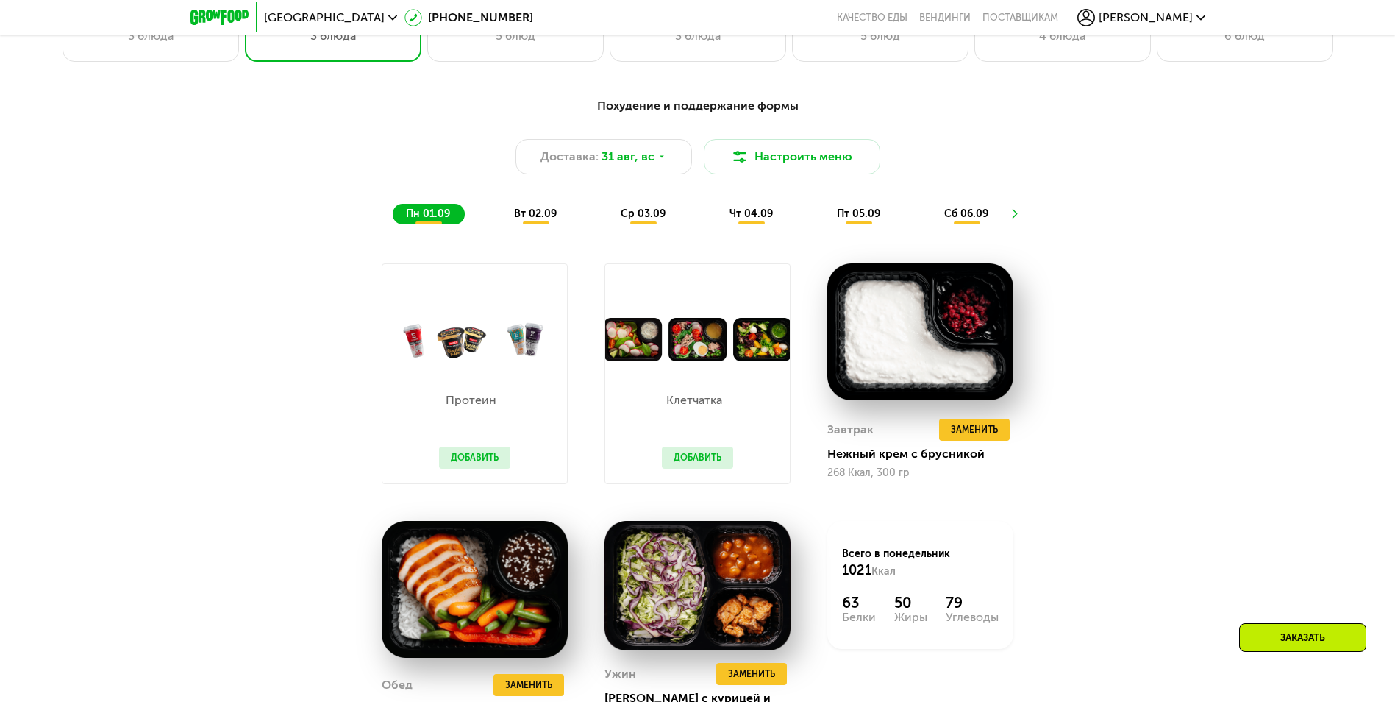
scroll to position [588, 0]
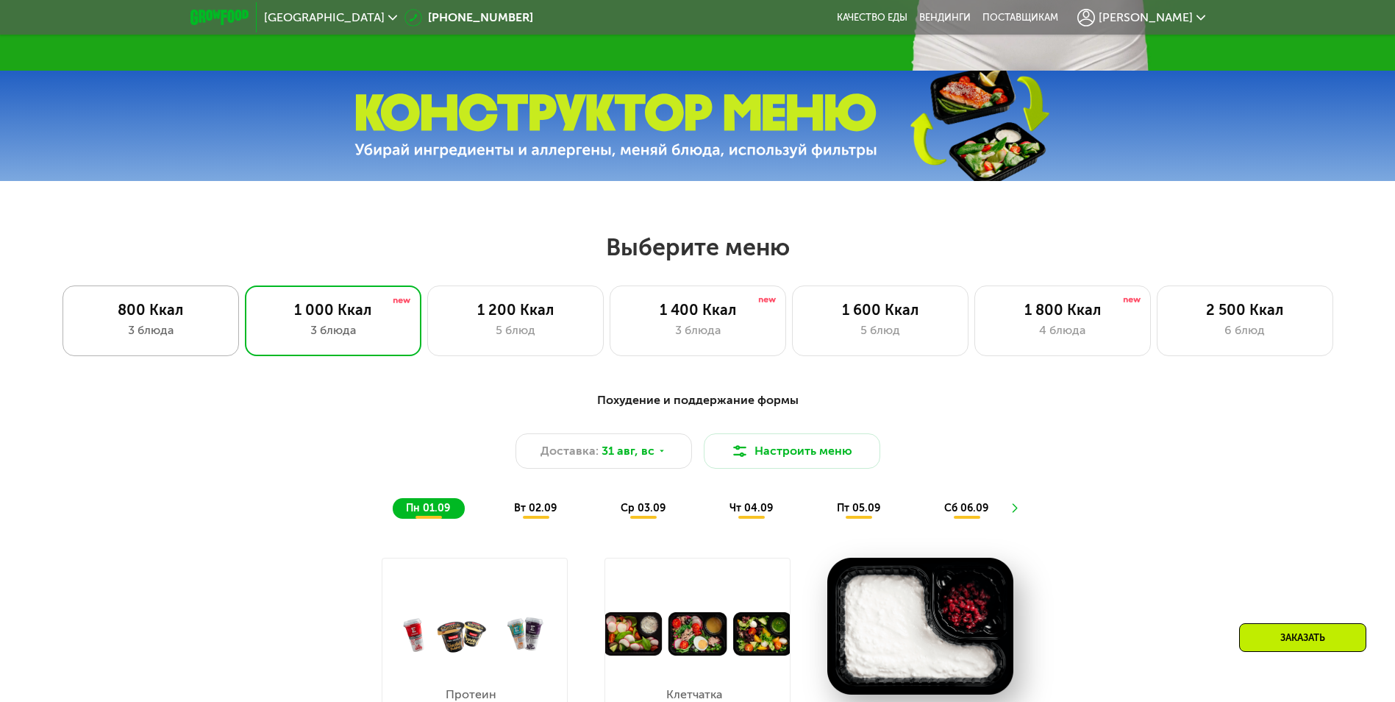
click at [188, 318] on div "800 Ккал" at bounding box center [151, 310] width 146 height 18
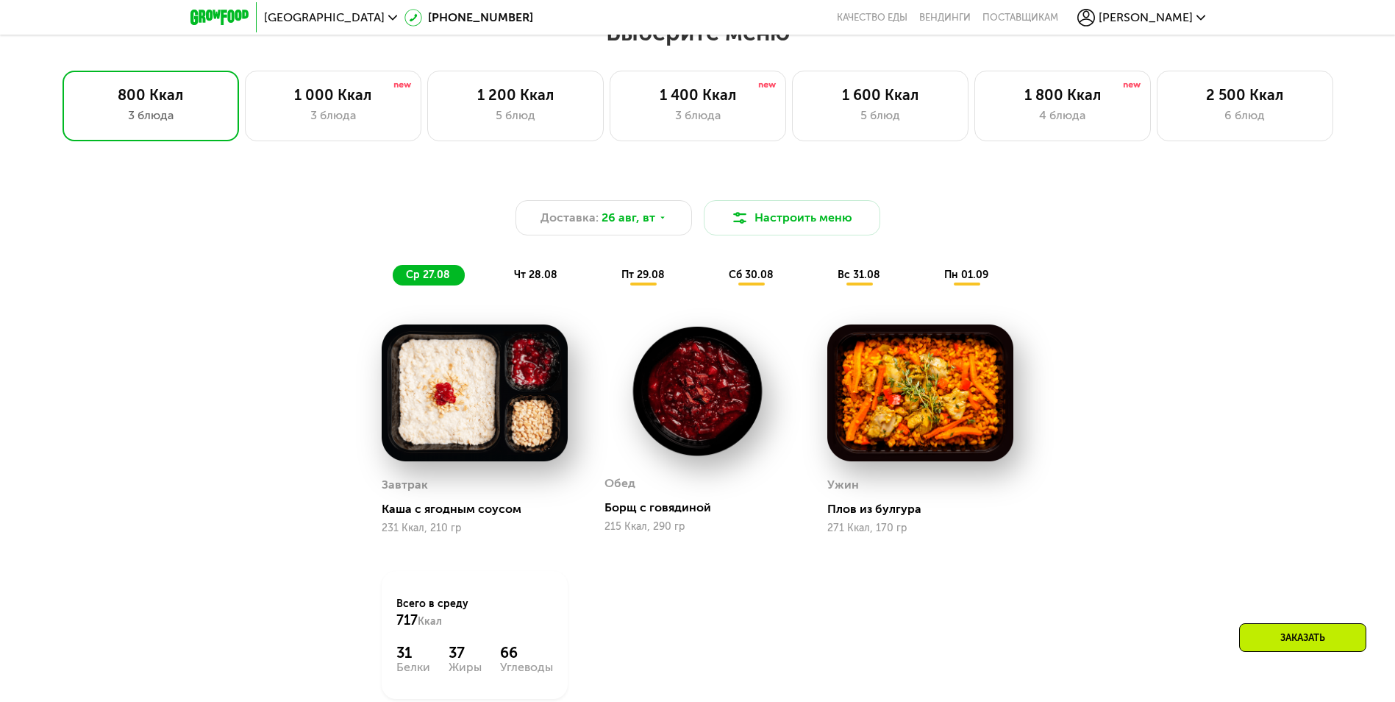
scroll to position [809, 0]
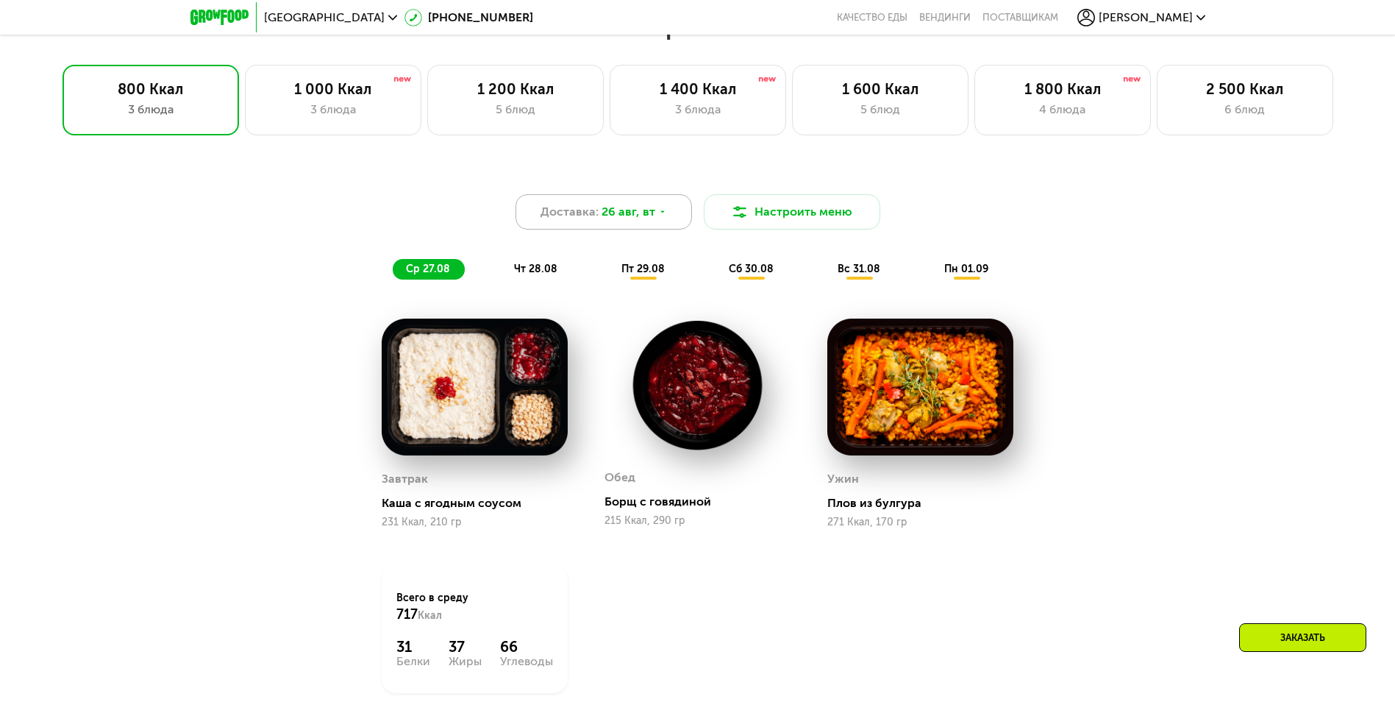
click at [632, 214] on span "26 авг, вт" at bounding box center [628, 212] width 54 height 18
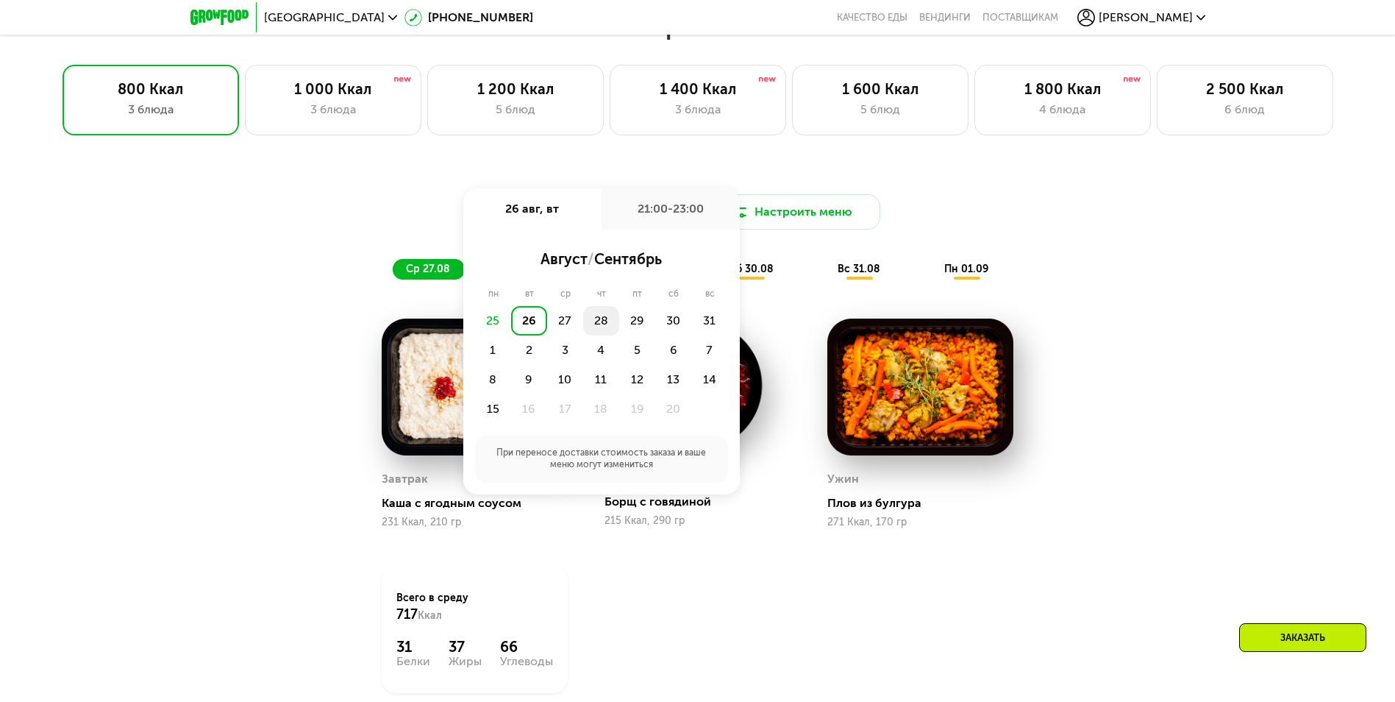
click at [619, 323] on div "28" at bounding box center [637, 320] width 36 height 29
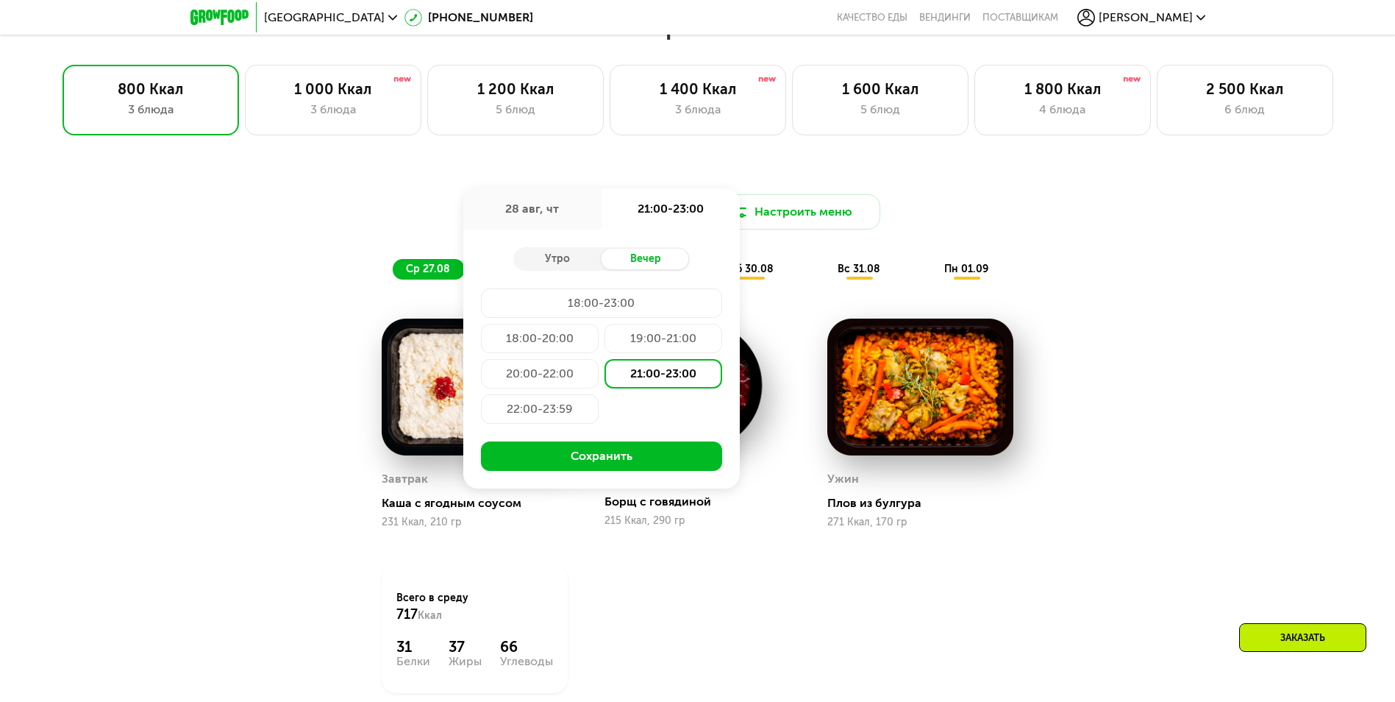
click at [661, 374] on div "21:00-23:00" at bounding box center [663, 373] width 118 height 29
click at [607, 457] on button "Сохранить" at bounding box center [601, 455] width 241 height 29
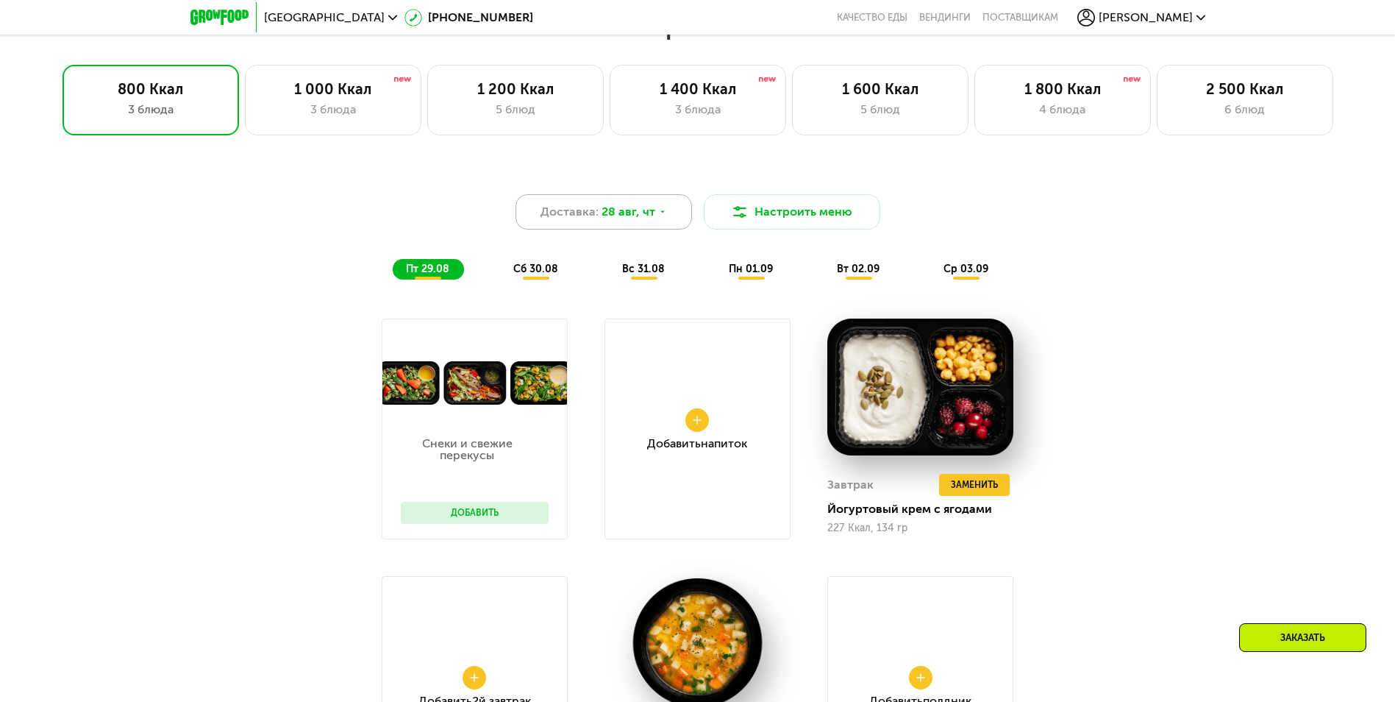
click at [627, 216] on span "28 авг, чт" at bounding box center [628, 212] width 54 height 18
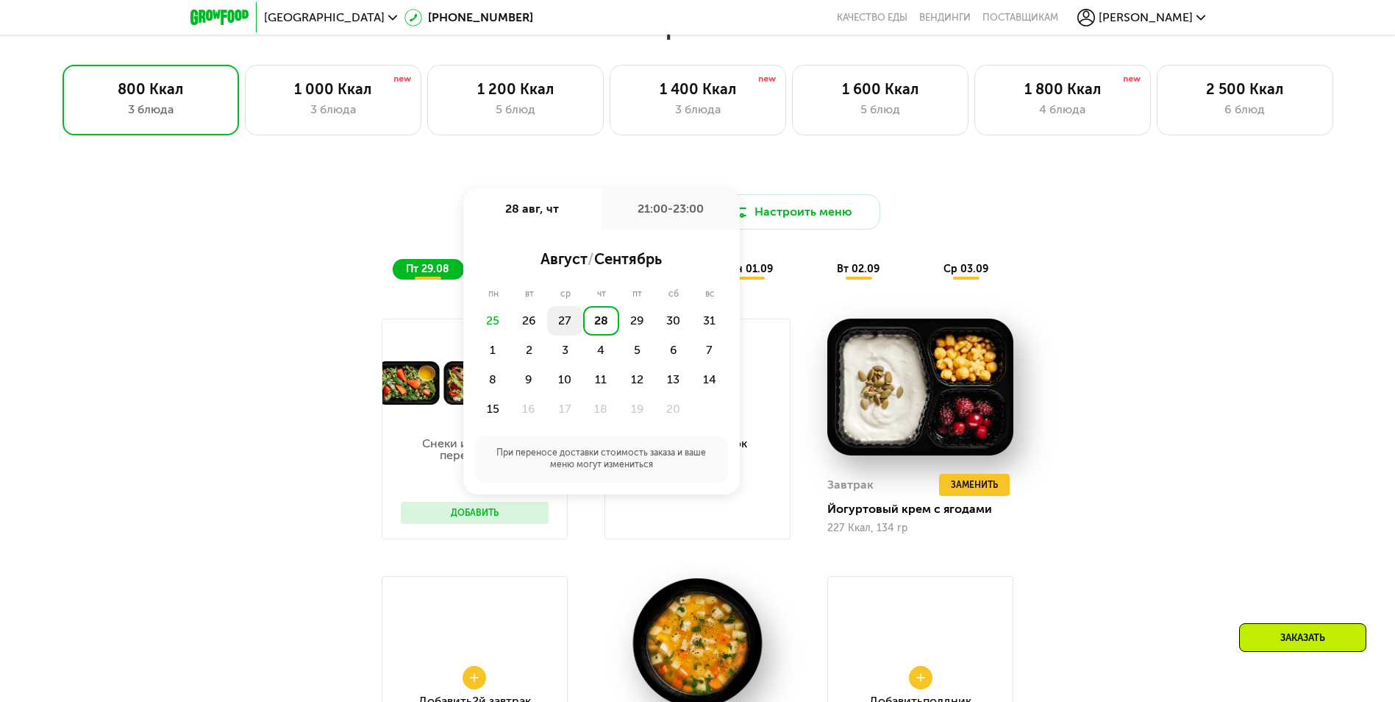
click at [583, 321] on div "27" at bounding box center [601, 320] width 36 height 29
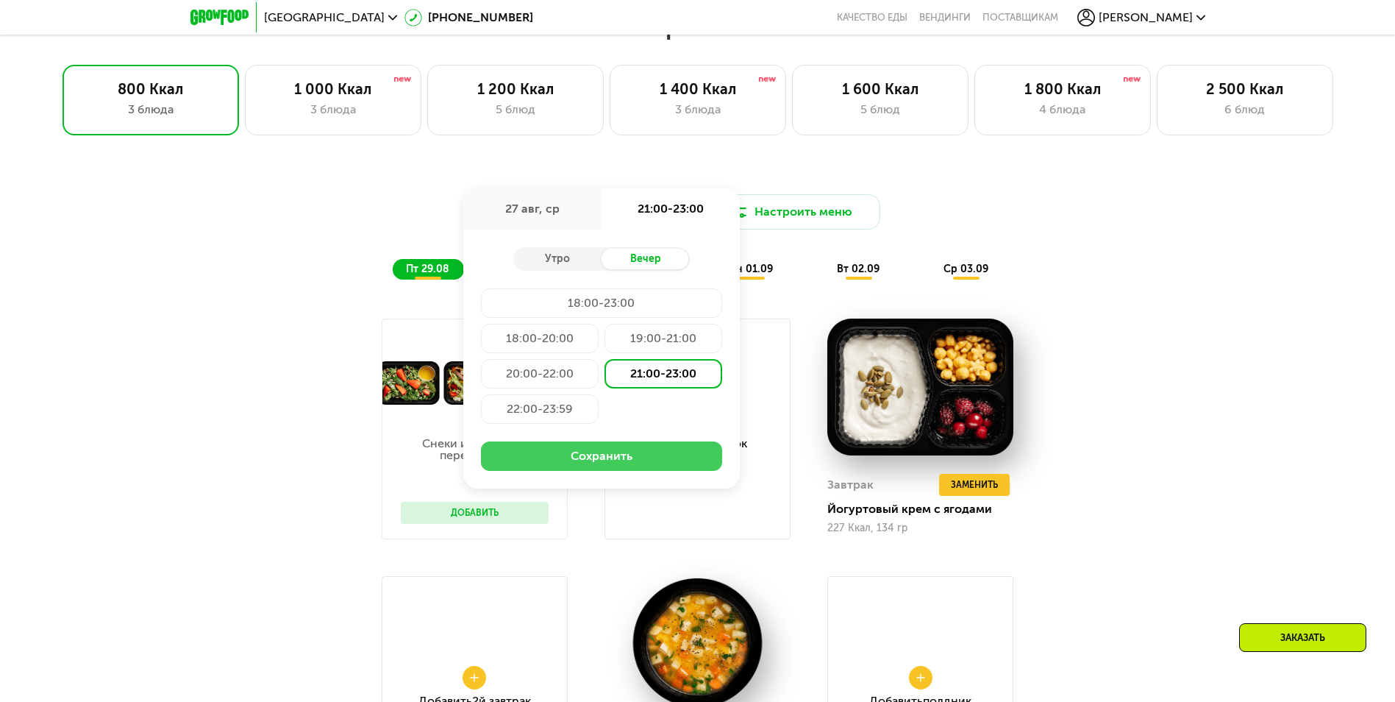
click at [632, 462] on button "Сохранить" at bounding box center [601, 455] width 241 height 29
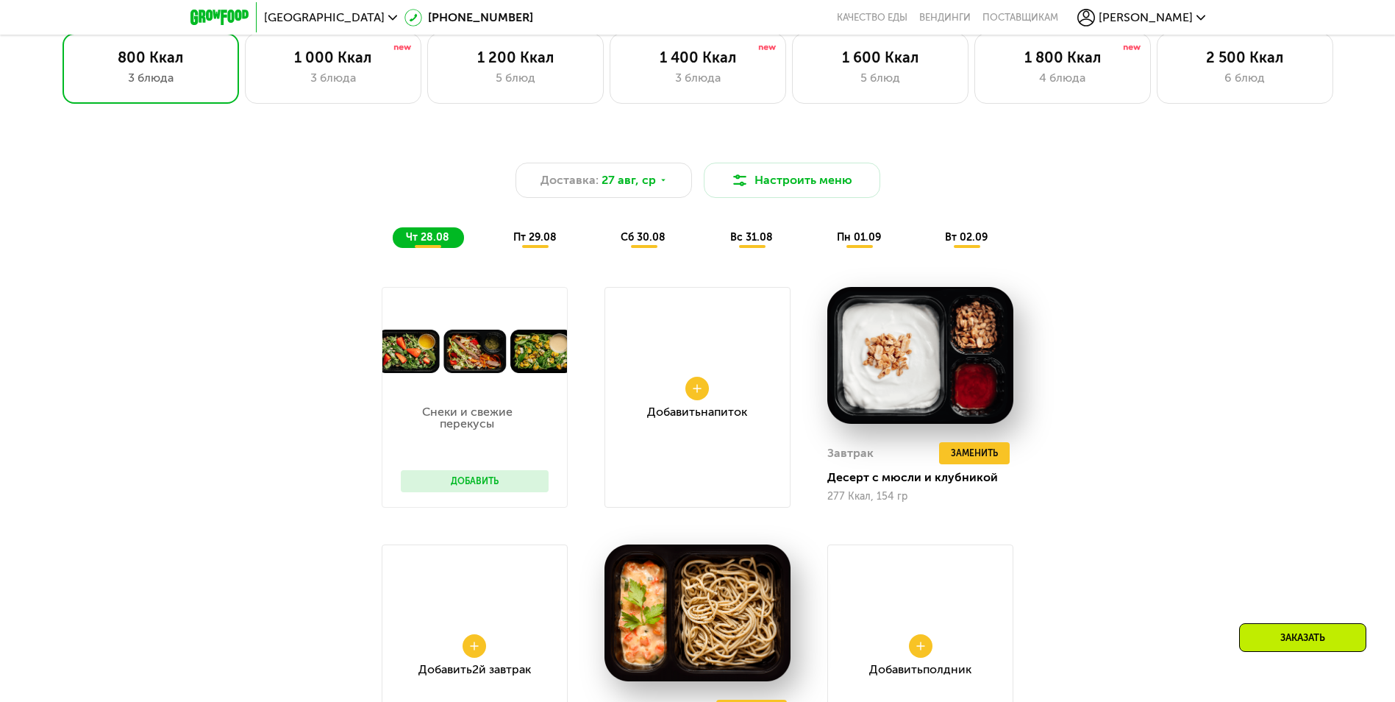
scroll to position [588, 0]
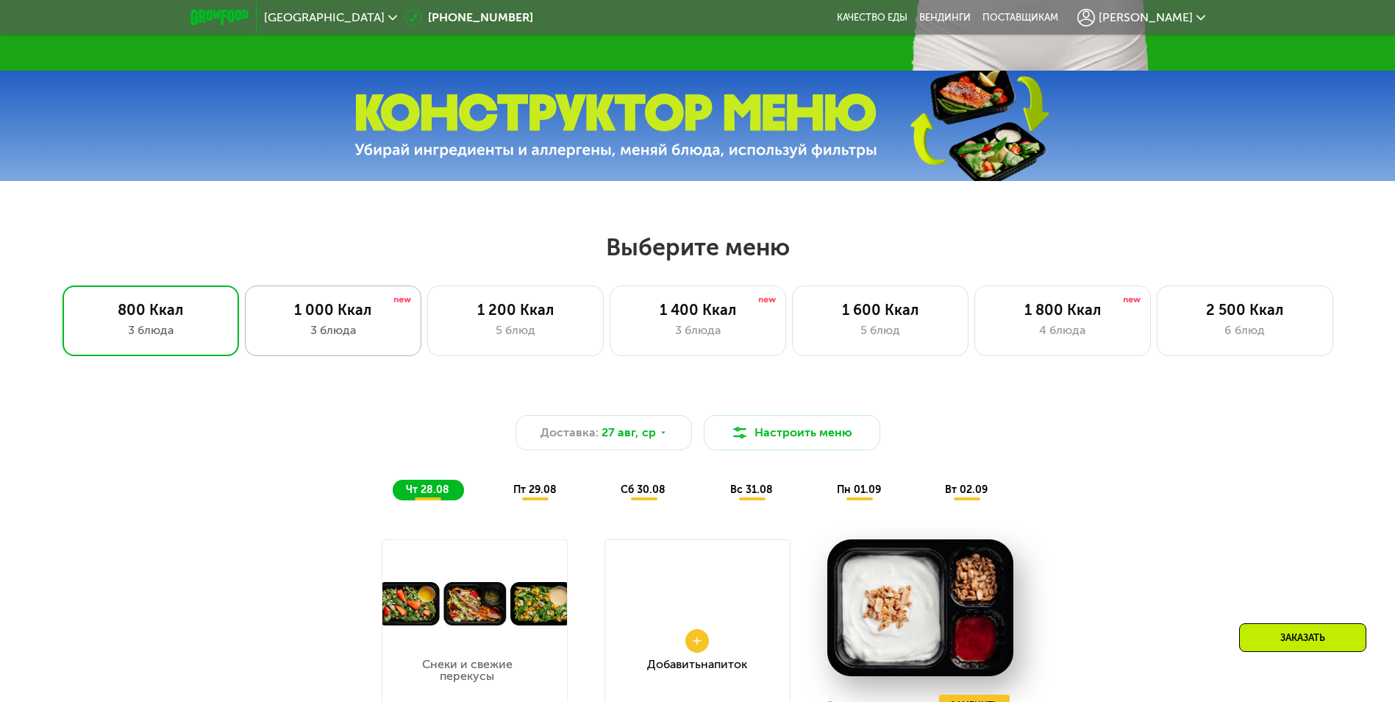
click at [379, 316] on div "1 000 Ккал" at bounding box center [333, 310] width 146 height 18
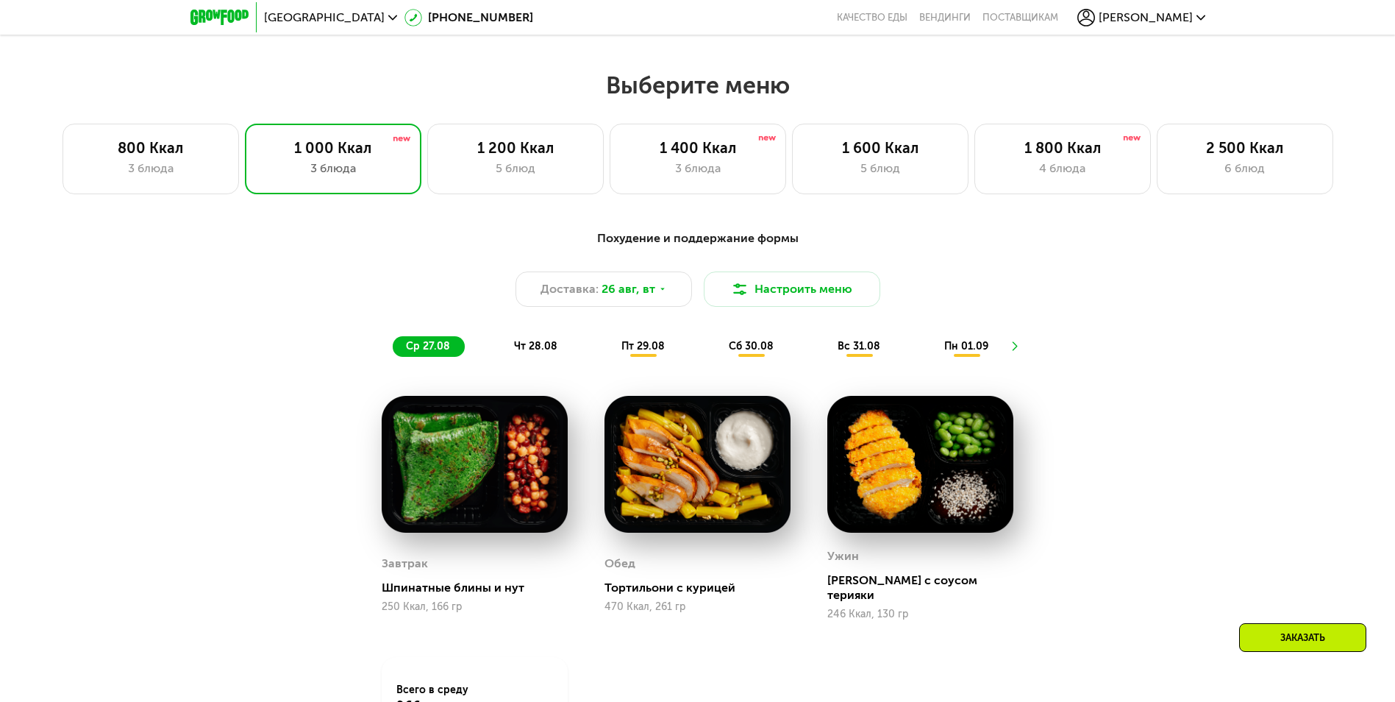
scroll to position [749, 0]
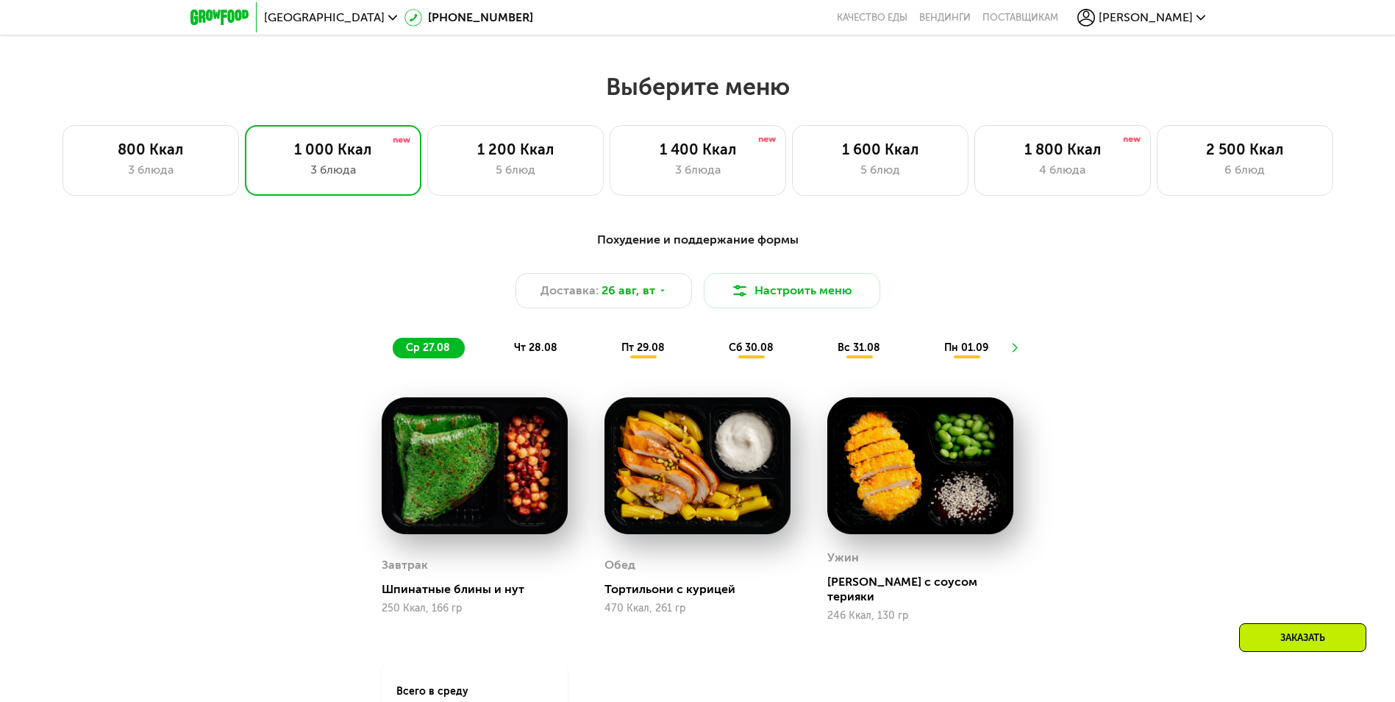
click at [525, 349] on span "чт 28.08" at bounding box center [535, 347] width 43 height 13
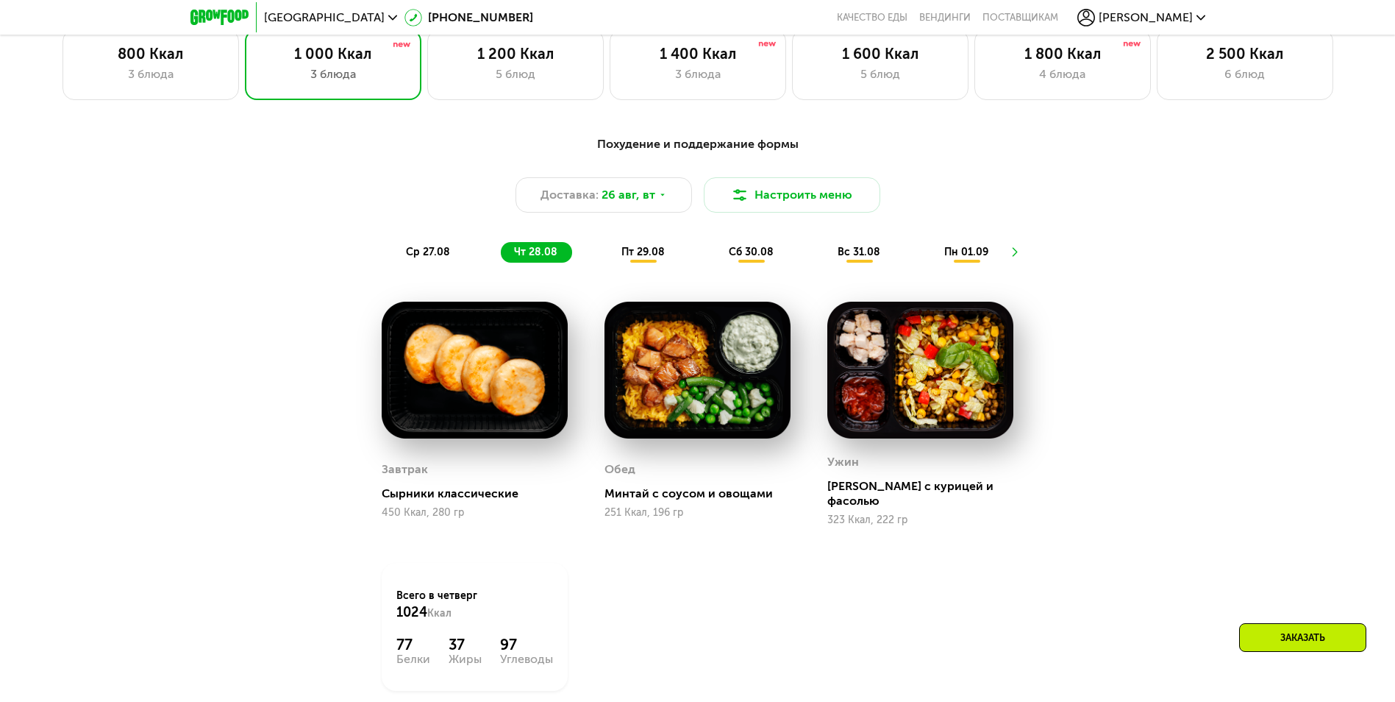
scroll to position [969, 0]
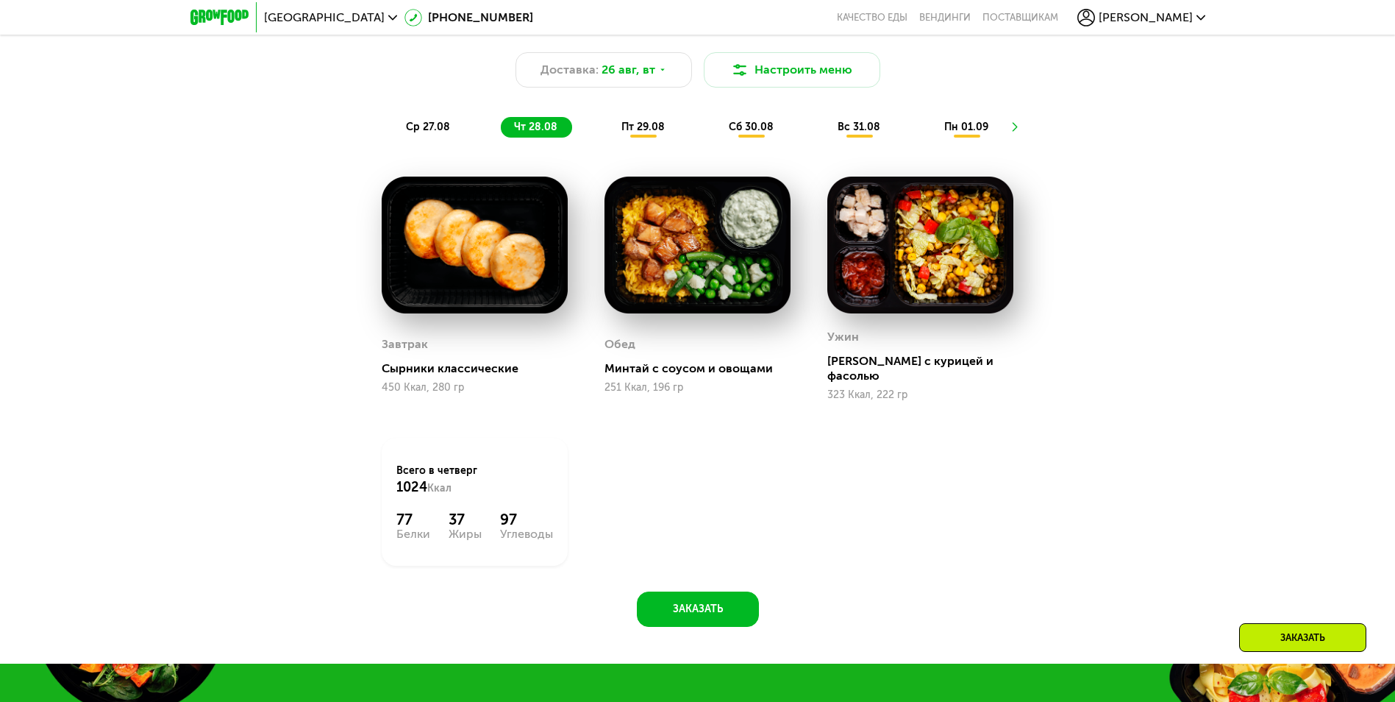
click at [432, 133] on span "ср 27.08" at bounding box center [428, 127] width 44 height 13
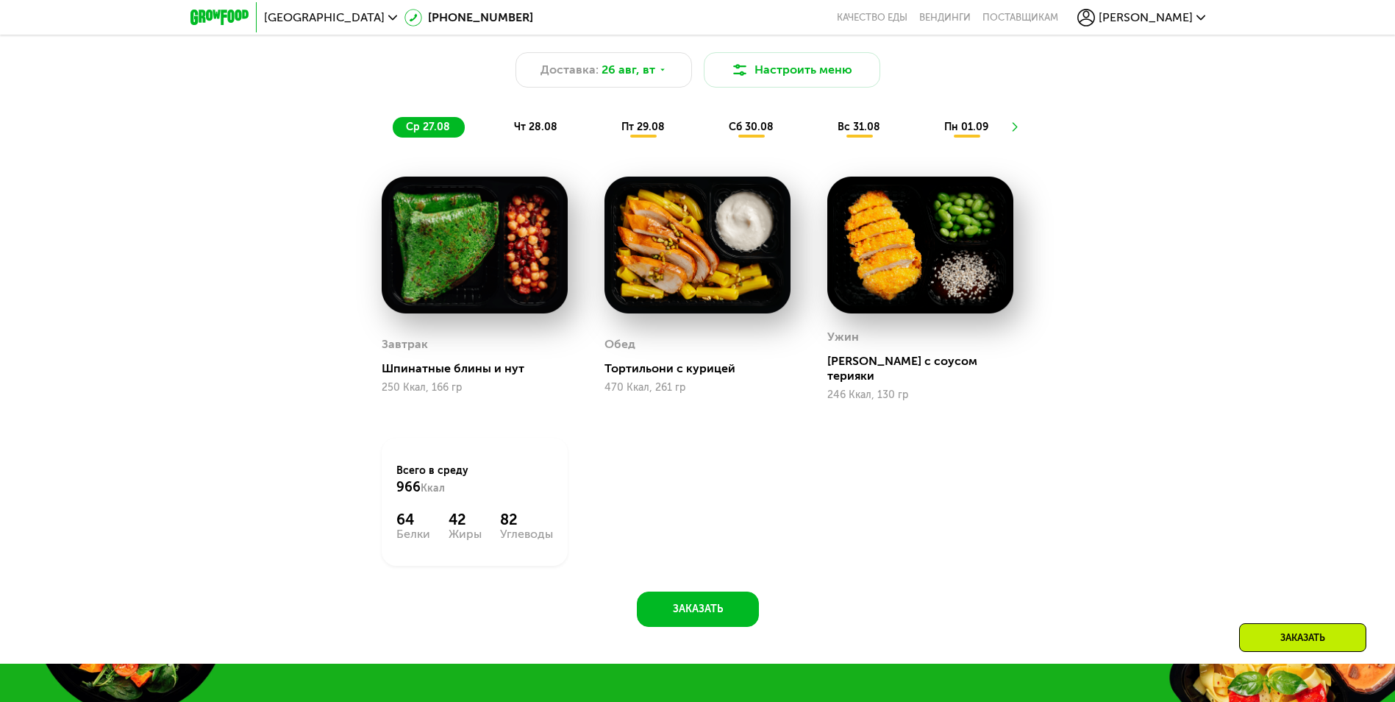
click at [535, 125] on span "чт 28.08" at bounding box center [535, 127] width 43 height 13
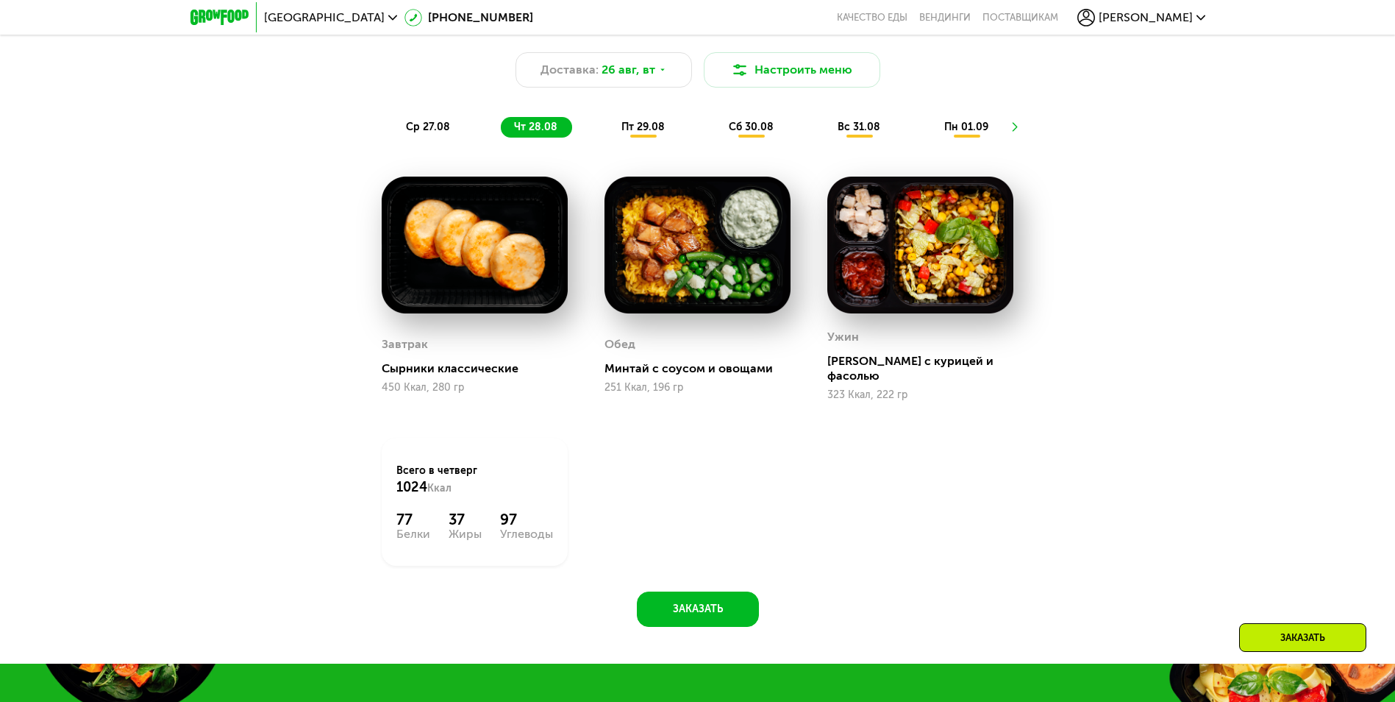
click at [429, 125] on span "ср 27.08" at bounding box center [428, 127] width 44 height 13
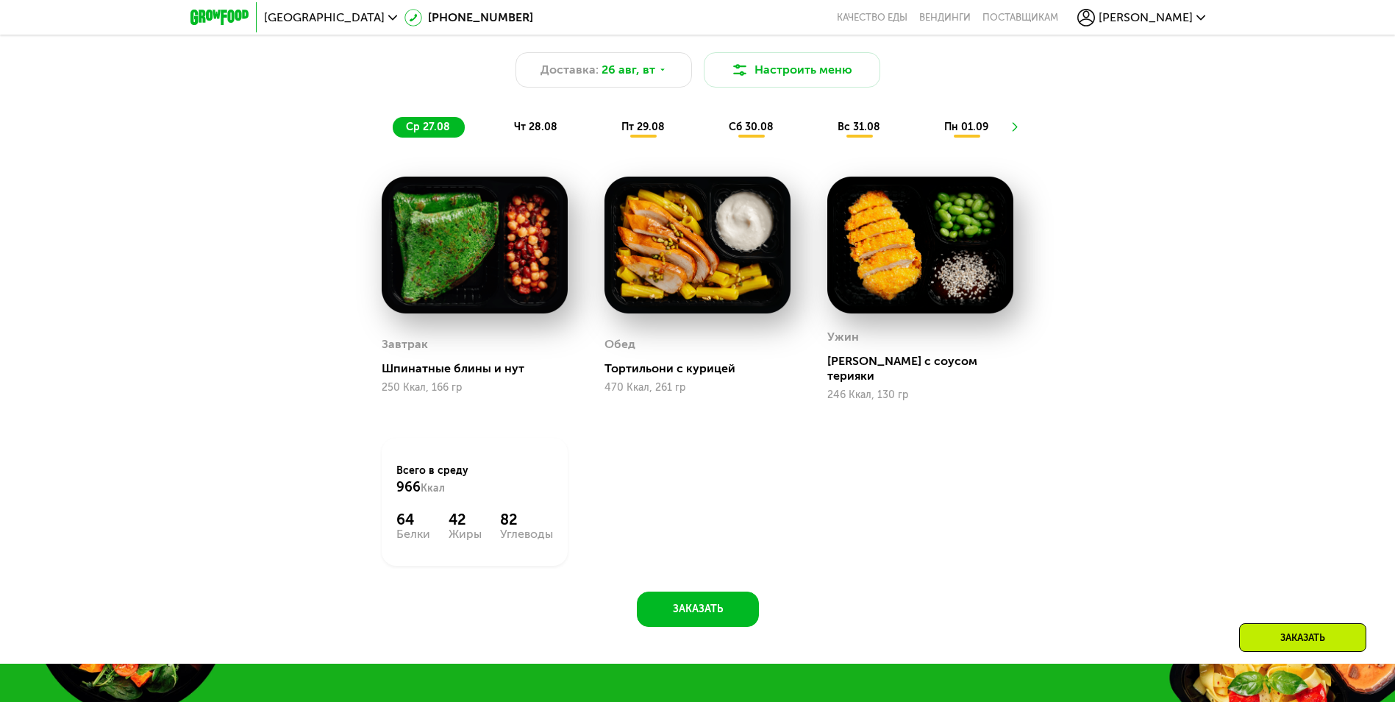
click at [538, 132] on span "чт 28.08" at bounding box center [535, 127] width 43 height 13
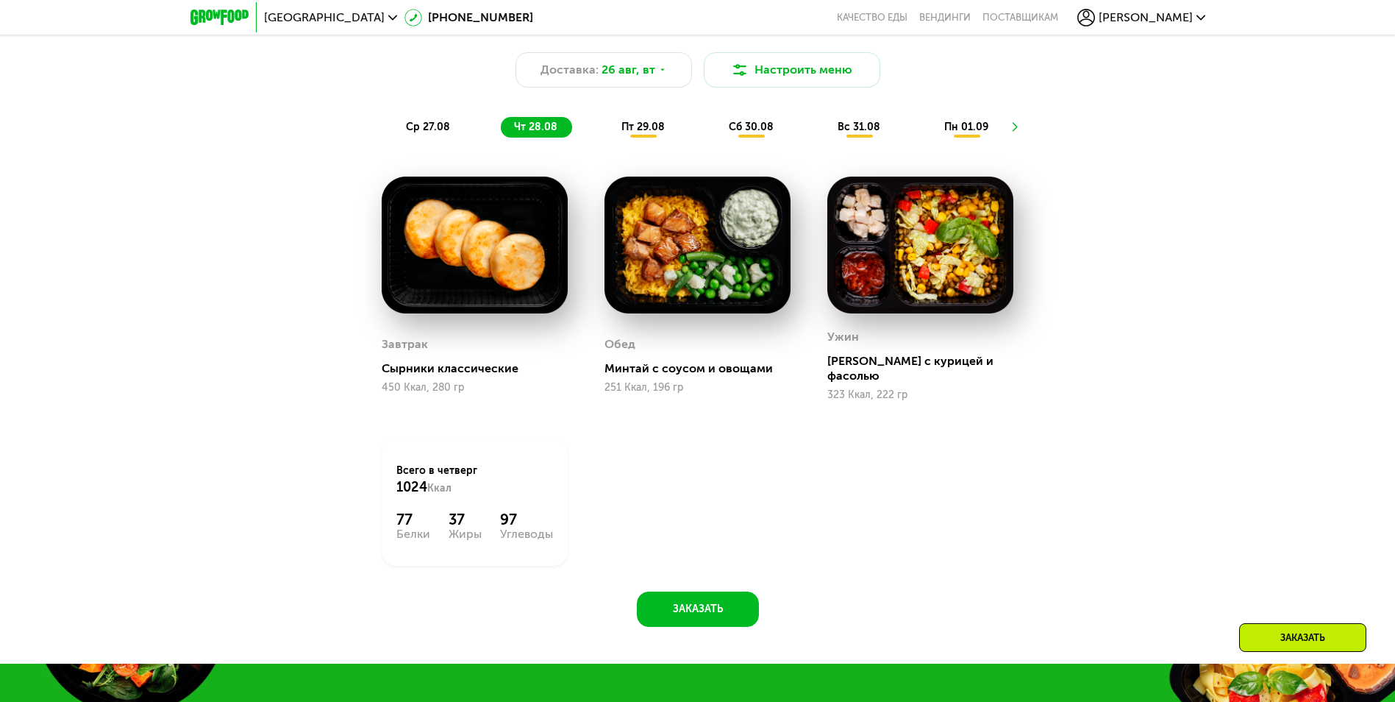
click at [435, 133] on span "ср 27.08" at bounding box center [428, 127] width 44 height 13
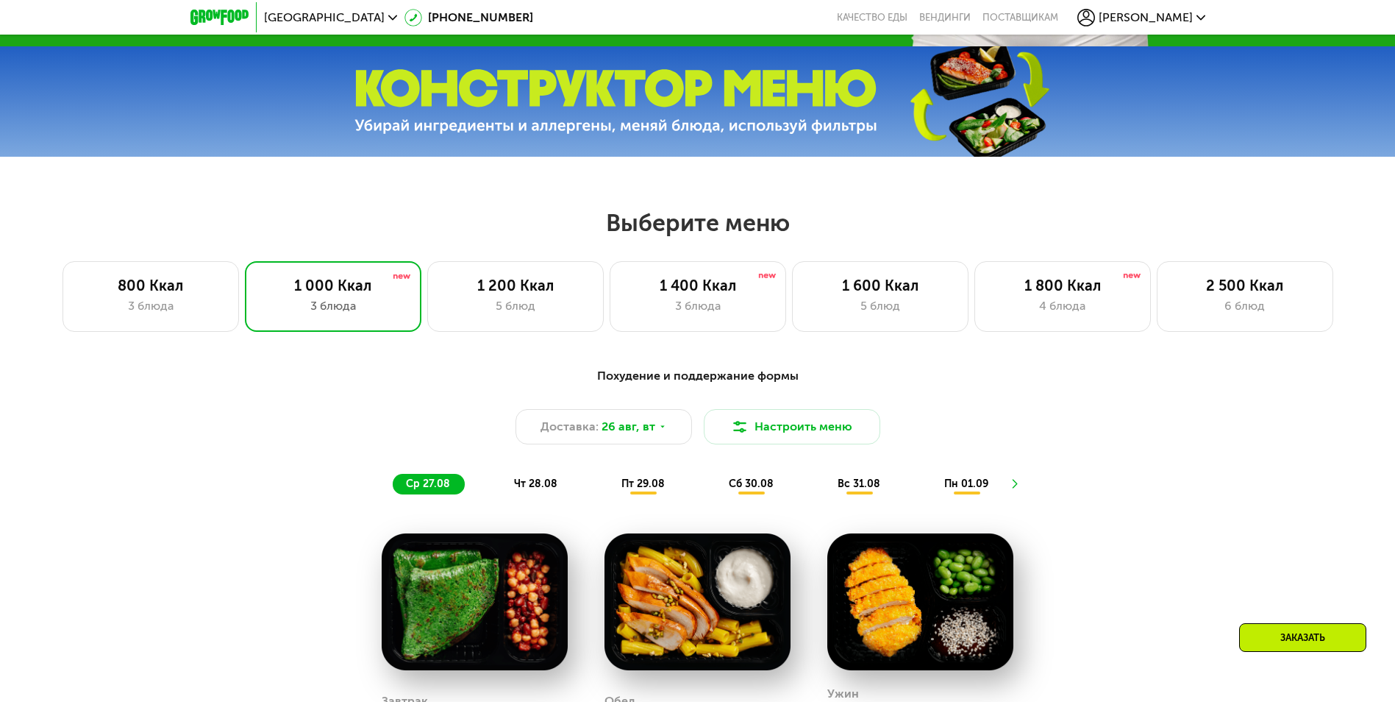
scroll to position [601, 0]
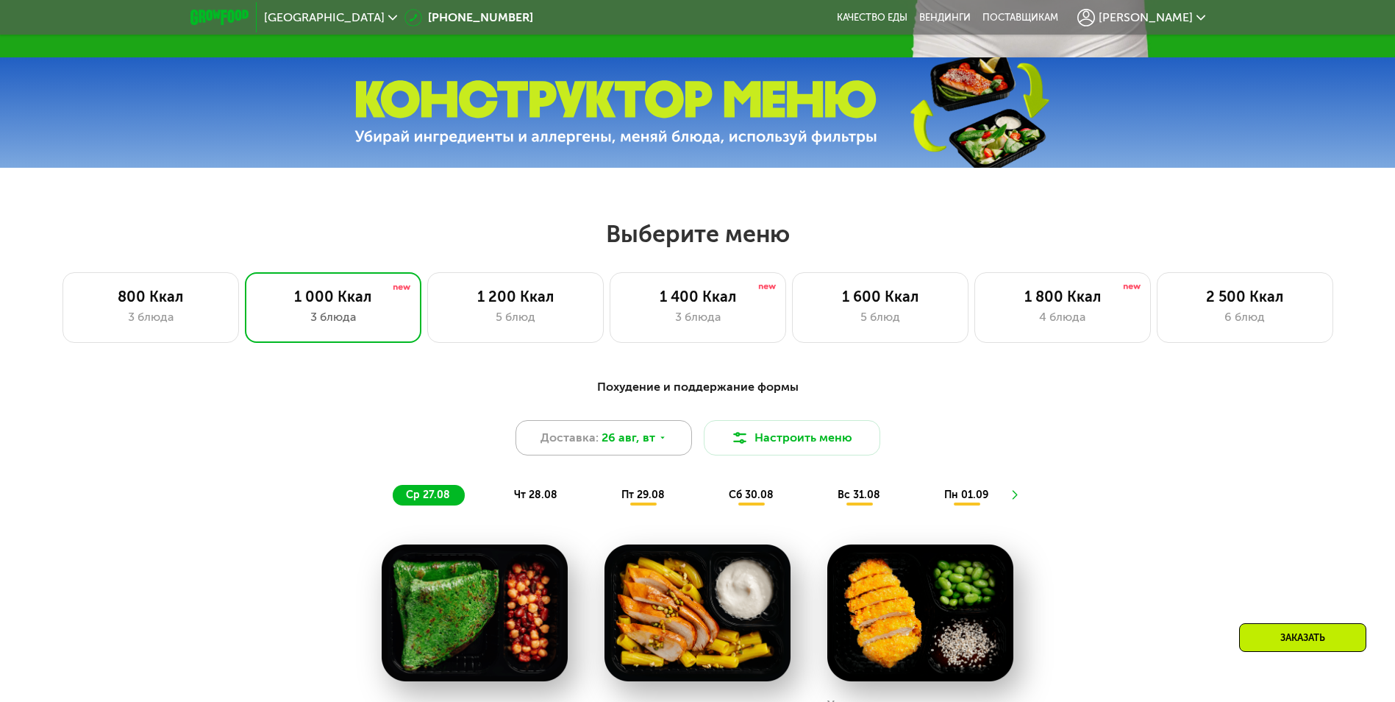
click at [634, 439] on span "26 авг, вт" at bounding box center [628, 438] width 54 height 18
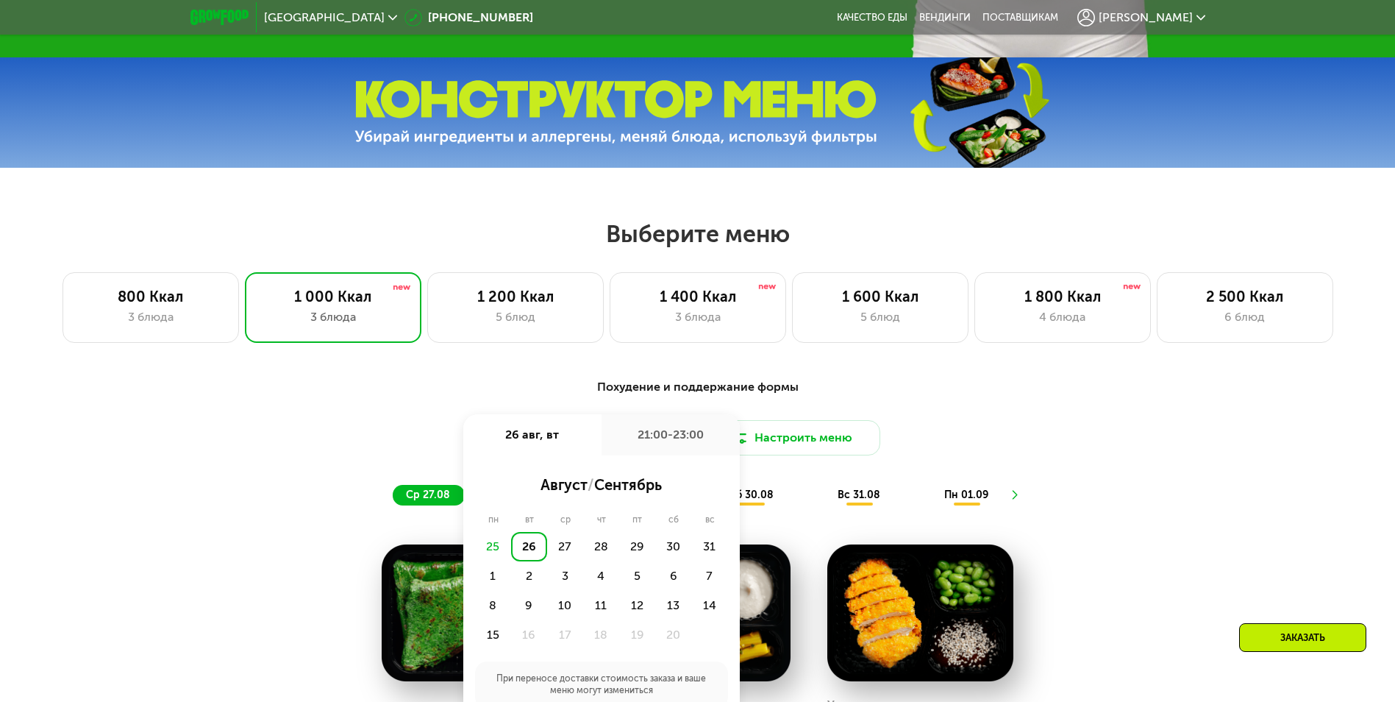
click at [1075, 419] on div "Похудение и поддержание формы Доставка: [DATE] авг, вт 21:00-23:00 август / сен…" at bounding box center [698, 441] width 871 height 127
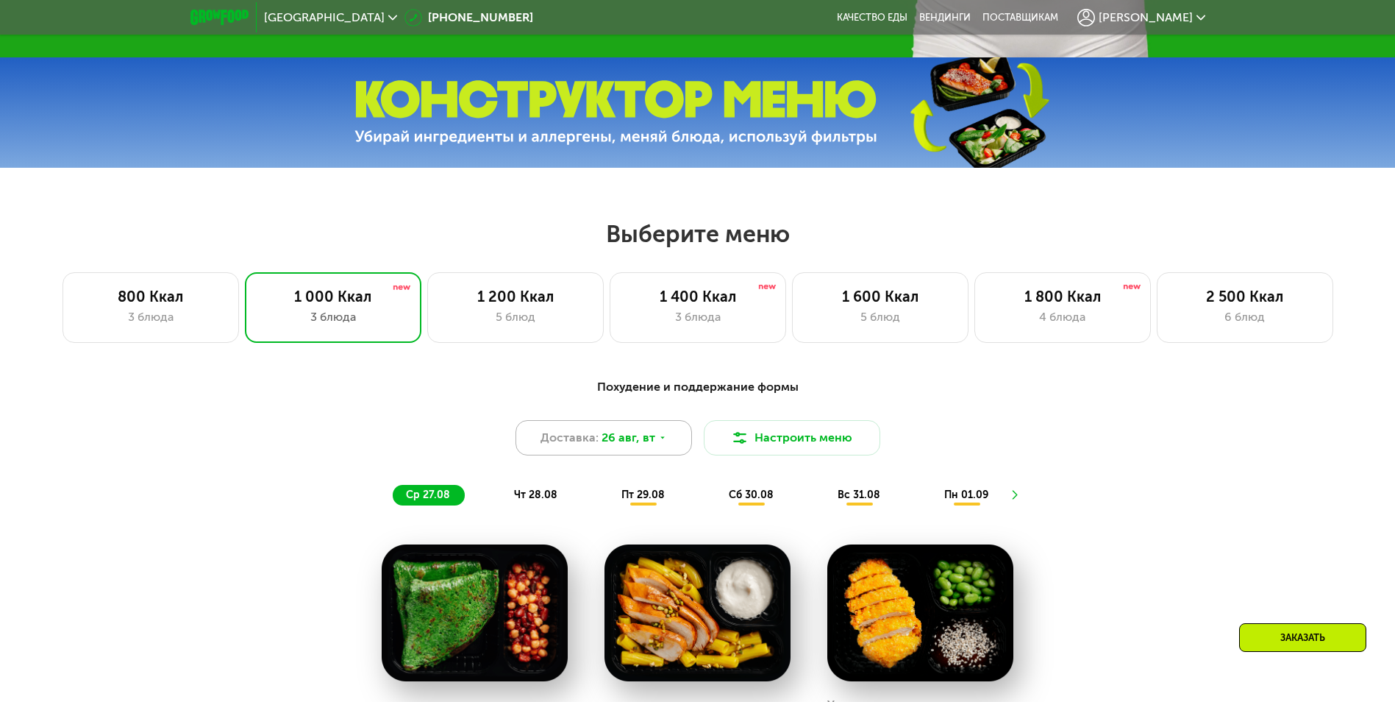
click at [646, 443] on span "26 авг, вт" at bounding box center [628, 438] width 54 height 18
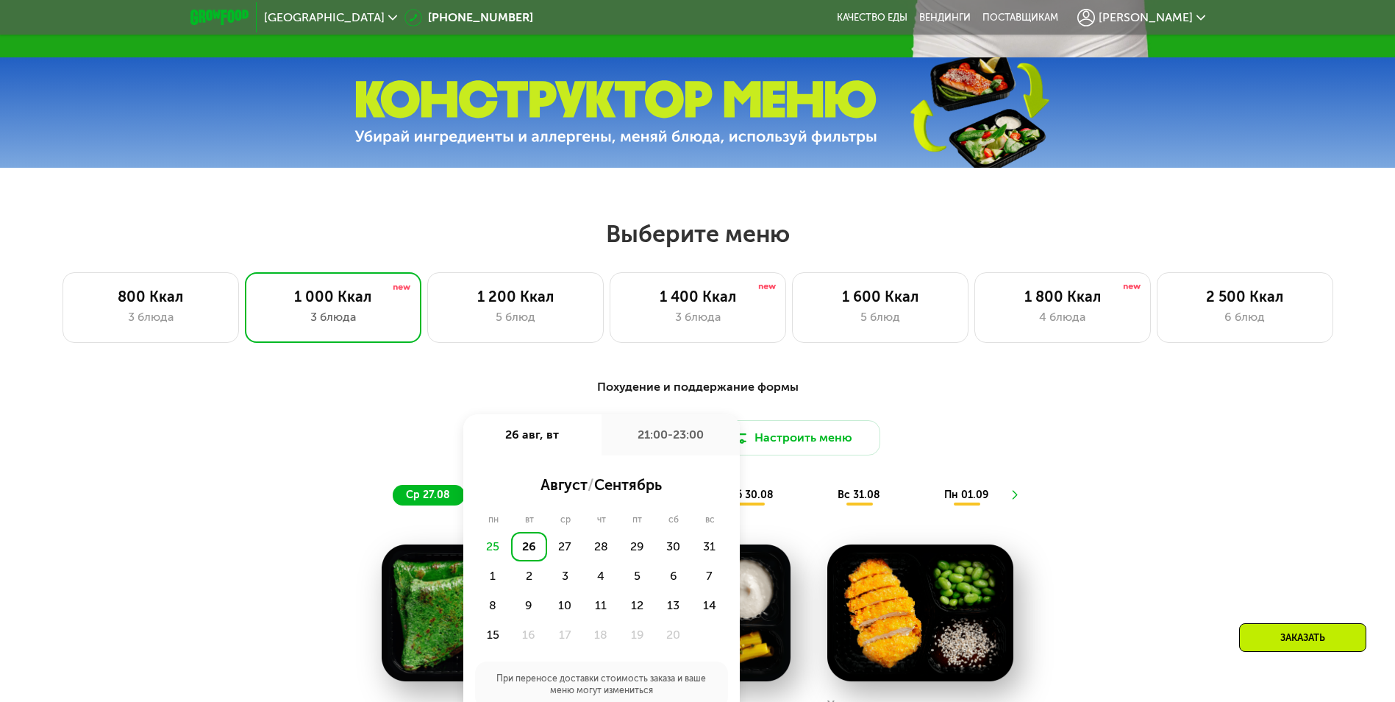
click at [530, 560] on div "26" at bounding box center [529, 546] width 36 height 29
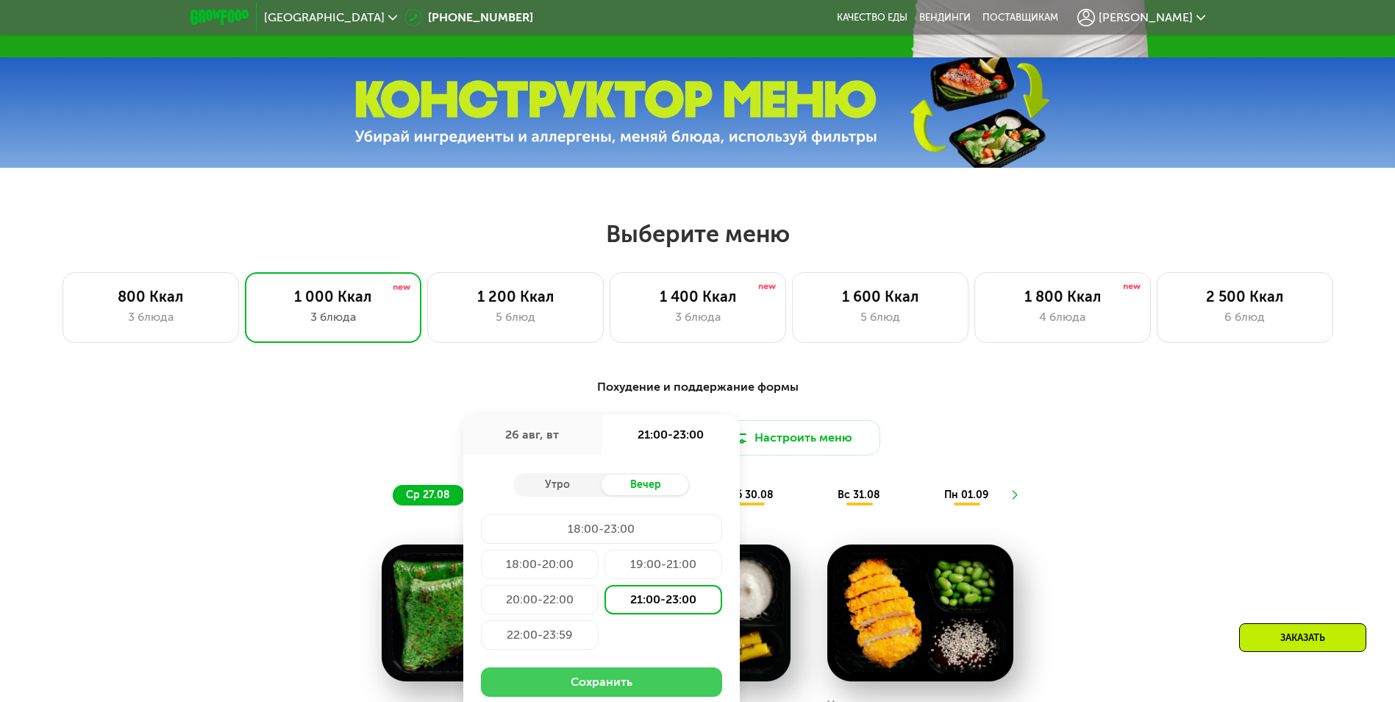
drag, startPoint x: 630, startPoint y: 680, endPoint x: 640, endPoint y: 677, distance: 10.7
click at [640, 677] on button "Сохранить" at bounding box center [601, 681] width 241 height 29
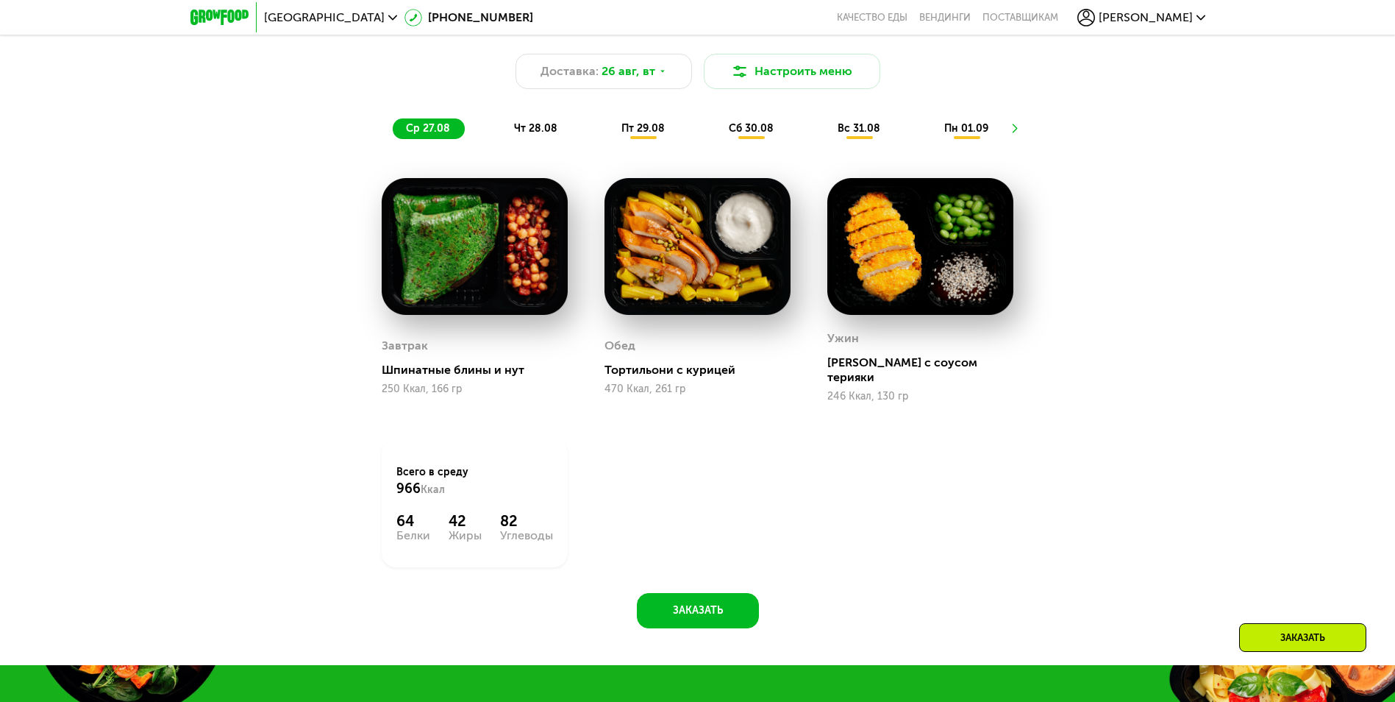
scroll to position [969, 0]
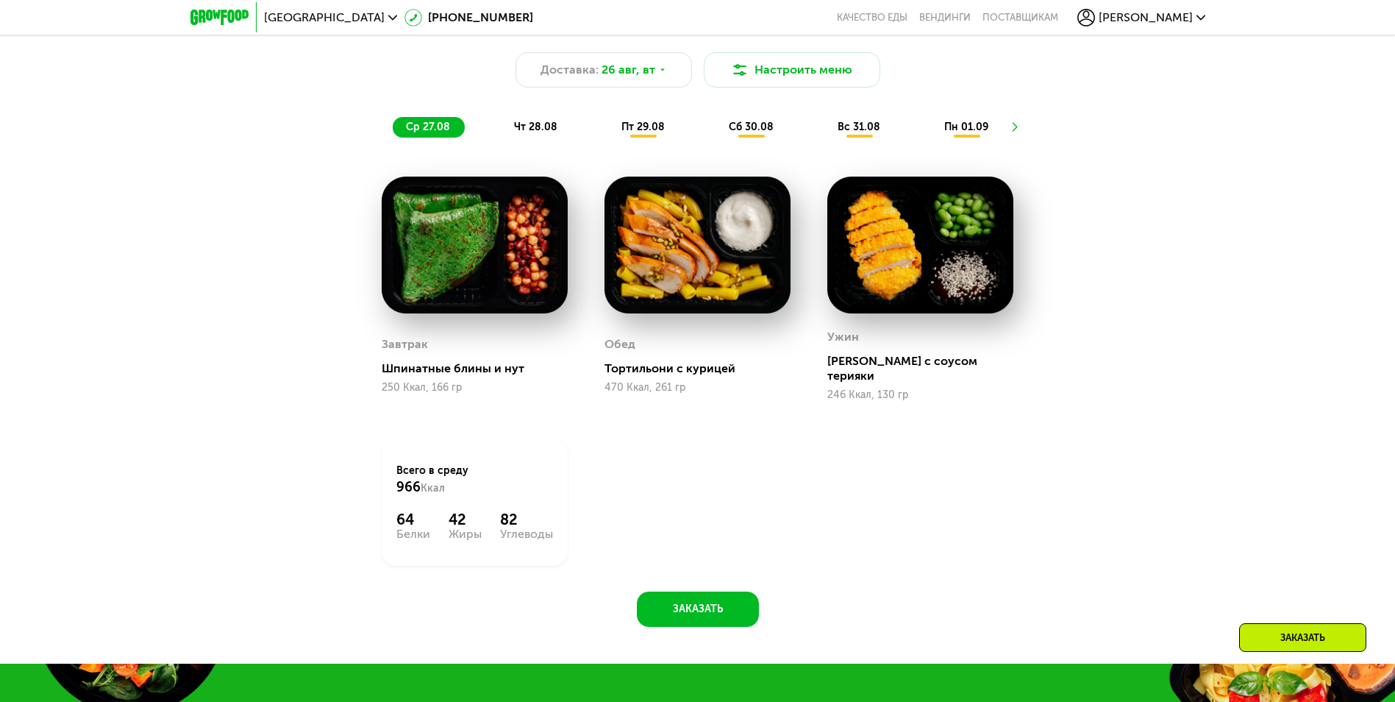
click at [536, 127] on span "чт 28.08" at bounding box center [535, 127] width 43 height 13
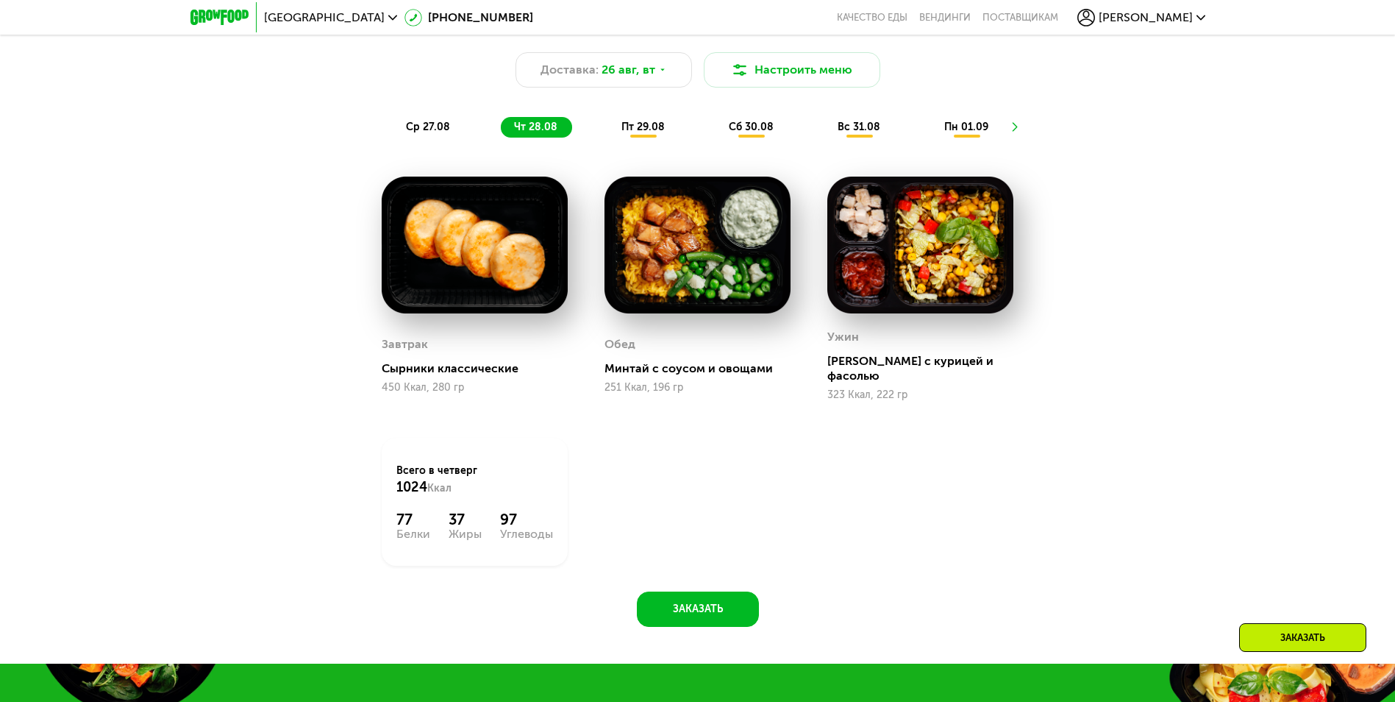
click at [715, 124] on div "пт 29.08" at bounding box center [751, 127] width 73 height 21
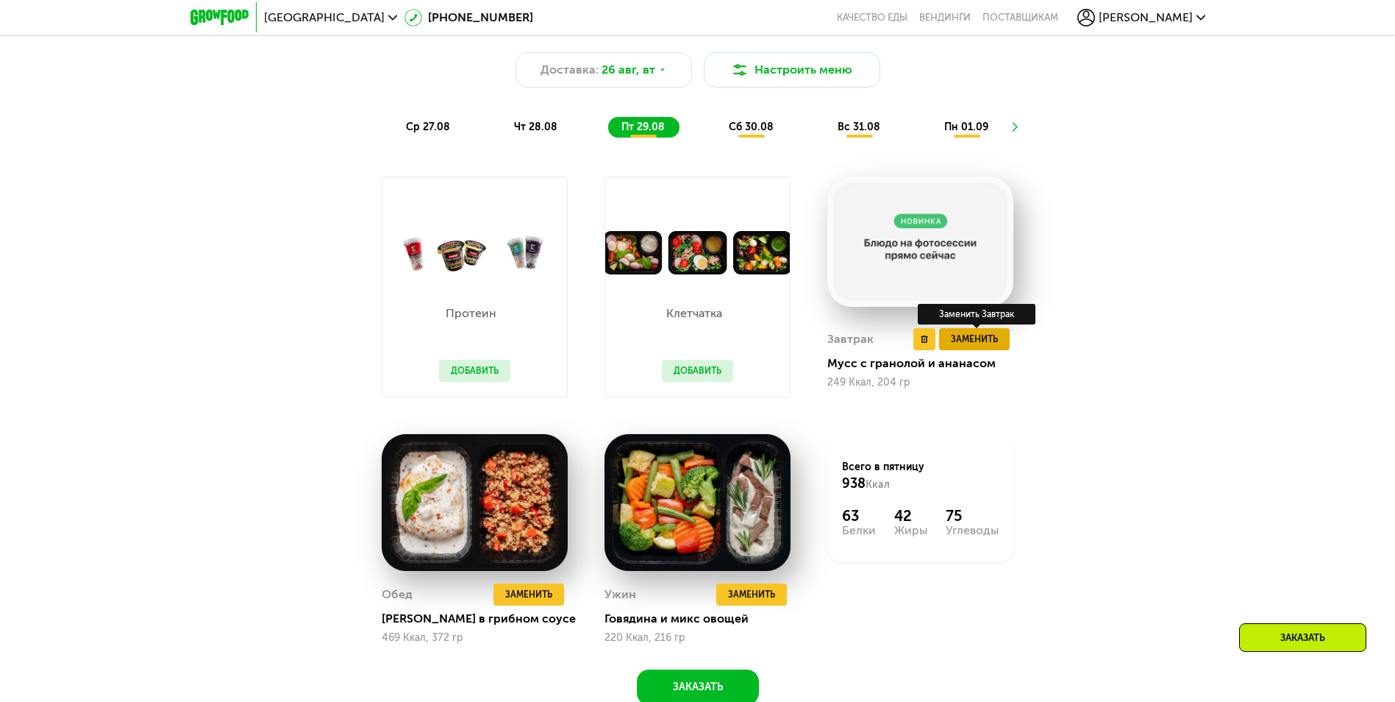
click at [960, 345] on span "Заменить" at bounding box center [974, 339] width 47 height 15
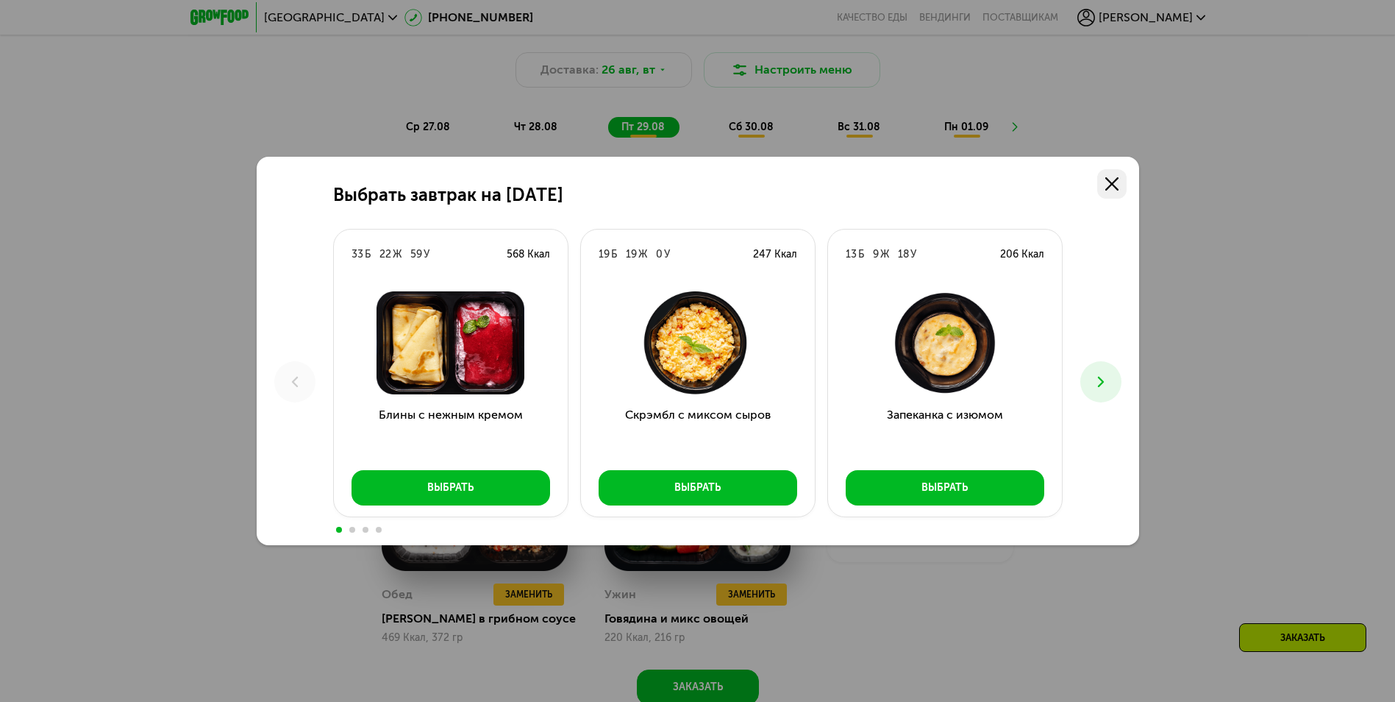
click at [1111, 185] on use at bounding box center [1111, 183] width 13 height 13
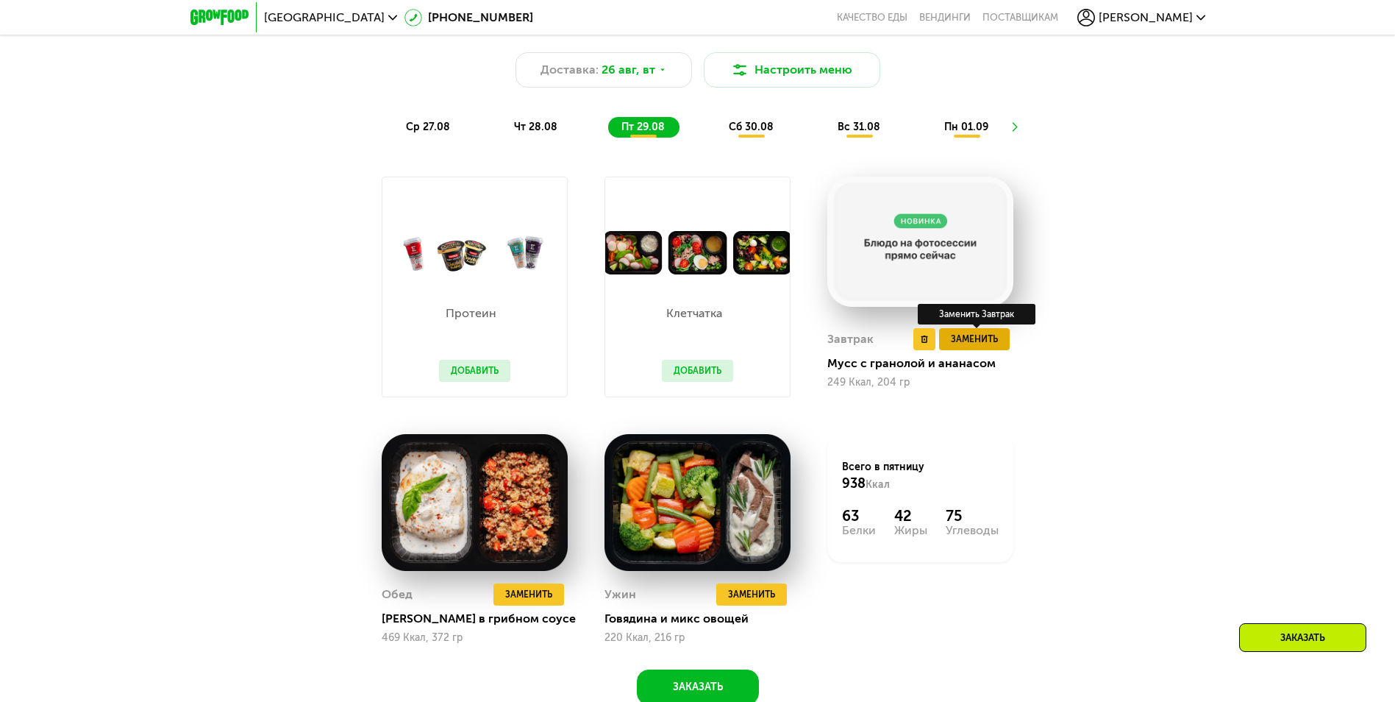
click at [970, 343] on span "Заменить" at bounding box center [974, 339] width 47 height 15
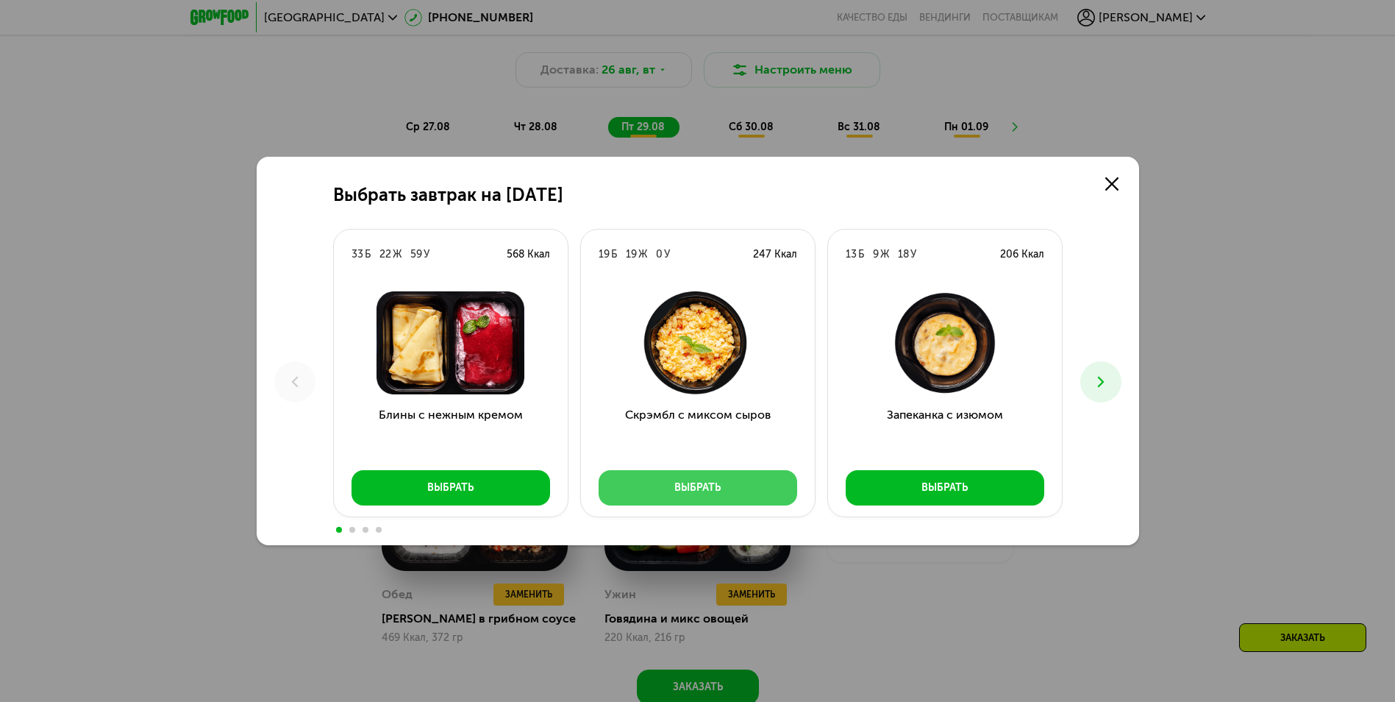
click at [734, 474] on button "Выбрать" at bounding box center [698, 487] width 199 height 35
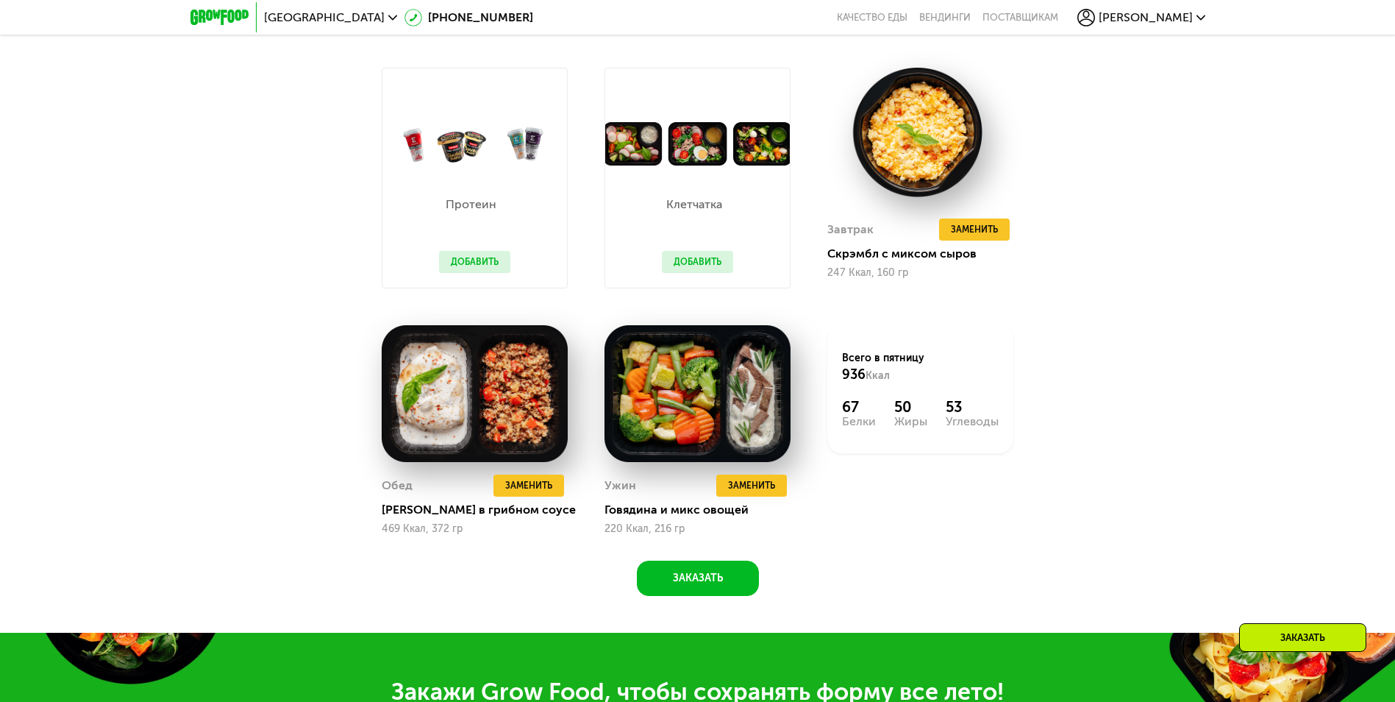
scroll to position [1116, 0]
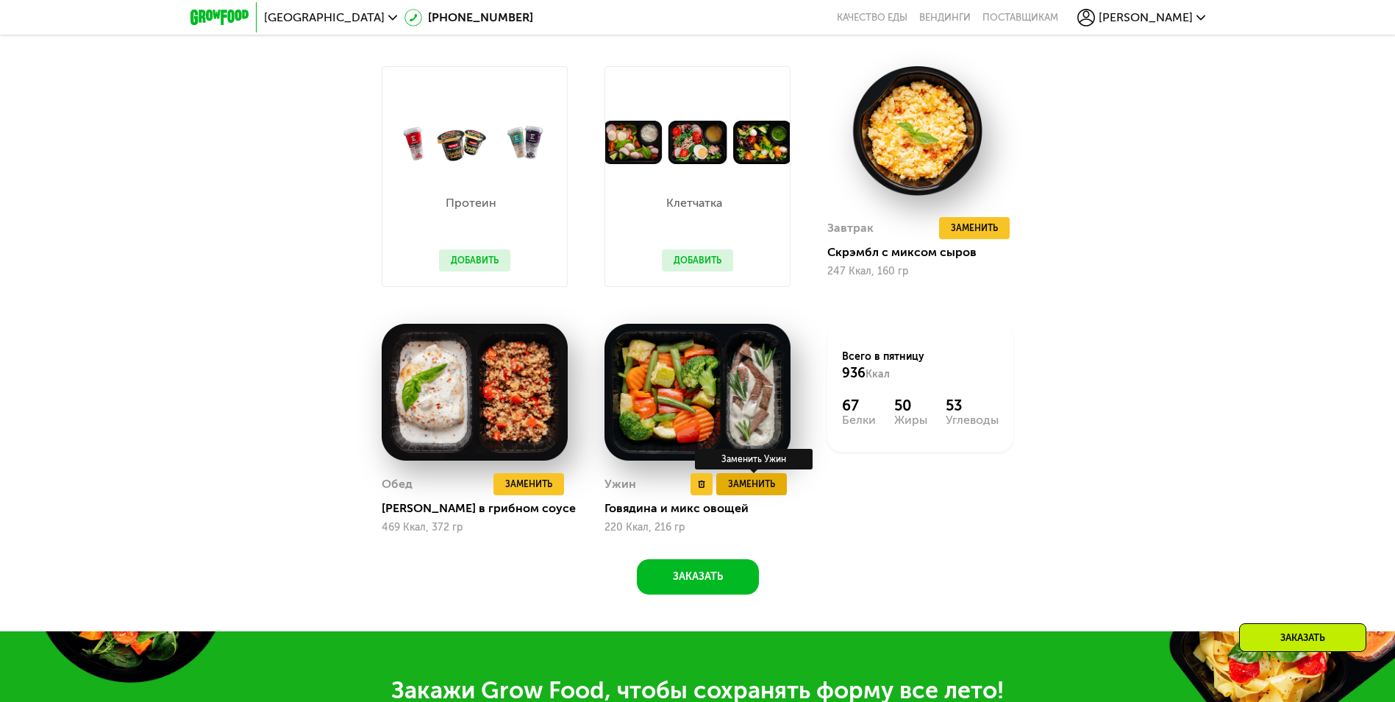
click at [734, 488] on span "Заменить" at bounding box center [751, 483] width 47 height 15
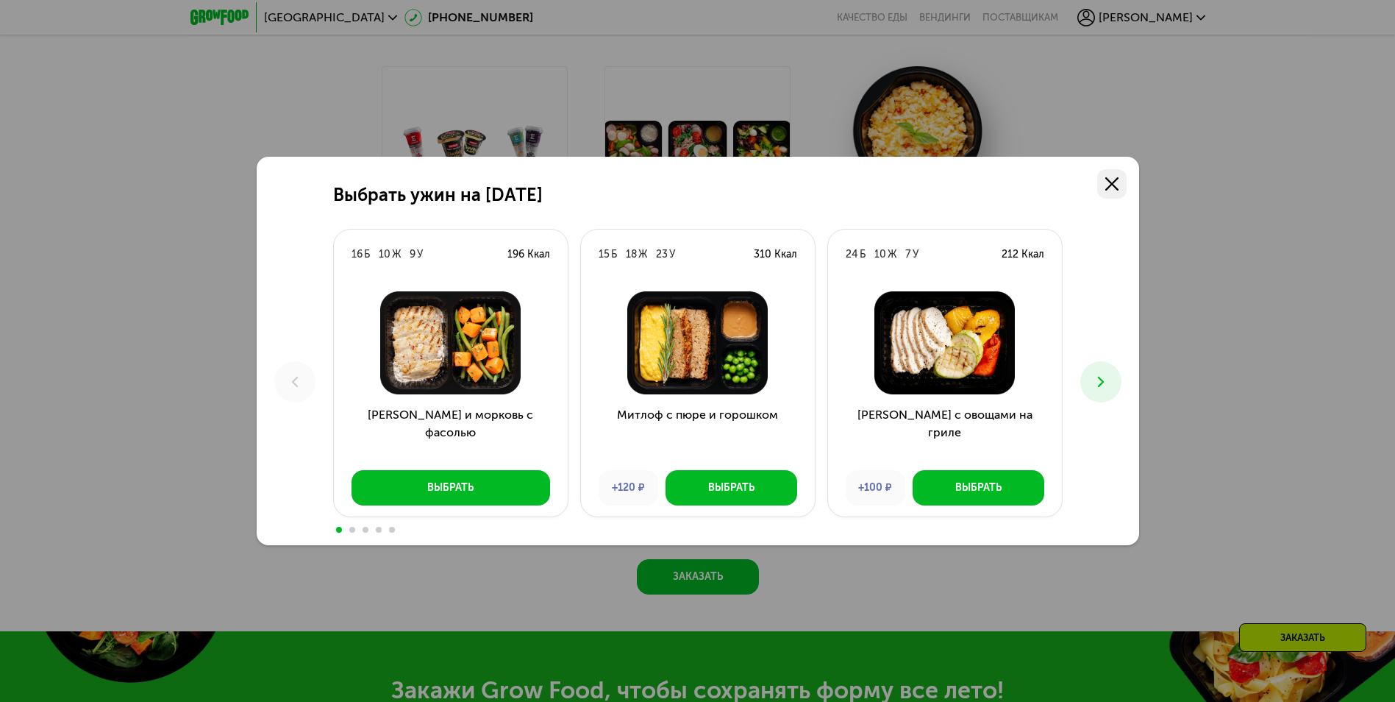
click at [1114, 189] on icon at bounding box center [1111, 183] width 13 height 13
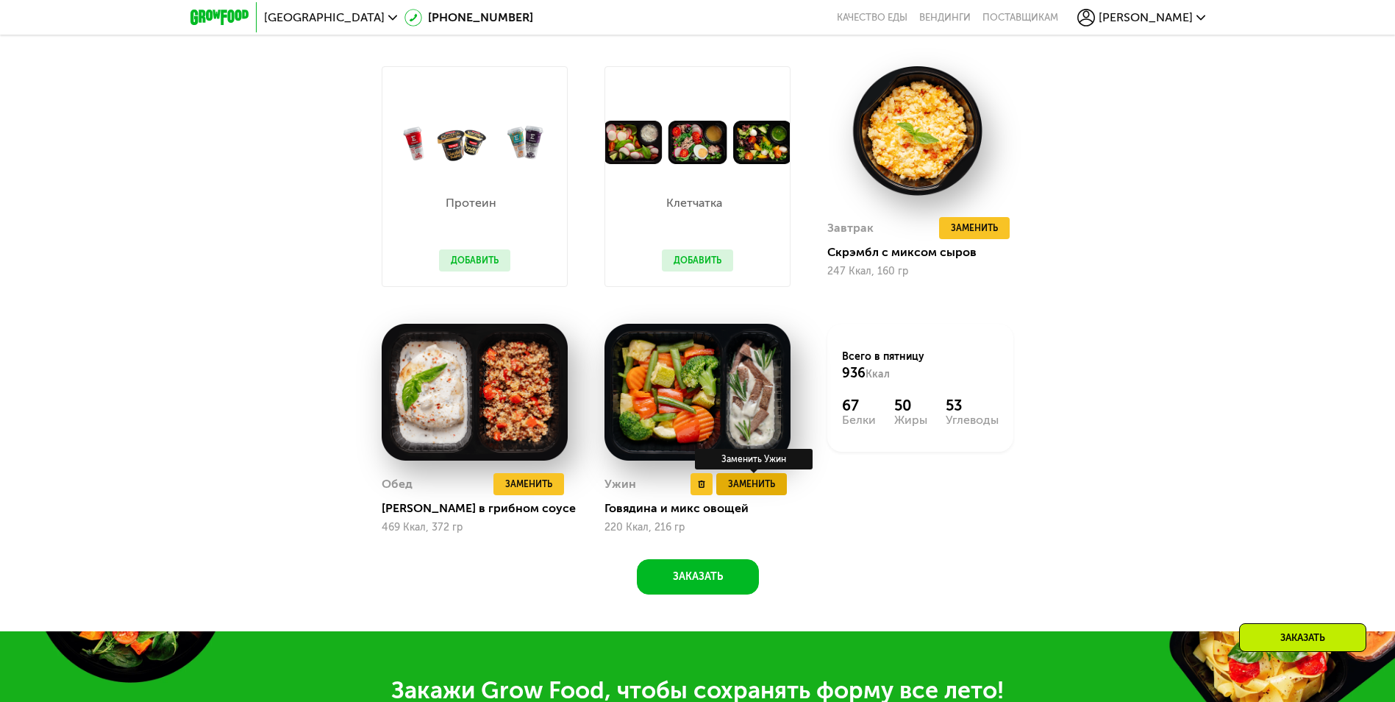
click at [743, 485] on span "Заменить" at bounding box center [751, 483] width 47 height 15
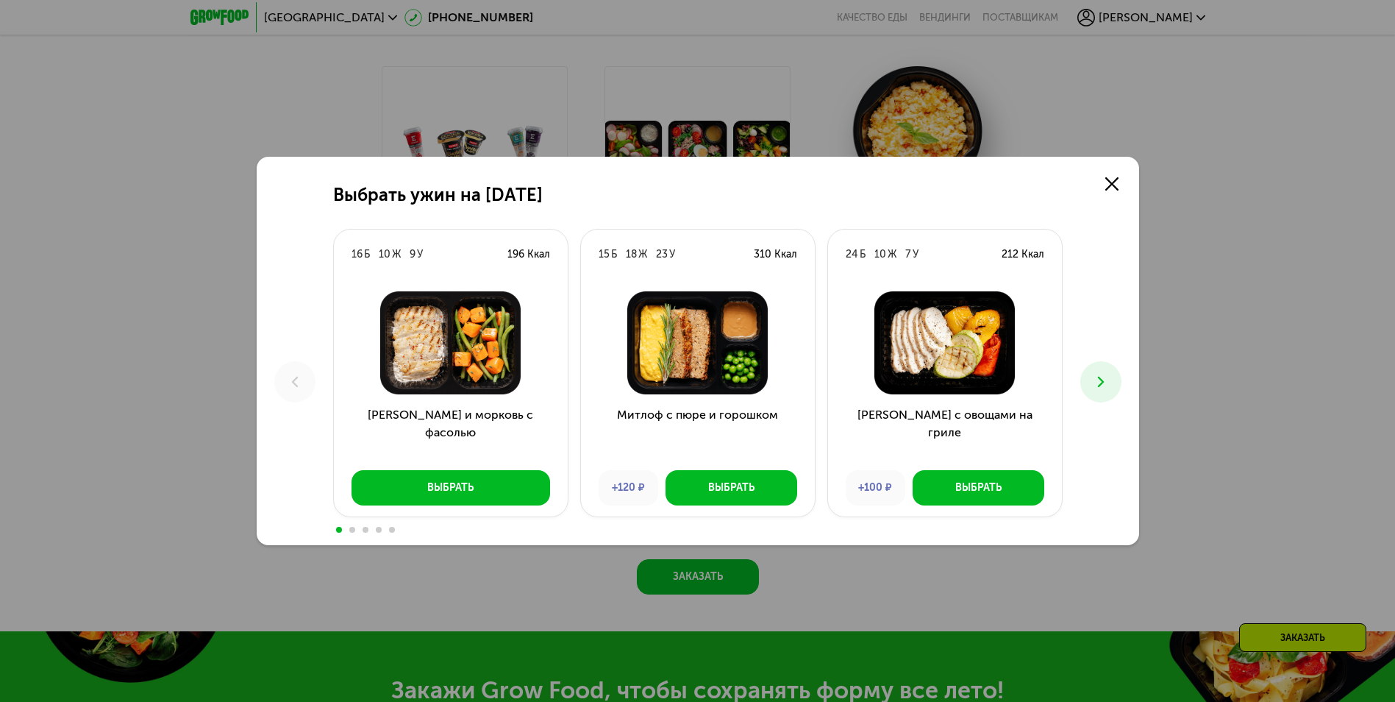
click at [1102, 375] on icon at bounding box center [1101, 382] width 18 height 18
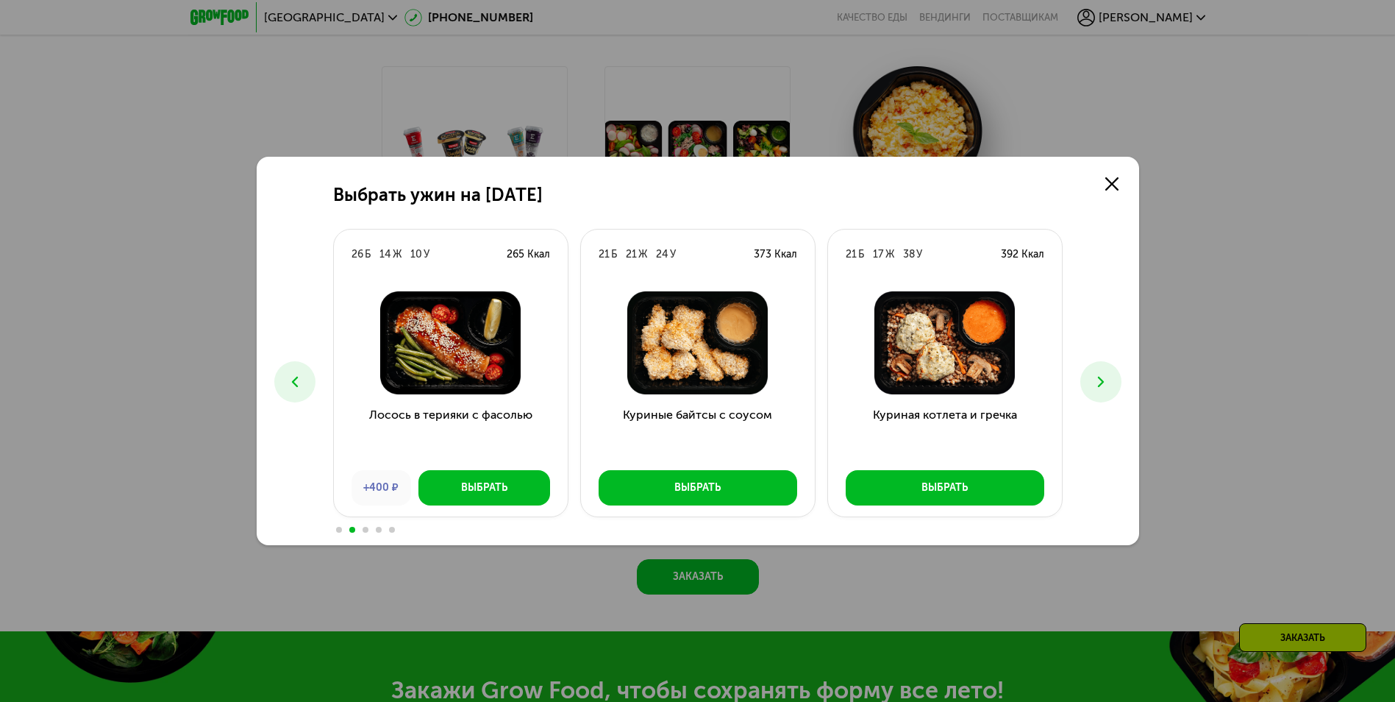
click at [1102, 375] on icon at bounding box center [1101, 382] width 18 height 18
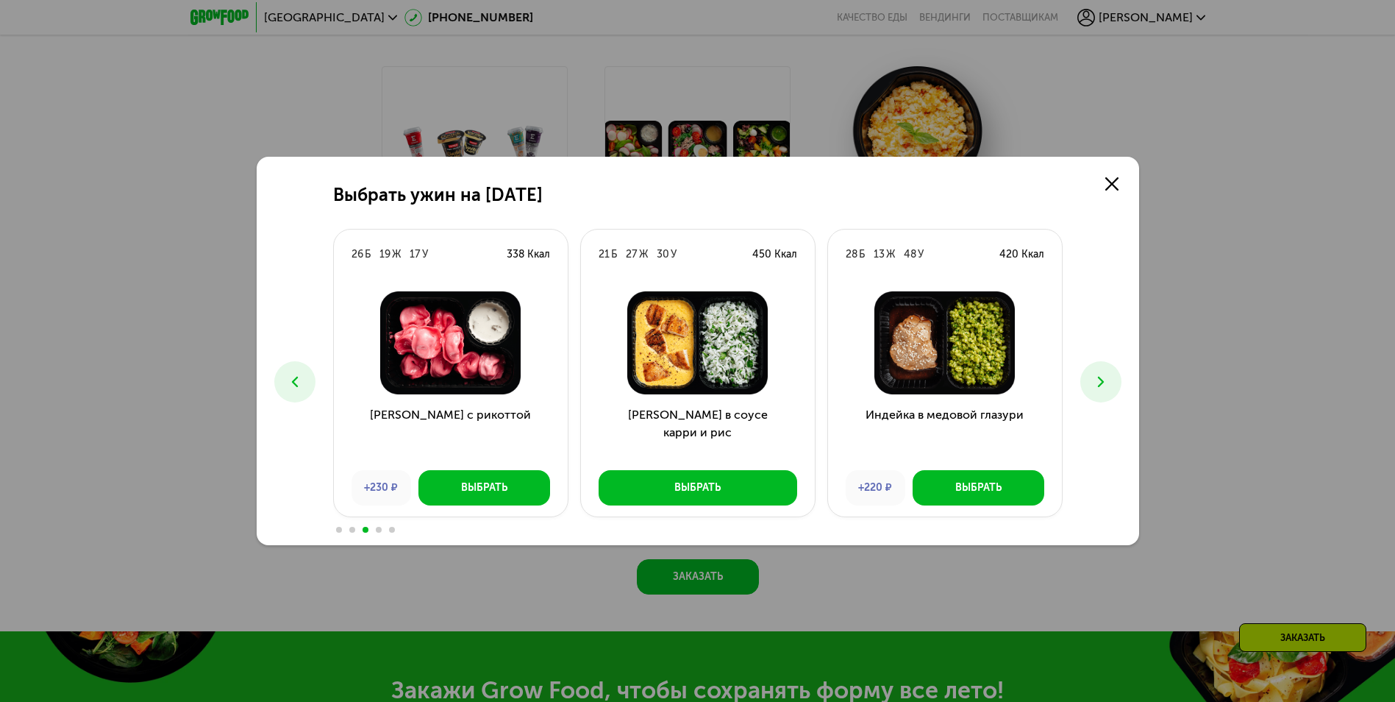
click at [1102, 375] on icon at bounding box center [1101, 382] width 18 height 18
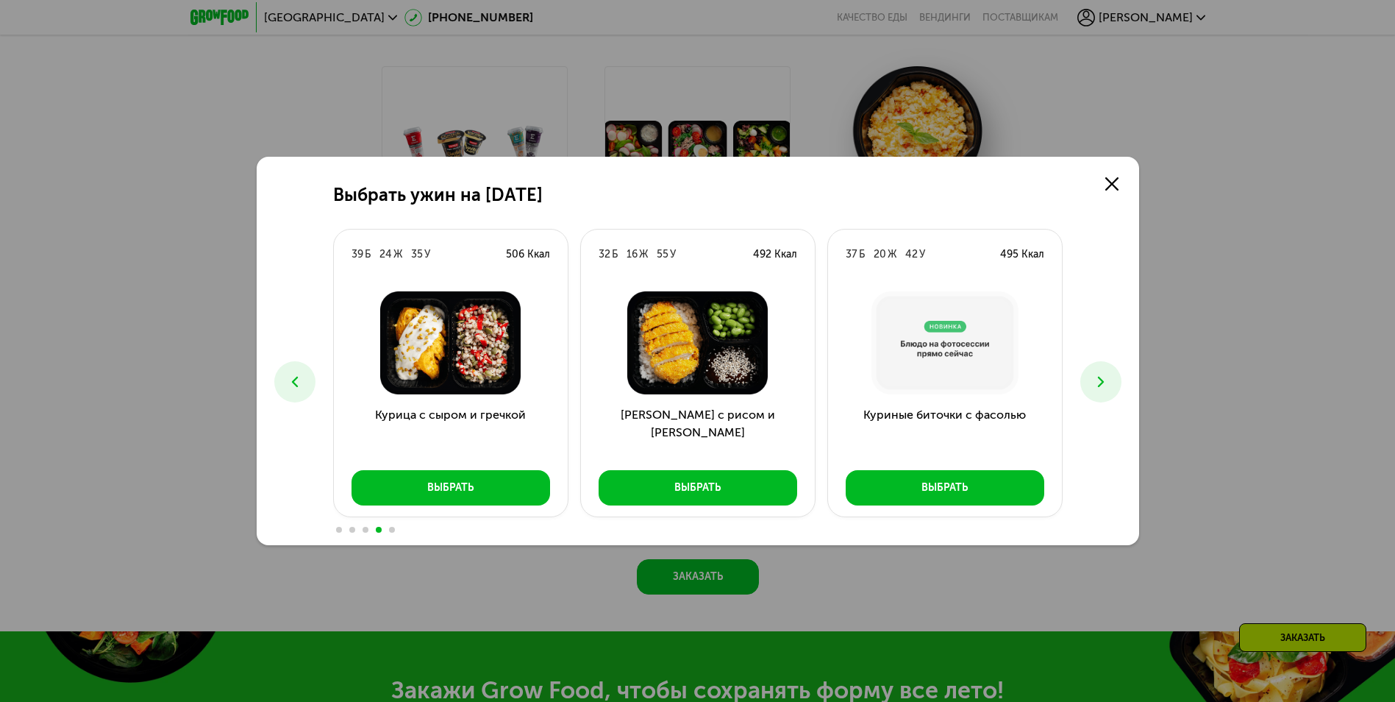
click at [1102, 375] on icon at bounding box center [1101, 382] width 18 height 18
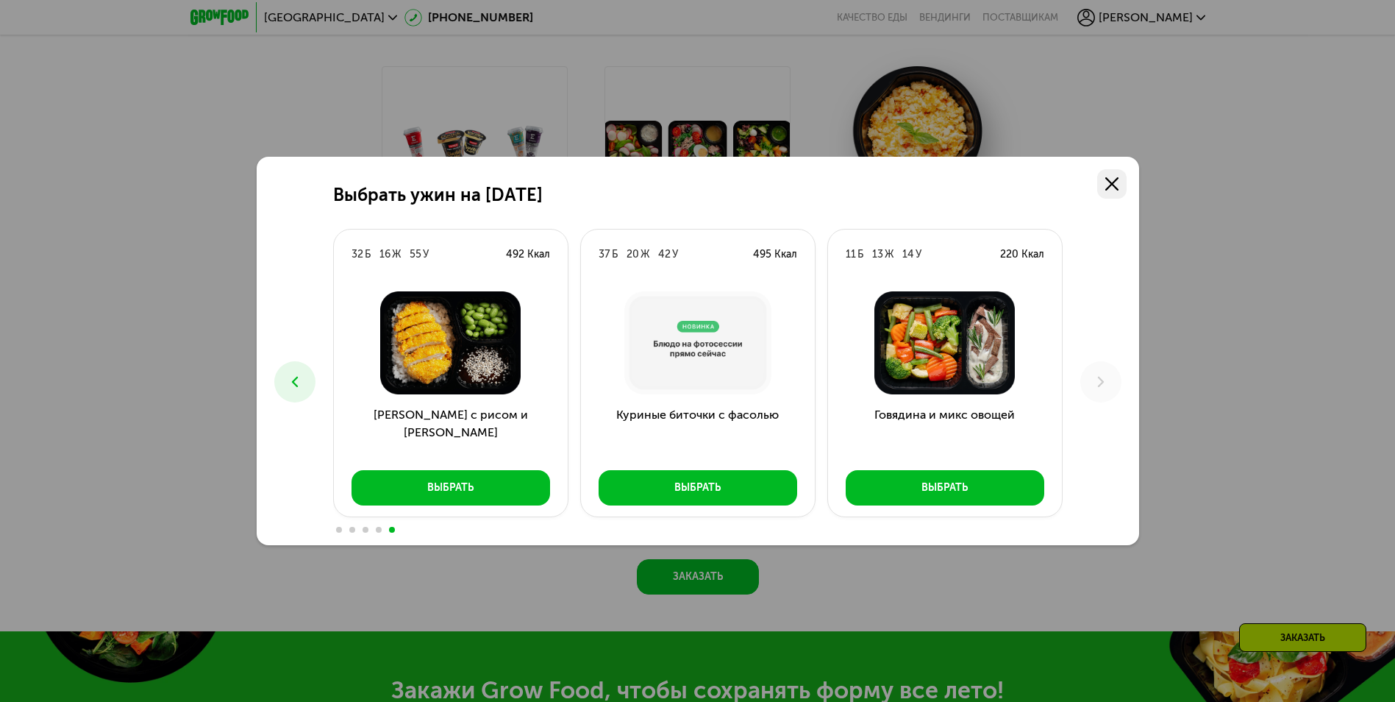
click at [1106, 187] on icon at bounding box center [1111, 183] width 13 height 13
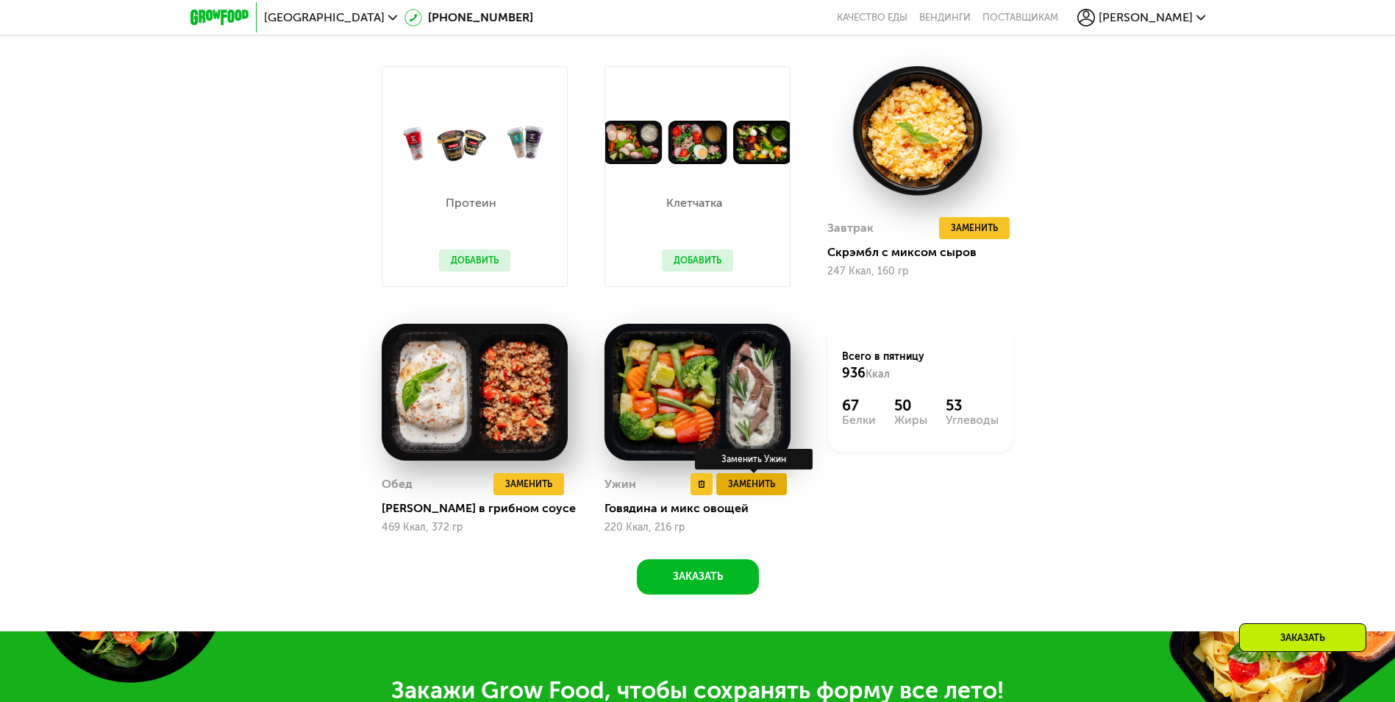
click at [773, 490] on span "Заменить" at bounding box center [751, 483] width 47 height 15
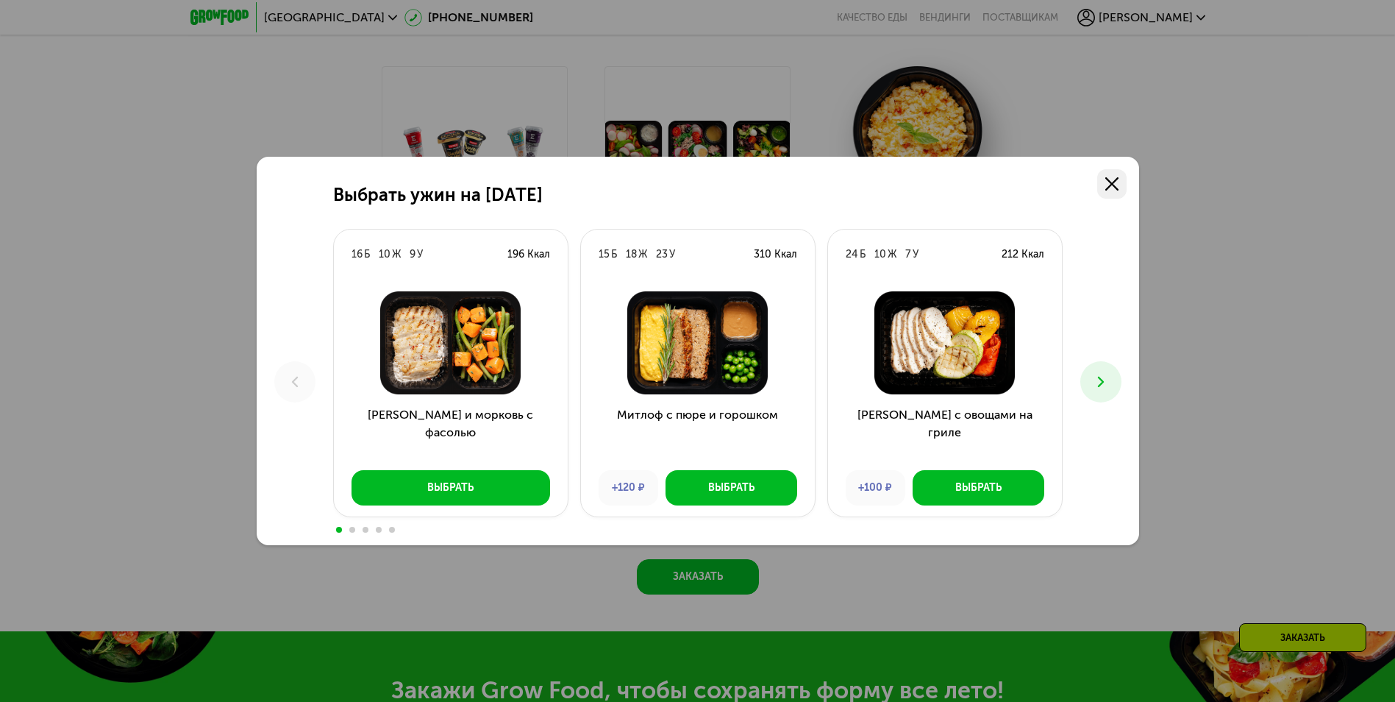
click at [1126, 188] on link at bounding box center [1111, 183] width 29 height 29
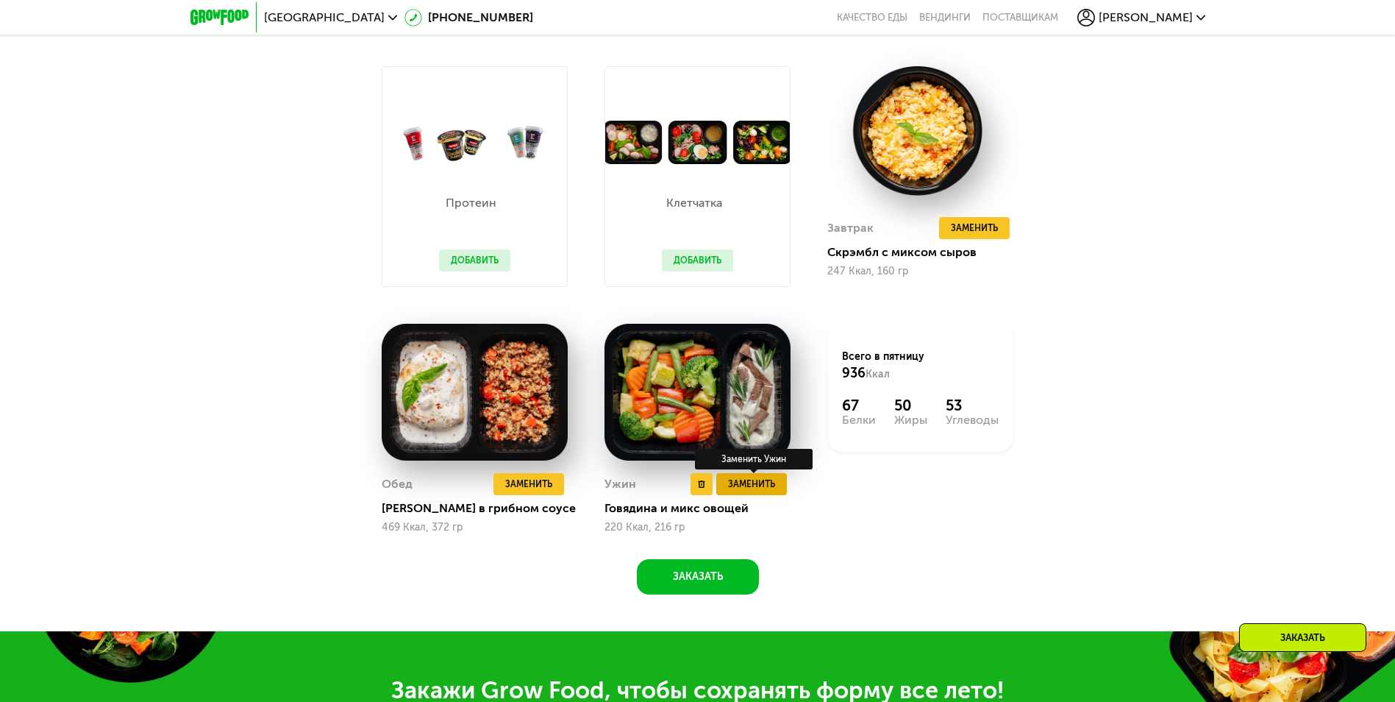
click at [749, 483] on span "Заменить" at bounding box center [751, 483] width 47 height 15
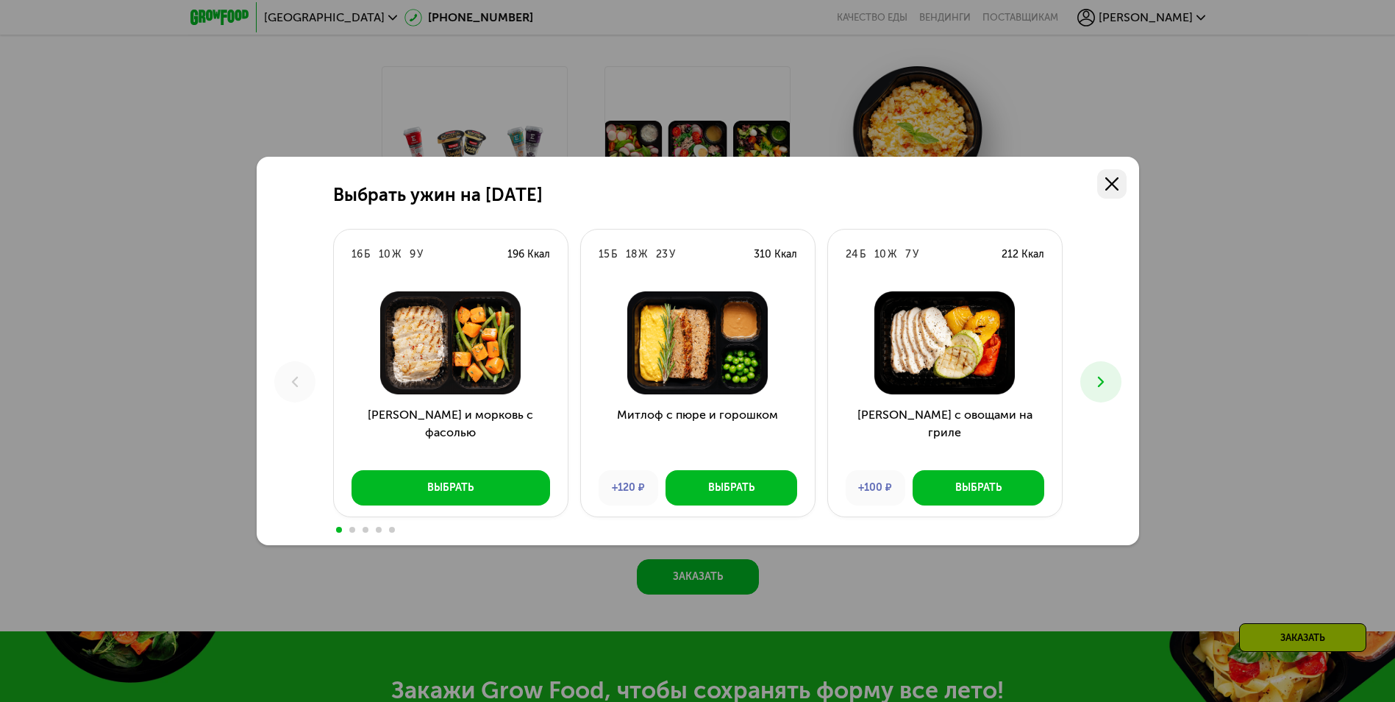
click at [1114, 190] on link at bounding box center [1111, 183] width 29 height 29
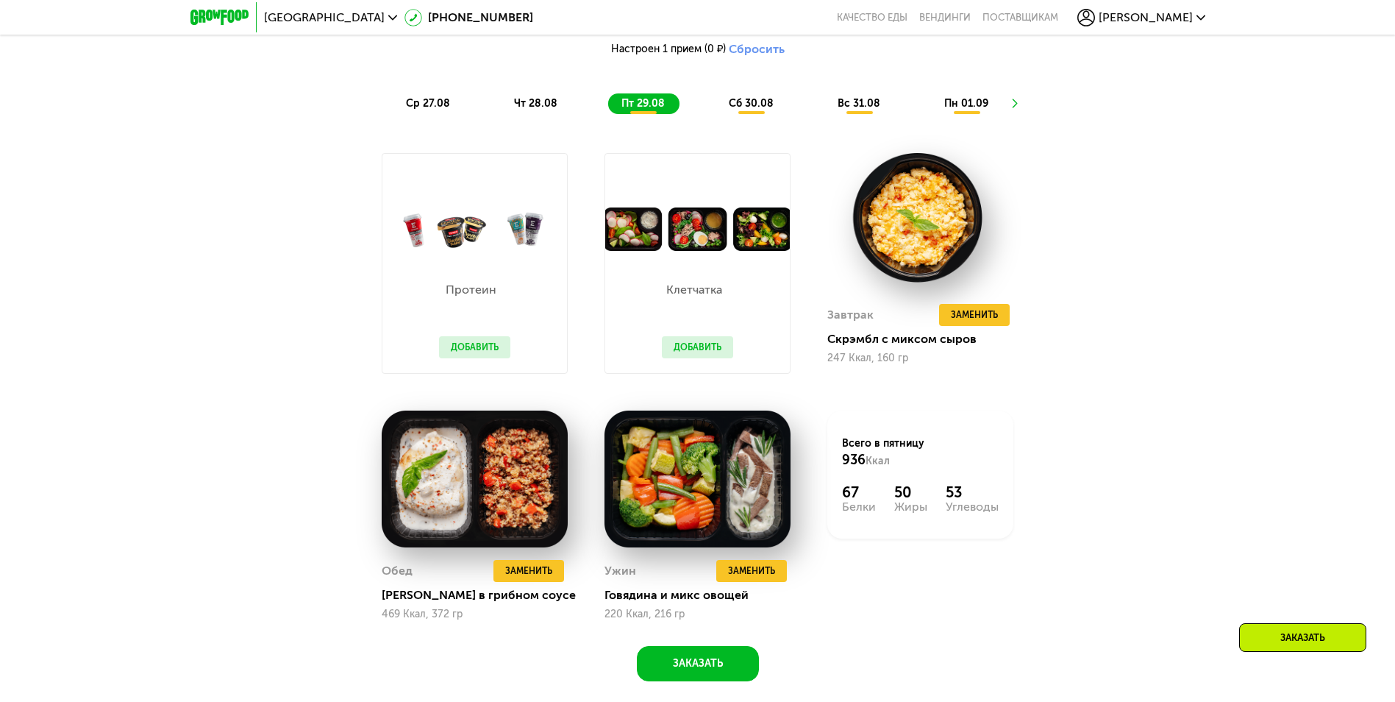
scroll to position [896, 0]
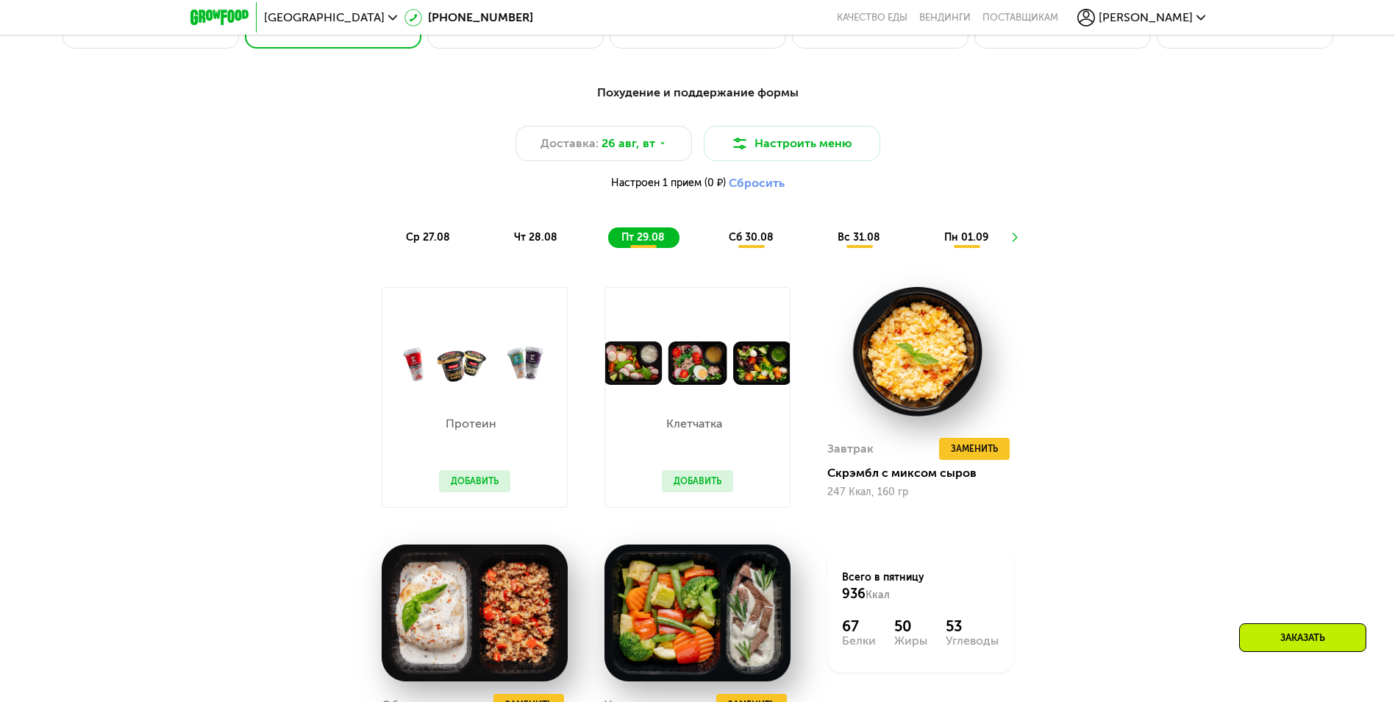
click at [434, 238] on span "ср 27.08" at bounding box center [428, 237] width 44 height 13
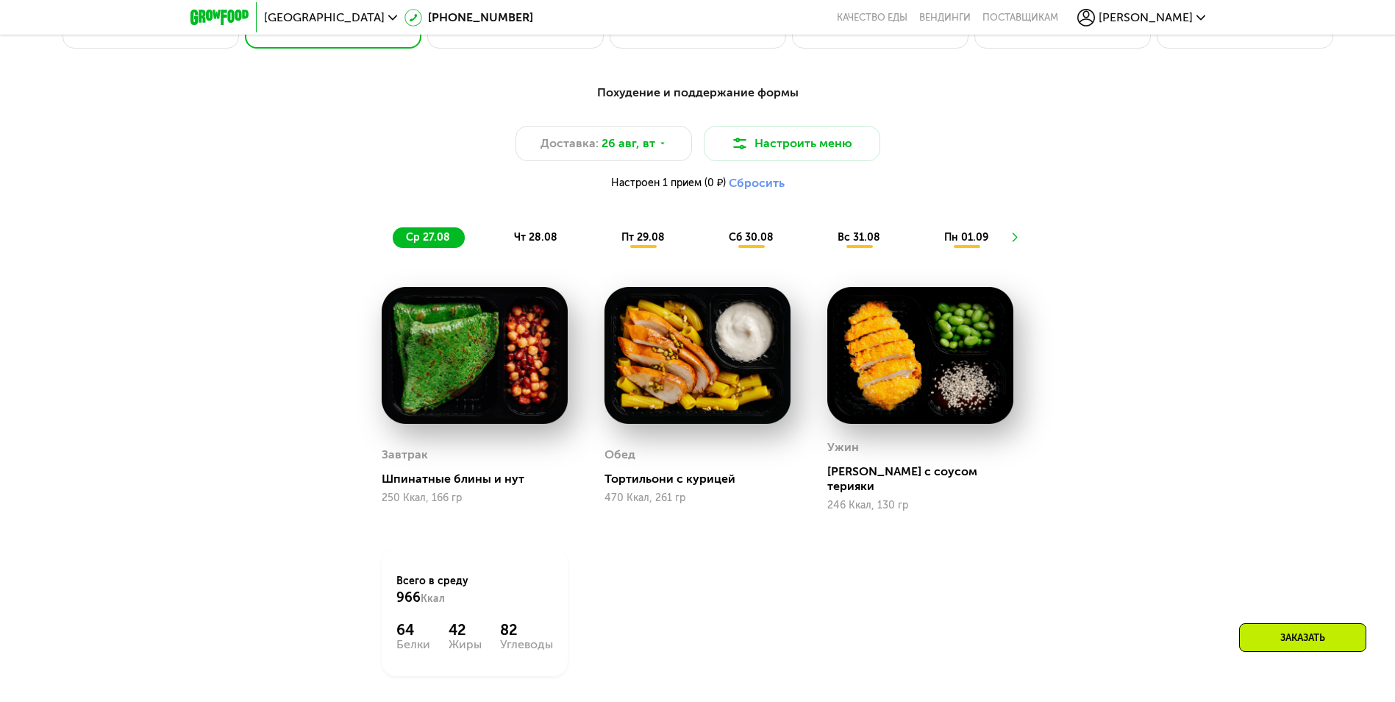
click at [532, 240] on span "чт 28.08" at bounding box center [535, 237] width 43 height 13
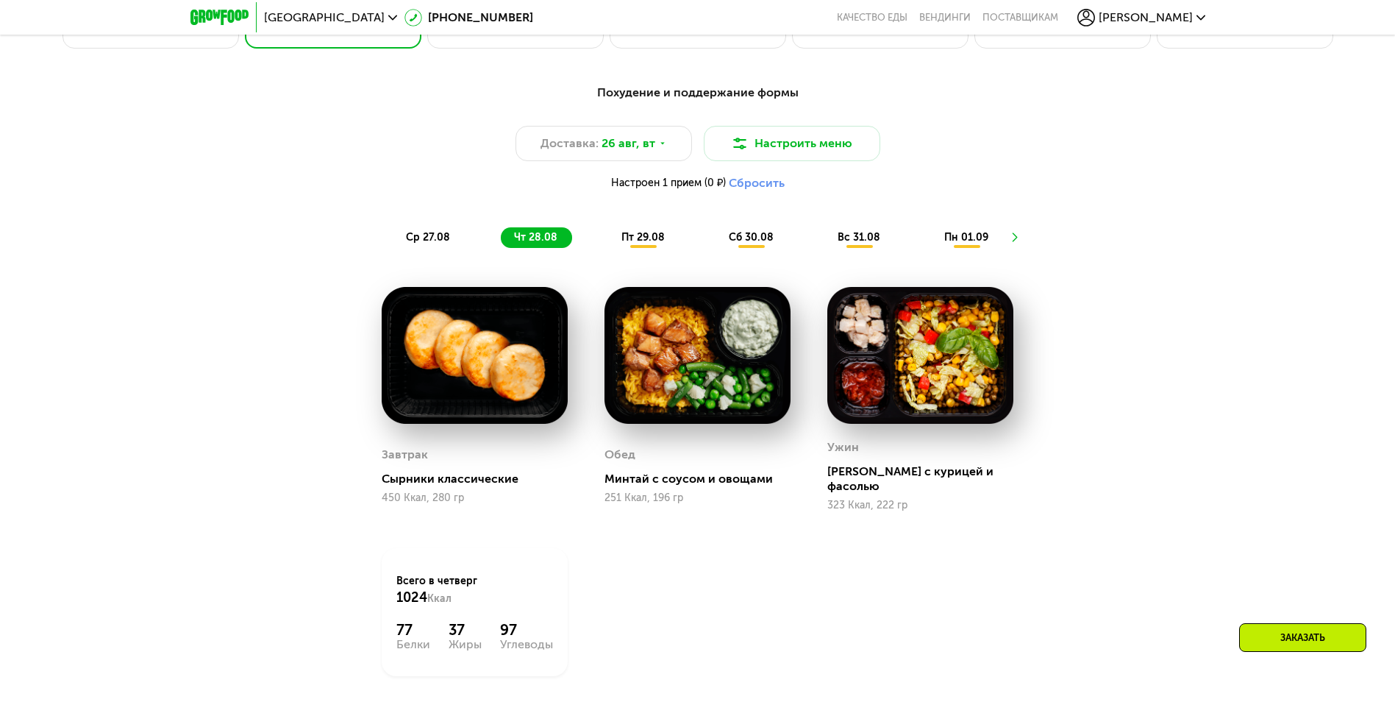
click at [640, 241] on span "пт 29.08" at bounding box center [642, 237] width 43 height 13
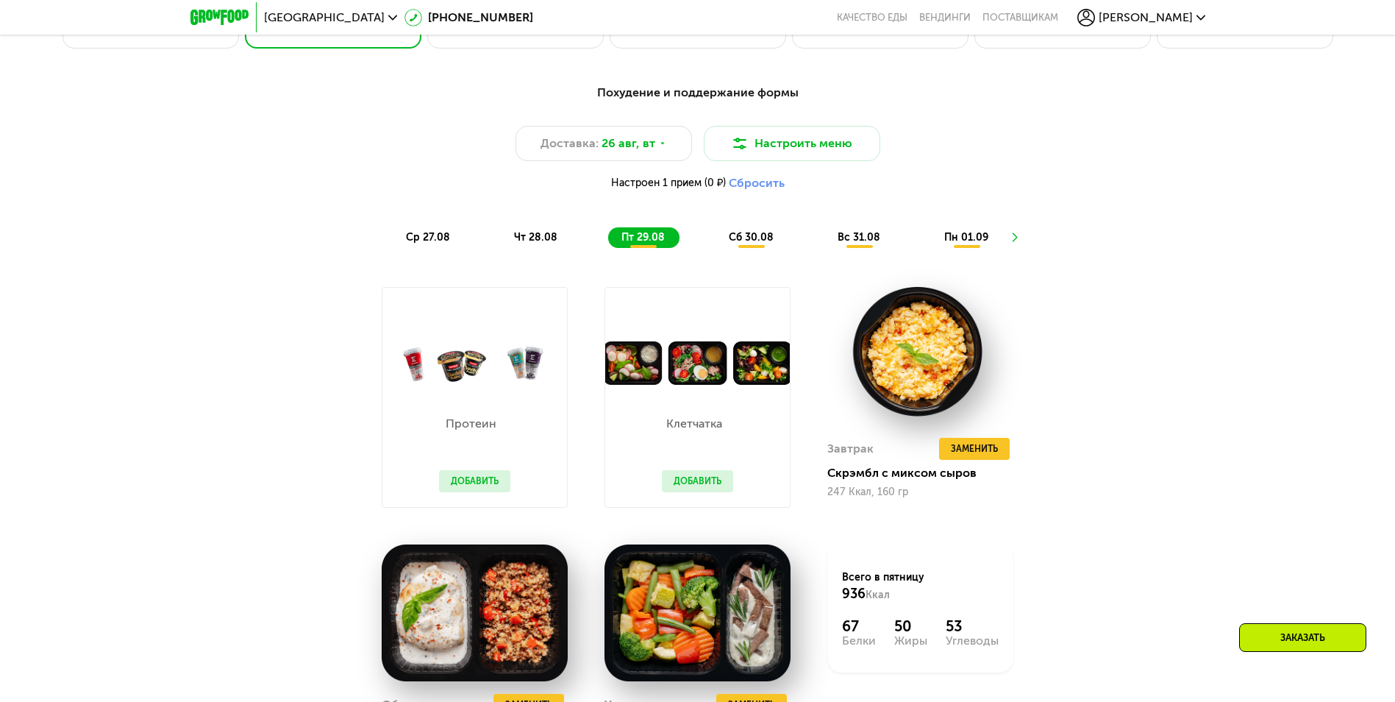
click at [421, 243] on span "ср 27.08" at bounding box center [428, 237] width 44 height 13
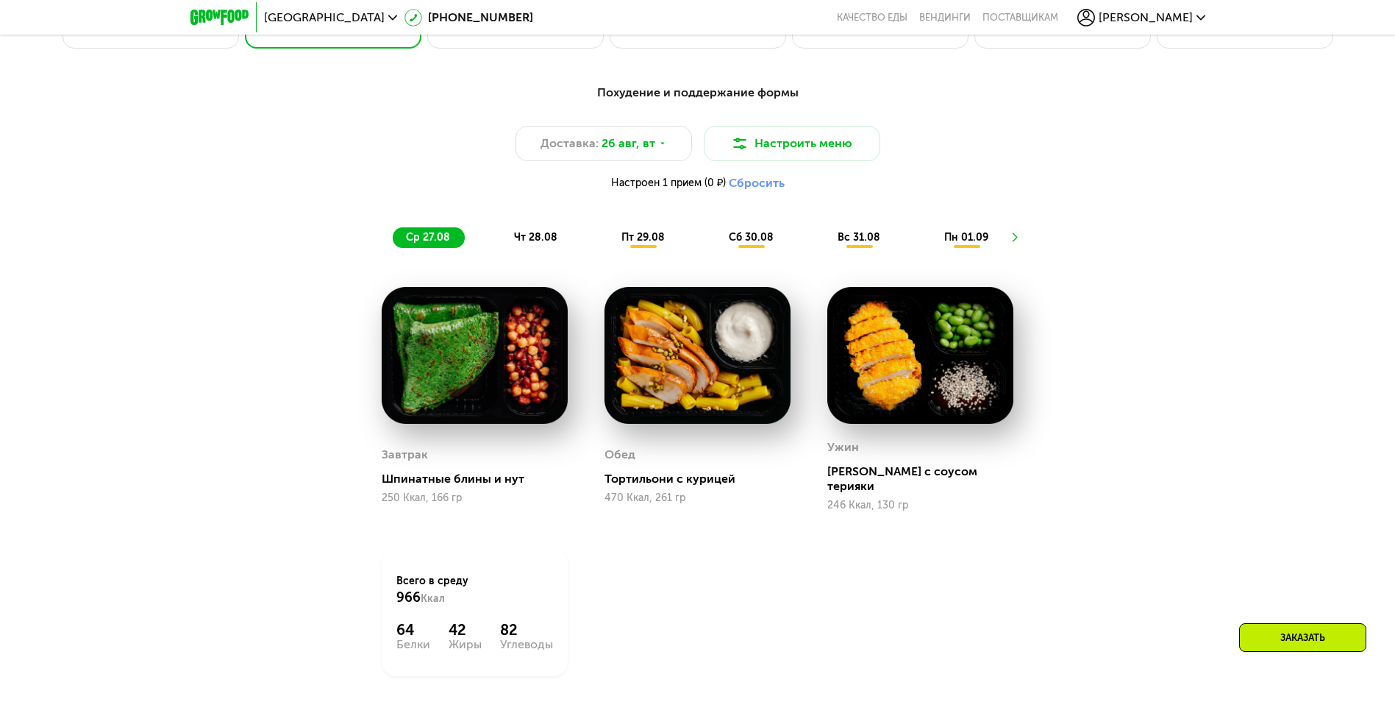
click at [639, 240] on span "пт 29.08" at bounding box center [642, 237] width 43 height 13
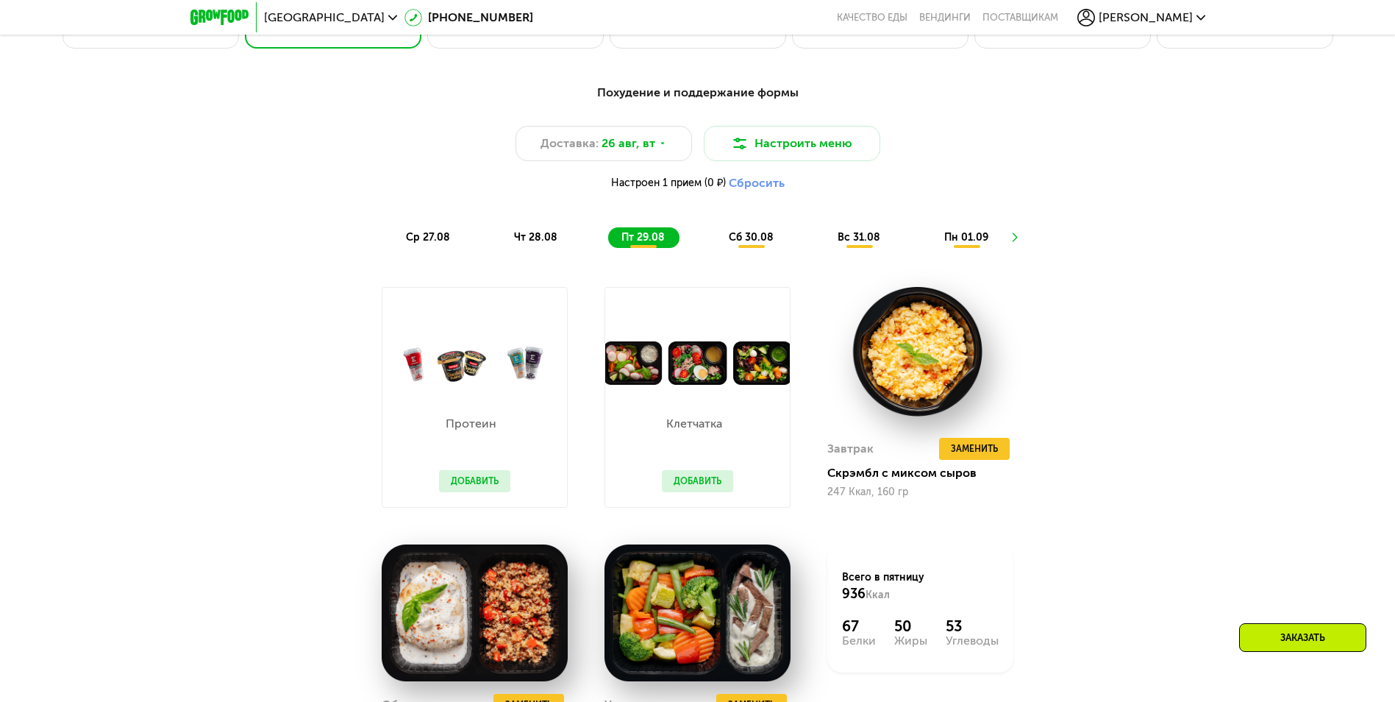
click at [429, 242] on span "ср 27.08" at bounding box center [428, 237] width 44 height 13
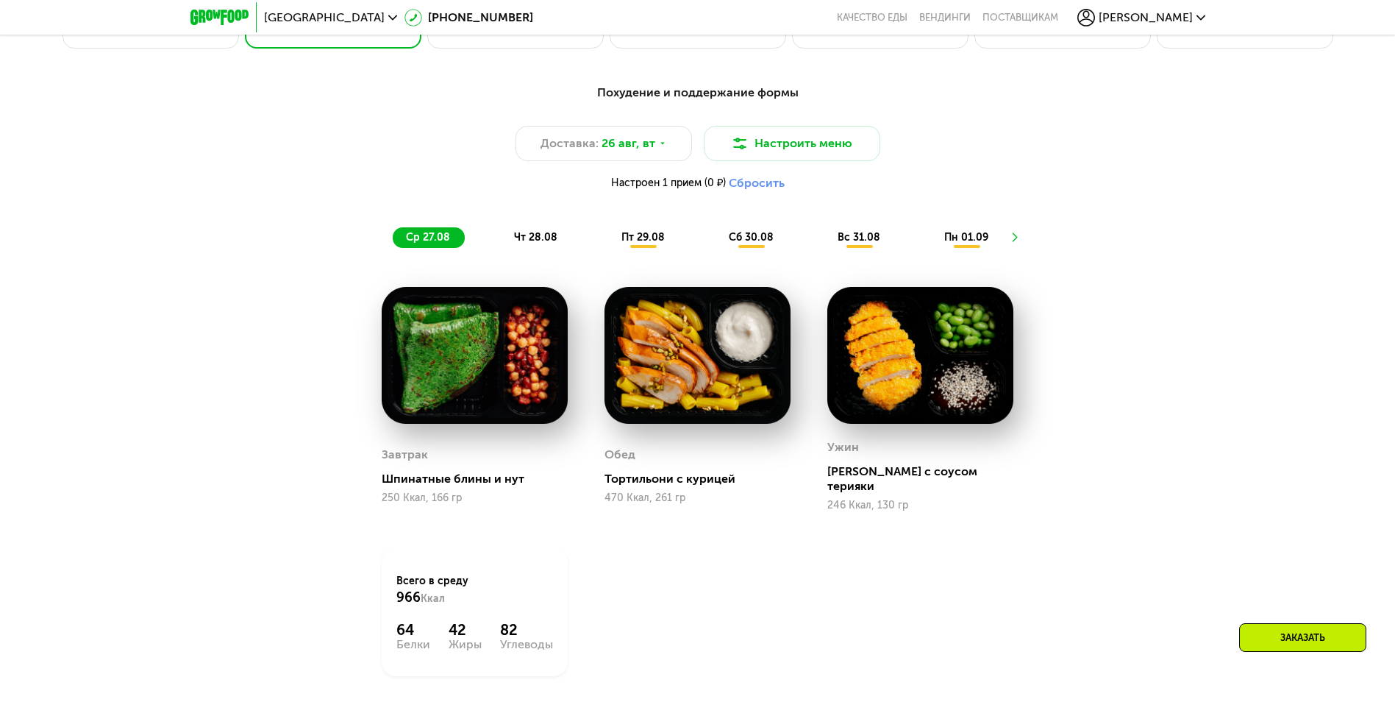
click at [646, 240] on span "пт 29.08" at bounding box center [642, 237] width 43 height 13
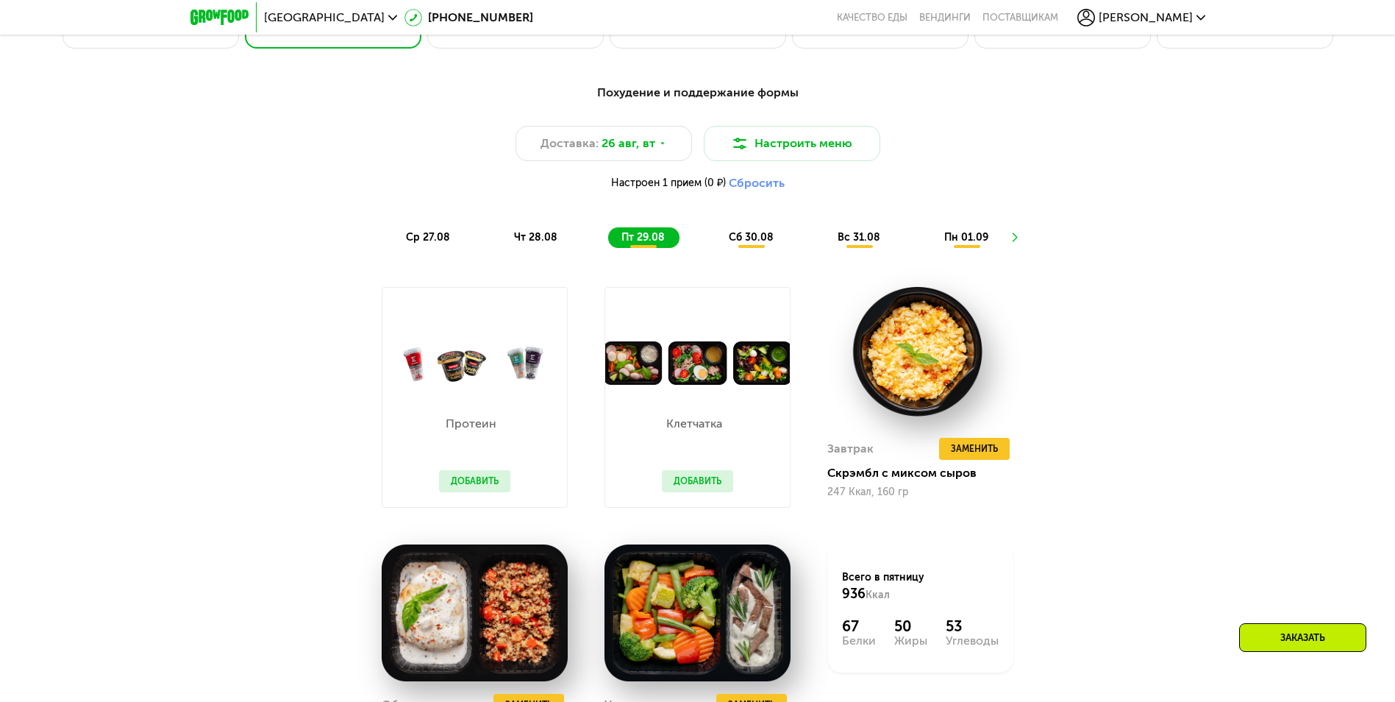
click at [743, 237] on span "сб 30.08" at bounding box center [751, 237] width 45 height 13
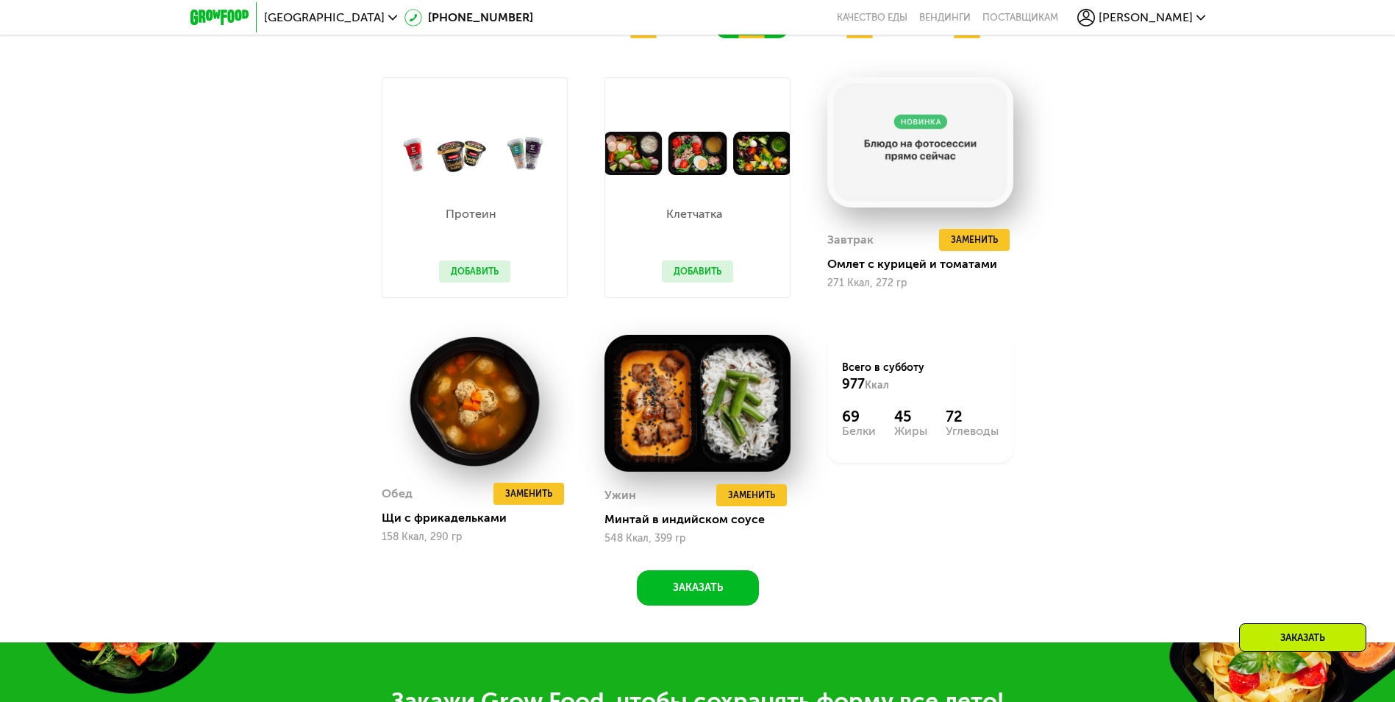
scroll to position [1116, 0]
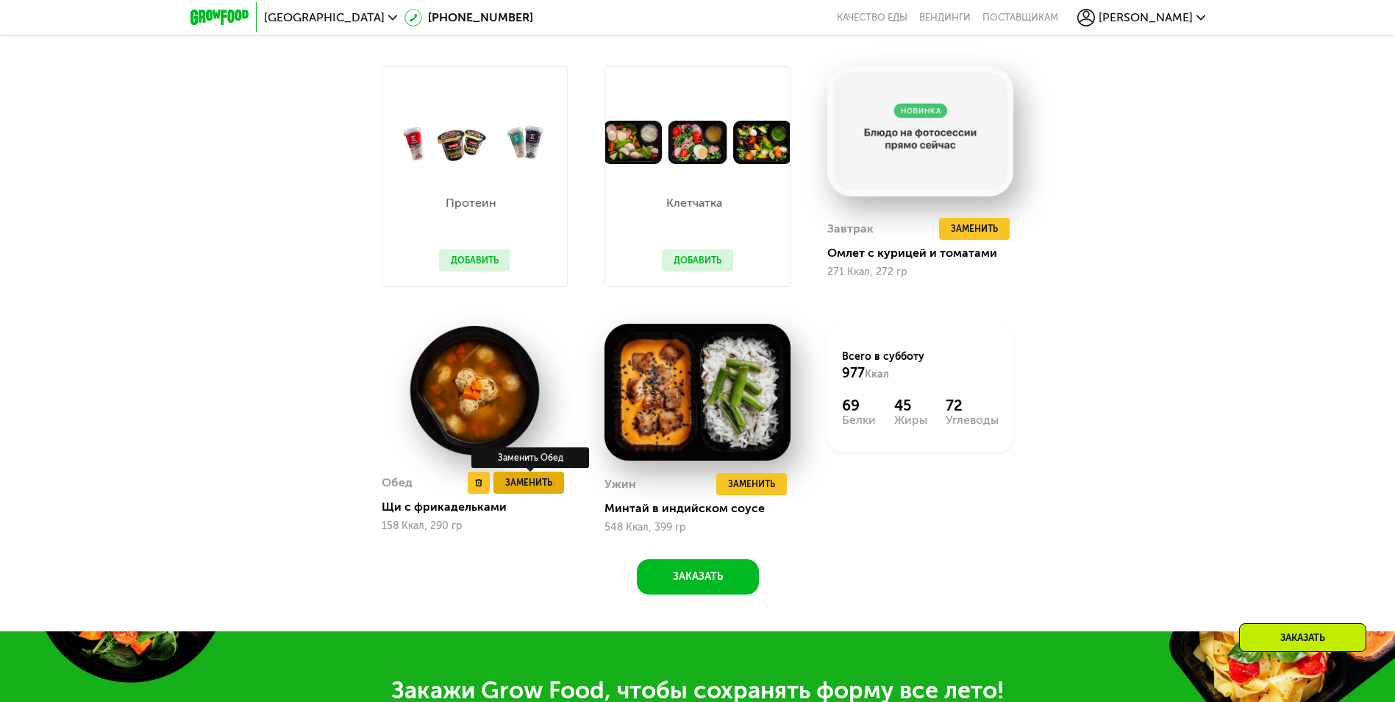
click at [516, 485] on span "Заменить" at bounding box center [528, 482] width 47 height 15
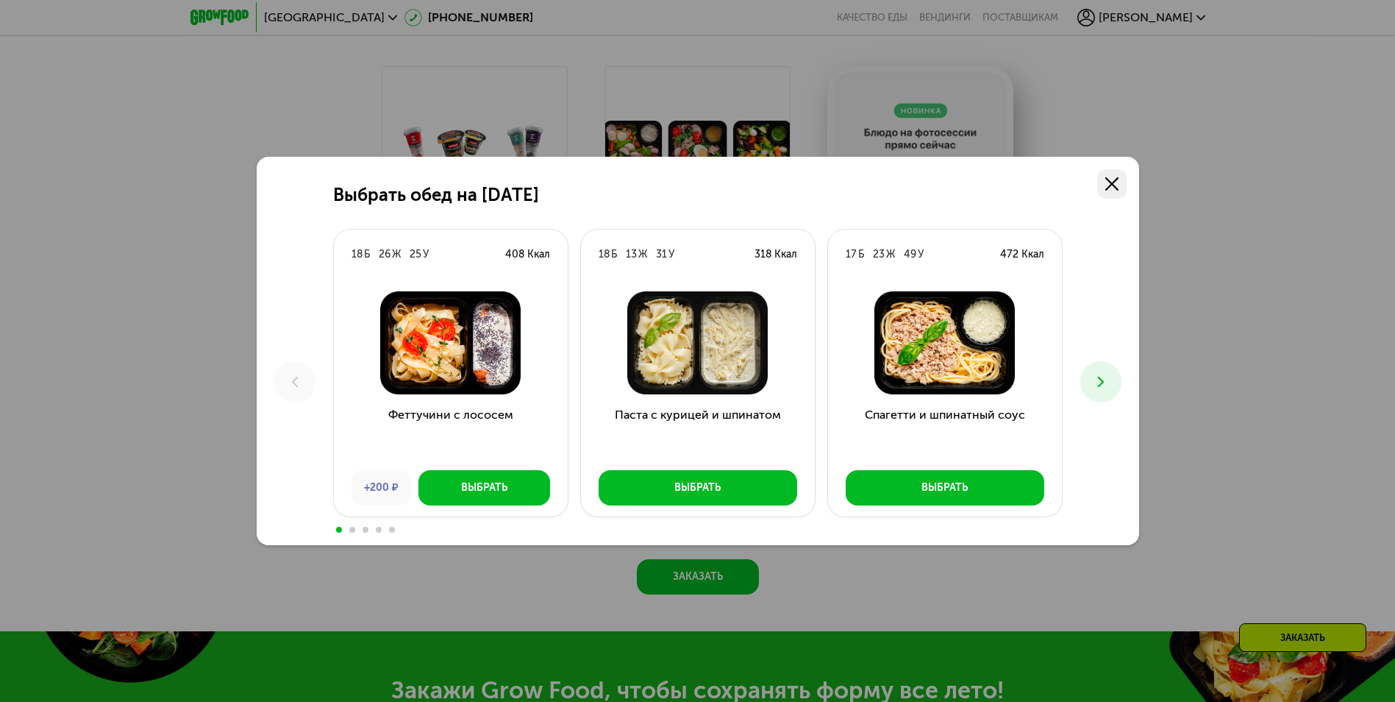
click at [1108, 186] on use at bounding box center [1111, 183] width 13 height 13
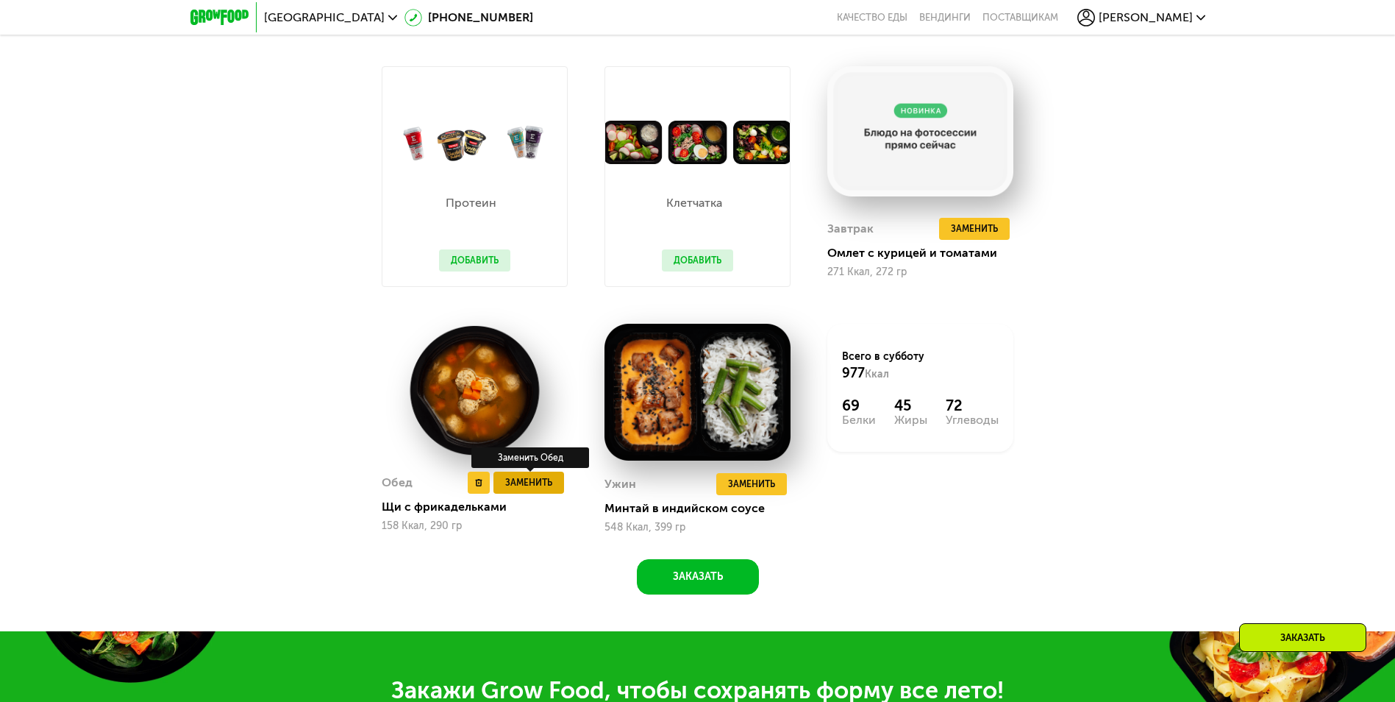
click at [513, 484] on span "Заменить" at bounding box center [528, 482] width 47 height 15
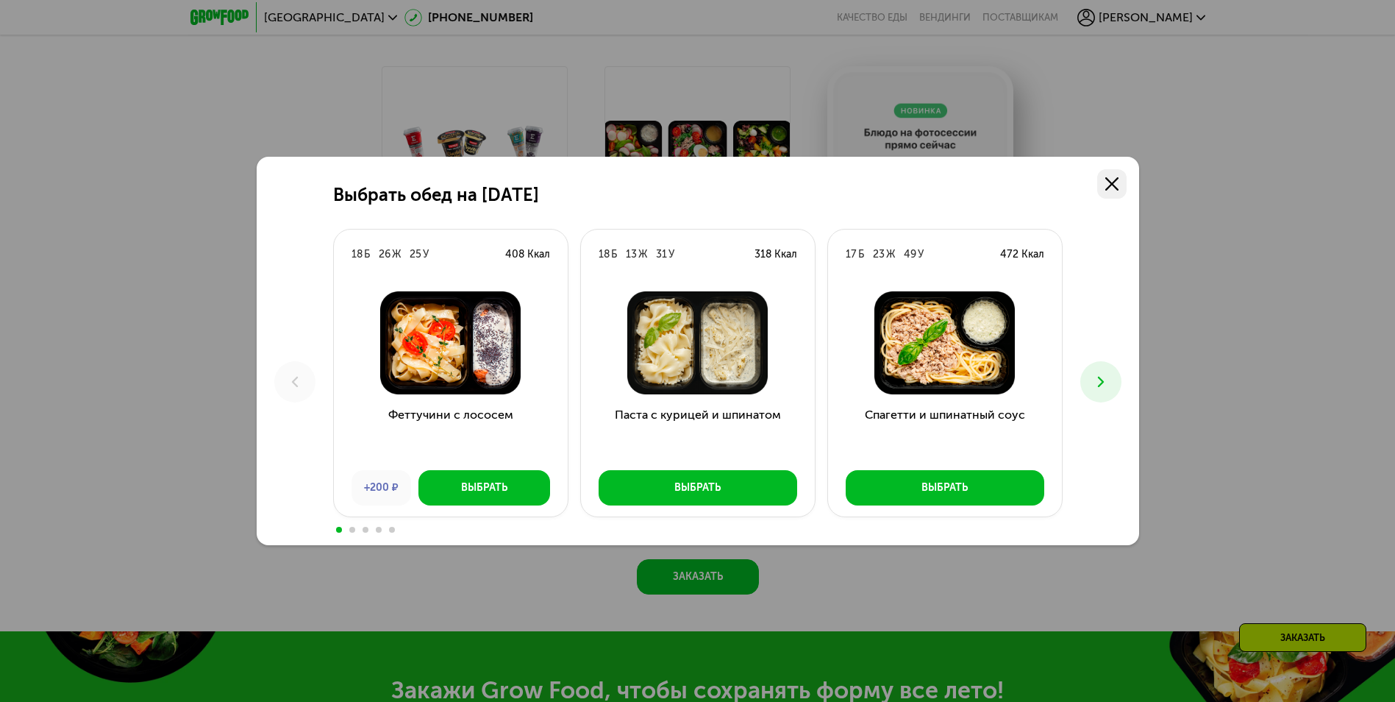
click at [1110, 176] on link at bounding box center [1111, 183] width 29 height 29
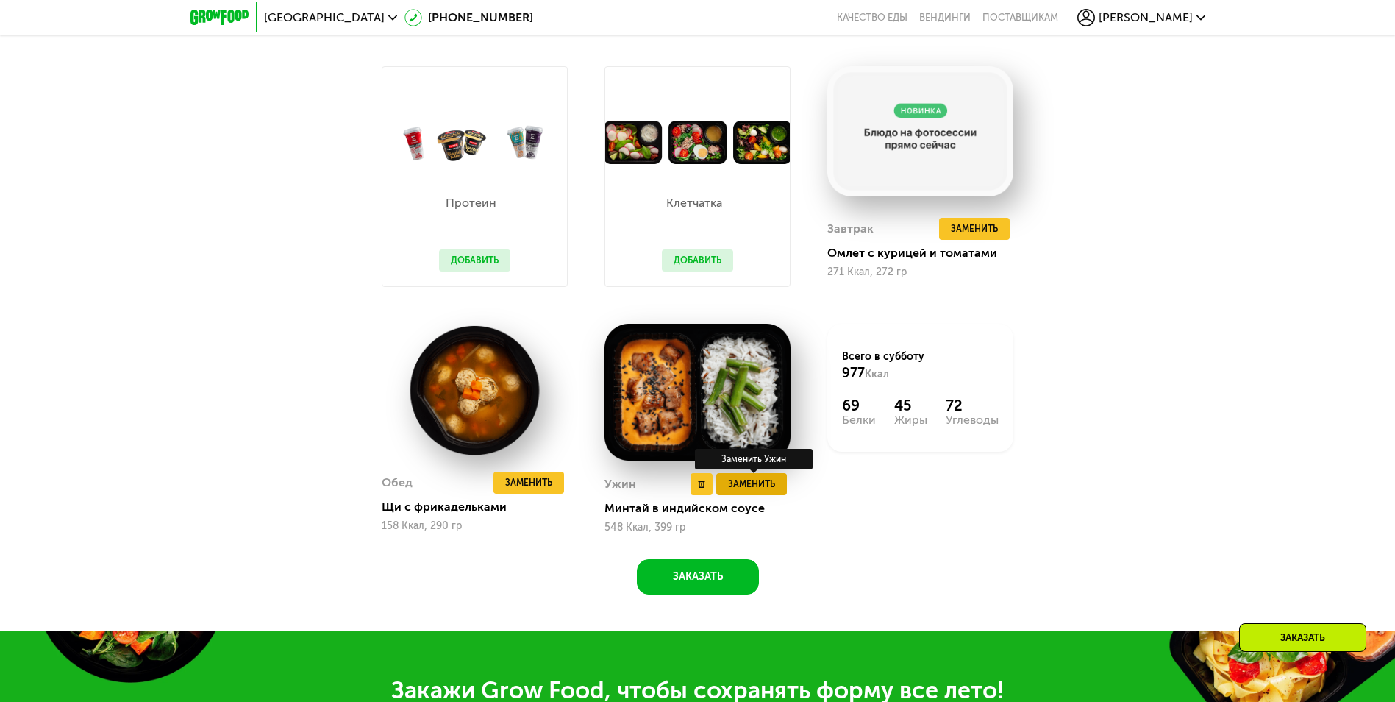
click at [765, 485] on span "Заменить" at bounding box center [751, 483] width 47 height 15
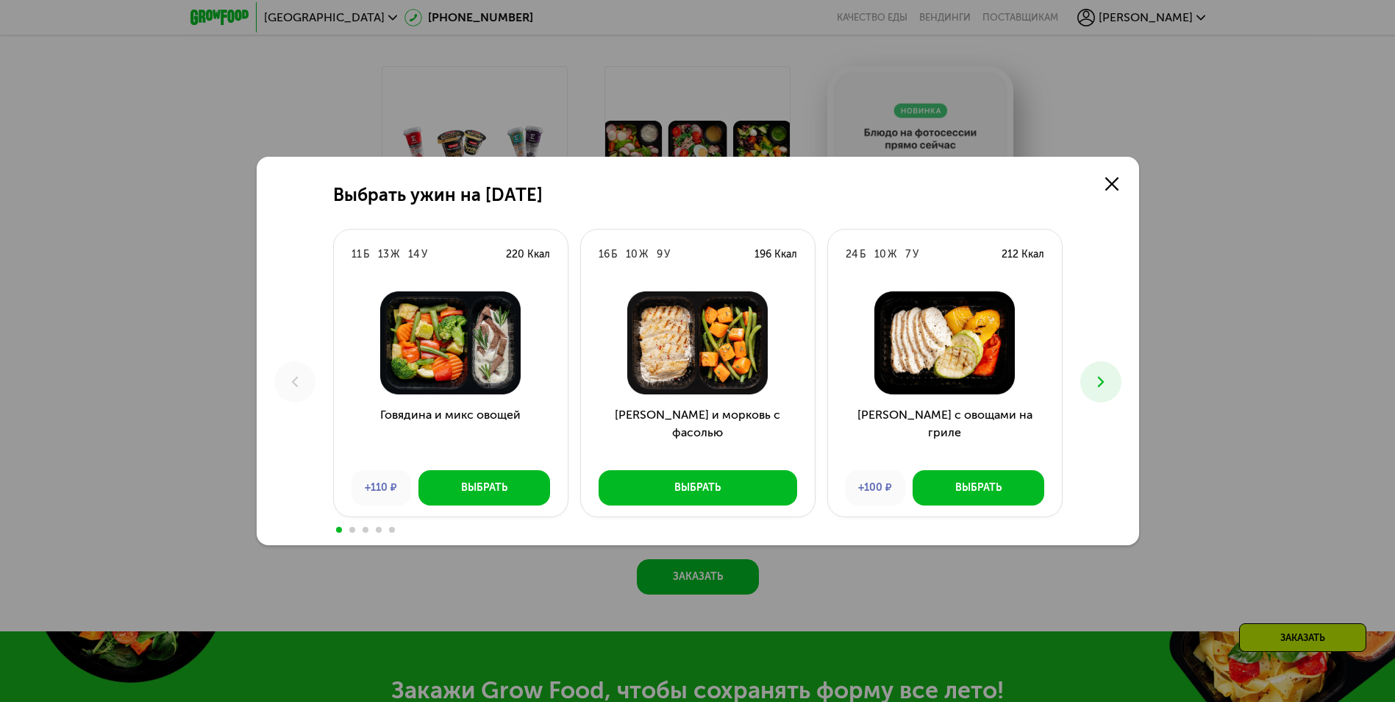
click at [1103, 382] on use at bounding box center [1100, 381] width 6 height 10
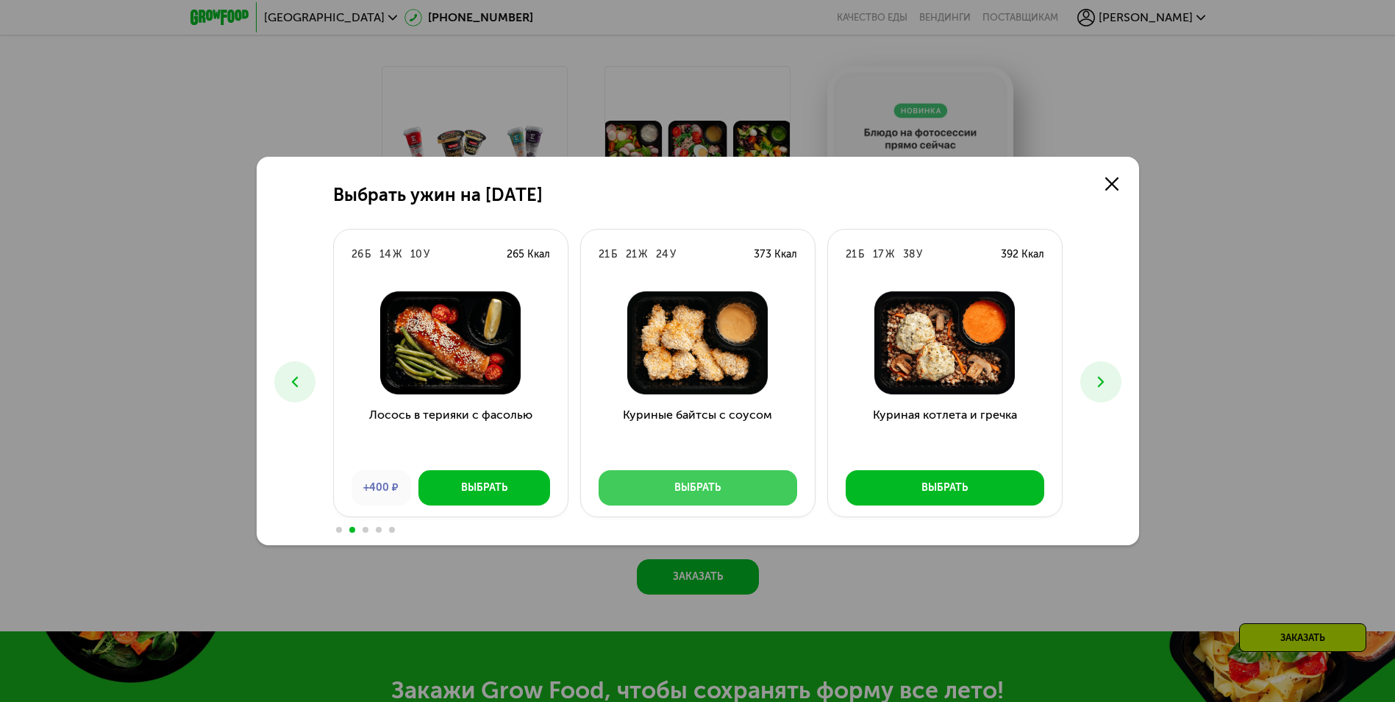
click at [700, 479] on button "Выбрать" at bounding box center [698, 487] width 199 height 35
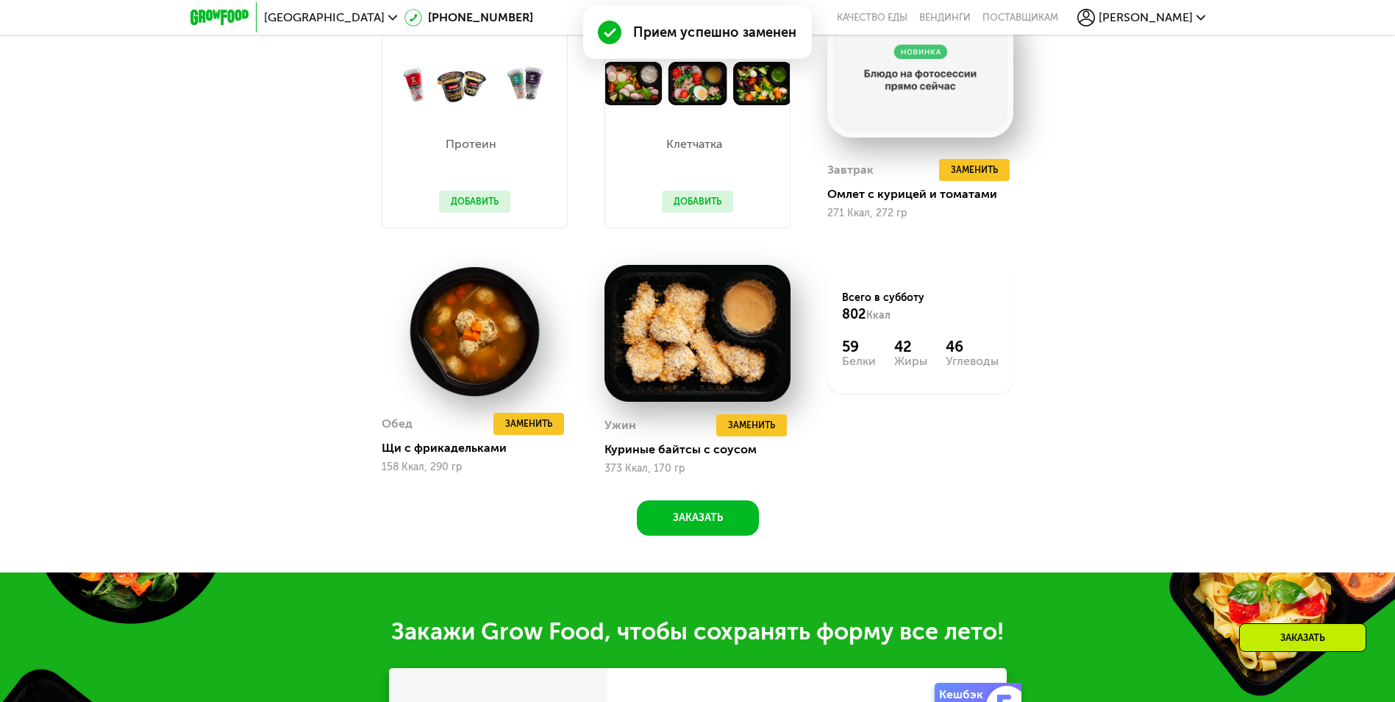
scroll to position [1190, 0]
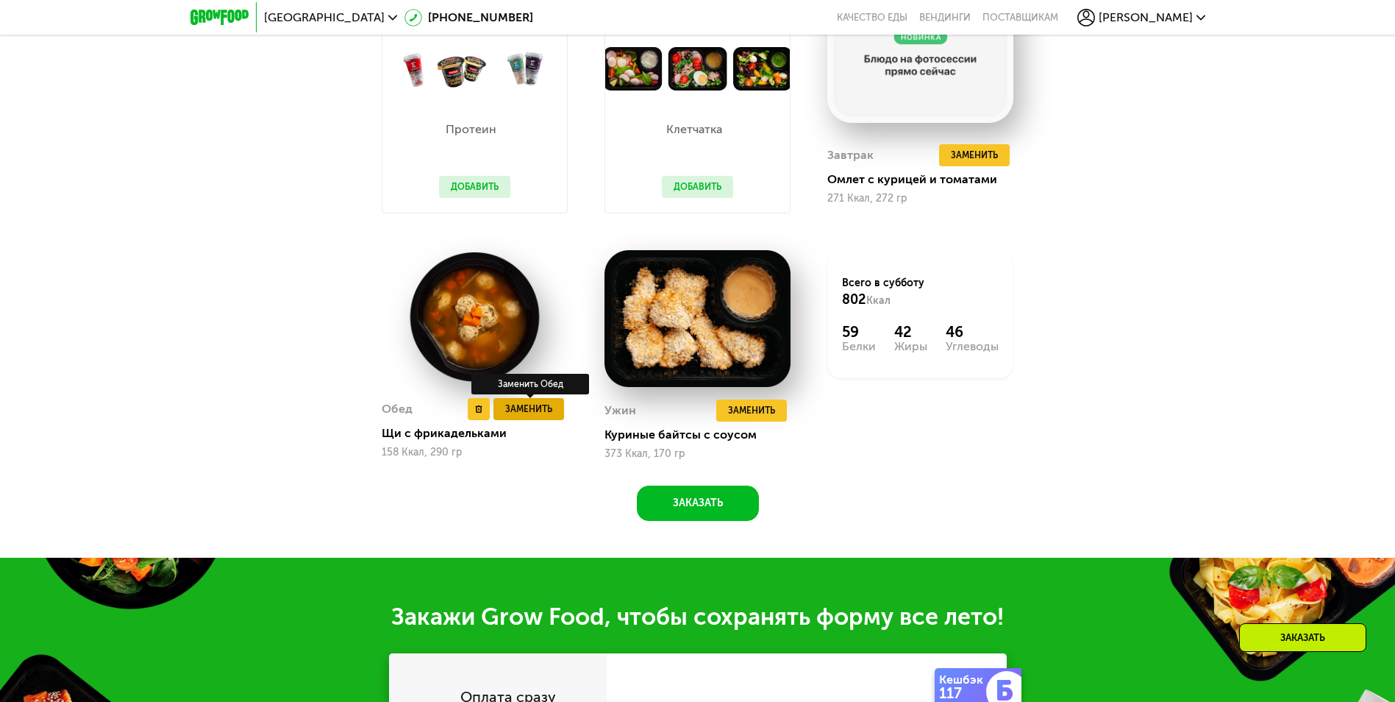
click at [541, 410] on span "Заменить" at bounding box center [528, 408] width 47 height 15
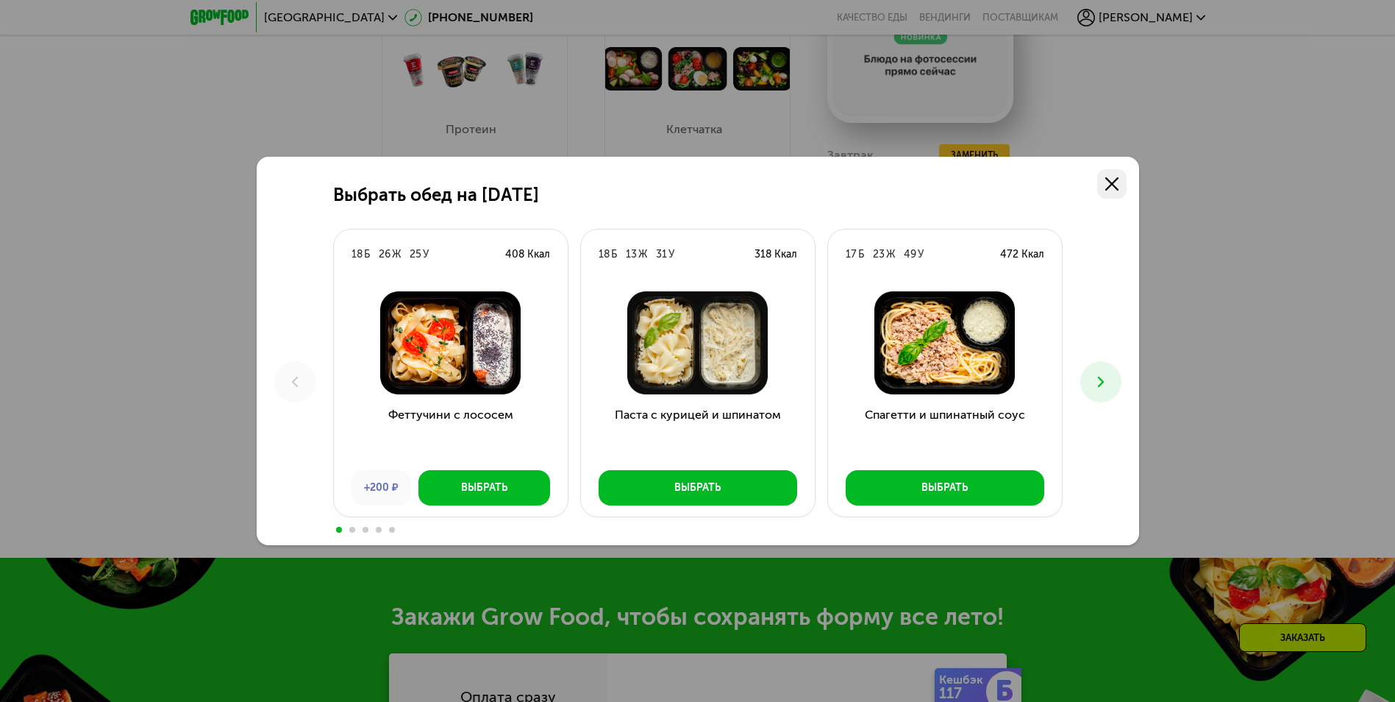
click at [1112, 187] on icon at bounding box center [1111, 183] width 13 height 13
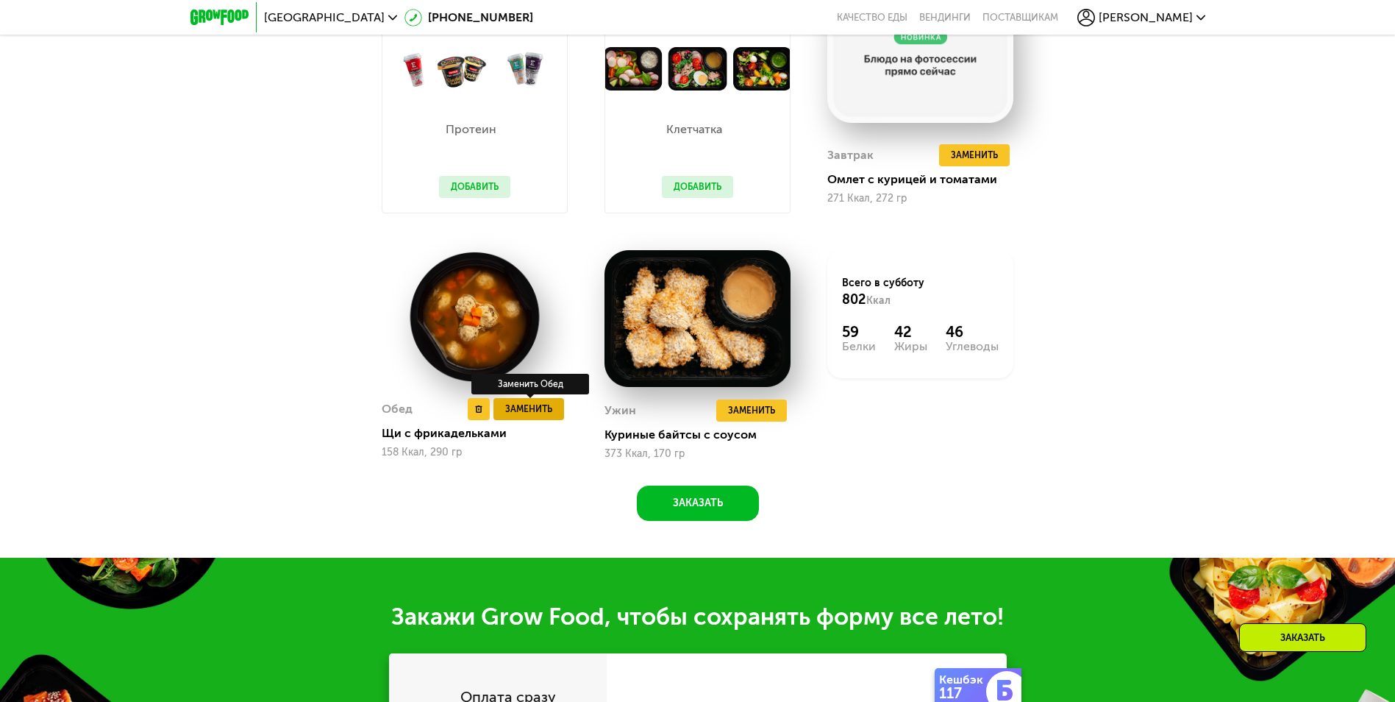
click at [535, 414] on span "Заменить" at bounding box center [528, 408] width 47 height 15
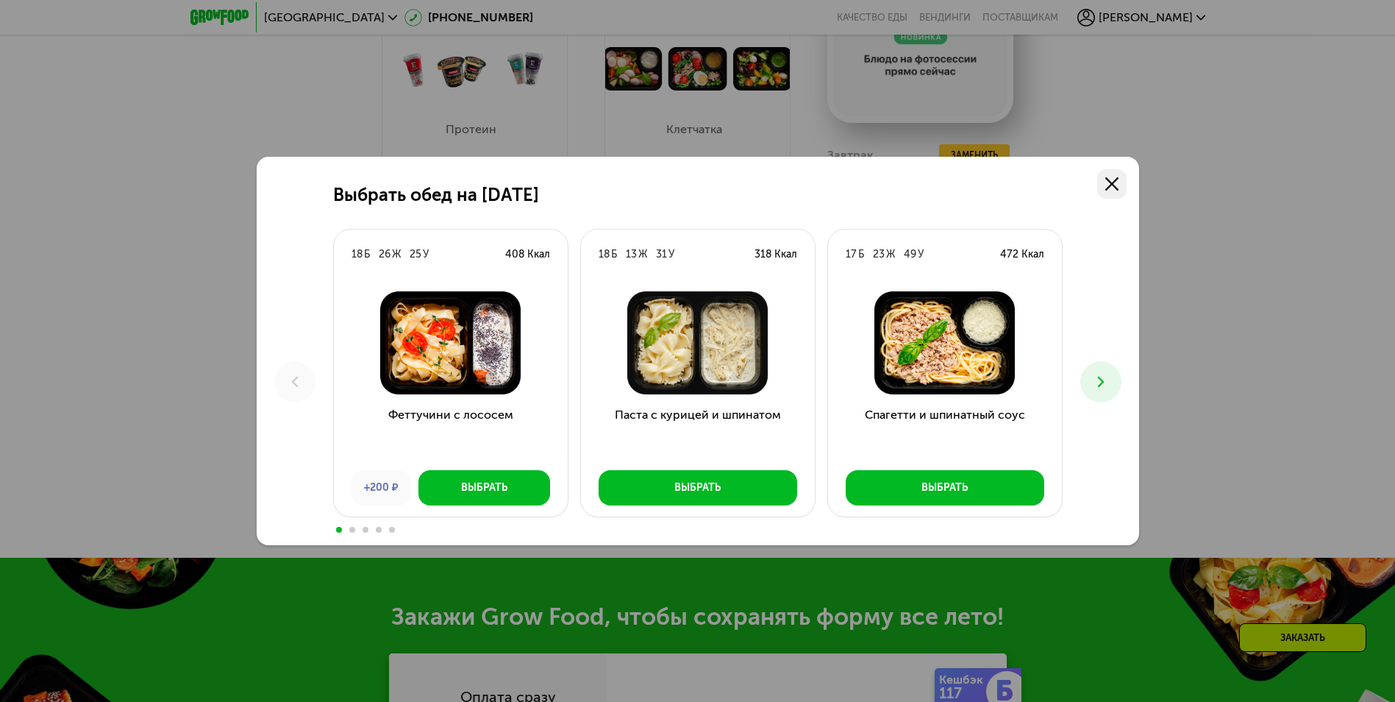
click at [1115, 180] on use at bounding box center [1111, 183] width 13 height 13
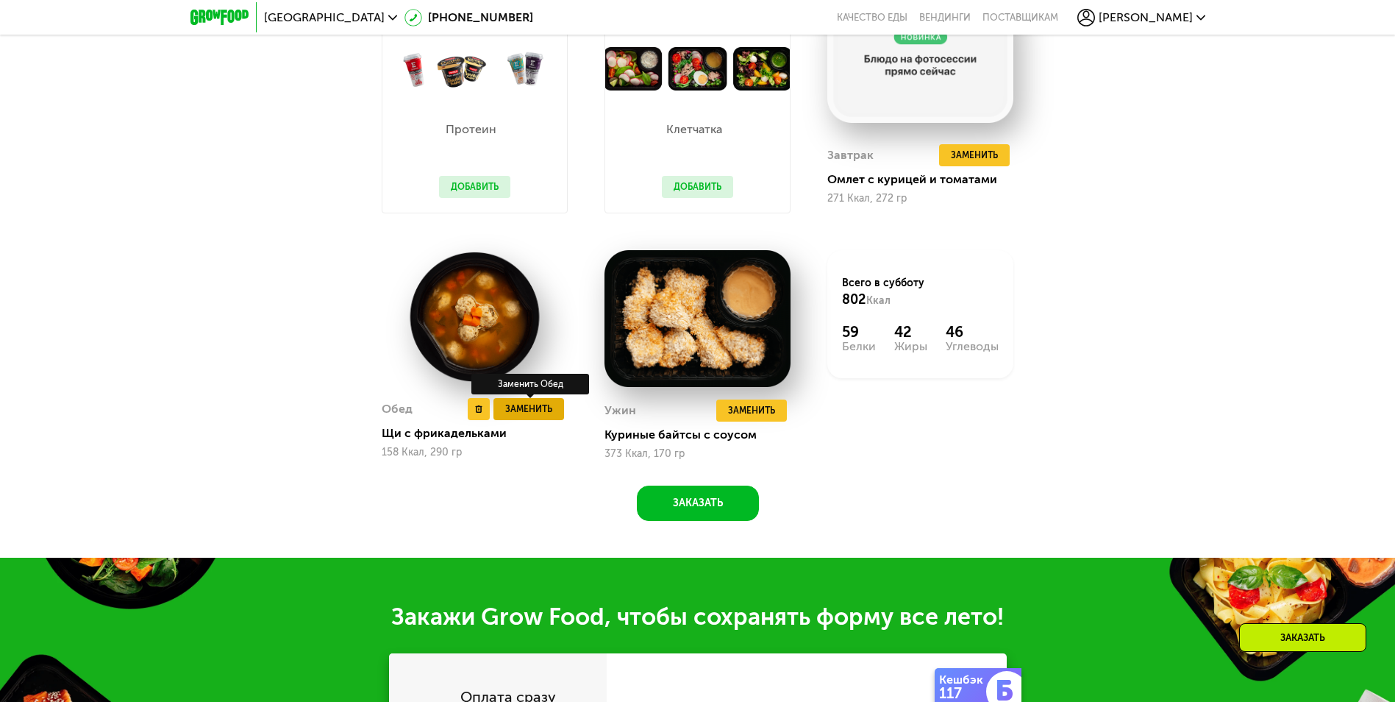
click at [549, 414] on span "Заменить" at bounding box center [528, 408] width 47 height 15
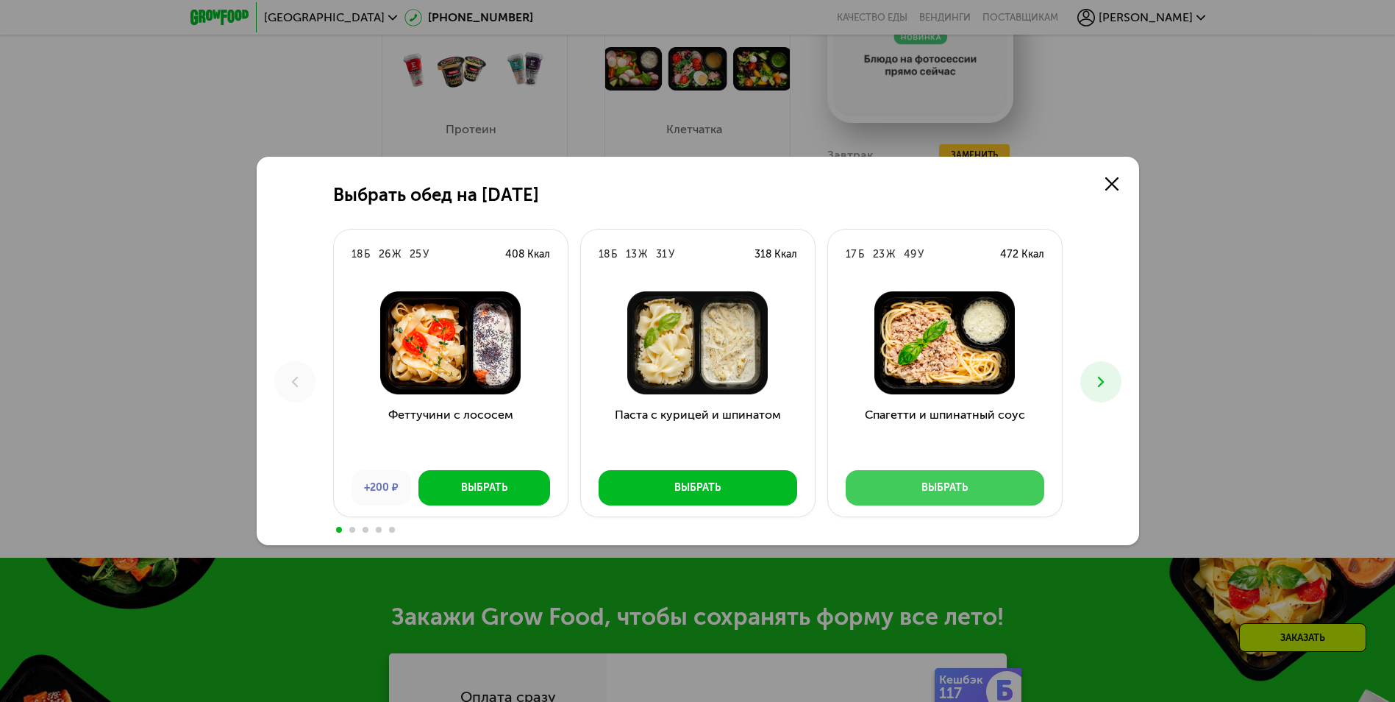
click at [964, 482] on div "Выбрать" at bounding box center [944, 487] width 46 height 15
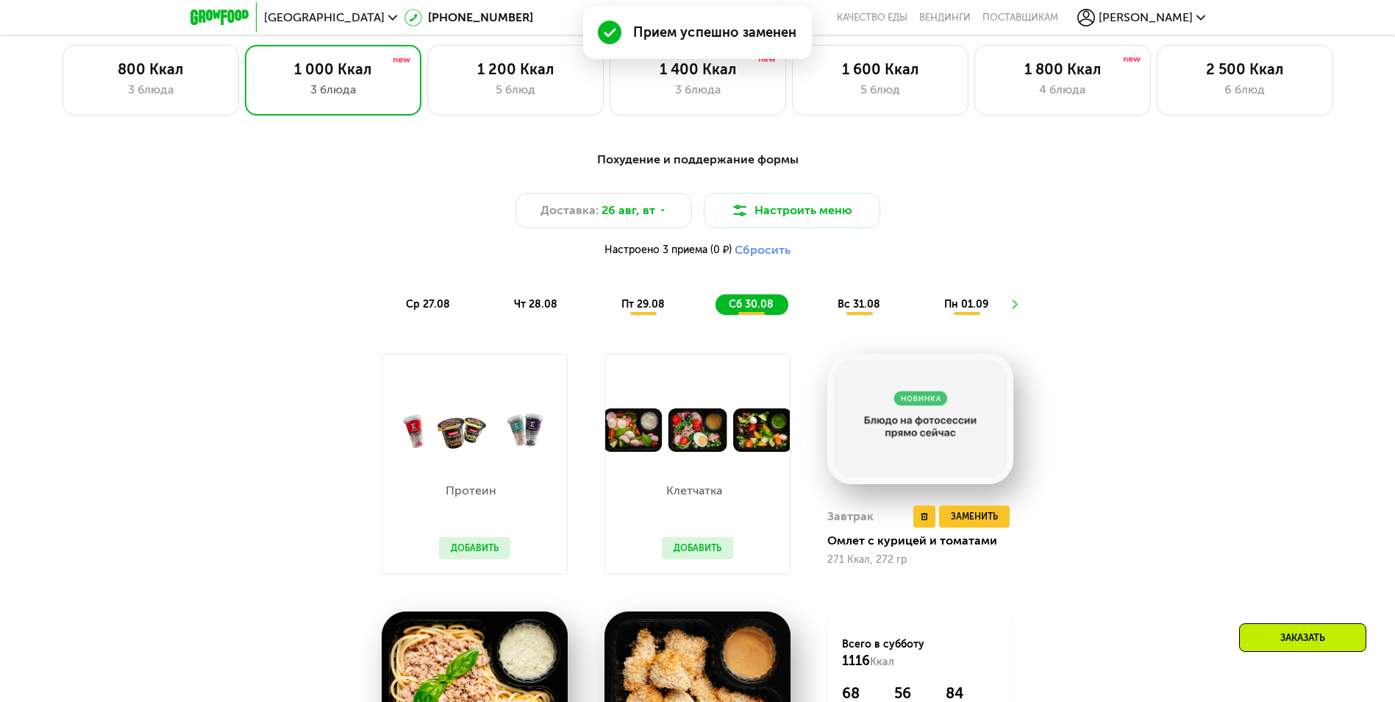
scroll to position [822, 0]
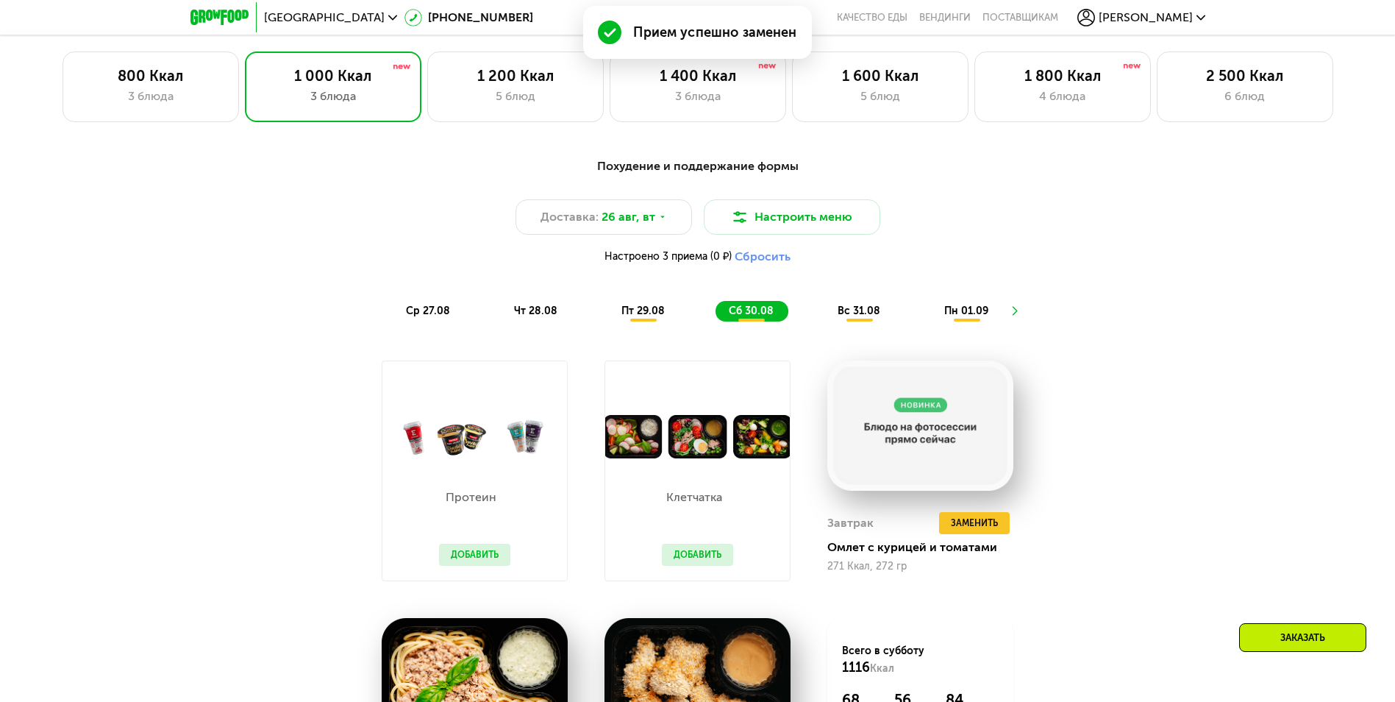
click at [859, 313] on span "вс 31.08" at bounding box center [859, 310] width 43 height 13
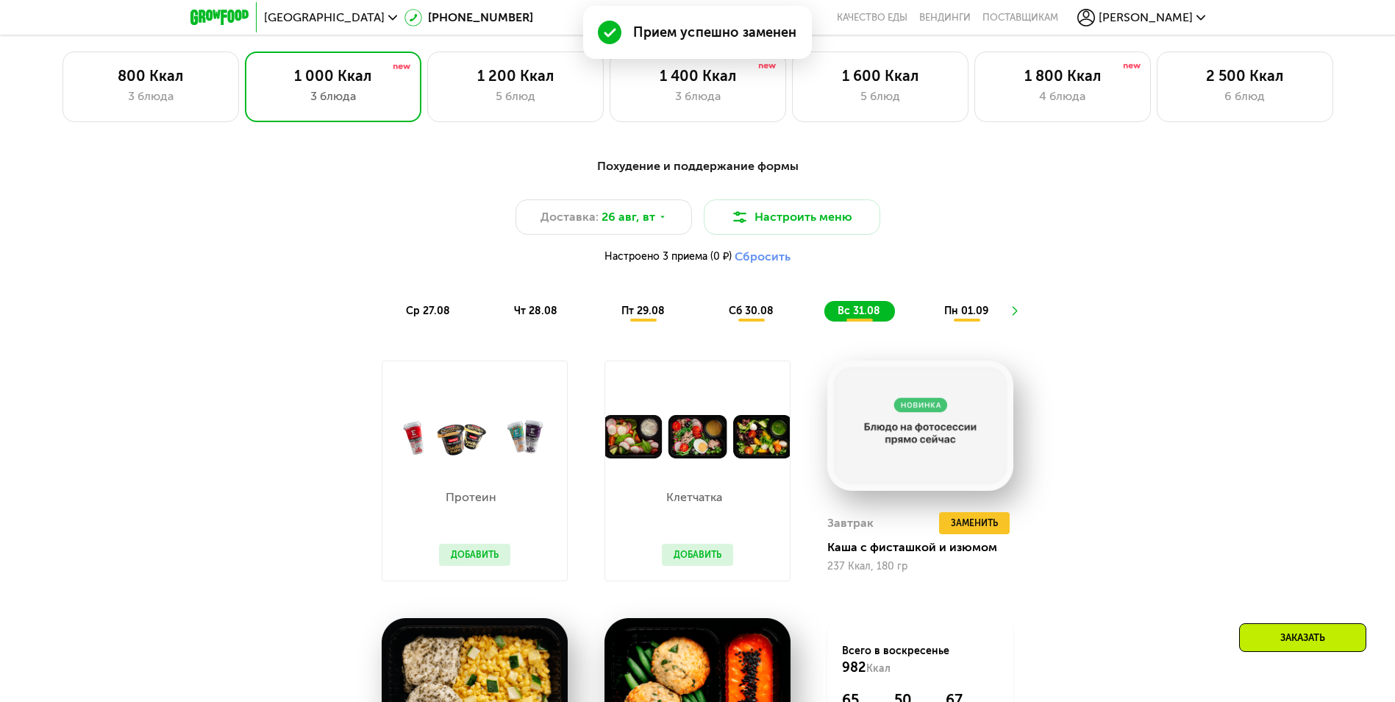
scroll to position [1043, 0]
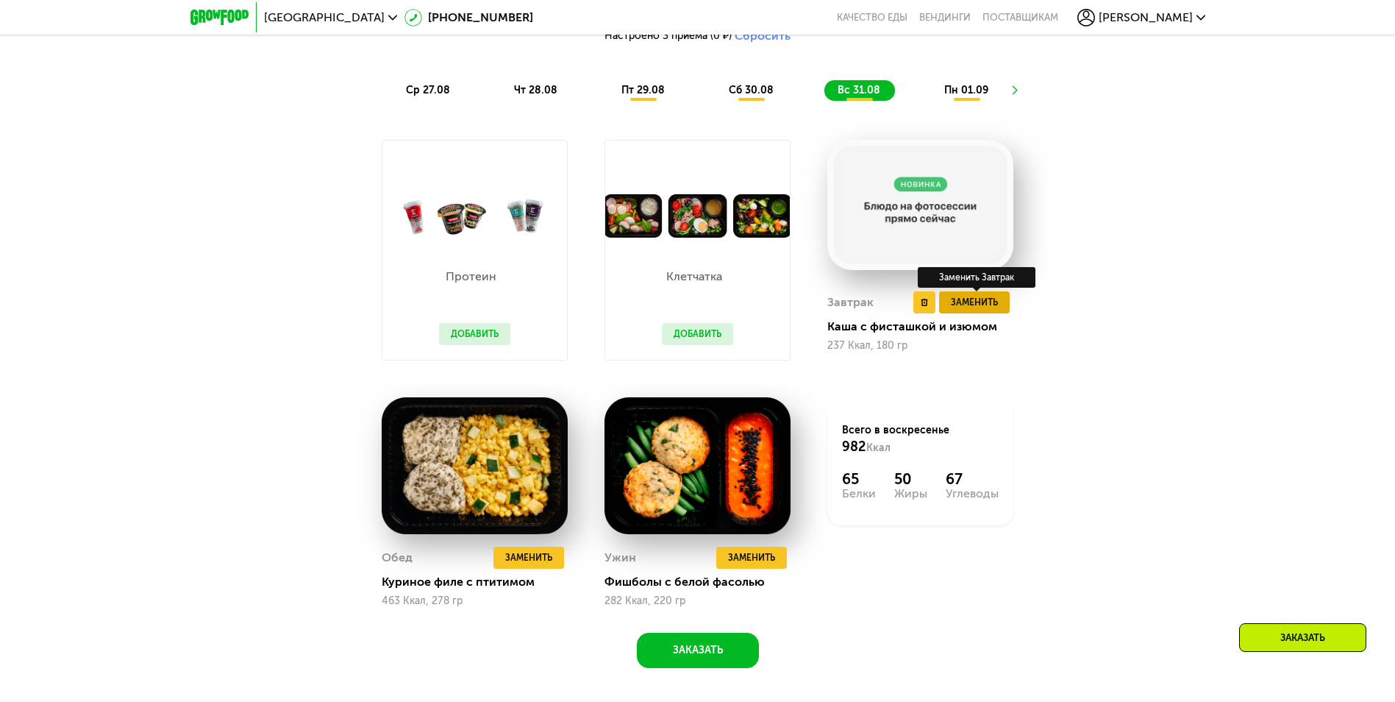
click at [963, 304] on span "Заменить" at bounding box center [974, 302] width 47 height 15
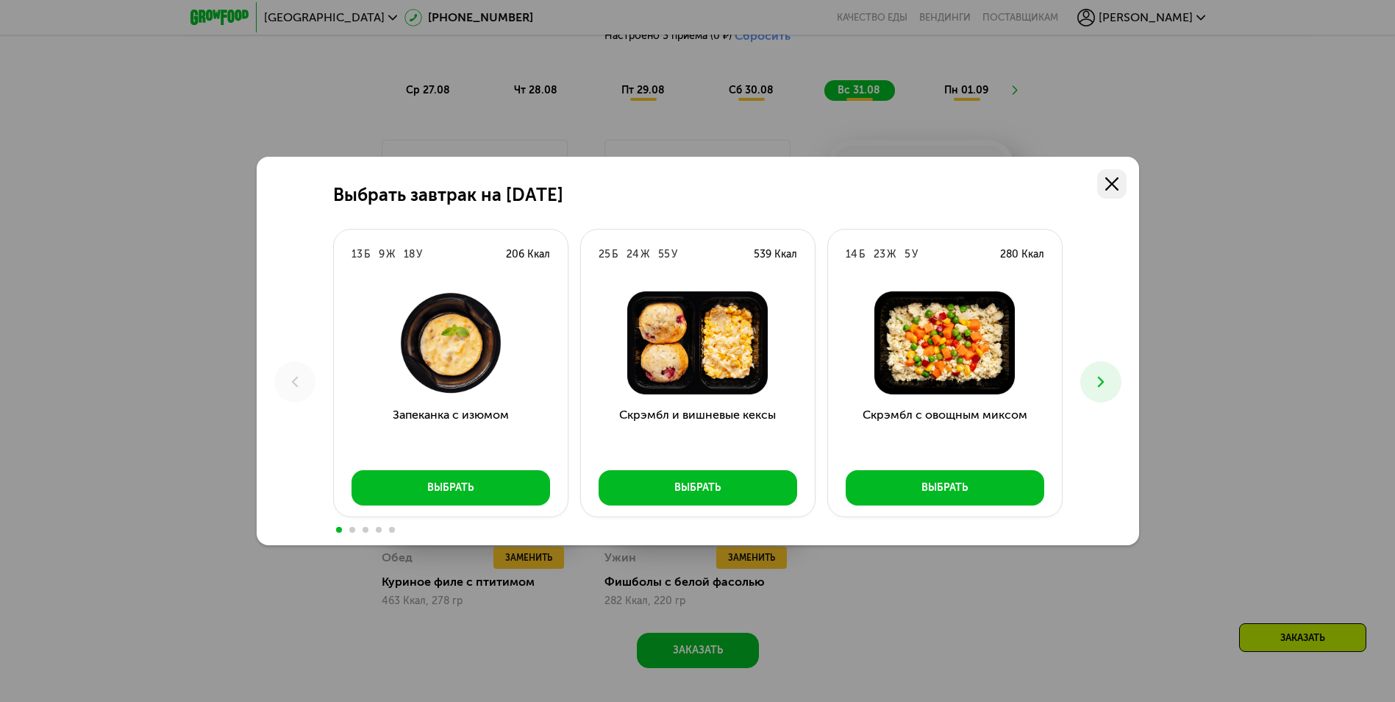
click at [1116, 179] on use at bounding box center [1111, 183] width 13 height 13
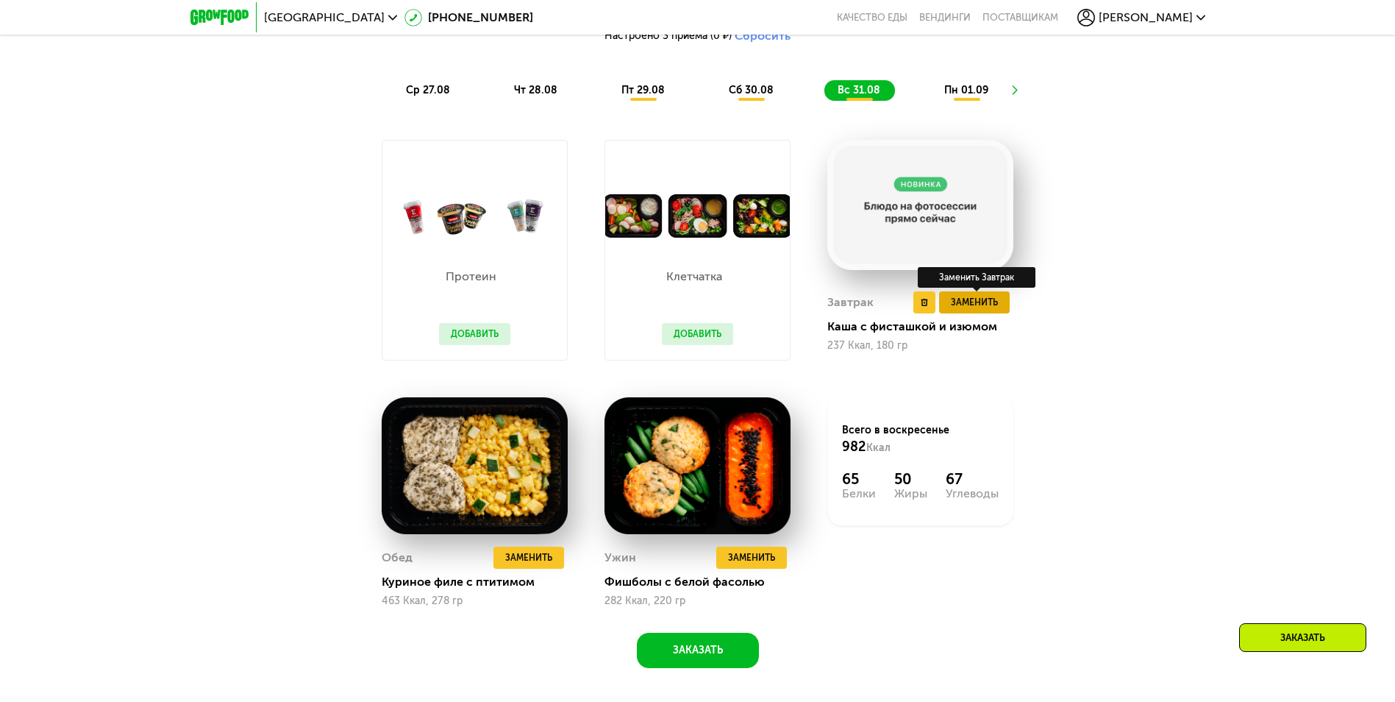
click at [965, 306] on span "Заменить" at bounding box center [974, 302] width 47 height 15
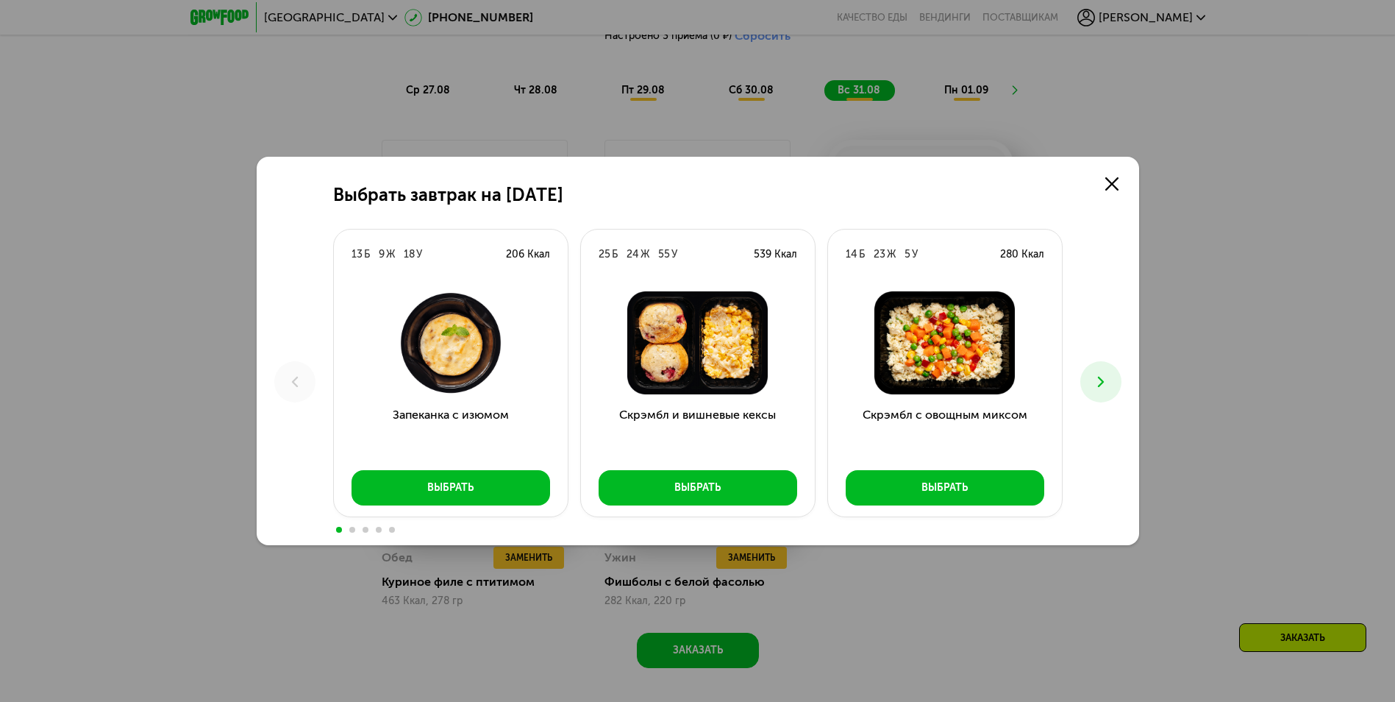
click at [1109, 372] on button at bounding box center [1100, 381] width 41 height 41
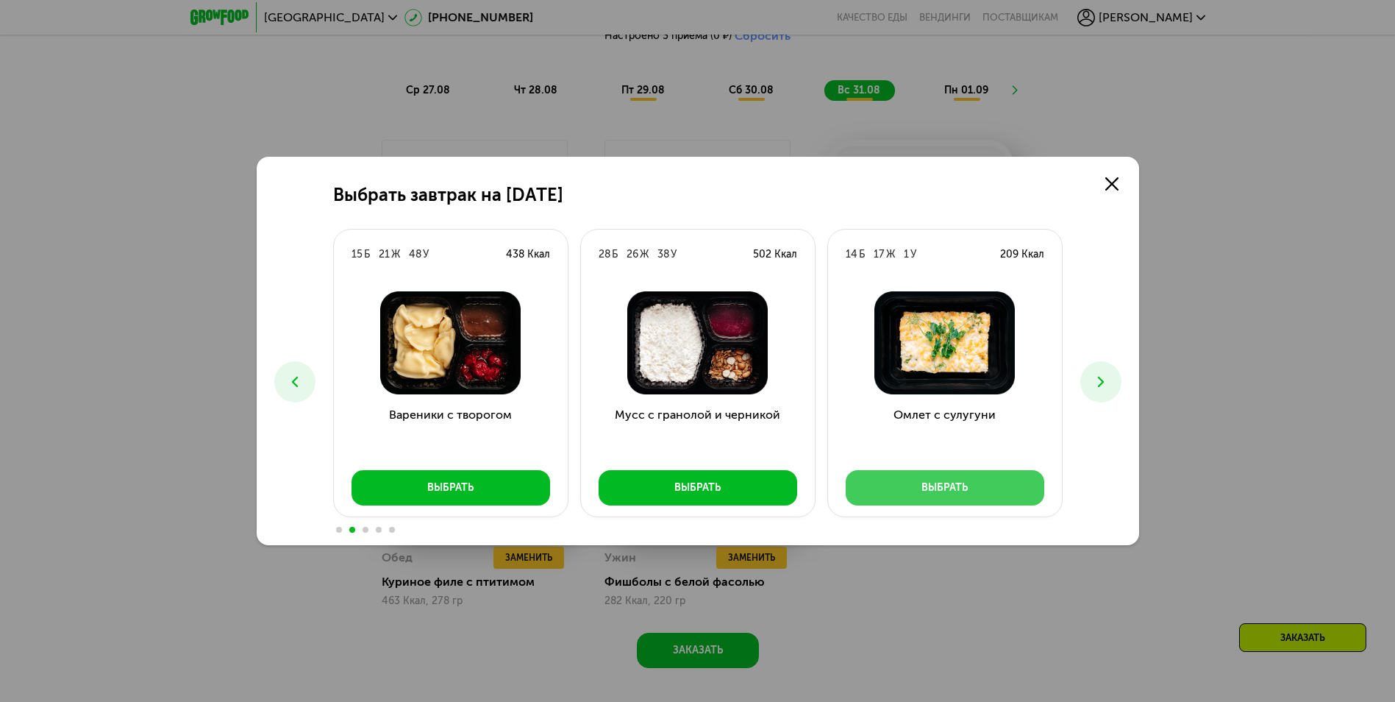
click at [951, 479] on button "Выбрать" at bounding box center [945, 487] width 199 height 35
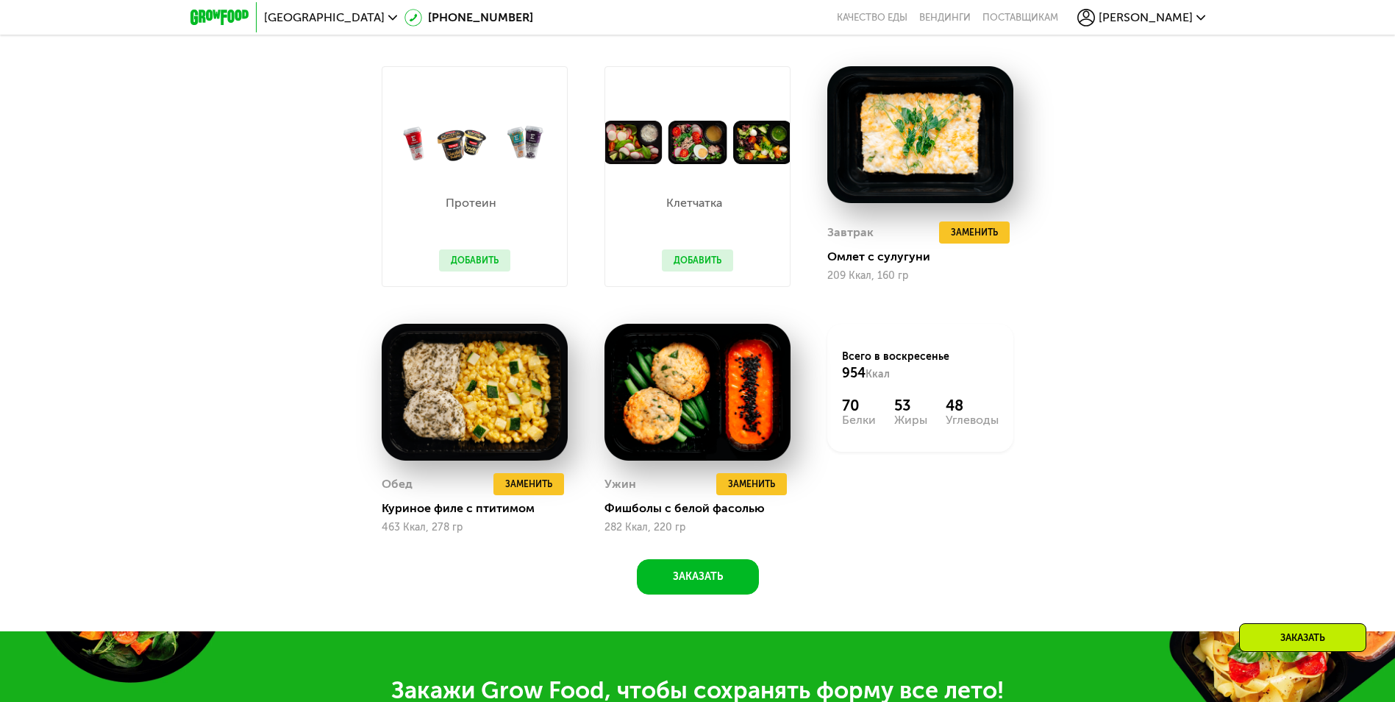
scroll to position [896, 0]
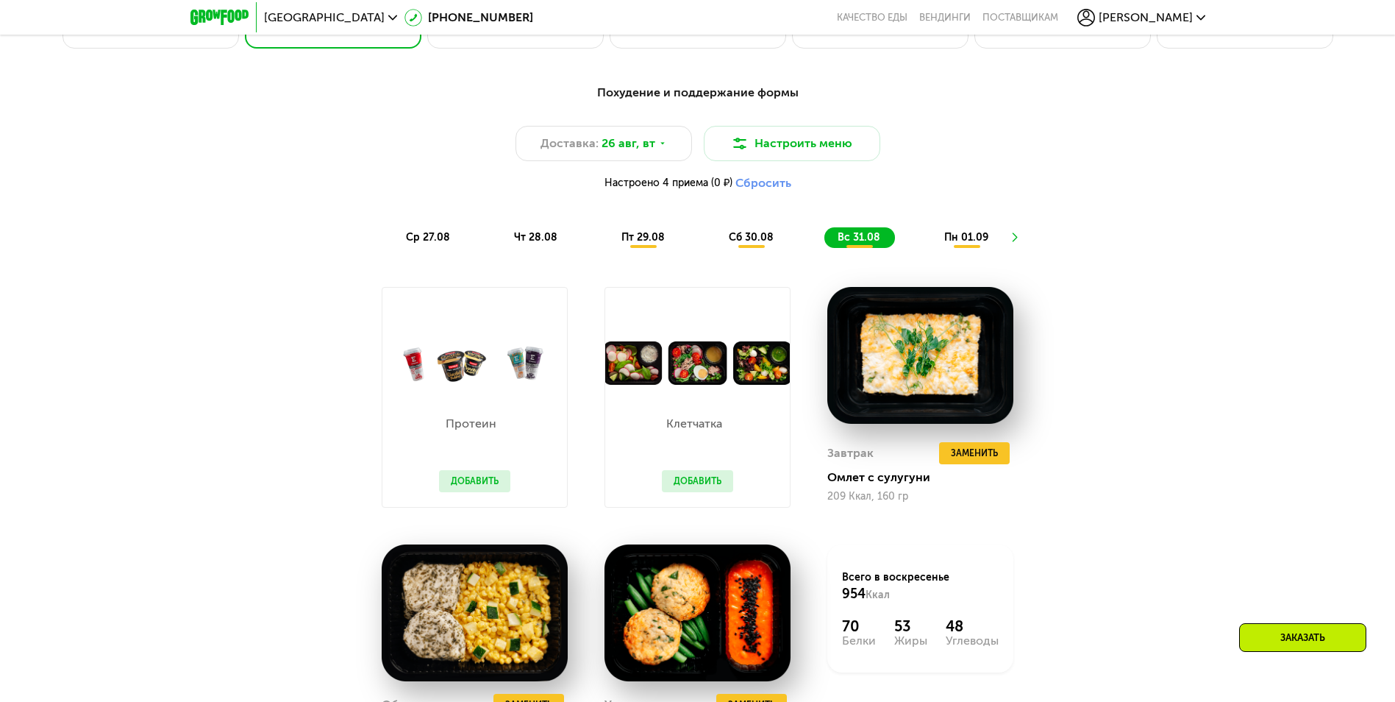
click at [965, 237] on span "пн 01.09" at bounding box center [966, 237] width 44 height 13
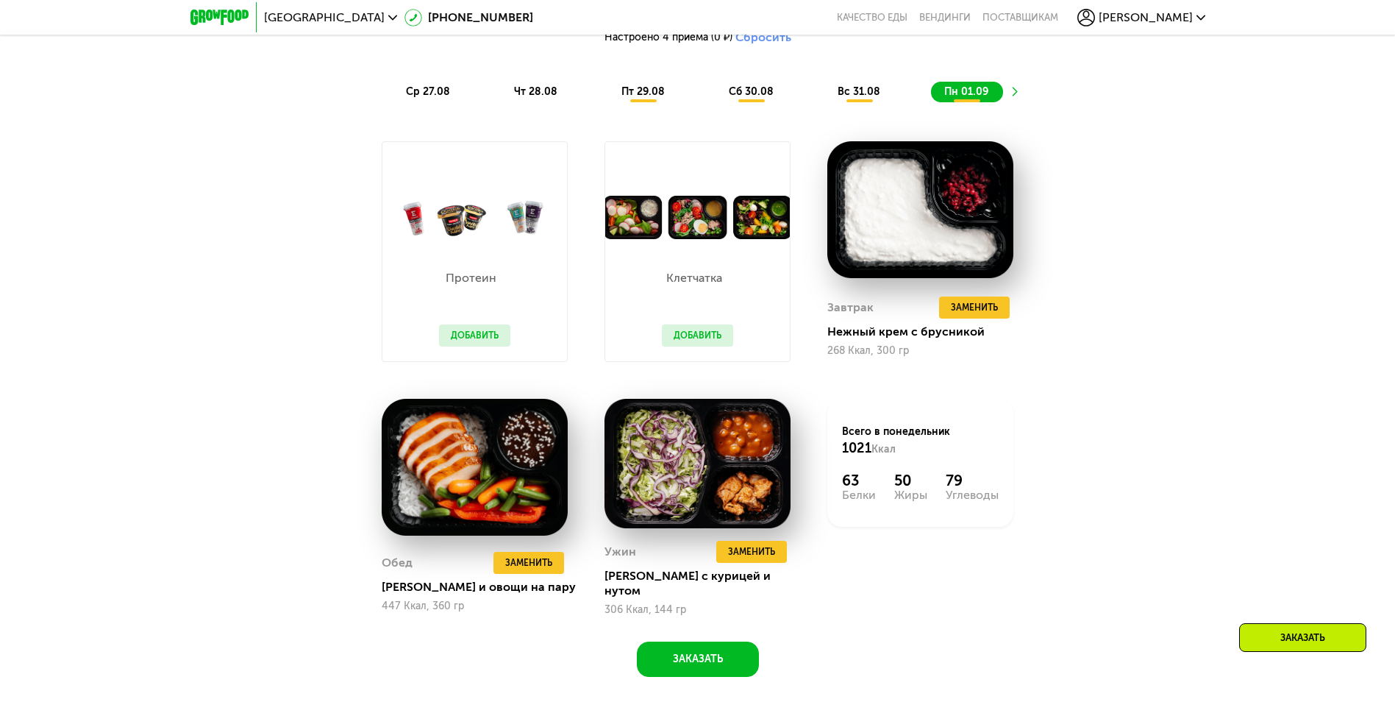
scroll to position [1043, 0]
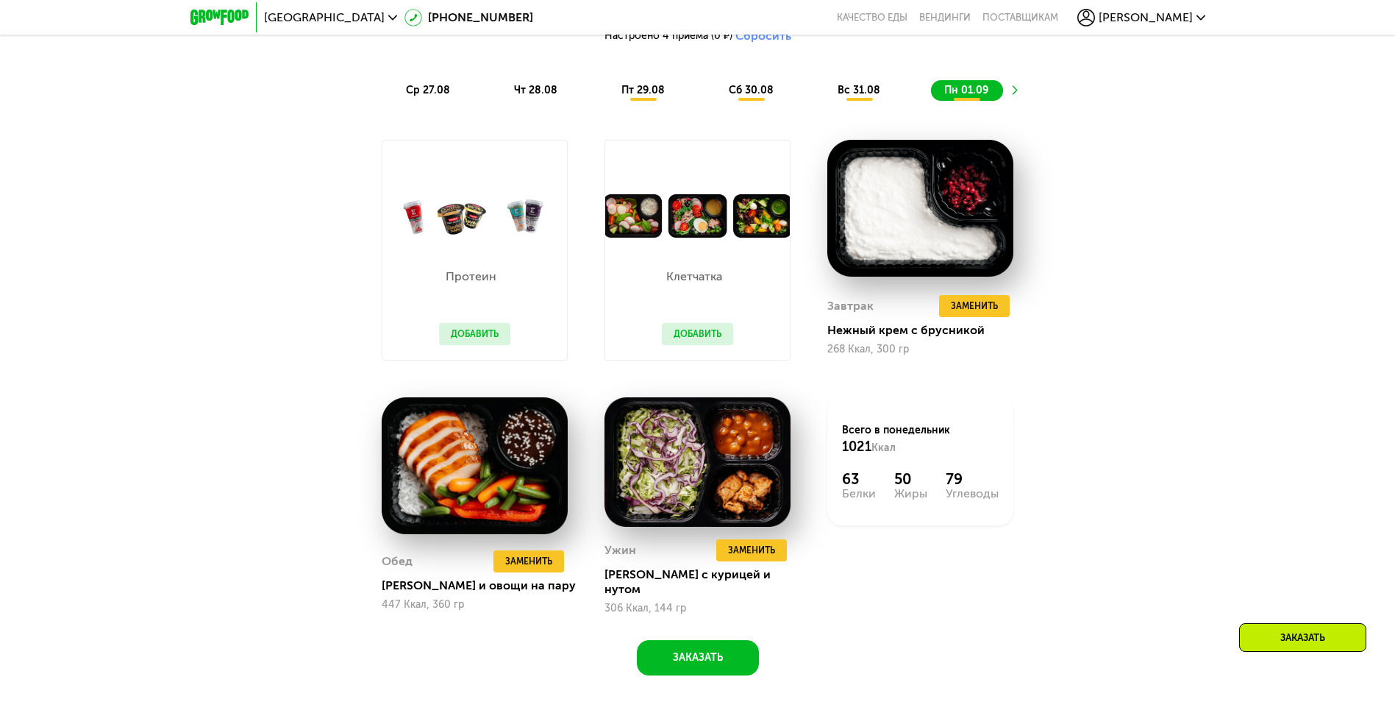
click at [1015, 90] on icon at bounding box center [1012, 90] width 11 height 11
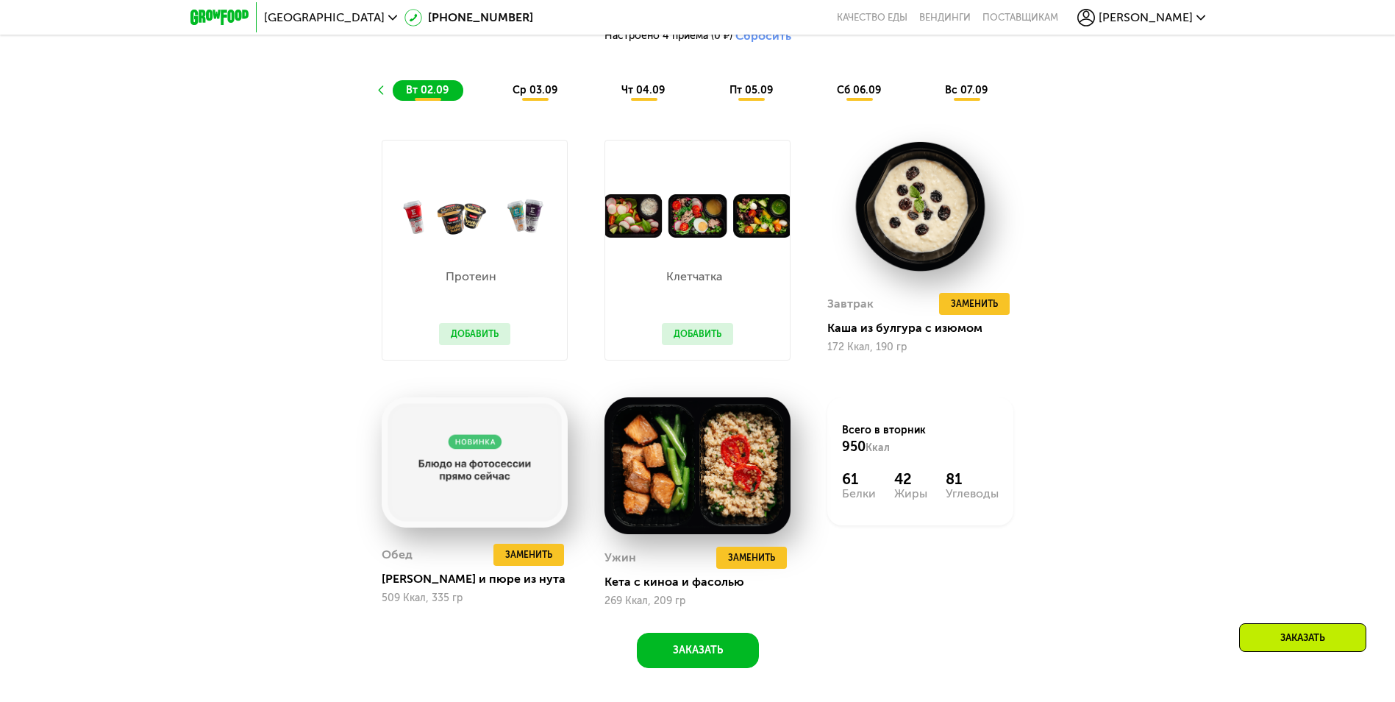
click at [379, 90] on icon at bounding box center [383, 90] width 11 height 11
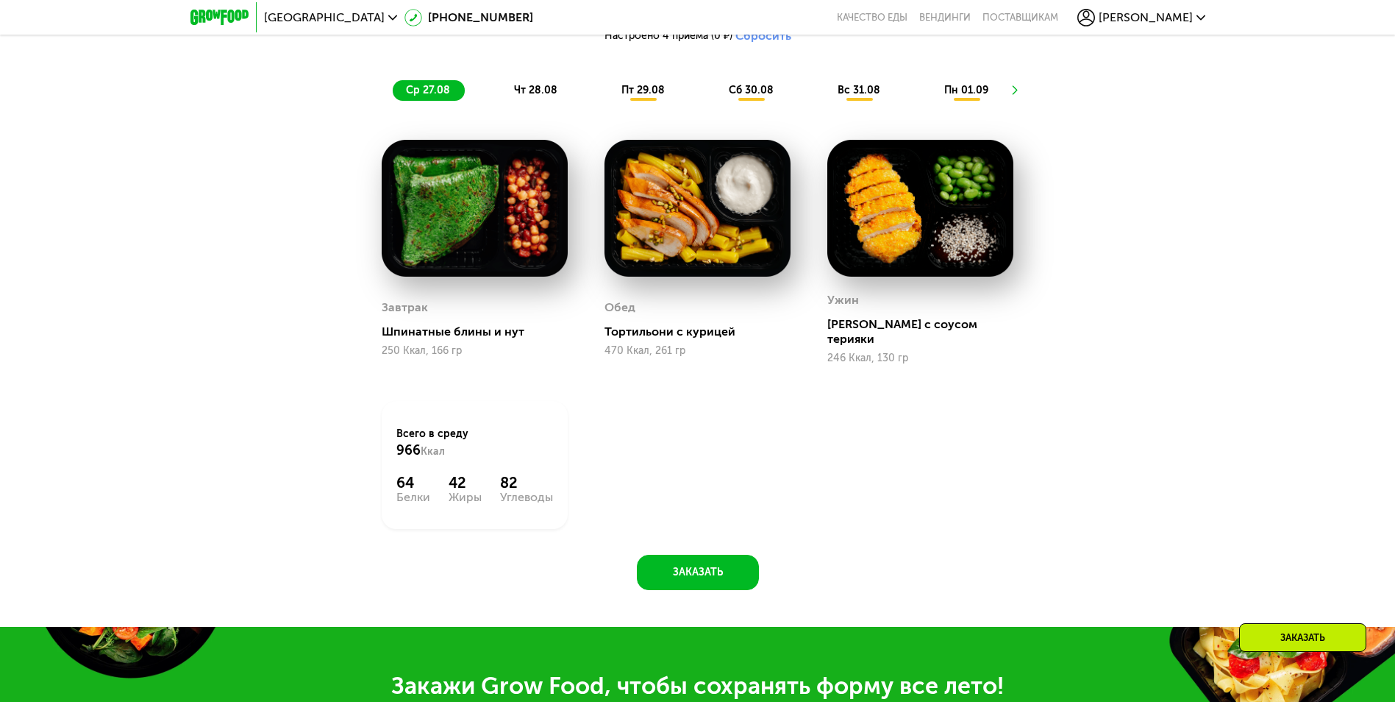
scroll to position [822, 0]
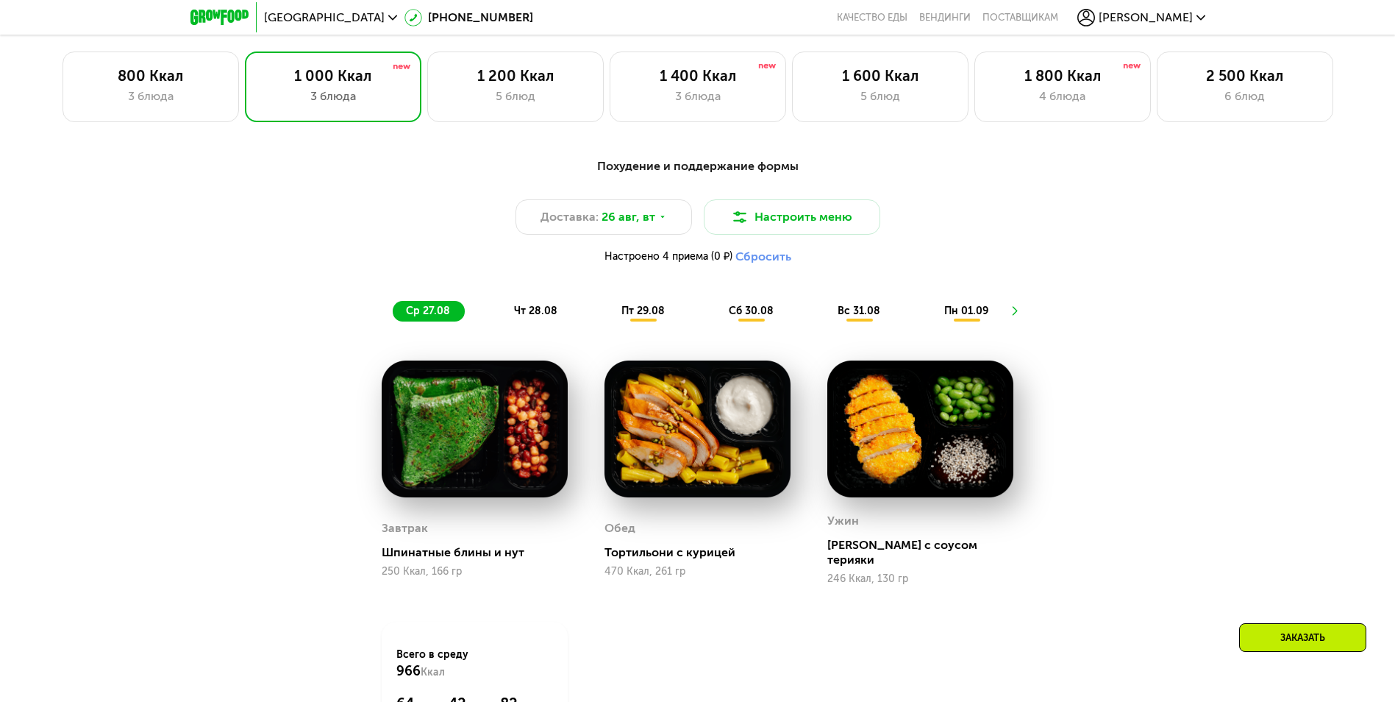
click at [931, 310] on div "вс 31.08" at bounding box center [967, 311] width 72 height 21
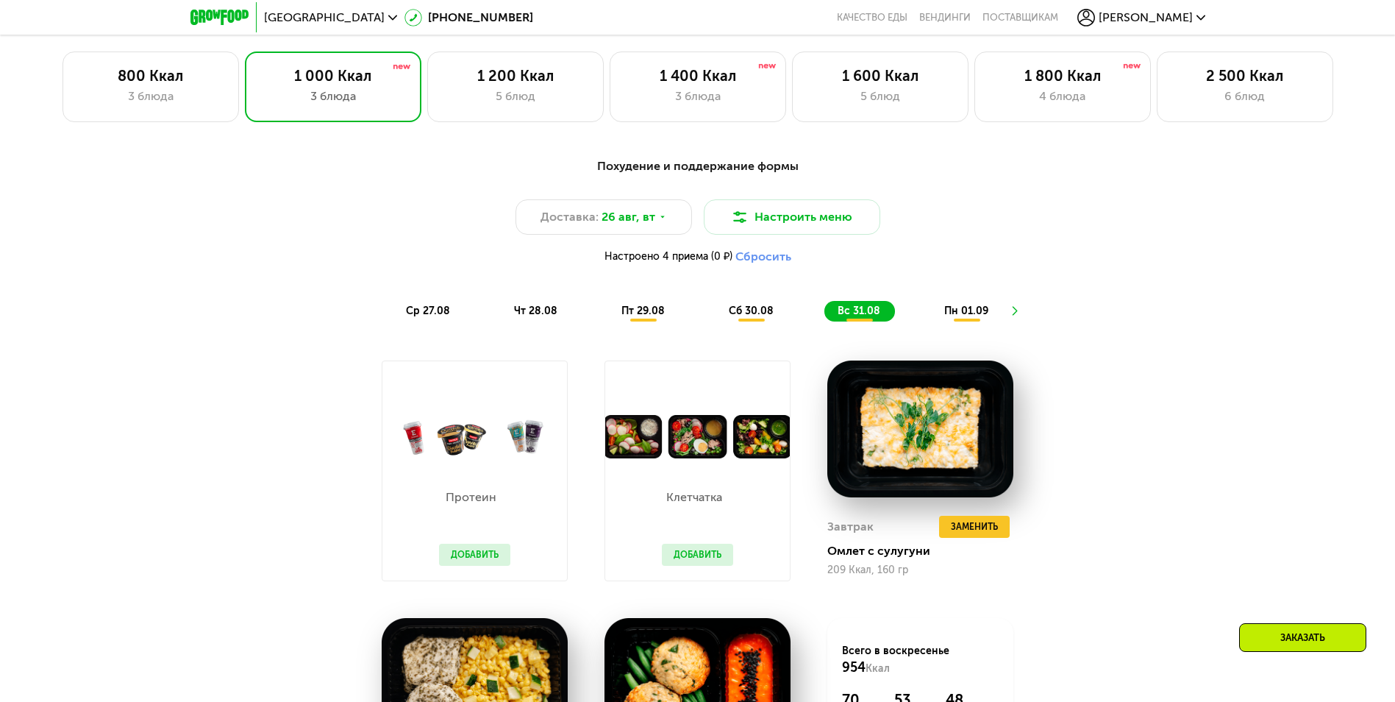
scroll to position [969, 0]
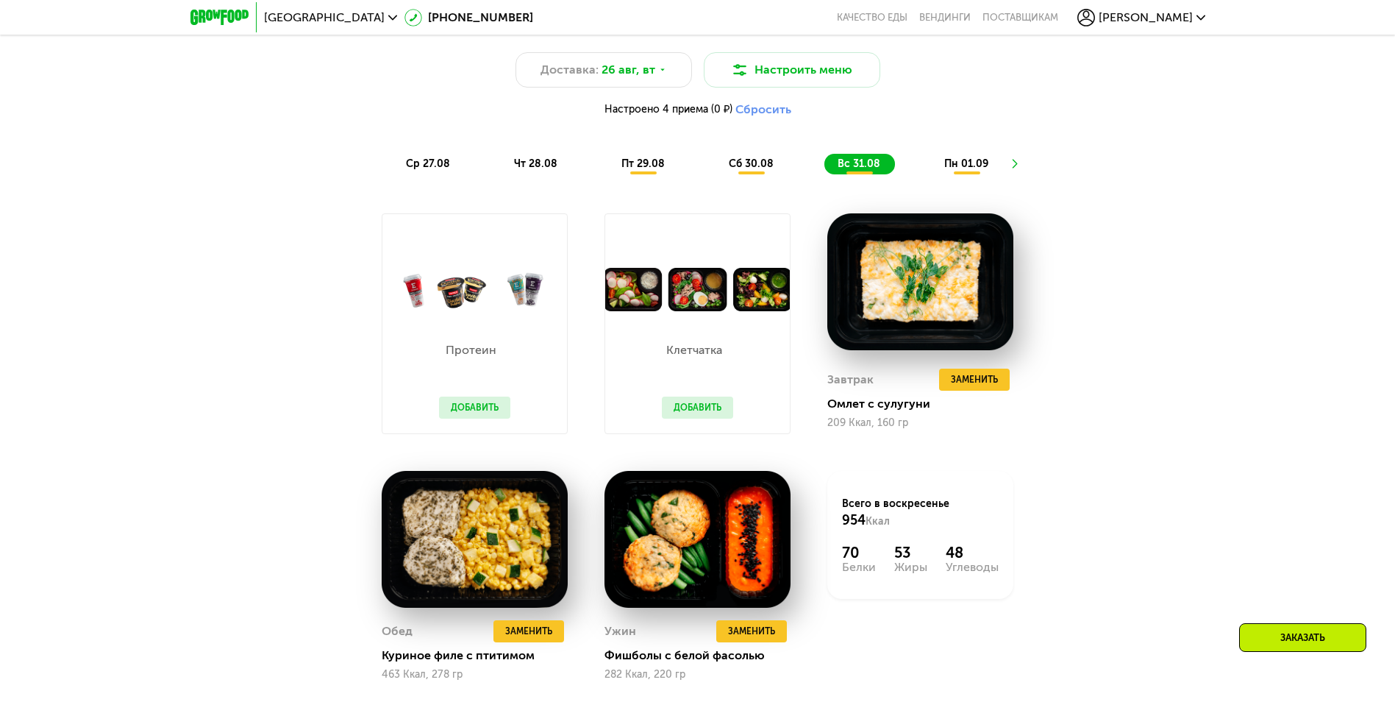
click at [965, 165] on span "пн 01.09" at bounding box center [966, 163] width 44 height 13
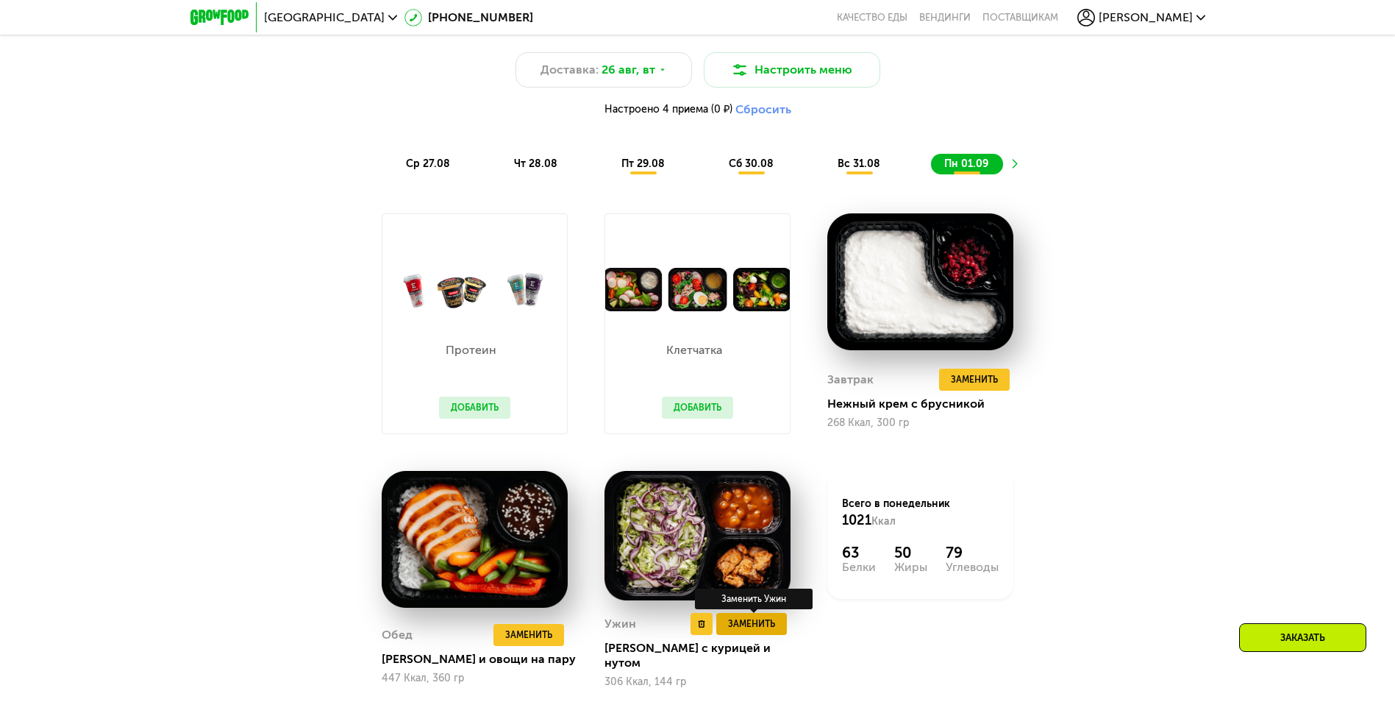
click at [741, 629] on span "Заменить" at bounding box center [751, 623] width 47 height 15
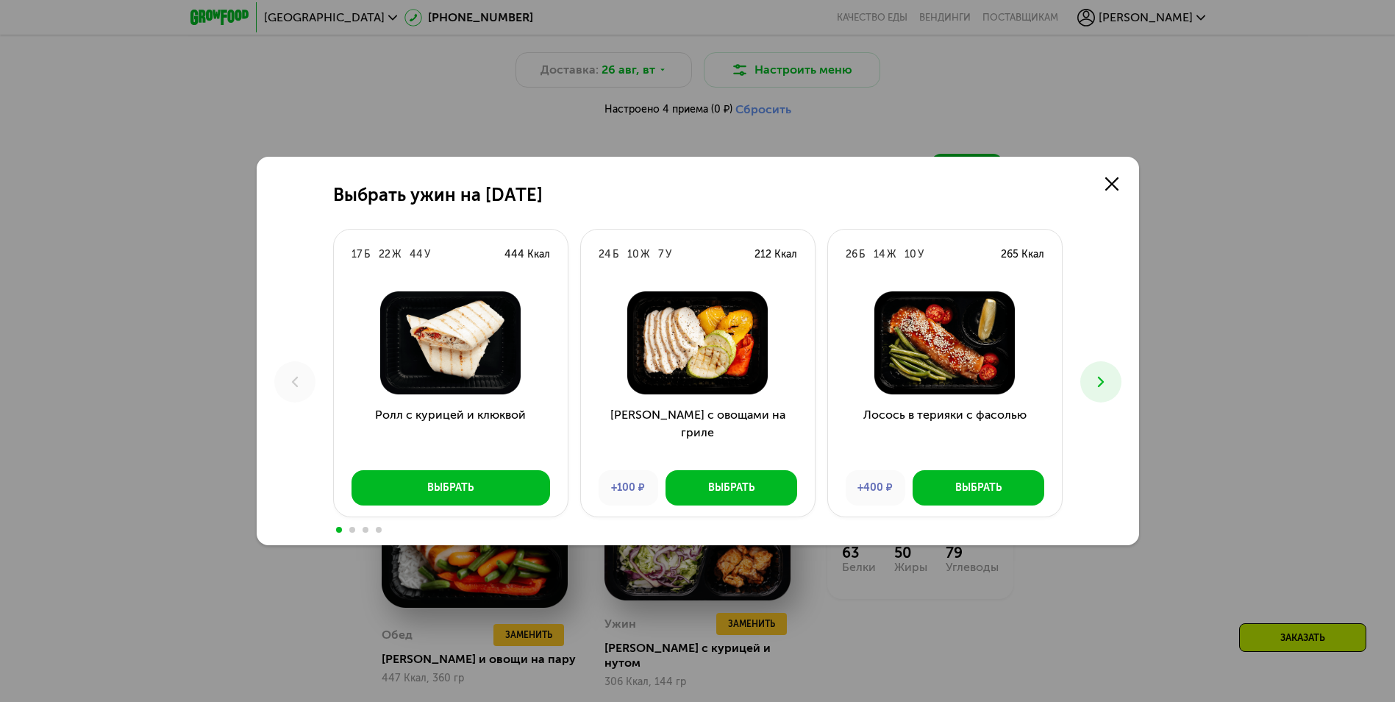
click at [1093, 370] on button at bounding box center [1100, 381] width 41 height 41
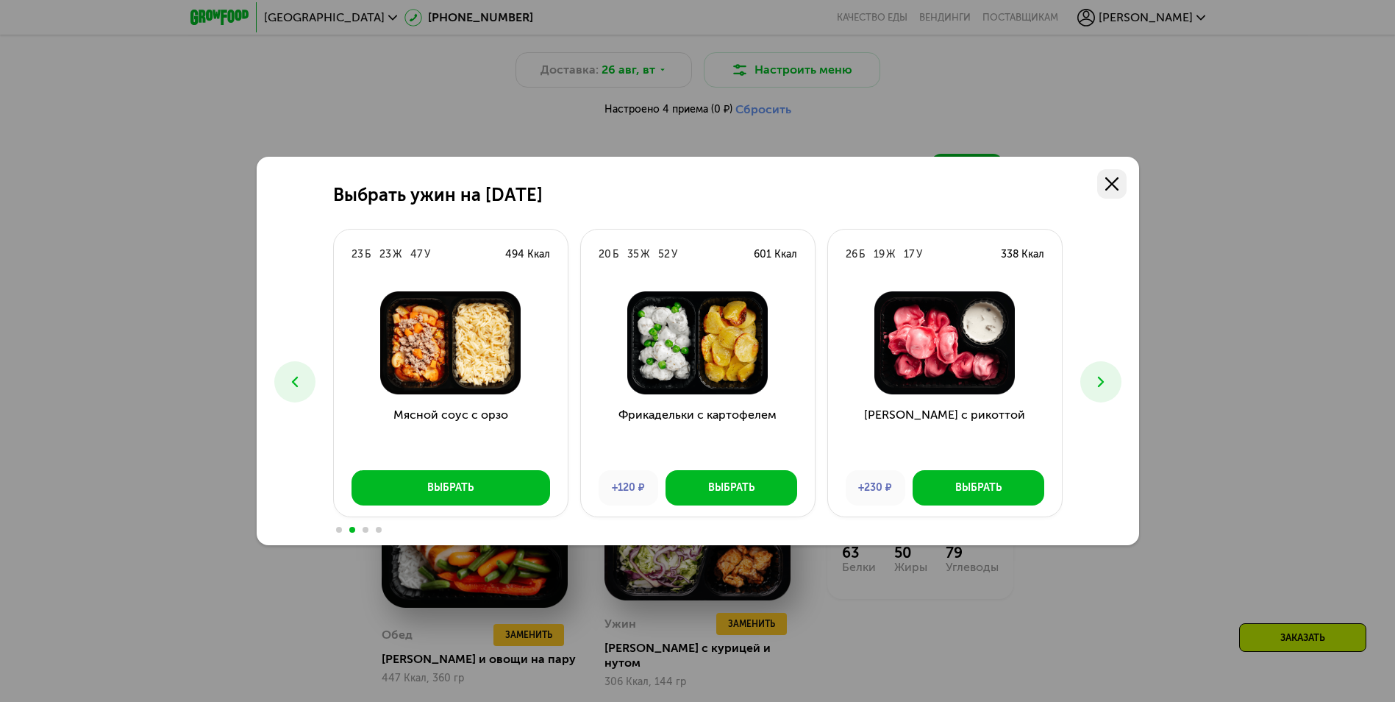
click at [1107, 181] on icon at bounding box center [1111, 183] width 13 height 13
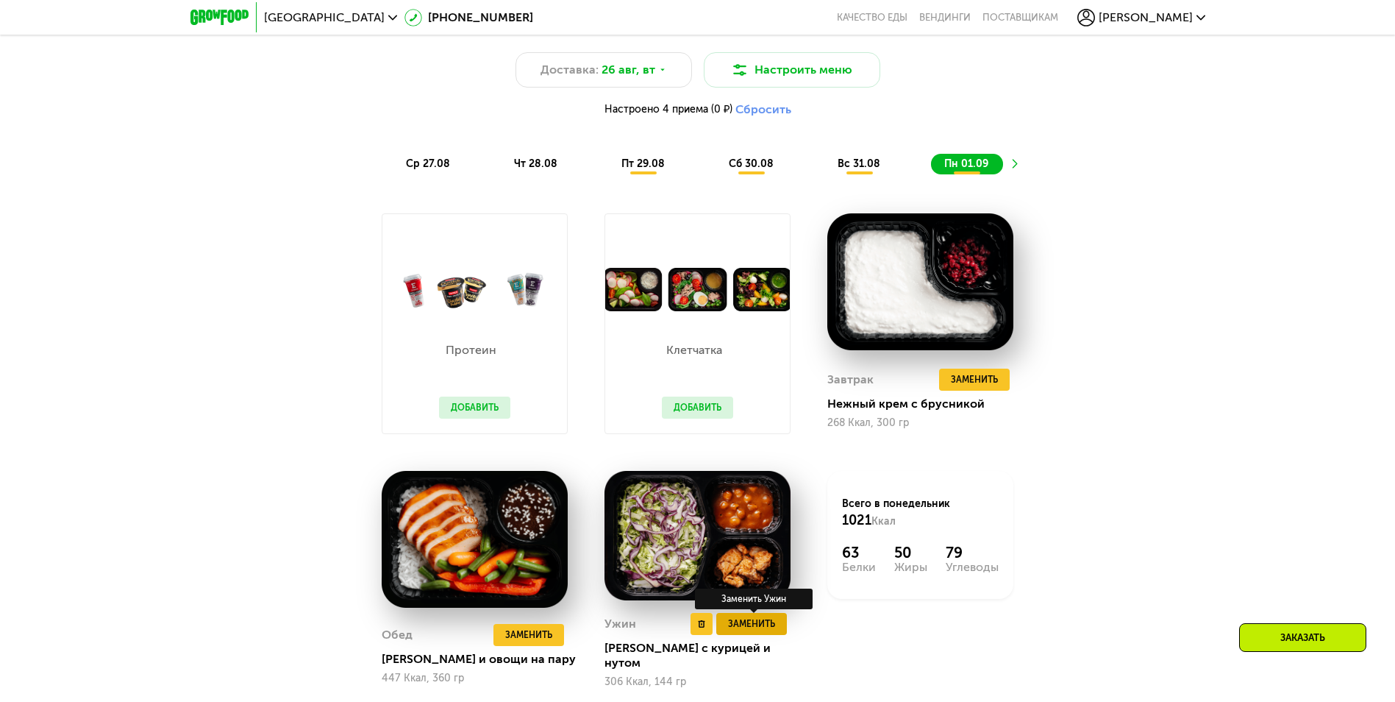
click at [756, 631] on span "Заменить" at bounding box center [751, 623] width 47 height 15
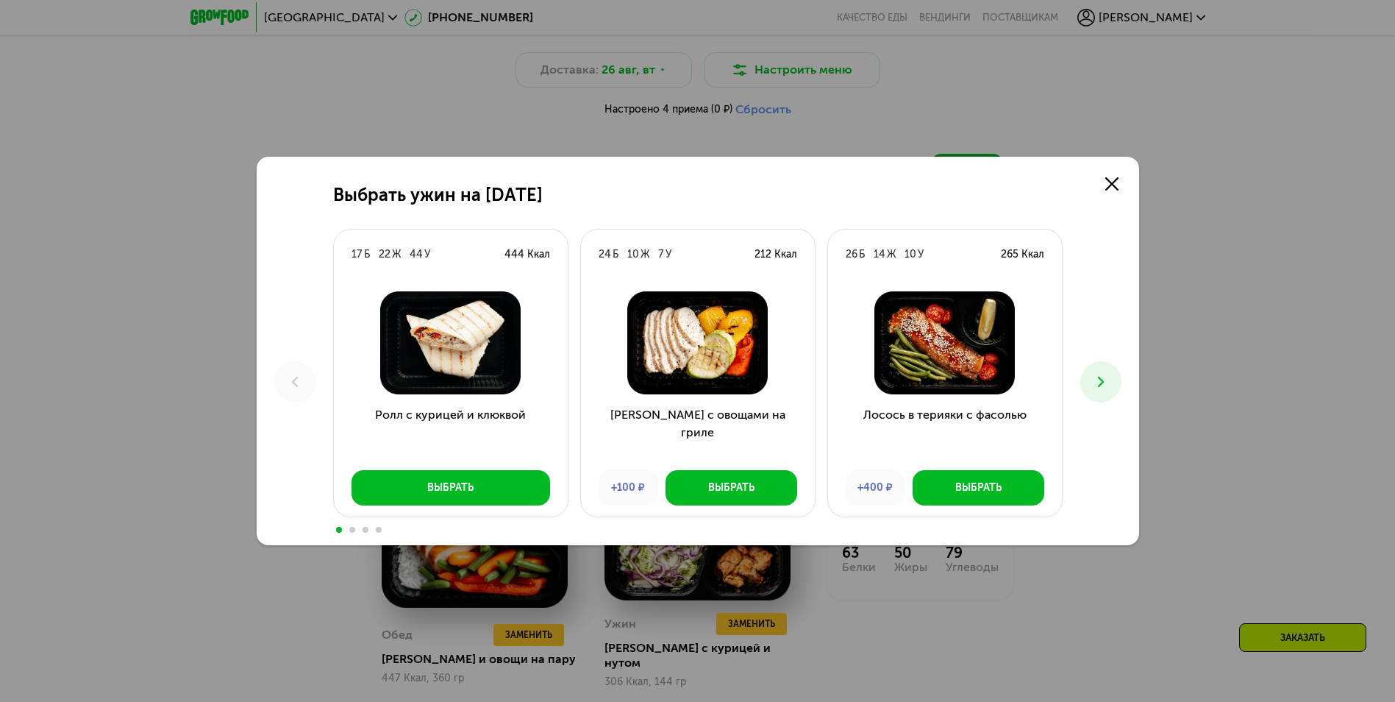
click at [1096, 379] on icon at bounding box center [1101, 382] width 18 height 18
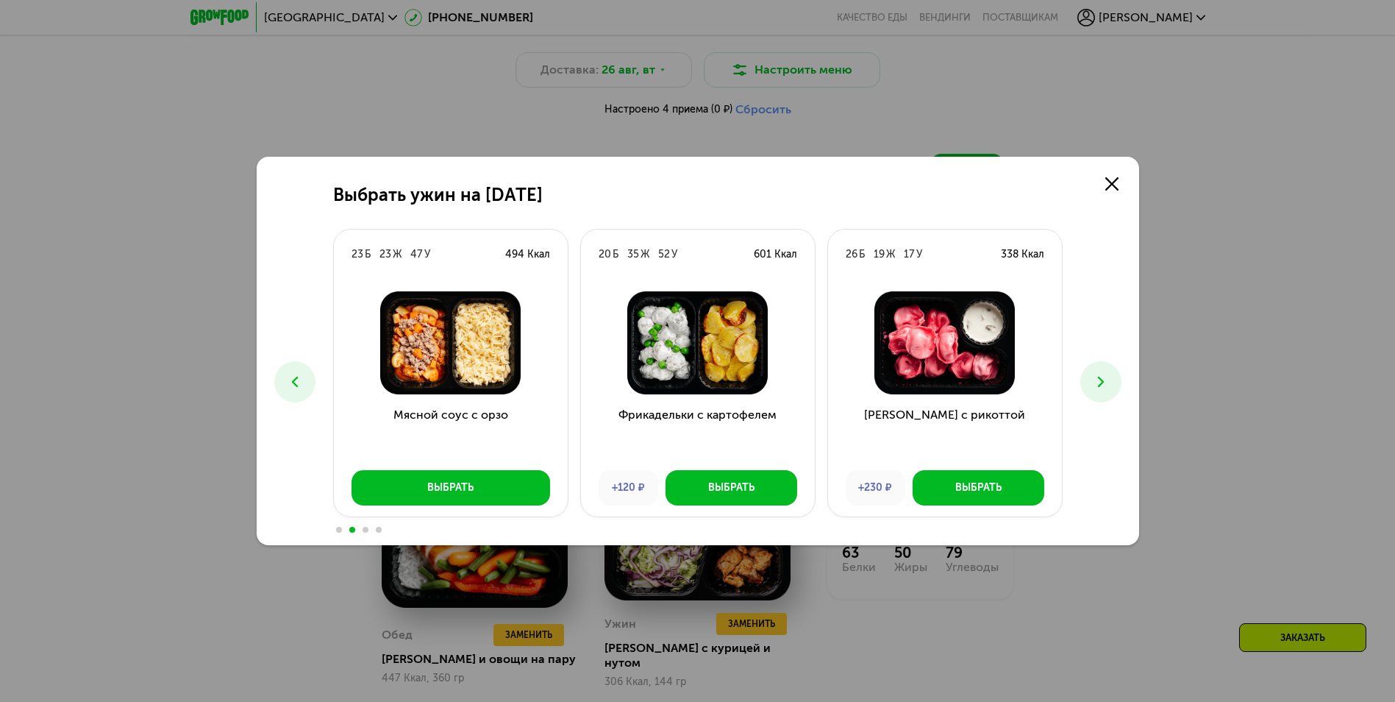
click at [1099, 380] on icon at bounding box center [1101, 382] width 18 height 18
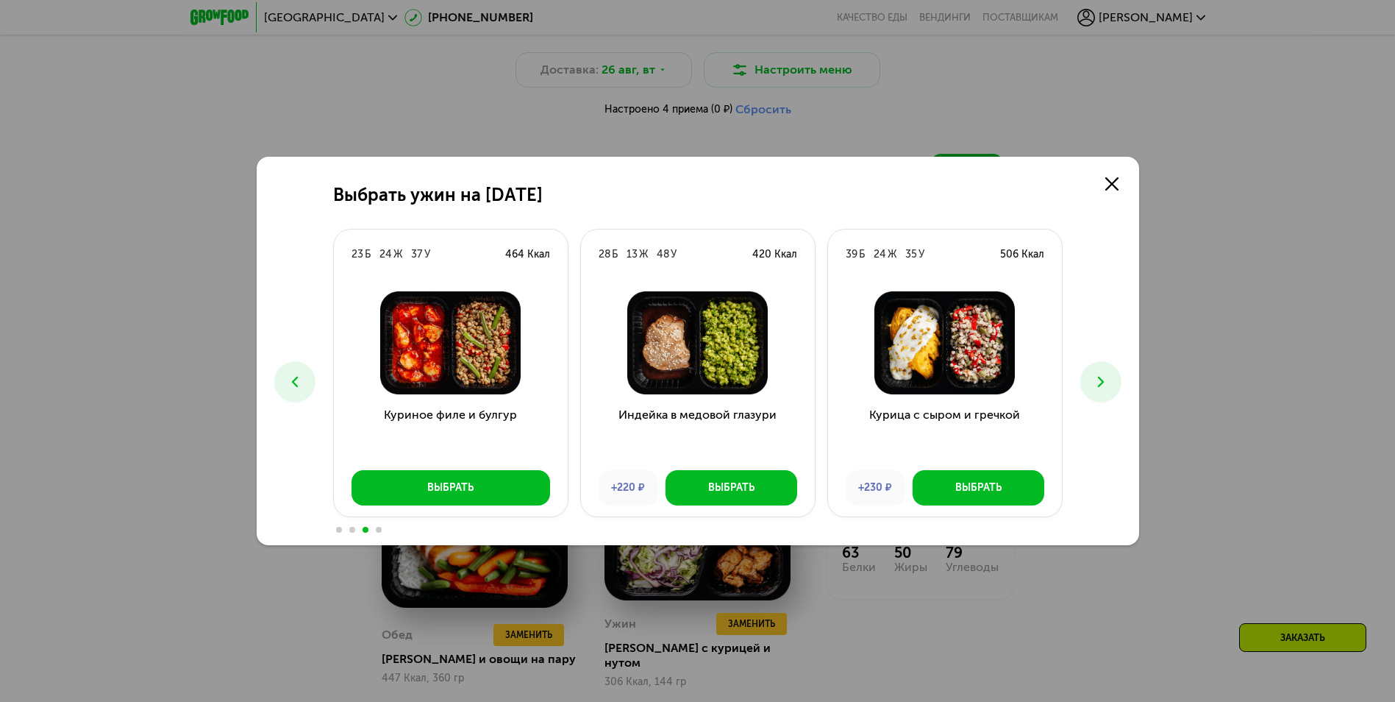
click at [1099, 380] on icon at bounding box center [1101, 382] width 18 height 18
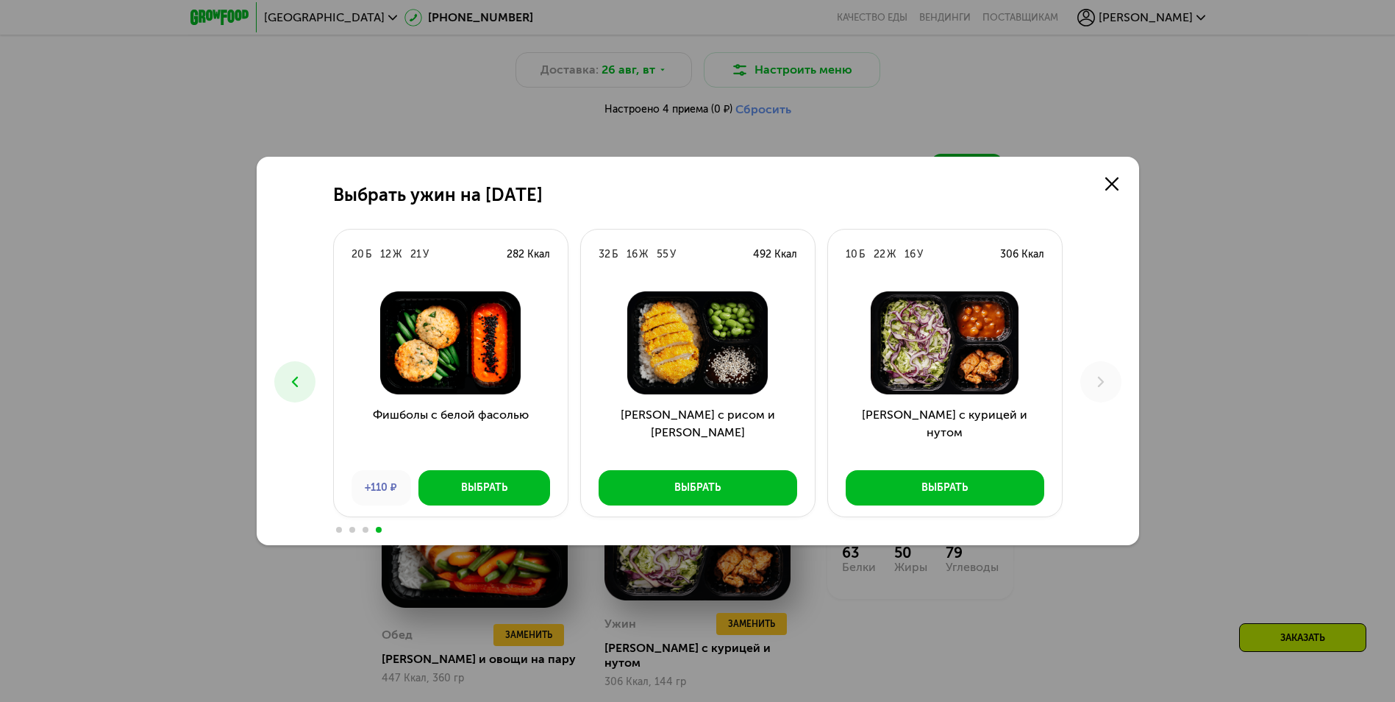
click at [297, 376] on use at bounding box center [294, 381] width 6 height 10
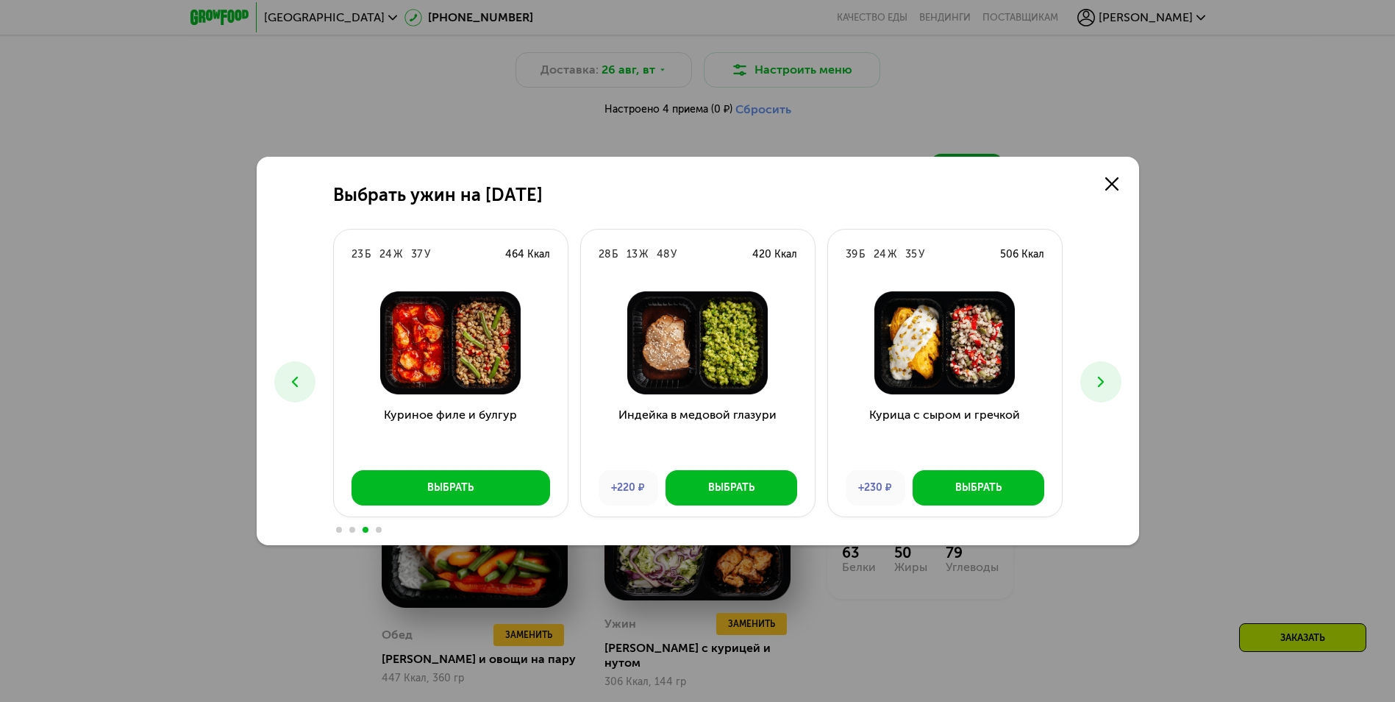
click at [299, 377] on icon at bounding box center [295, 382] width 18 height 18
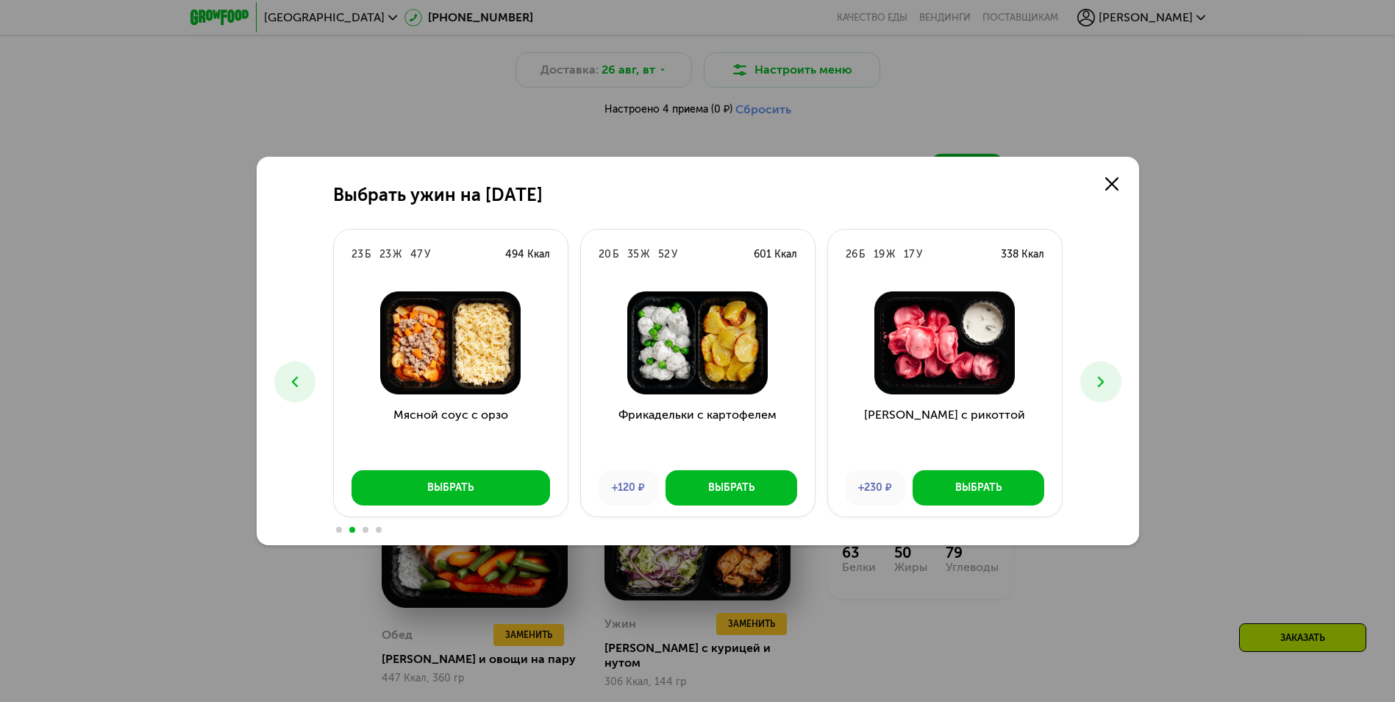
click at [292, 385] on icon at bounding box center [295, 382] width 18 height 18
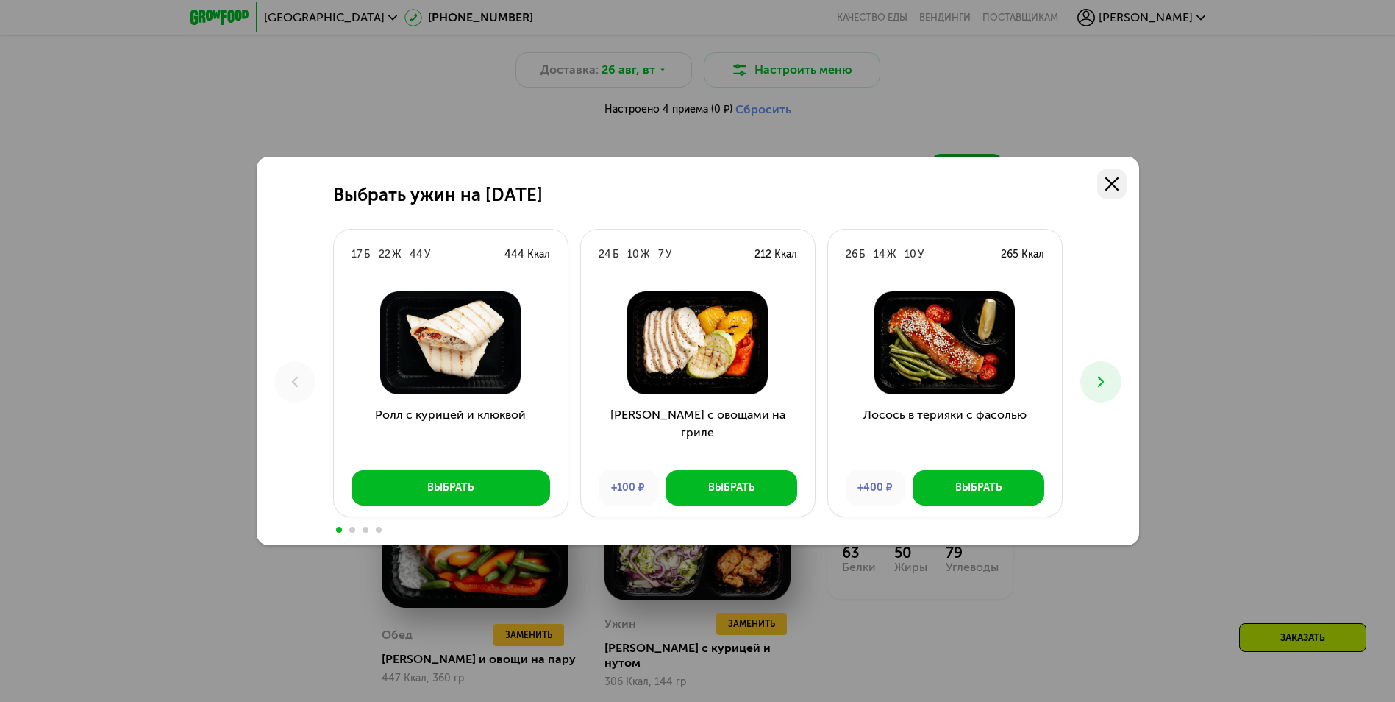
click at [1109, 182] on use at bounding box center [1111, 183] width 13 height 13
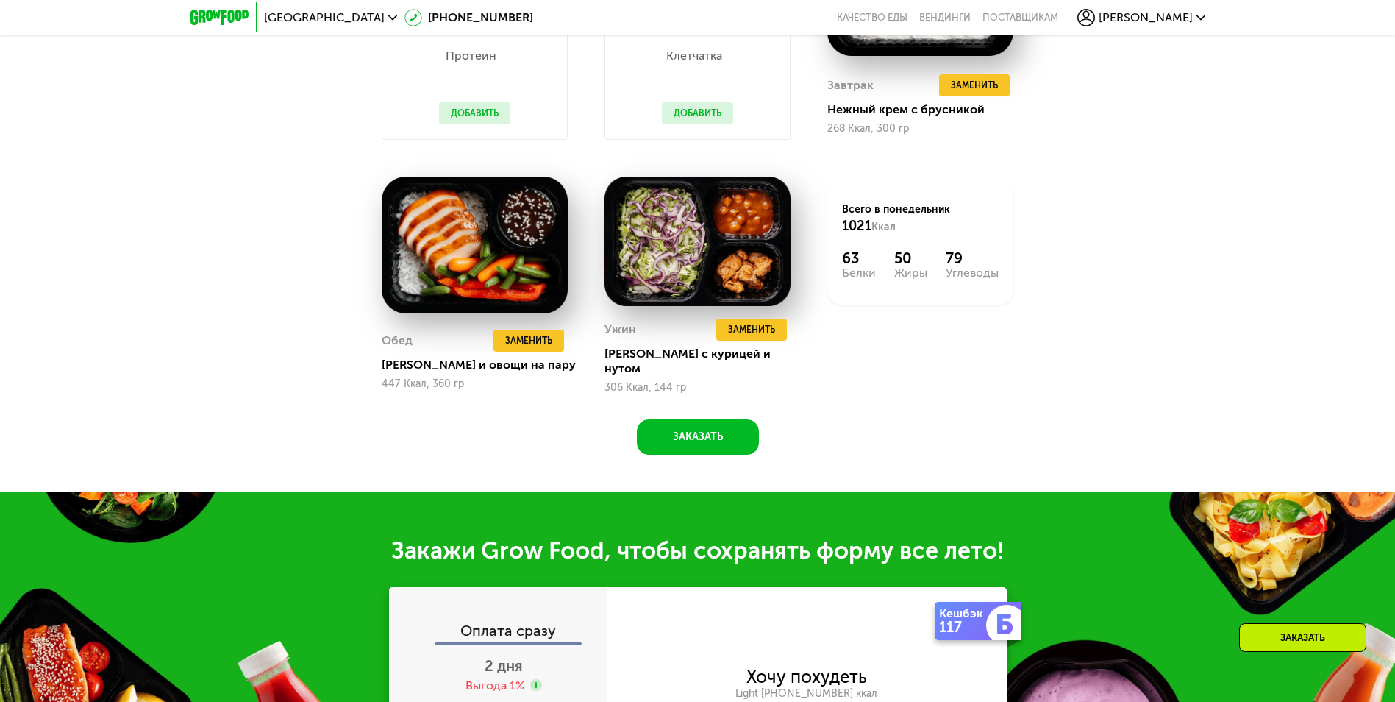
scroll to position [1190, 0]
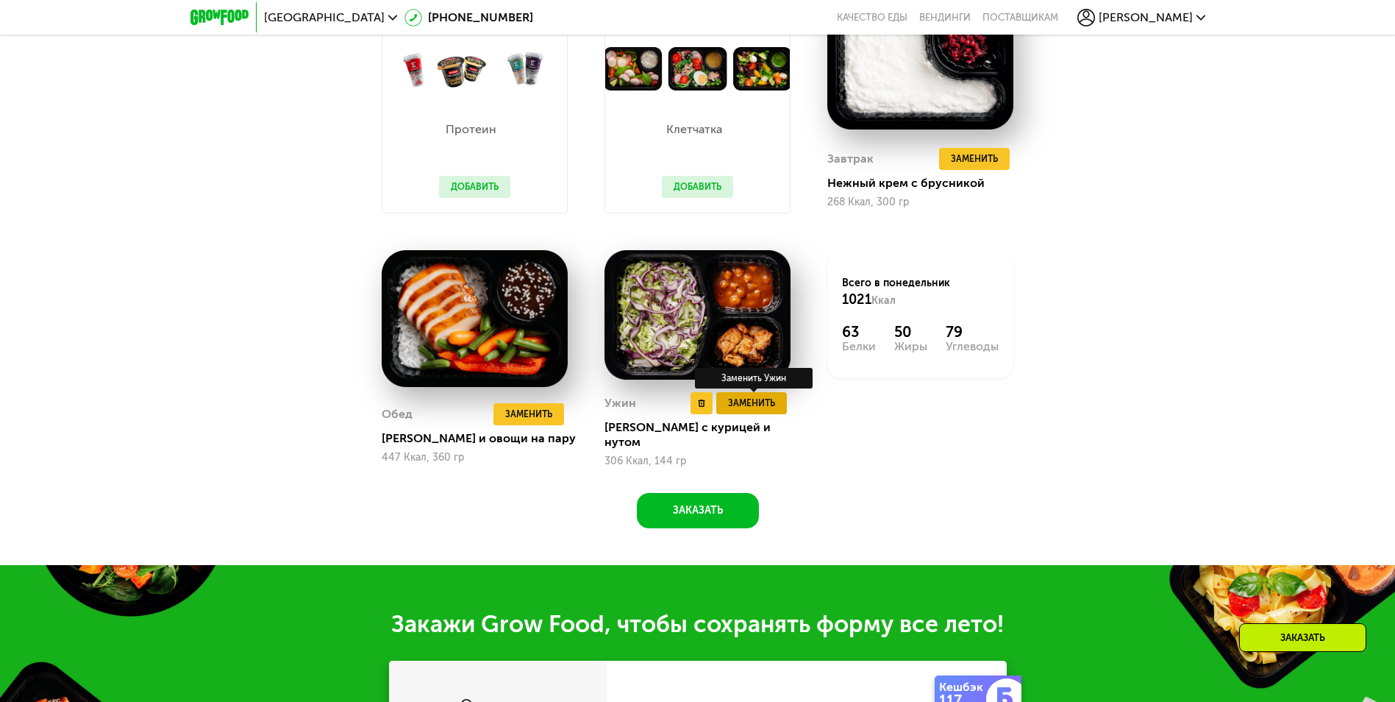
click at [736, 410] on span "Заменить" at bounding box center [751, 403] width 47 height 15
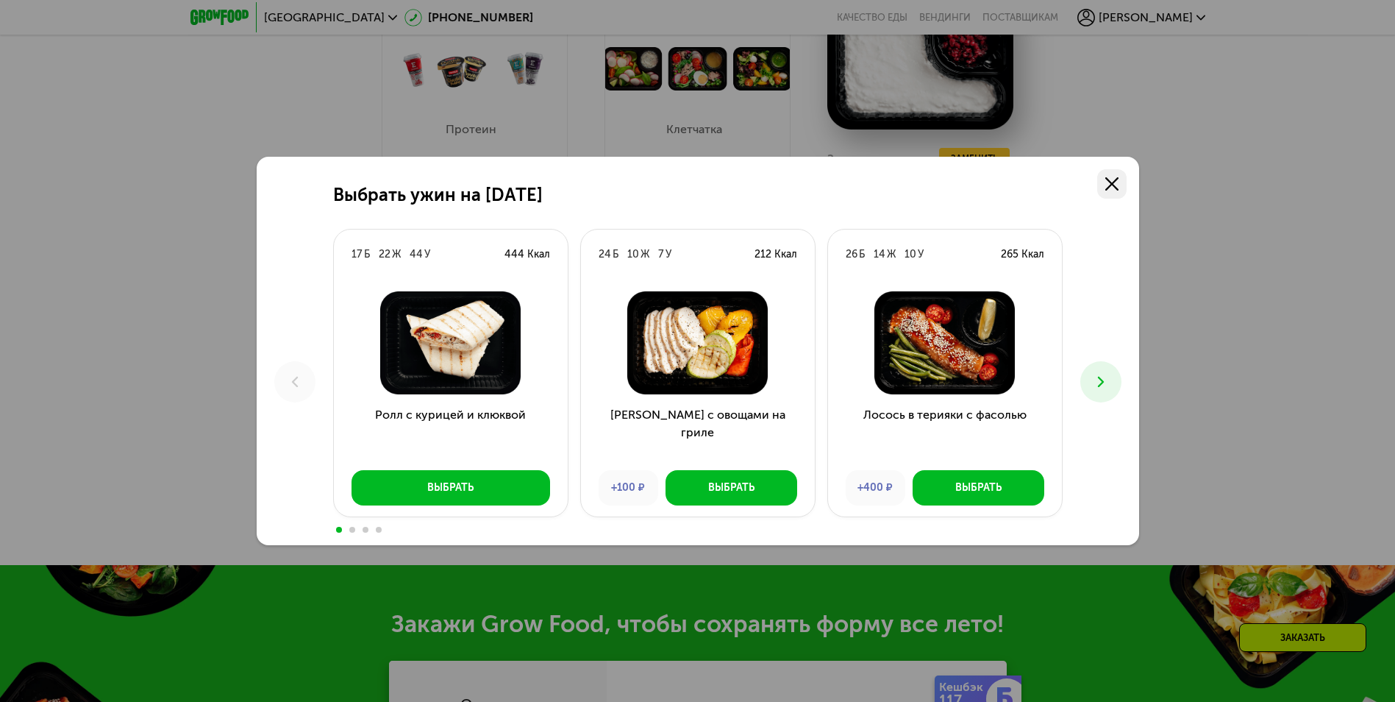
click at [1111, 182] on use at bounding box center [1111, 183] width 13 height 13
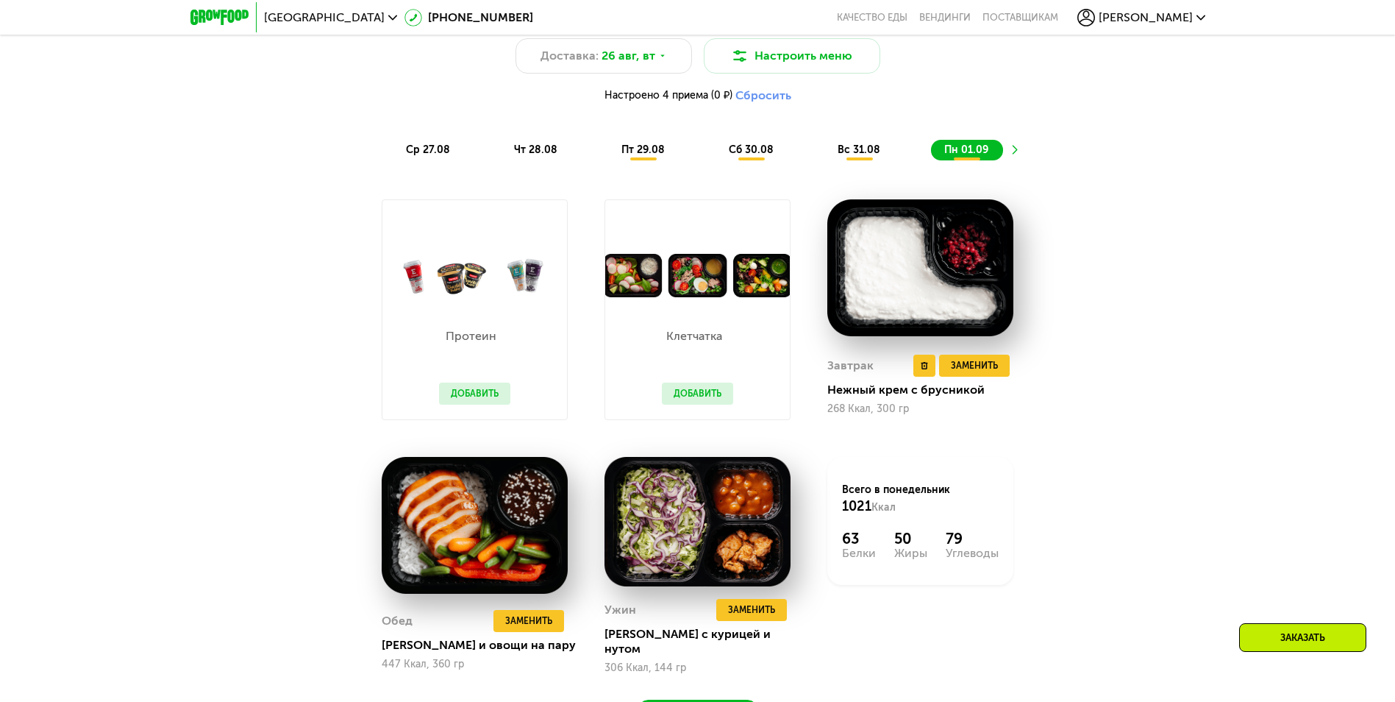
scroll to position [969, 0]
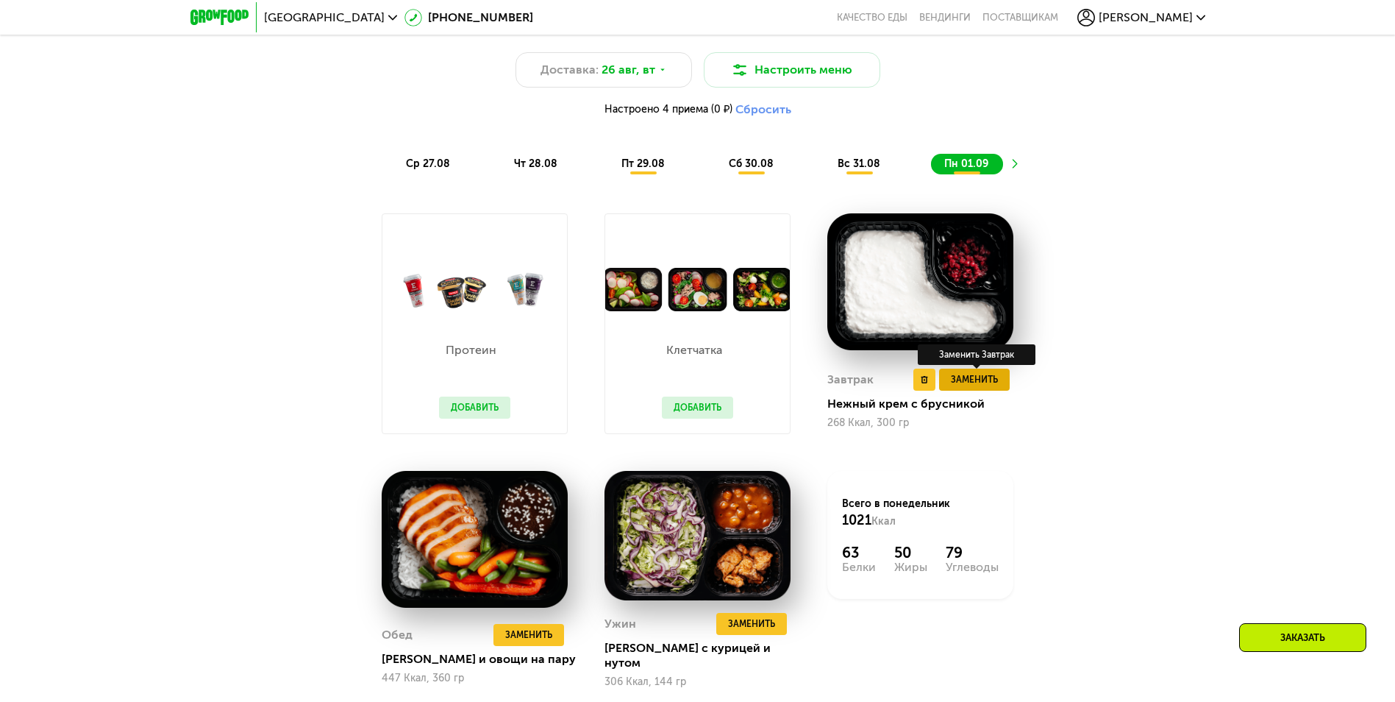
click at [968, 381] on span "Заменить" at bounding box center [974, 379] width 47 height 15
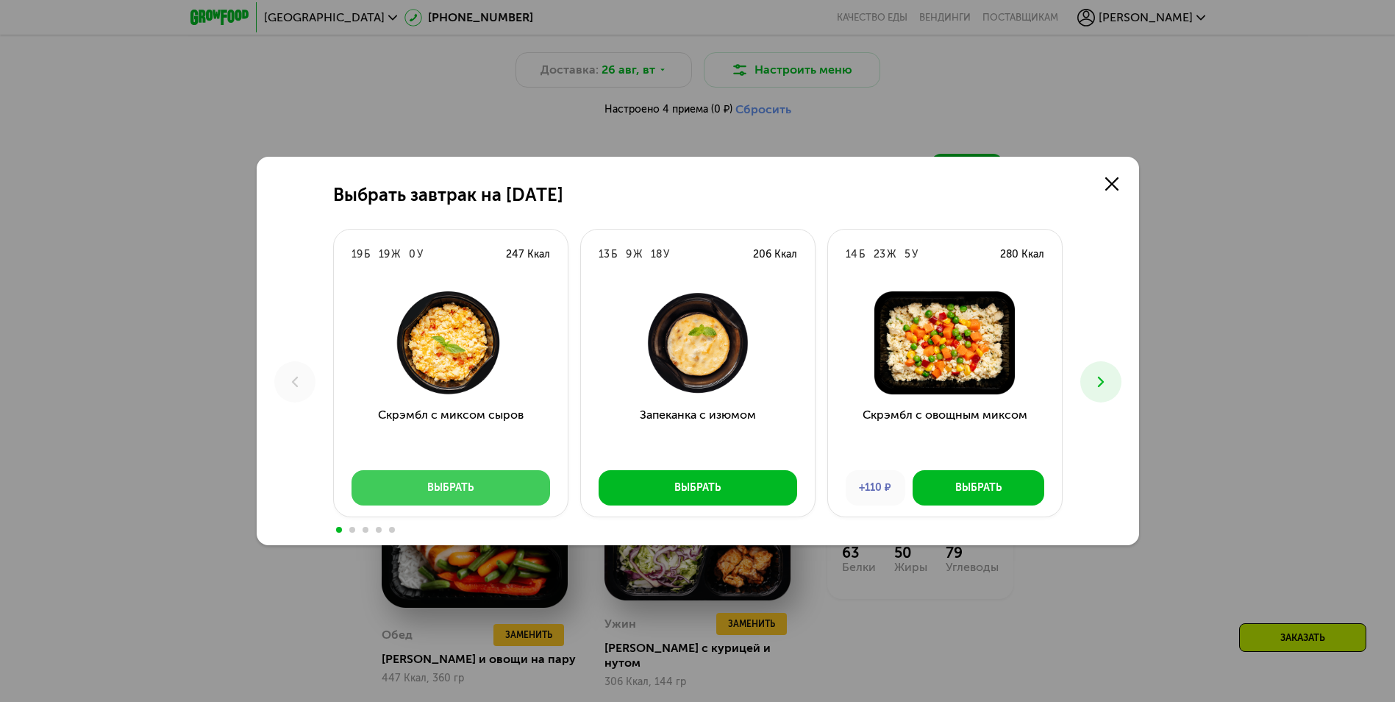
click at [457, 478] on button "Выбрать" at bounding box center [450, 487] width 199 height 35
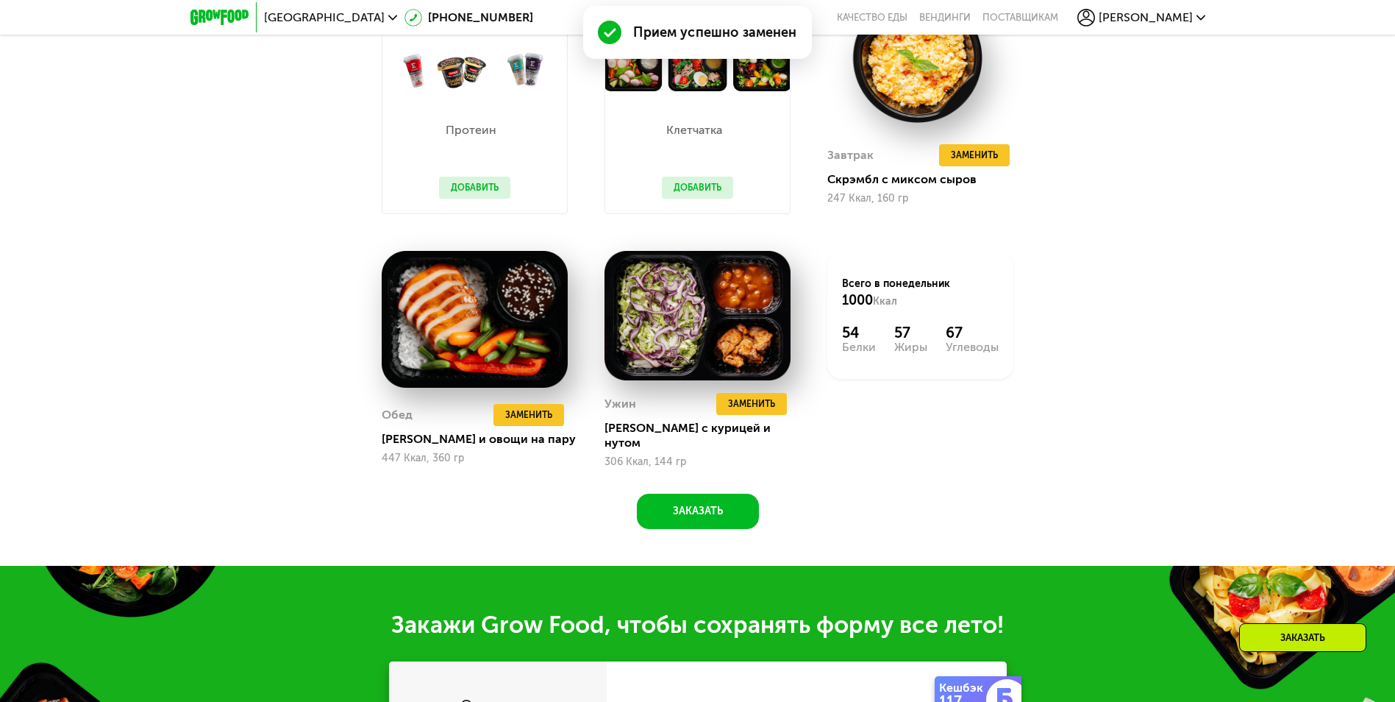
scroll to position [1190, 0]
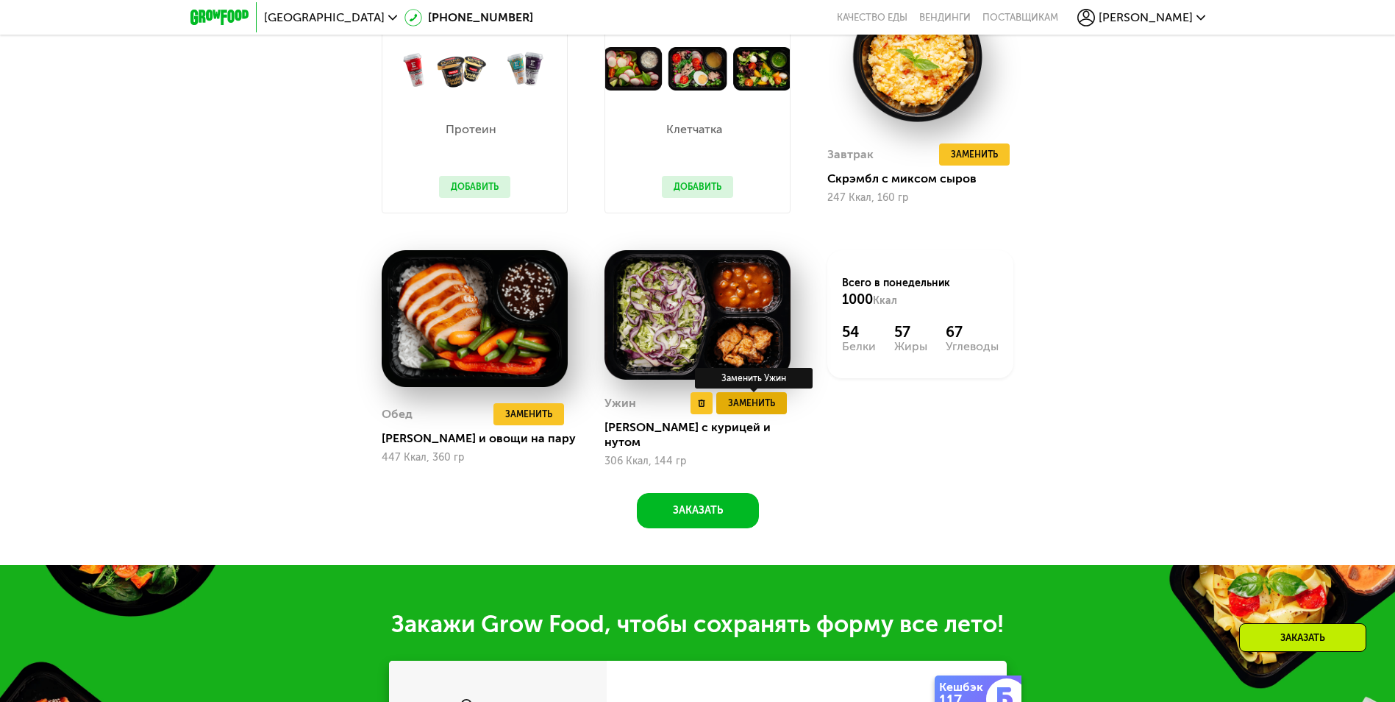
click at [759, 407] on span "Заменить" at bounding box center [751, 403] width 47 height 15
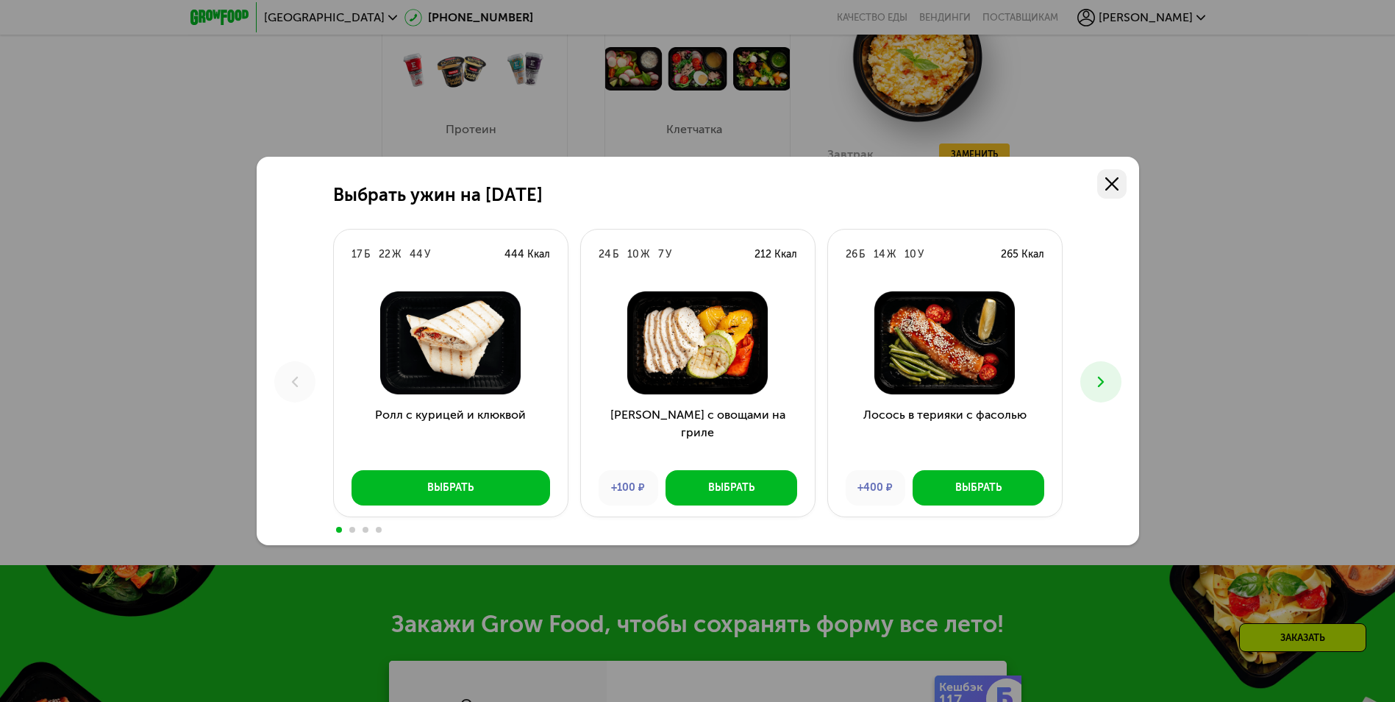
click at [1107, 181] on use at bounding box center [1111, 183] width 13 height 13
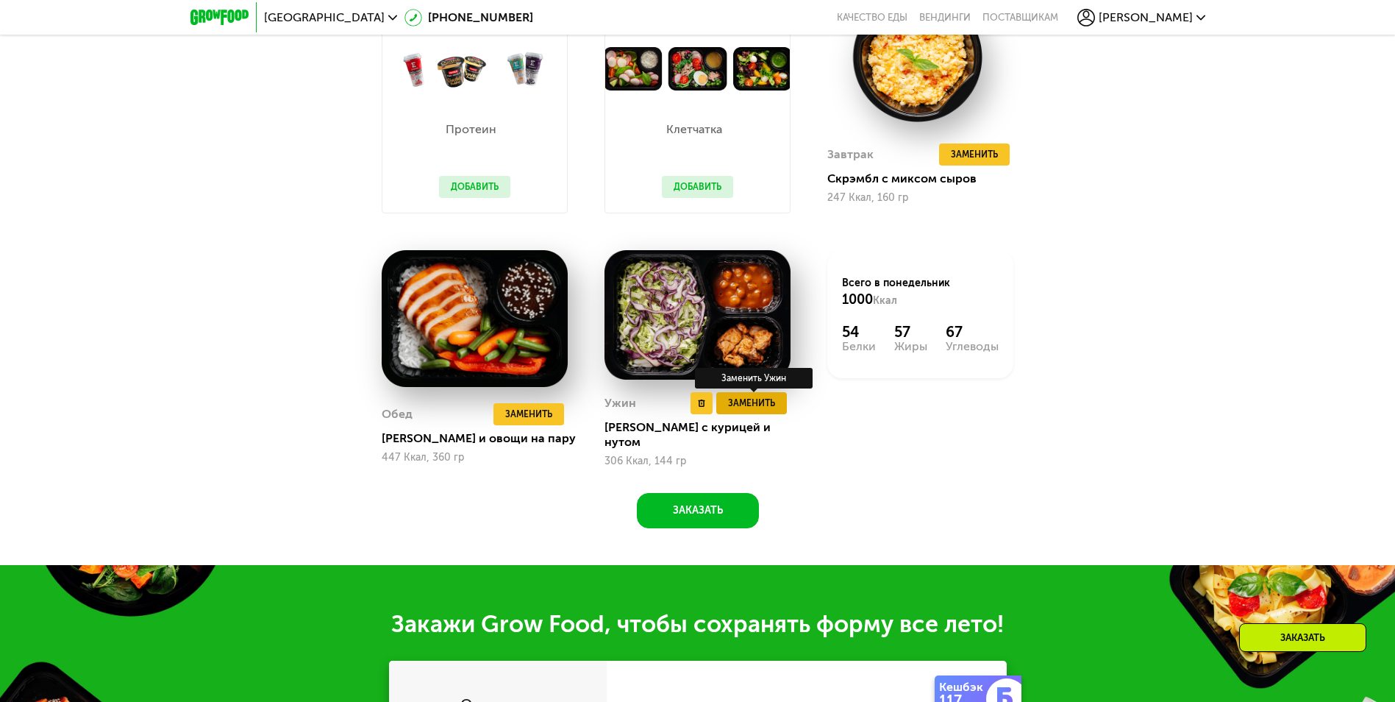
click at [767, 406] on span "Заменить" at bounding box center [751, 403] width 47 height 15
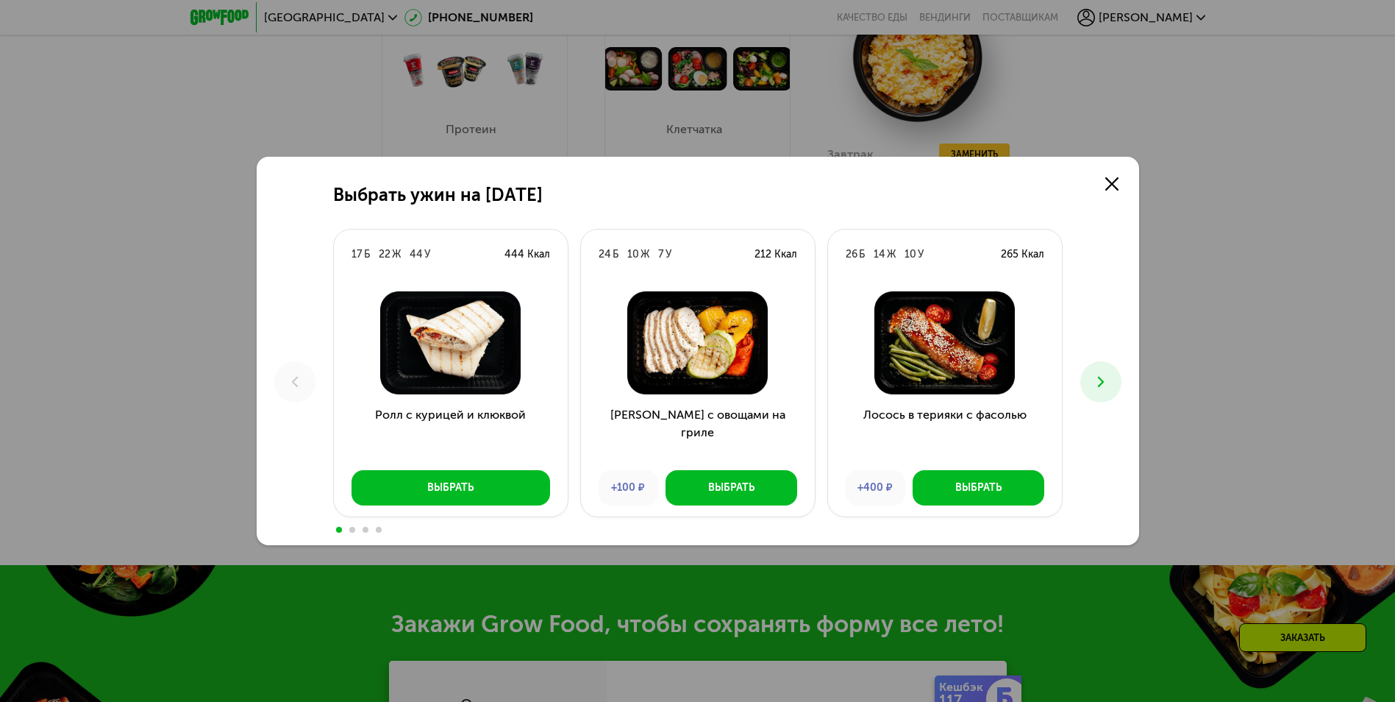
click at [1096, 374] on icon at bounding box center [1101, 382] width 18 height 18
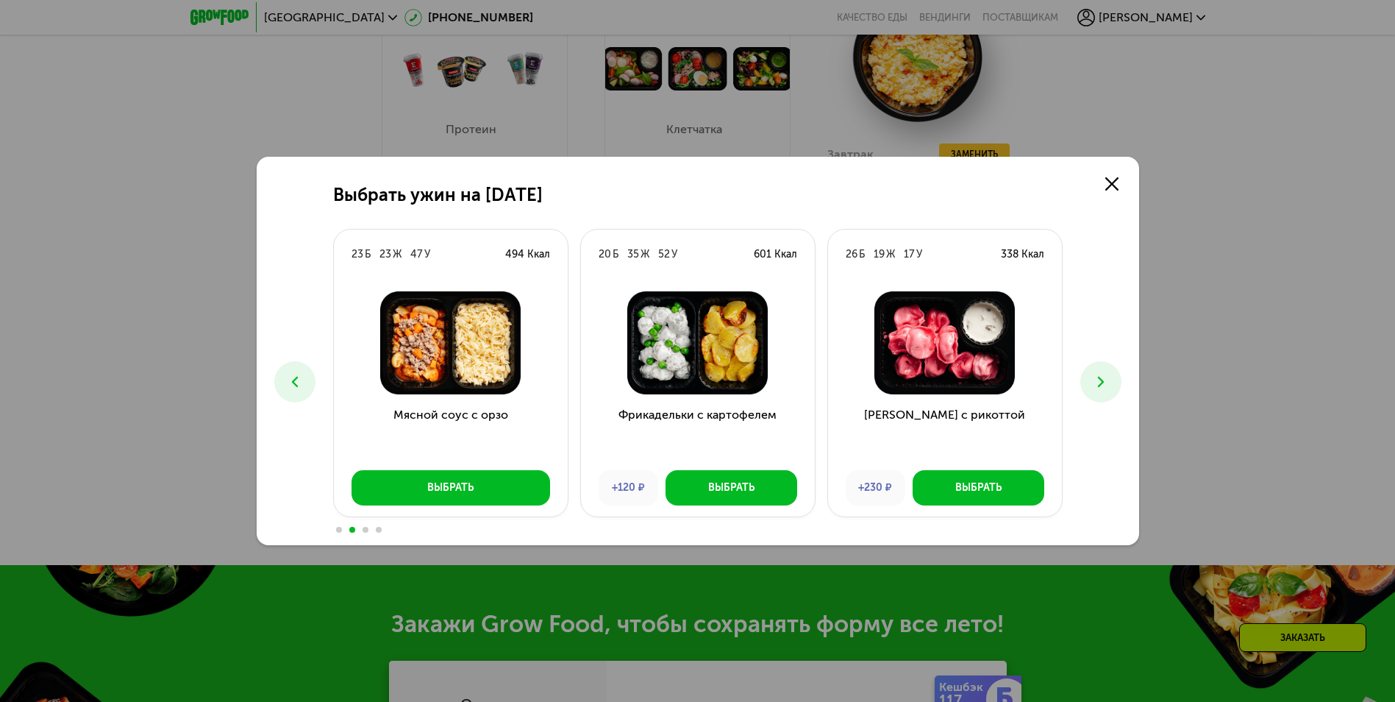
click at [1104, 380] on icon at bounding box center [1101, 382] width 18 height 18
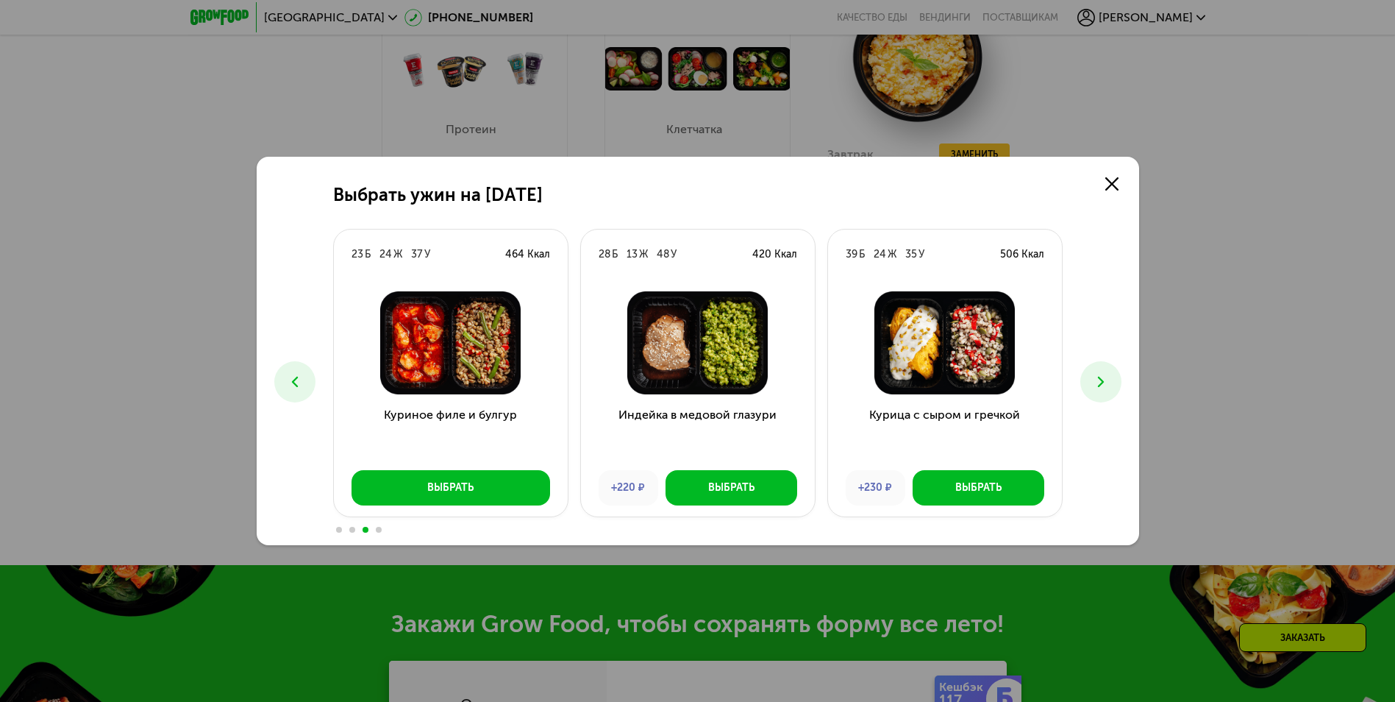
click at [1104, 380] on icon at bounding box center [1101, 382] width 18 height 18
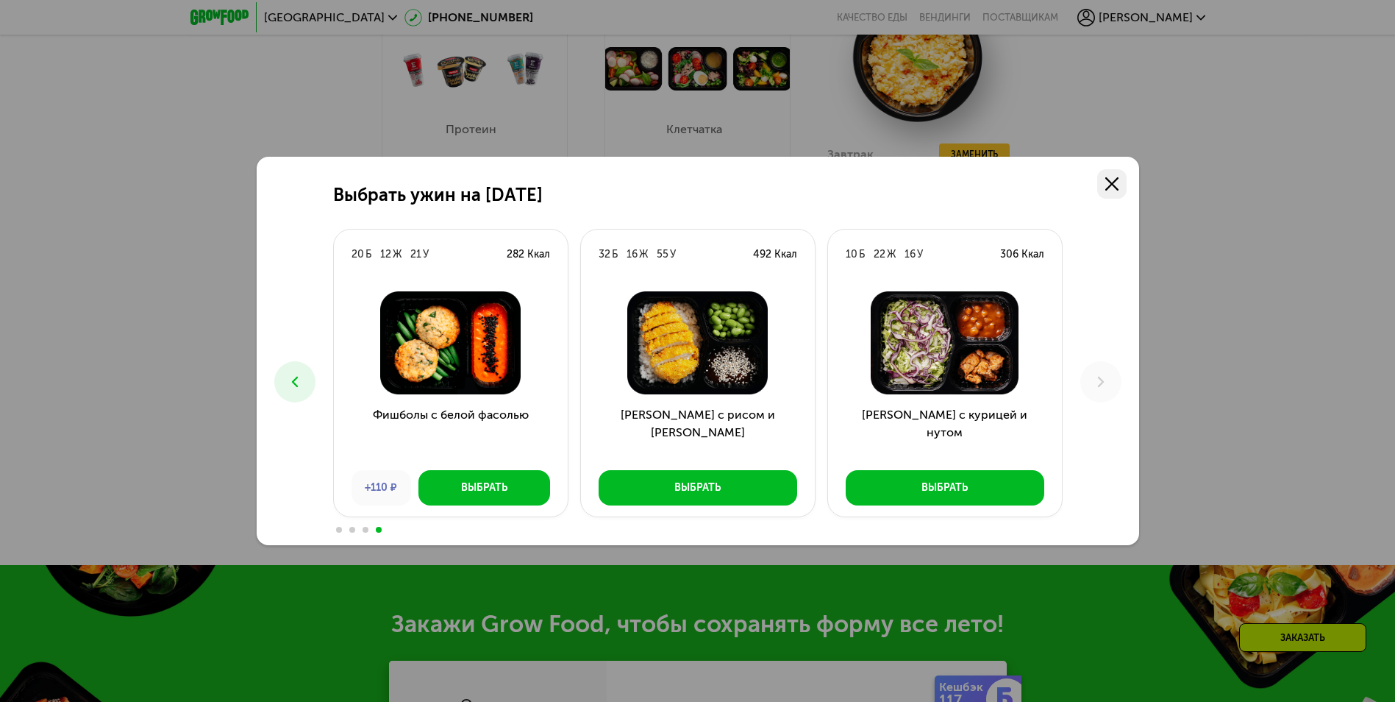
click at [1109, 185] on icon at bounding box center [1111, 183] width 13 height 13
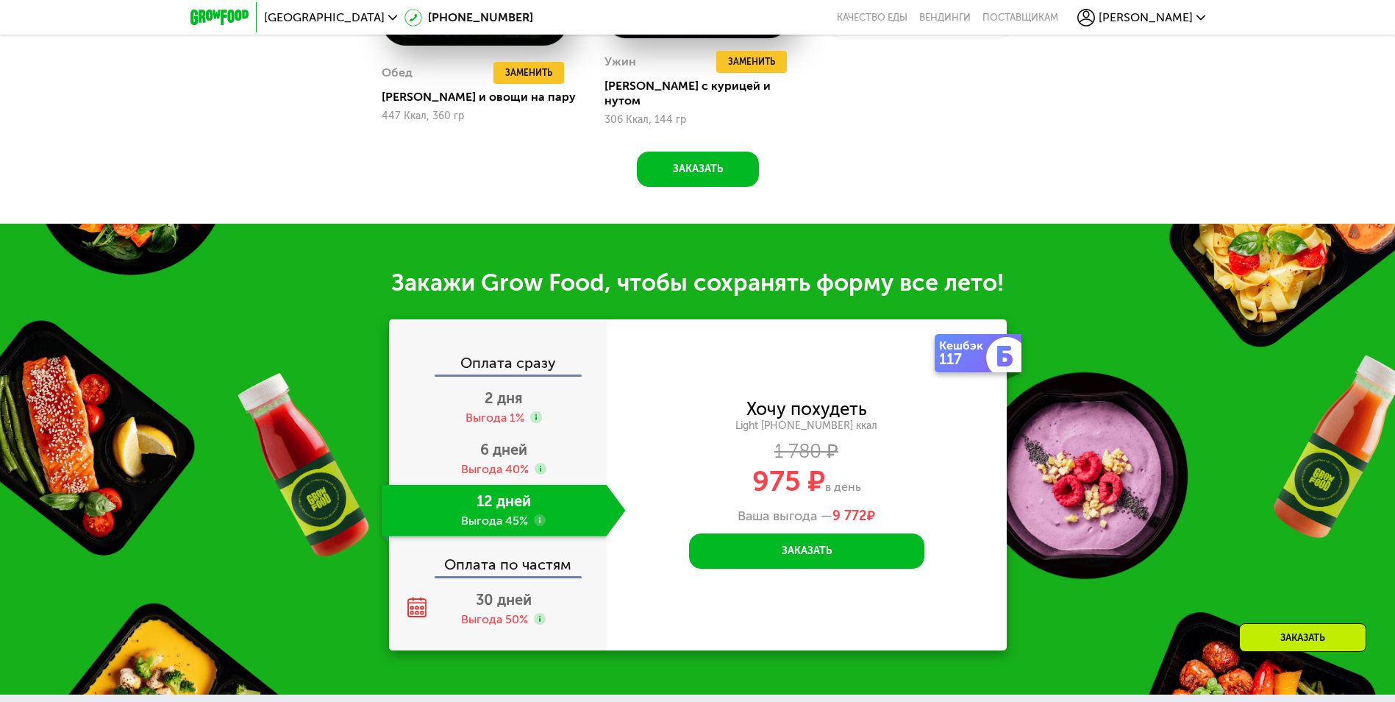
scroll to position [1557, 0]
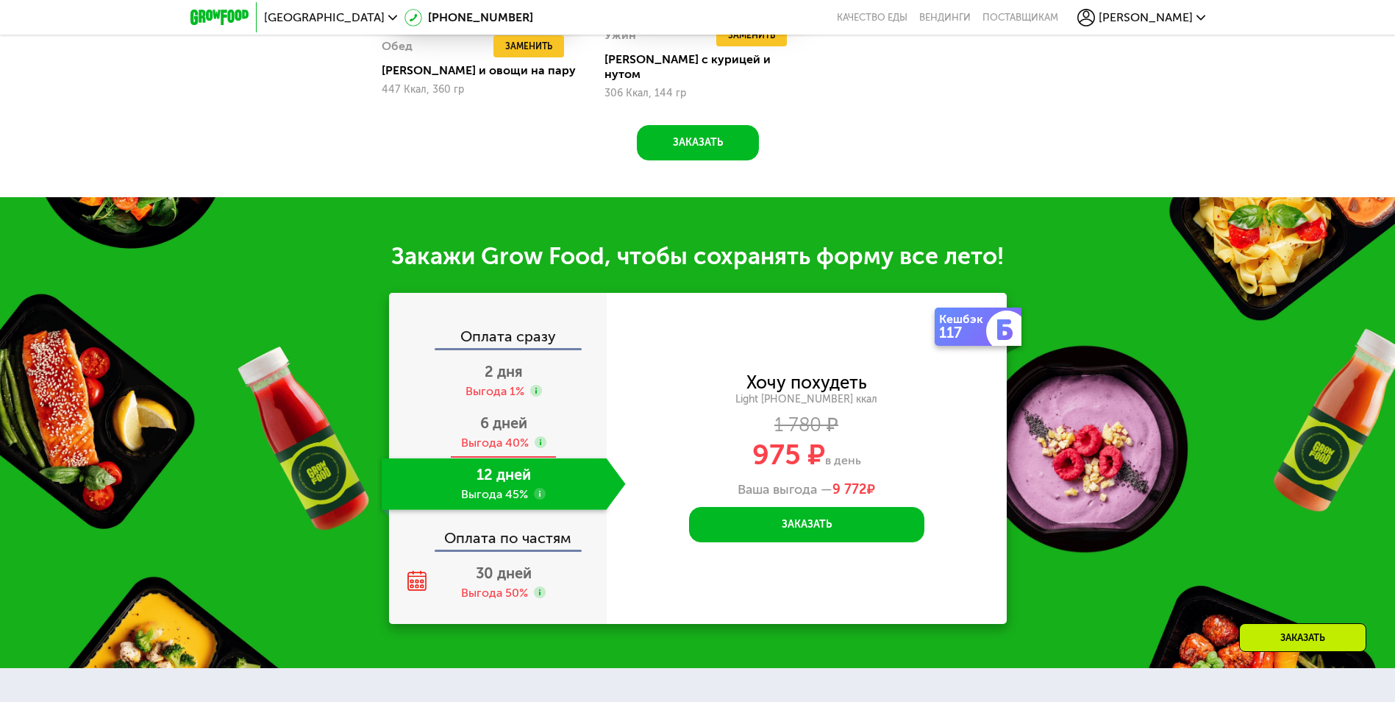
click at [494, 424] on span "6 дней" at bounding box center [503, 423] width 47 height 18
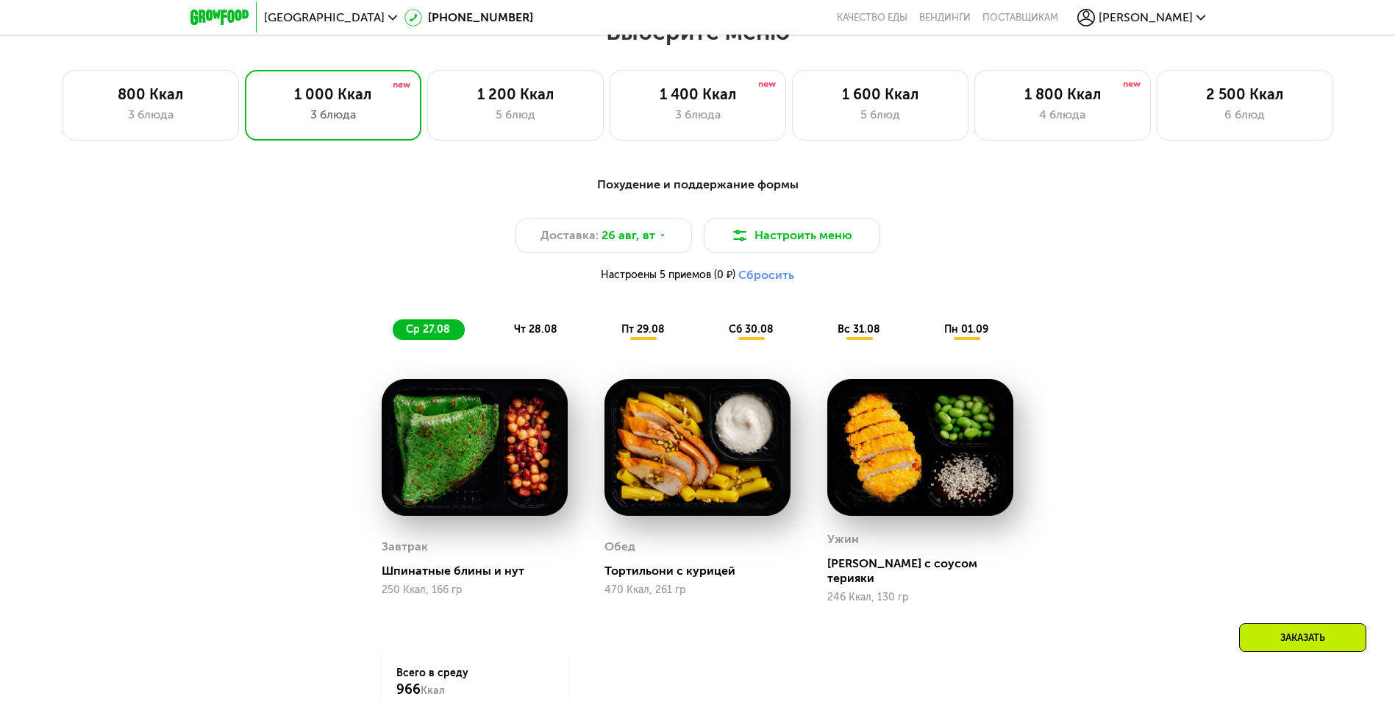
scroll to position [803, 0]
click at [542, 332] on span "чт 28.08" at bounding box center [535, 330] width 43 height 13
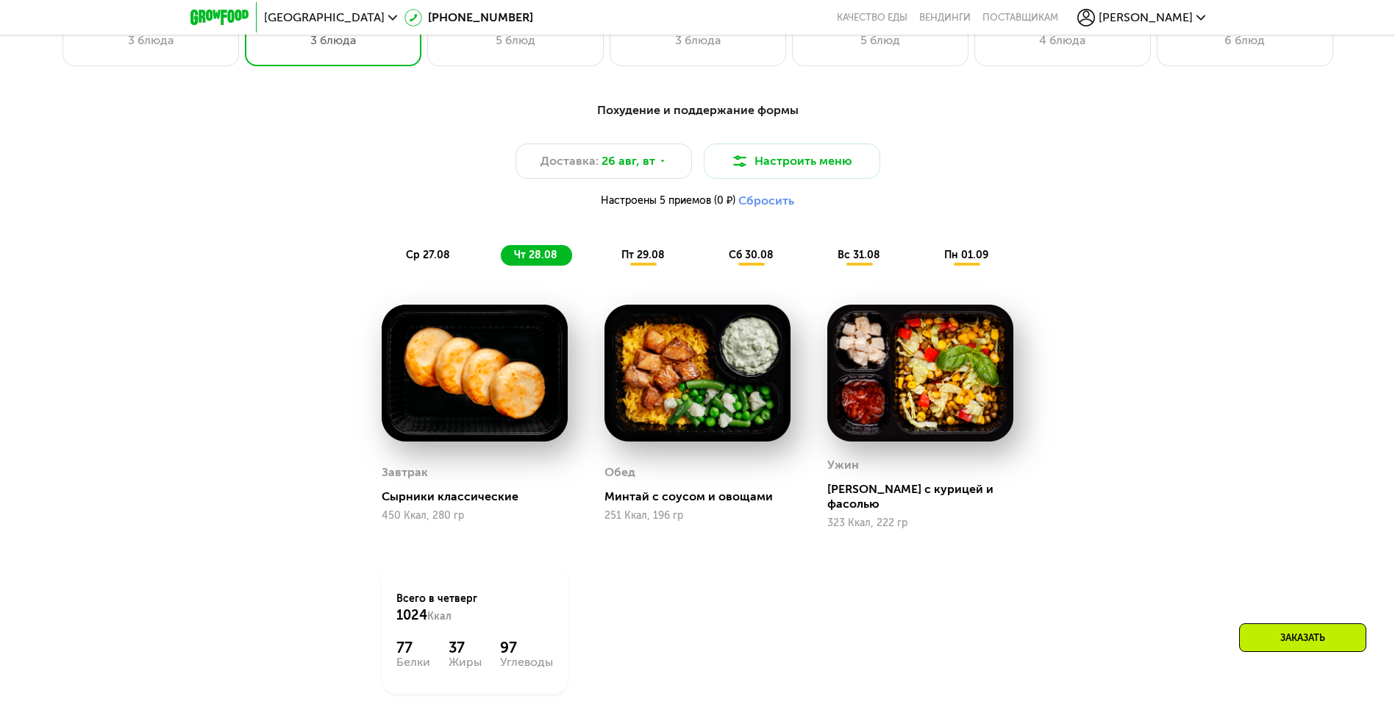
scroll to position [950, 0]
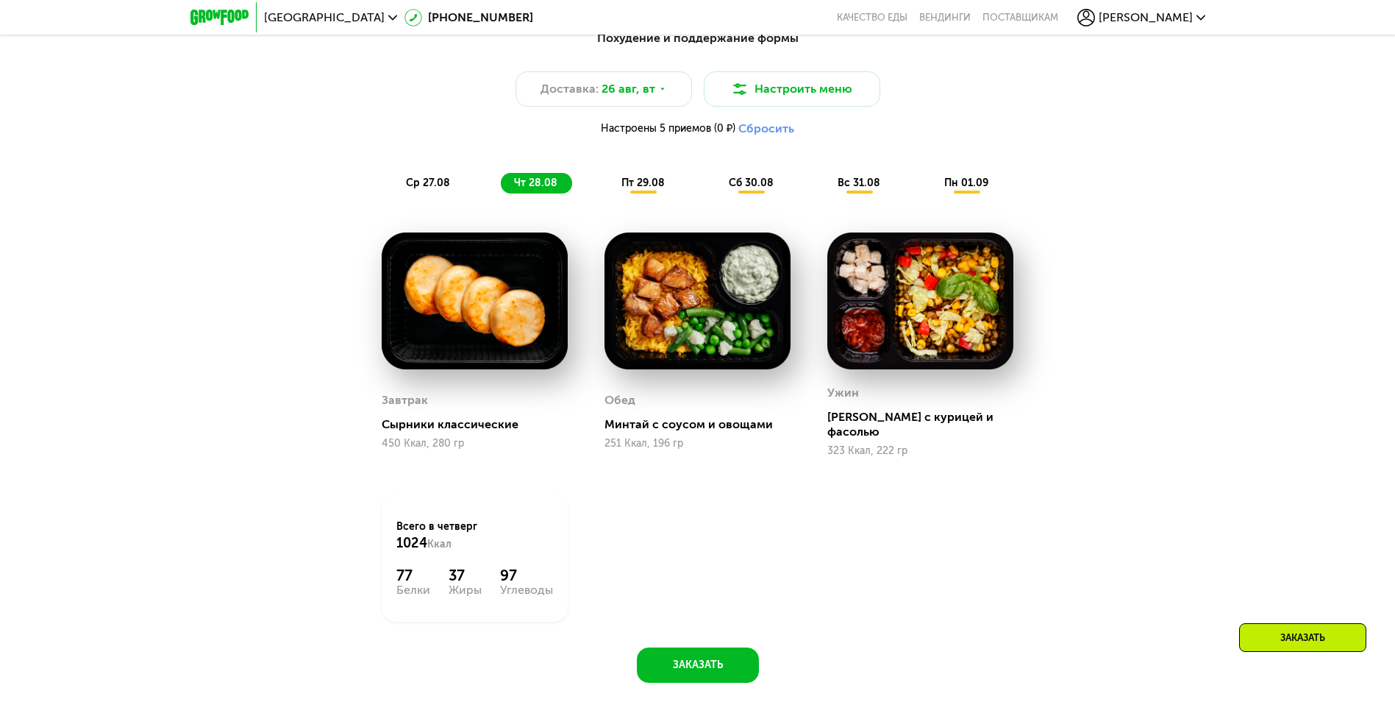
click at [646, 185] on span "пт 29.08" at bounding box center [642, 182] width 43 height 13
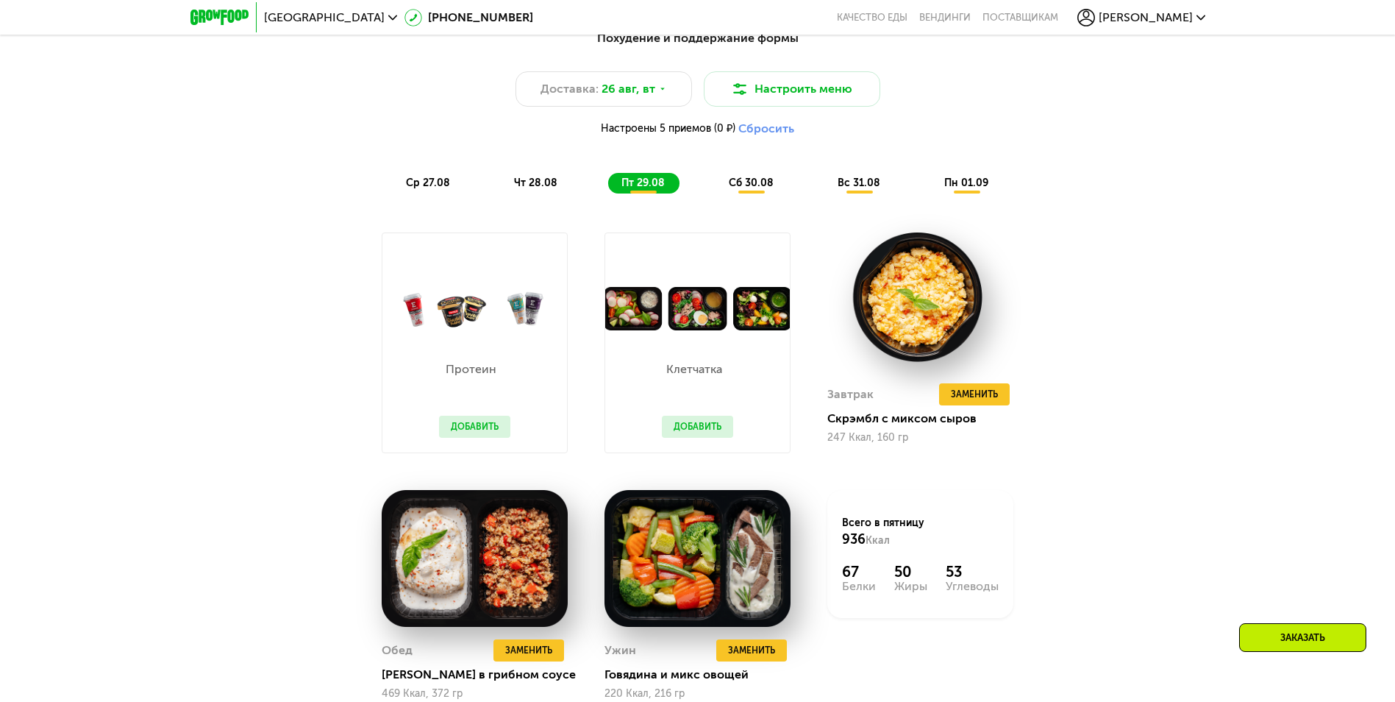
click at [758, 189] on span "сб 30.08" at bounding box center [751, 182] width 45 height 13
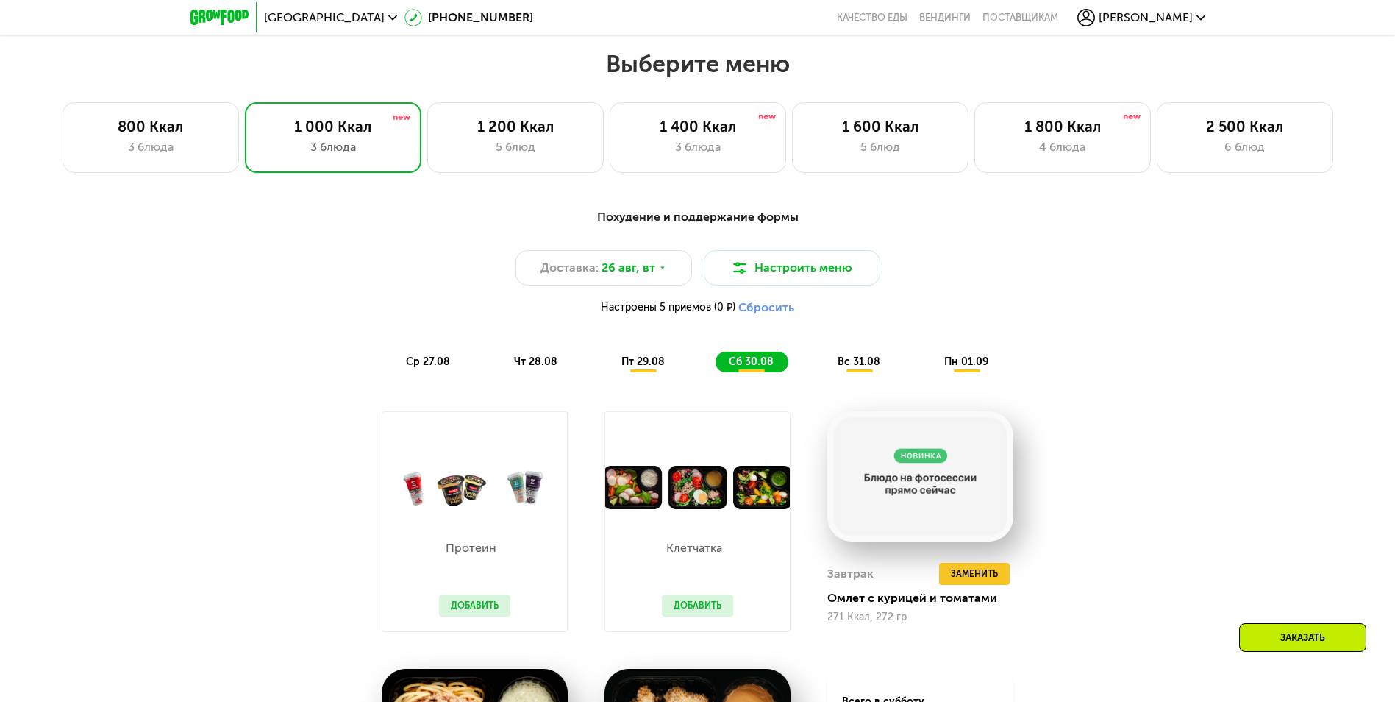
scroll to position [729, 0]
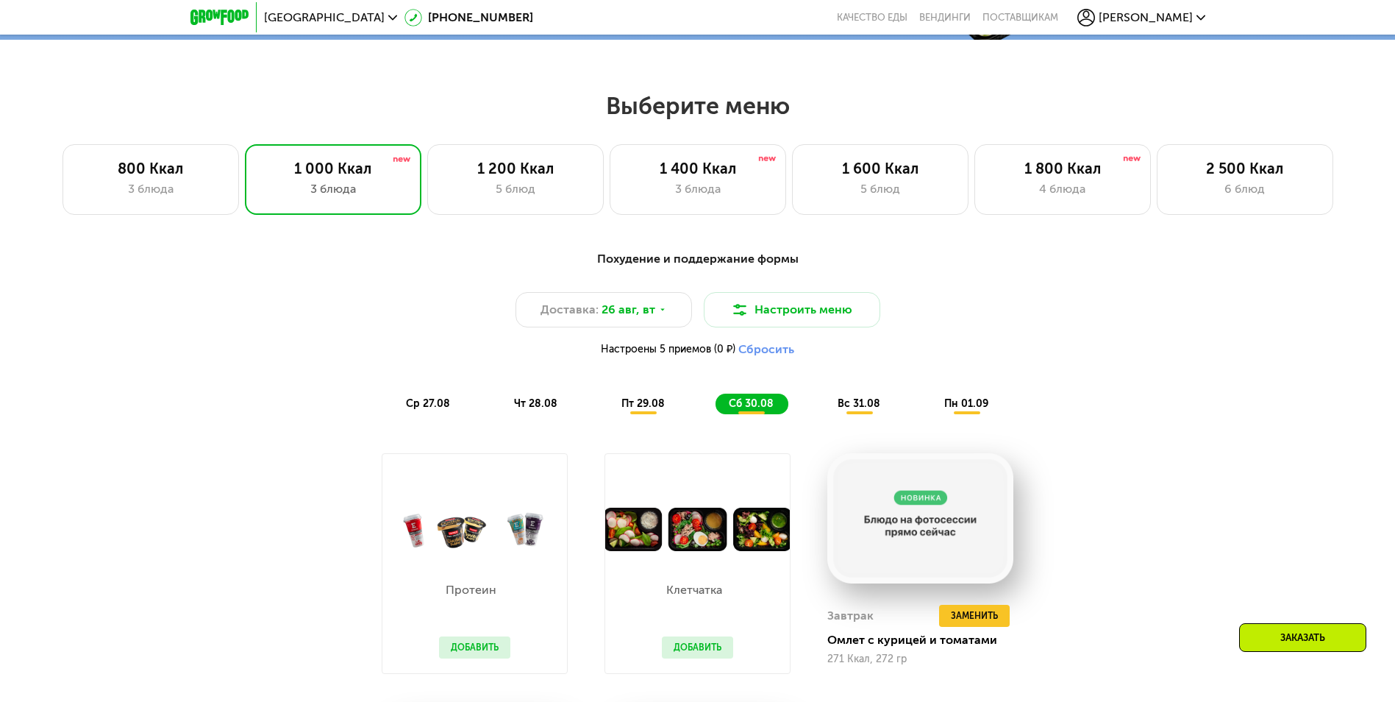
click at [862, 406] on span "вс 31.08" at bounding box center [859, 403] width 43 height 13
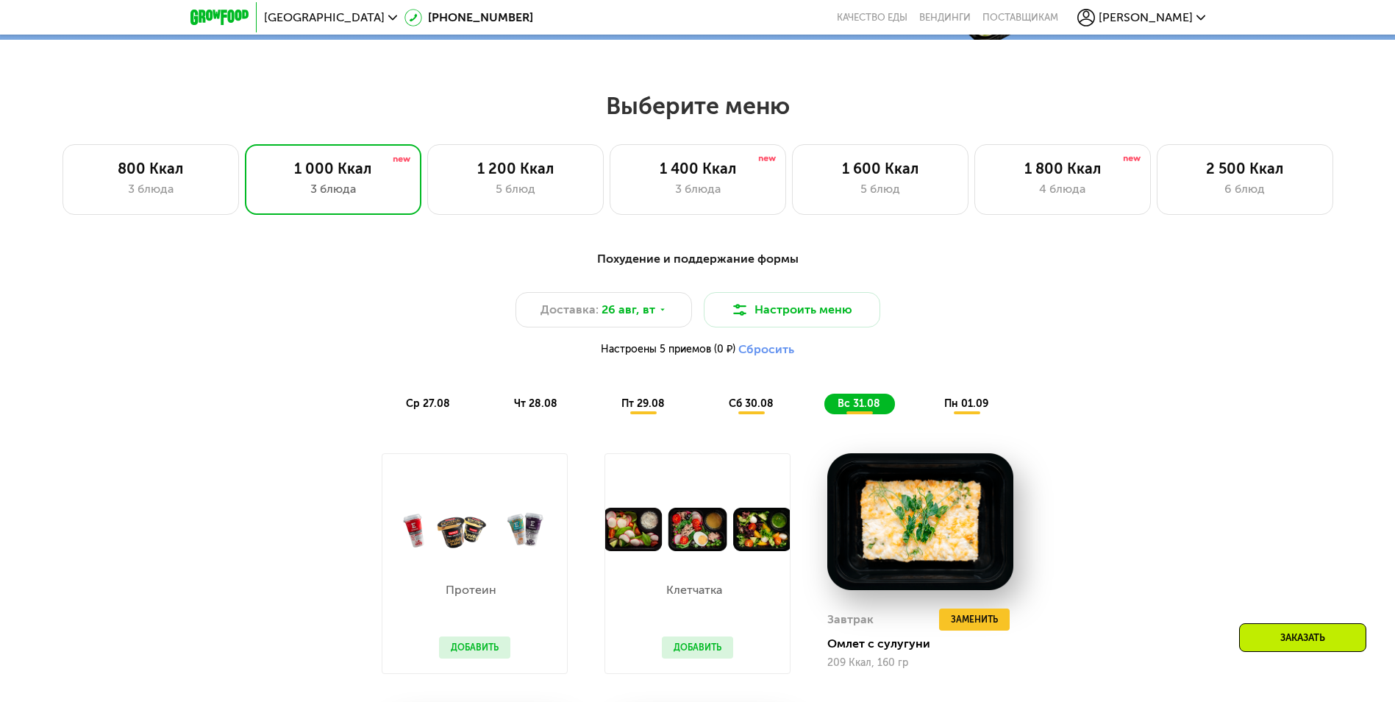
click at [960, 403] on span "пн 01.09" at bounding box center [966, 403] width 44 height 13
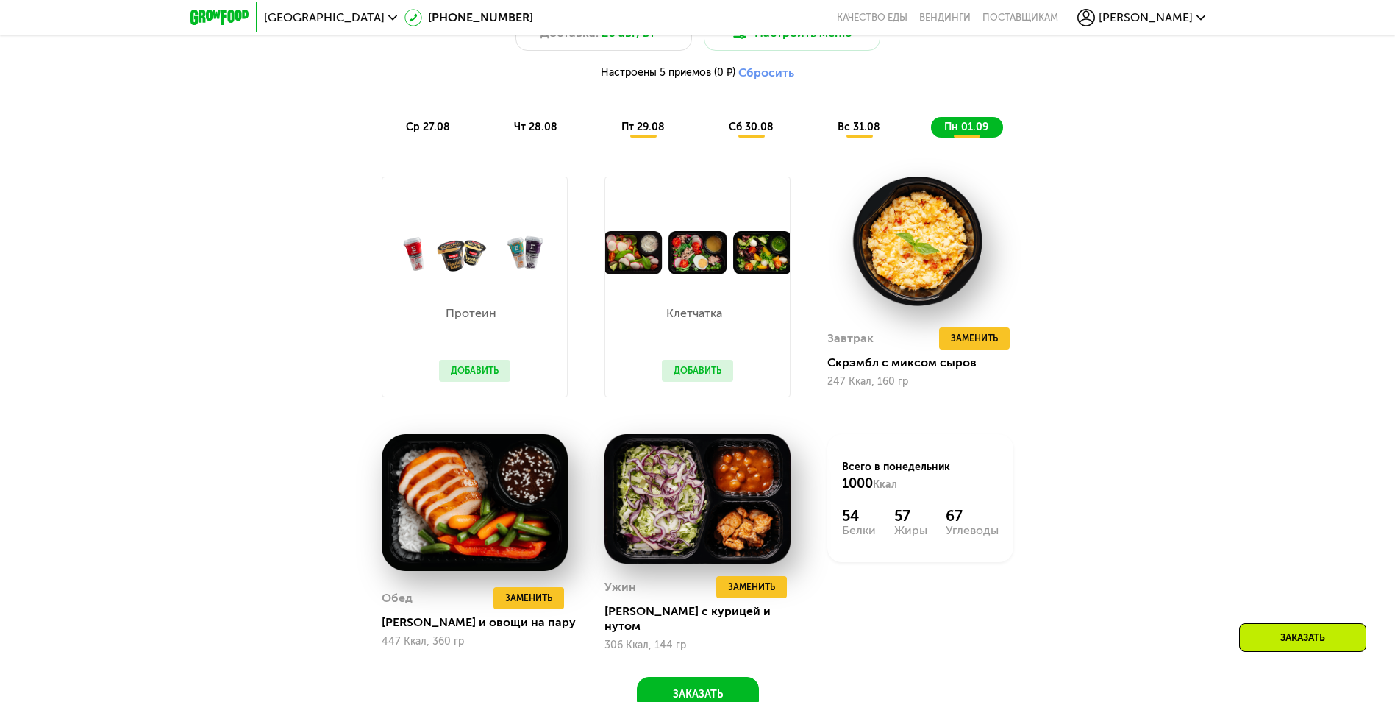
scroll to position [1024, 0]
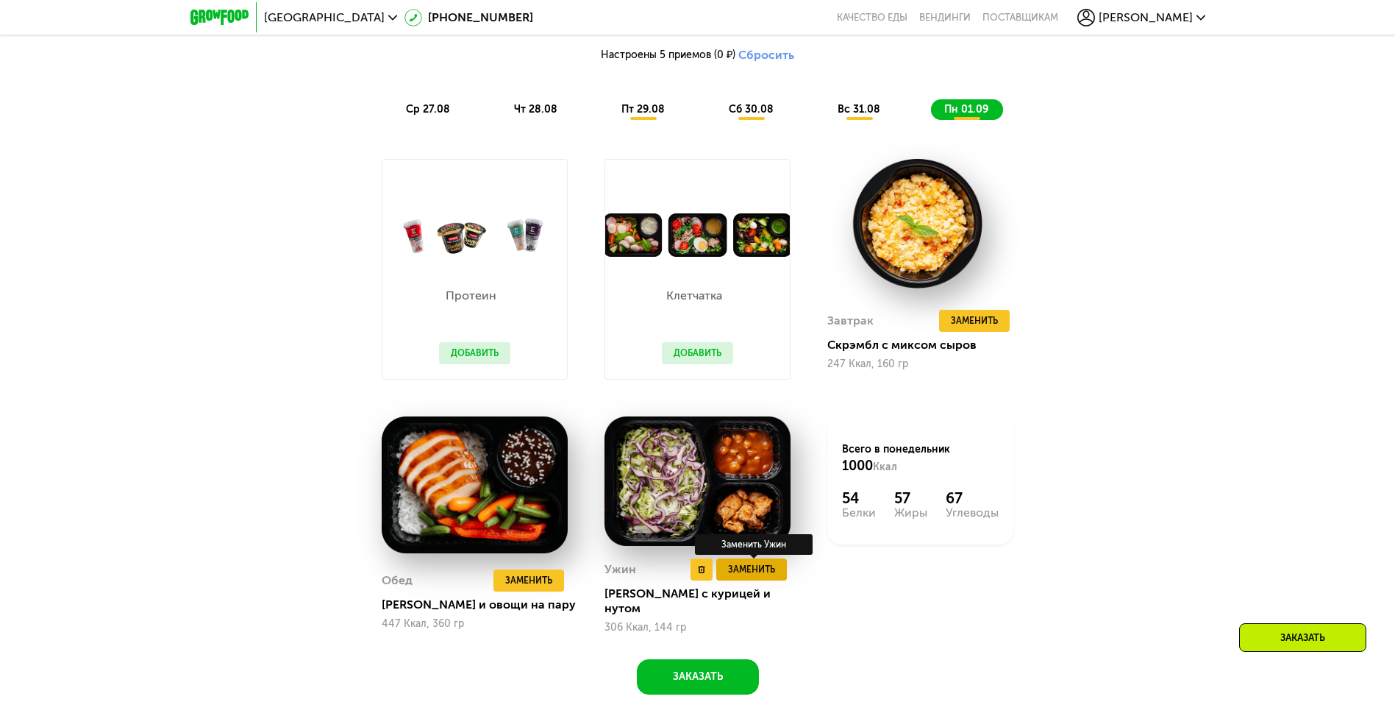
click at [735, 575] on span "Заменить" at bounding box center [751, 569] width 47 height 15
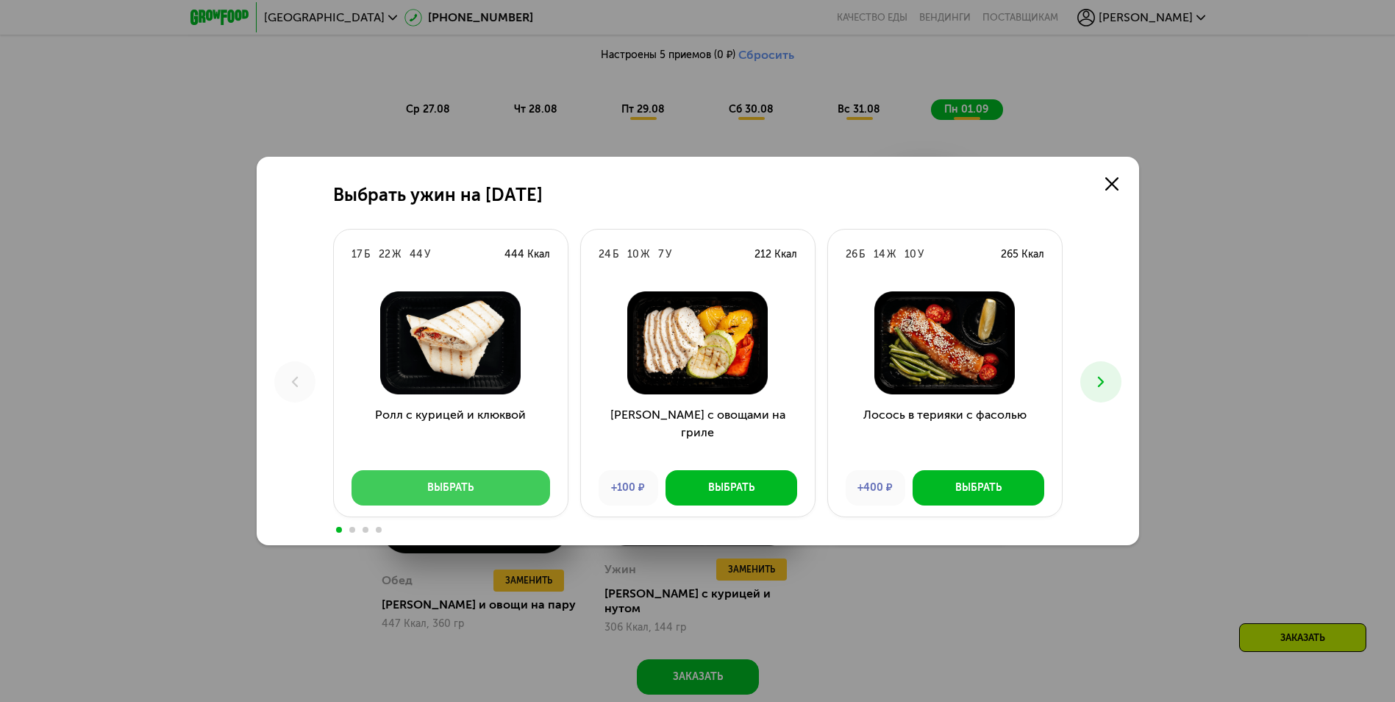
click at [457, 482] on div "Выбрать" at bounding box center [450, 487] width 46 height 15
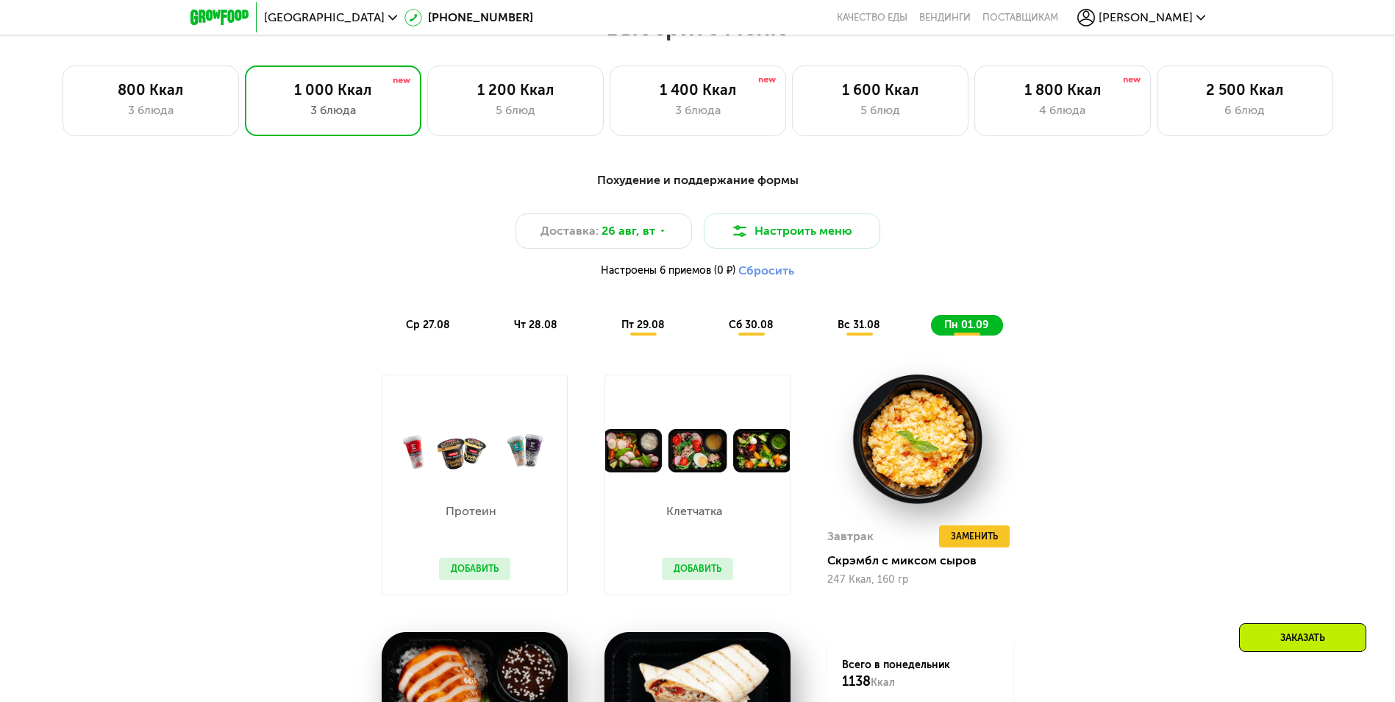
scroll to position [803, 0]
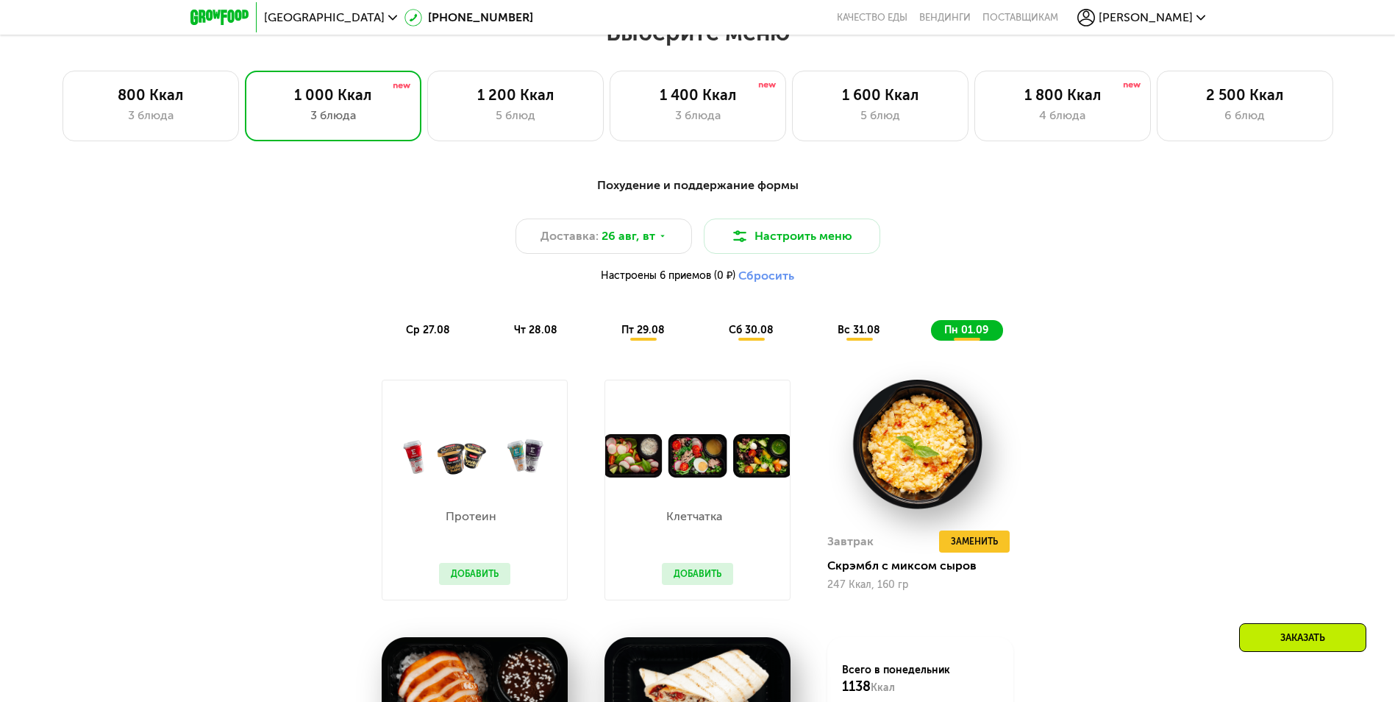
click at [421, 329] on span "ср 27.08" at bounding box center [428, 330] width 44 height 13
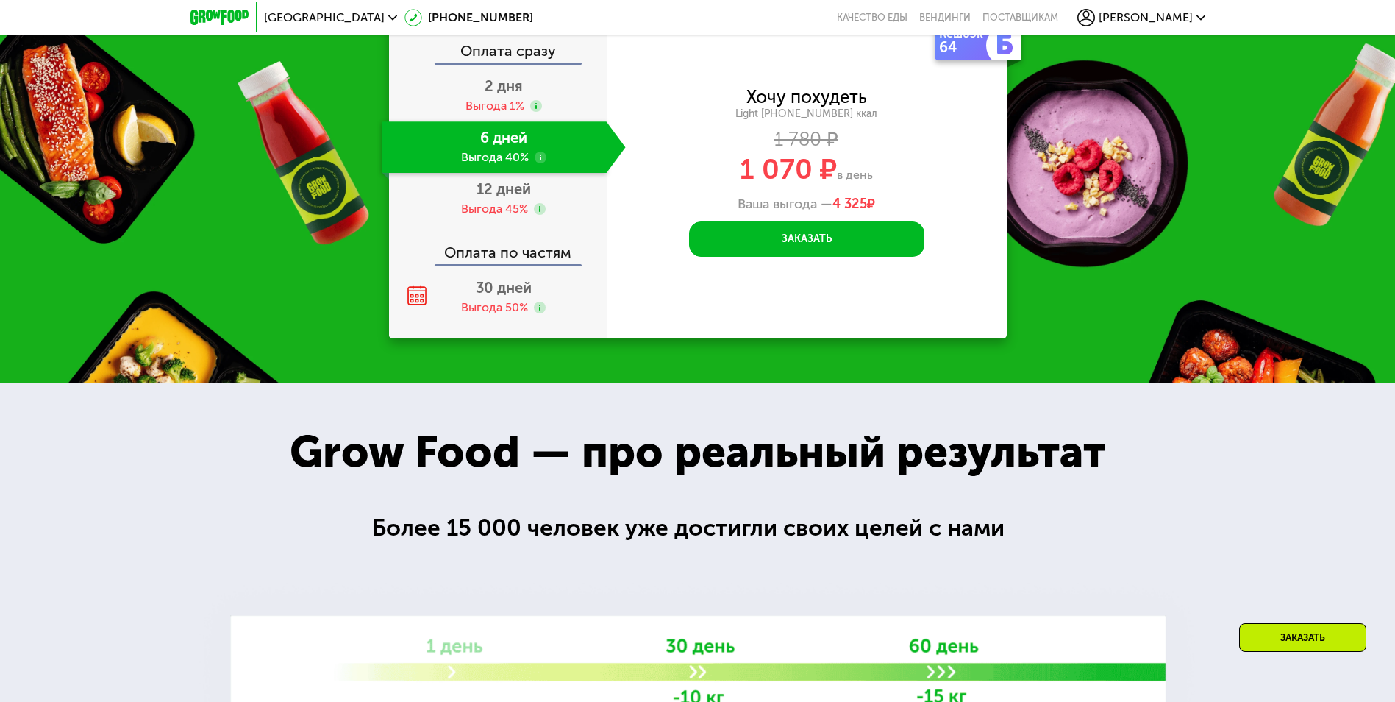
scroll to position [1759, 0]
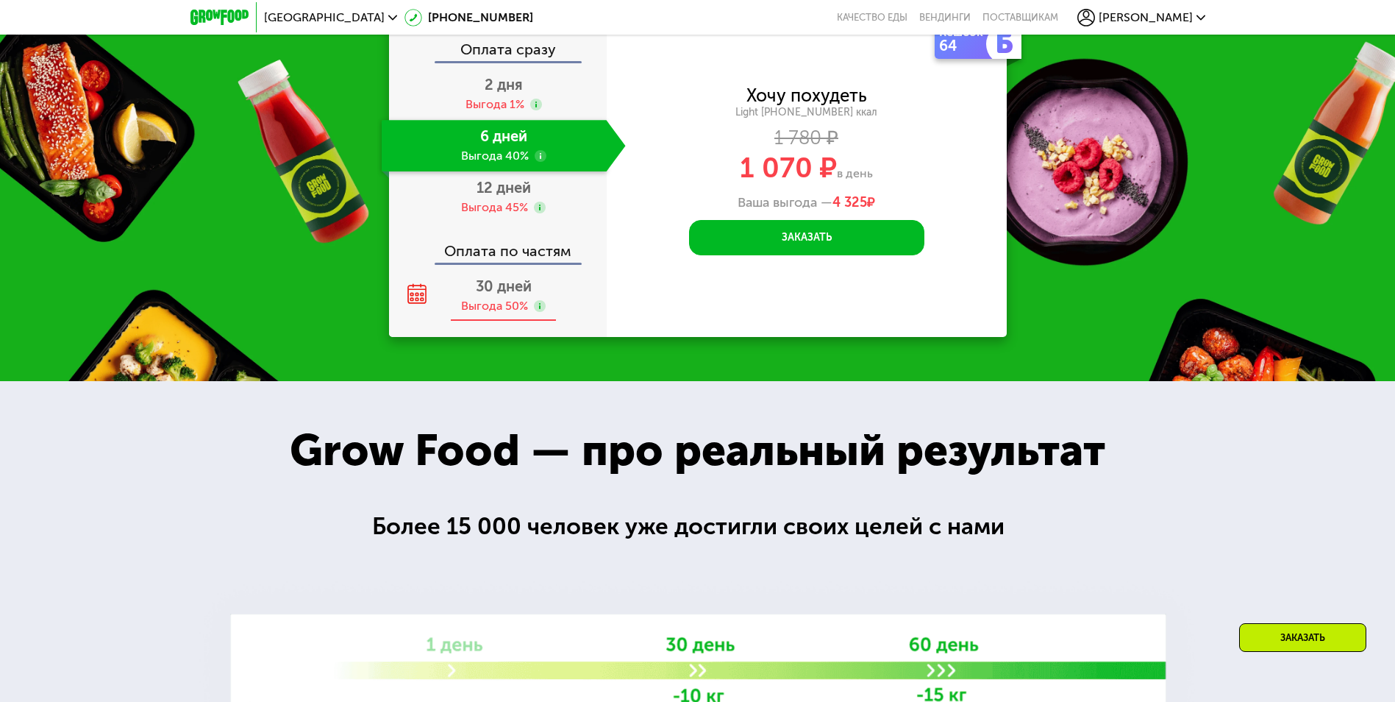
click at [492, 284] on span "30 дней" at bounding box center [504, 286] width 56 height 18
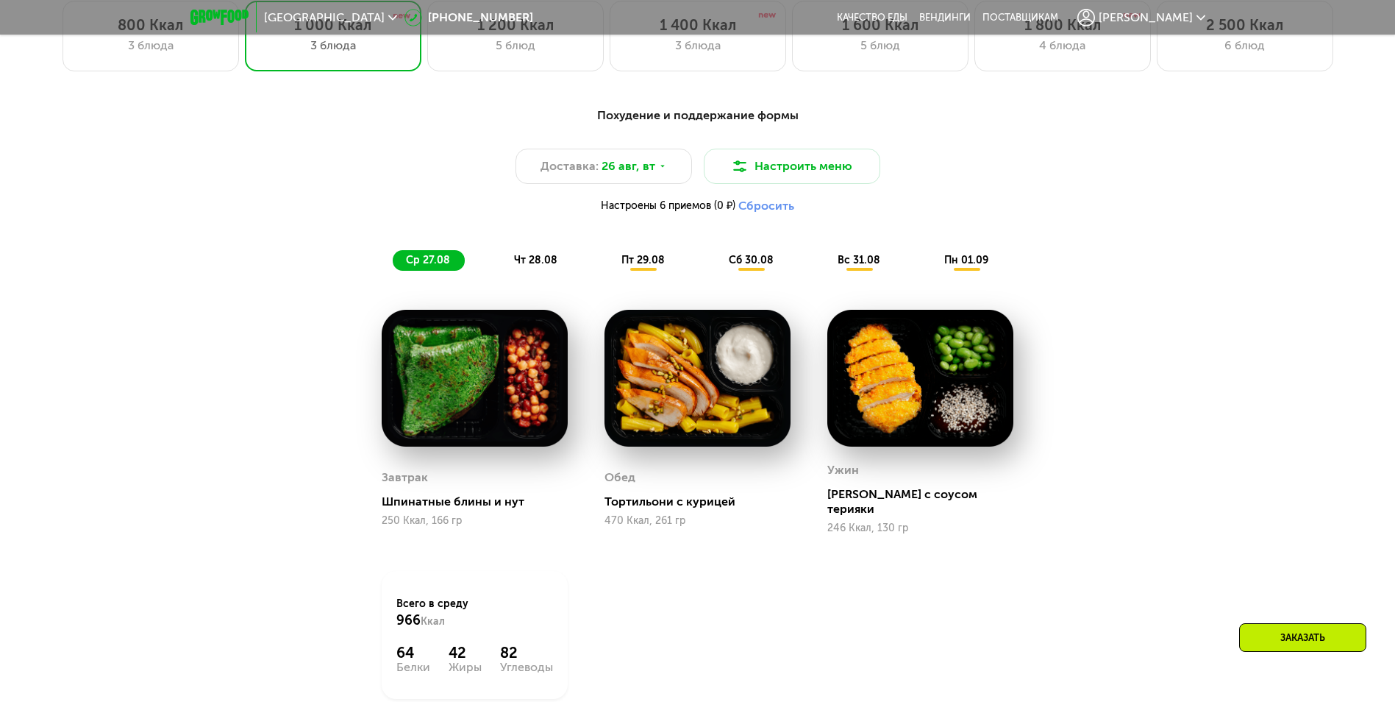
scroll to position [882, 0]
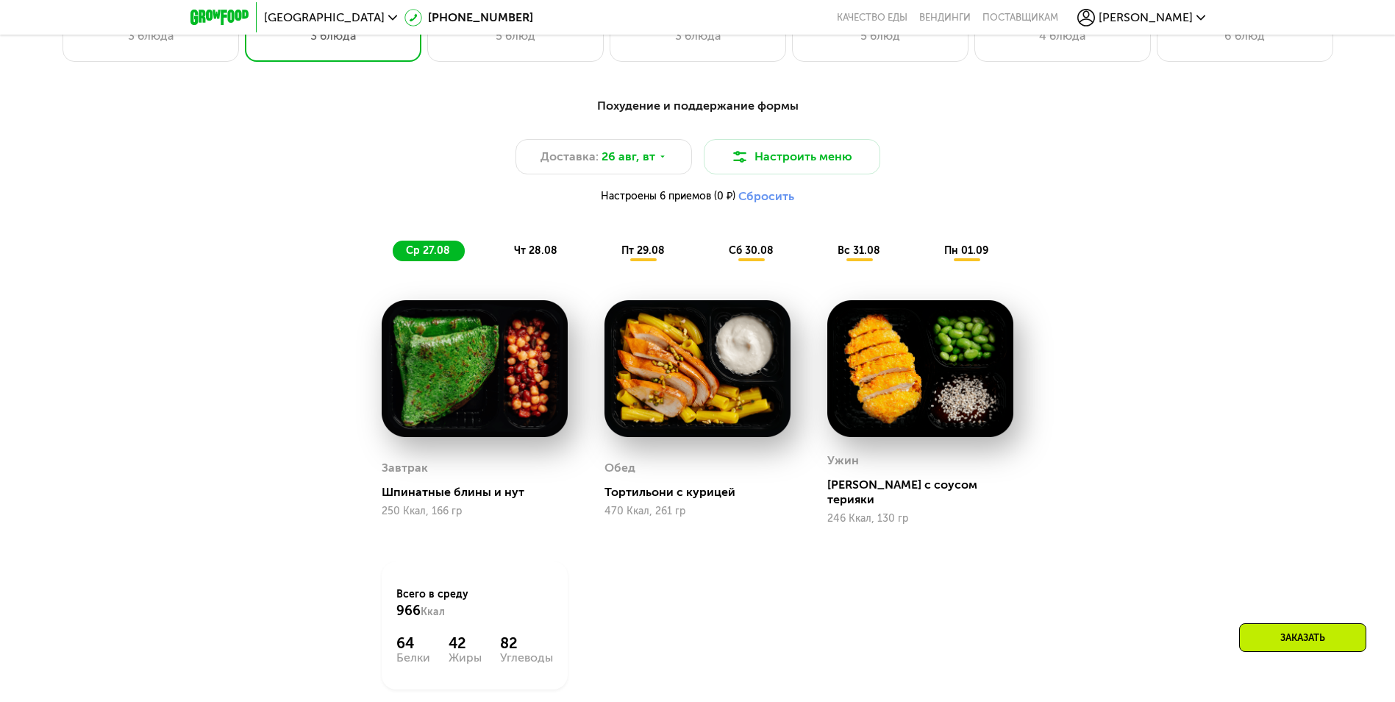
click at [544, 253] on span "чт 28.08" at bounding box center [535, 250] width 43 height 13
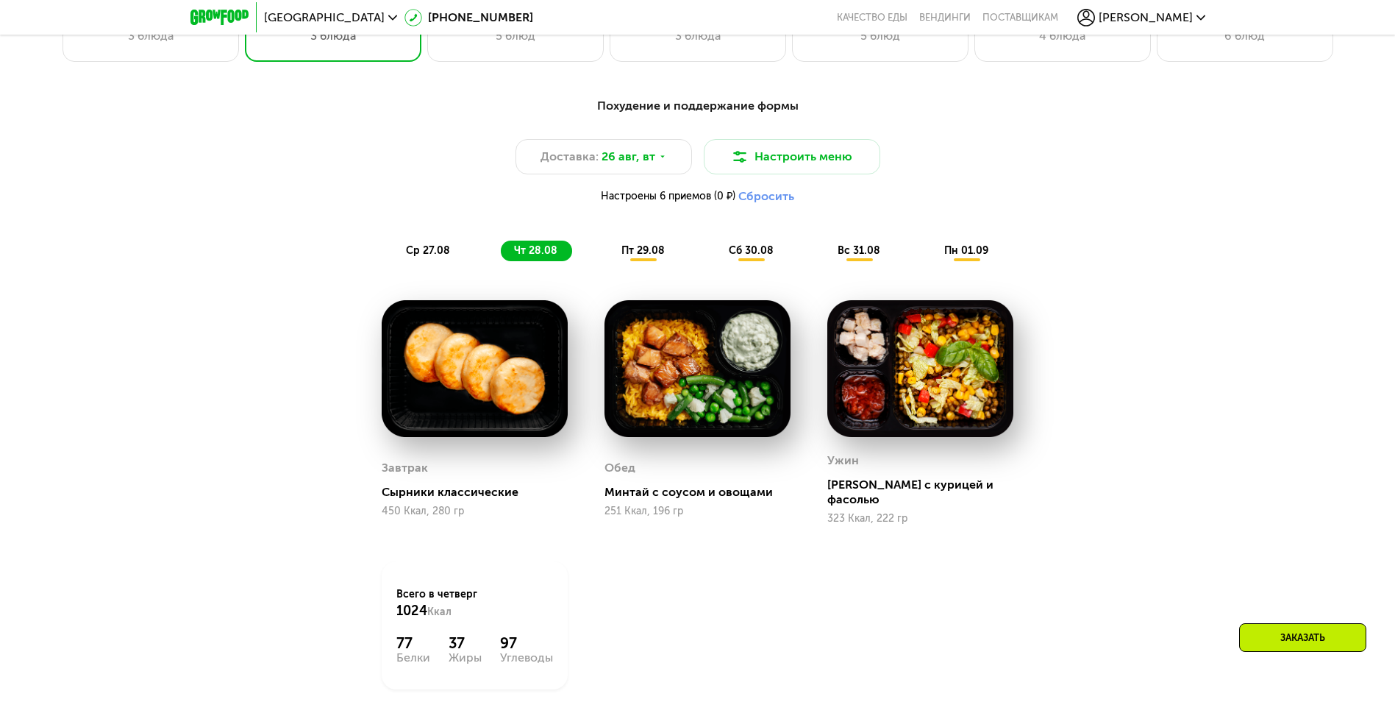
click at [640, 255] on span "пт 29.08" at bounding box center [642, 250] width 43 height 13
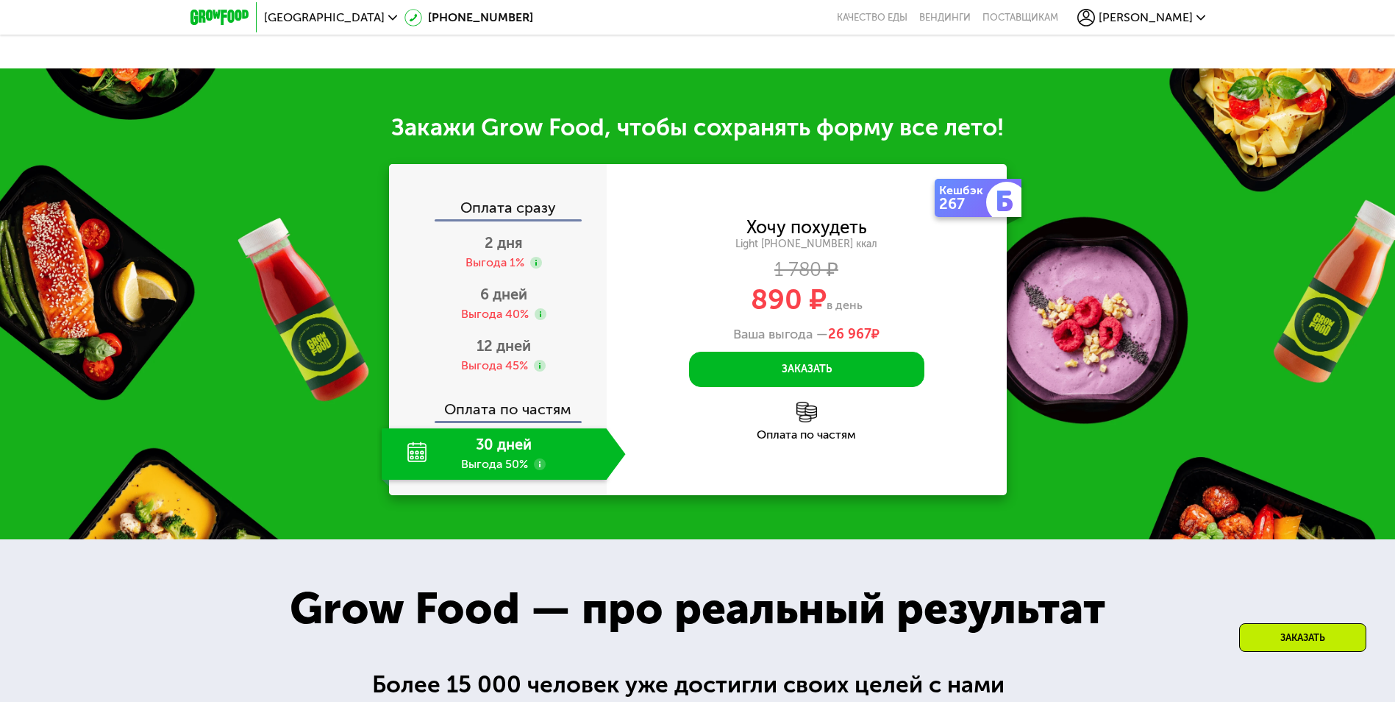
scroll to position [1691, 0]
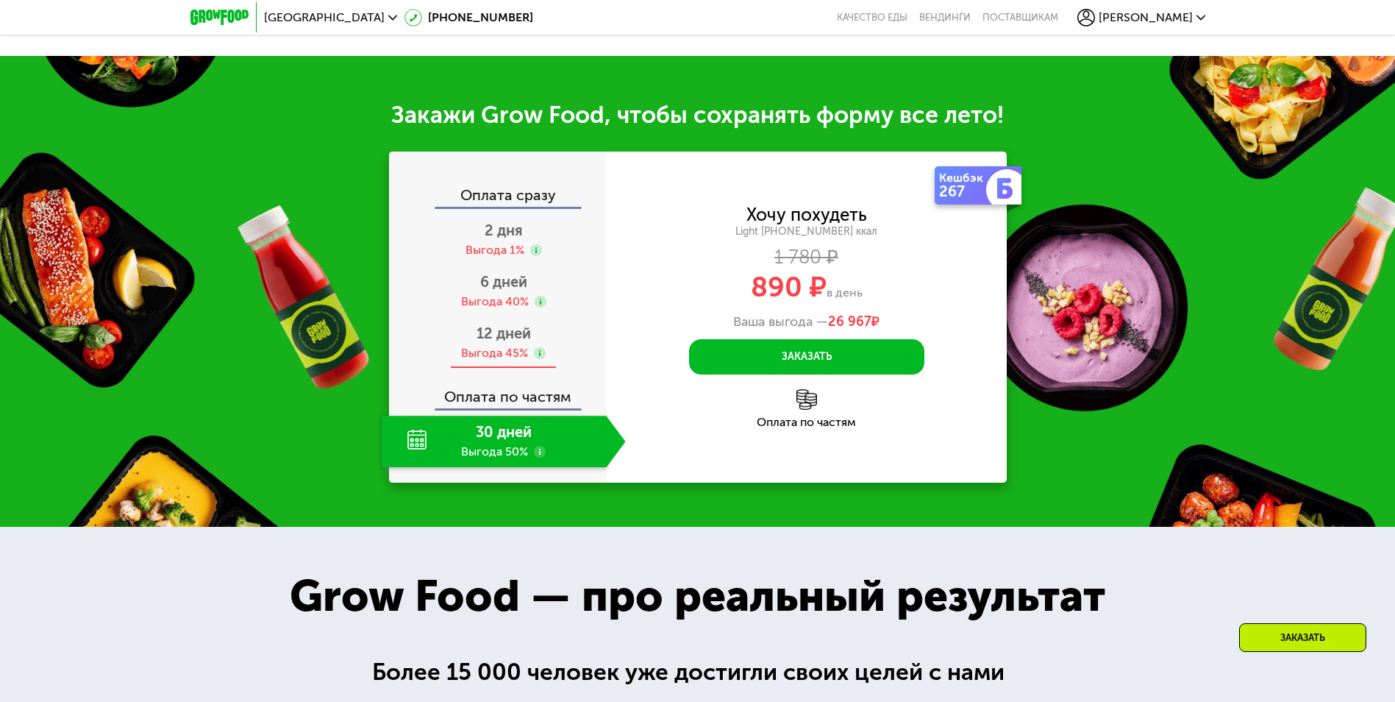
click at [491, 338] on span "12 дней" at bounding box center [503, 333] width 54 height 18
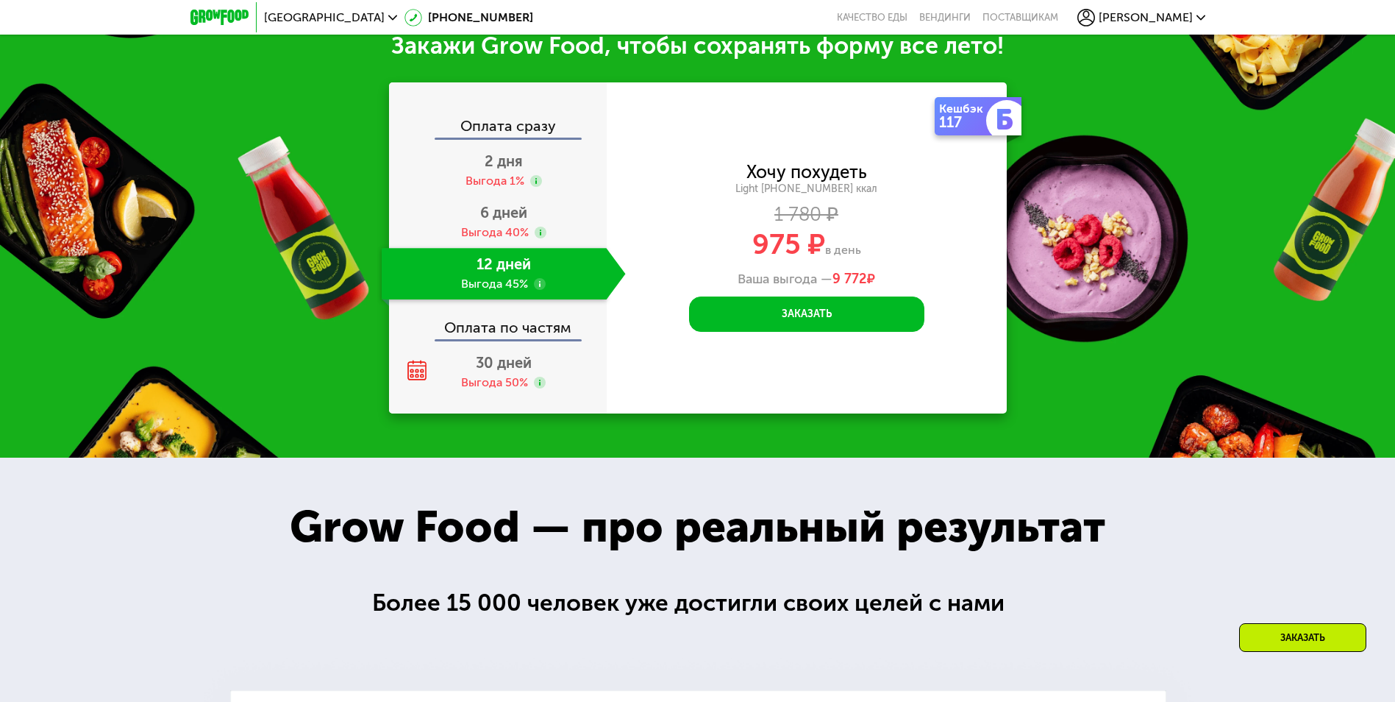
scroll to position [1599, 0]
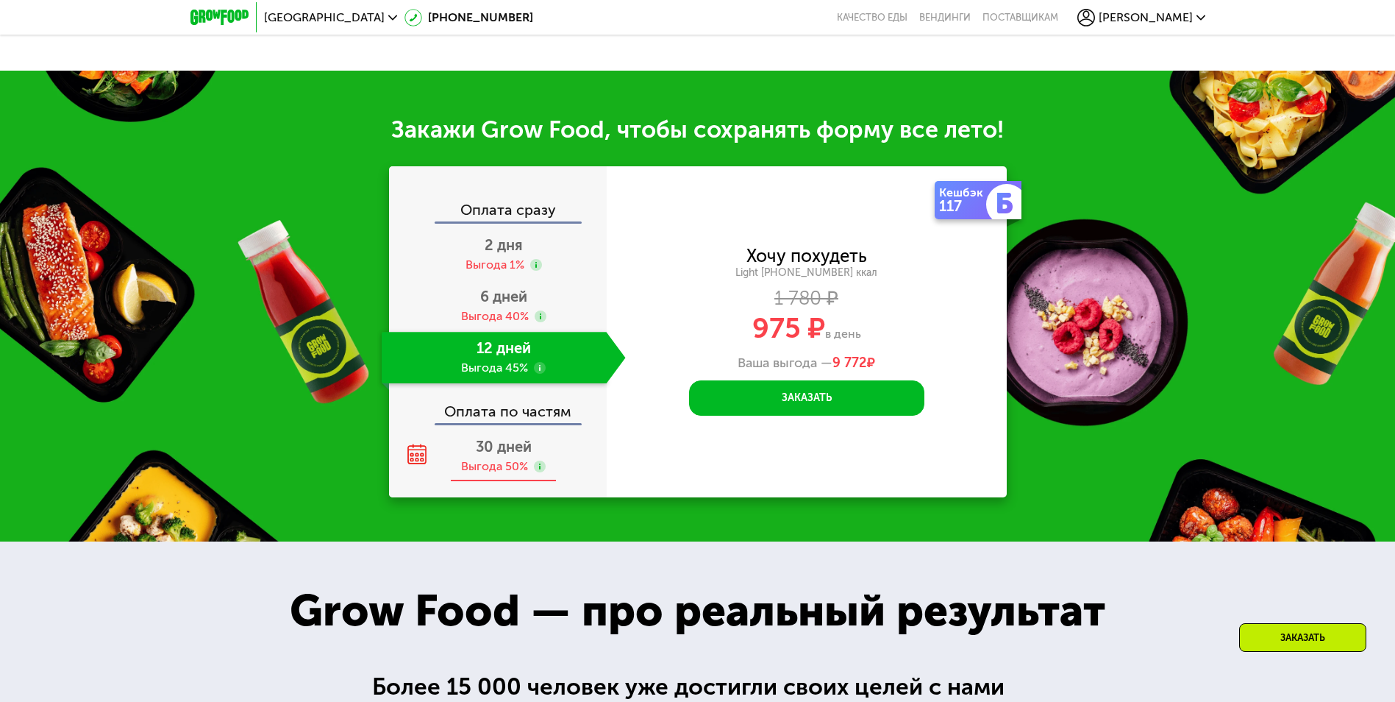
click at [506, 443] on span "30 дней" at bounding box center [504, 447] width 56 height 18
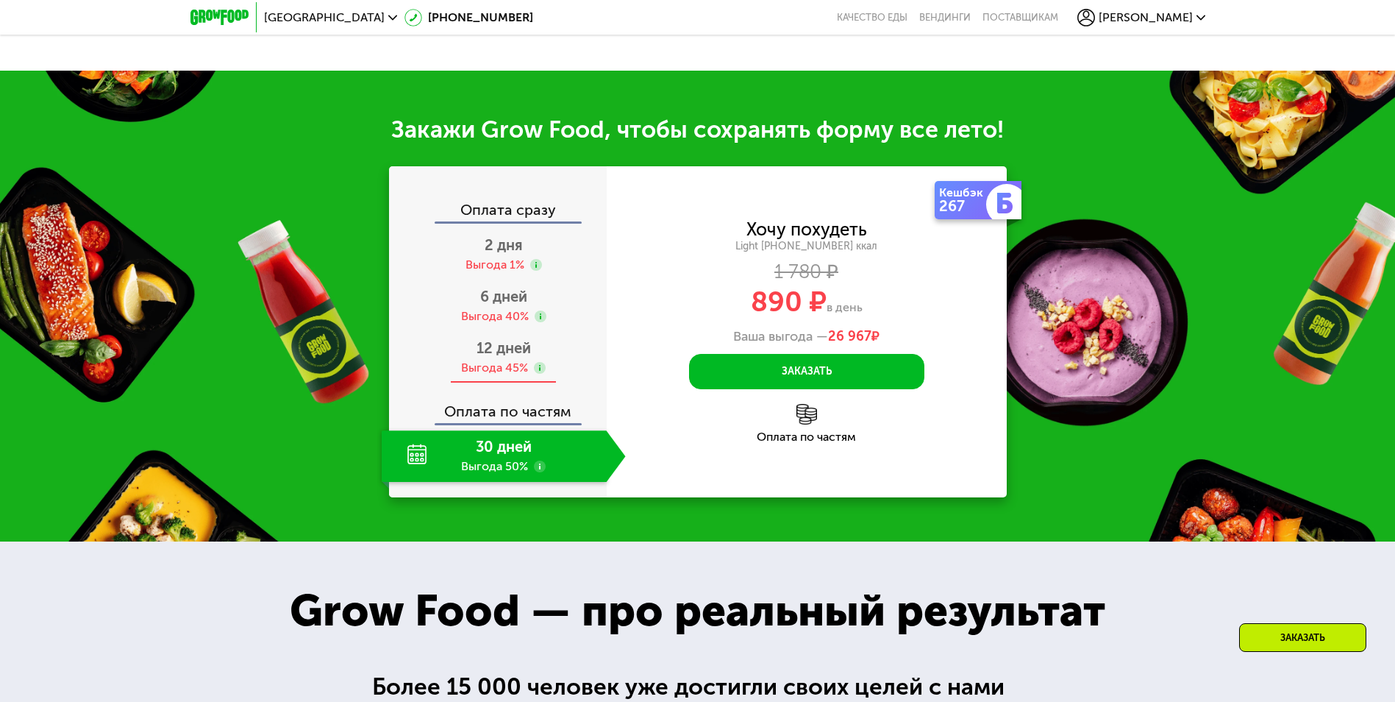
click at [505, 339] on span "12 дней" at bounding box center [503, 348] width 54 height 18
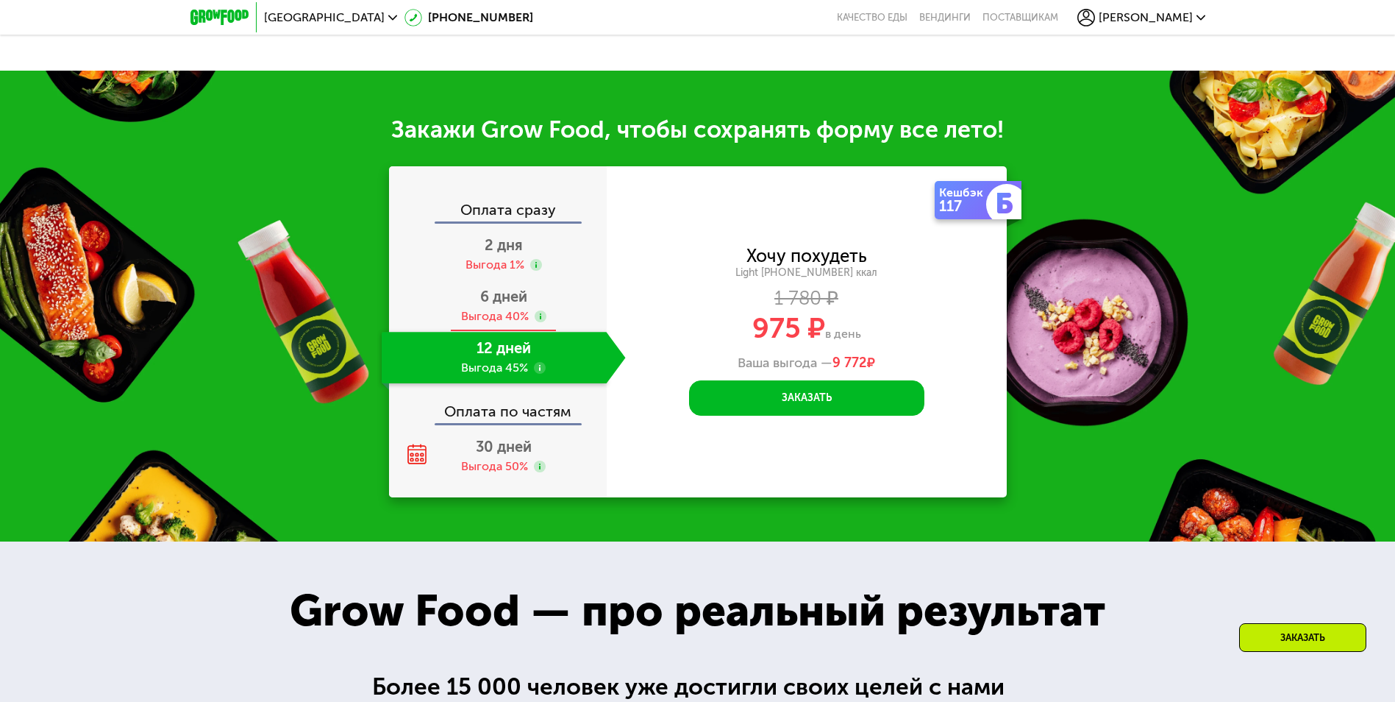
click at [488, 288] on span "6 дней" at bounding box center [503, 297] width 47 height 18
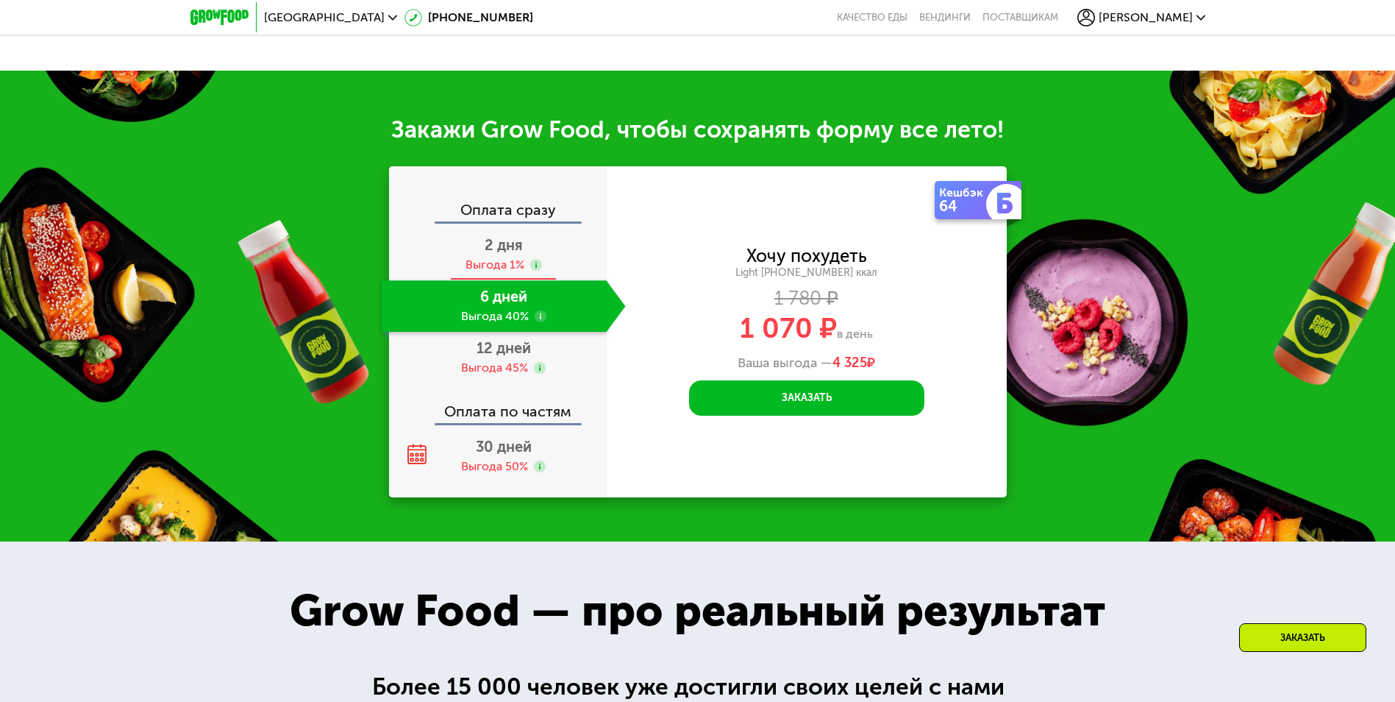
click at [510, 236] on span "2 дня" at bounding box center [504, 245] width 38 height 18
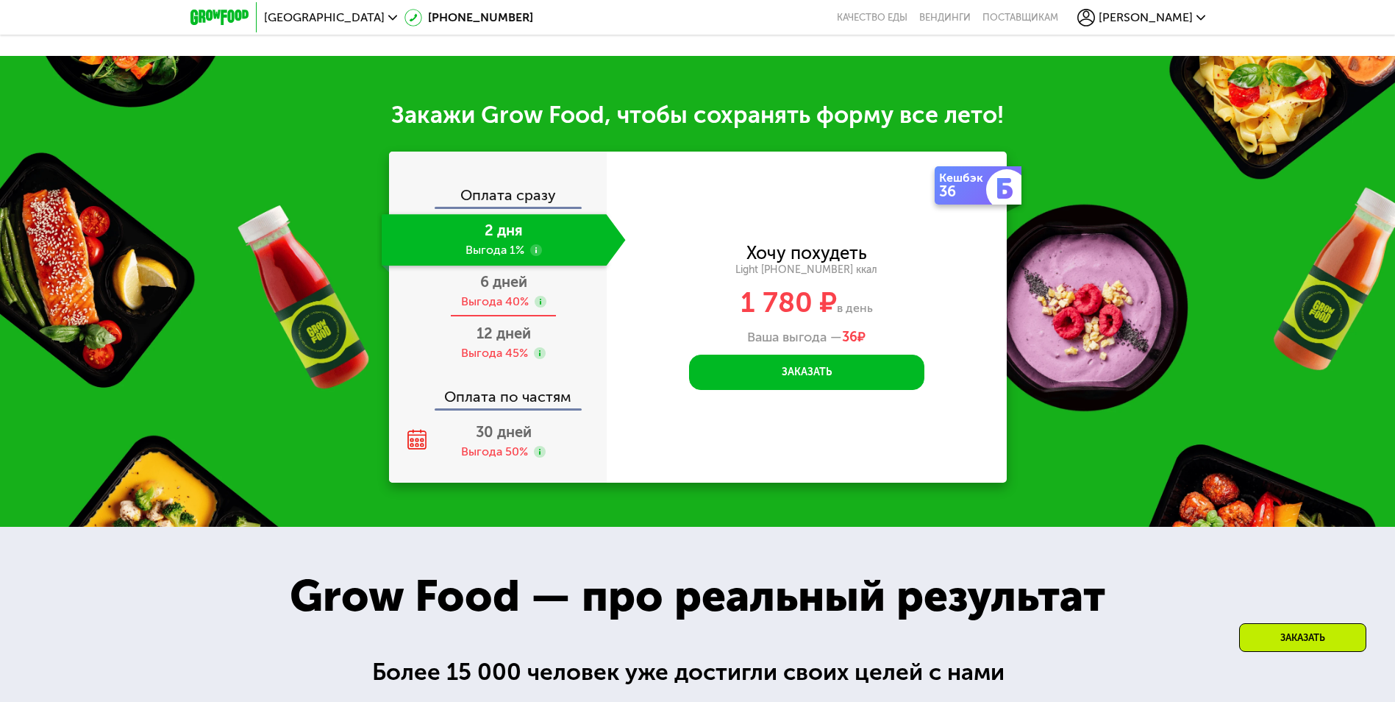
click at [503, 290] on span "6 дней" at bounding box center [503, 282] width 47 height 18
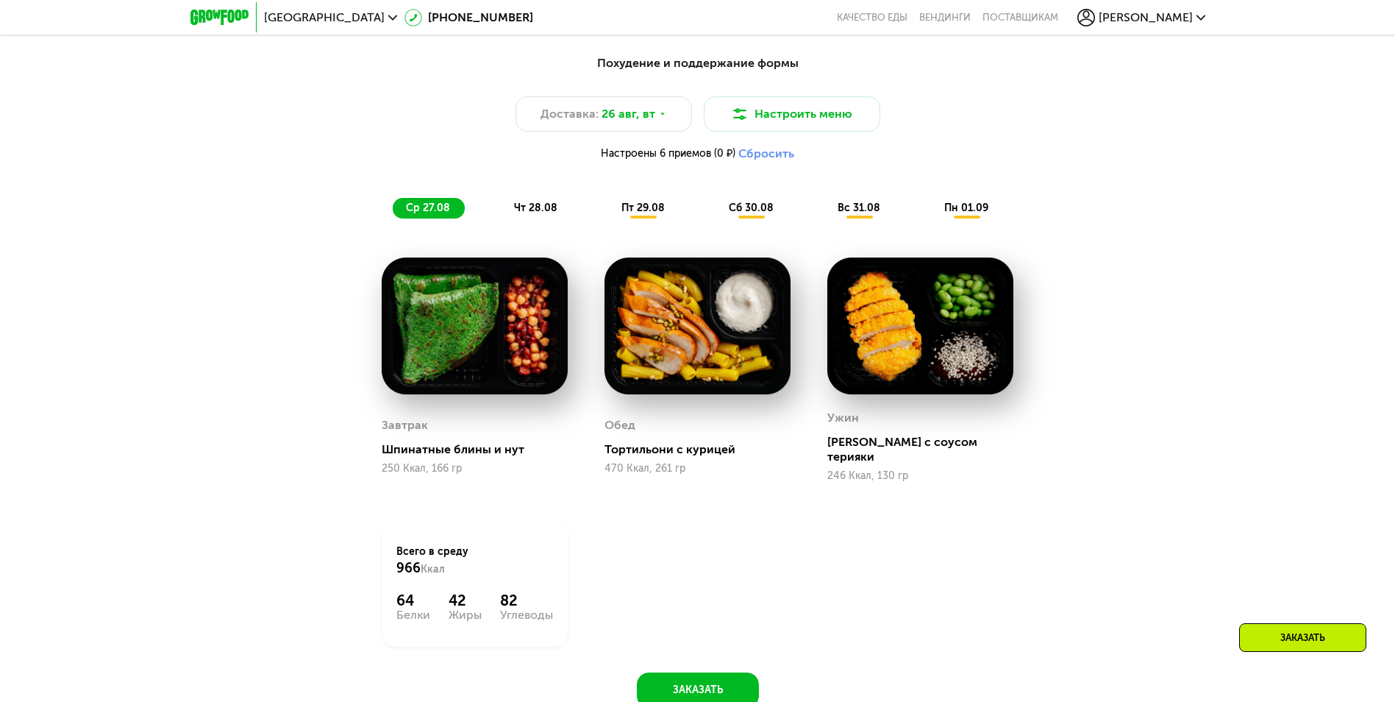
scroll to position [790, 0]
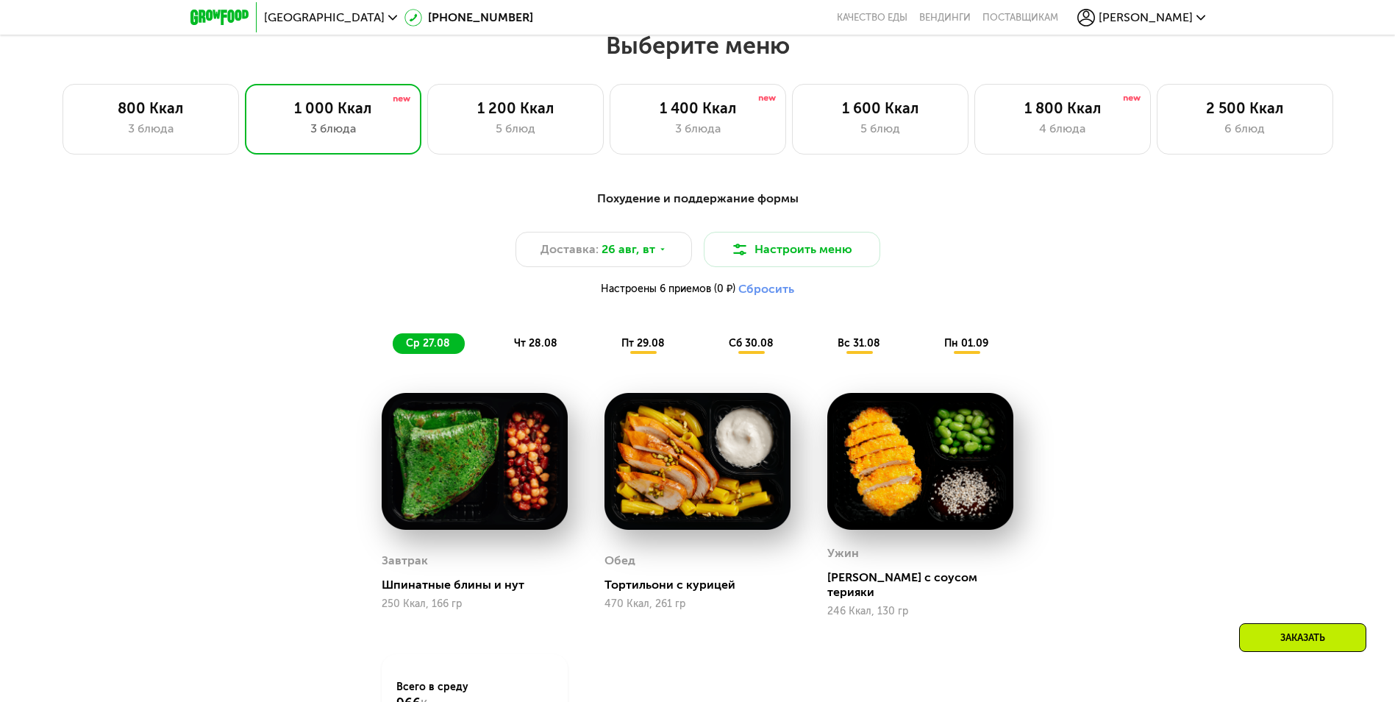
click at [536, 341] on span "чт 28.08" at bounding box center [535, 343] width 43 height 13
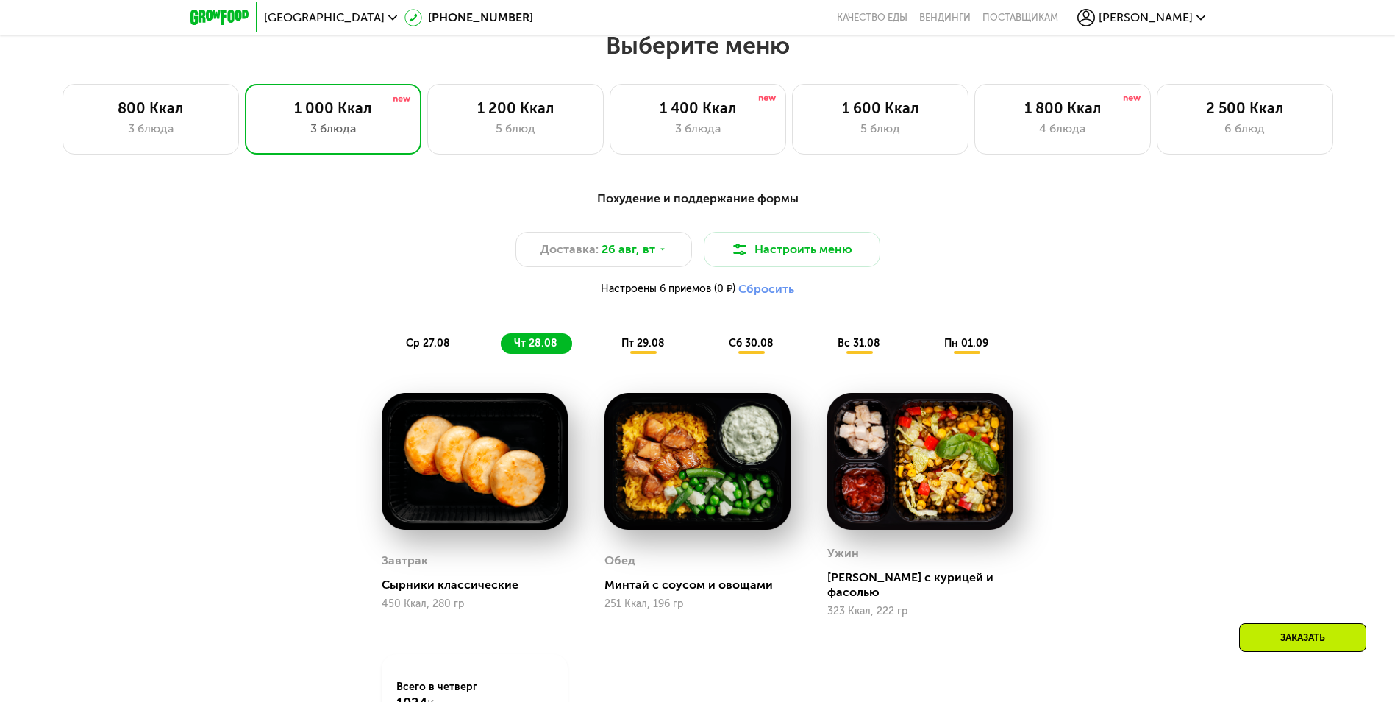
click at [626, 341] on span "пт 29.08" at bounding box center [642, 343] width 43 height 13
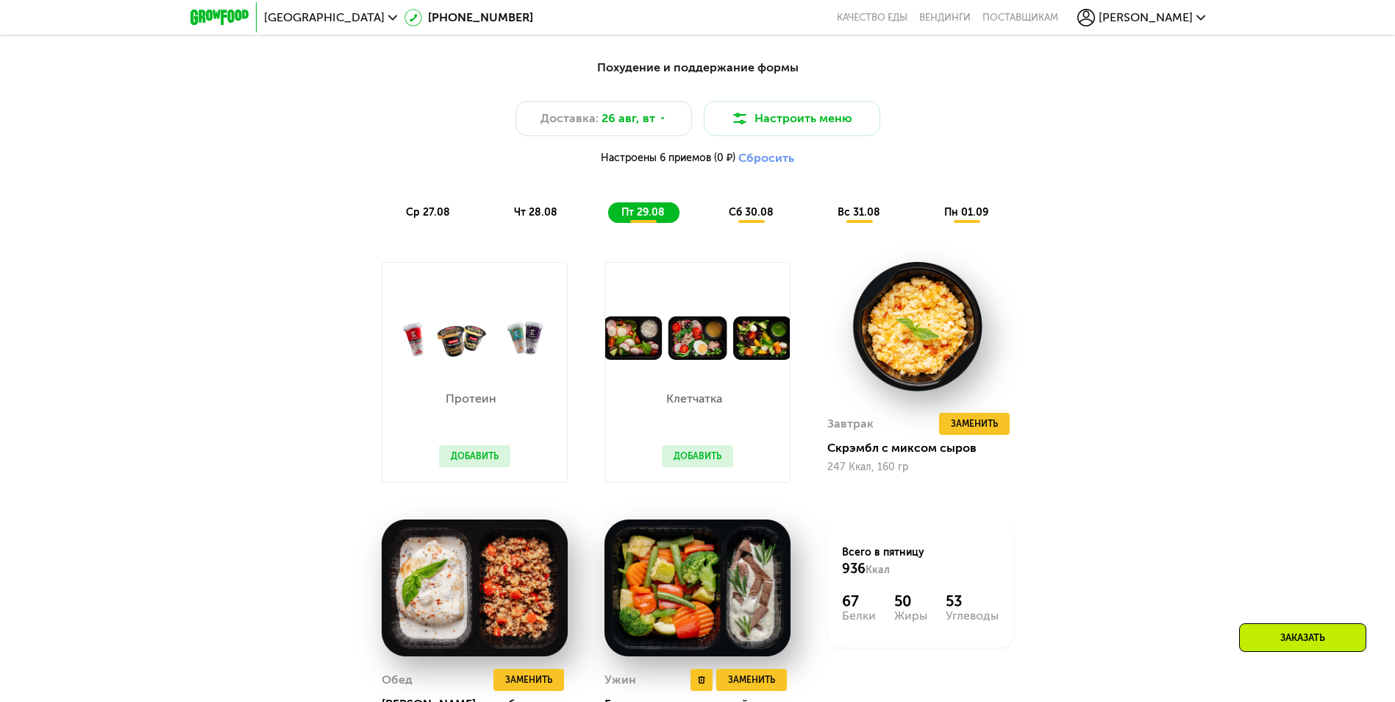
scroll to position [1084, 0]
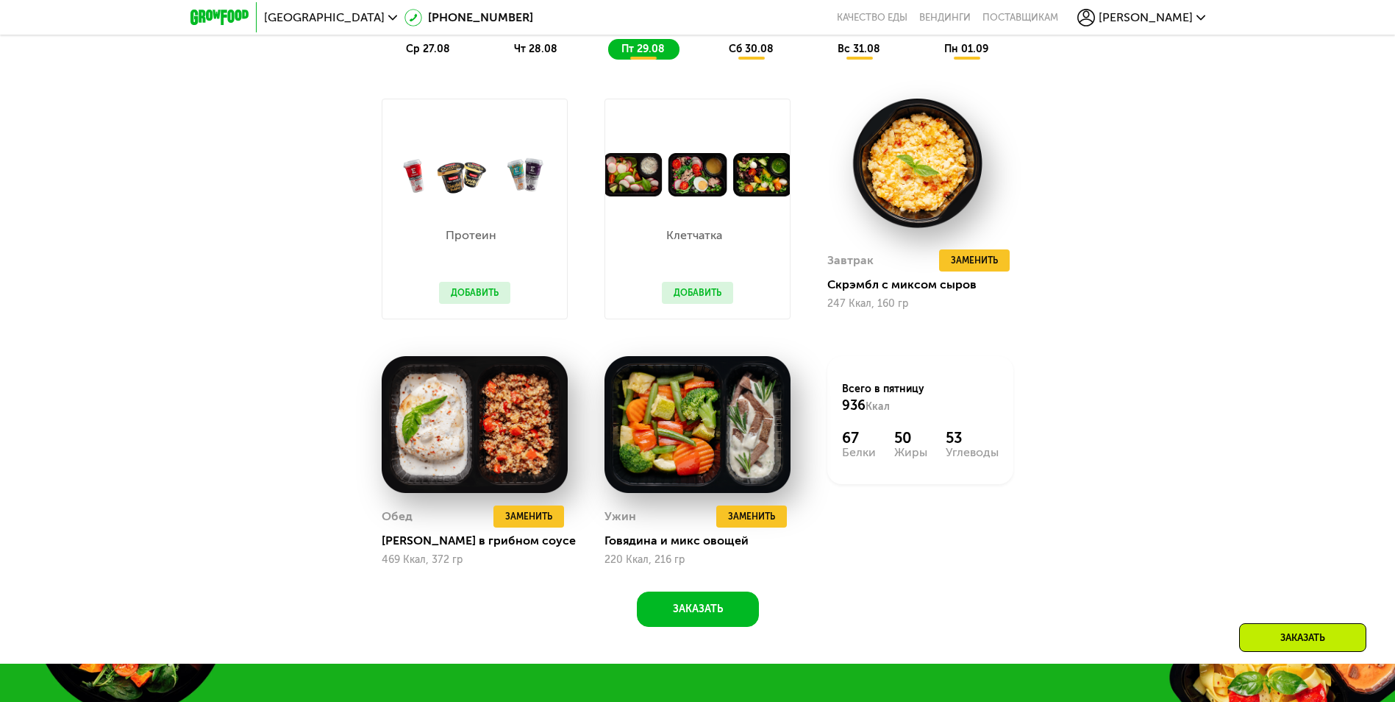
click at [756, 55] on span "сб 30.08" at bounding box center [751, 49] width 45 height 13
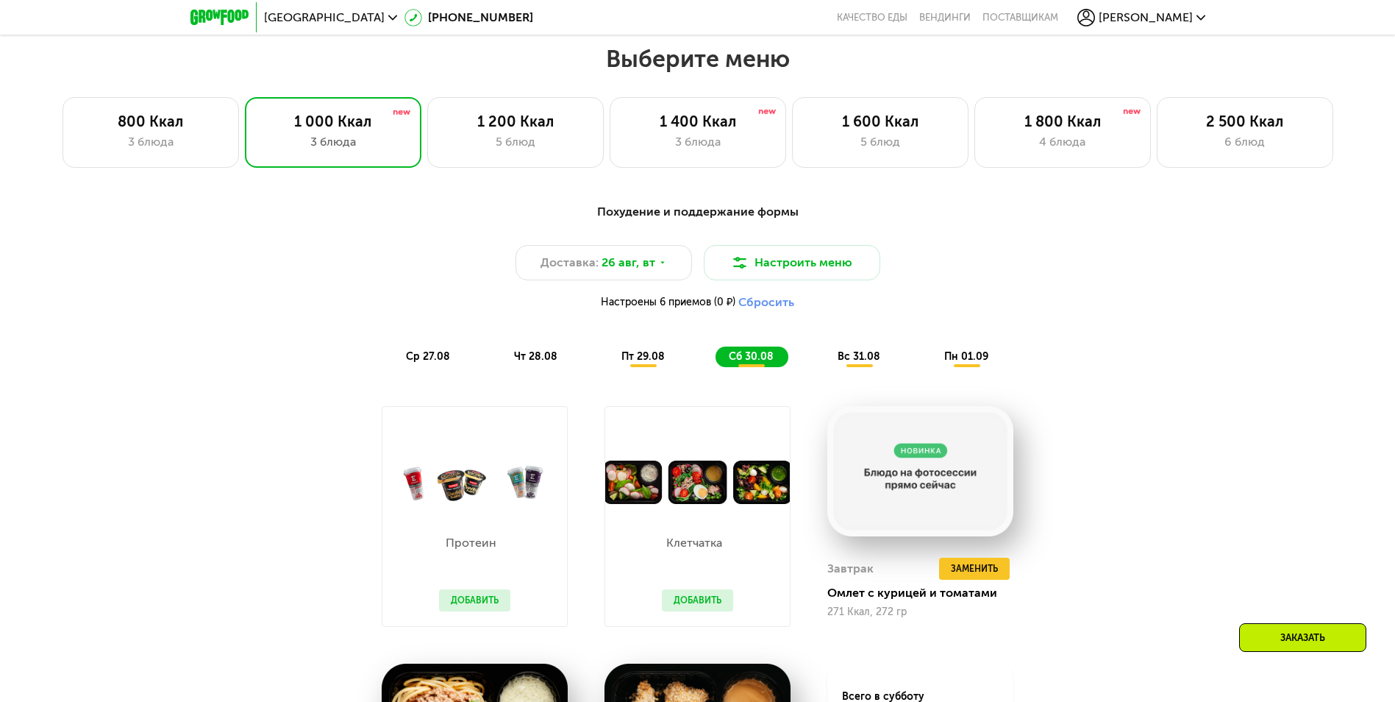
scroll to position [643, 0]
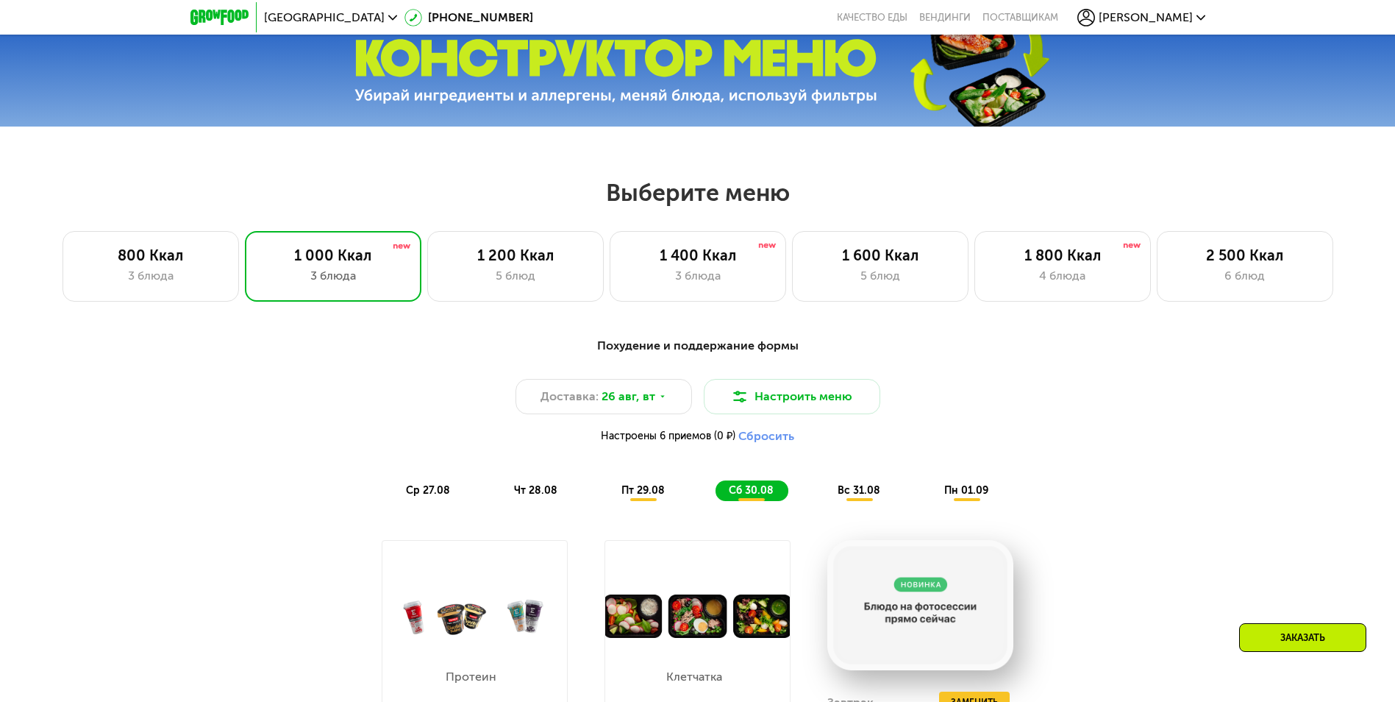
click at [851, 496] on span "вс 31.08" at bounding box center [859, 490] width 43 height 13
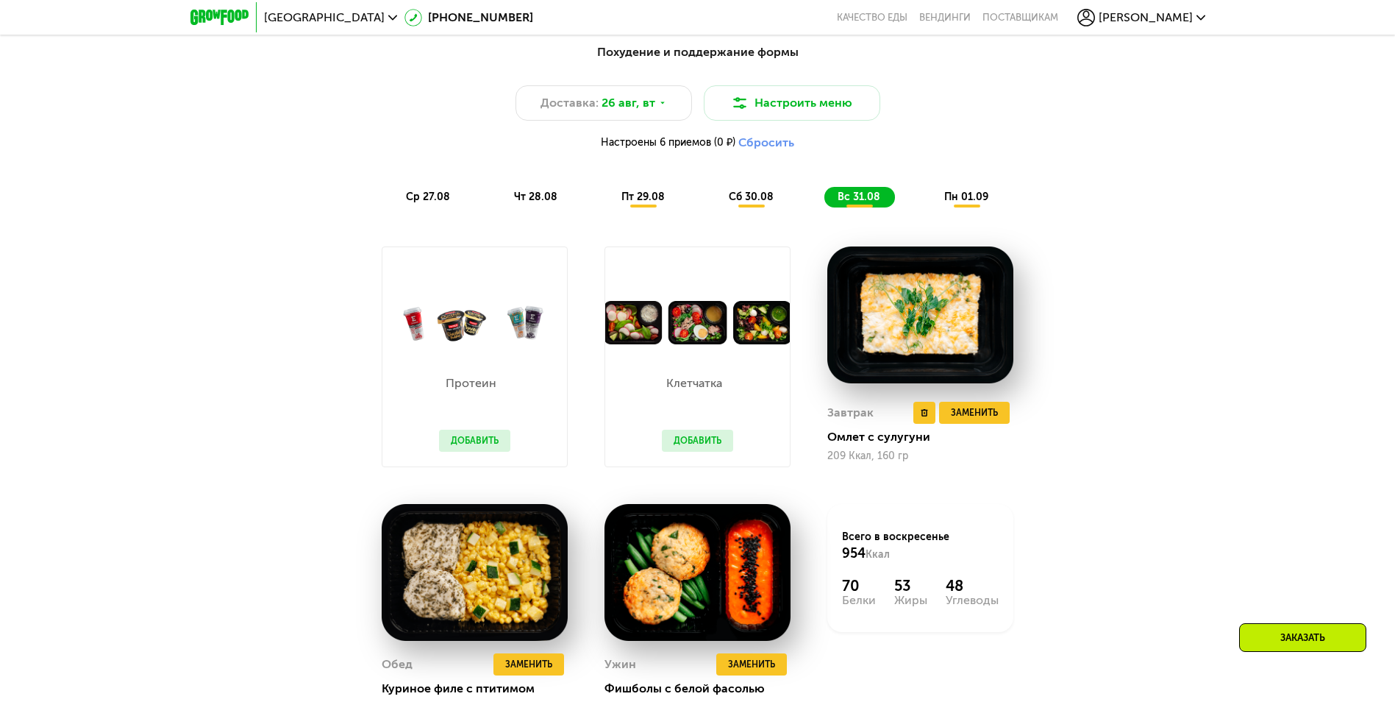
scroll to position [937, 0]
click at [960, 215] on div "Похудение и поддержание формы Доставка: [DATE] Настроить меню Настроены 6 прием…" at bounding box center [698, 125] width 888 height 182
click at [956, 194] on span "пн 01.09" at bounding box center [966, 196] width 44 height 13
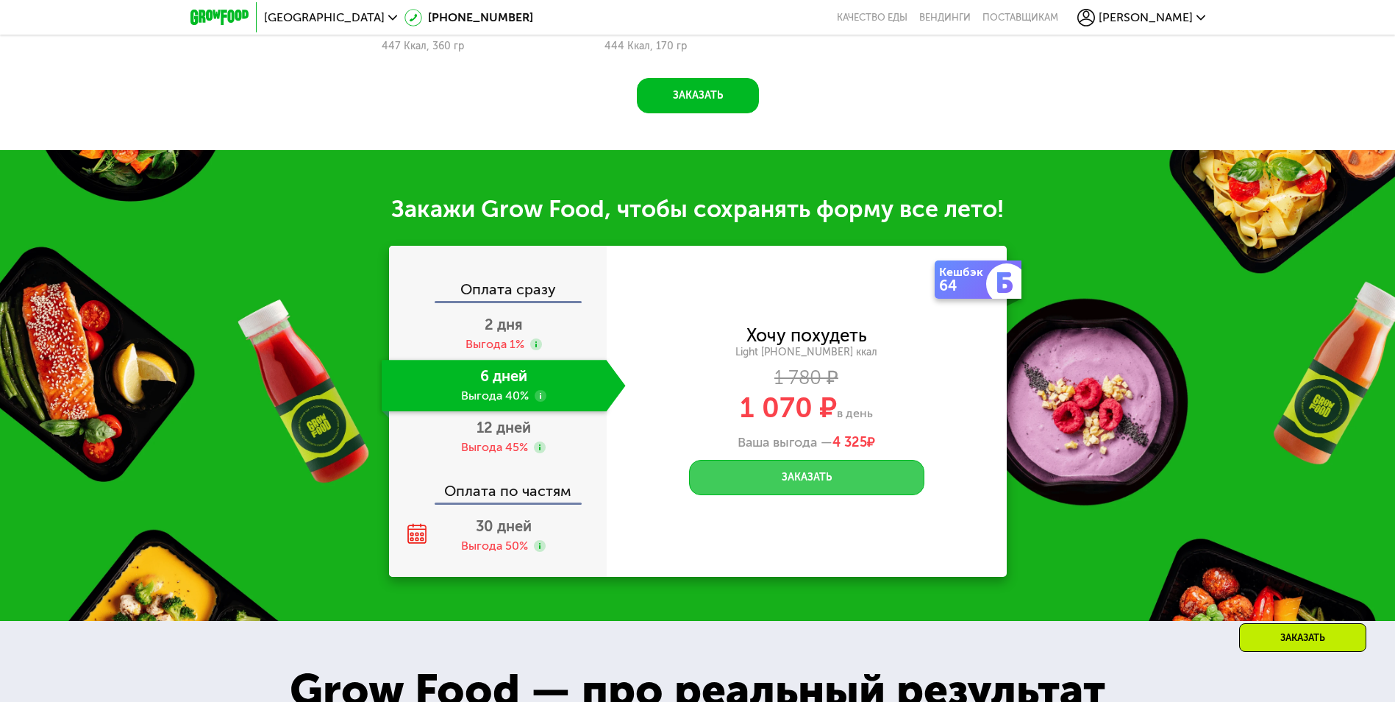
scroll to position [1599, 0]
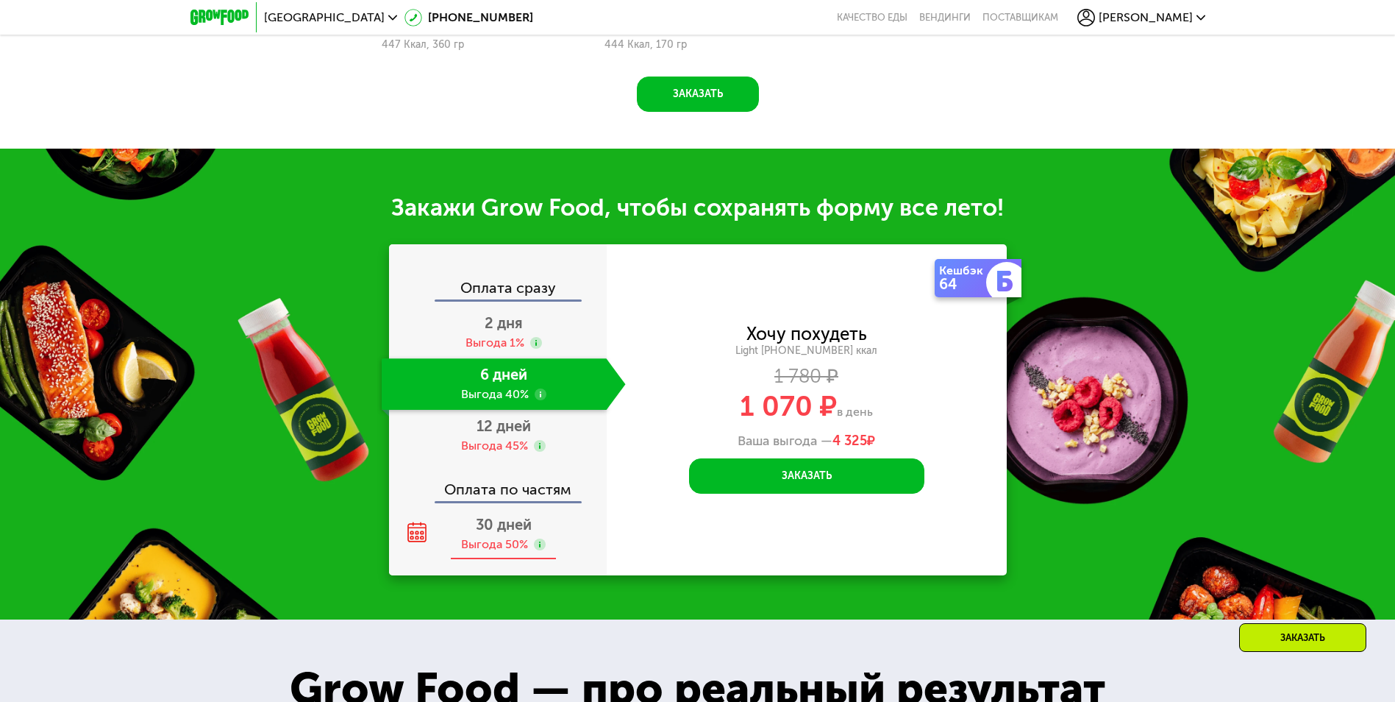
click at [479, 533] on span "30 дней" at bounding box center [504, 524] width 56 height 18
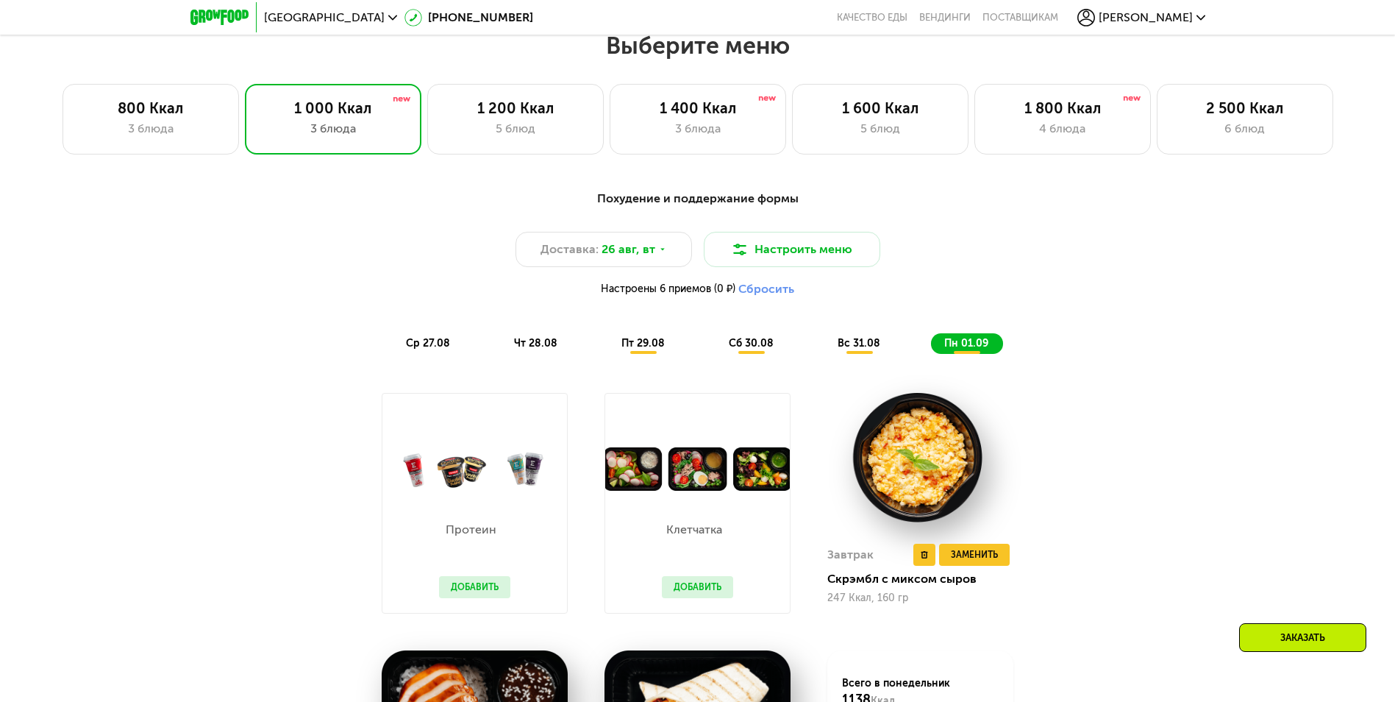
scroll to position [422, 0]
